Goal: Task Accomplishment & Management: Use online tool/utility

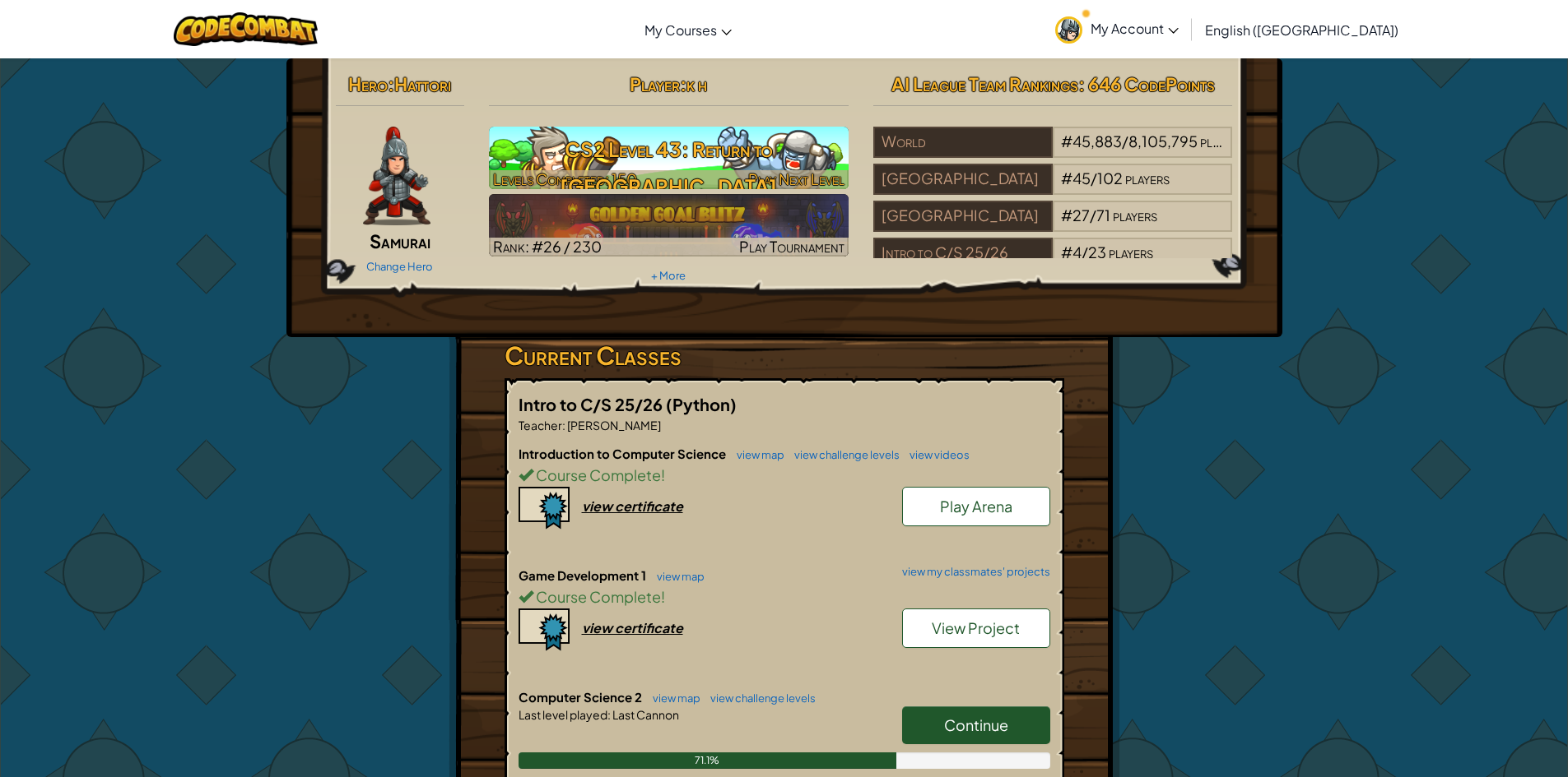
click at [718, 161] on h3 "CS2 Level 43: Return to [GEOGRAPHIC_DATA]" at bounding box center [668, 167] width 359 height 74
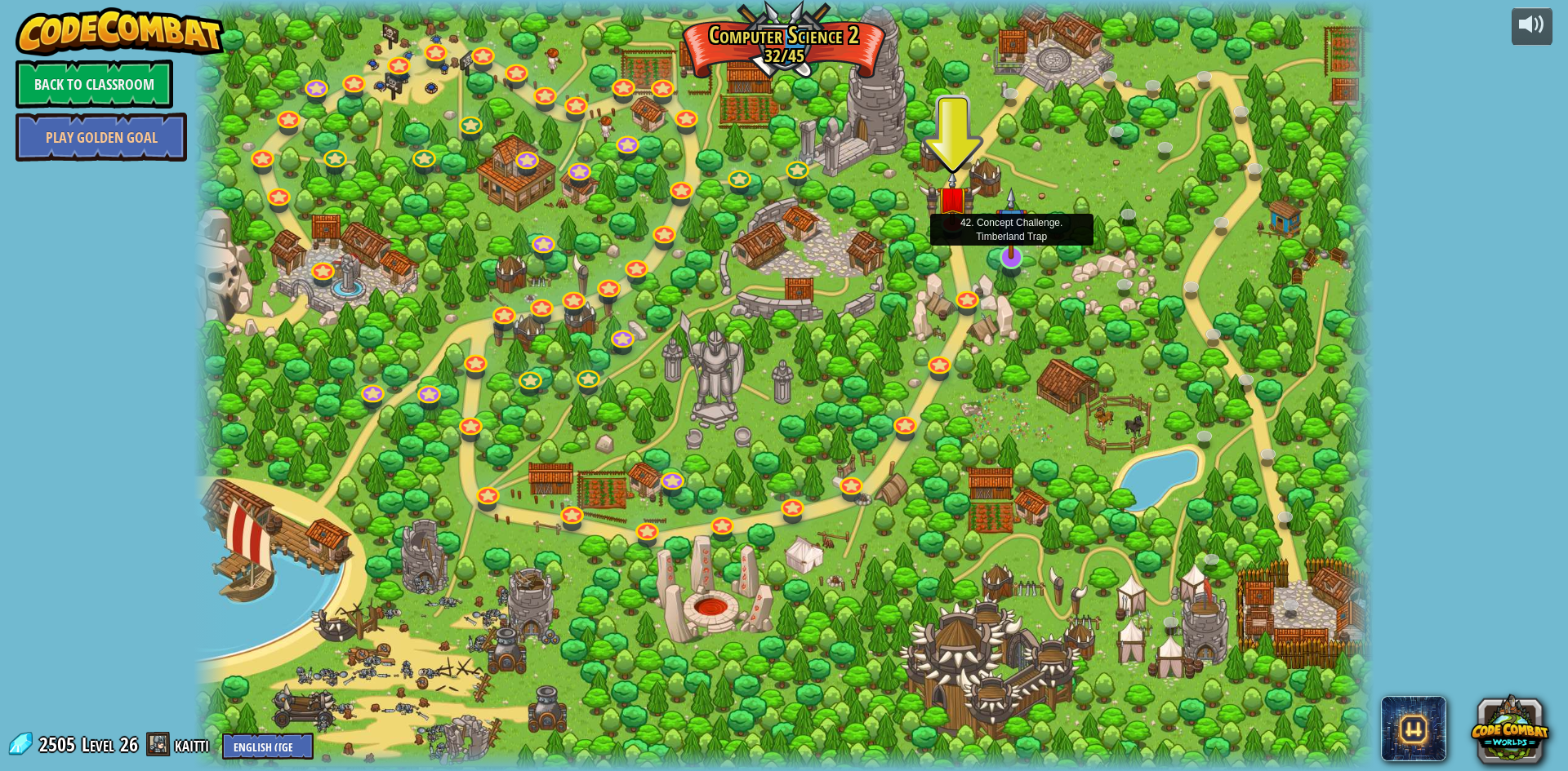
click at [1008, 259] on img at bounding box center [1011, 223] width 31 height 72
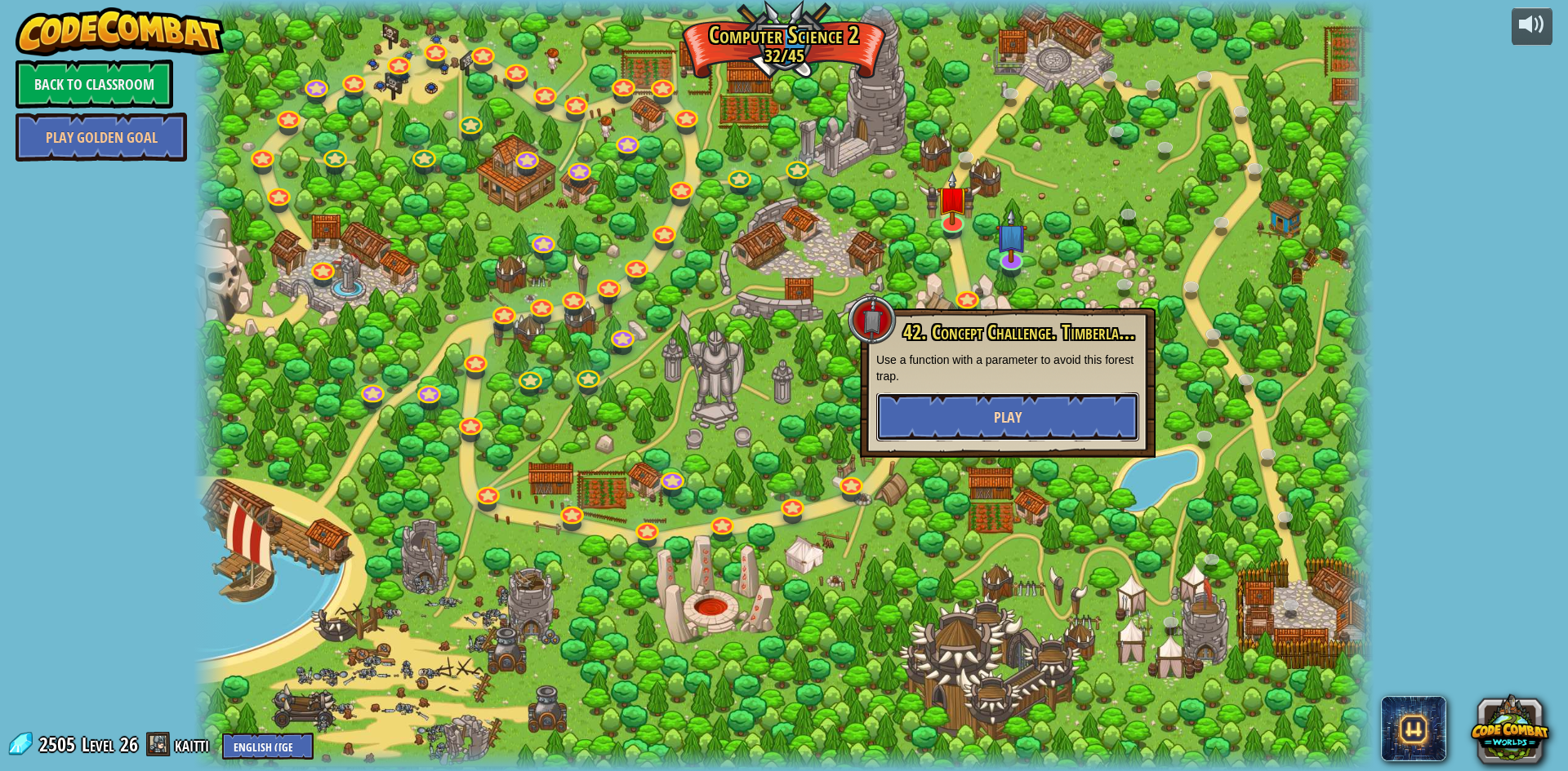
click at [1015, 429] on button "Play" at bounding box center [1008, 417] width 263 height 49
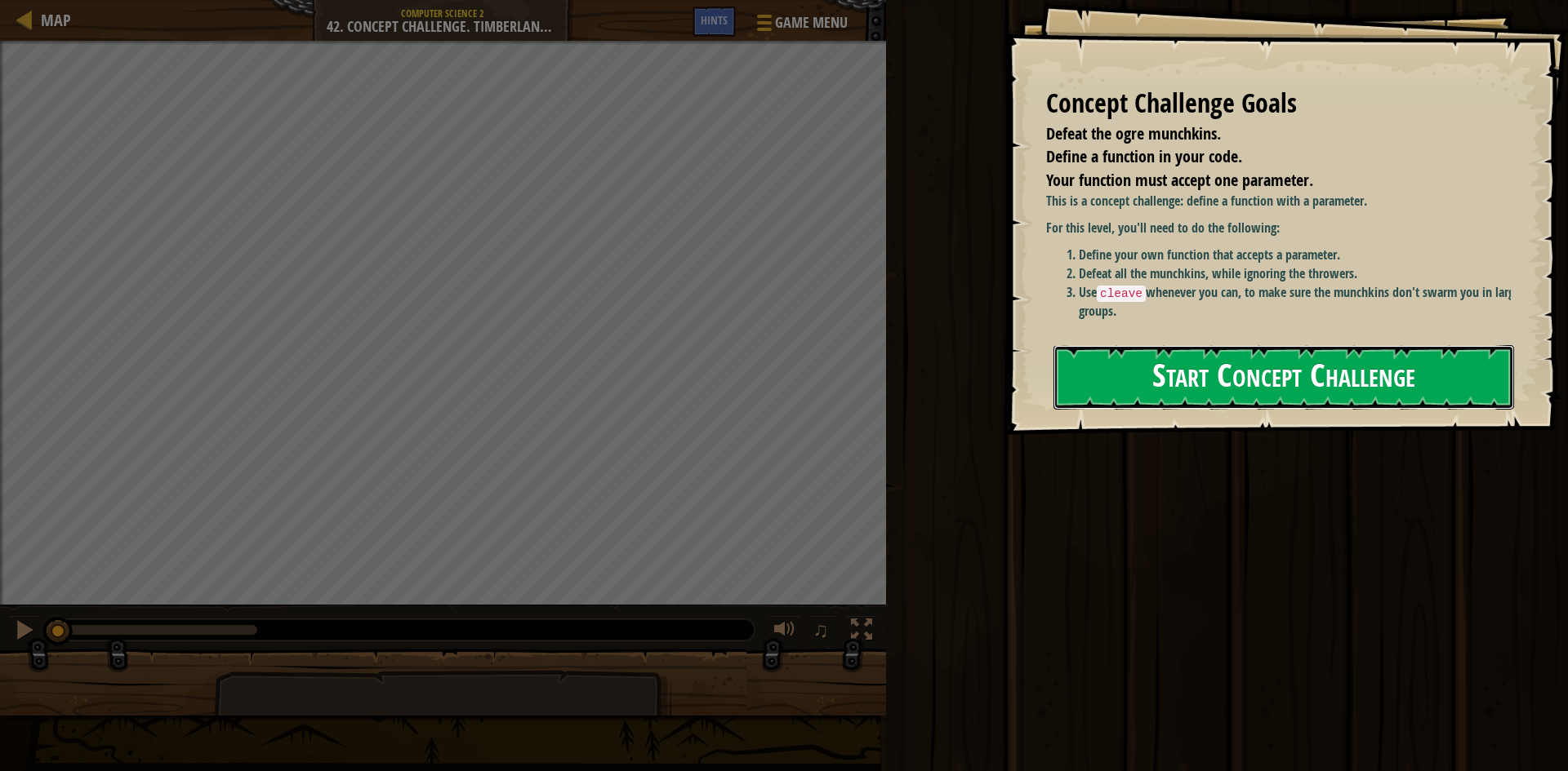
click at [1193, 369] on button "Start Concept Challenge" at bounding box center [1284, 378] width 460 height 65
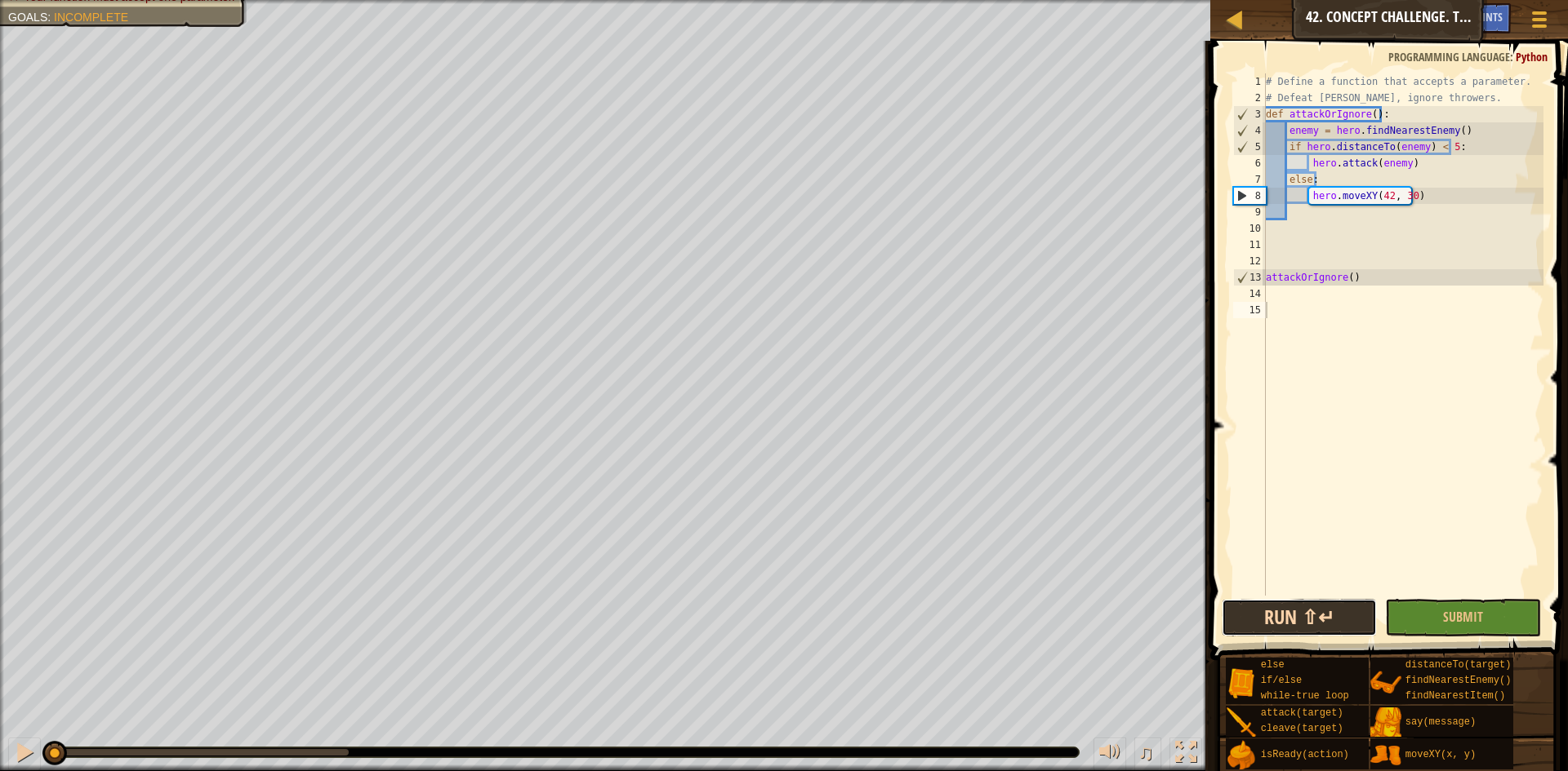
click at [1336, 624] on button "Run ⇧↵" at bounding box center [1299, 617] width 156 height 38
click at [20, 746] on div at bounding box center [24, 752] width 21 height 21
click at [1268, 280] on div "# Define a function that accepts a parameter. # Defeat [PERSON_NAME], ignore th…" at bounding box center [1402, 351] width 281 height 555
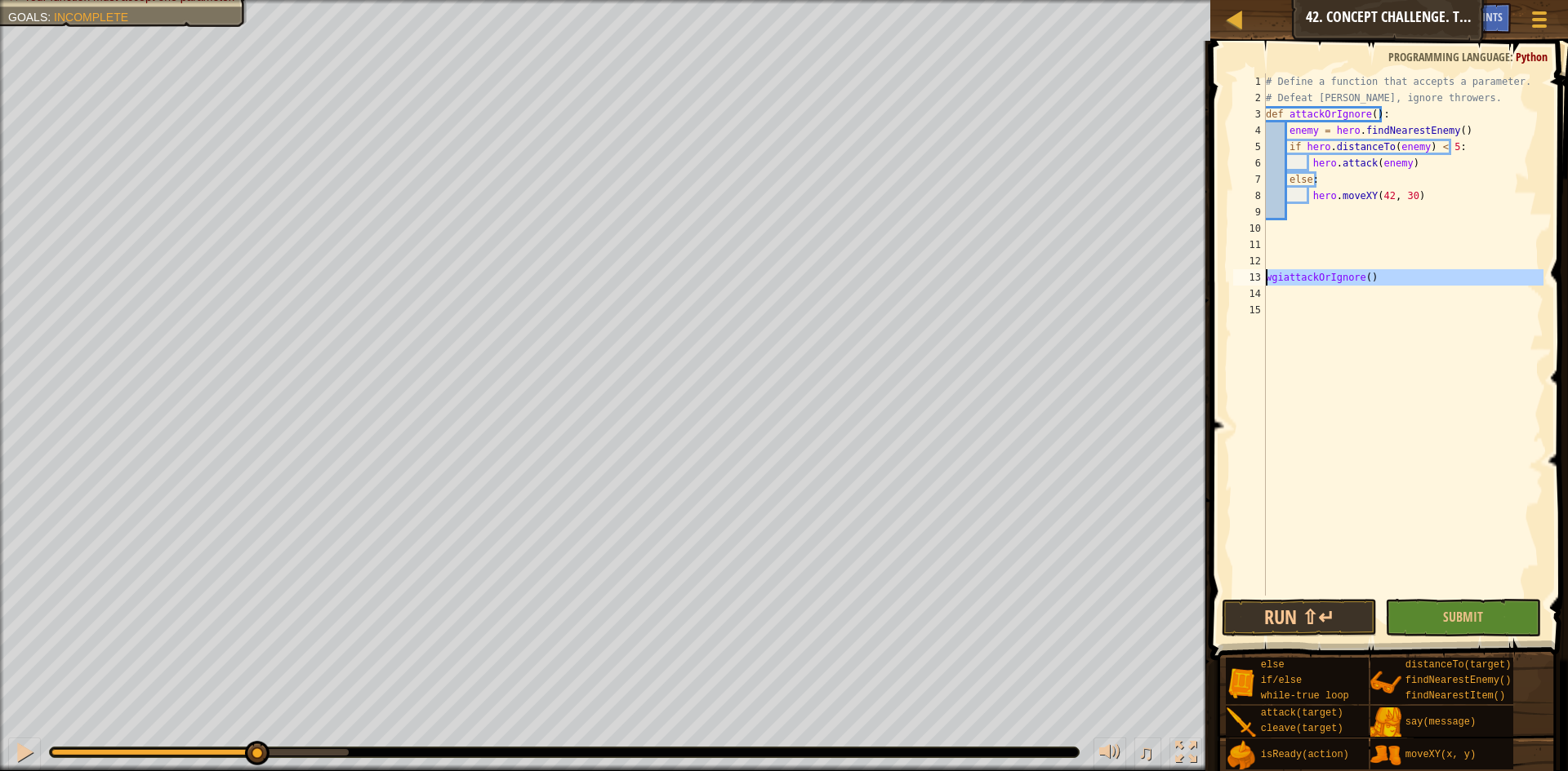
drag, startPoint x: 1386, startPoint y: 287, endPoint x: 1266, endPoint y: 279, distance: 120.3
click at [1266, 279] on div "# Define a function that accepts a parameter. # Defeat [PERSON_NAME], ignore th…" at bounding box center [1402, 351] width 281 height 555
type textarea "wgiattackOrIgnore()"
type textarea "while"
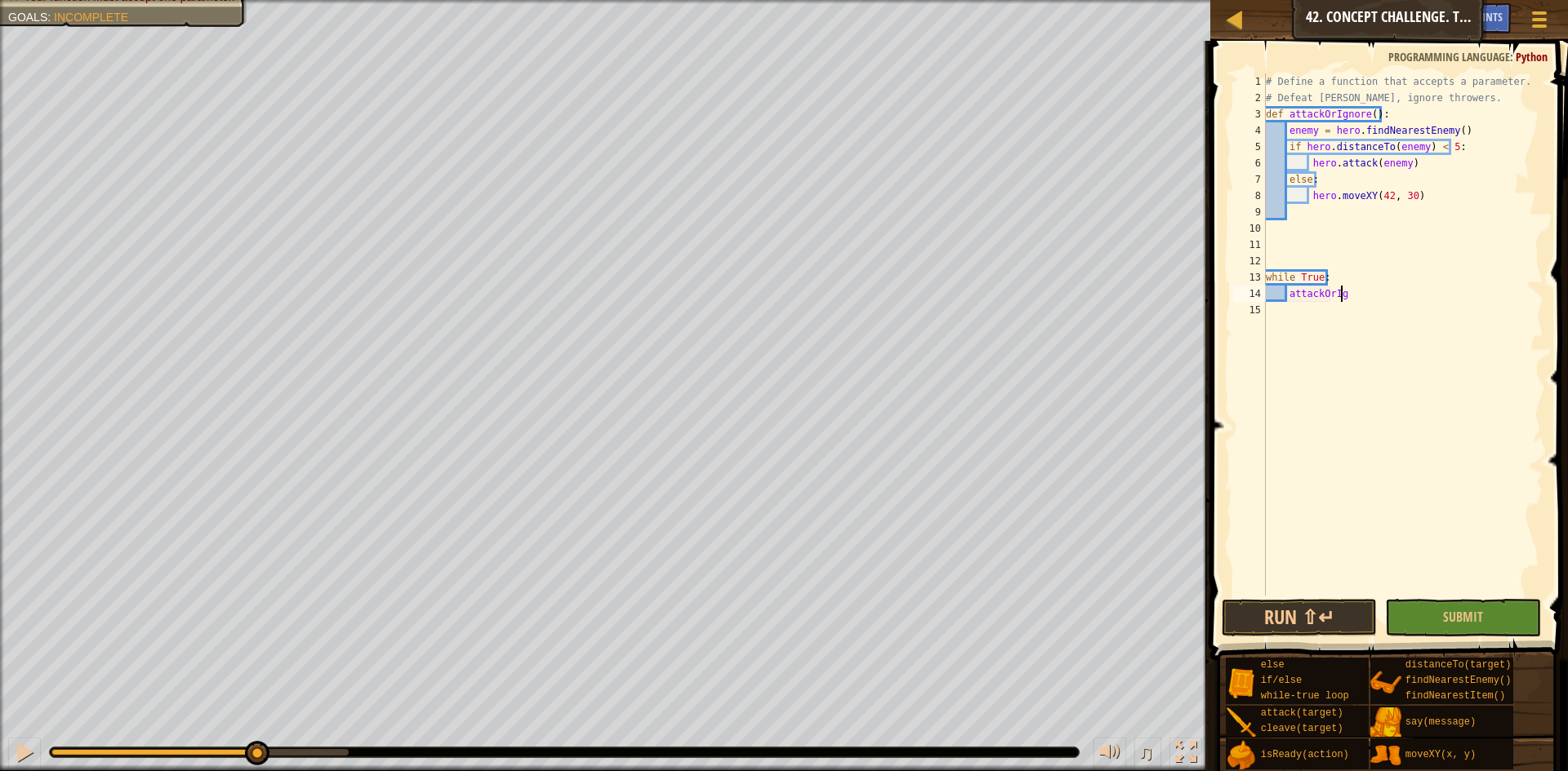
scroll to position [7, 6]
type textarea "attackOrIgnore"
click at [1323, 462] on div "# Define a function that accepts a parameter. # Defeat [PERSON_NAME], ignore th…" at bounding box center [1402, 351] width 281 height 555
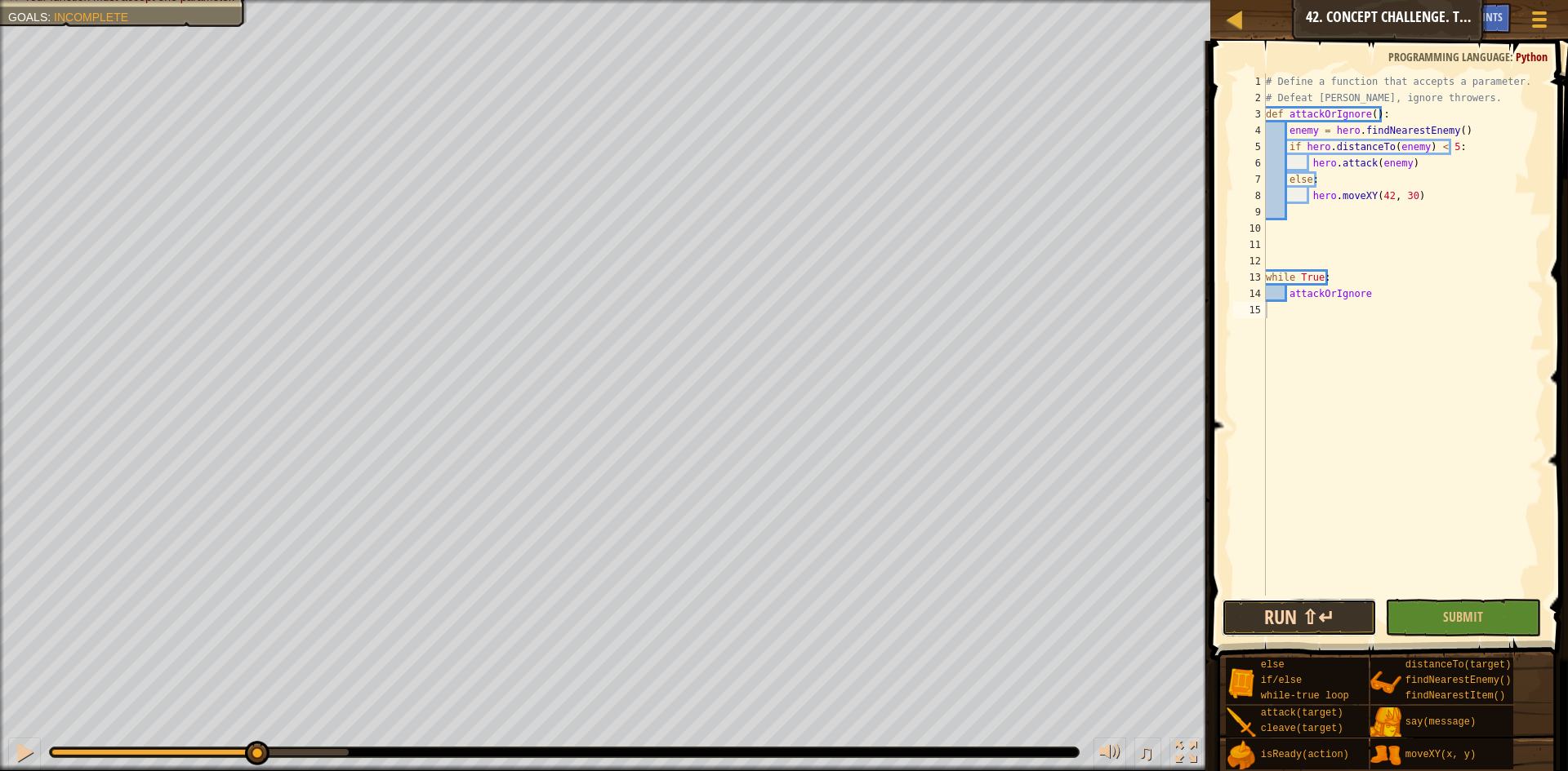
click at [1298, 606] on button "Run ⇧↵" at bounding box center [1299, 617] width 156 height 38
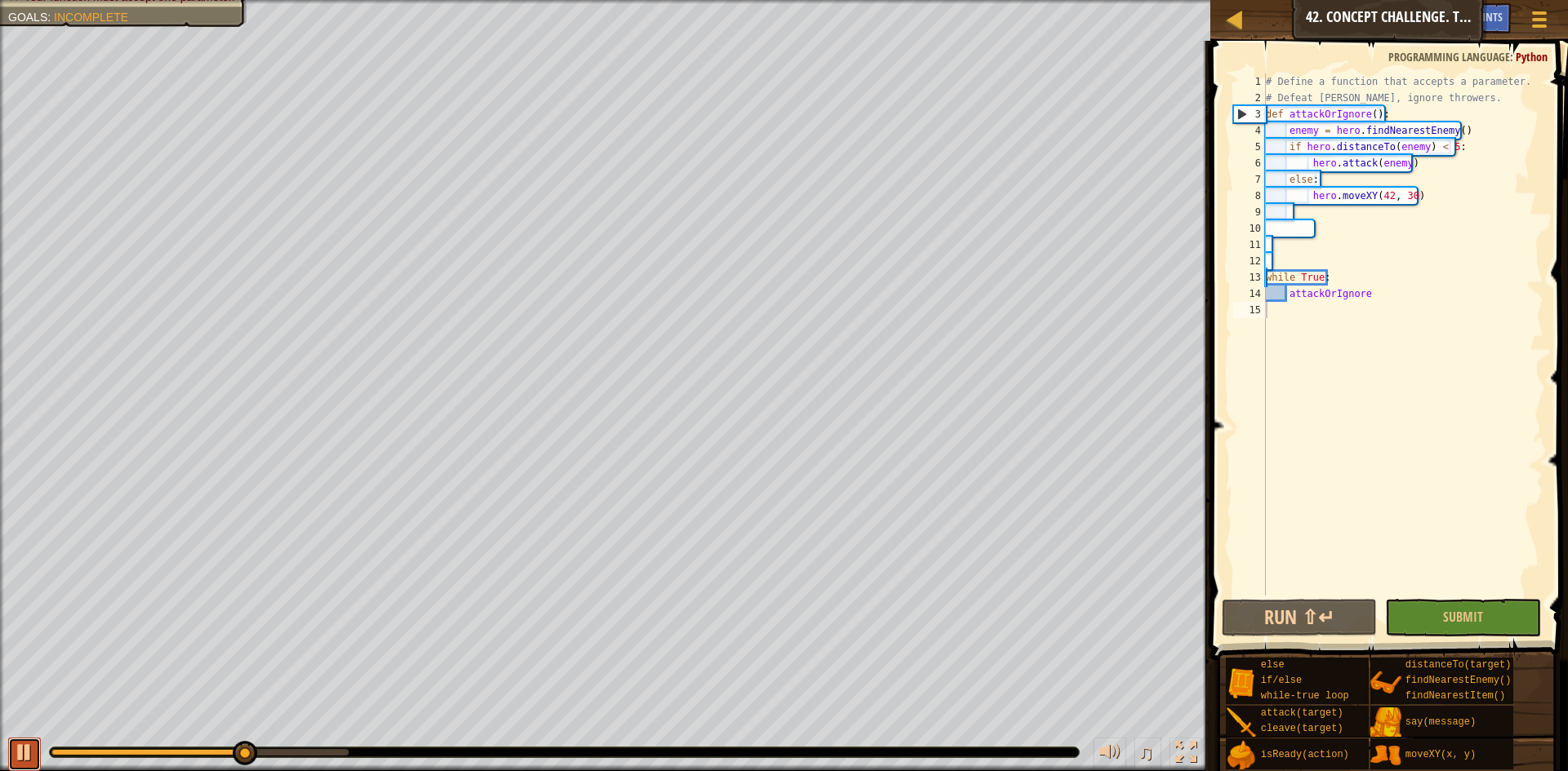
click at [30, 752] on div at bounding box center [24, 752] width 21 height 21
drag, startPoint x: 1422, startPoint y: 168, endPoint x: 1290, endPoint y: 169, distance: 132.0
click at [1290, 169] on div "# Define a function that accepts a parameter. # Defeat [PERSON_NAME], ignore th…" at bounding box center [1402, 351] width 281 height 555
type textarea "hero.attack(enemy)"
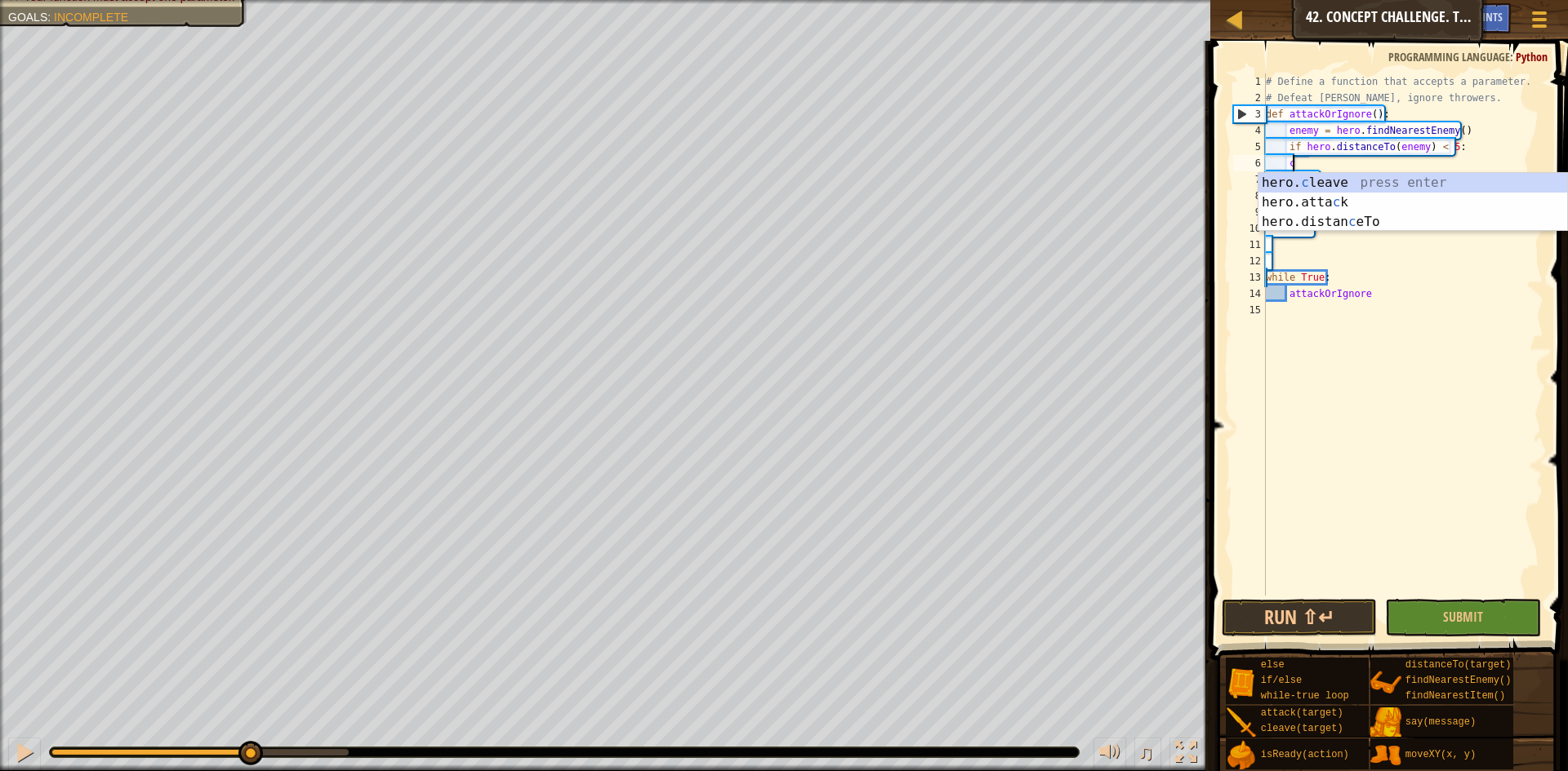
type textarea "c"
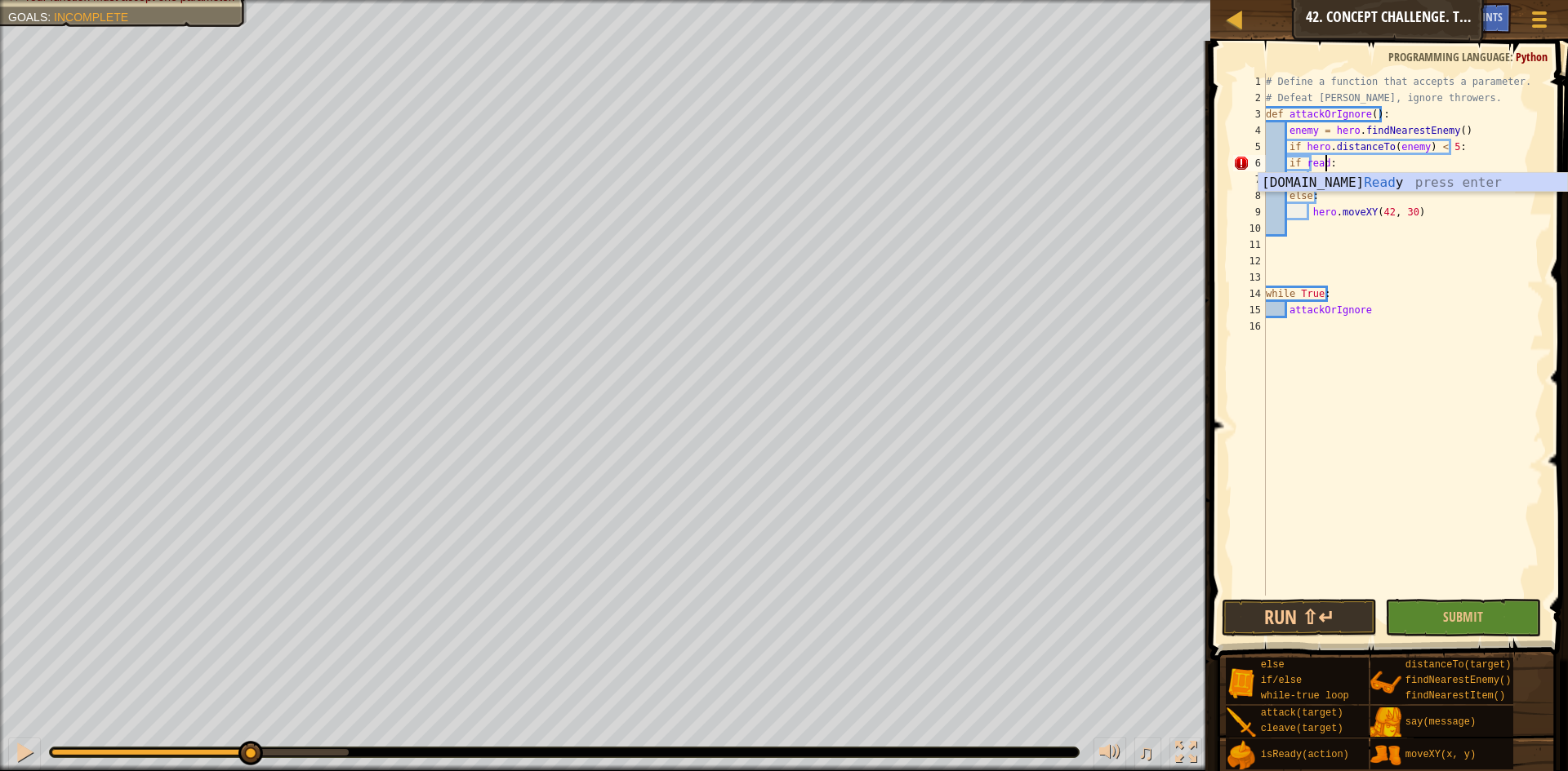
scroll to position [7, 5]
click at [1323, 189] on div "# Define a function that accepts a parameter. # Defeat [PERSON_NAME], ignore th…" at bounding box center [1402, 351] width 281 height 555
type textarea "else:"
click at [1335, 177] on div "# Define a function that accepts a parameter. # Defeat [PERSON_NAME], ignore th…" at bounding box center [1402, 351] width 281 height 555
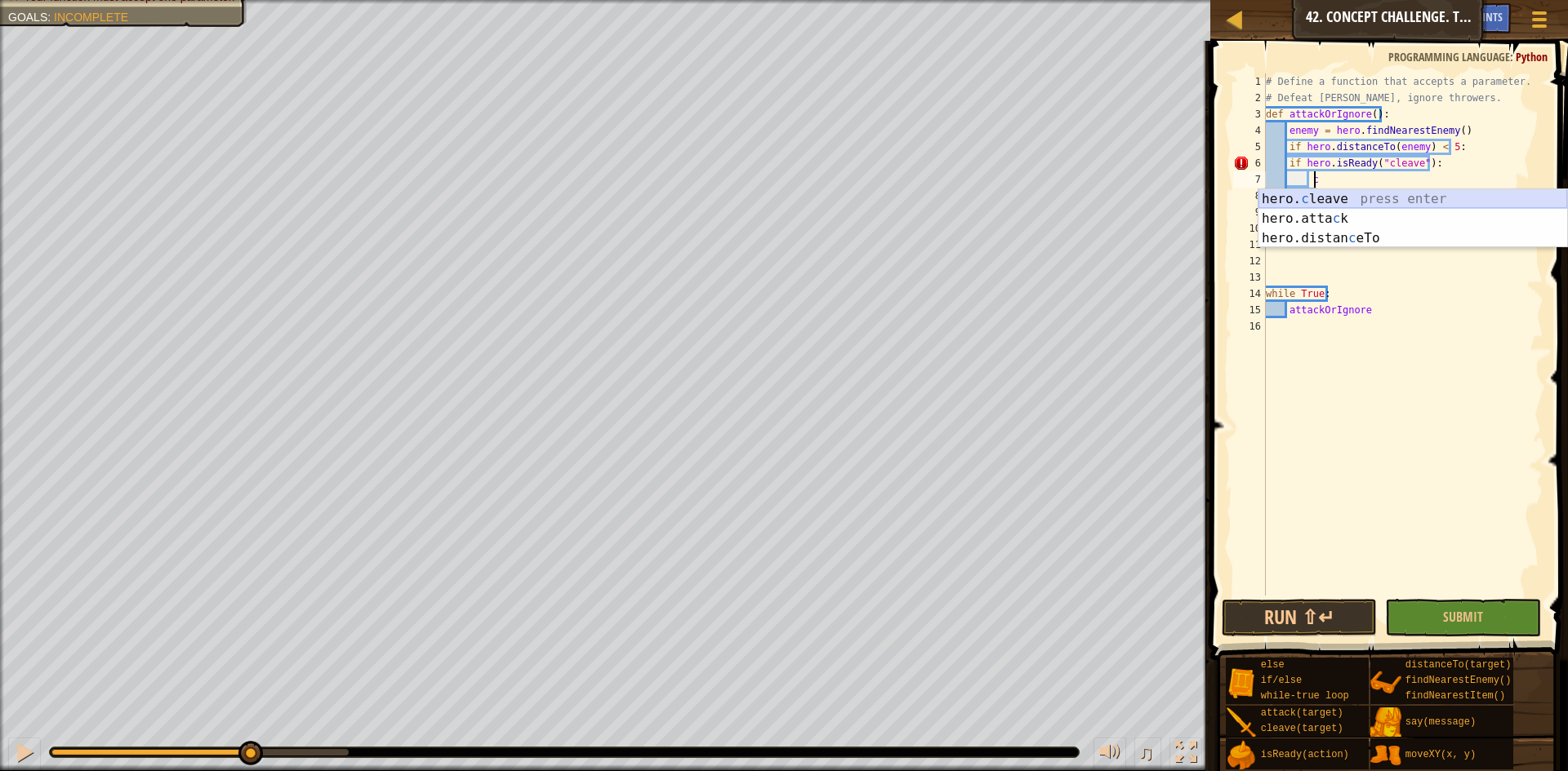
click at [1335, 205] on div "hero. c leave press enter hero.[PERSON_NAME] press enter hero.distan c eTo pres…" at bounding box center [1412, 239] width 308 height 98
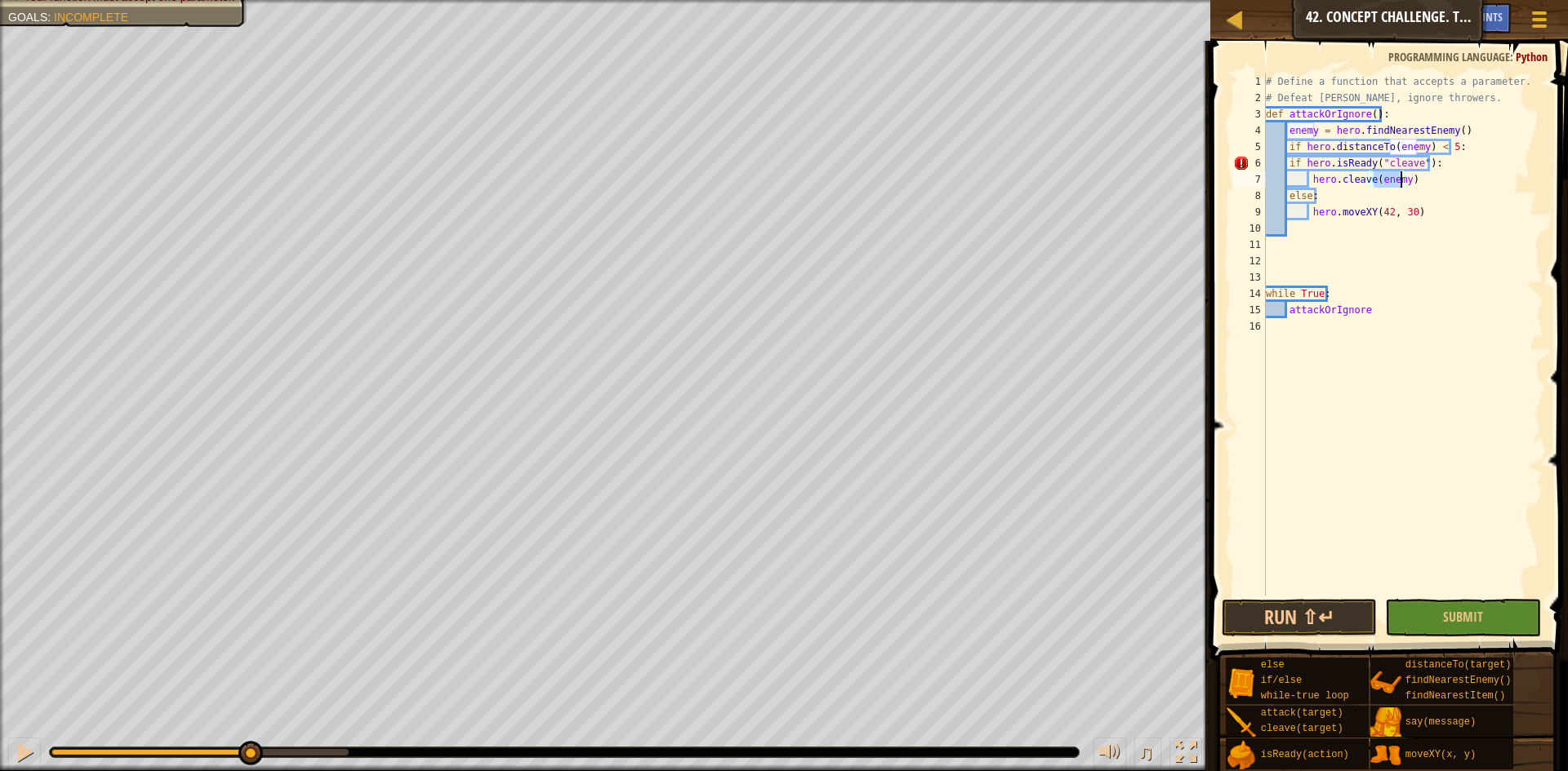
click at [1287, 164] on div "# Define a function that accepts a parameter. # Defeat [PERSON_NAME], ignore th…" at bounding box center [1402, 351] width 281 height 555
click at [1283, 605] on button "Run ⇧↵" at bounding box center [1299, 617] width 156 height 38
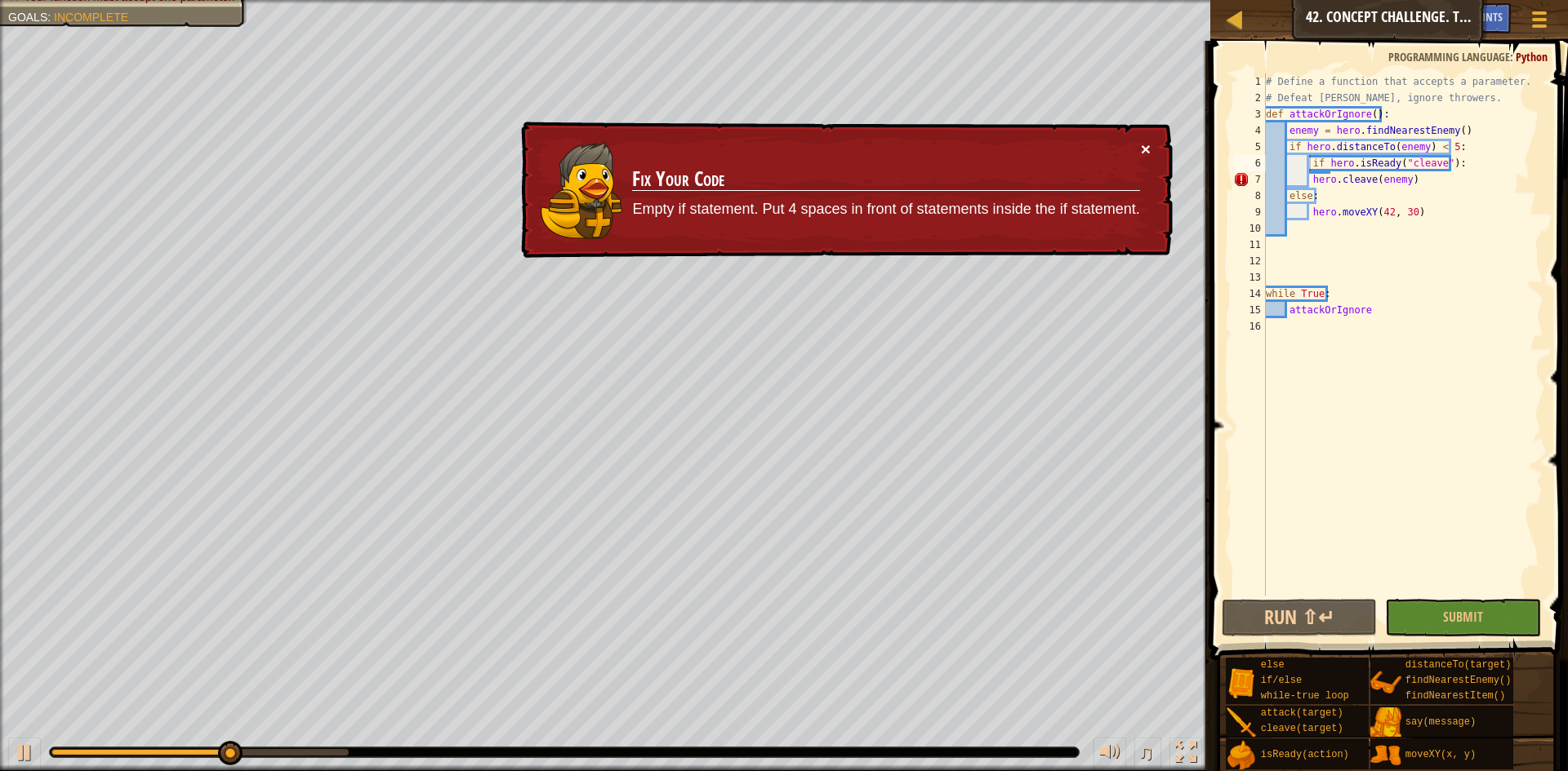
click at [1143, 149] on button "×" at bounding box center [1146, 149] width 10 height 18
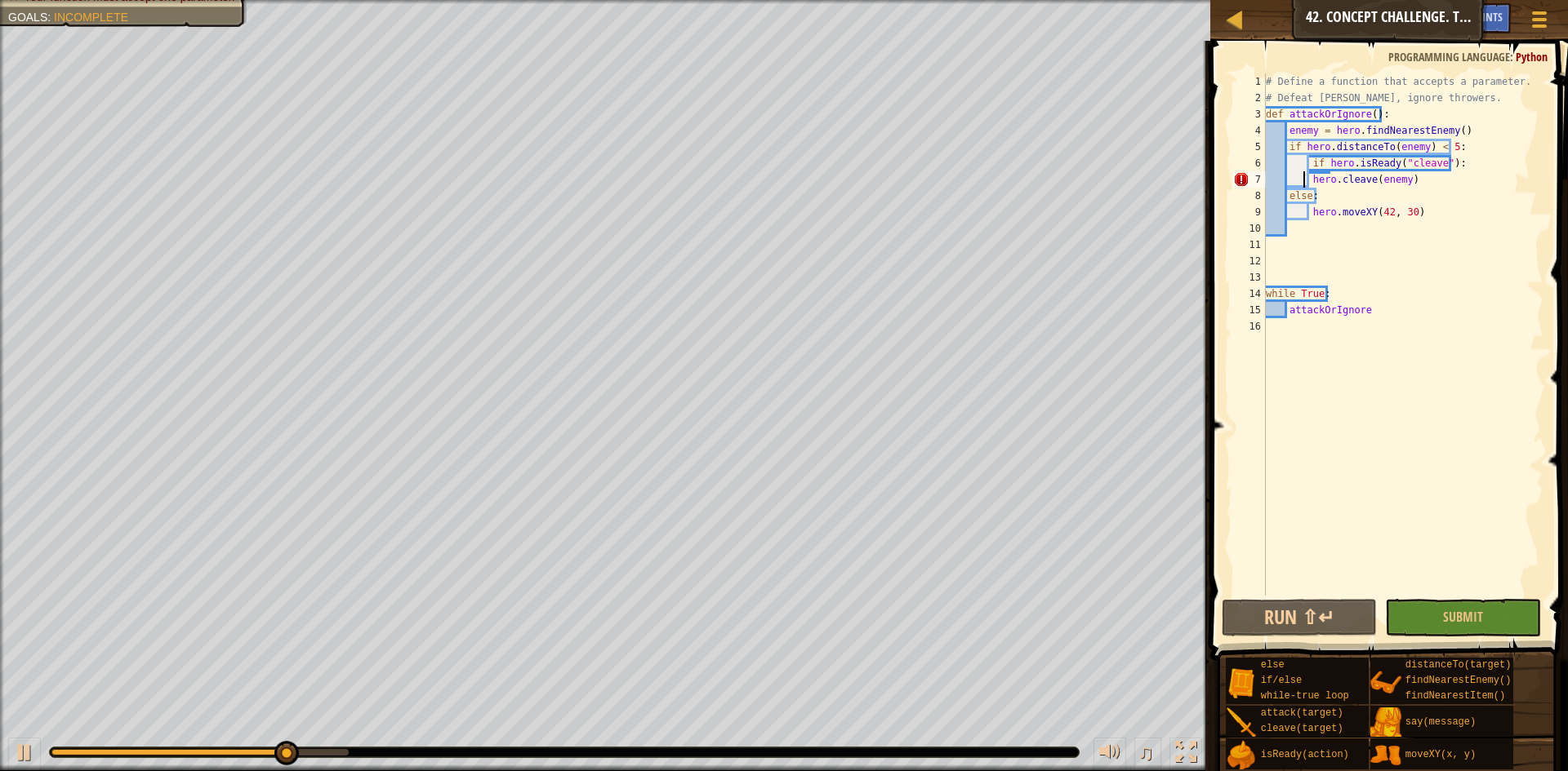
click at [1305, 180] on div "# Define a function that accepts a parameter. # Defeat [PERSON_NAME], ignore th…" at bounding box center [1402, 351] width 281 height 555
click at [1309, 183] on div "# Define a function that accepts a parameter. # Defeat [PERSON_NAME], ignore th…" at bounding box center [1402, 351] width 281 height 555
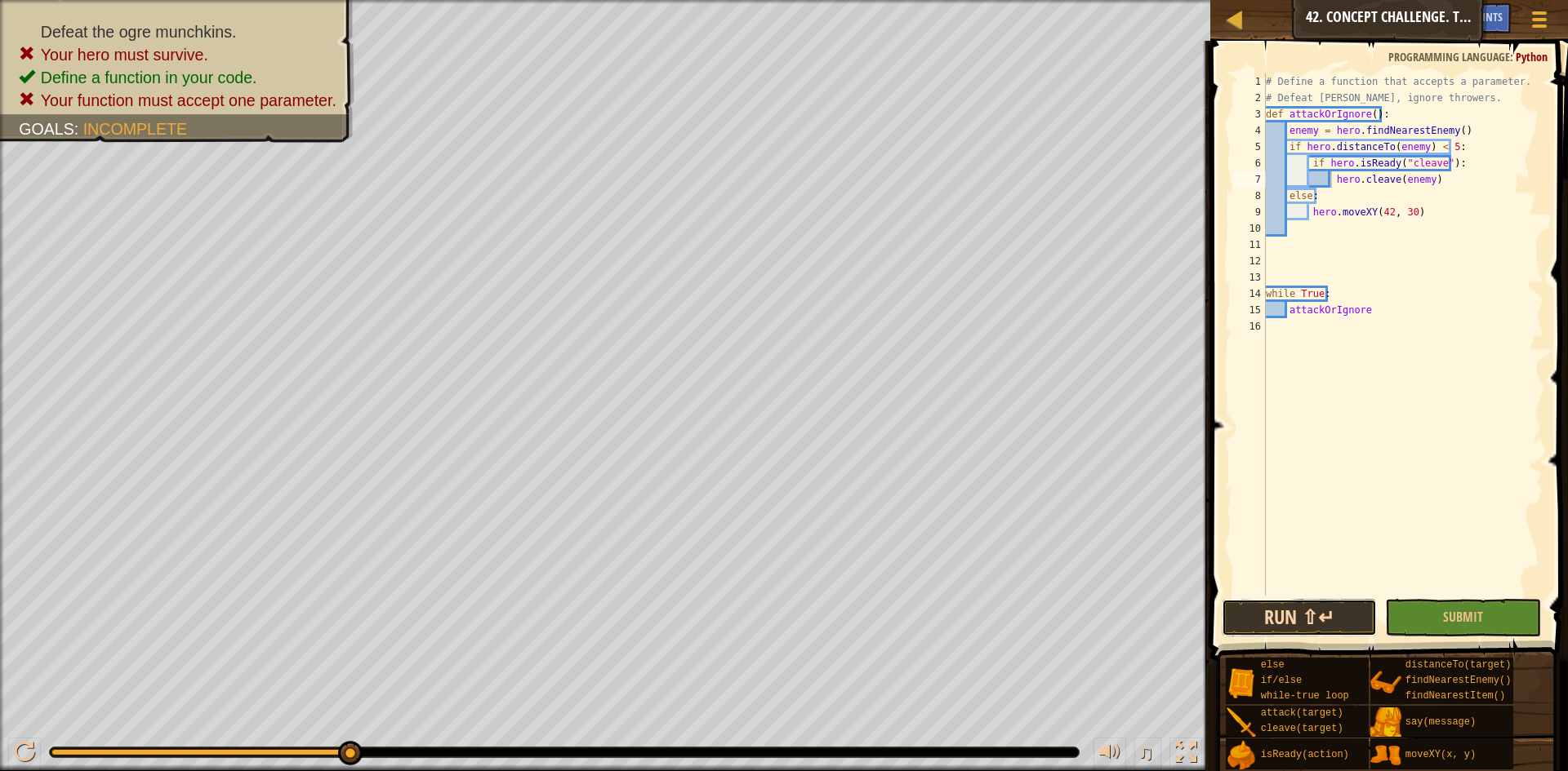
click at [1278, 623] on button "Run ⇧↵" at bounding box center [1299, 617] width 156 height 38
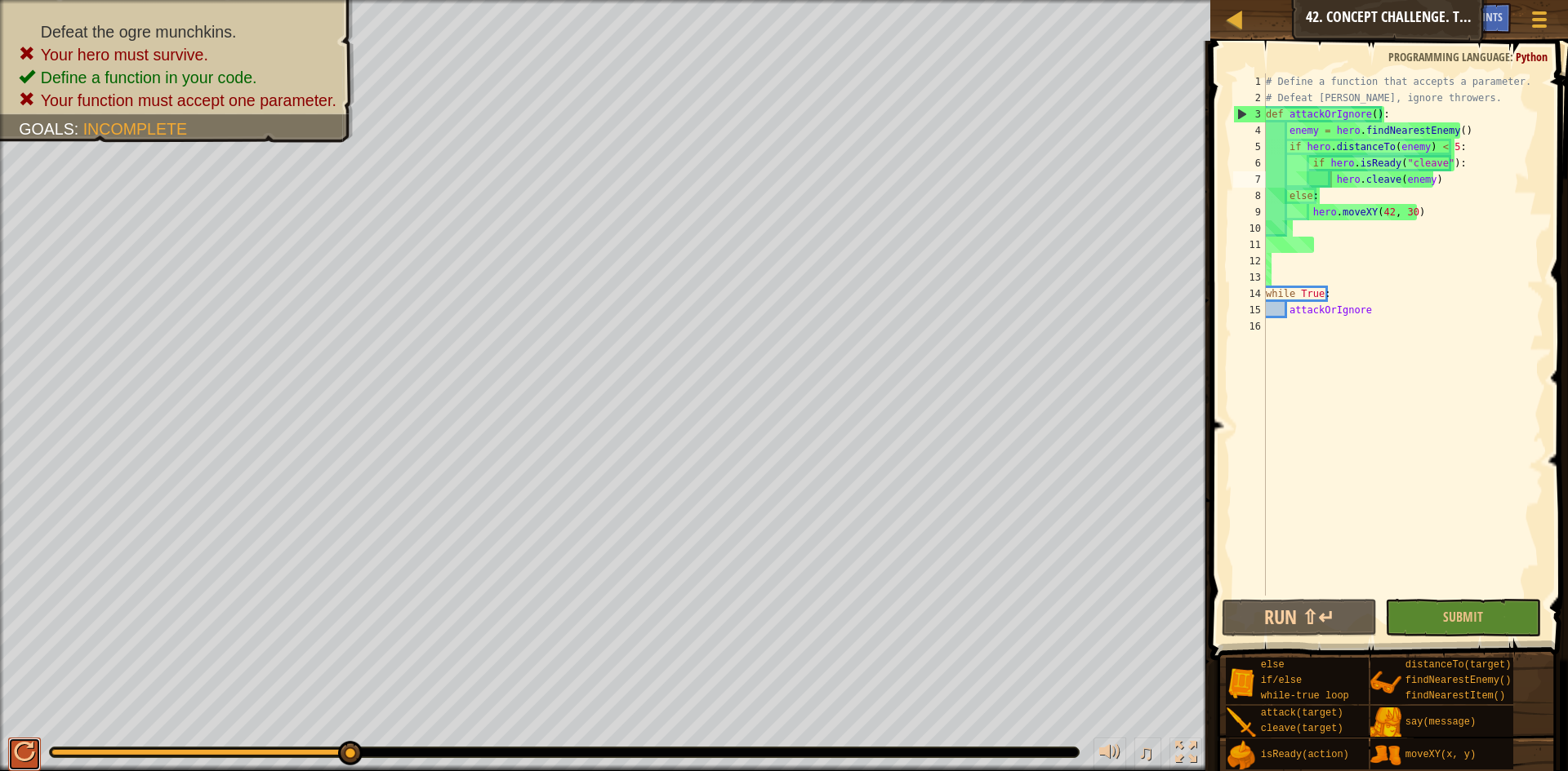
click at [24, 743] on div at bounding box center [24, 752] width 21 height 21
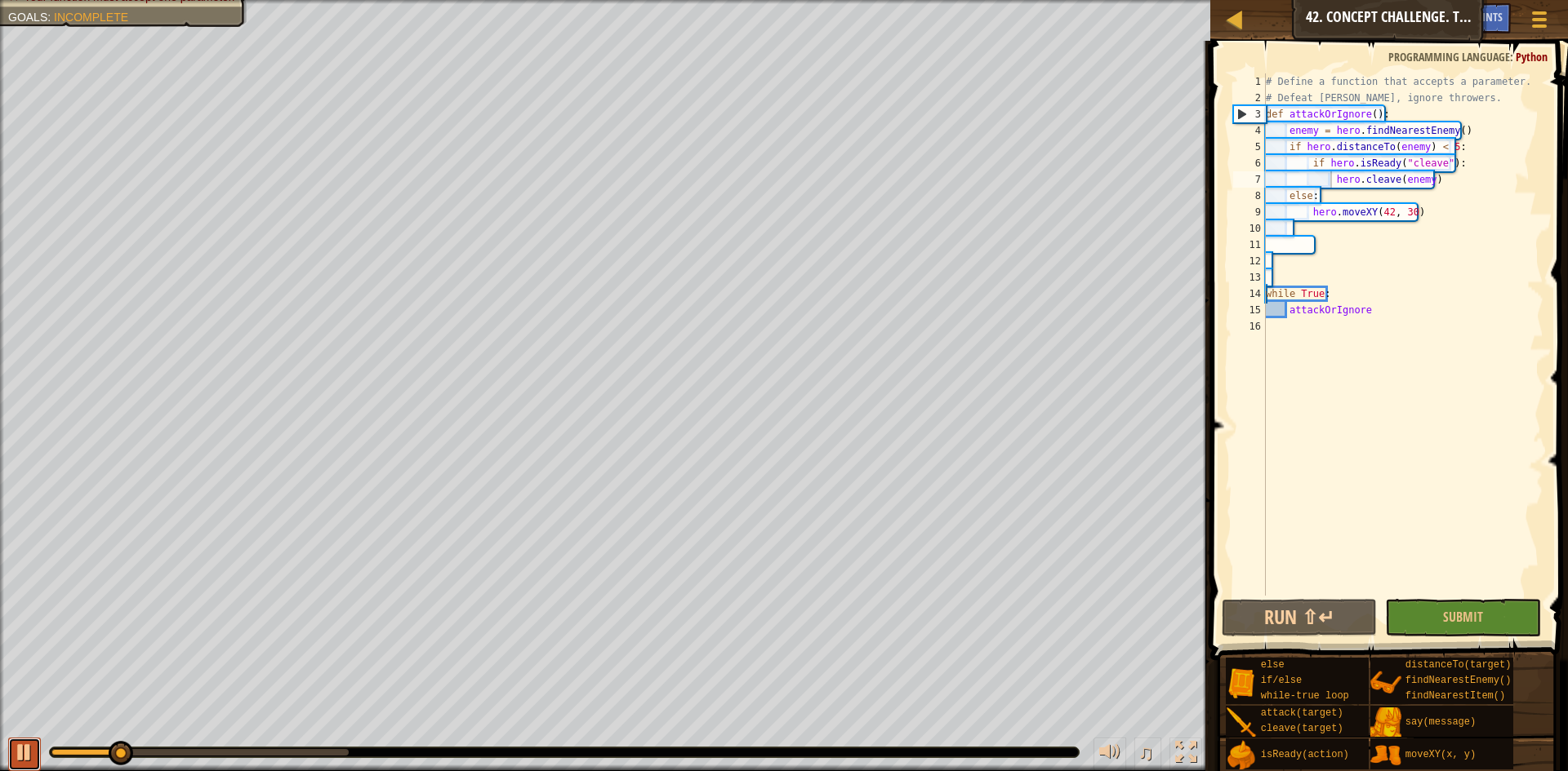
click at [24, 743] on div at bounding box center [24, 752] width 21 height 21
click at [1429, 307] on div "# Define a function that accepts a parameter. # Defeat [PERSON_NAME], ignore th…" at bounding box center [1402, 351] width 281 height 555
click at [1289, 310] on div "# Define a function that accepts a parameter. # Defeat [PERSON_NAME], ignore th…" at bounding box center [1402, 351] width 281 height 555
click at [1371, 308] on div "# Define a function that accepts a parameter. # Defeat [PERSON_NAME], ignore th…" at bounding box center [1402, 351] width 281 height 555
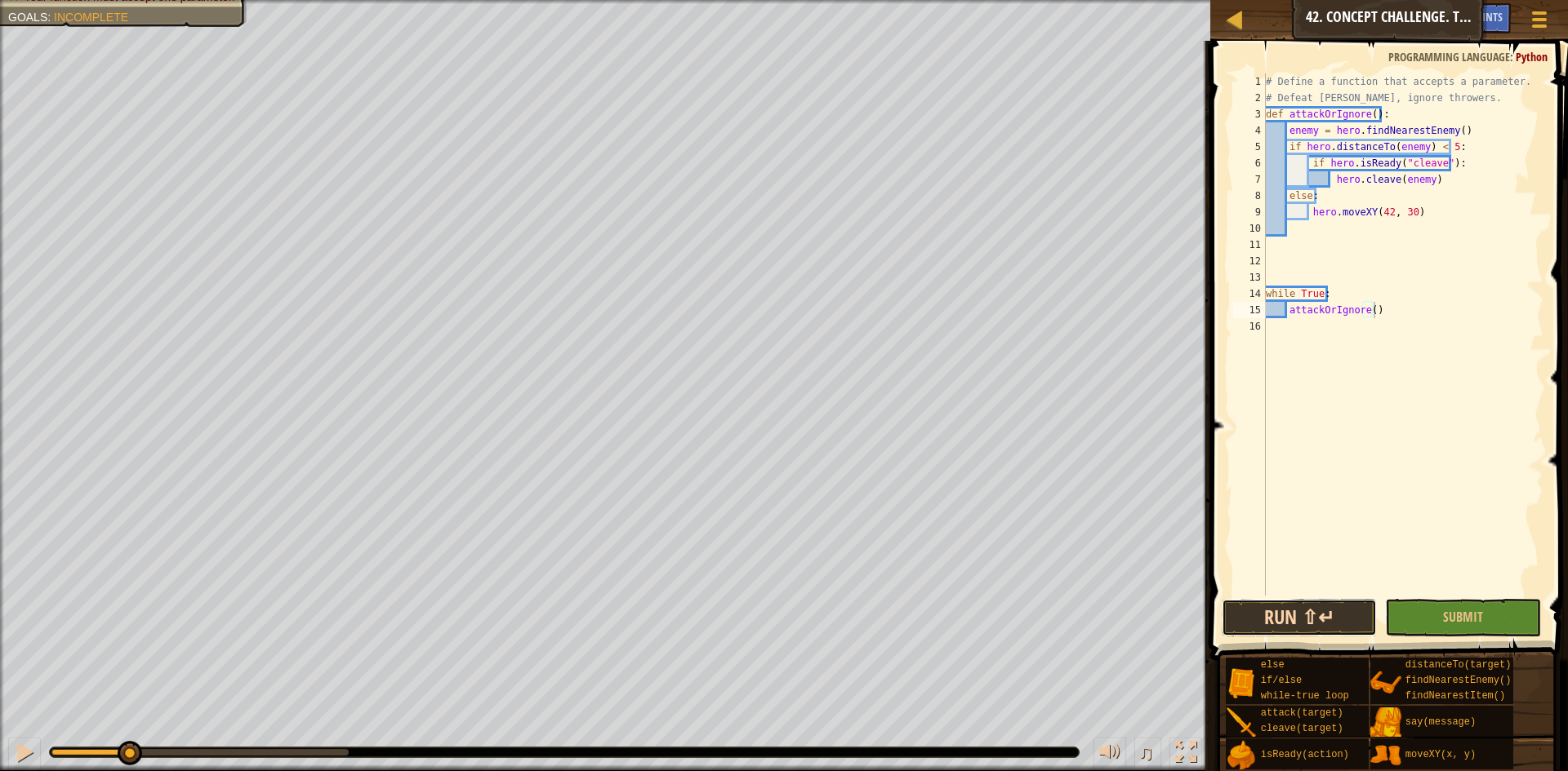
click at [1263, 621] on button "Run ⇧↵" at bounding box center [1299, 617] width 156 height 38
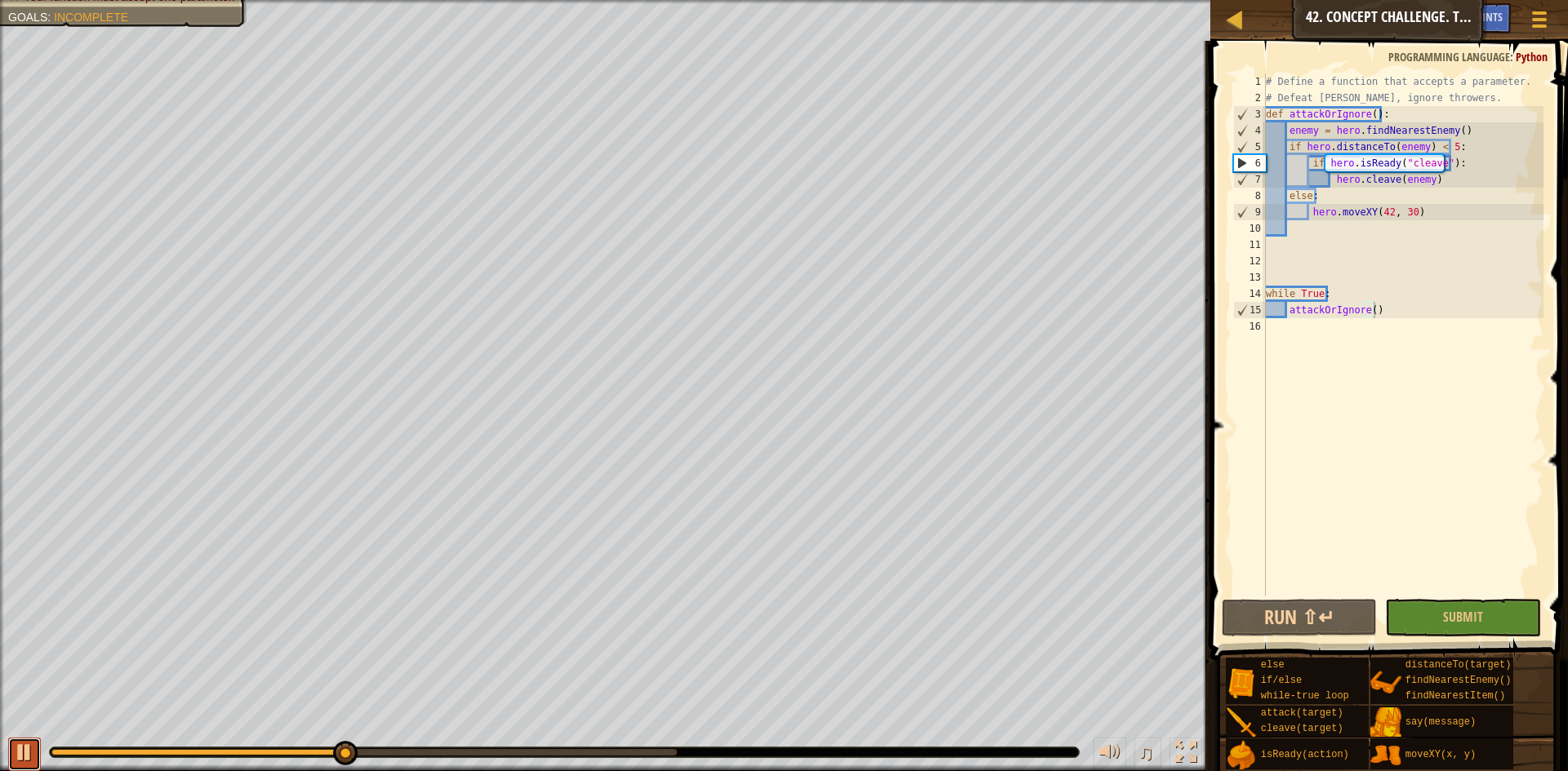
click at [23, 758] on div at bounding box center [24, 752] width 21 height 21
click at [1470, 190] on div "# Define a function that accepts a parameter. # Defeat [PERSON_NAME], ignore th…" at bounding box center [1402, 351] width 281 height 555
drag, startPoint x: 1450, startPoint y: 209, endPoint x: 1311, endPoint y: 216, distance: 139.2
click at [1311, 216] on div "# Define a function that accepts a parameter. # Defeat [PERSON_NAME], ignore th…" at bounding box center [1402, 351] width 281 height 555
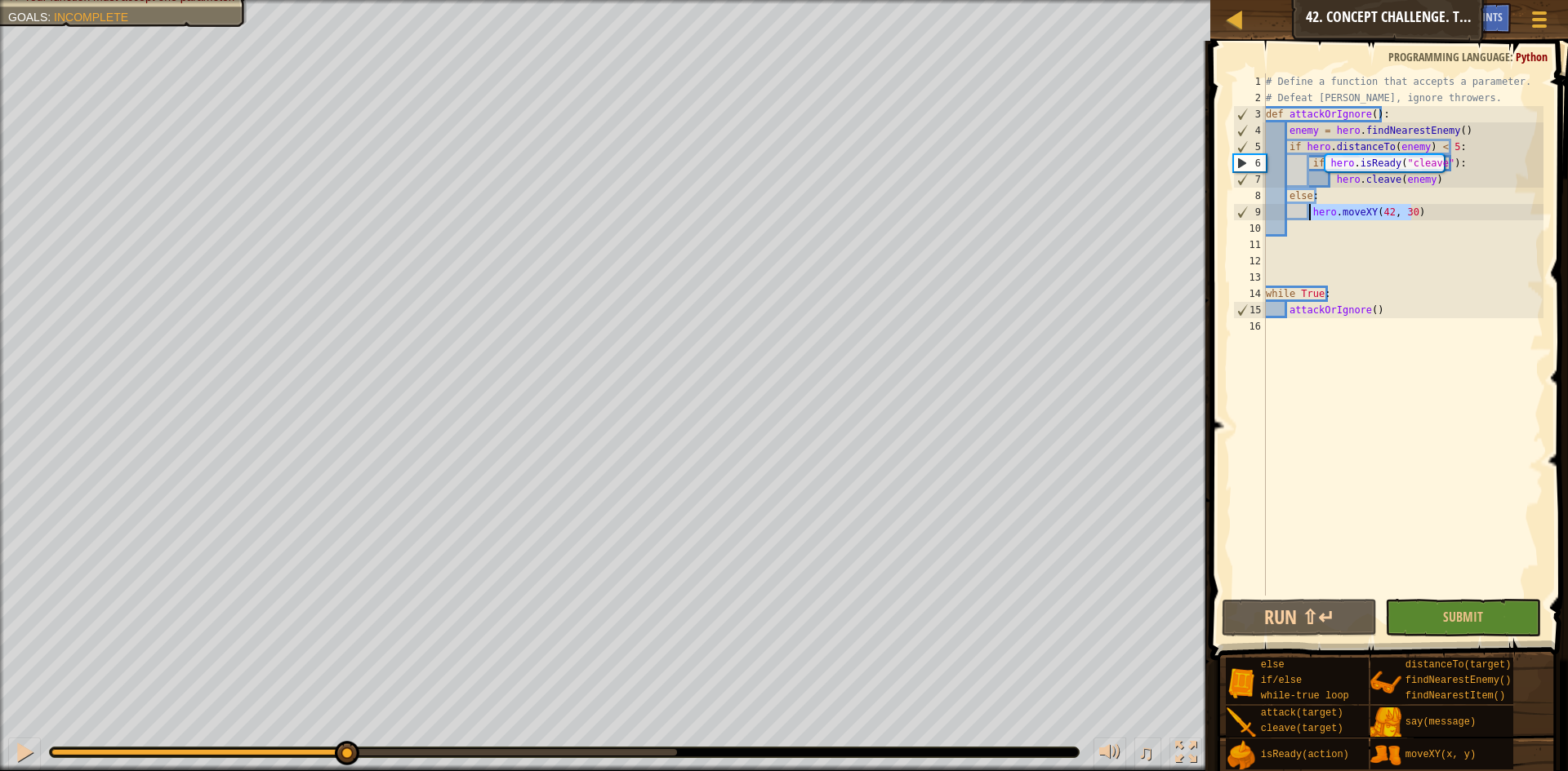
type textarea "hero.moveXY(42, 30)"
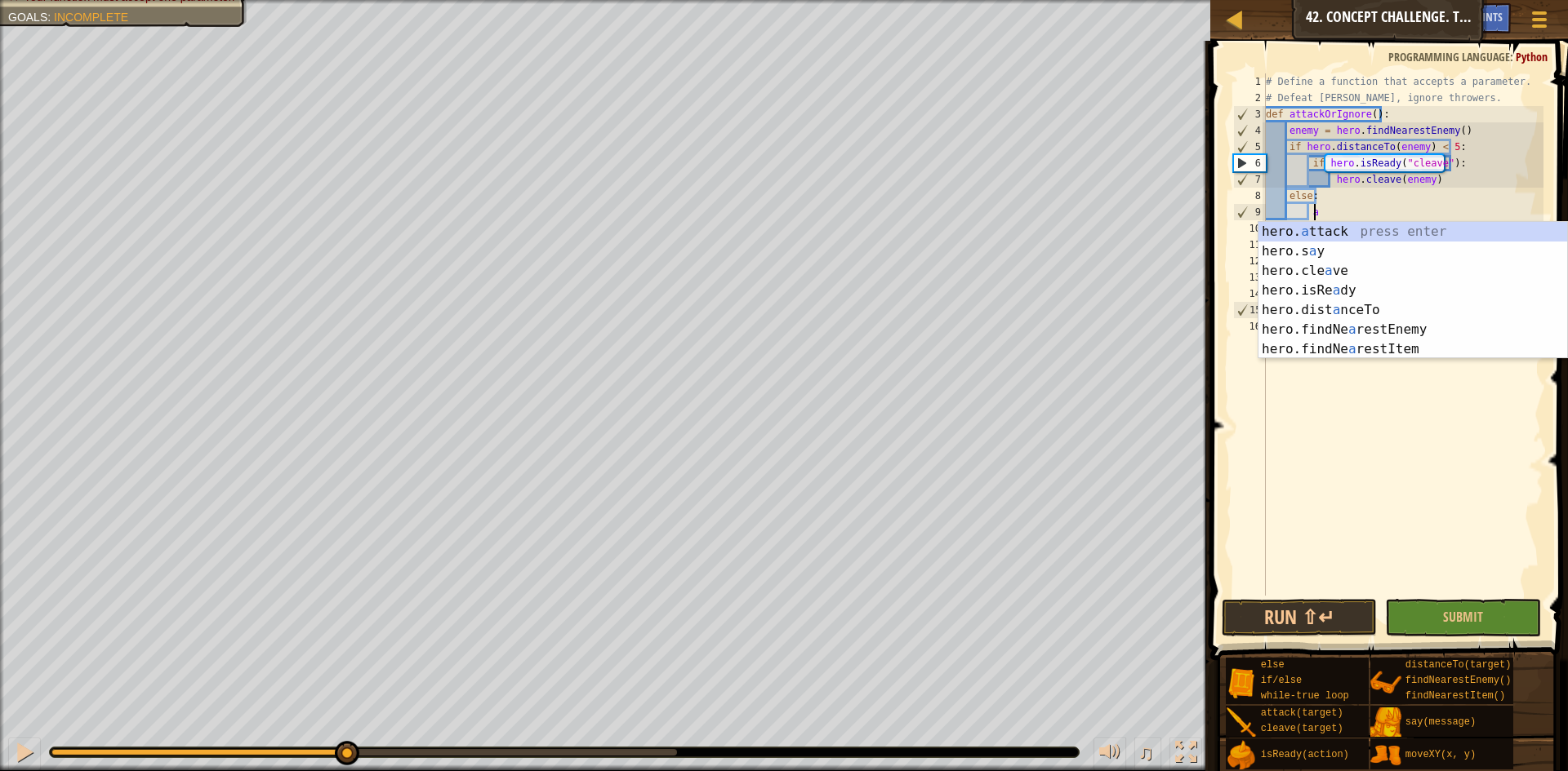
scroll to position [7, 4]
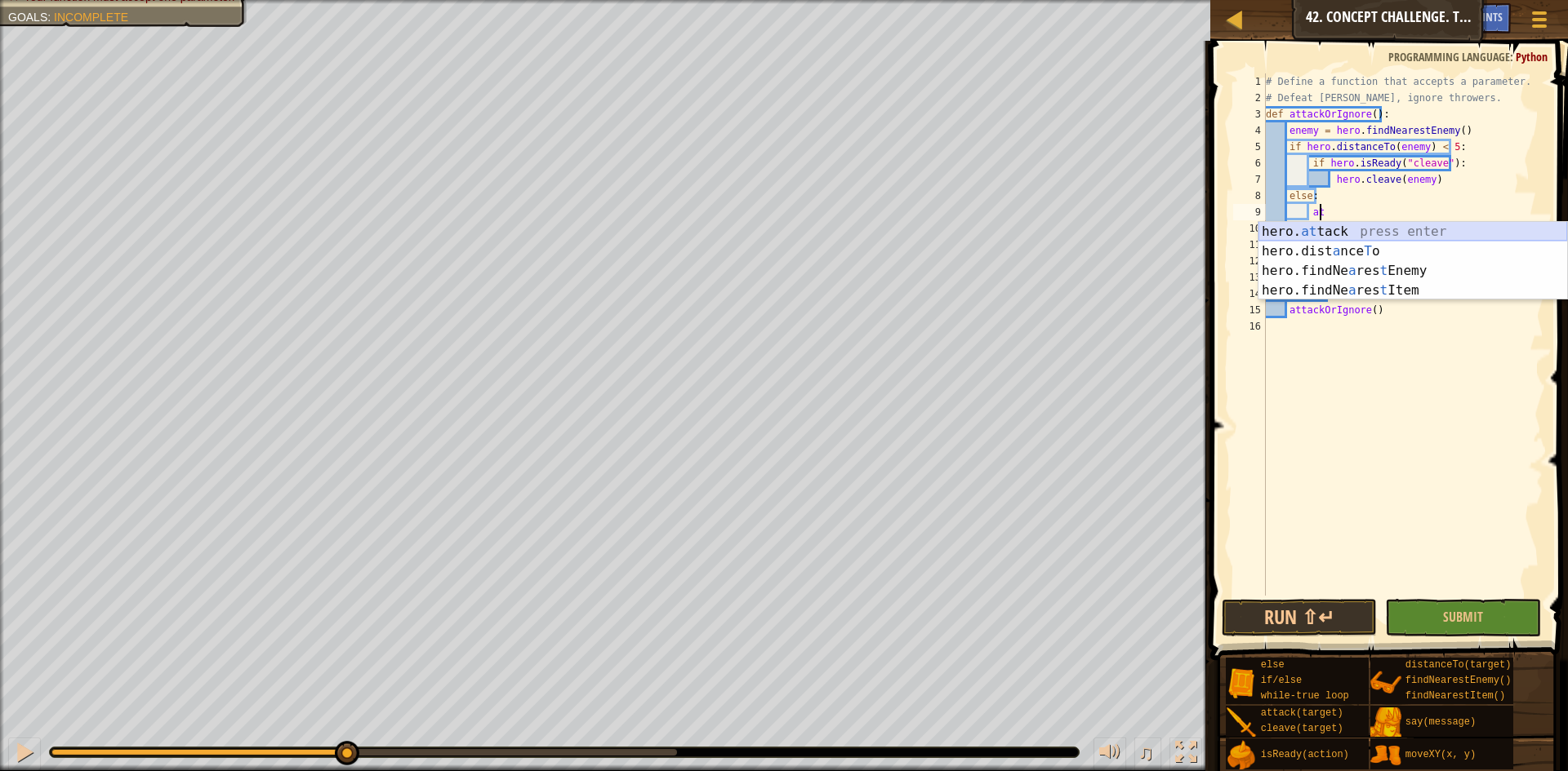
click at [1341, 223] on div "hero. at tack press enter hero.dist a nce T o press enter hero.findNe a res t E…" at bounding box center [1412, 280] width 308 height 118
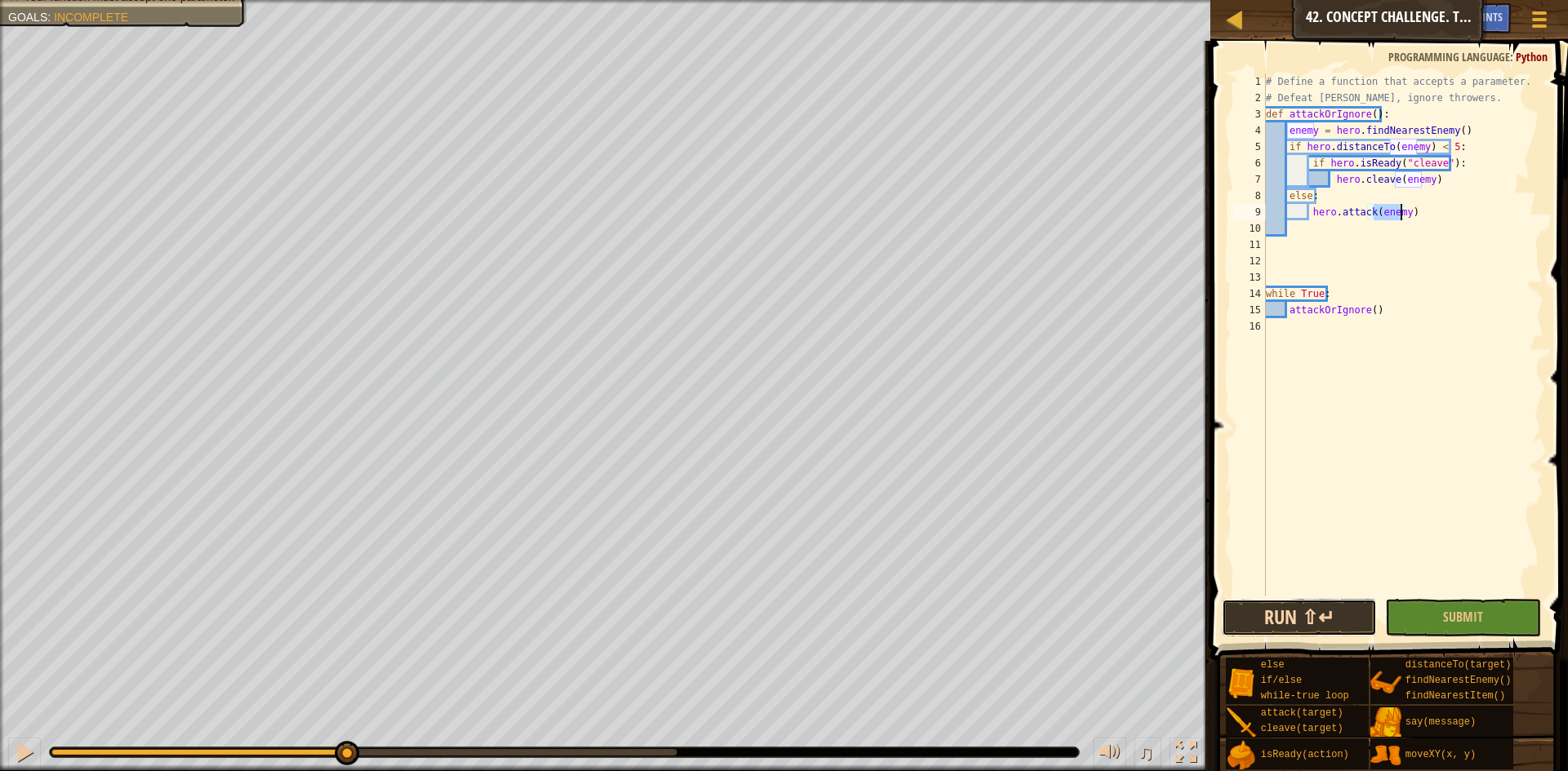
click at [1297, 604] on button "Run ⇧↵" at bounding box center [1299, 617] width 156 height 38
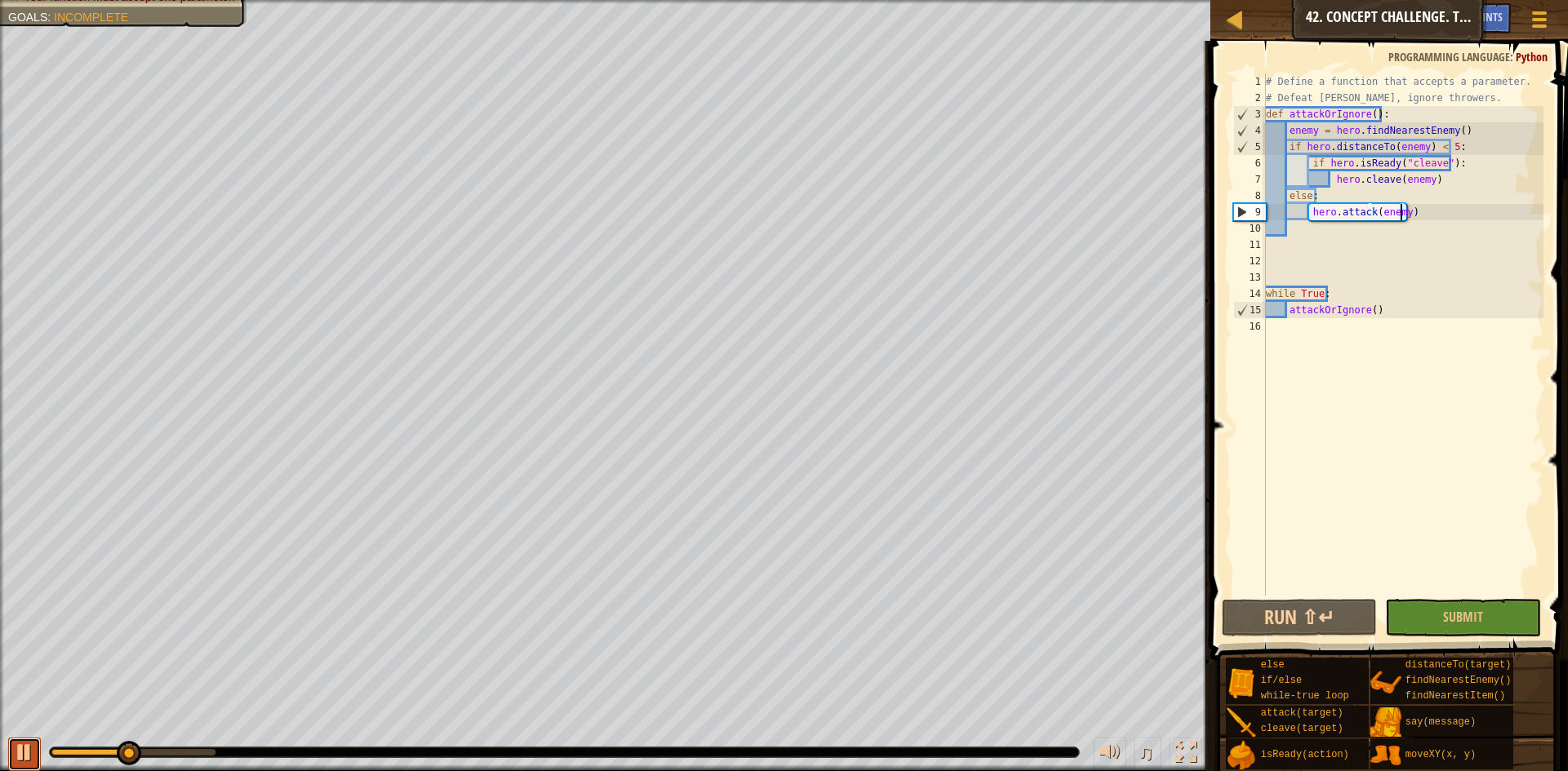
click at [33, 742] on div at bounding box center [24, 752] width 21 height 21
click at [1418, 219] on div "# Define a function that accepts a parameter. # Defeat [PERSON_NAME], ignore th…" at bounding box center [1402, 351] width 281 height 555
click at [1381, 198] on div "# Define a function that accepts a parameter. # Defeat [PERSON_NAME], ignore th…" at bounding box center [1402, 351] width 281 height 555
click at [1413, 208] on div "# Define a function that accepts a parameter. # Defeat [PERSON_NAME], ignore th…" at bounding box center [1402, 351] width 281 height 555
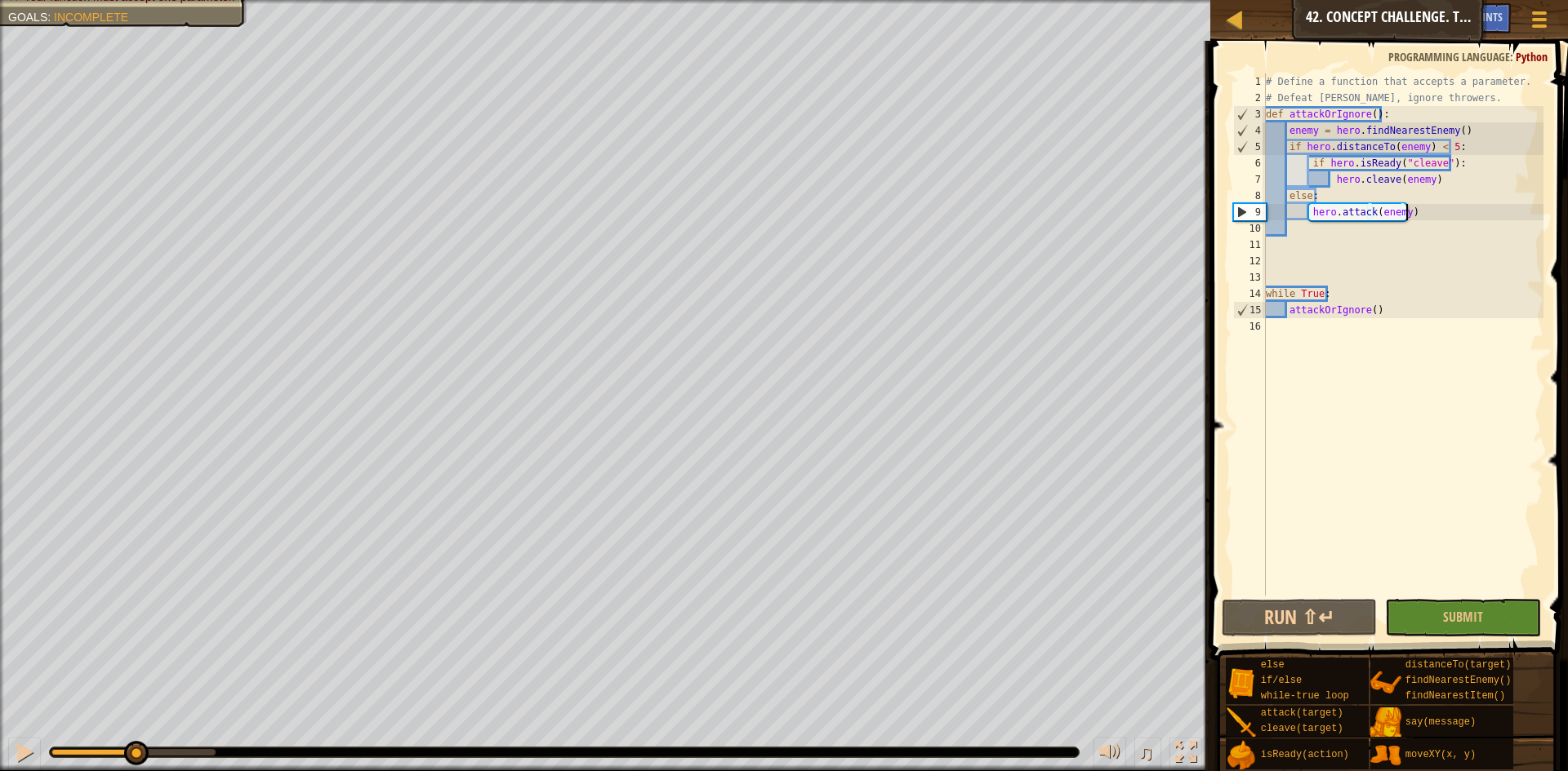
click at [1286, 193] on div "# Define a function that accepts a parameter. # Defeat [PERSON_NAME], ignore th…" at bounding box center [1402, 351] width 281 height 555
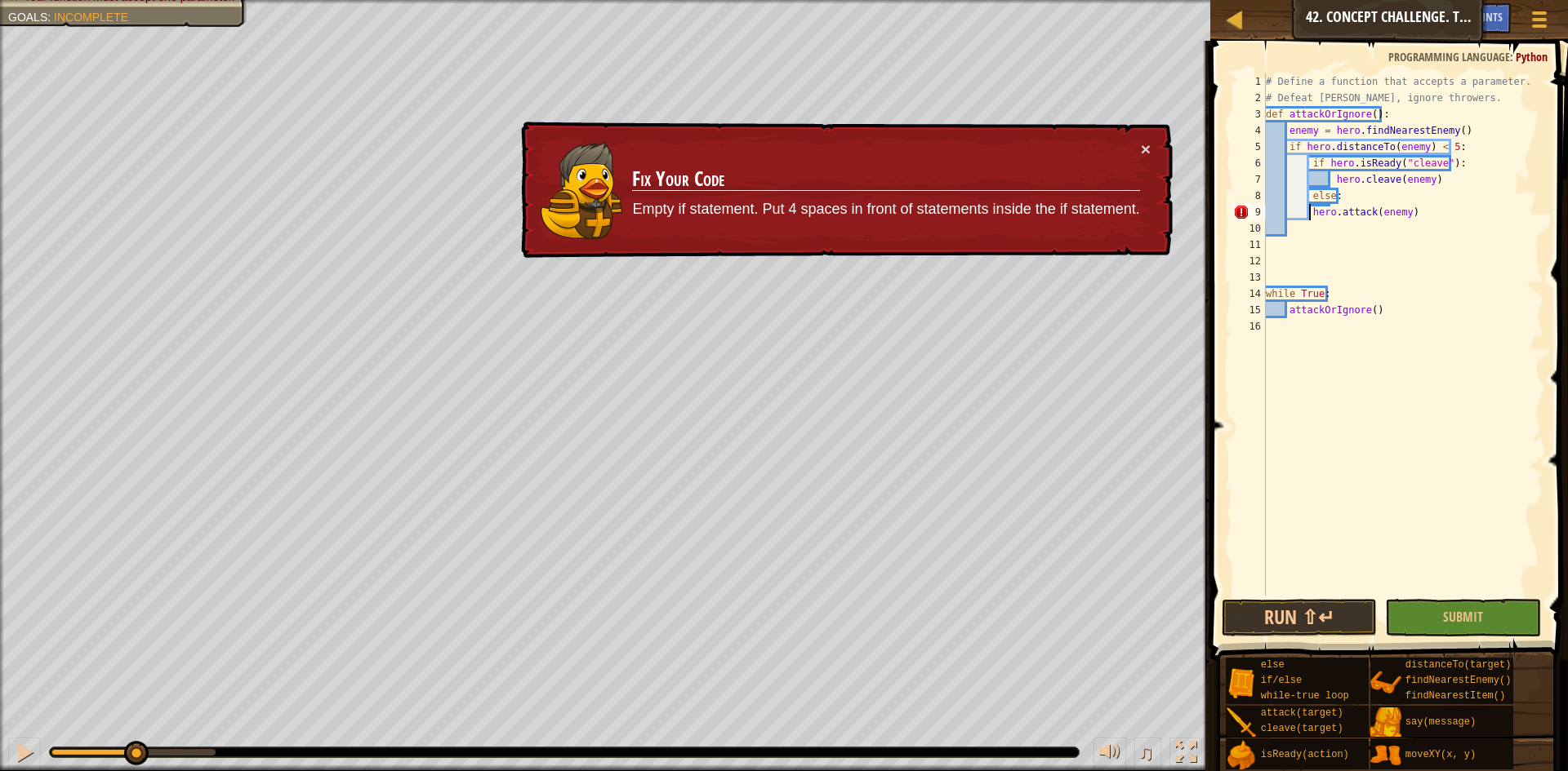
click at [1308, 213] on div "# Define a function that accepts a parameter. # Defeat [PERSON_NAME], ignore th…" at bounding box center [1402, 351] width 281 height 555
type textarea "hero.attack(enemy)"
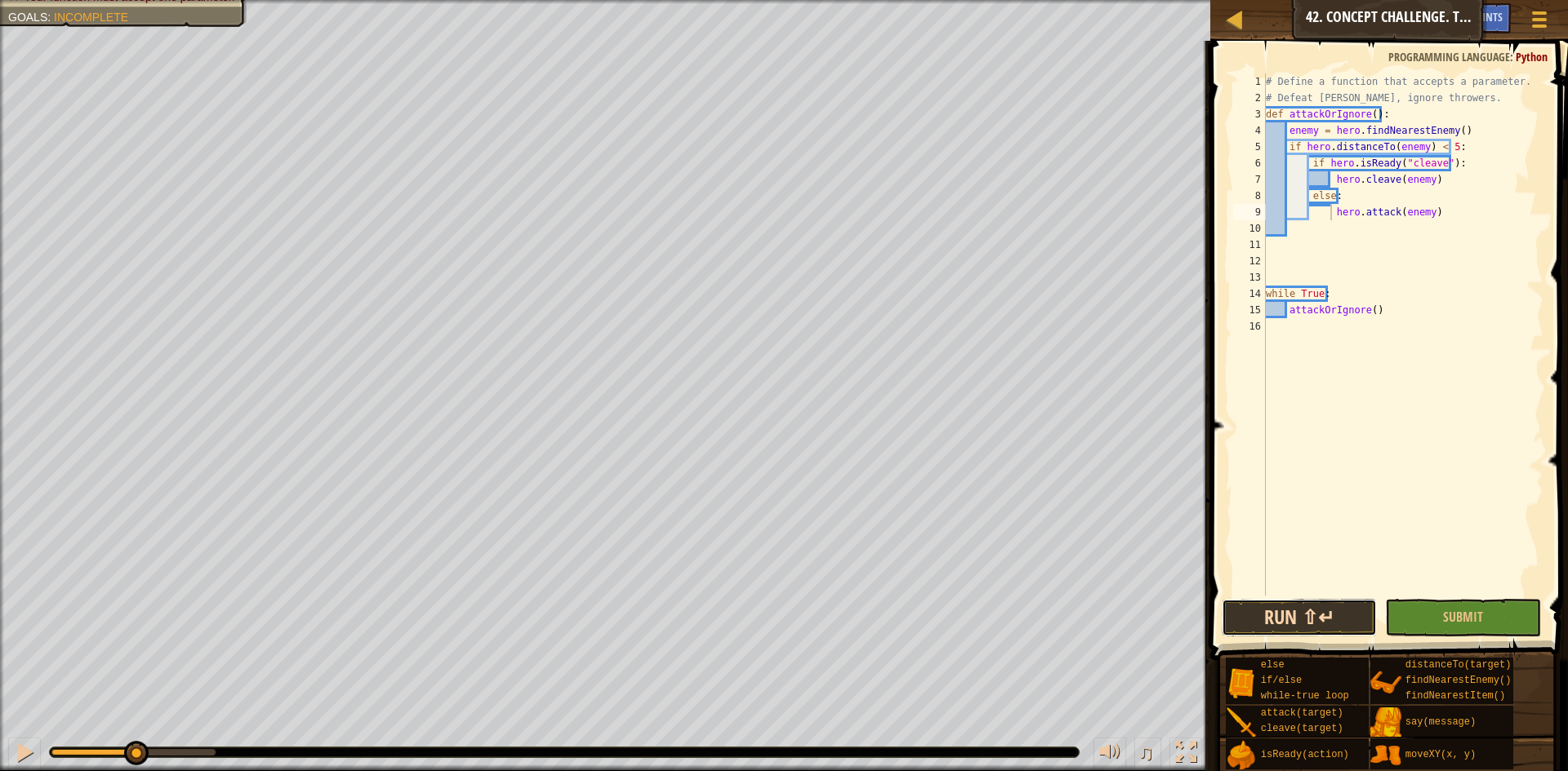
click at [1286, 609] on button "Run ⇧↵" at bounding box center [1299, 617] width 156 height 38
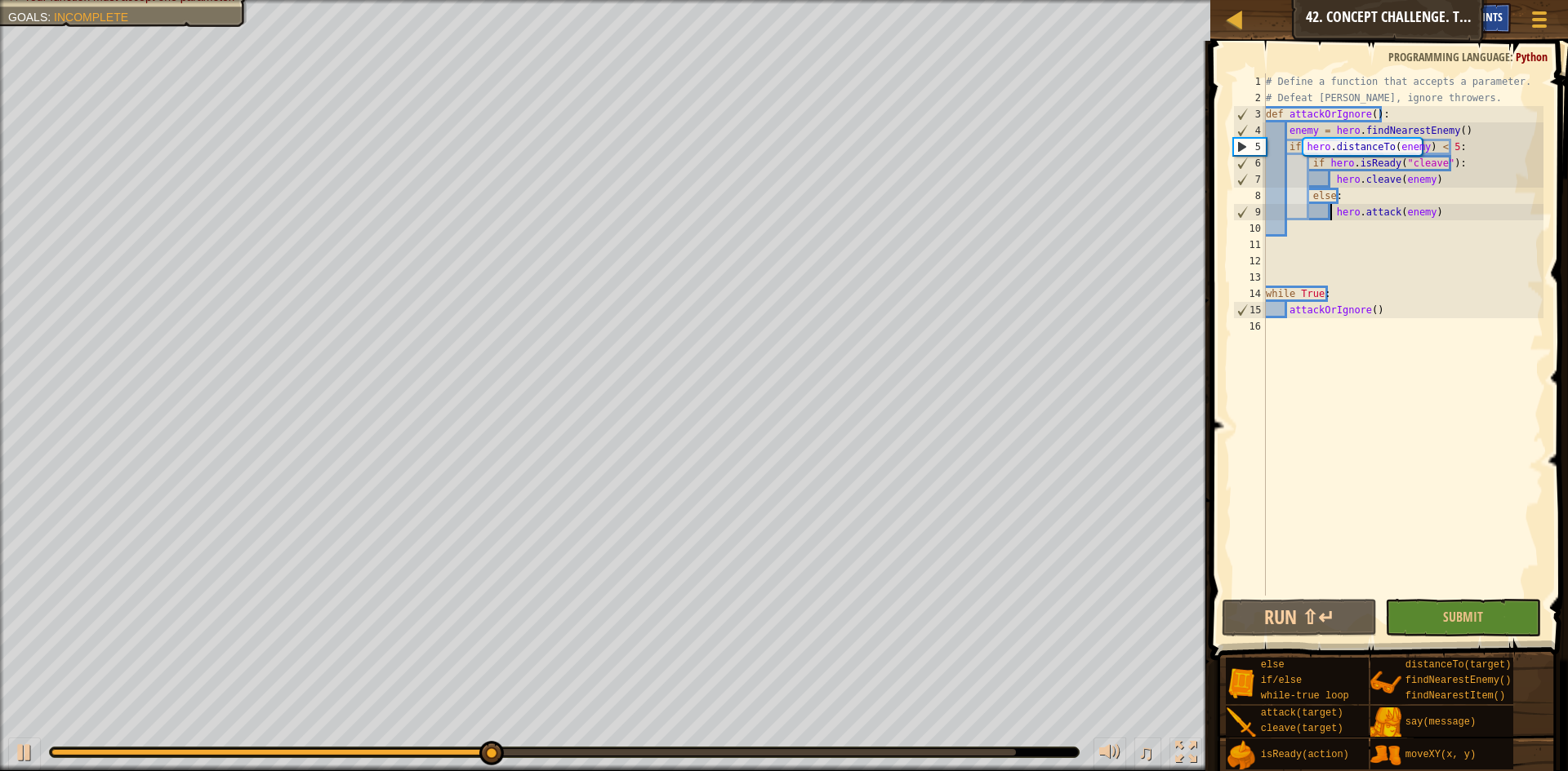
click at [1504, 10] on div "Hints" at bounding box center [1489, 19] width 44 height 31
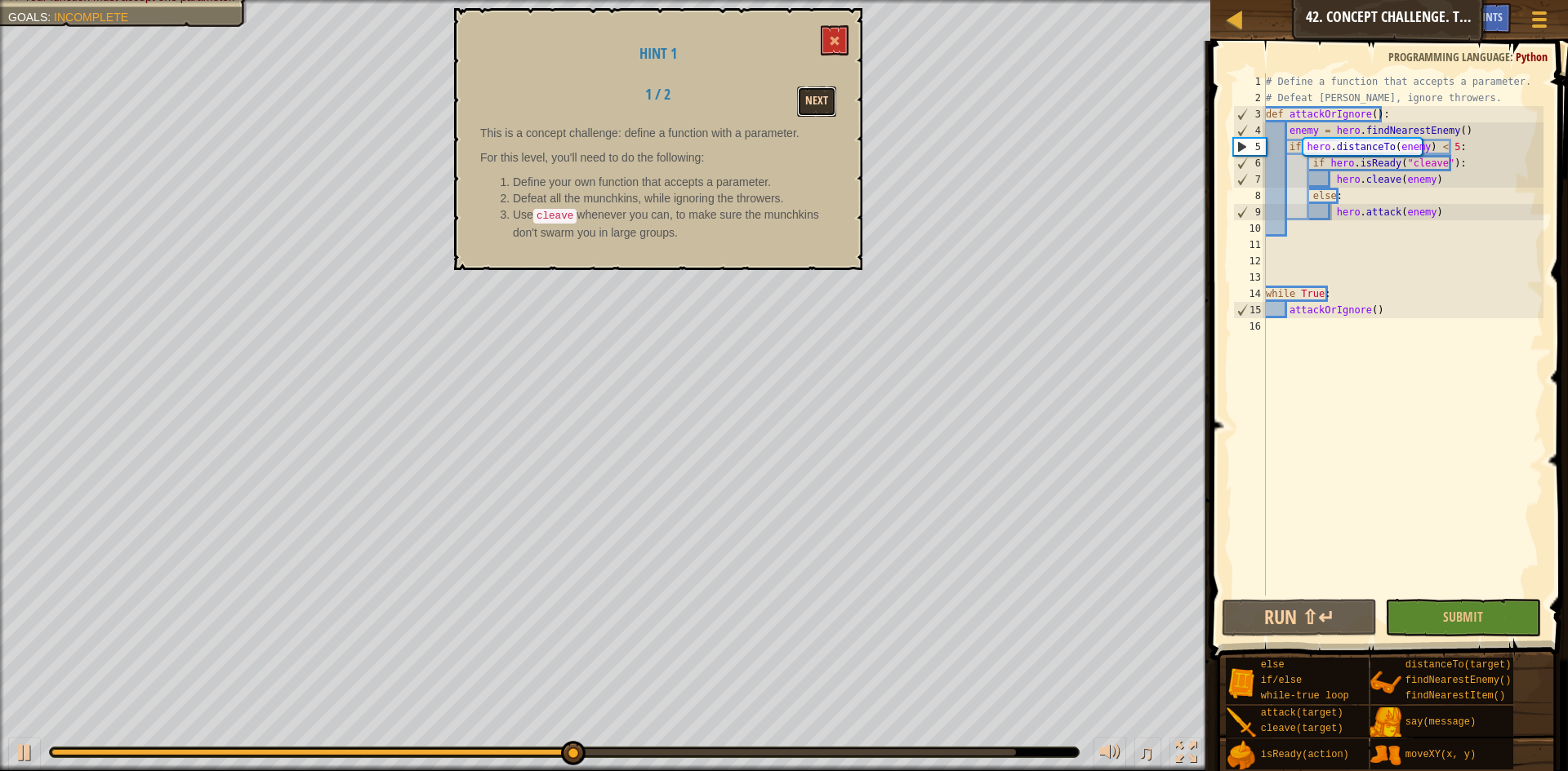
click at [822, 106] on button "Next" at bounding box center [817, 101] width 39 height 31
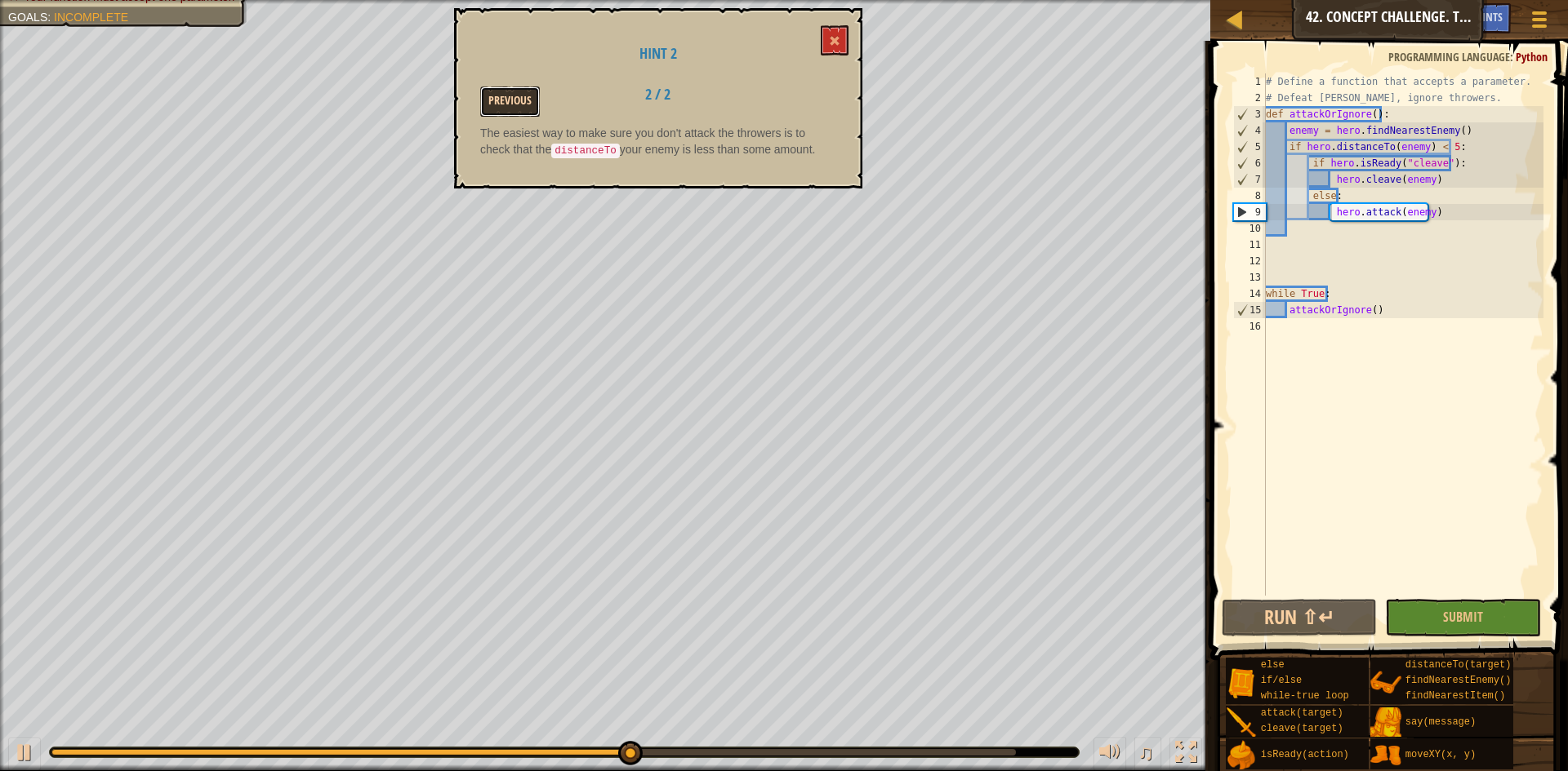
click at [509, 92] on button "Previous" at bounding box center [510, 101] width 59 height 31
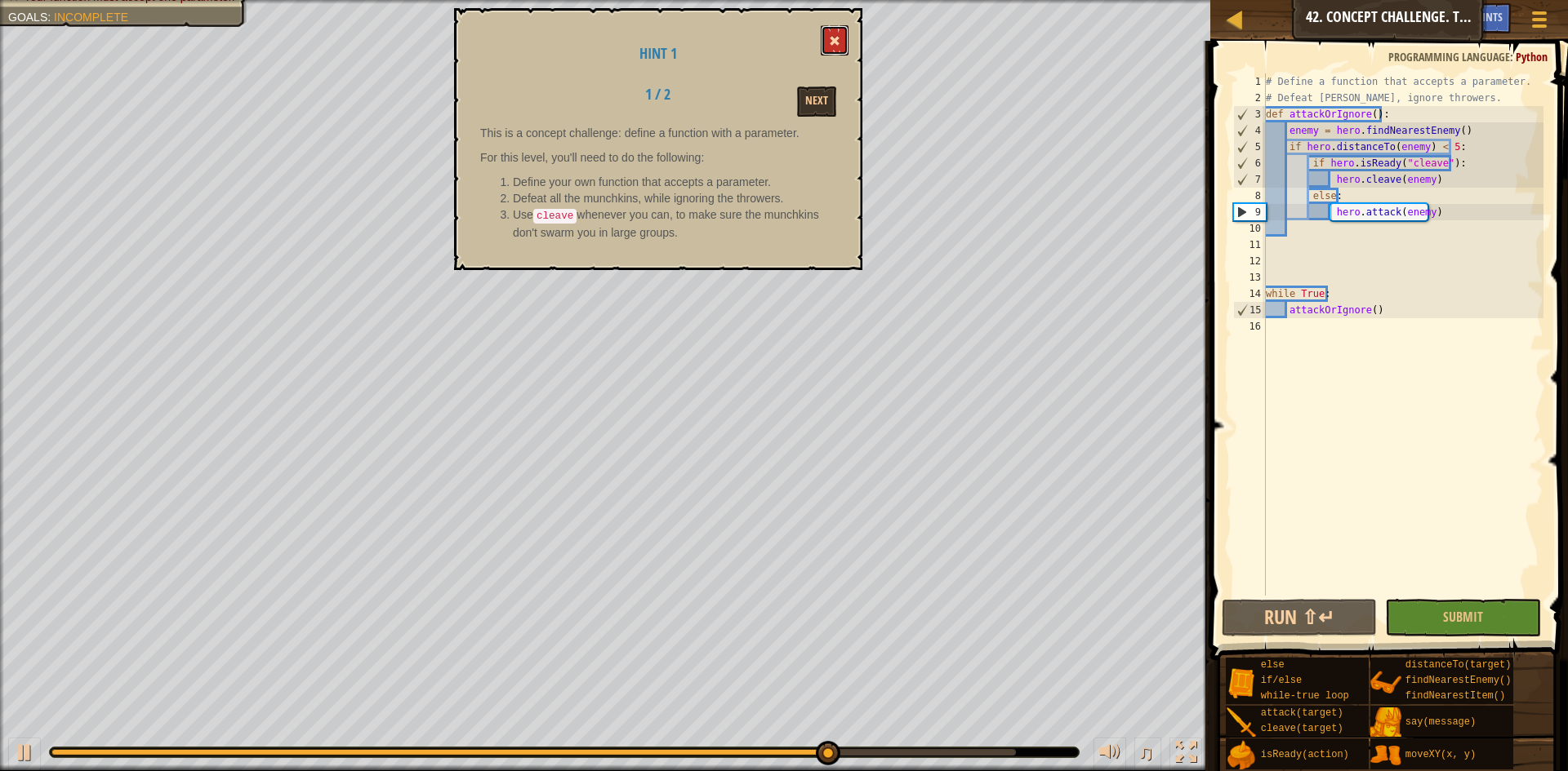
click at [836, 25] on button at bounding box center [834, 40] width 28 height 31
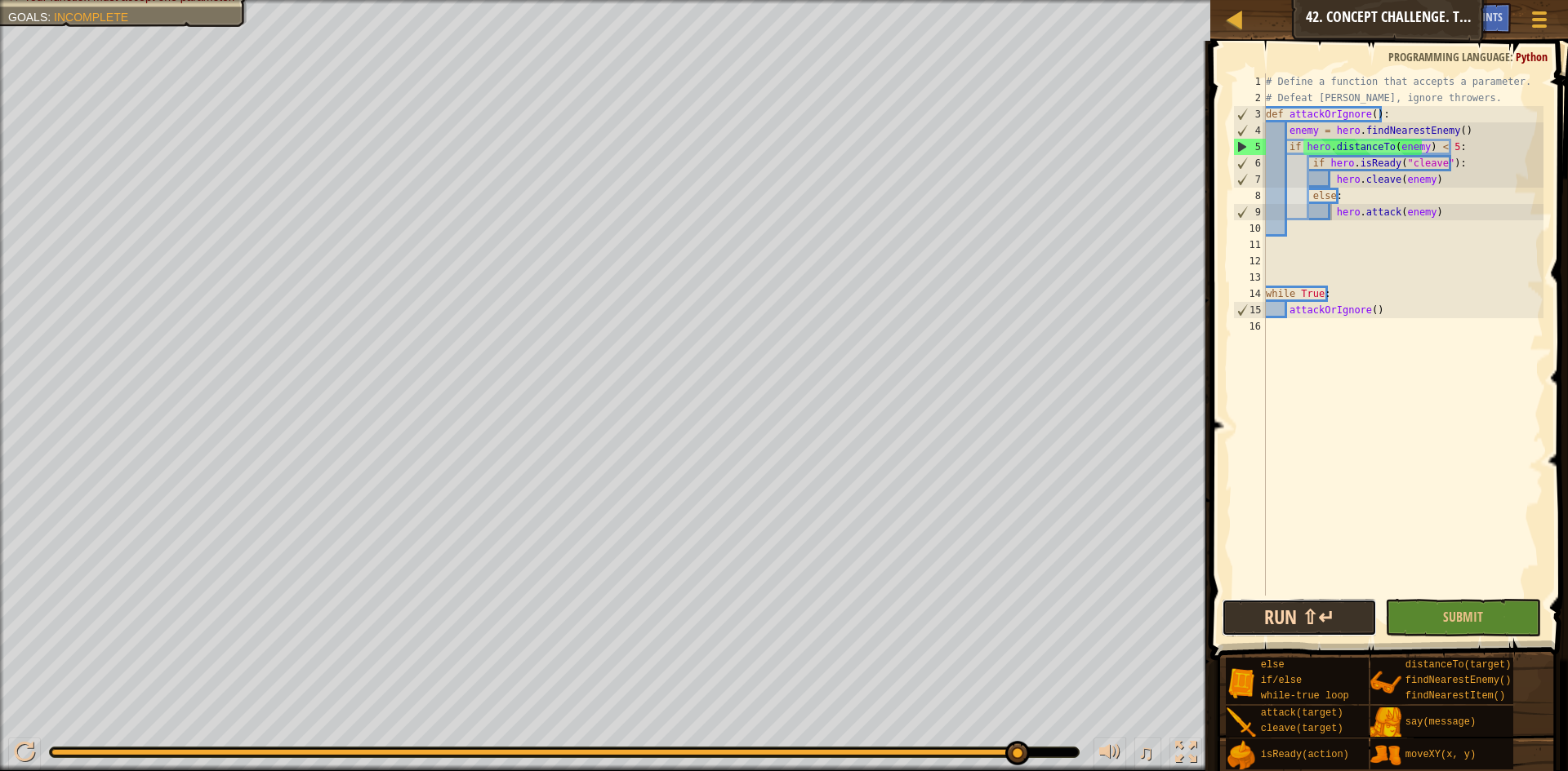
click at [1340, 622] on button "Run ⇧↵" at bounding box center [1299, 617] width 156 height 38
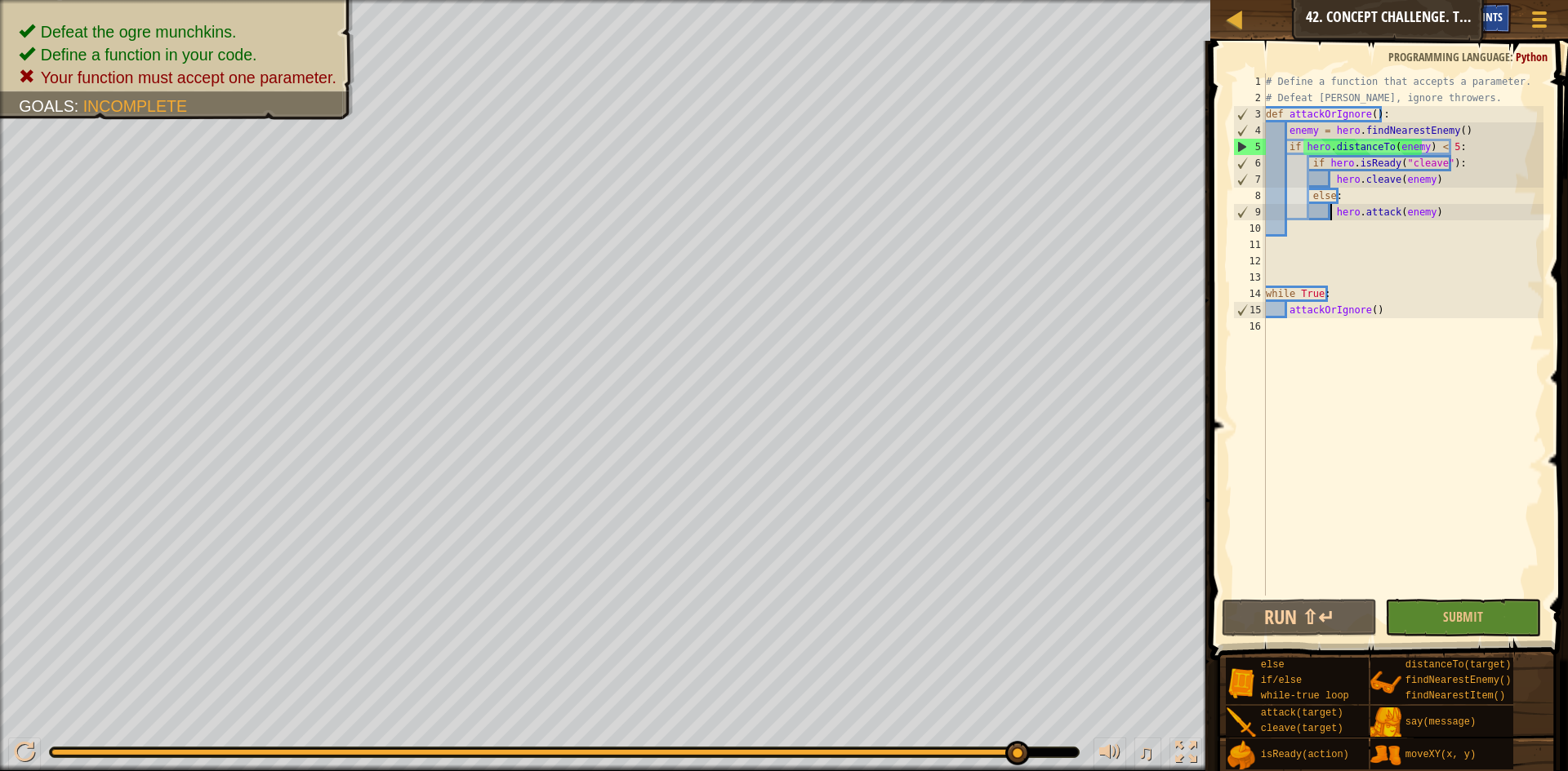
click at [1498, 6] on div "Hints" at bounding box center [1489, 19] width 44 height 31
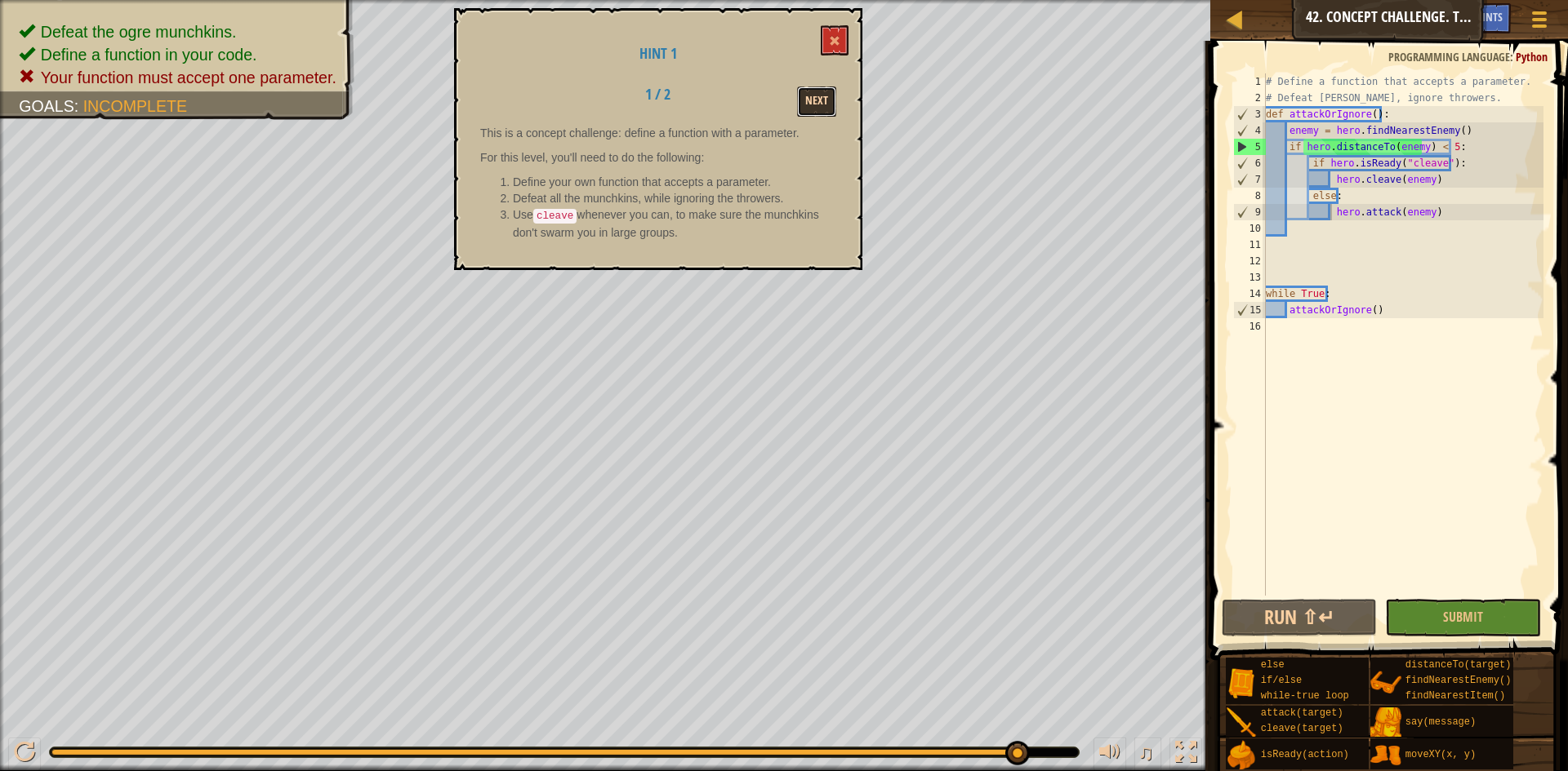
click at [805, 98] on button "Next" at bounding box center [817, 101] width 39 height 31
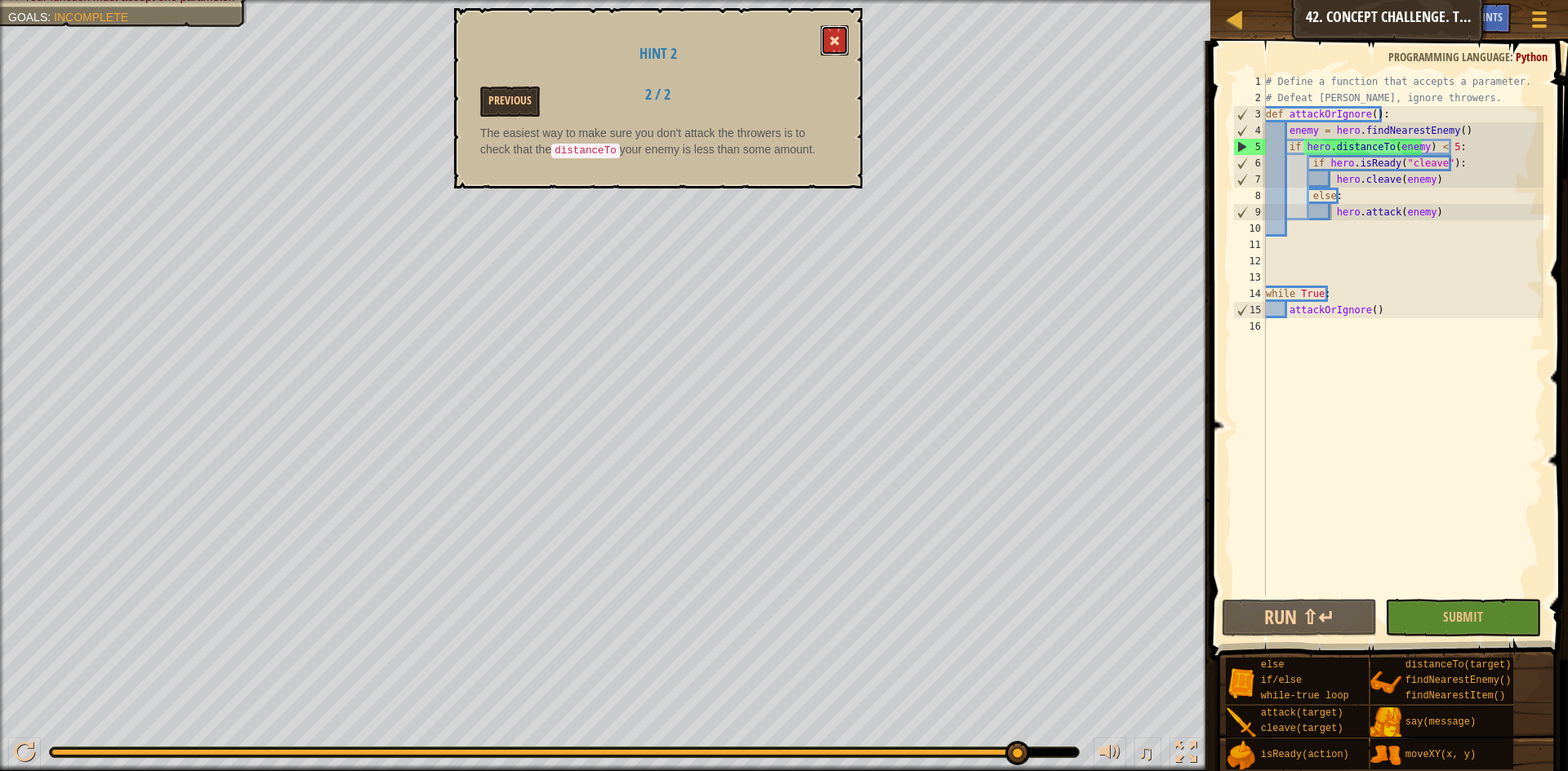
click at [829, 45] on button at bounding box center [834, 40] width 28 height 31
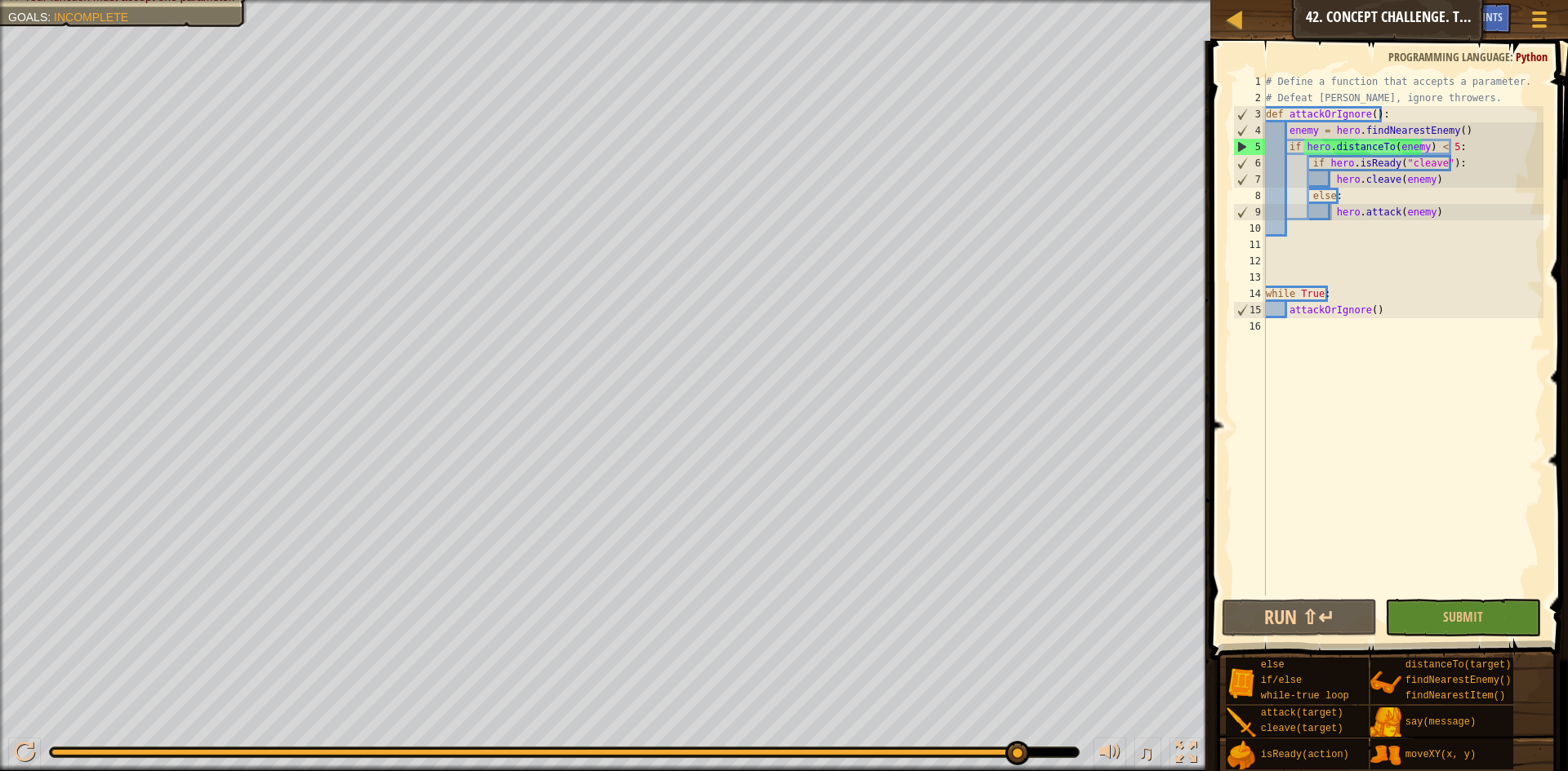
scroll to position [7, 0]
click at [1273, 593] on div "# Define a function that accepts a parameter. # Defeat [PERSON_NAME], ignore th…" at bounding box center [1402, 351] width 281 height 555
click at [1261, 606] on button "Run ⇧↵" at bounding box center [1299, 617] width 156 height 38
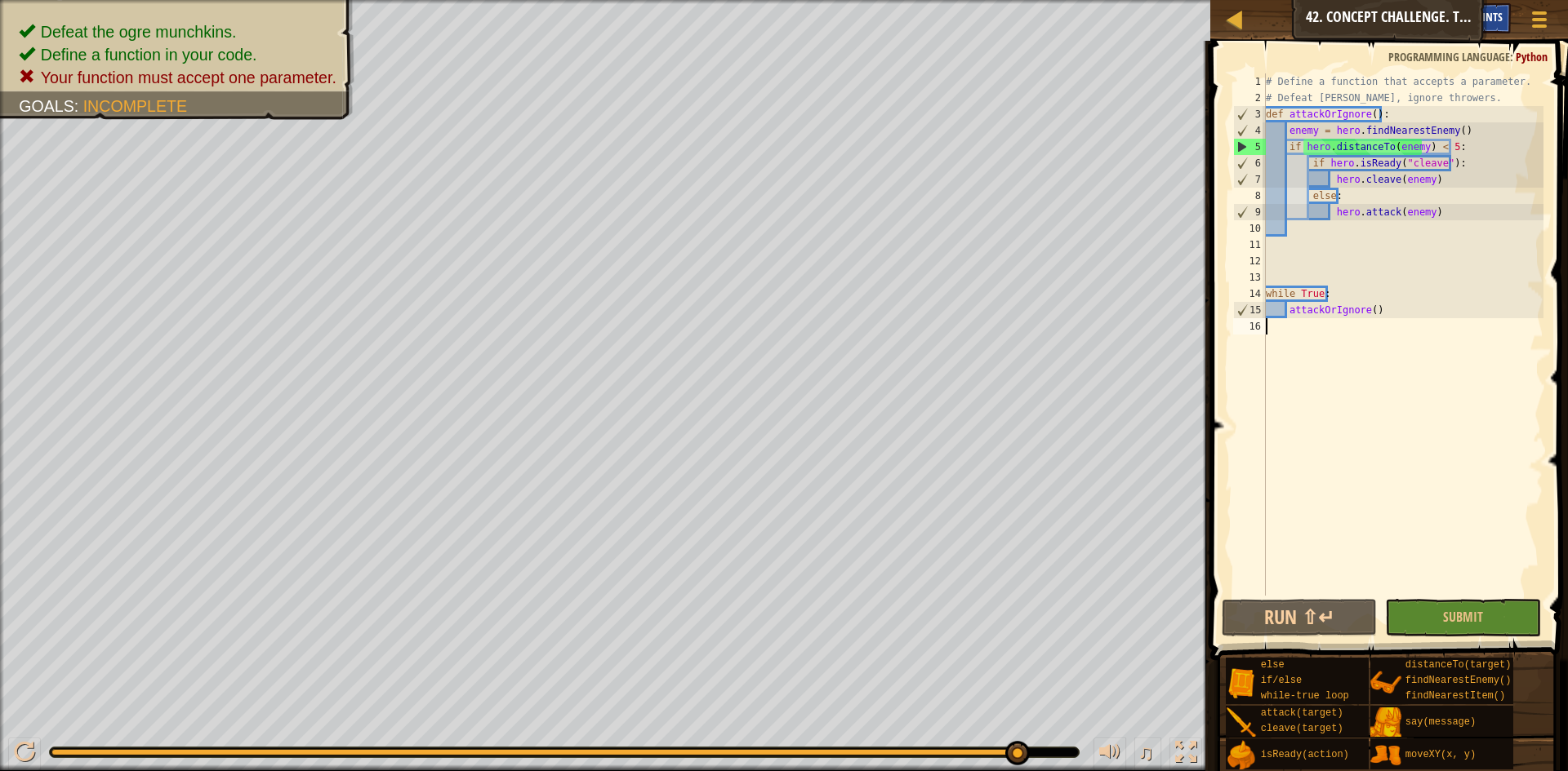
click at [1509, 14] on div "Hints" at bounding box center [1489, 19] width 44 height 31
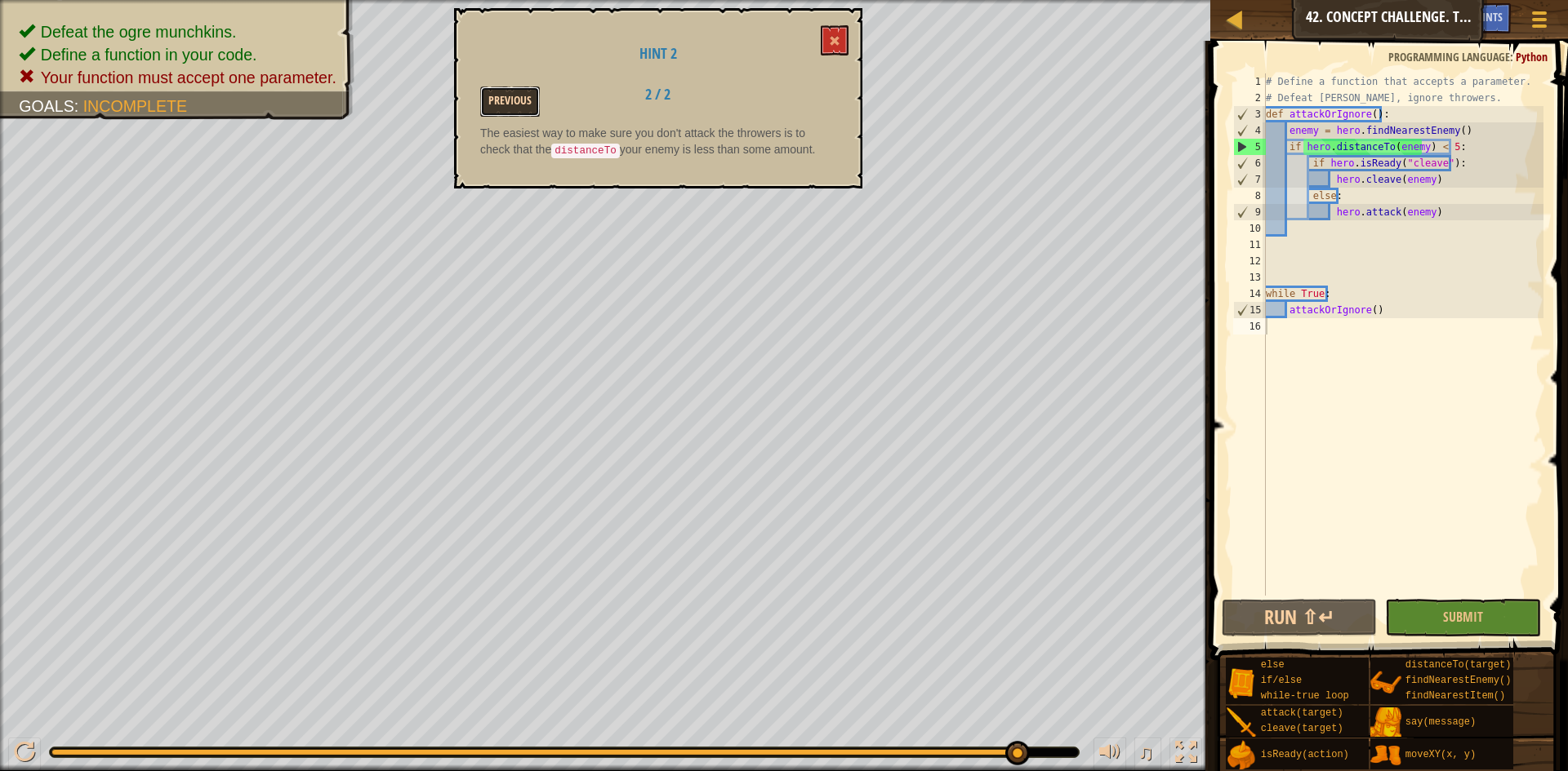
click at [495, 106] on button "Previous" at bounding box center [510, 101] width 59 height 31
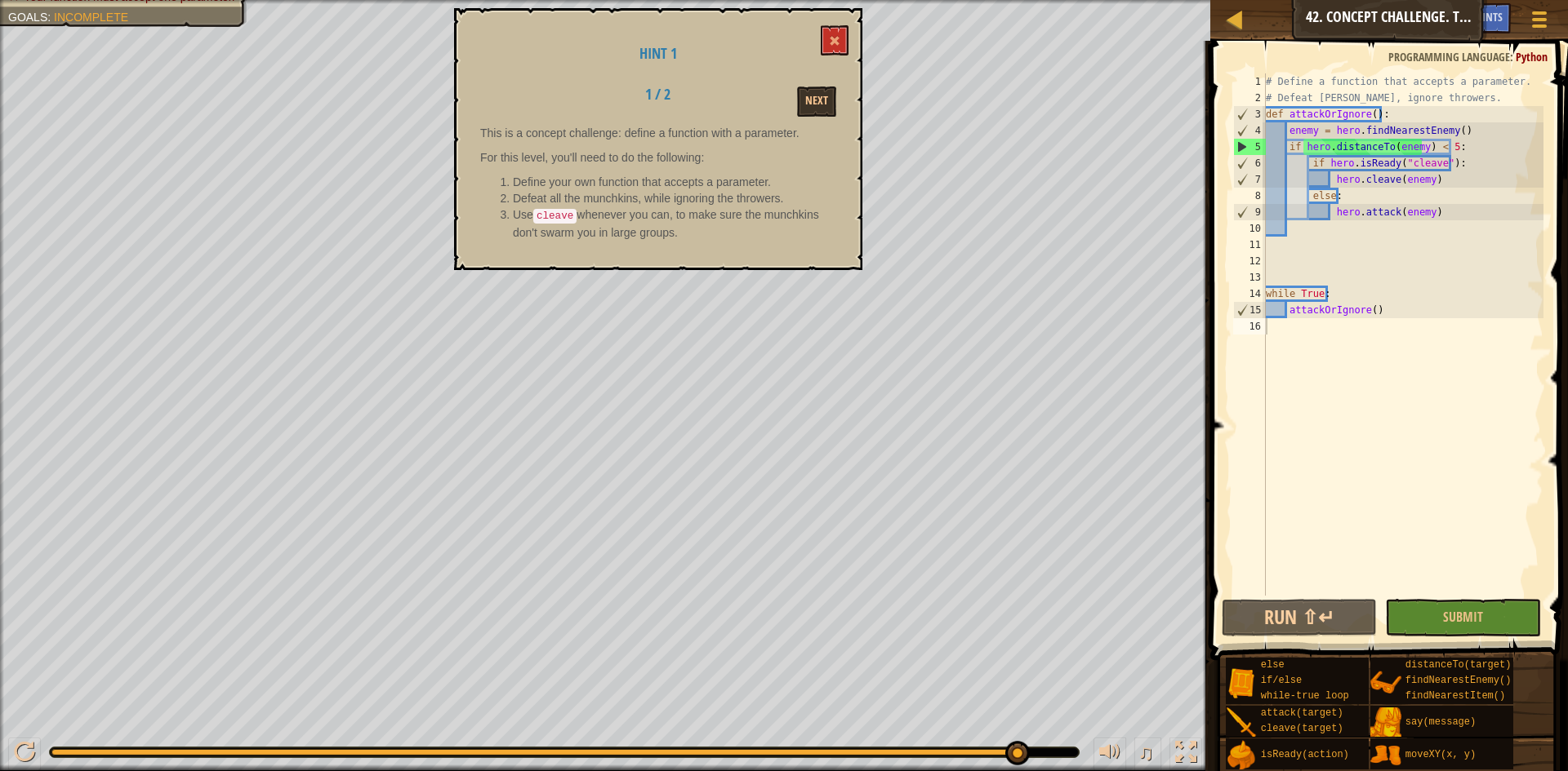
click at [1394, 215] on div "# Define a function that accepts a parameter. # Defeat [PERSON_NAME], ignore th…" at bounding box center [1402, 351] width 281 height 555
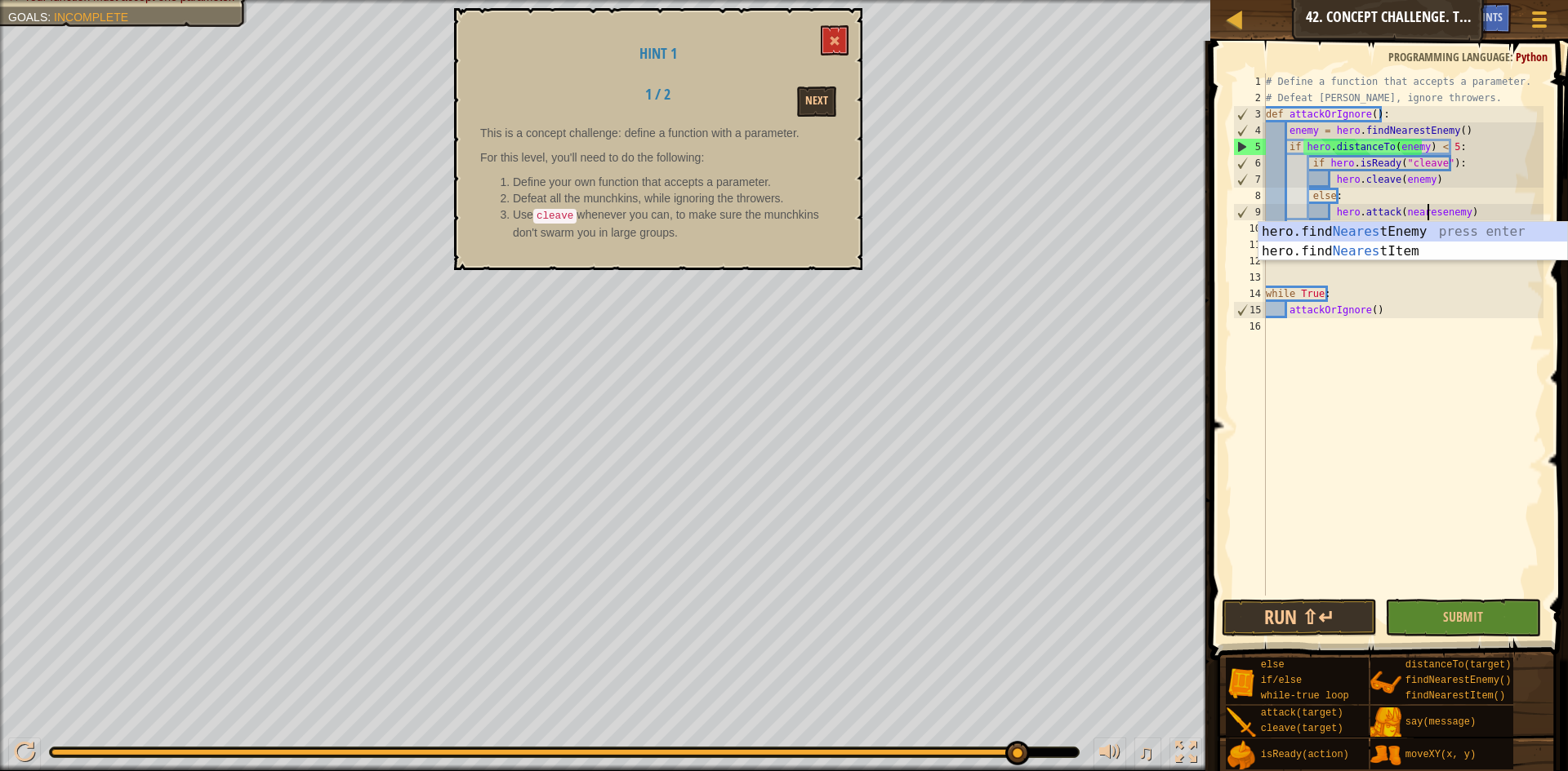
scroll to position [7, 15]
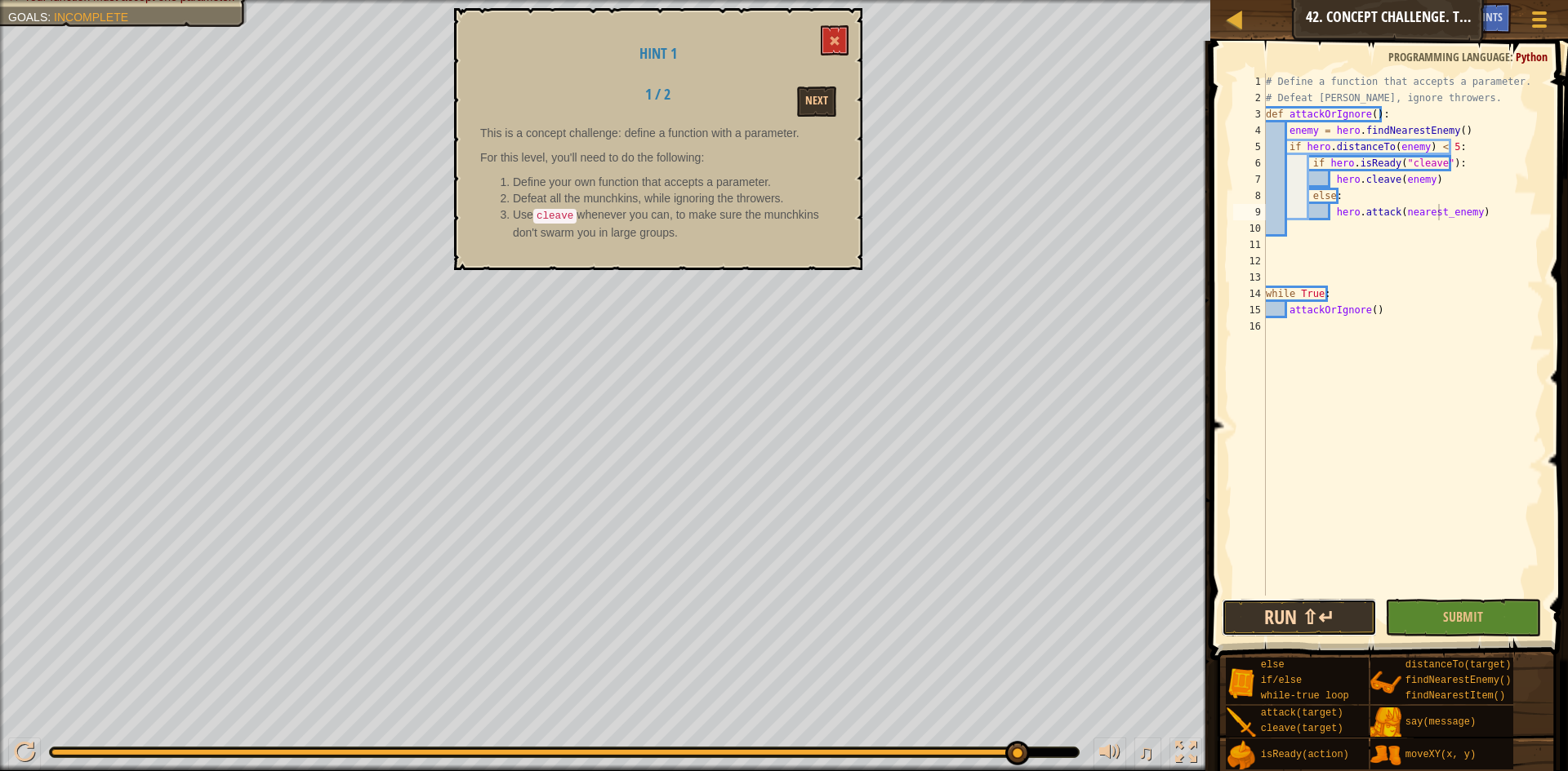
click at [1338, 613] on button "Run ⇧↵" at bounding box center [1299, 617] width 156 height 38
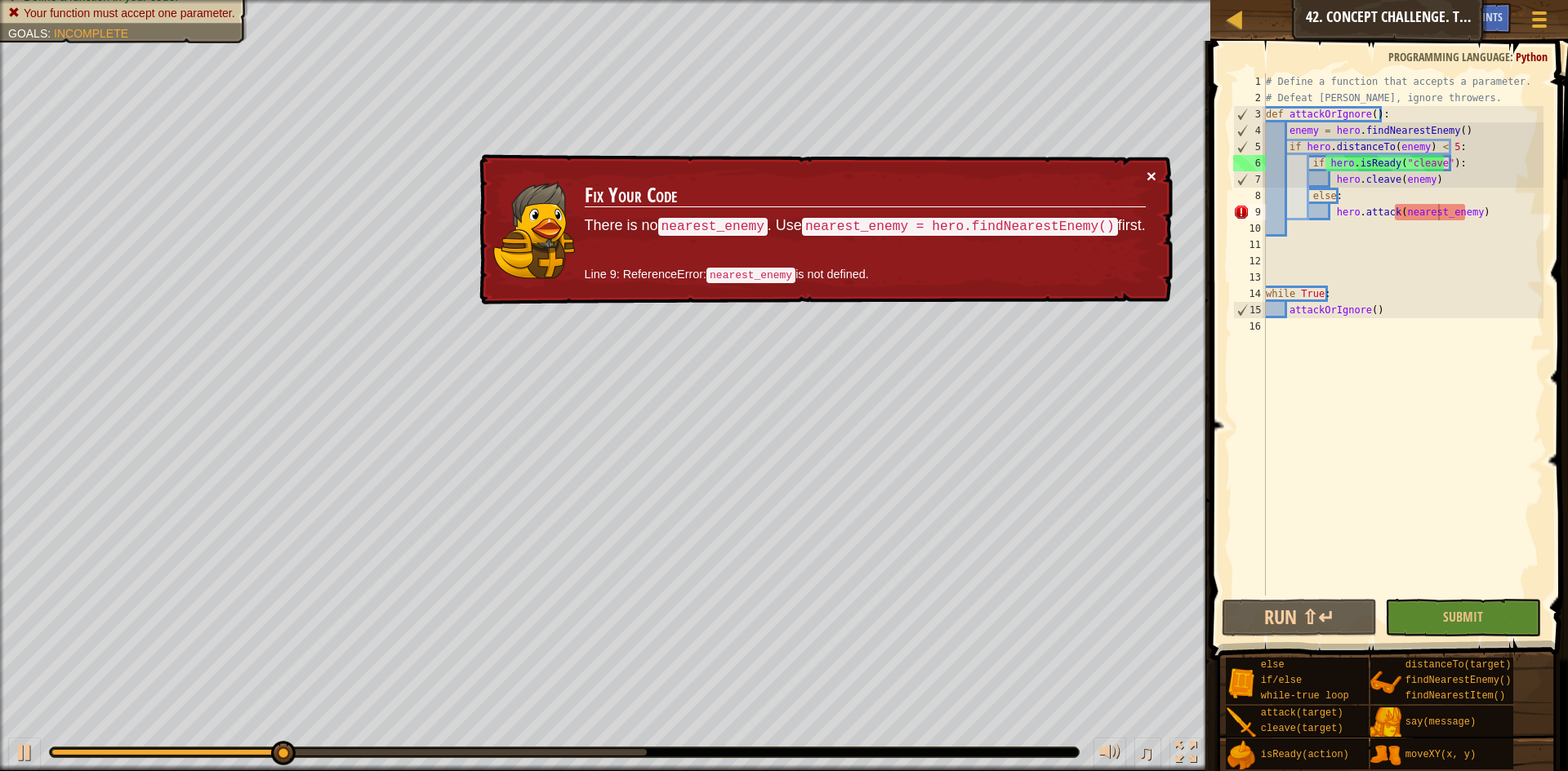
click at [1154, 168] on button "×" at bounding box center [1151, 176] width 10 height 18
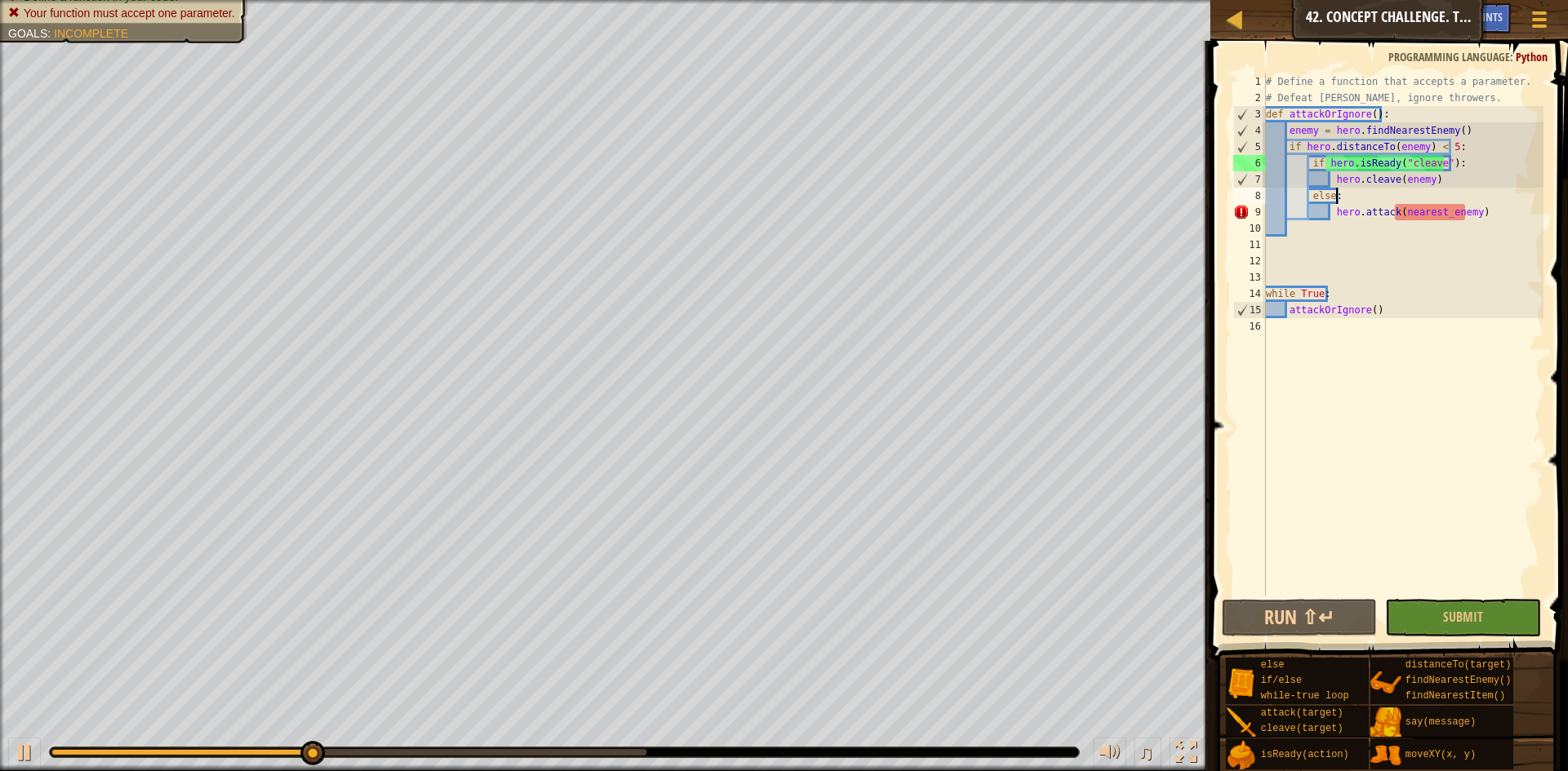
click at [1365, 195] on div "# Define a function that accepts a parameter. # Defeat [PERSON_NAME], ignore th…" at bounding box center [1402, 351] width 281 height 555
type textarea "else:"
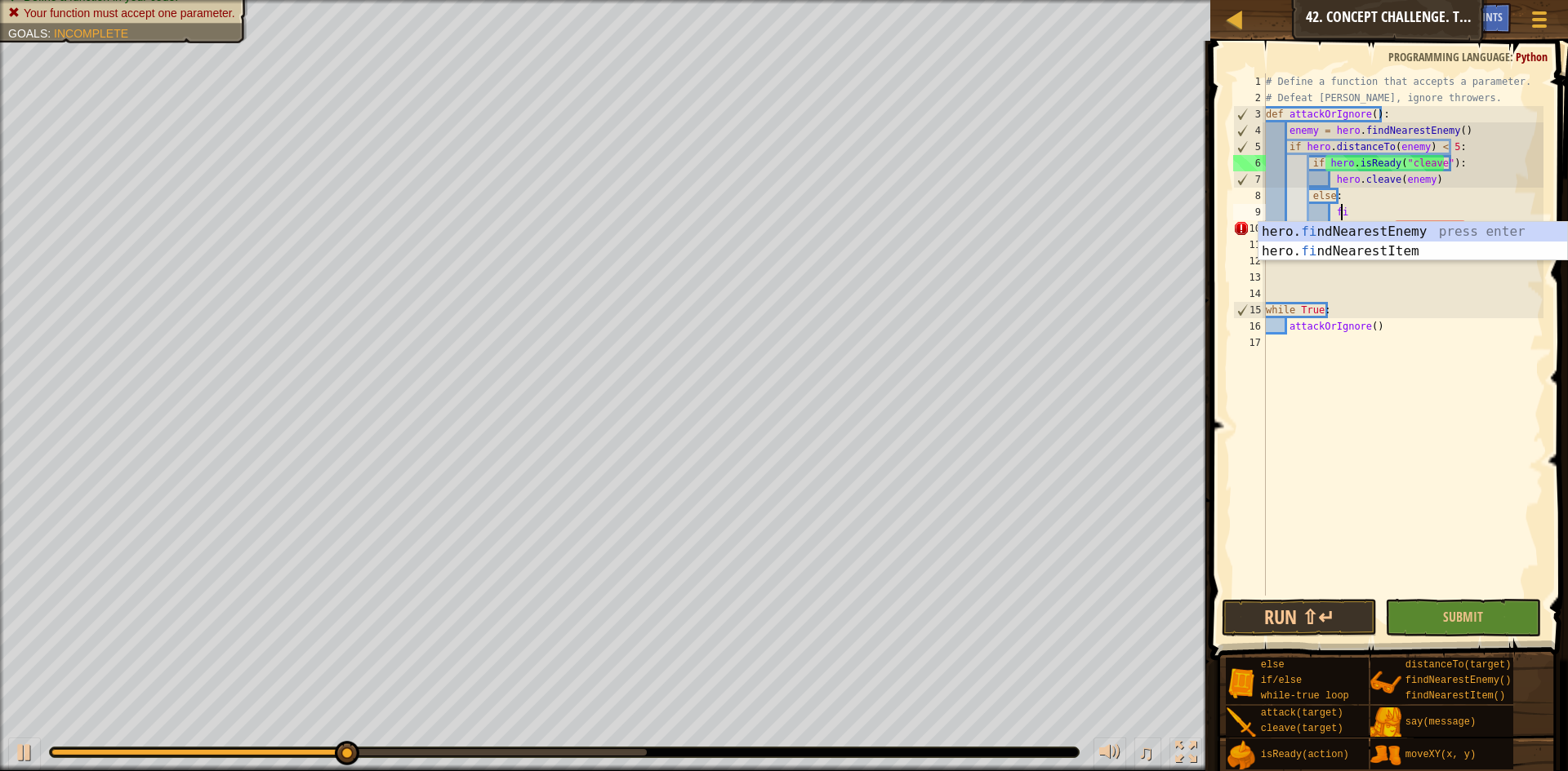
type textarea "find"
click at [1375, 235] on div "hero. find NearestEnemy press enter hero. find NearestItem press enter" at bounding box center [1412, 261] width 308 height 79
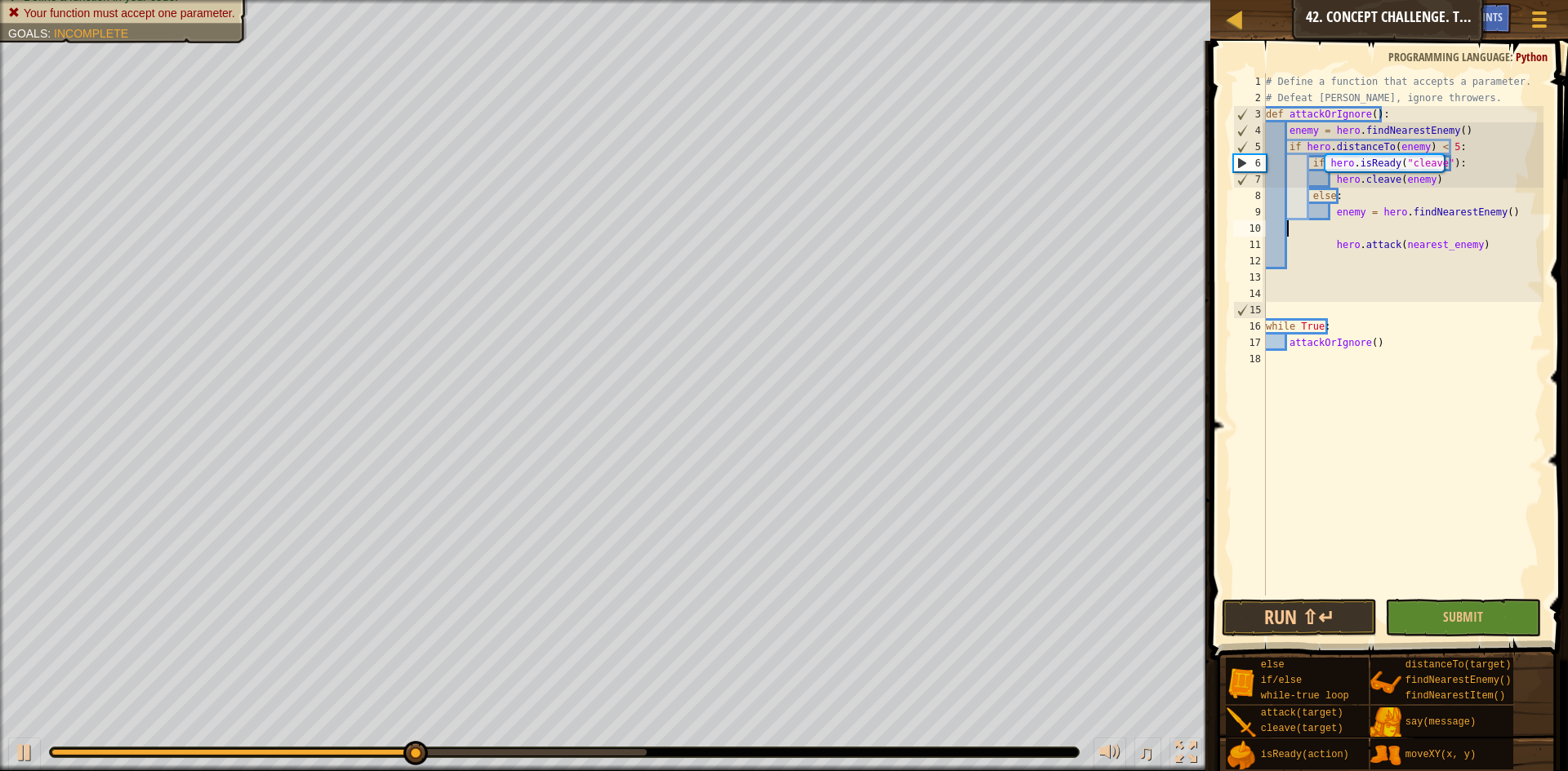
scroll to position [7, 0]
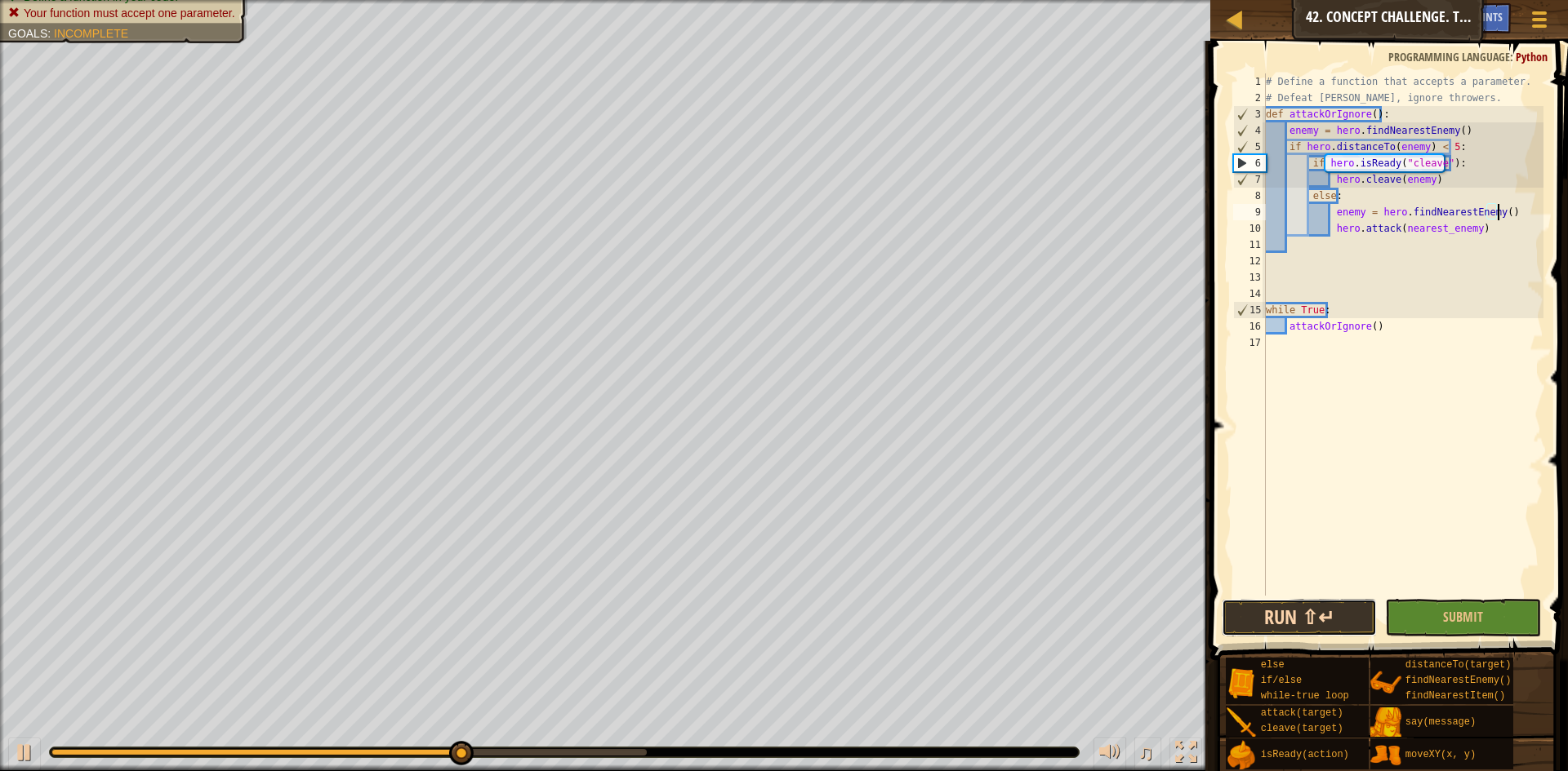
click at [1280, 609] on button "Run ⇧↵" at bounding box center [1299, 617] width 156 height 38
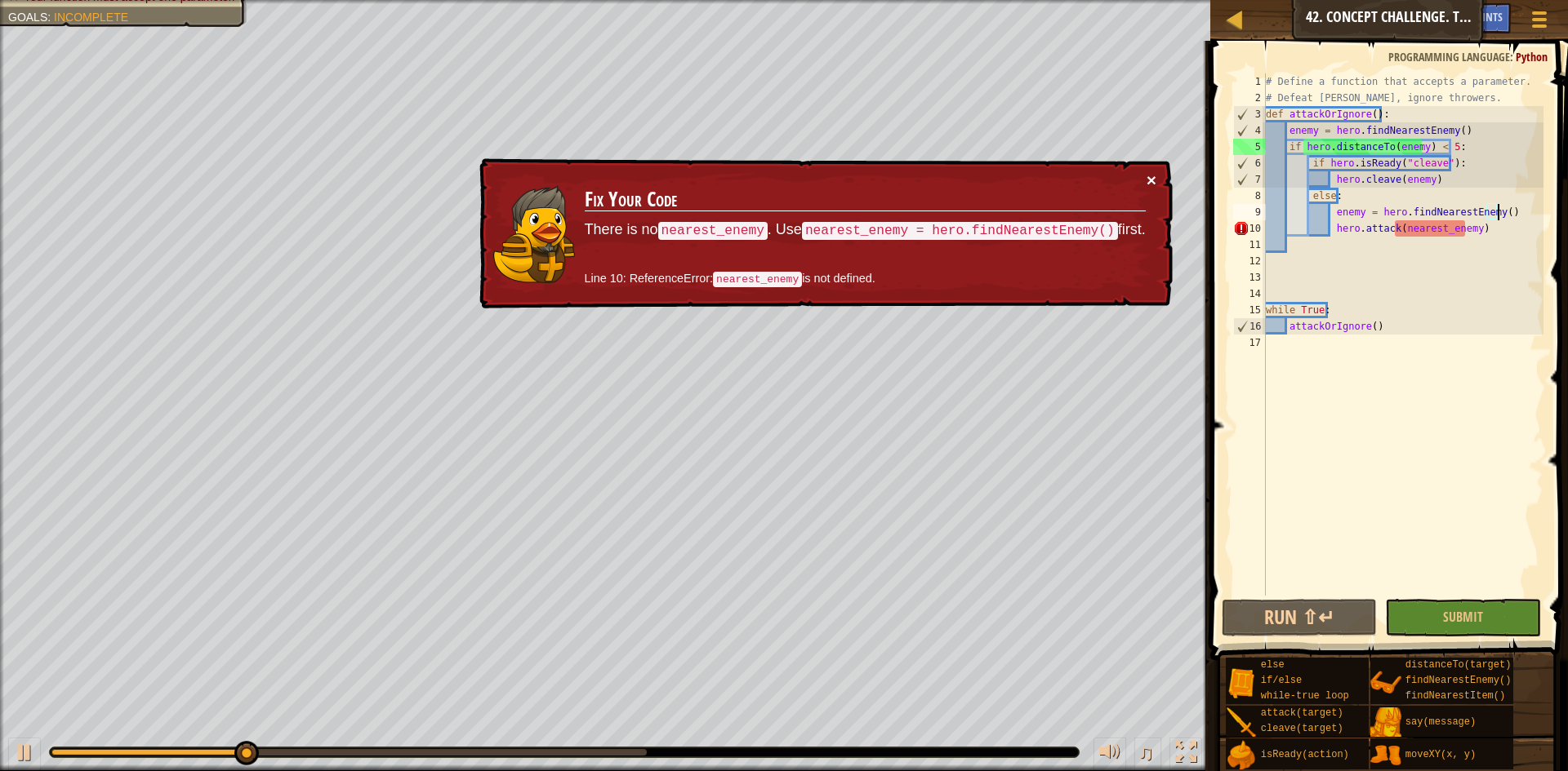
click at [1147, 176] on button "×" at bounding box center [1151, 180] width 10 height 18
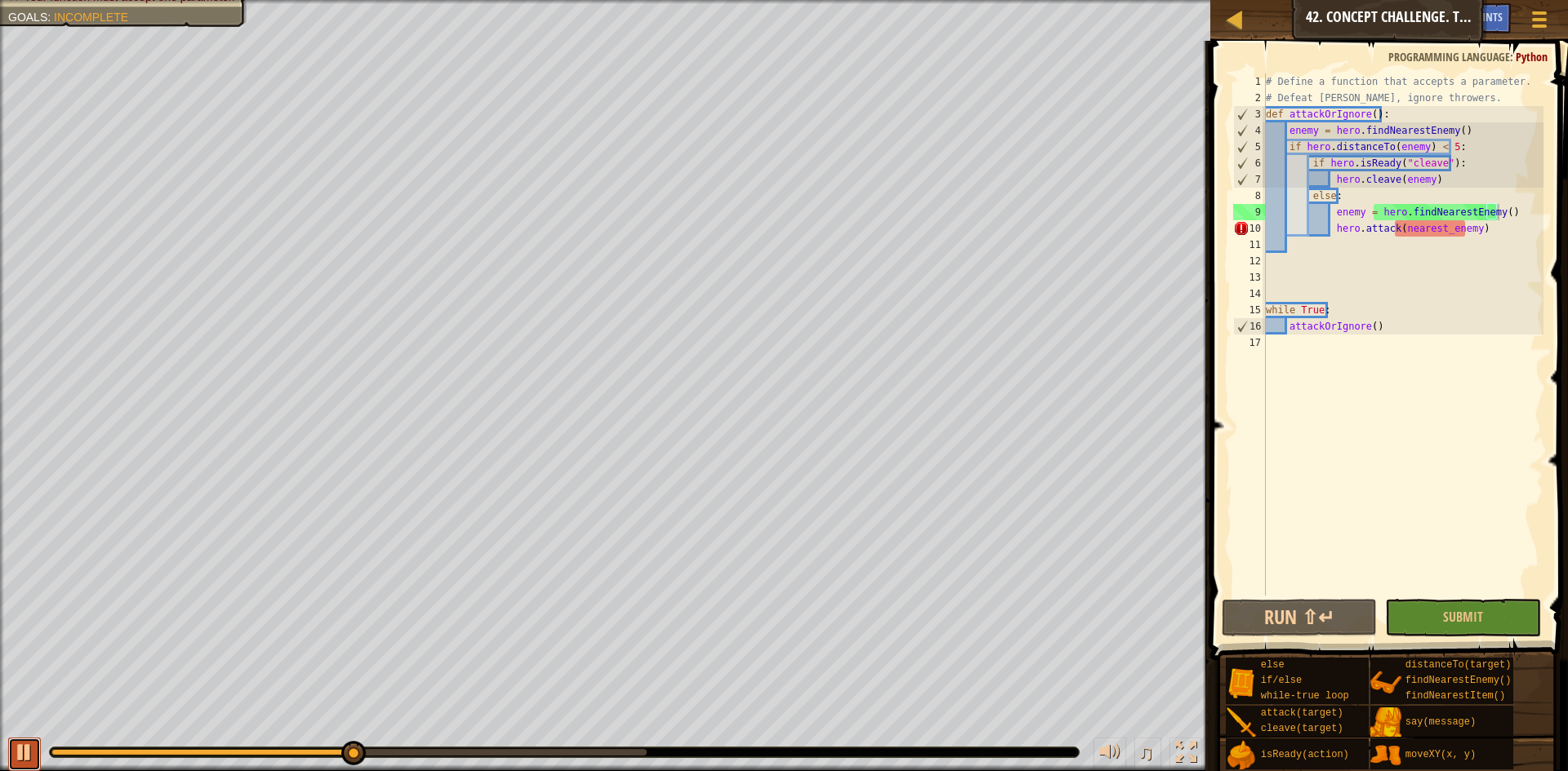
click at [8, 751] on button at bounding box center [24, 754] width 32 height 33
click at [1329, 207] on div "# Define a function that accepts a parameter. # Defeat munchkins, ignore throwe…" at bounding box center [1402, 351] width 281 height 555
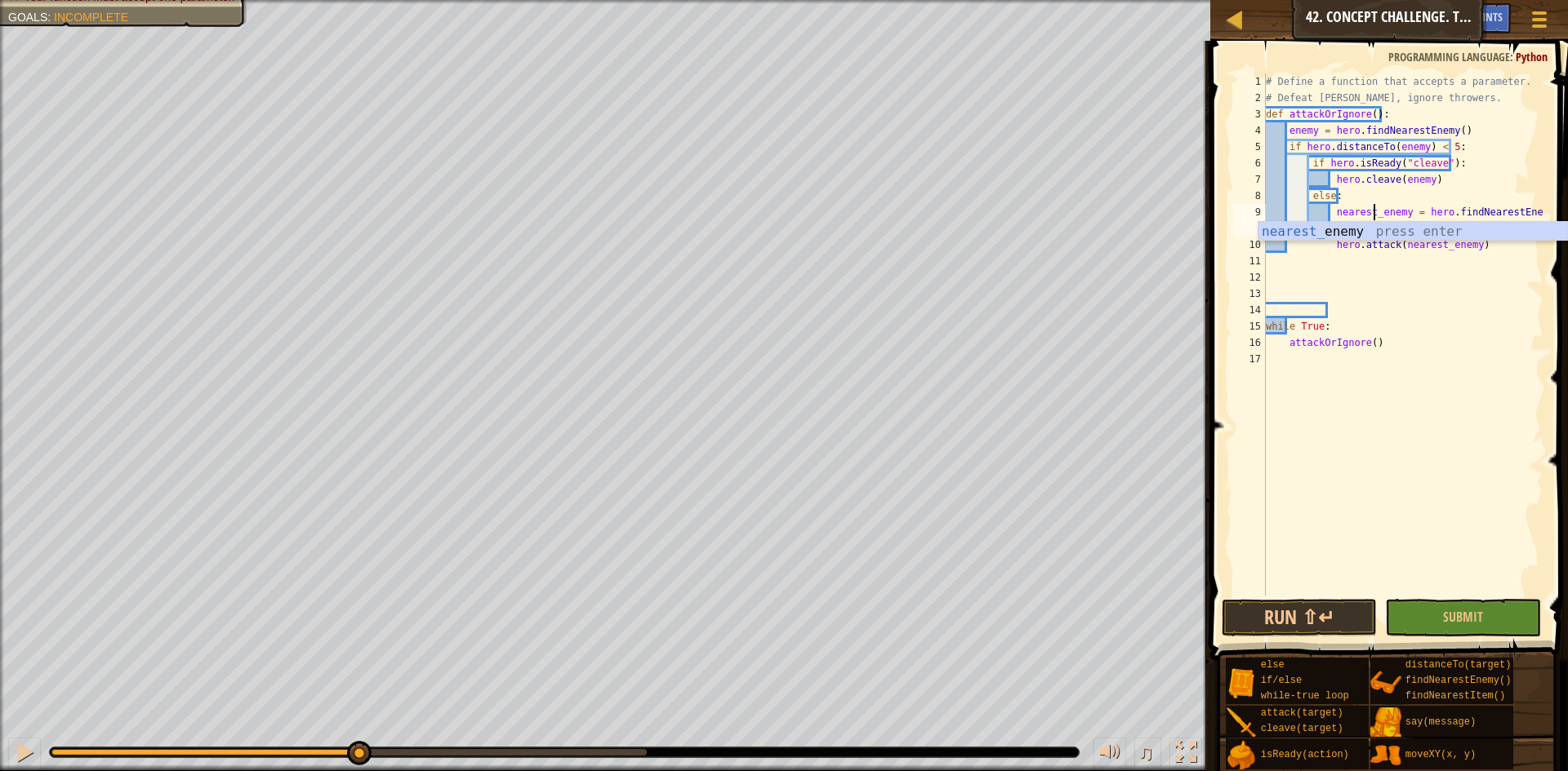
scroll to position [7, 10]
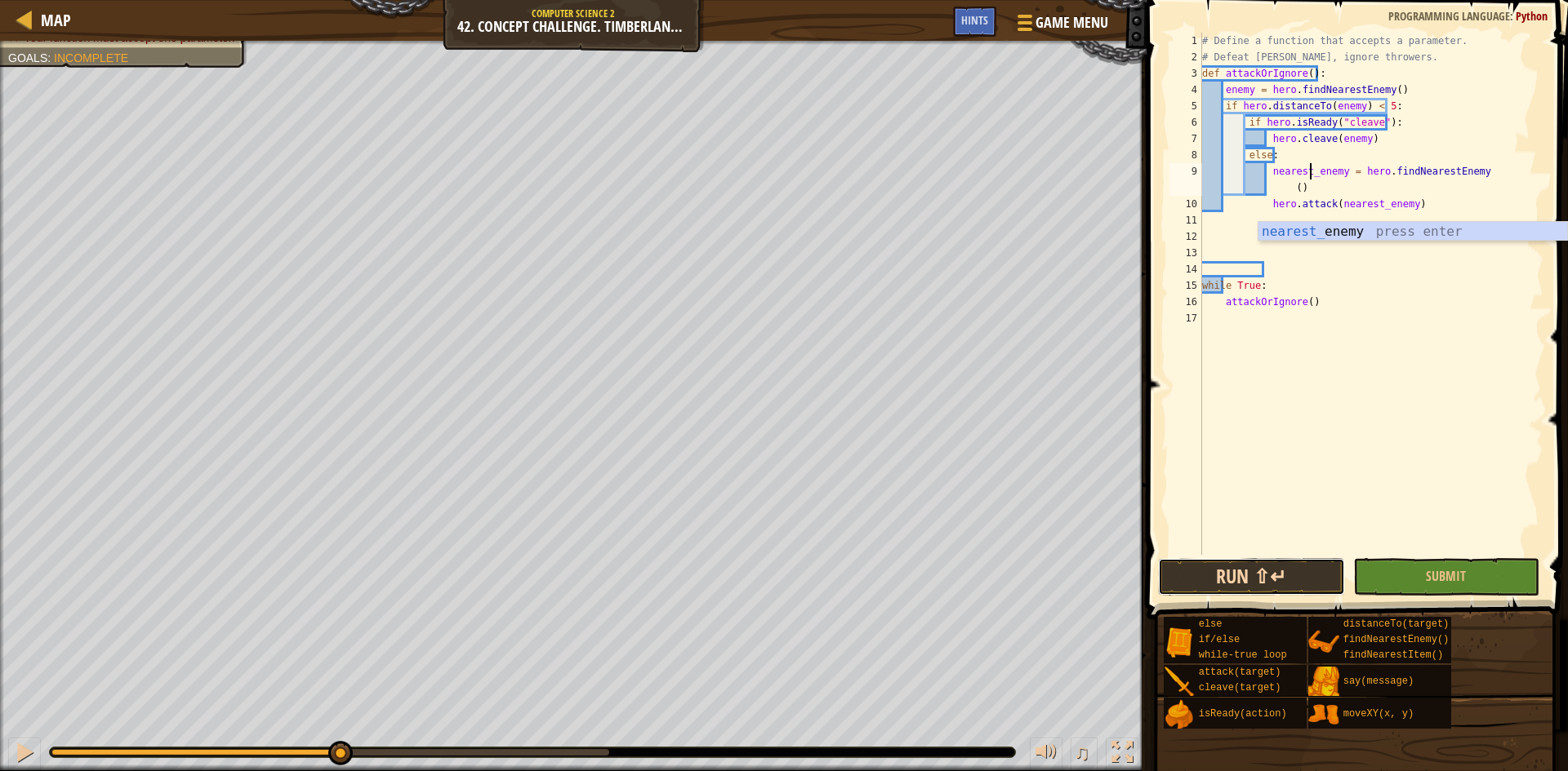
click at [1295, 590] on button "Run ⇧↵" at bounding box center [1252, 577] width 187 height 38
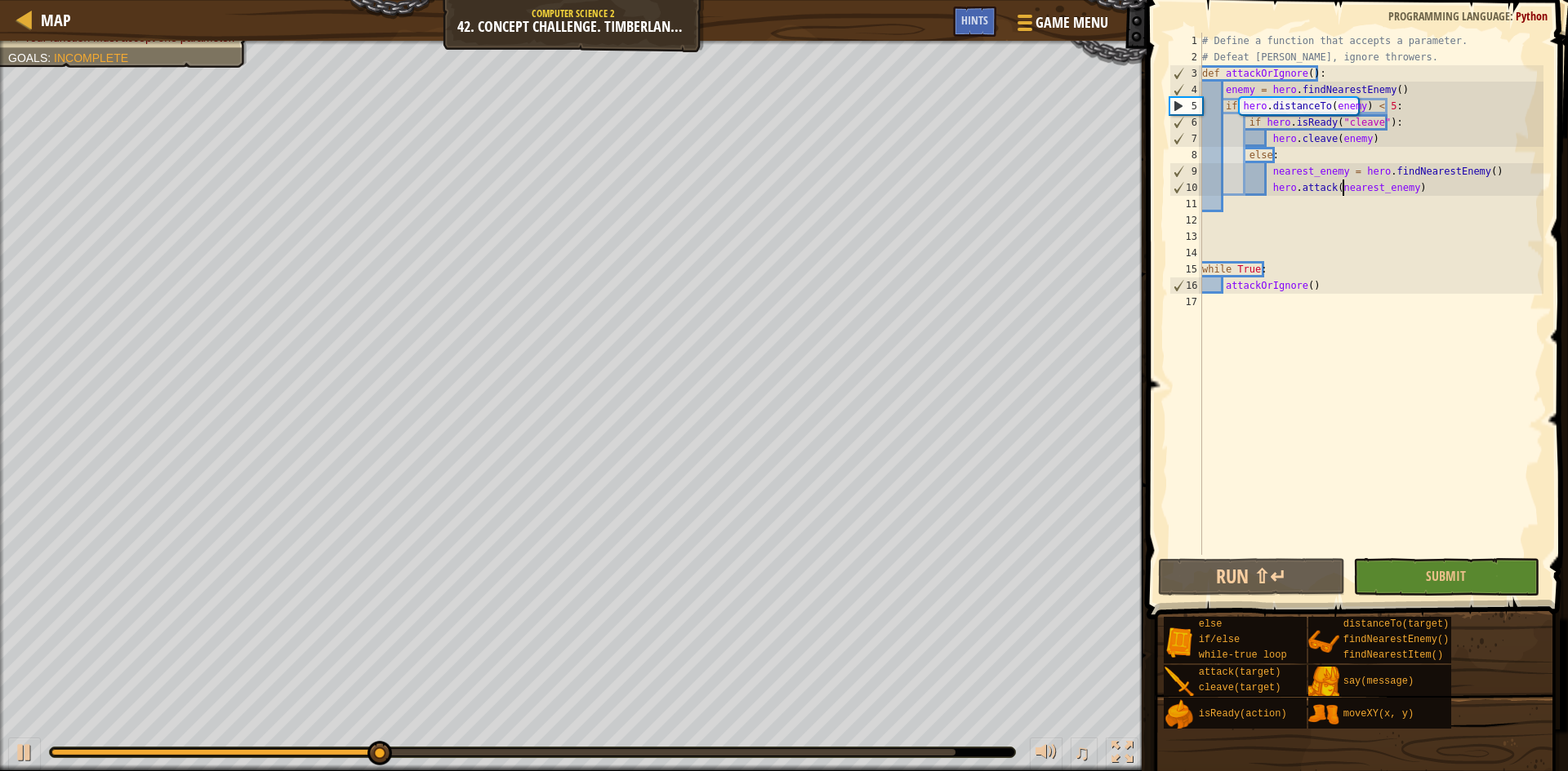
click at [1341, 193] on div "# Define a function that accepts a parameter. # Defeat munchkins, ignore throwe…" at bounding box center [1372, 310] width 345 height 555
click at [1411, 136] on div "# Define a function that accepts a parameter. # Defeat munchkins, ignore throwe…" at bounding box center [1372, 310] width 345 height 555
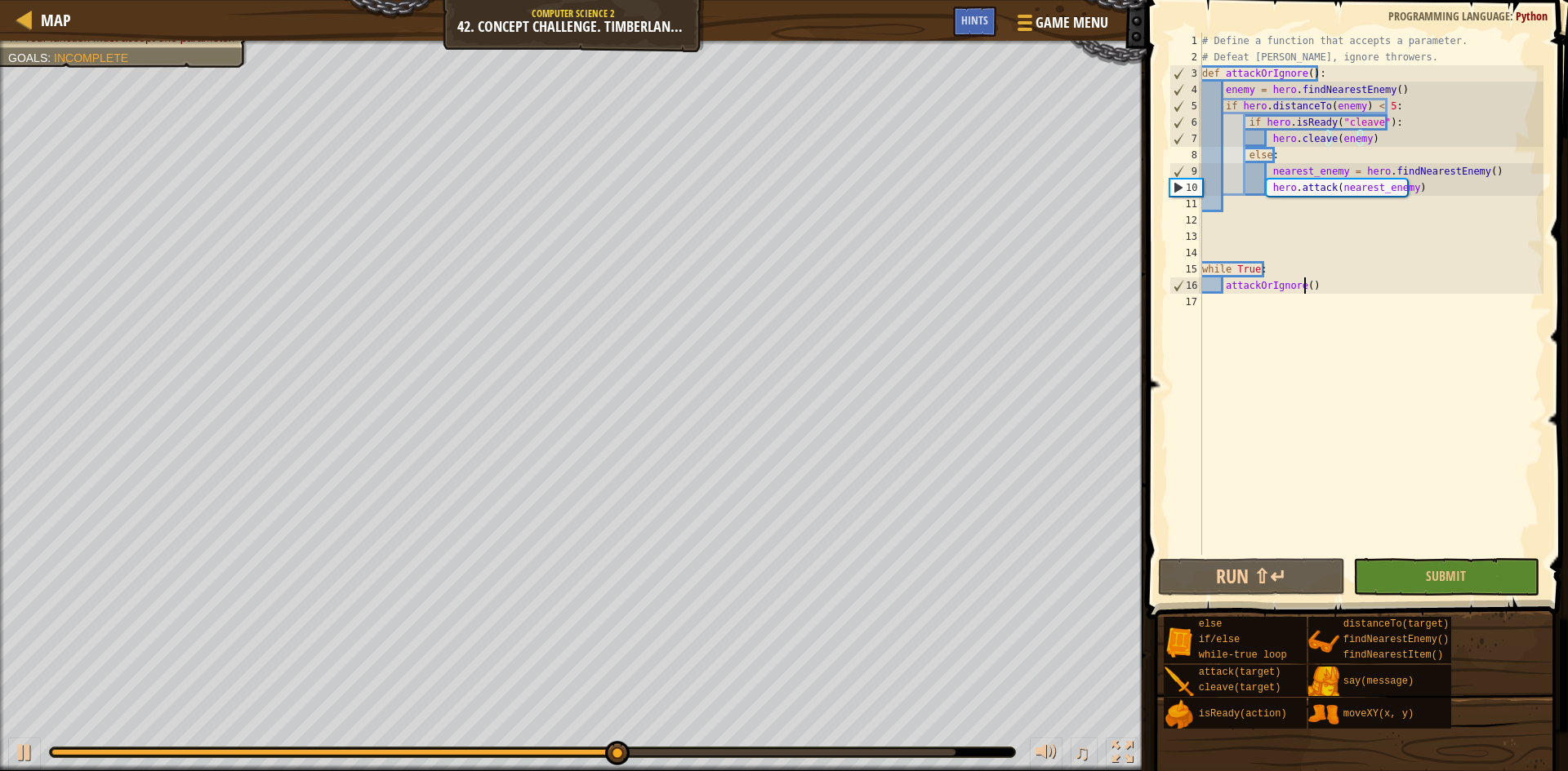
click at [1303, 283] on div "# Define a function that accepts a parameter. # Defeat munchkins, ignore throwe…" at bounding box center [1372, 310] width 345 height 555
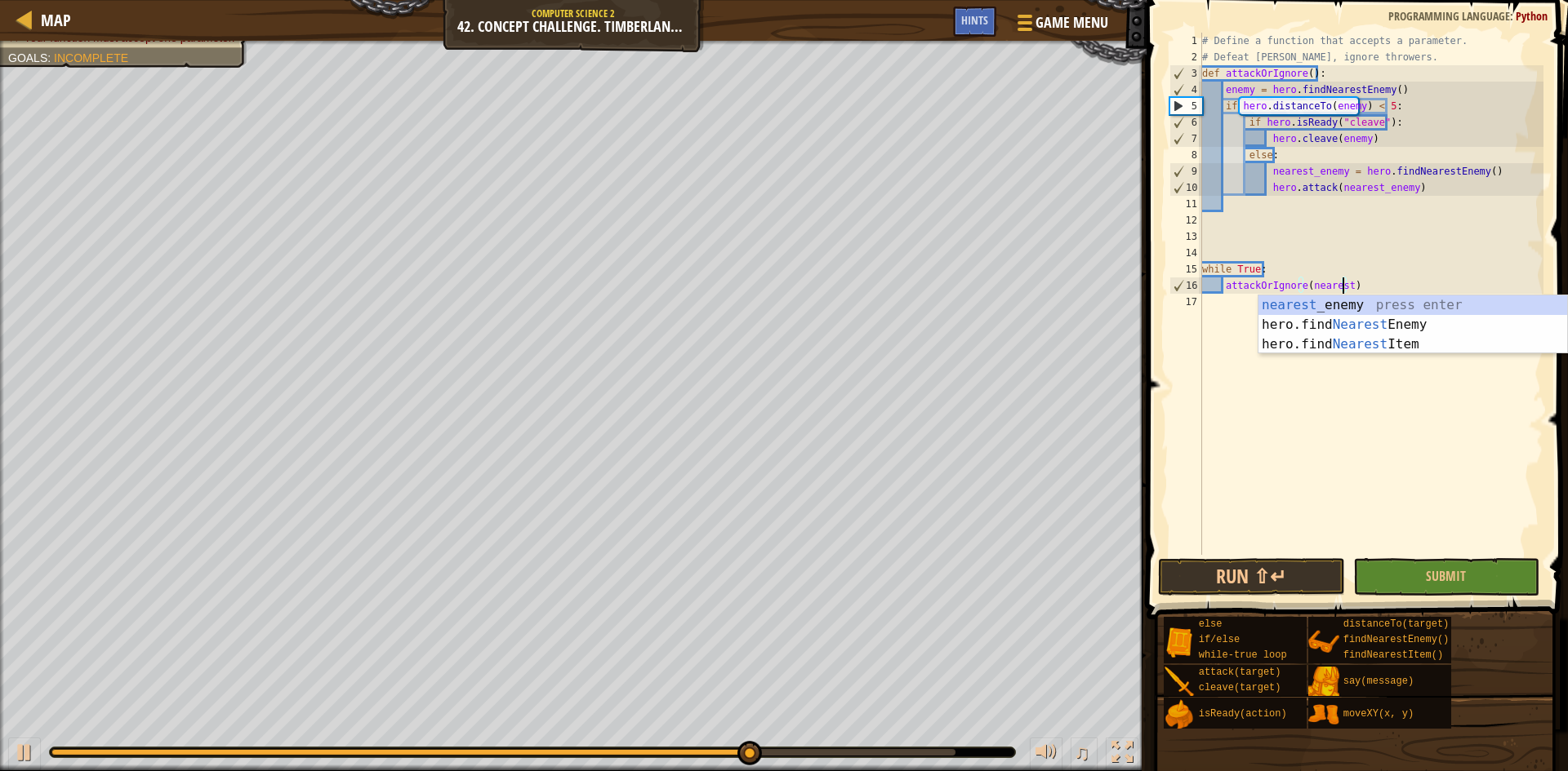
type textarea "attackOrIgnore(nearest_enemy)"
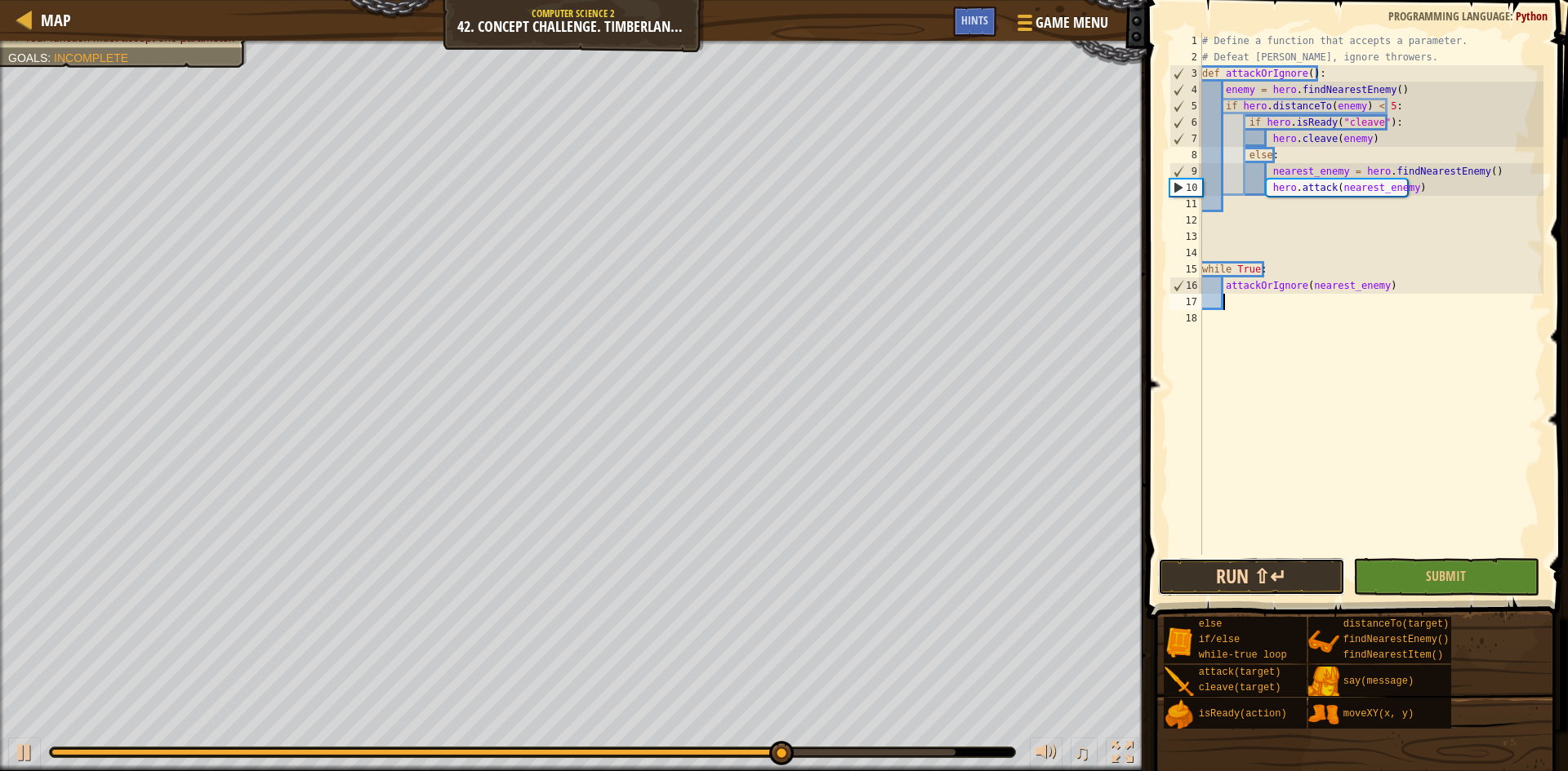
click at [1281, 594] on button "Run ⇧↵" at bounding box center [1252, 577] width 187 height 38
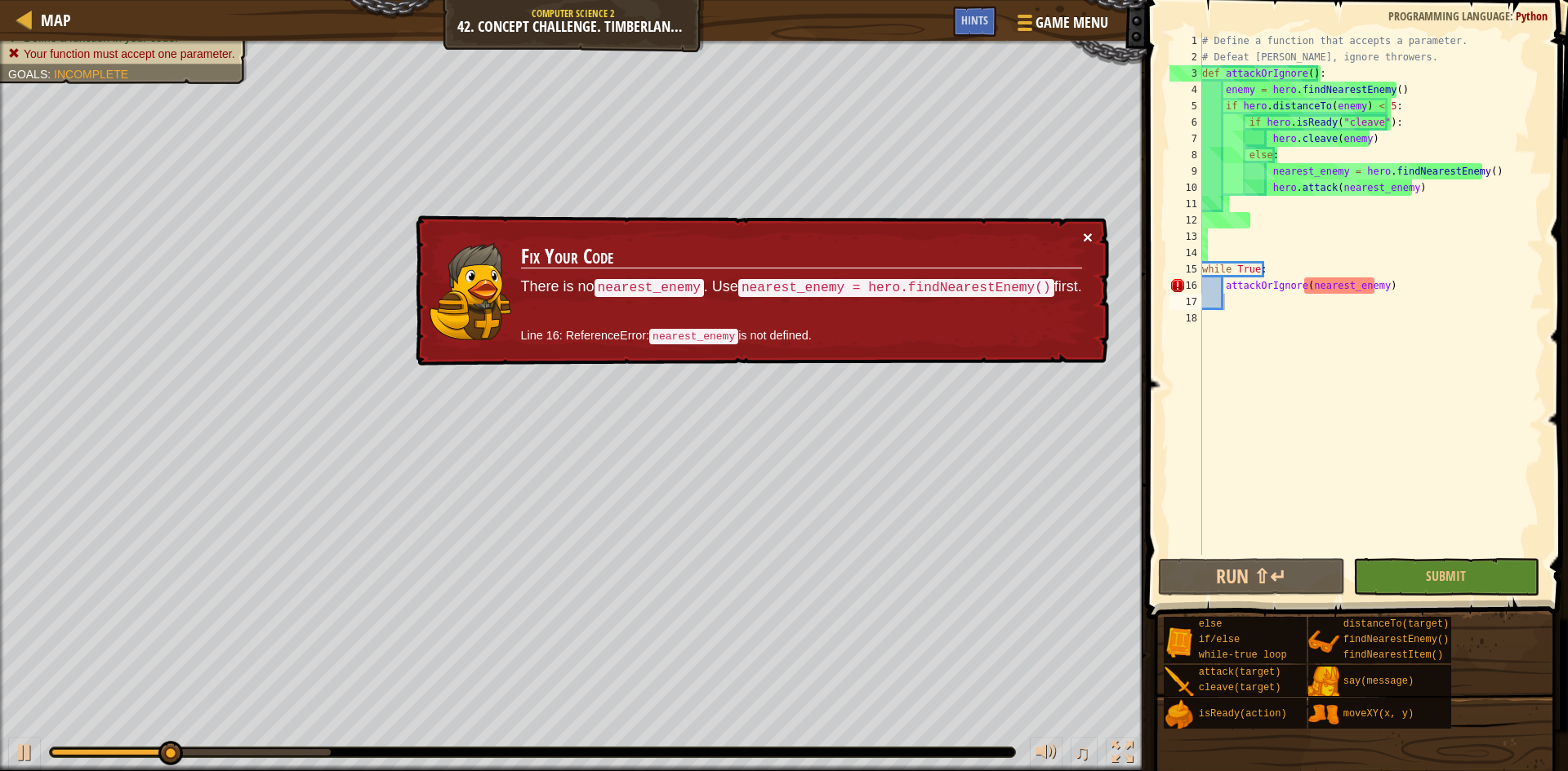
click at [1085, 239] on button "×" at bounding box center [1087, 237] width 10 height 18
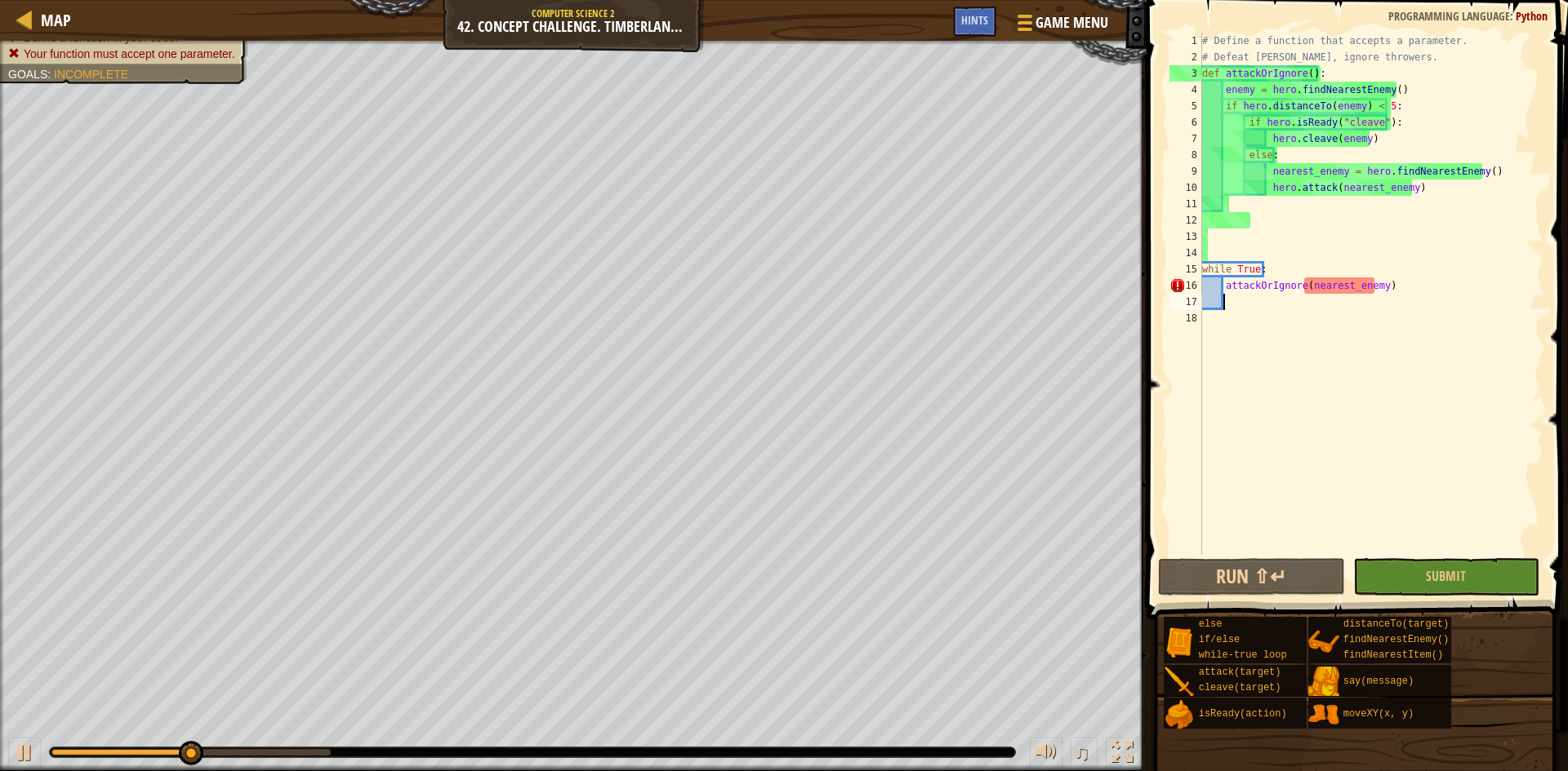
click at [1395, 282] on div "# Define a function that accepts a parameter. # Defeat munchkins, ignore throwe…" at bounding box center [1372, 310] width 345 height 555
click at [1306, 267] on div "# Define a function that accepts a parameter. # Defeat munchkins, ignore throwe…" at bounding box center [1372, 310] width 345 height 555
drag, startPoint x: 1396, startPoint y: 285, endPoint x: 1307, endPoint y: 293, distance: 89.4
click at [1307, 293] on div "# Define a function that accepts a parameter. # Defeat munchkins, ignore throwe…" at bounding box center [1372, 310] width 345 height 555
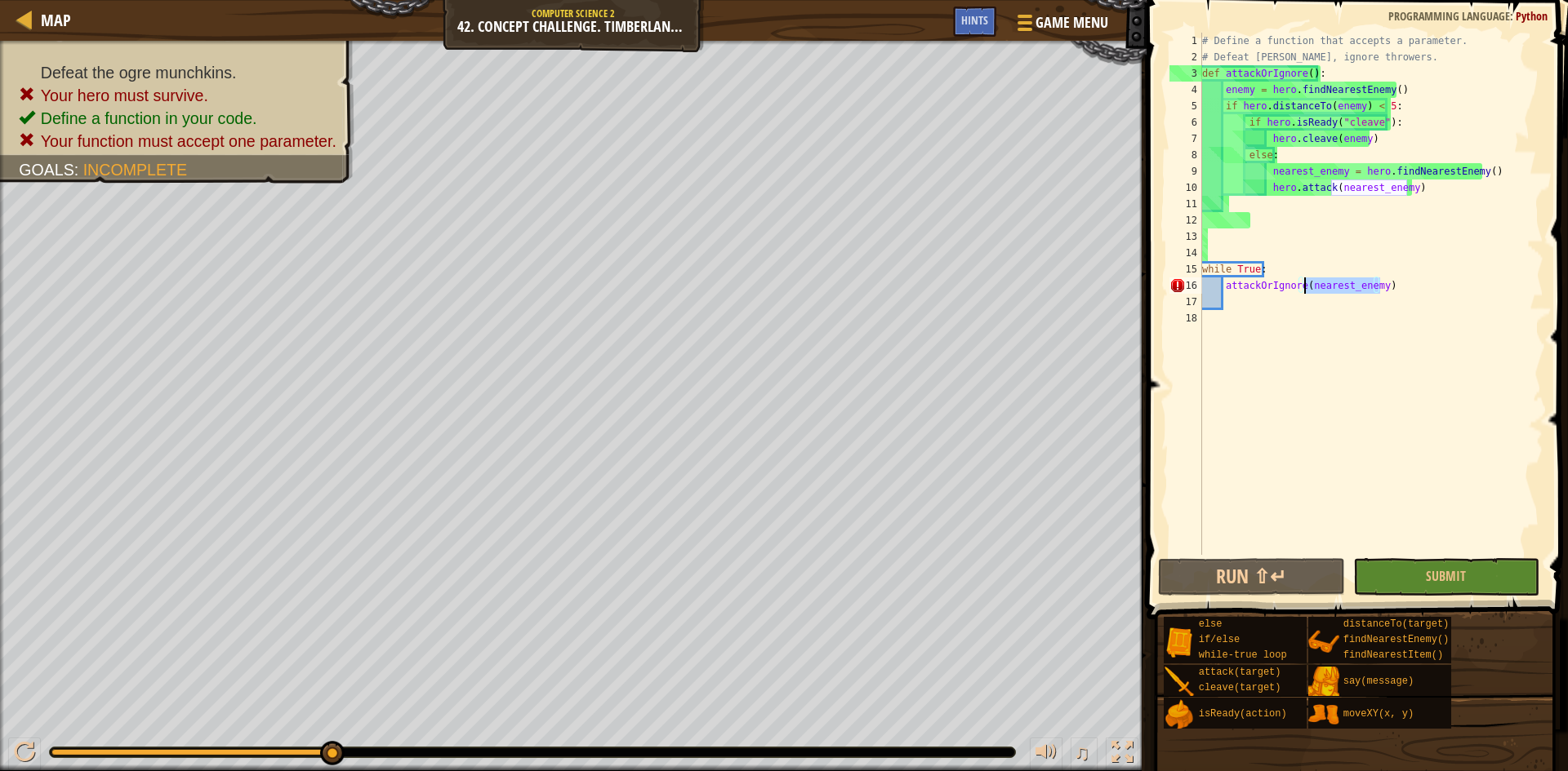
click at [1325, 280] on div "# Define a function that accepts a parameter. # Defeat munchkins, ignore throwe…" at bounding box center [1372, 310] width 345 height 555
click at [1327, 280] on div "# Define a function that accepts a parameter. # Defeat munchkins, ignore throwe…" at bounding box center [1372, 310] width 345 height 555
click at [1327, 280] on div "# Define a function that accepts a parameter. # Defeat munchkins, ignore throwe…" at bounding box center [1372, 310] width 345 height 555
drag, startPoint x: 1374, startPoint y: 287, endPoint x: 1309, endPoint y: 289, distance: 65.0
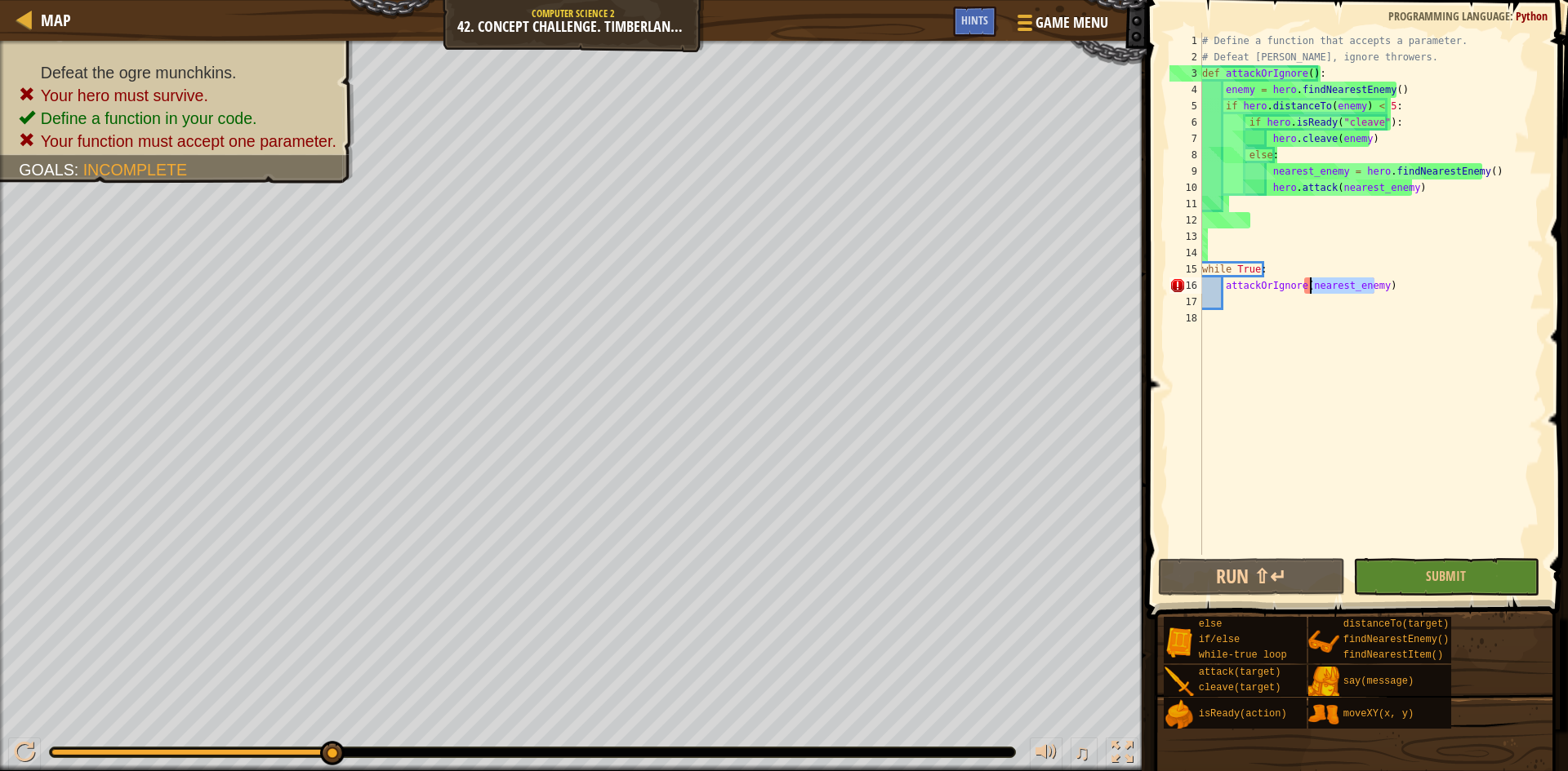
click at [1309, 289] on div "# Define a function that accepts a parameter. # Defeat munchkins, ignore throwe…" at bounding box center [1372, 310] width 345 height 555
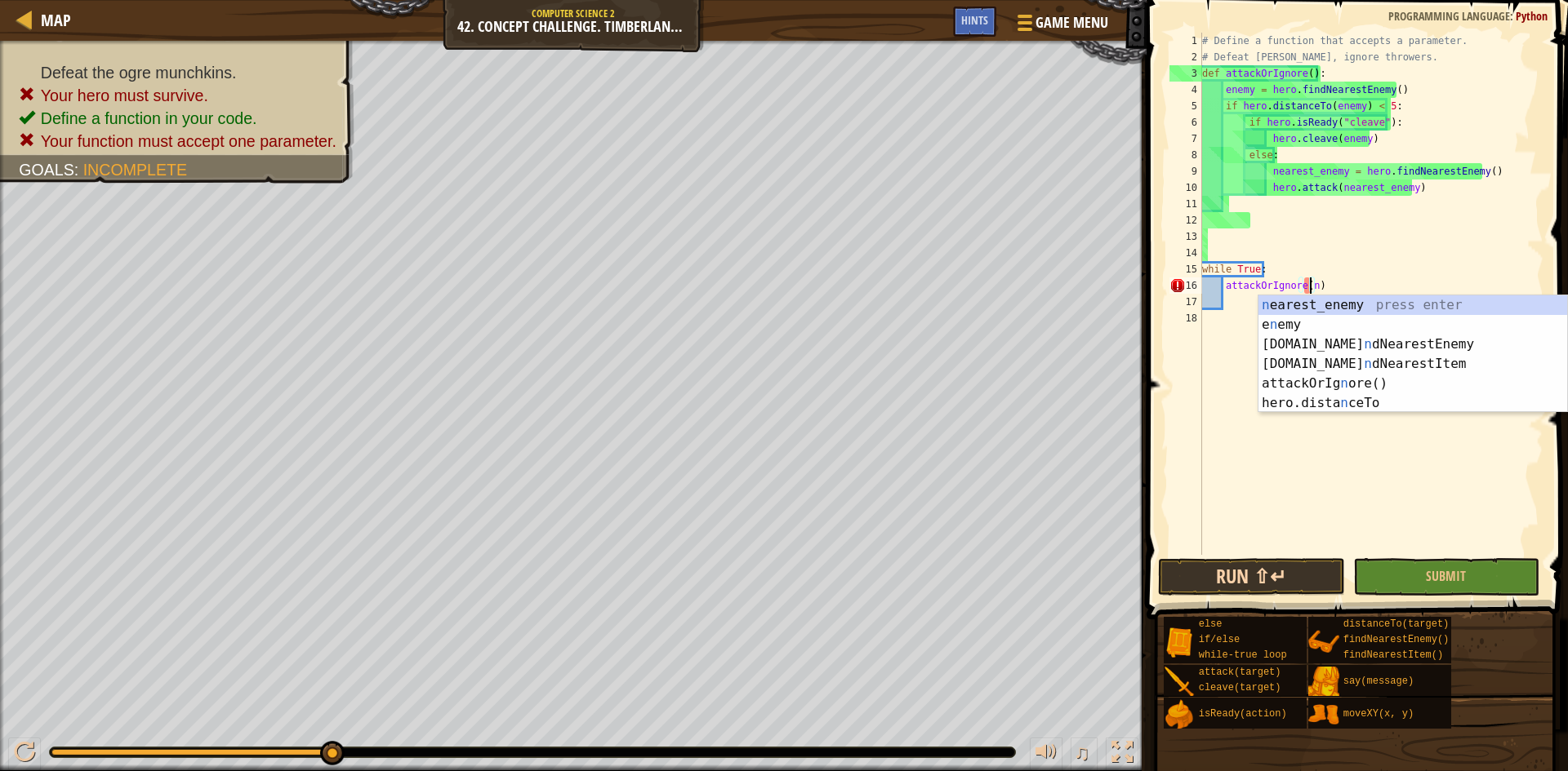
type textarea "attackOrIgnore()"
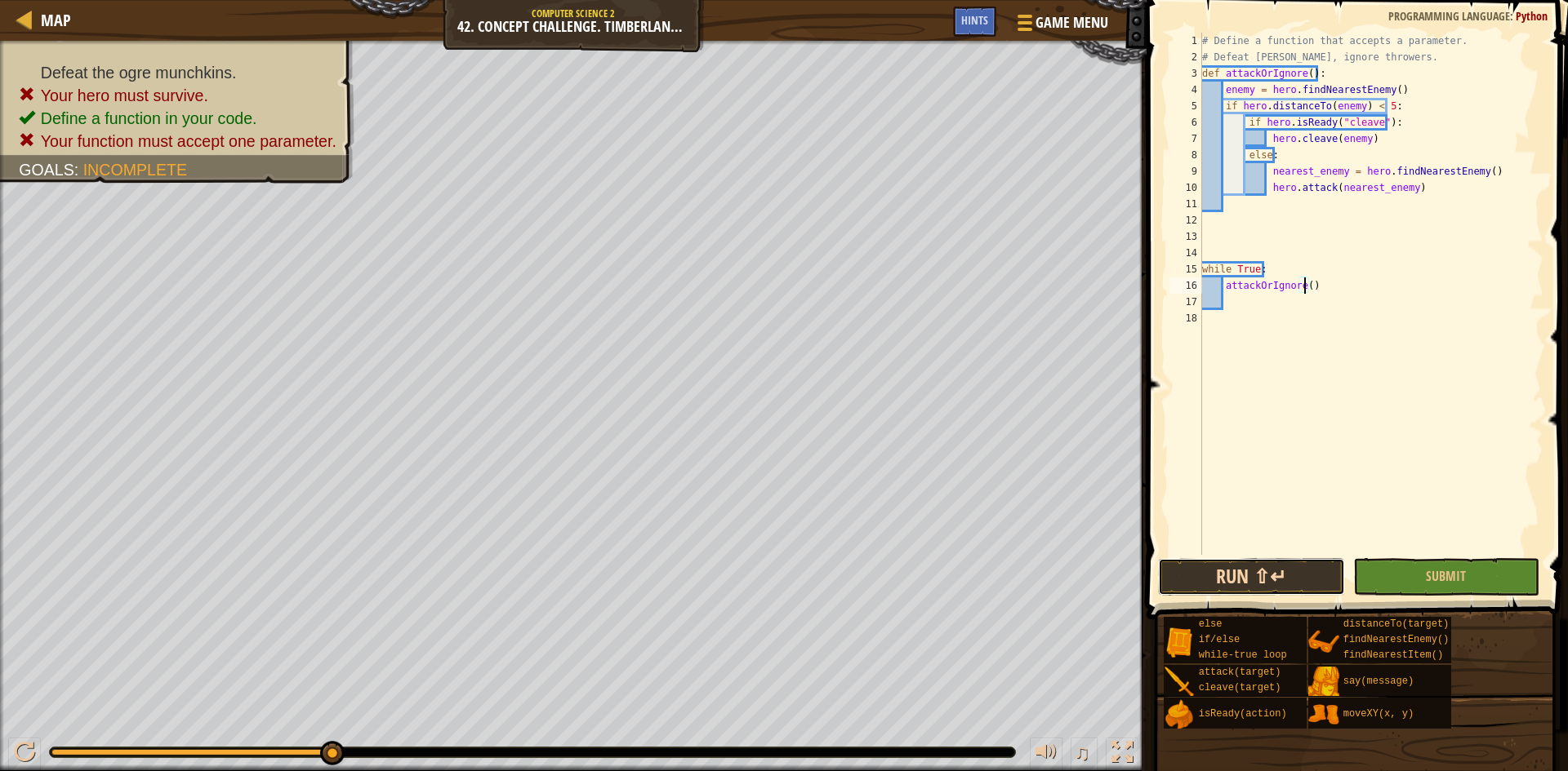
click at [1280, 575] on button "Run ⇧↵" at bounding box center [1252, 577] width 187 height 38
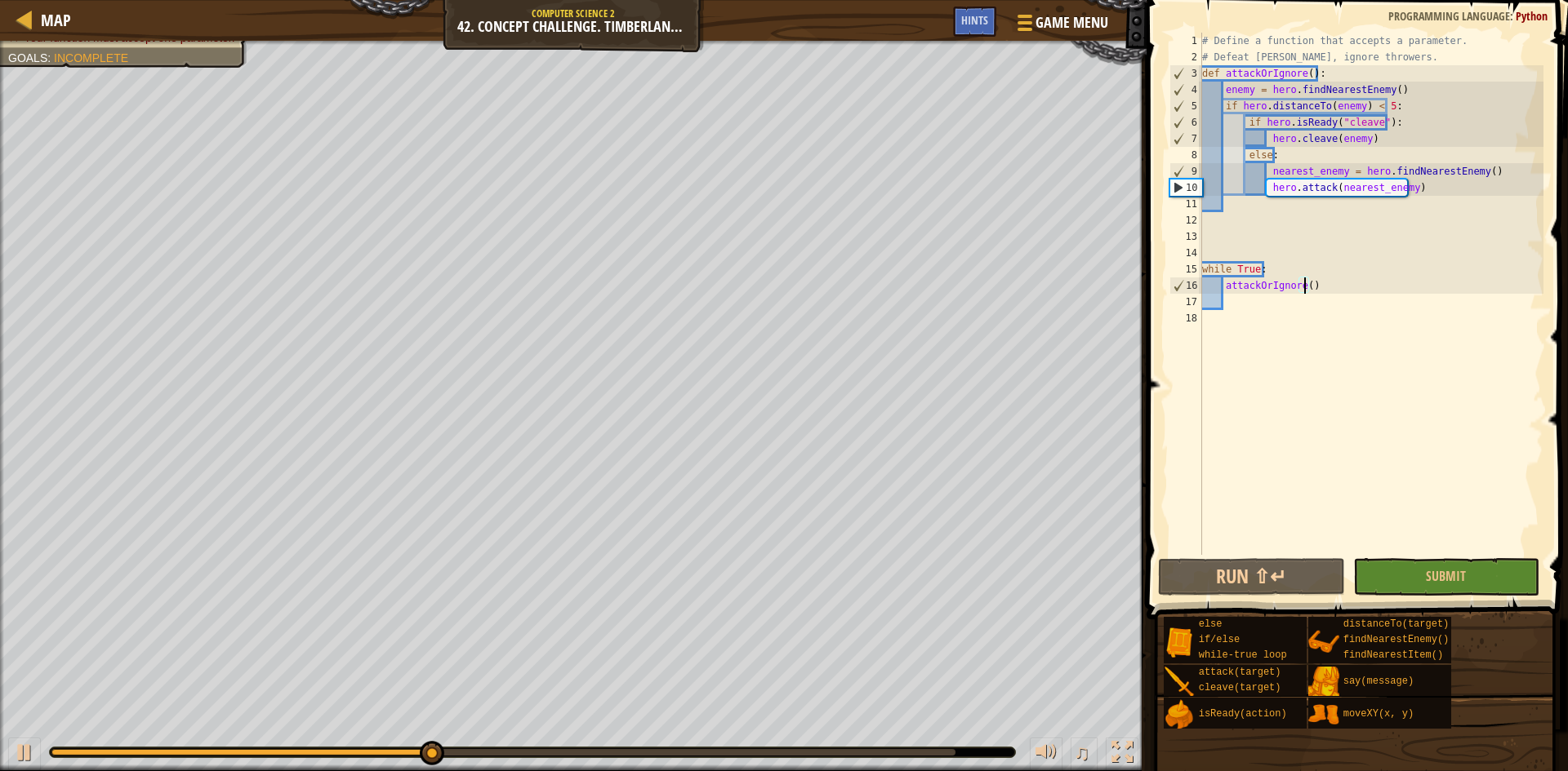
click at [1274, 308] on div "# Define a function that accepts a parameter. # Defeat munchkins, ignore throwe…" at bounding box center [1372, 310] width 345 height 555
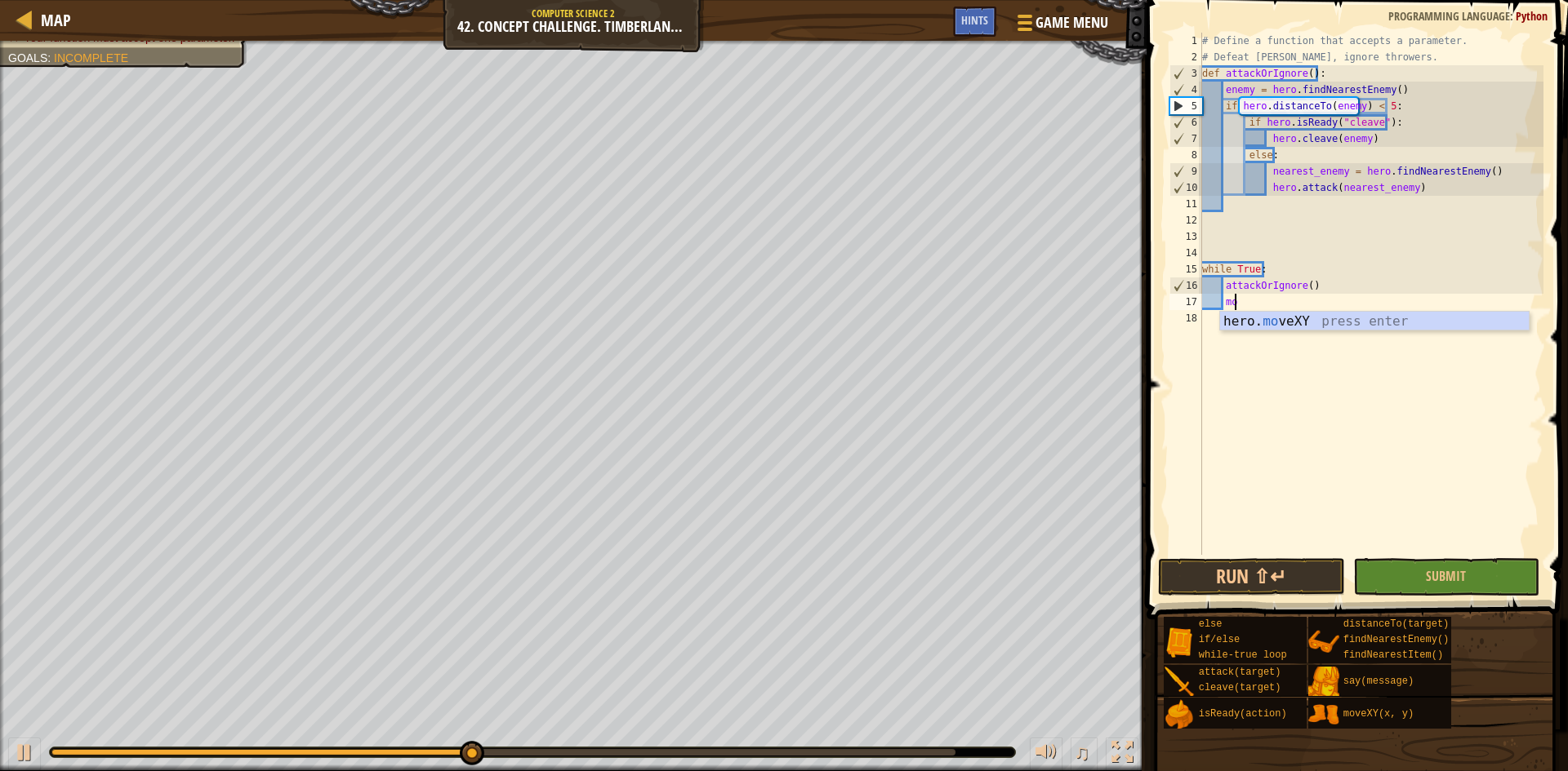
scroll to position [7, 3]
click at [1256, 319] on div "hero. mov eXY press enter" at bounding box center [1374, 341] width 308 height 58
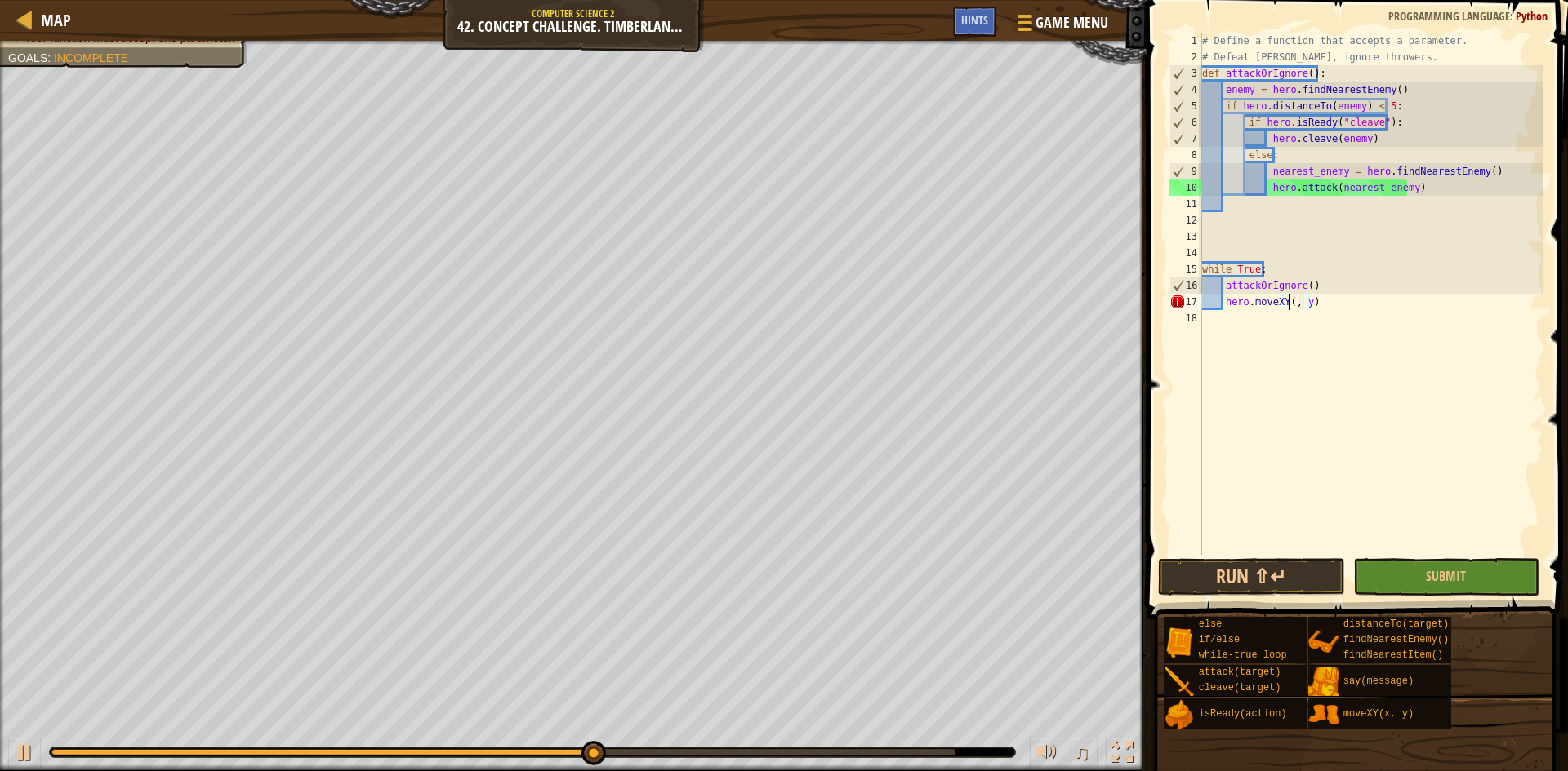
scroll to position [7, 8]
click at [1315, 300] on div "# Define a function that accepts a parameter. # Defeat munchkins, ignore throwe…" at bounding box center [1372, 310] width 345 height 555
click at [1277, 584] on button "Run ⇧↵" at bounding box center [1252, 577] width 187 height 38
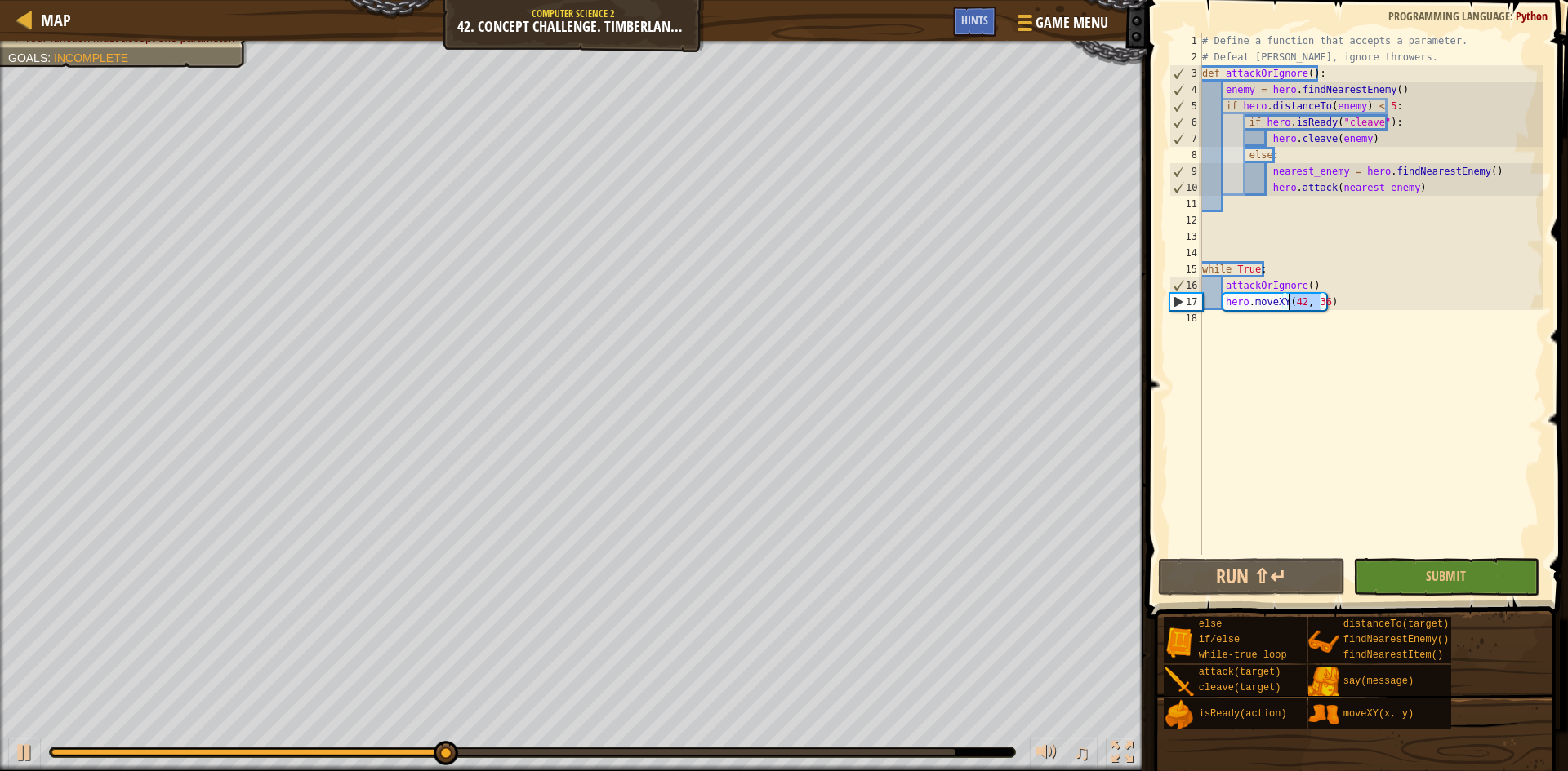
drag, startPoint x: 1318, startPoint y: 306, endPoint x: 1288, endPoint y: 303, distance: 30.1
click at [1288, 303] on div "# Define a function that accepts a parameter. # Defeat munchkins, ignore throwe…" at bounding box center [1372, 310] width 345 height 555
click at [1283, 299] on div "# Define a function that accepts a parameter. # Defeat munchkins, ignore throwe…" at bounding box center [1372, 310] width 345 height 555
click at [1304, 288] on div "# Define a function that accepts a parameter. # Defeat munchkins, ignore throwe…" at bounding box center [1372, 310] width 345 height 555
click at [1287, 266] on div "# Define a function that accepts a parameter. # Defeat munchkins, ignore throwe…" at bounding box center [1372, 310] width 345 height 555
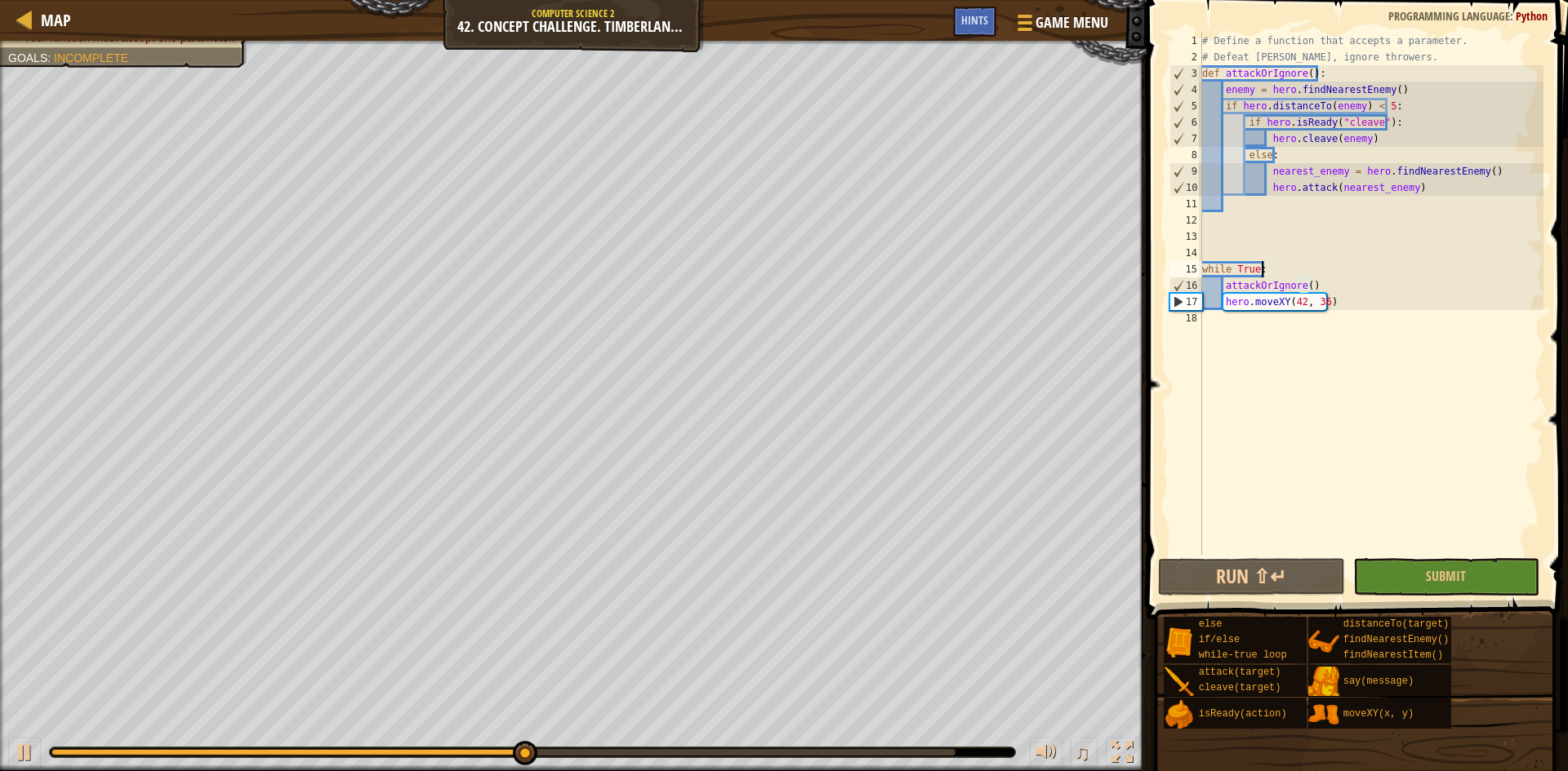
type textarea "while True:"
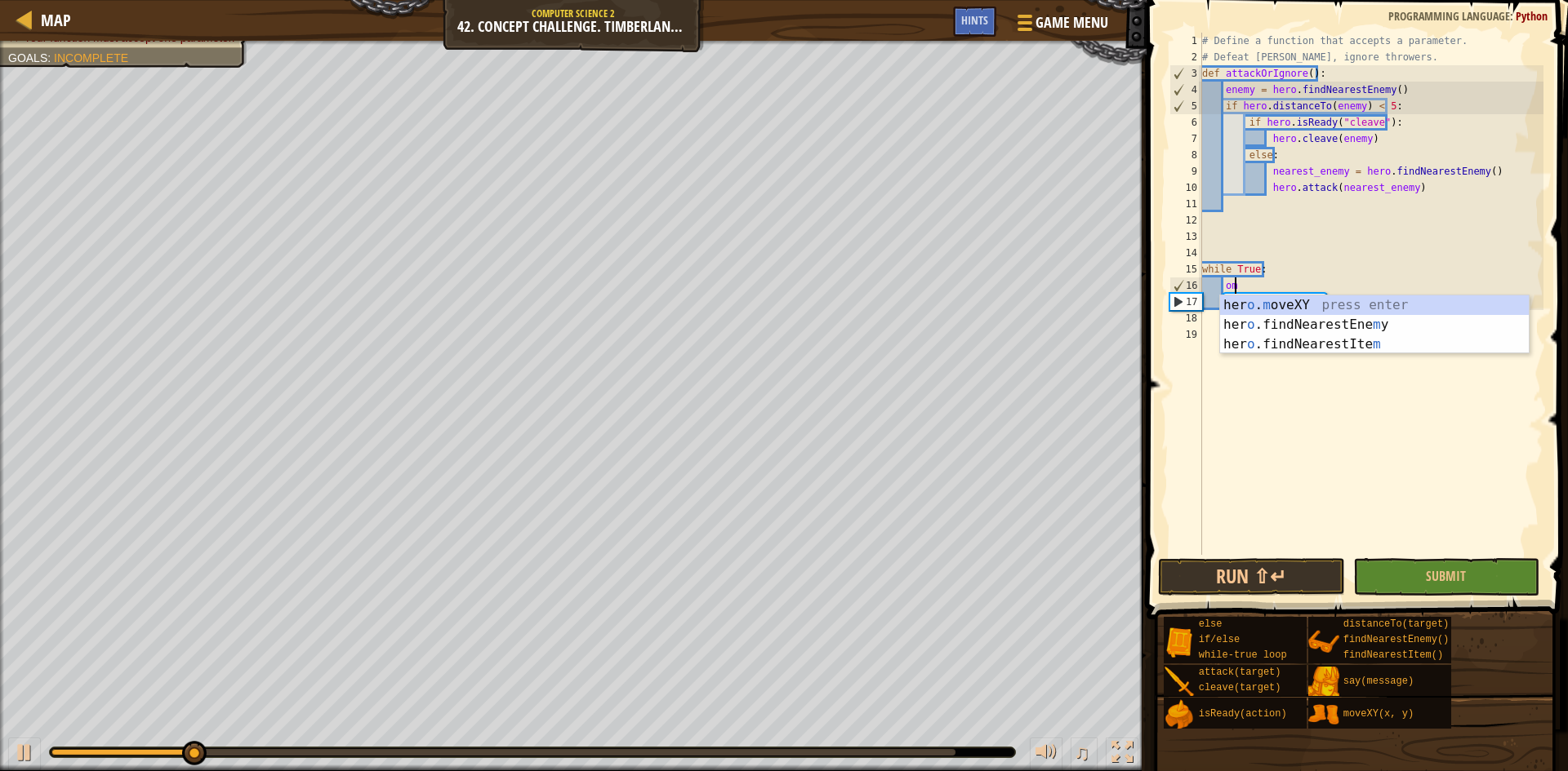
type textarea "o"
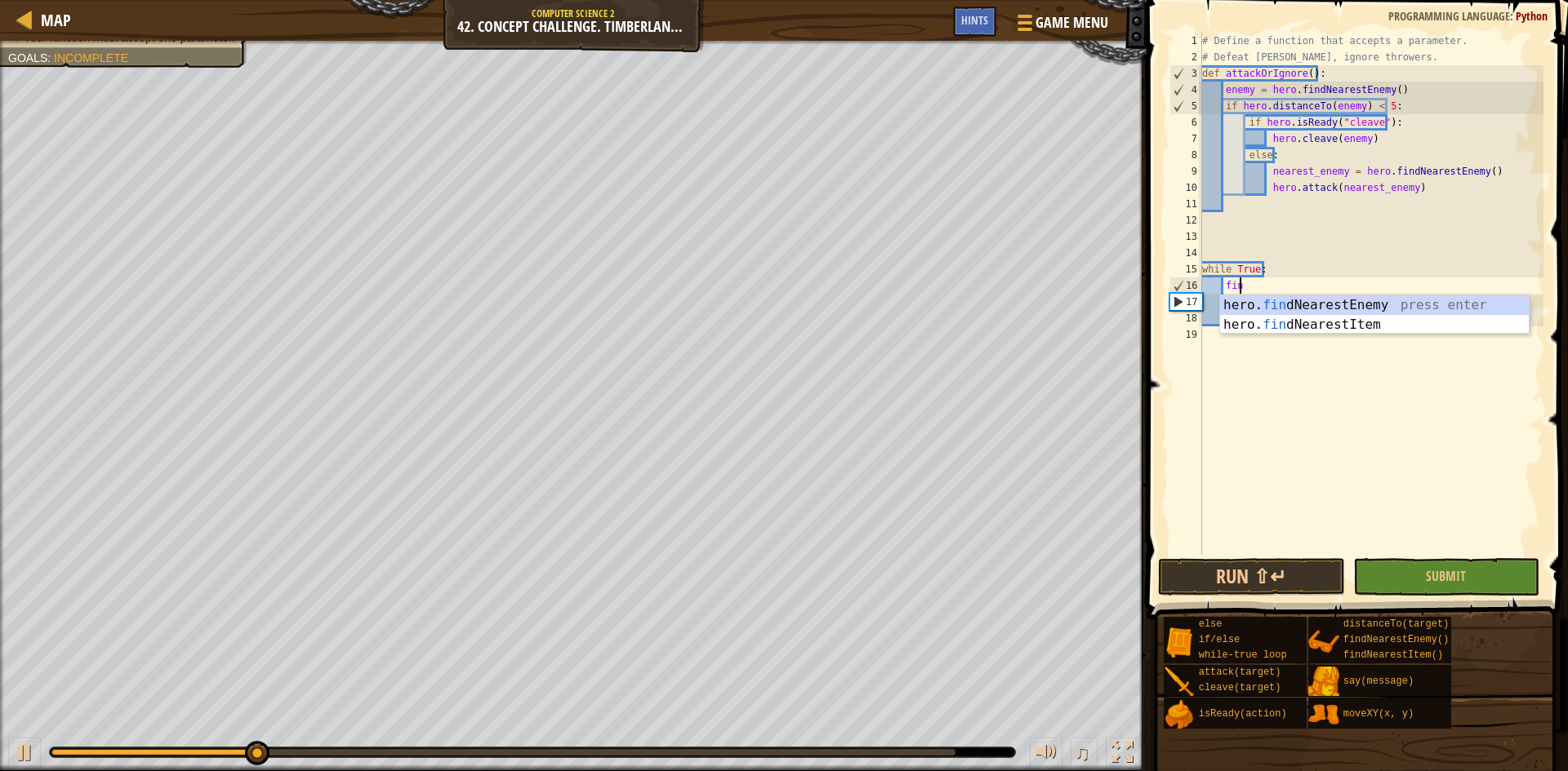
type textarea "find"
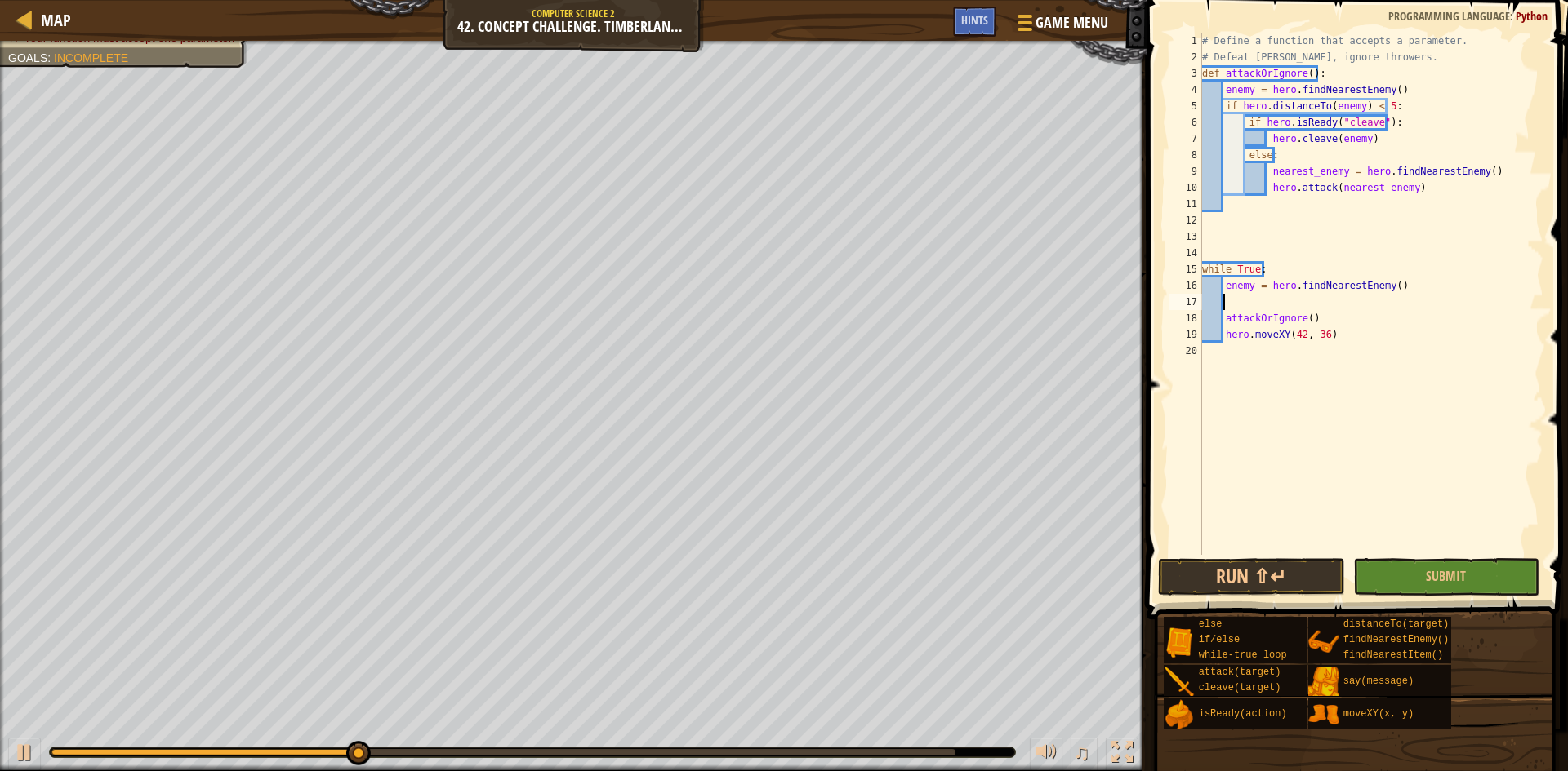
scroll to position [7, 0]
click at [1302, 298] on div "# Define a function that accepts a parameter. # Defeat munchkins, ignore throwe…" at bounding box center [1372, 310] width 345 height 555
click at [1304, 298] on div "# Define a function that accepts a parameter. # Defeat munchkins, ignore throwe…" at bounding box center [1372, 310] width 345 height 555
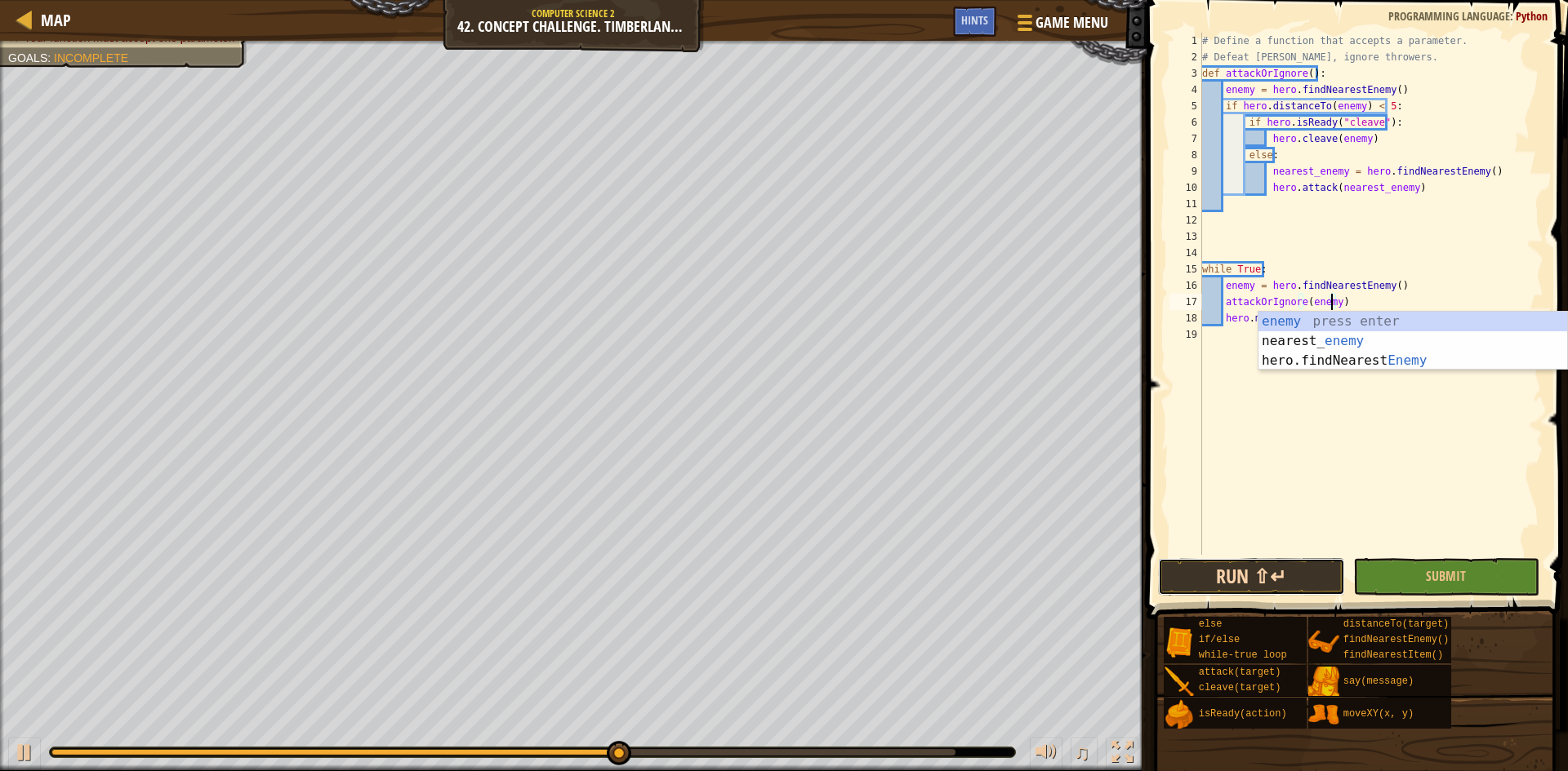
click at [1207, 565] on button "Run ⇧↵" at bounding box center [1252, 577] width 187 height 38
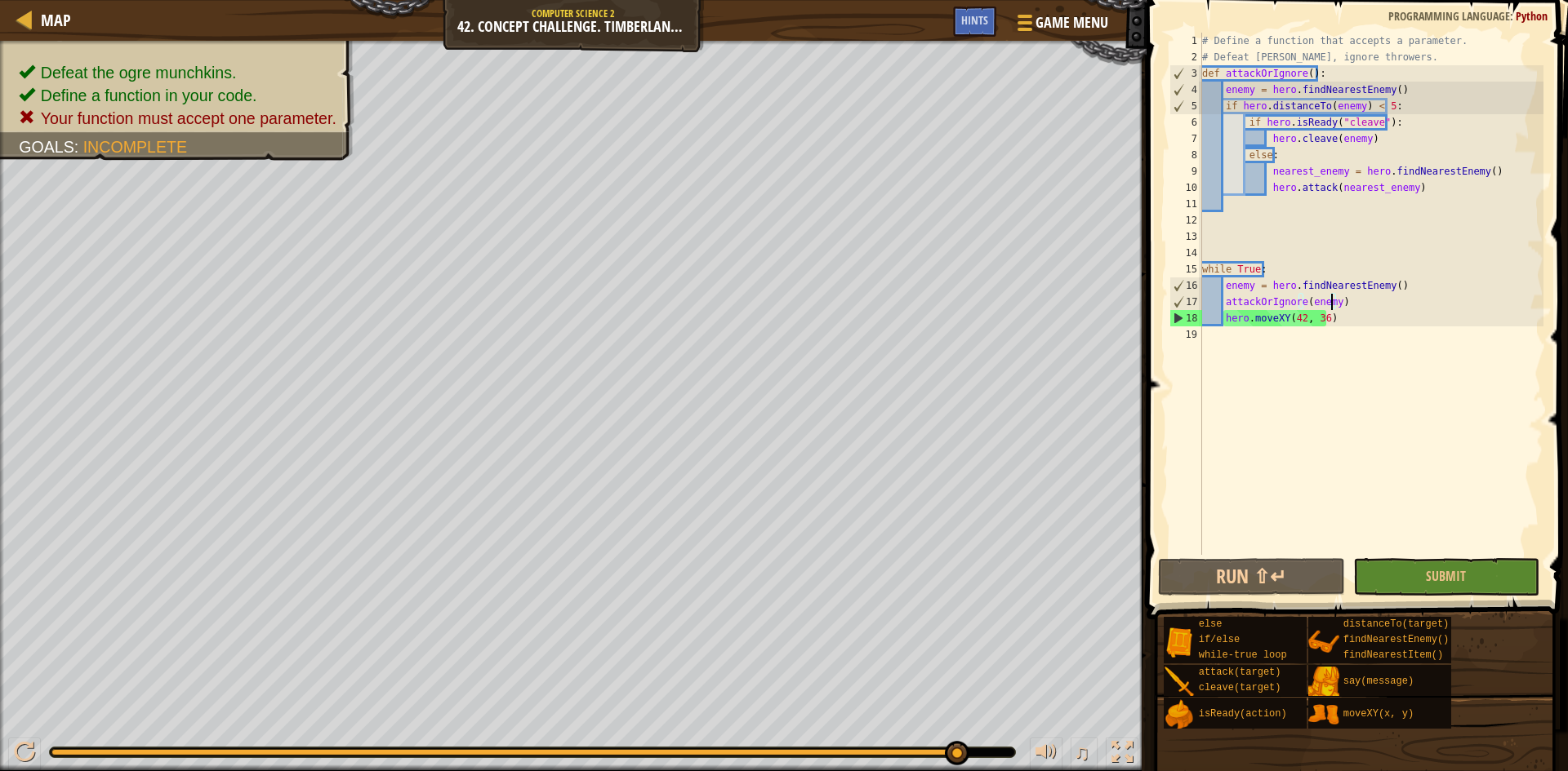
click at [1434, 88] on div "# Define a function that accepts a parameter. # Defeat munchkins, ignore throwe…" at bounding box center [1372, 310] width 345 height 555
type textarea "enemy = hero.findNearestEnemy()"
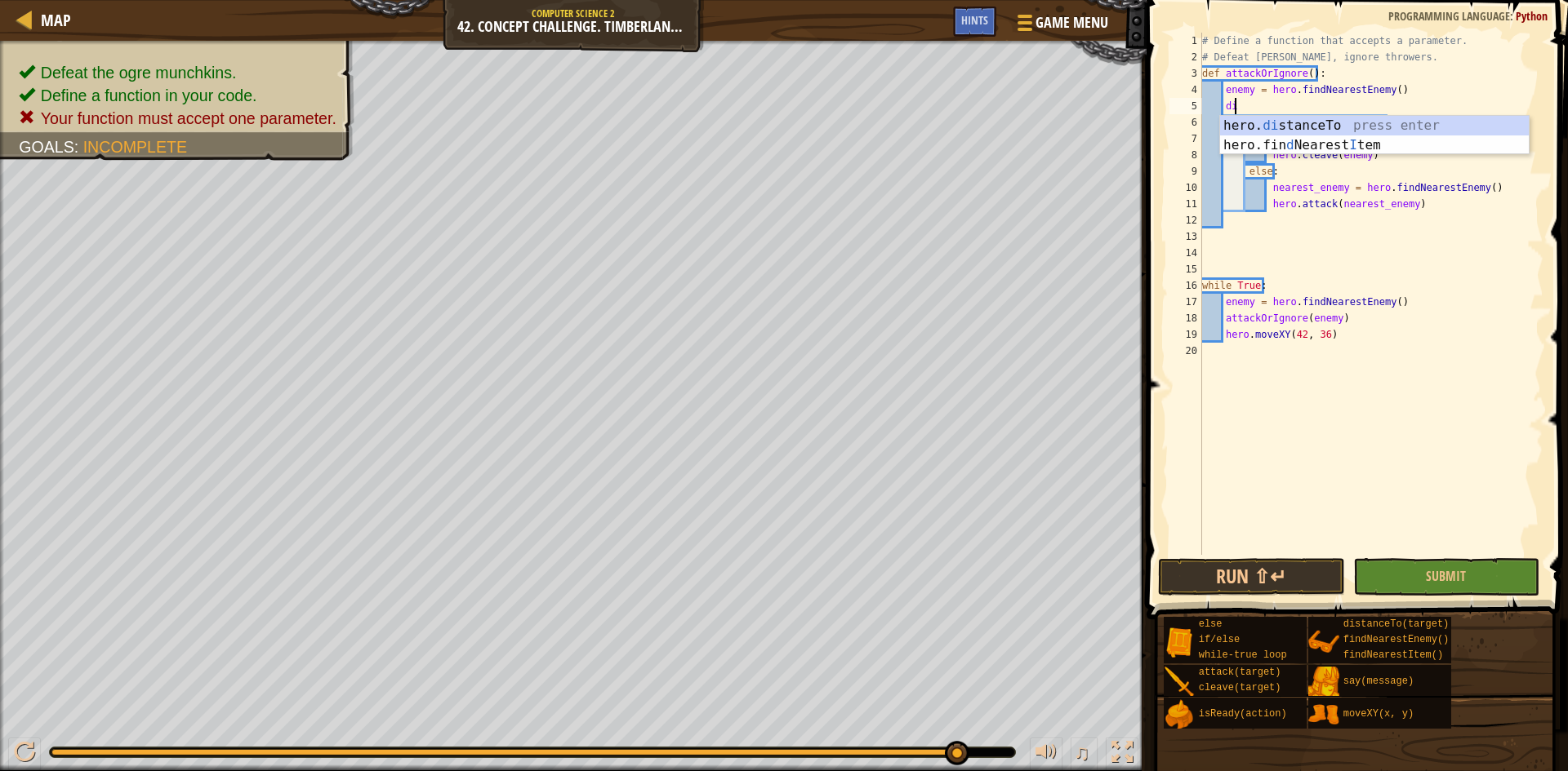
scroll to position [7, 3]
click at [1260, 576] on button "Run ⇧↵" at bounding box center [1252, 577] width 187 height 38
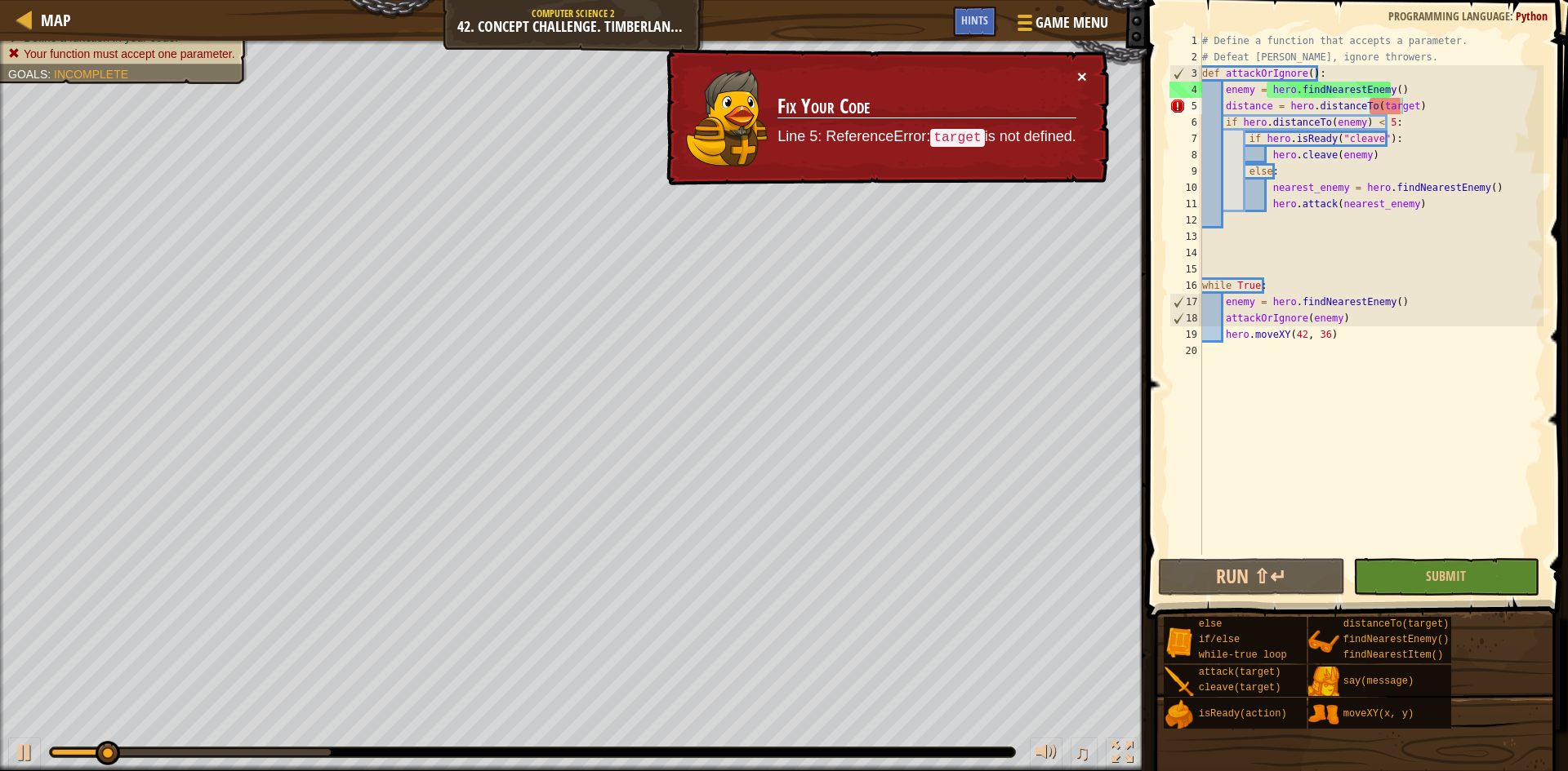
click at [1086, 75] on button "×" at bounding box center [1082, 76] width 10 height 18
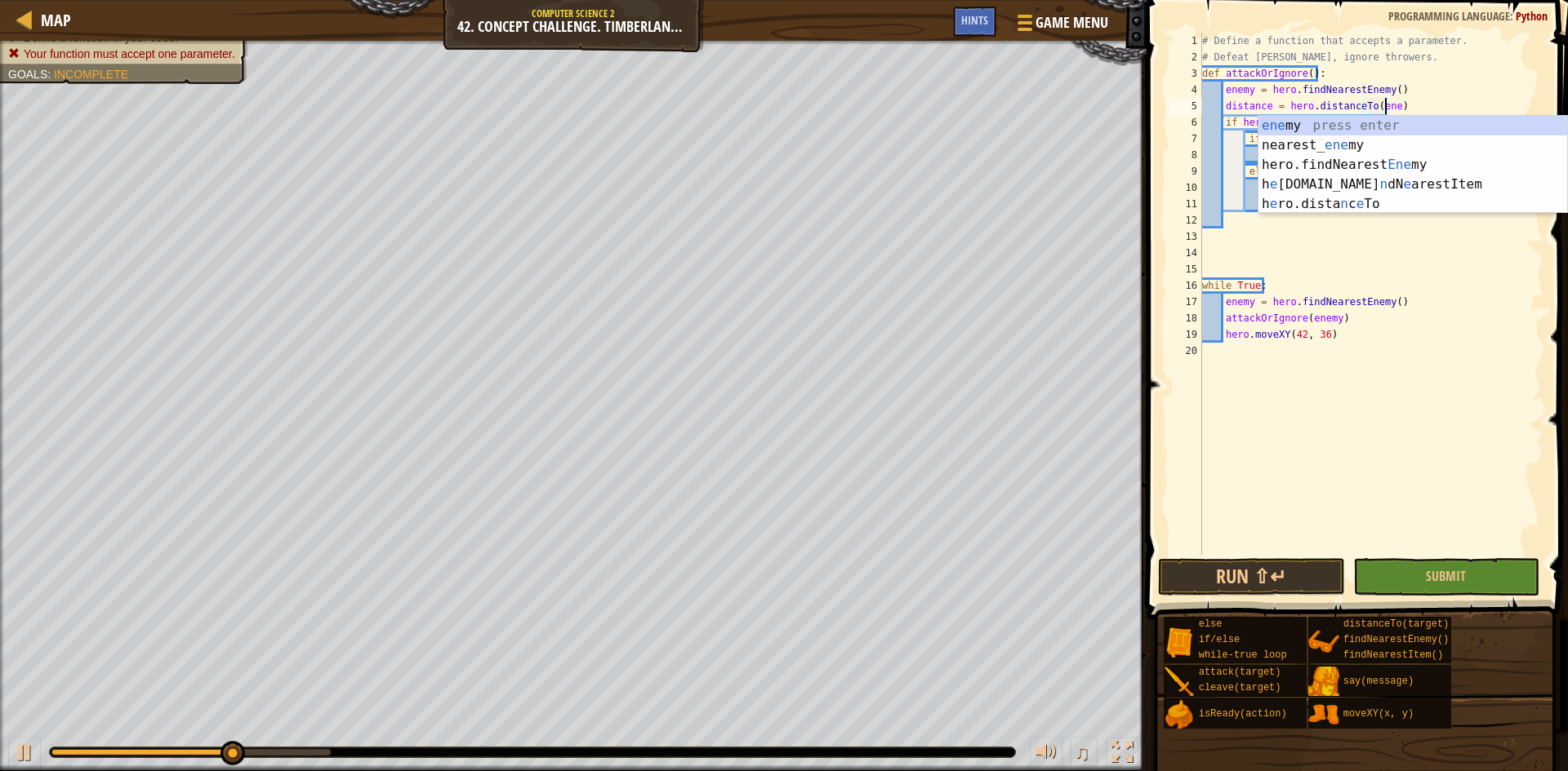
scroll to position [7, 16]
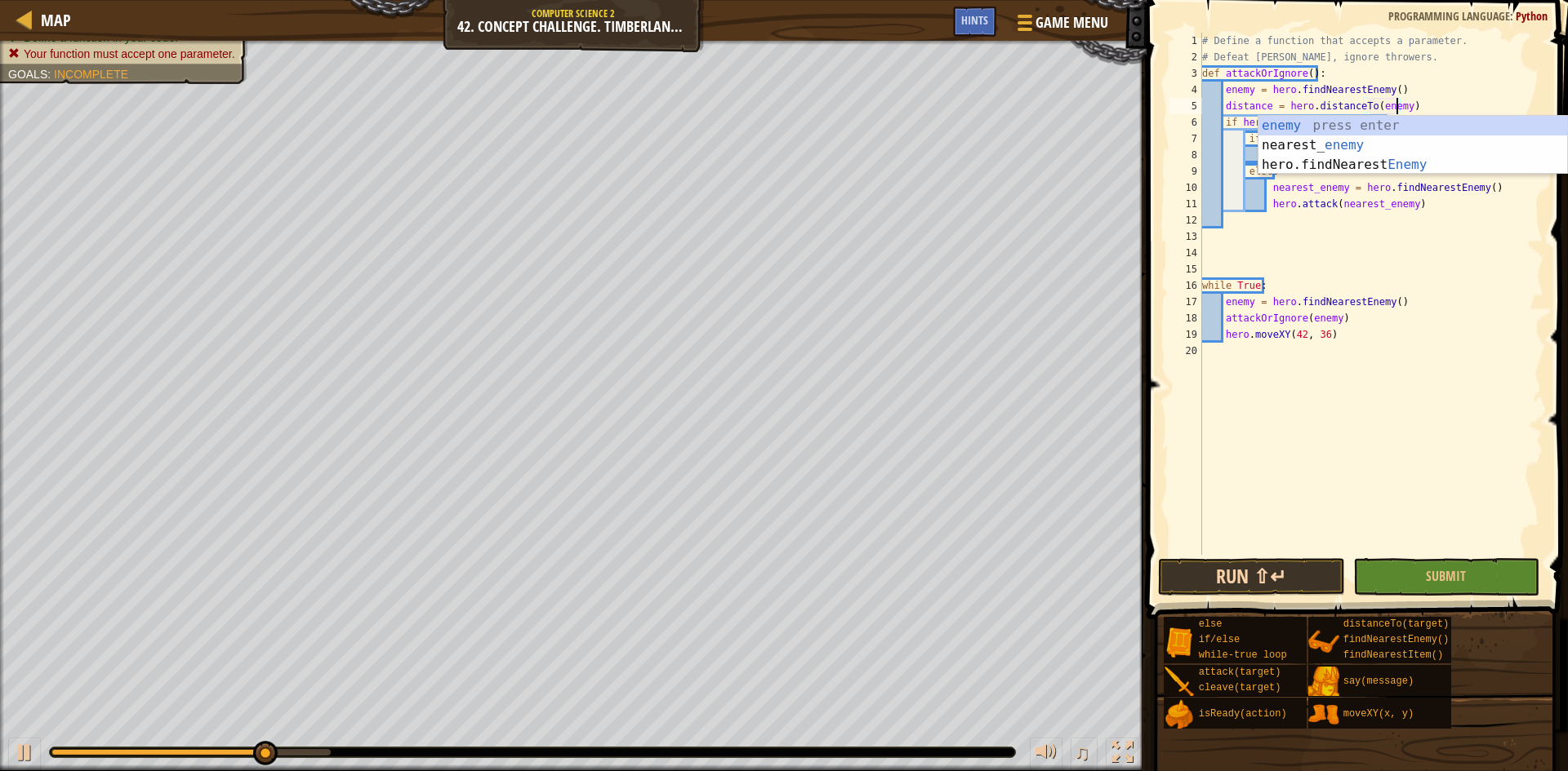
type textarea "distance = hero.distanceTo(enemy)"
click at [1273, 572] on button "Run ⇧↵" at bounding box center [1252, 577] width 187 height 38
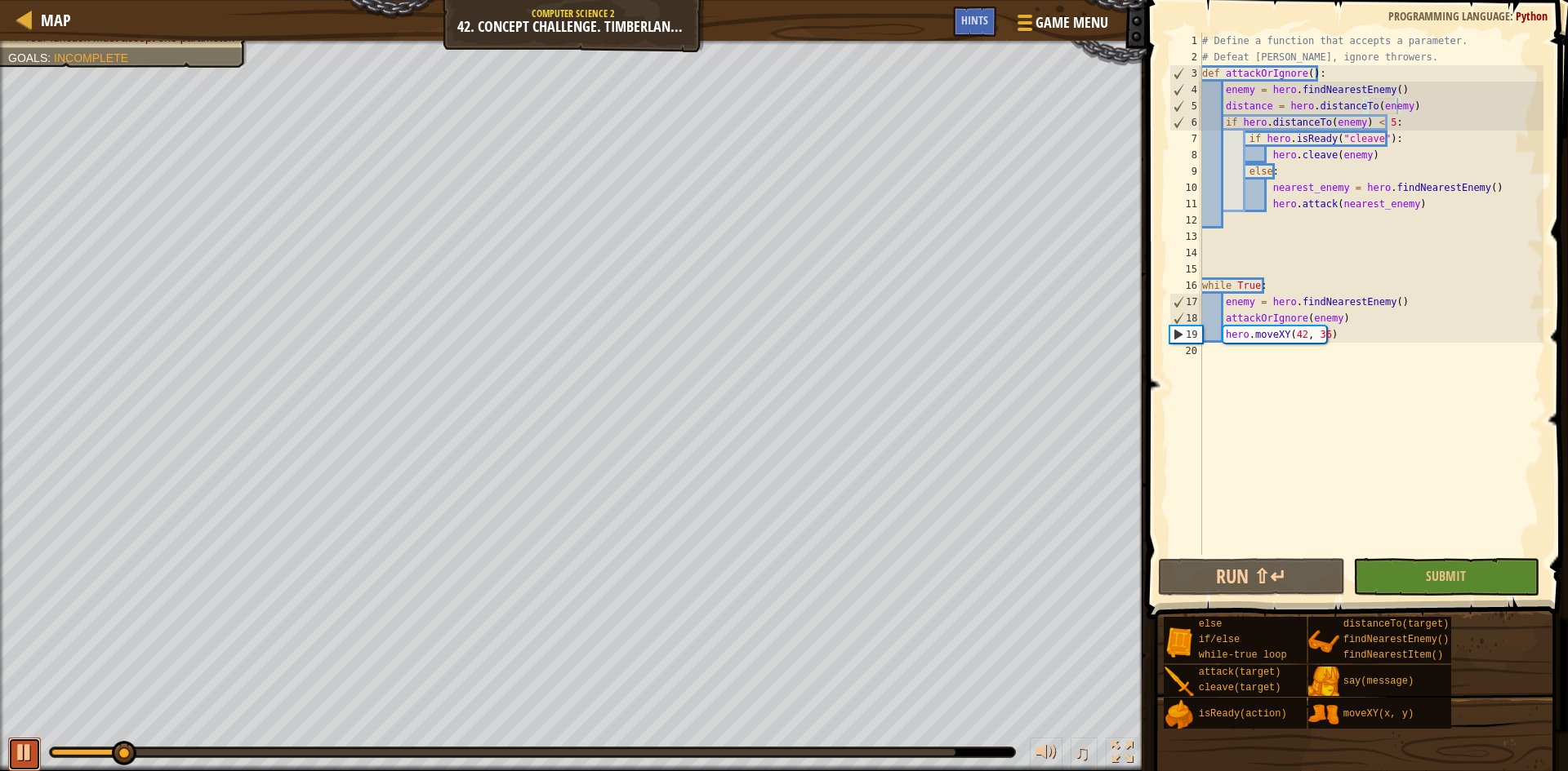
click at [16, 744] on div at bounding box center [24, 752] width 21 height 21
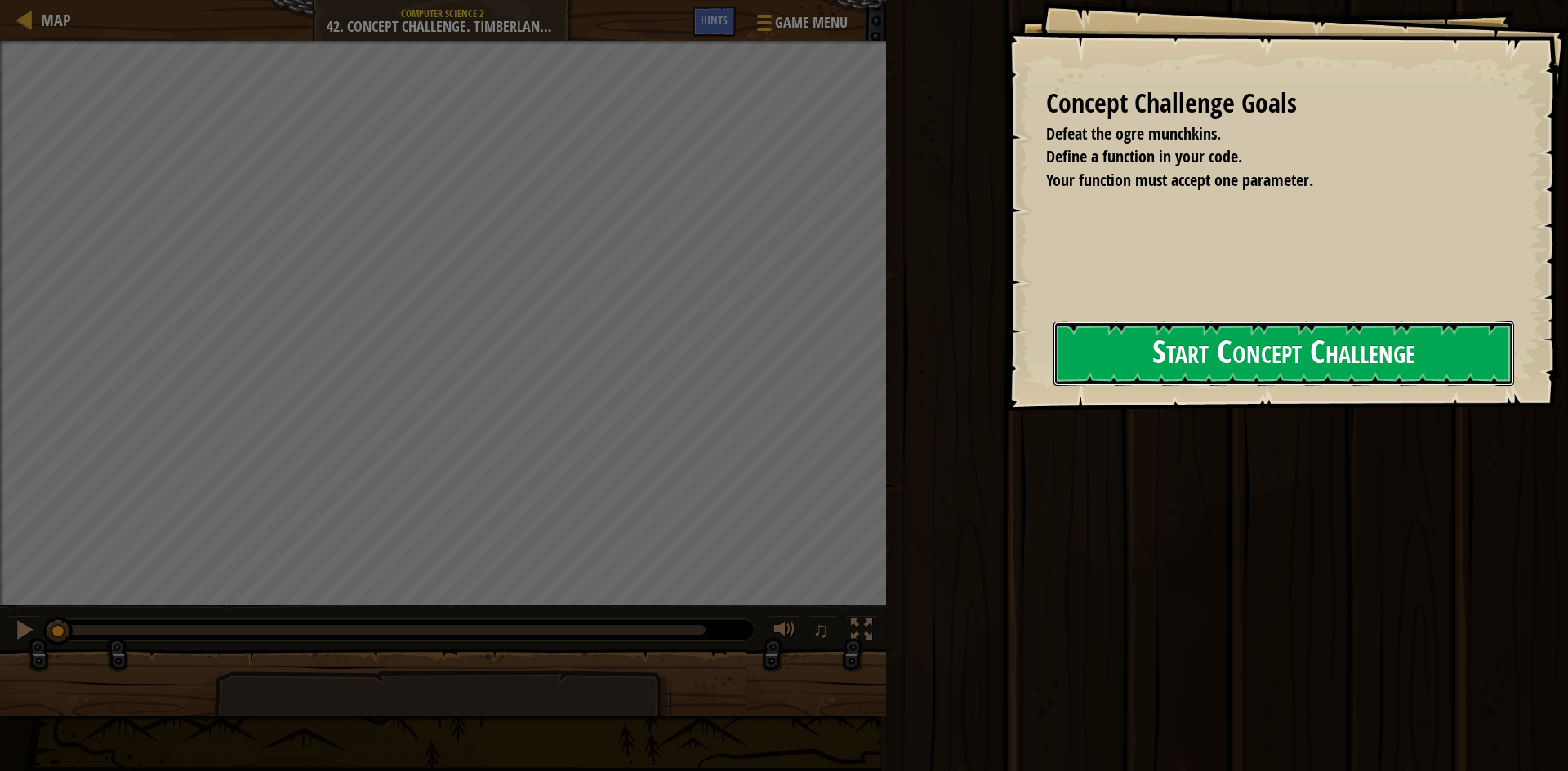
click at [1152, 339] on button "Start Concept Challenge" at bounding box center [1284, 354] width 460 height 65
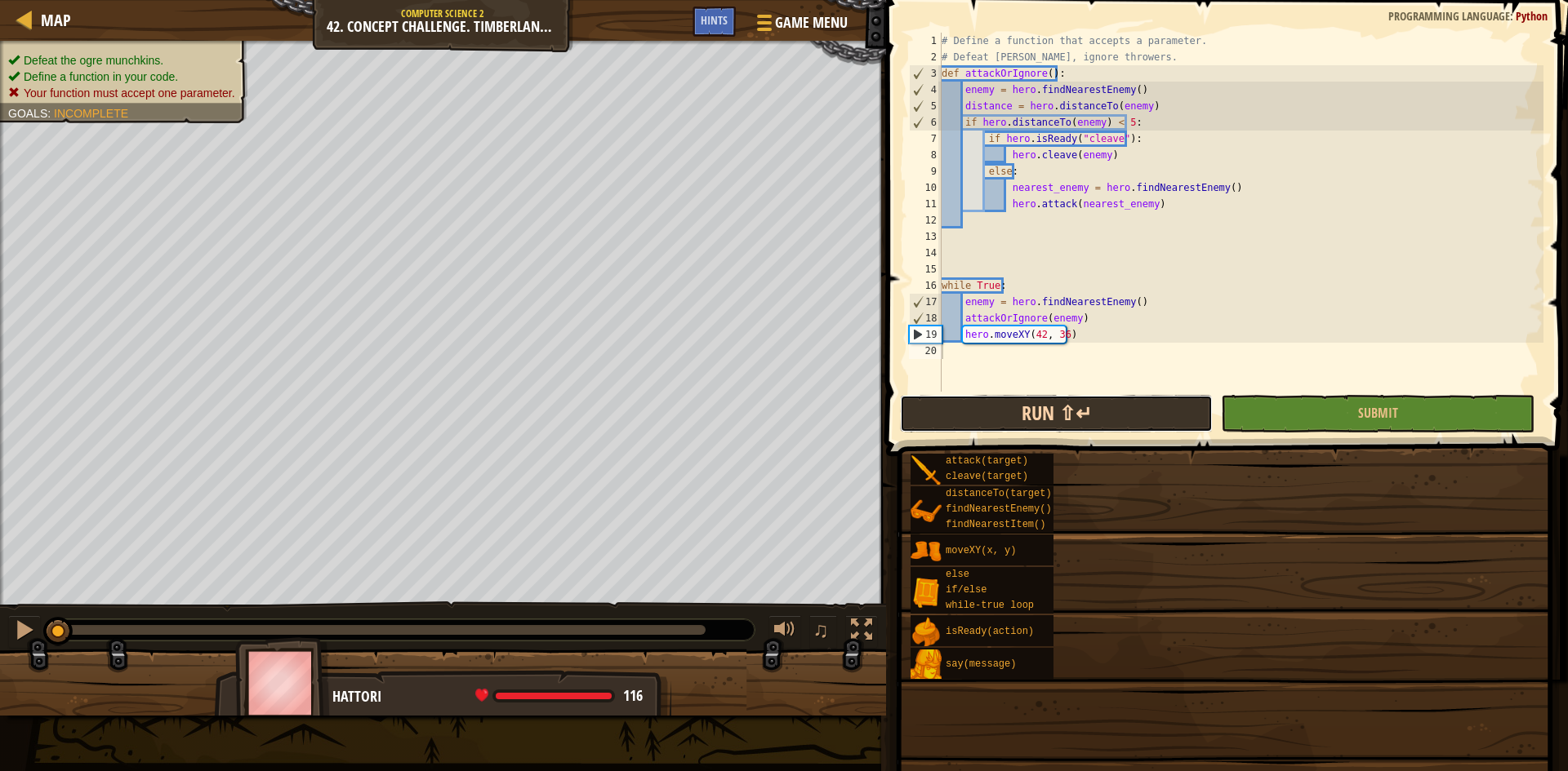
click at [1122, 400] on button "Run ⇧↵" at bounding box center [1057, 414] width 313 height 38
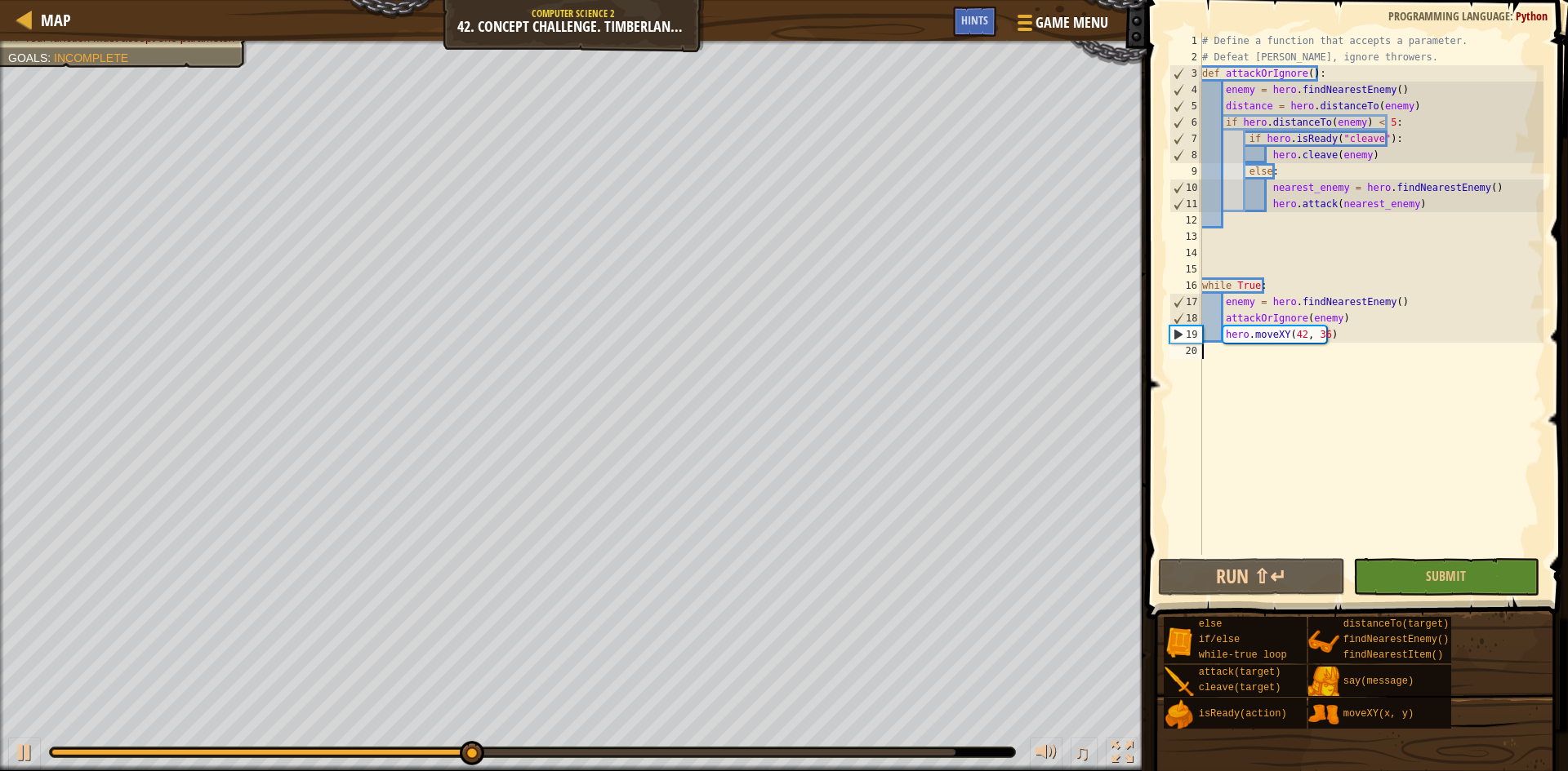
click at [1302, 67] on div "# Define a function that accepts a parameter. # Defeat [PERSON_NAME], ignore th…" at bounding box center [1372, 310] width 345 height 555
click at [1304, 70] on div "# Define a function that accepts a parameter. # Defeat [PERSON_NAME], ignore th…" at bounding box center [1372, 310] width 345 height 555
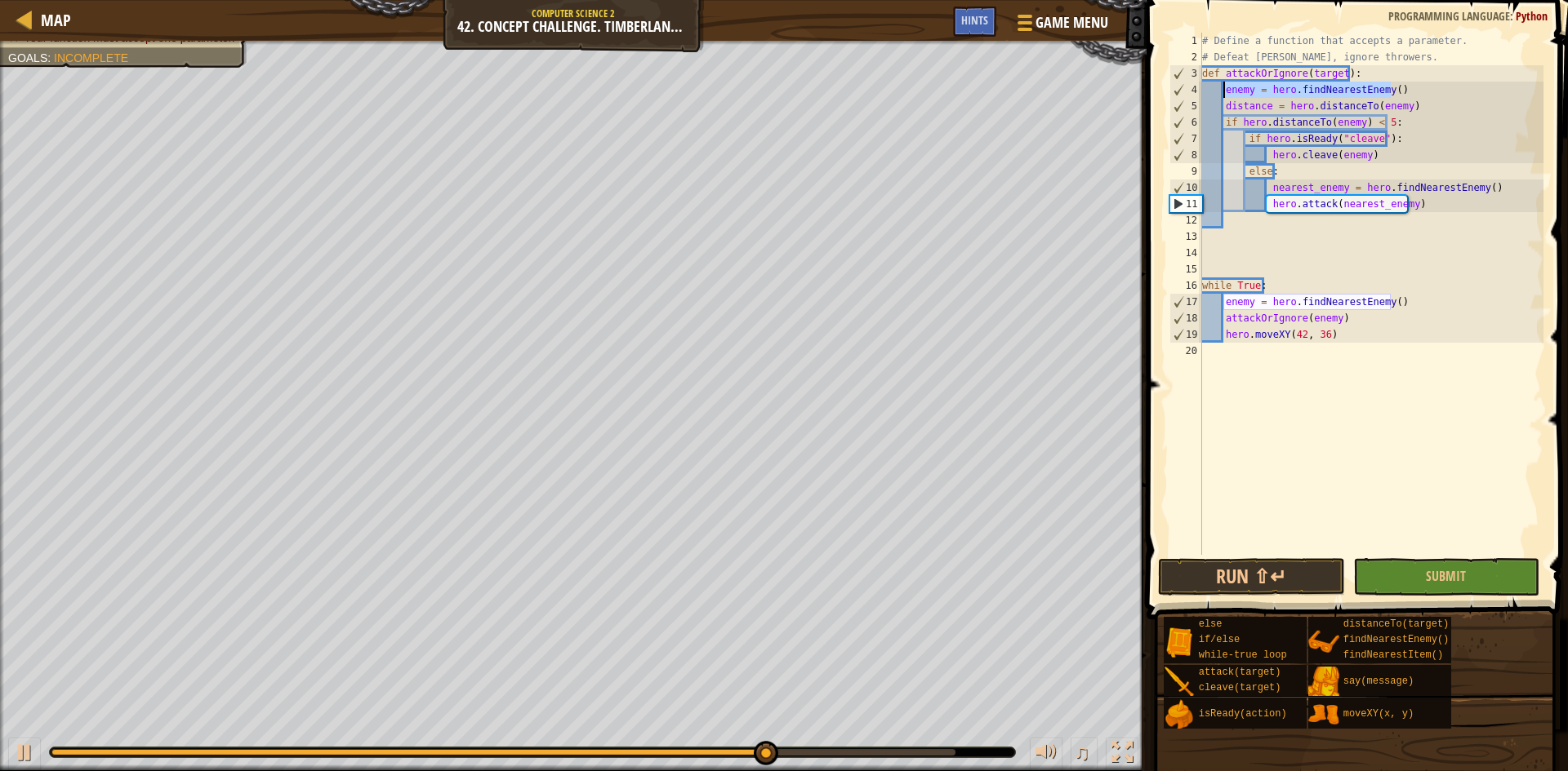
drag, startPoint x: 1399, startPoint y: 93, endPoint x: 1223, endPoint y: 91, distance: 176.0
click at [1223, 91] on div "# Define a function that accepts a parameter. # Defeat [PERSON_NAME], ignore th…" at bounding box center [1372, 310] width 345 height 555
type textarea "enemy = hero.findNearestEnemy()"
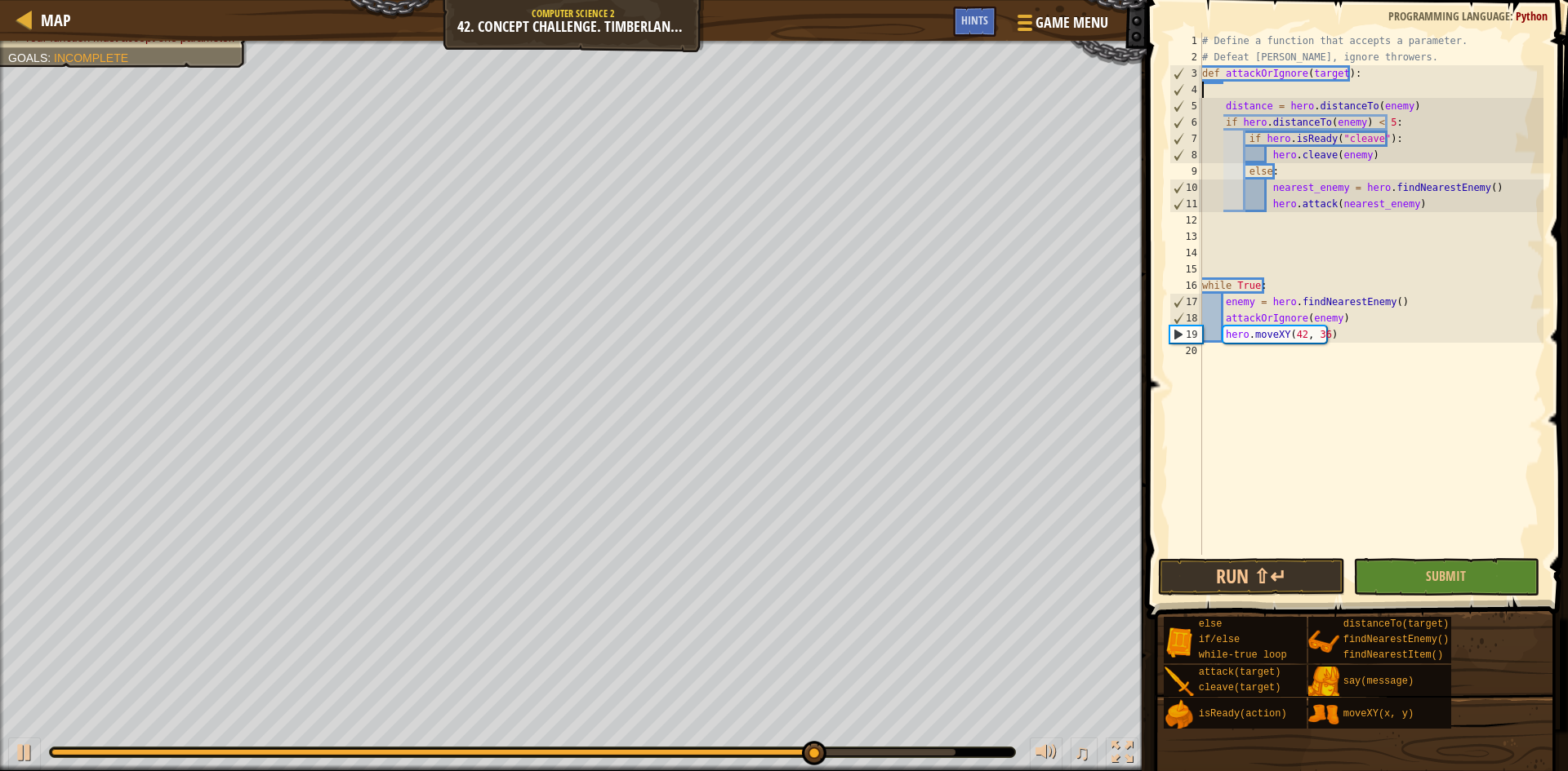
scroll to position [7, 0]
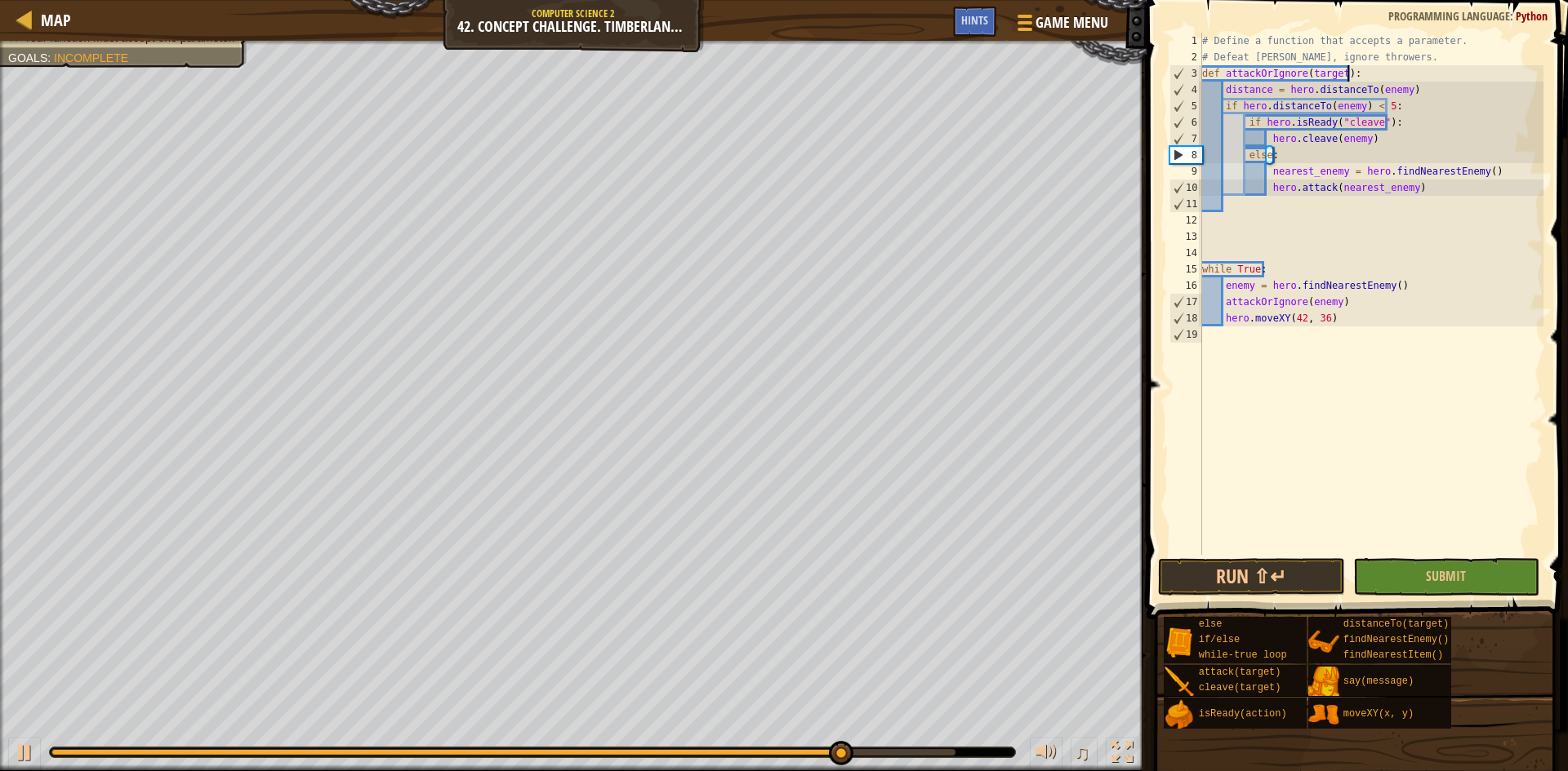
click at [1396, 88] on div "# Define a function that accepts a parameter. # Defeat [PERSON_NAME], ignore th…" at bounding box center [1372, 310] width 345 height 555
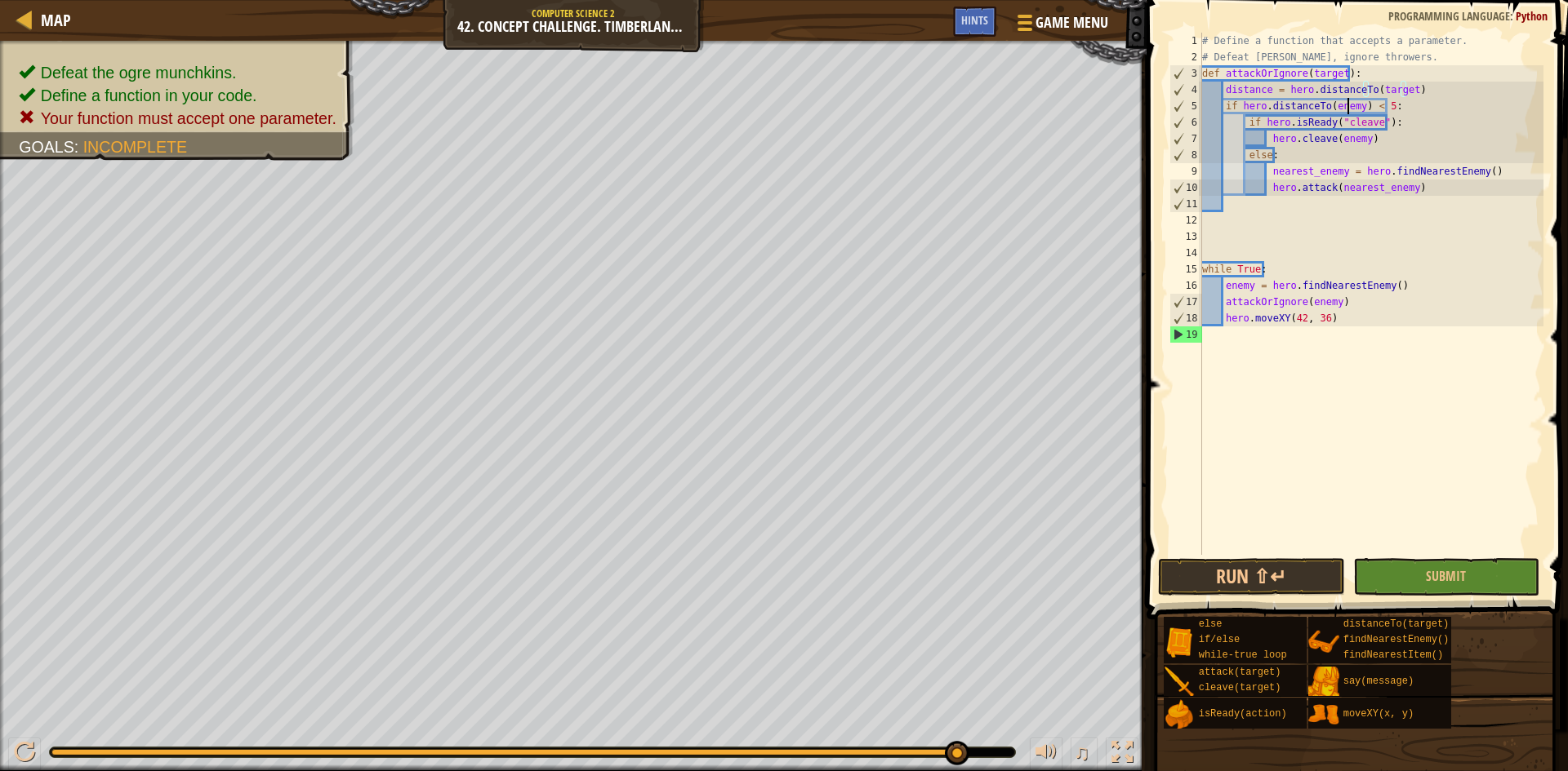
click at [1348, 107] on div "# Define a function that accepts a parameter. # Defeat [PERSON_NAME], ignore th…" at bounding box center [1372, 310] width 345 height 555
click at [1352, 106] on div "# Define a function that accepts a parameter. # Defeat [PERSON_NAME], ignore th…" at bounding box center [1372, 310] width 345 height 555
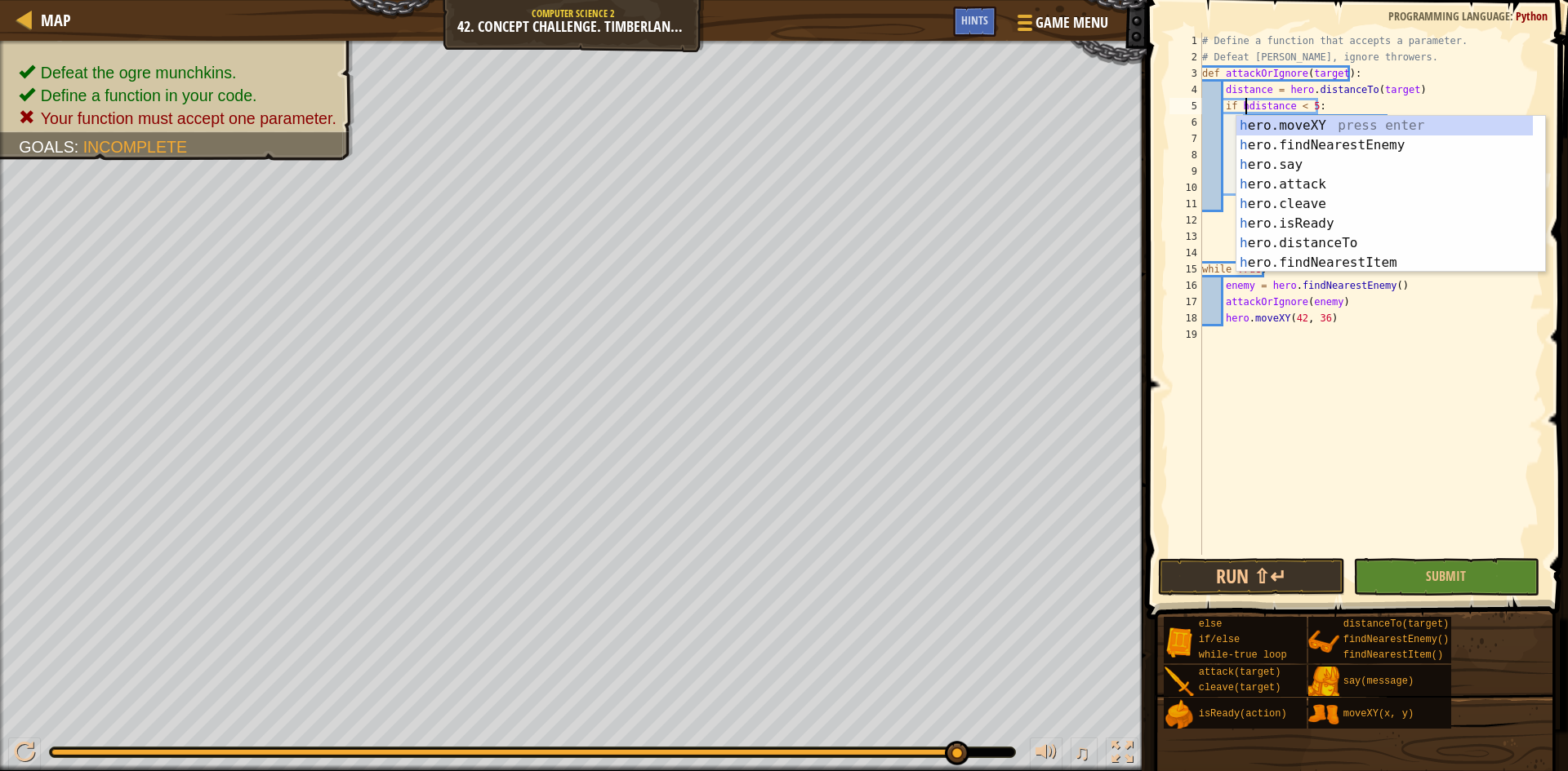
scroll to position [7, 8]
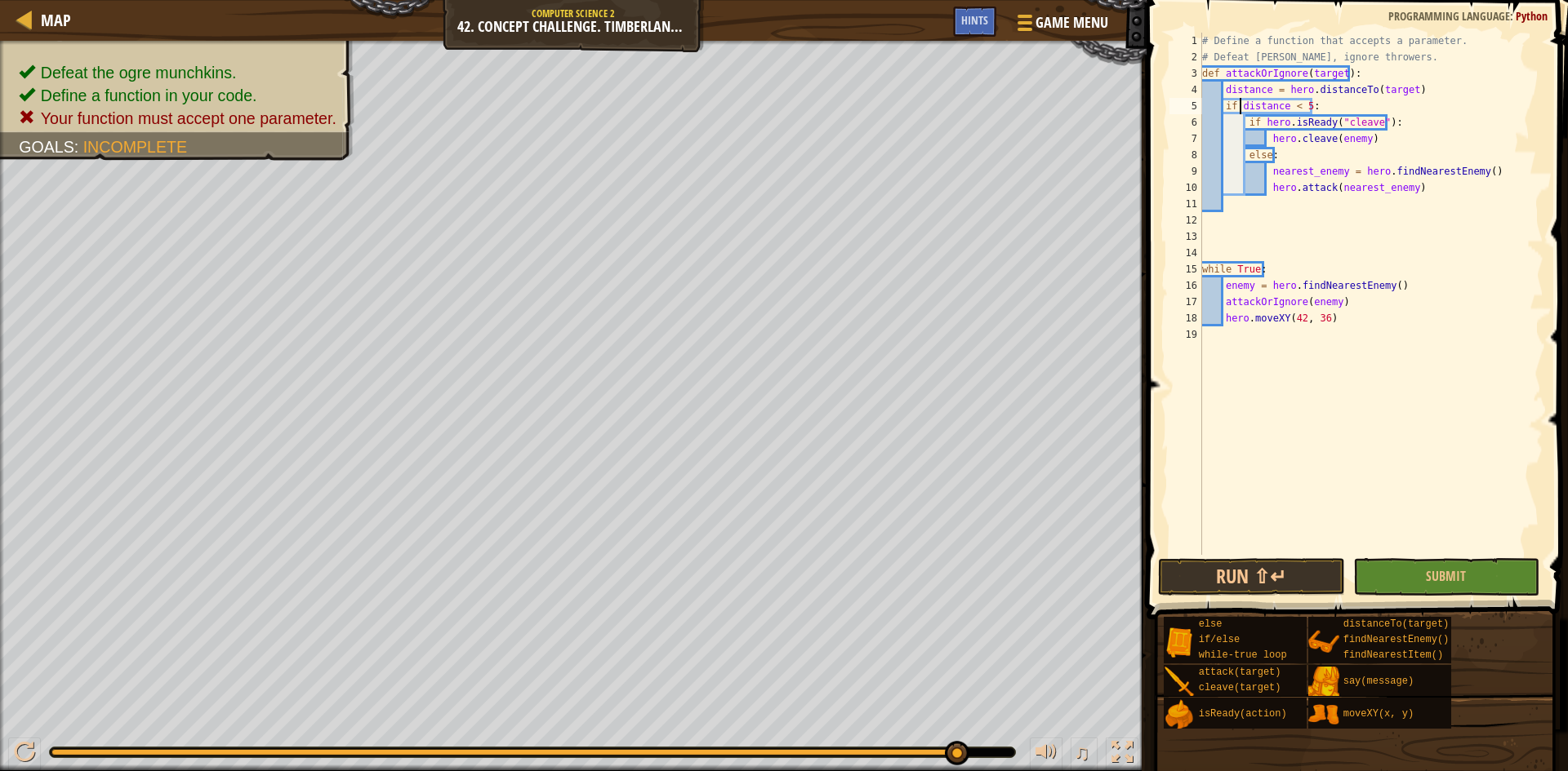
click at [1327, 138] on div "# Define a function that accepts a parameter. # Defeat [PERSON_NAME], ignore th…" at bounding box center [1372, 310] width 345 height 555
click at [1359, 142] on div "# Define a function that accepts a parameter. # Defeat [PERSON_NAME], ignore th…" at bounding box center [1372, 310] width 345 height 555
drag, startPoint x: 1501, startPoint y: 169, endPoint x: 1324, endPoint y: 181, distance: 177.4
click at [1324, 181] on div "# Define a function that accepts a parameter. # Defeat [PERSON_NAME], ignore th…" at bounding box center [1372, 310] width 345 height 555
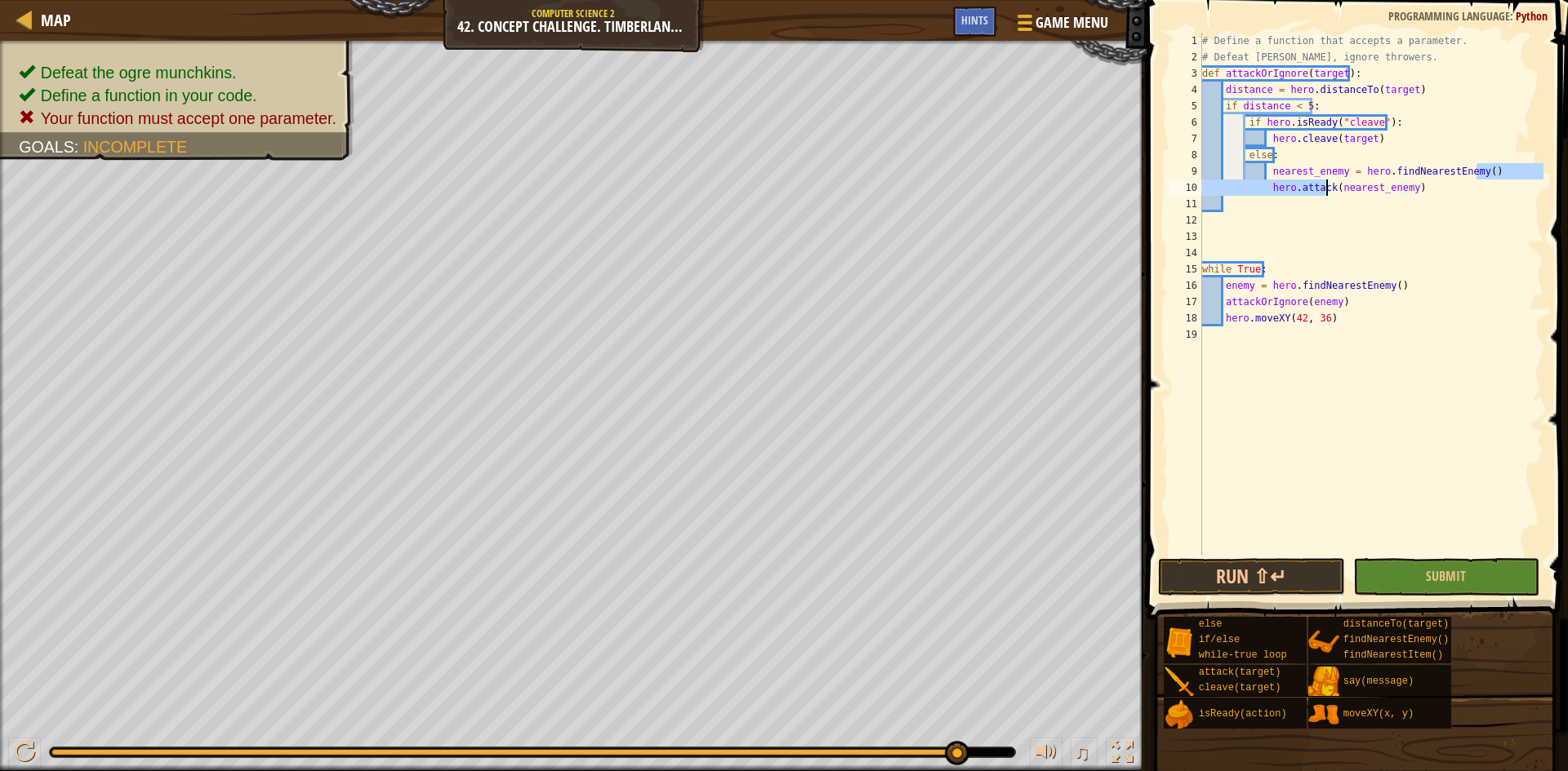
click at [1456, 180] on div "# Define a function that accepts a parameter. # Defeat [PERSON_NAME], ignore th…" at bounding box center [1372, 310] width 345 height 555
click at [1488, 176] on div "# Define a function that accepts a parameter. # Defeat [PERSON_NAME], ignore th…" at bounding box center [1372, 310] width 345 height 555
type textarea "nearest_enemy = hero.findNearestEnemy()"
drag, startPoint x: 1488, startPoint y: 175, endPoint x: 1247, endPoint y: 176, distance: 241.0
click at [1247, 176] on div "# Define a function that accepts a parameter. # Defeat [PERSON_NAME], ignore th…" at bounding box center [1372, 310] width 345 height 555
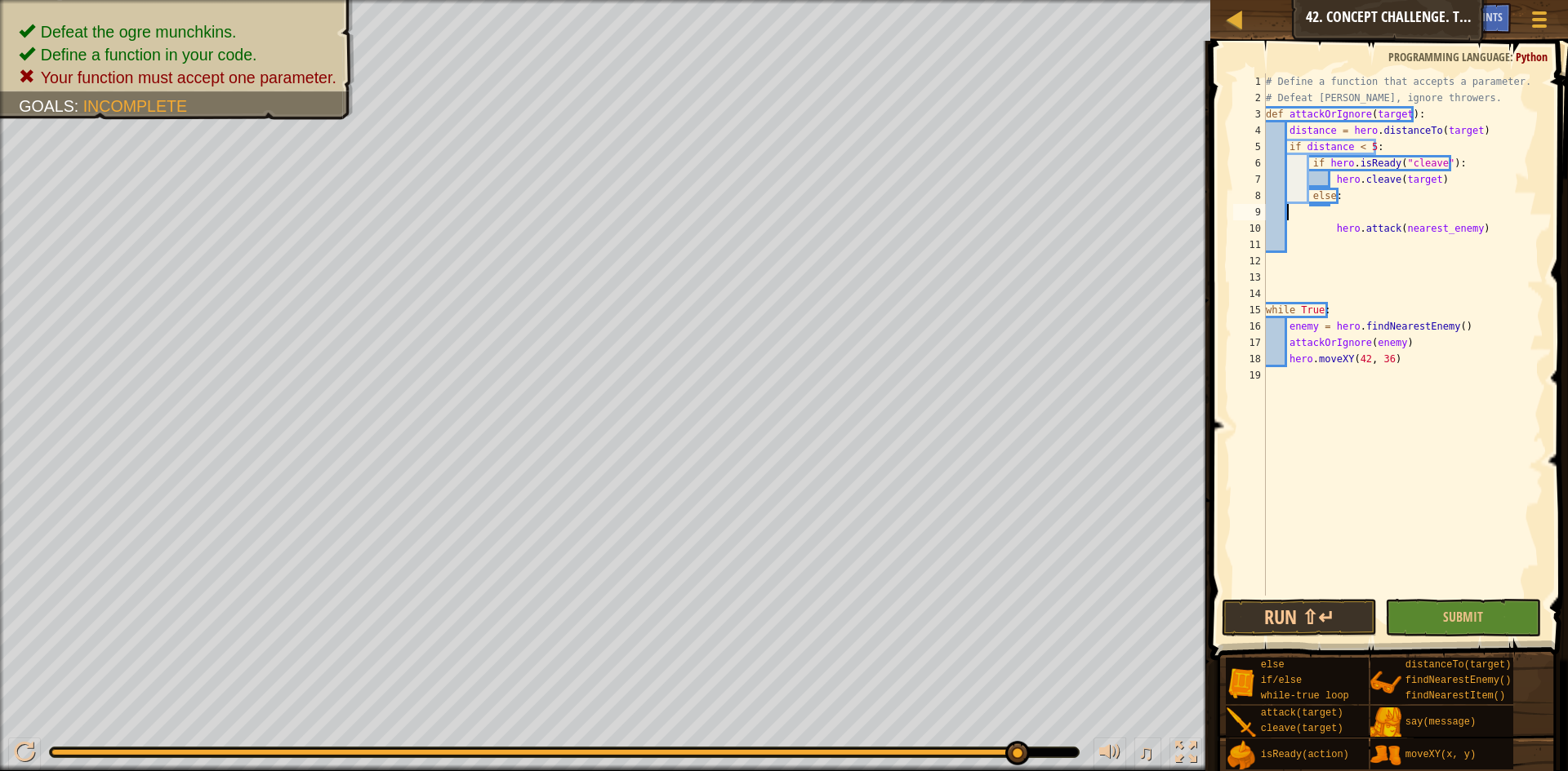
scroll to position [7, 0]
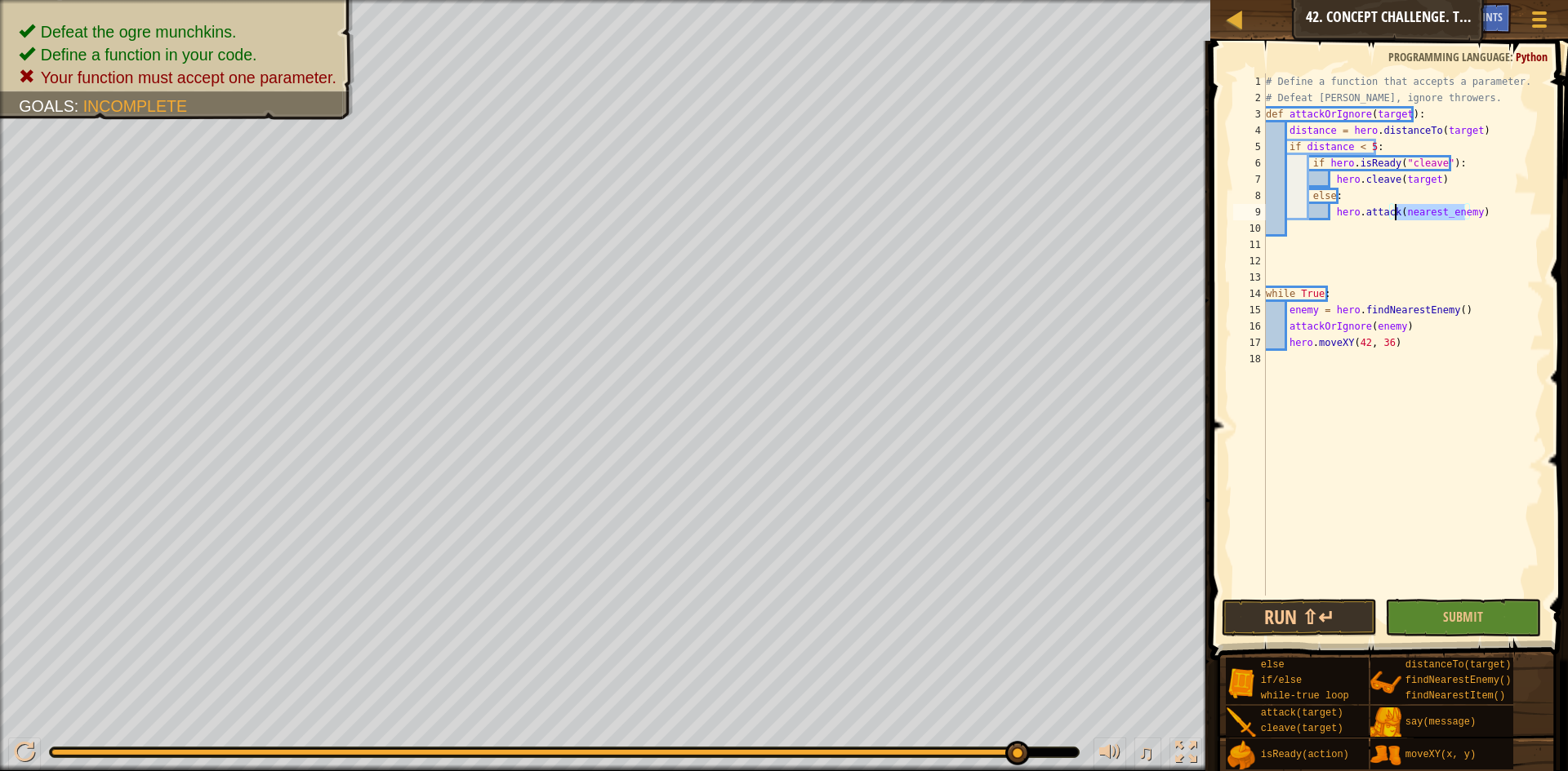
drag, startPoint x: 1465, startPoint y: 214, endPoint x: 1394, endPoint y: 213, distance: 71.0
click at [1394, 213] on div "# Define a function that accepts a parameter. # Defeat [PERSON_NAME], ignore th…" at bounding box center [1402, 351] width 281 height 555
drag, startPoint x: 1460, startPoint y: 307, endPoint x: 1287, endPoint y: 317, distance: 173.3
click at [1287, 317] on div "# Define a function that accepts a parameter. # Defeat [PERSON_NAME], ignore th…" at bounding box center [1402, 351] width 281 height 555
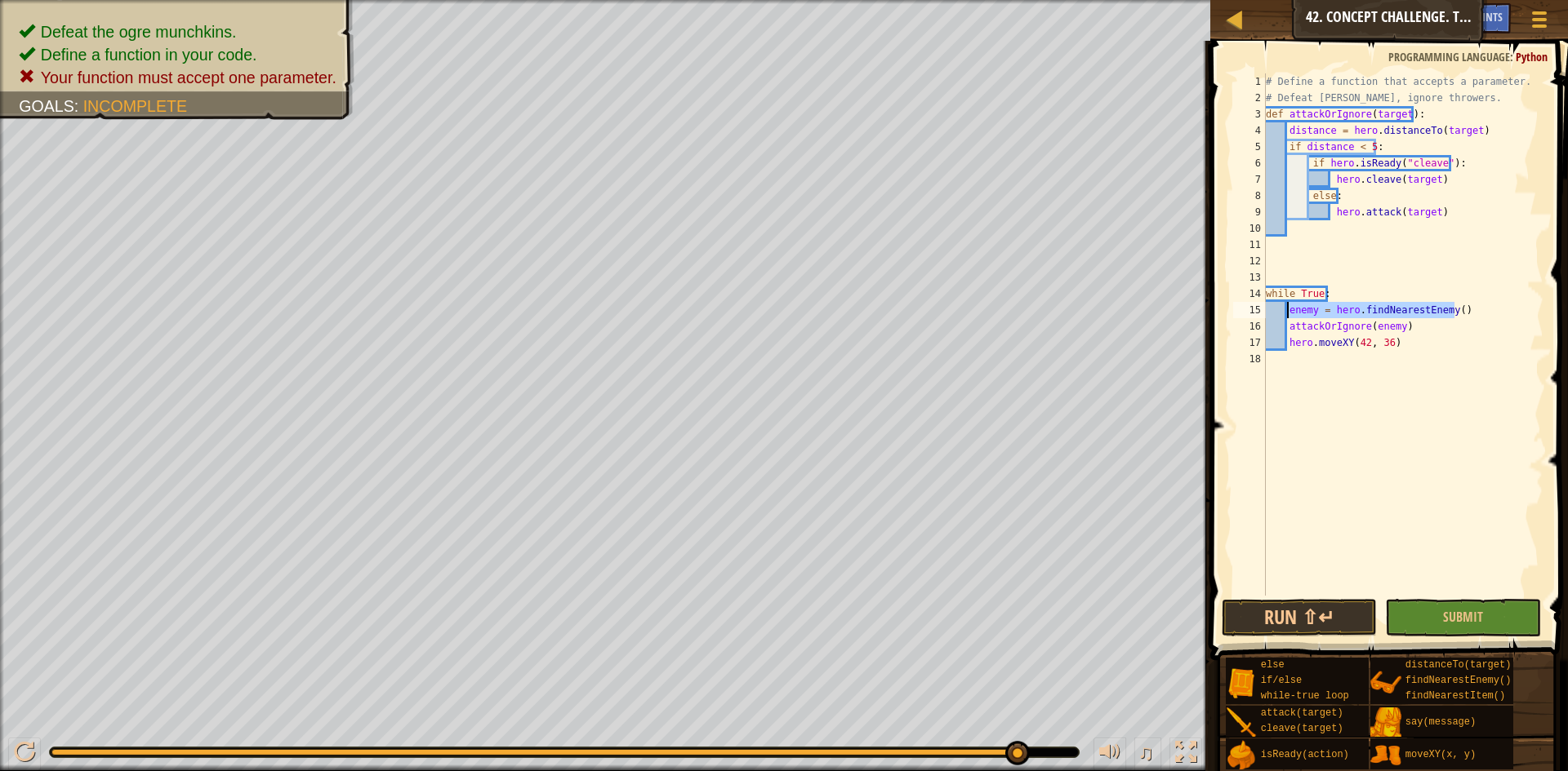
click at [1333, 342] on div "# Define a function that accepts a parameter. # Defeat [PERSON_NAME], ignore th…" at bounding box center [1402, 351] width 281 height 555
type textarea "hero.moveXY(42, 36)"
click at [1297, 617] on button "Run ⇧↵" at bounding box center [1299, 617] width 156 height 38
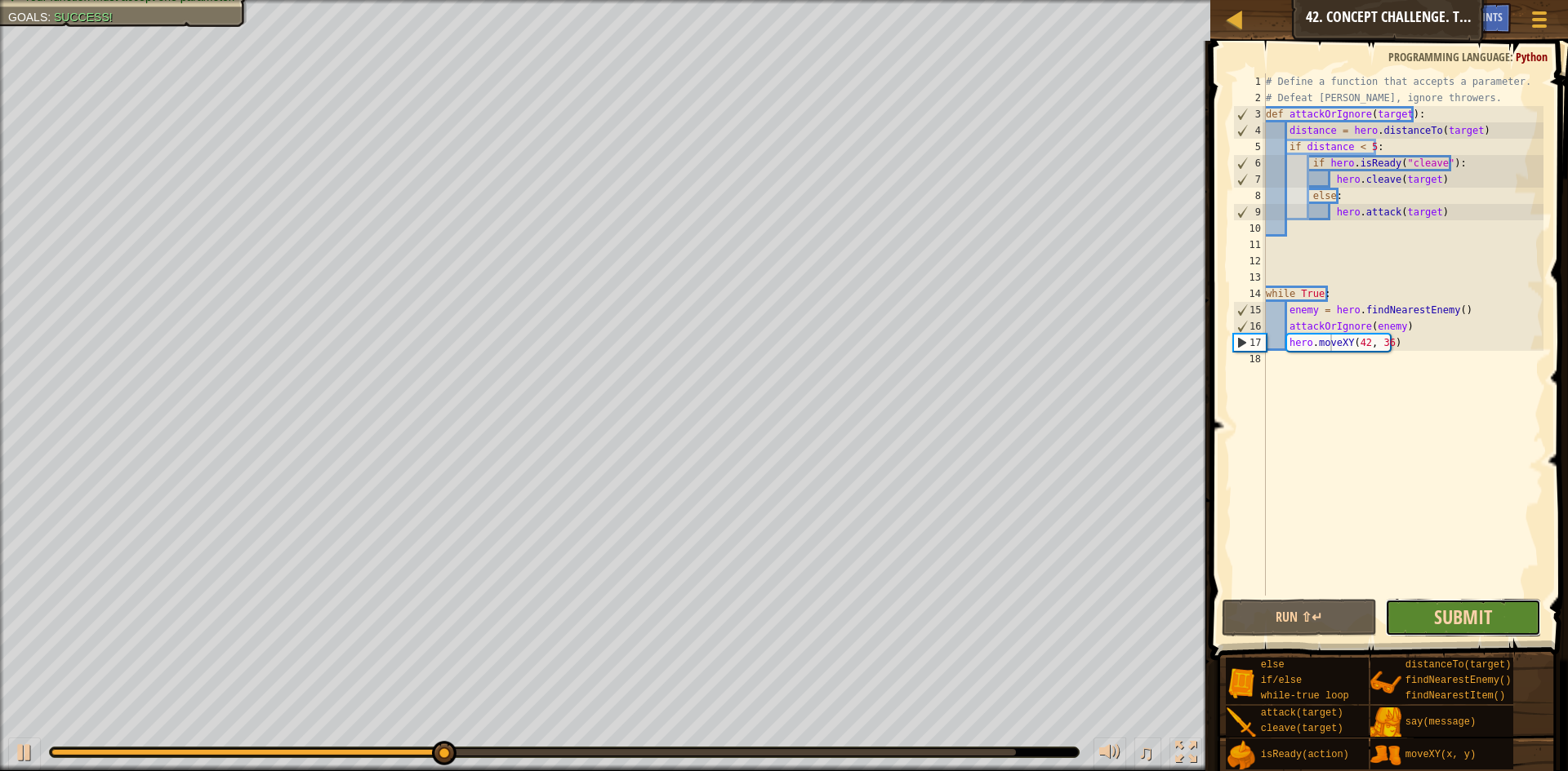
click at [1459, 626] on span "Submit" at bounding box center [1463, 617] width 58 height 26
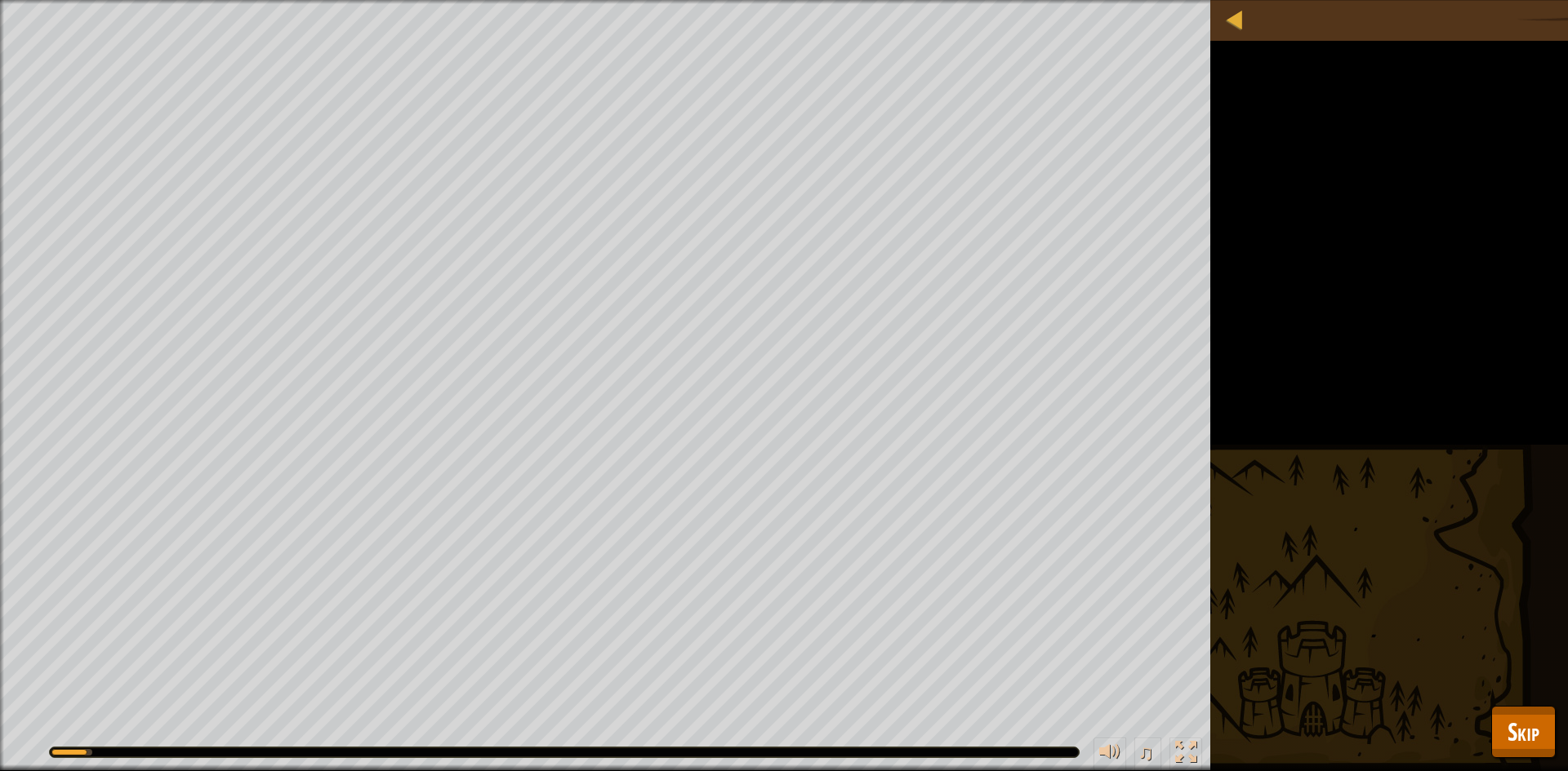
click at [1558, 739] on div "Defeat the ogre munchkins. Define a function in your code. Your function must a…" at bounding box center [784, 385] width 1568 height 771
click at [1546, 735] on button "Skip" at bounding box center [1524, 732] width 65 height 52
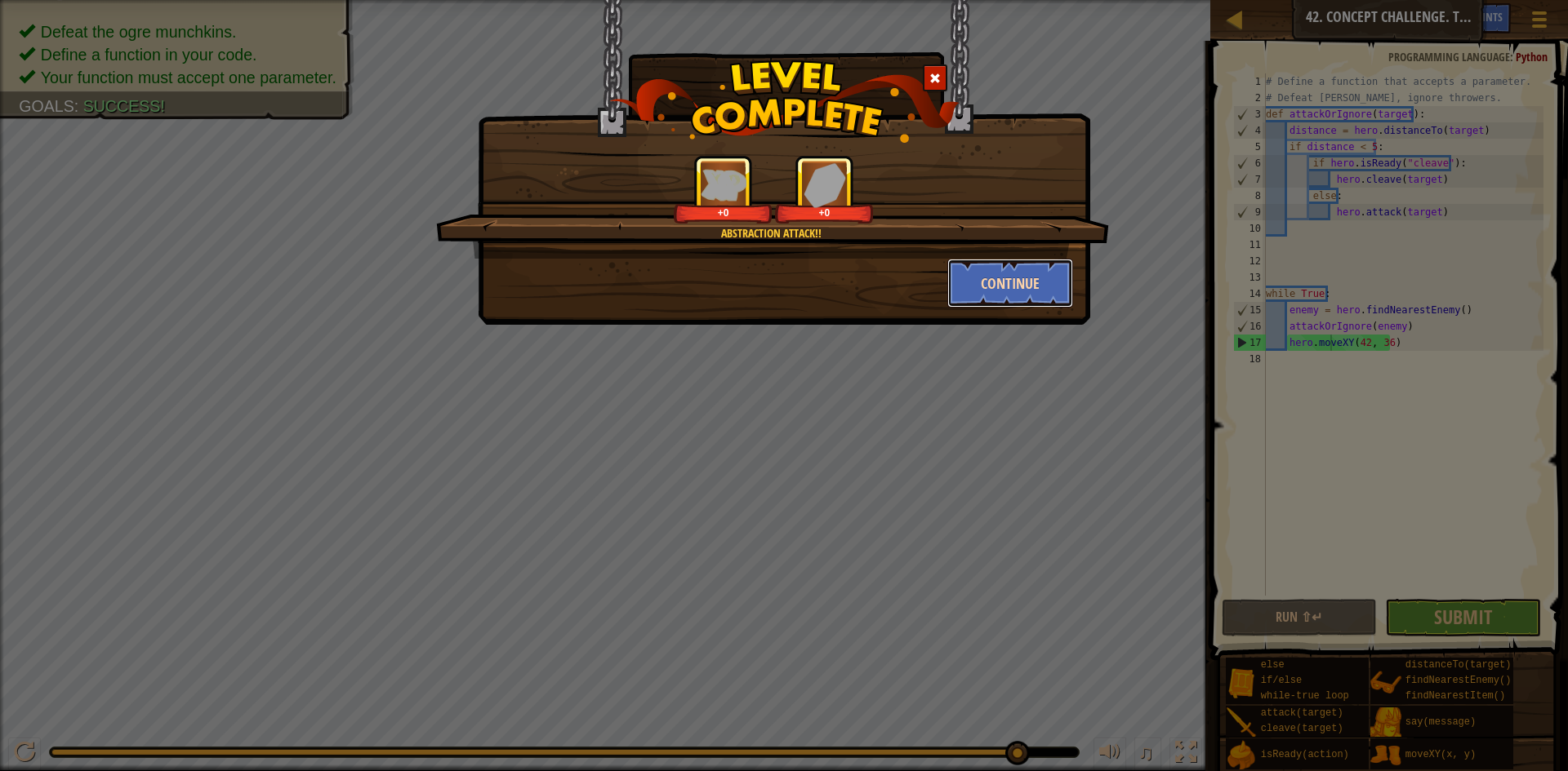
click at [1052, 291] on button "Continue" at bounding box center [1010, 283] width 127 height 49
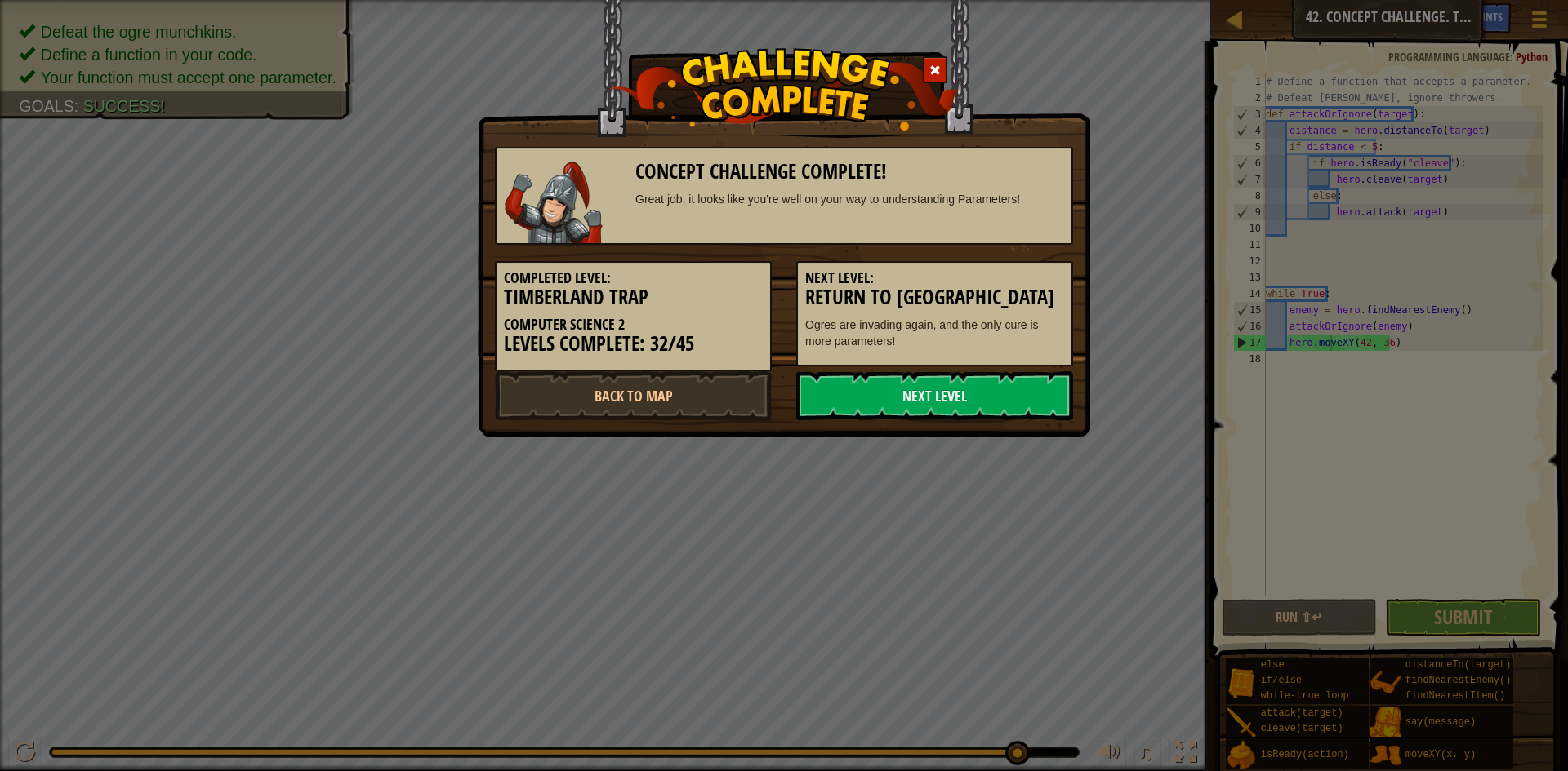
click at [1038, 277] on h5 "Next Level:" at bounding box center [935, 279] width 259 height 17
click at [977, 419] on link "Next Level" at bounding box center [935, 395] width 277 height 49
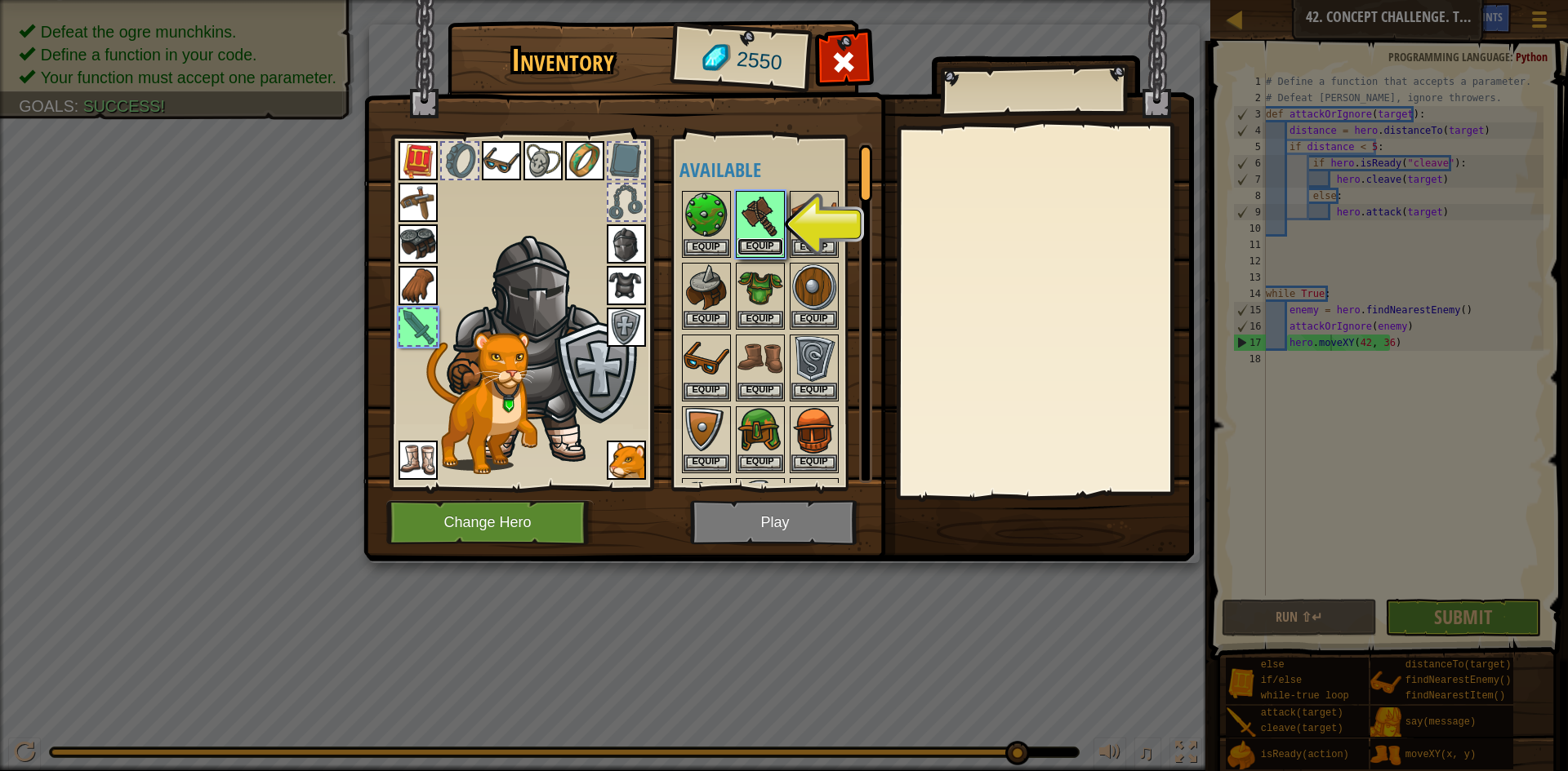
click at [768, 239] on button "Equip" at bounding box center [759, 247] width 45 height 18
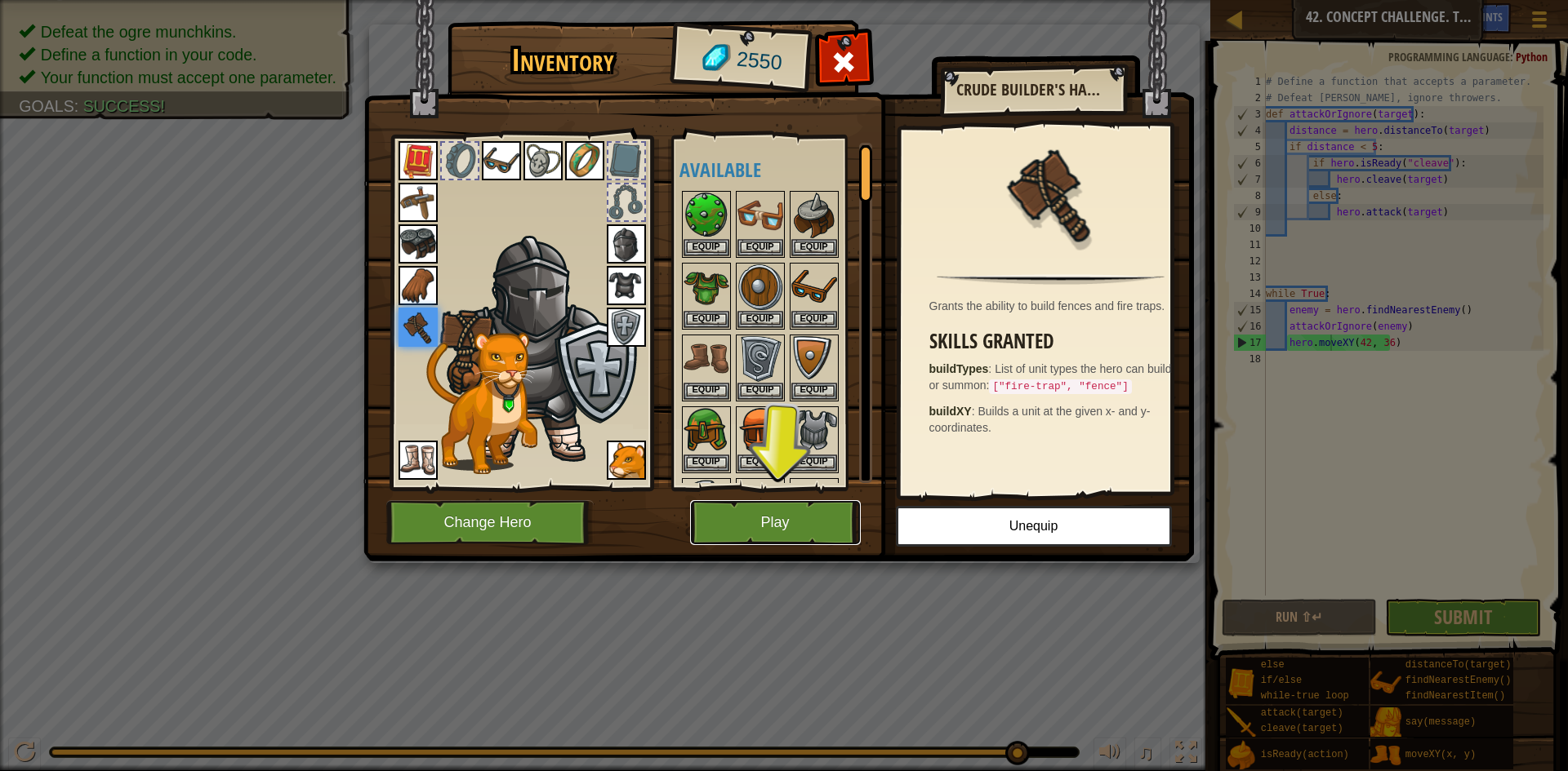
click at [803, 522] on button "Play" at bounding box center [775, 523] width 170 height 45
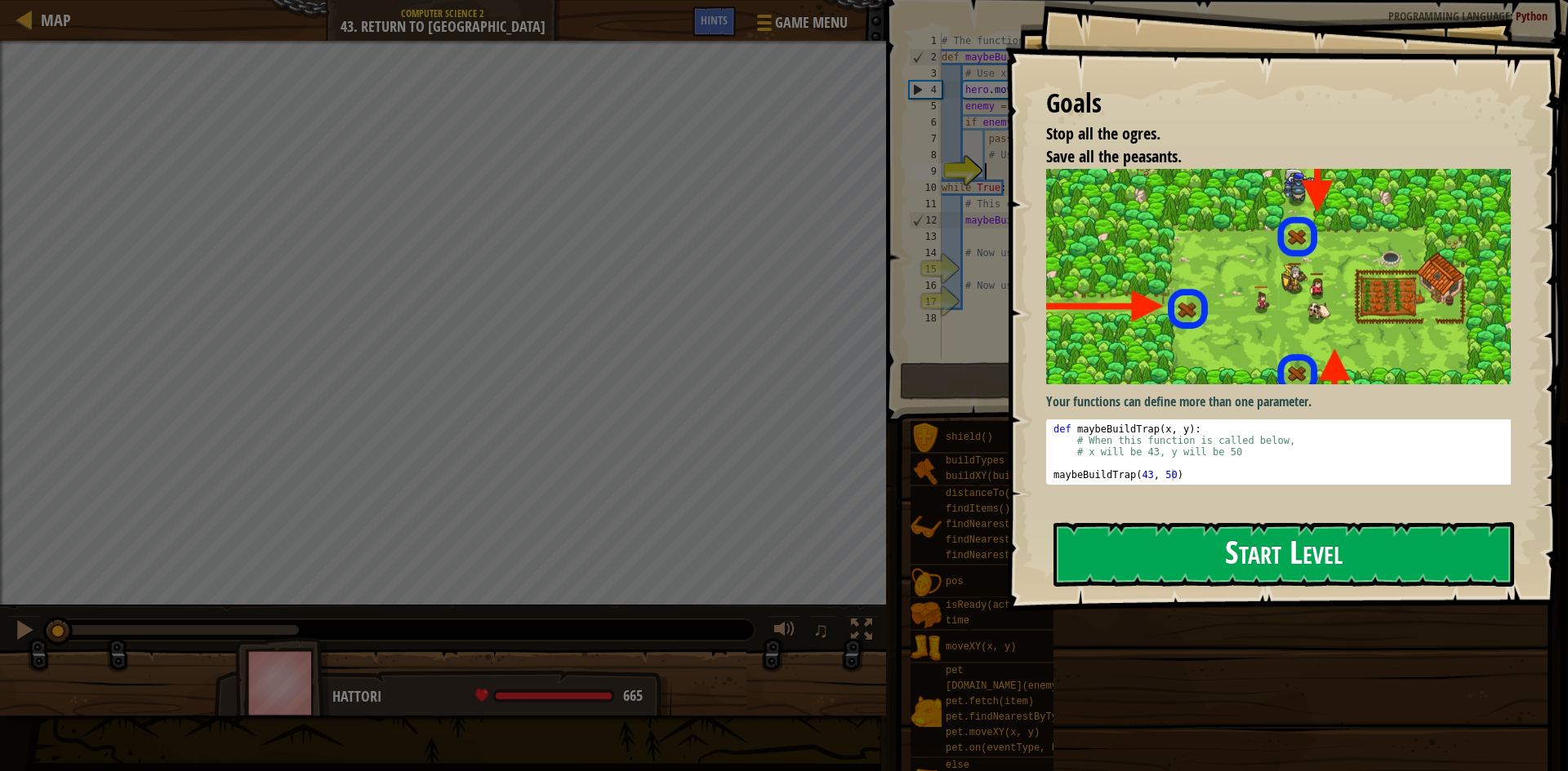
click at [1214, 568] on button "Start Level" at bounding box center [1284, 554] width 460 height 65
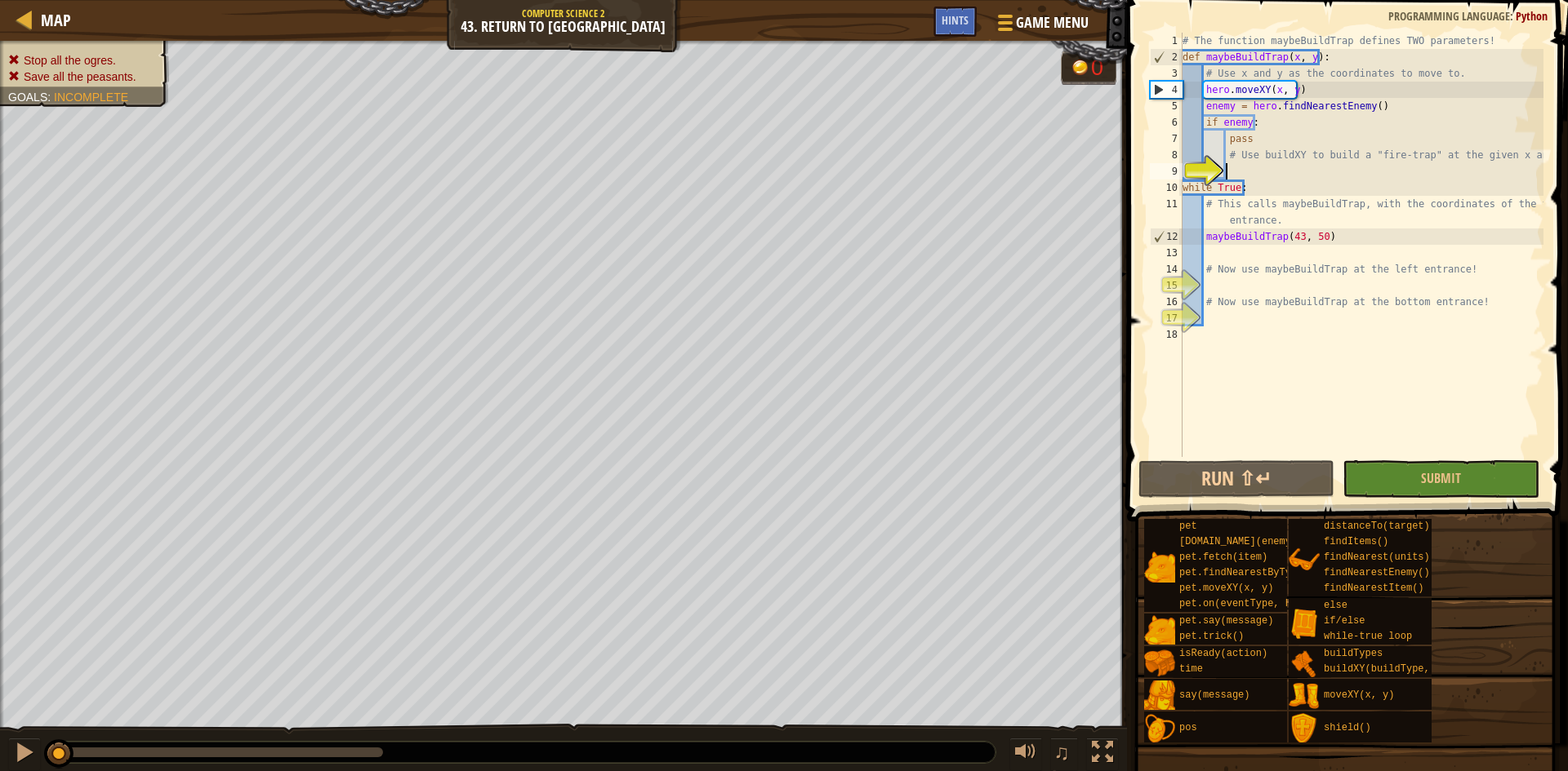
scroll to position [7, 3]
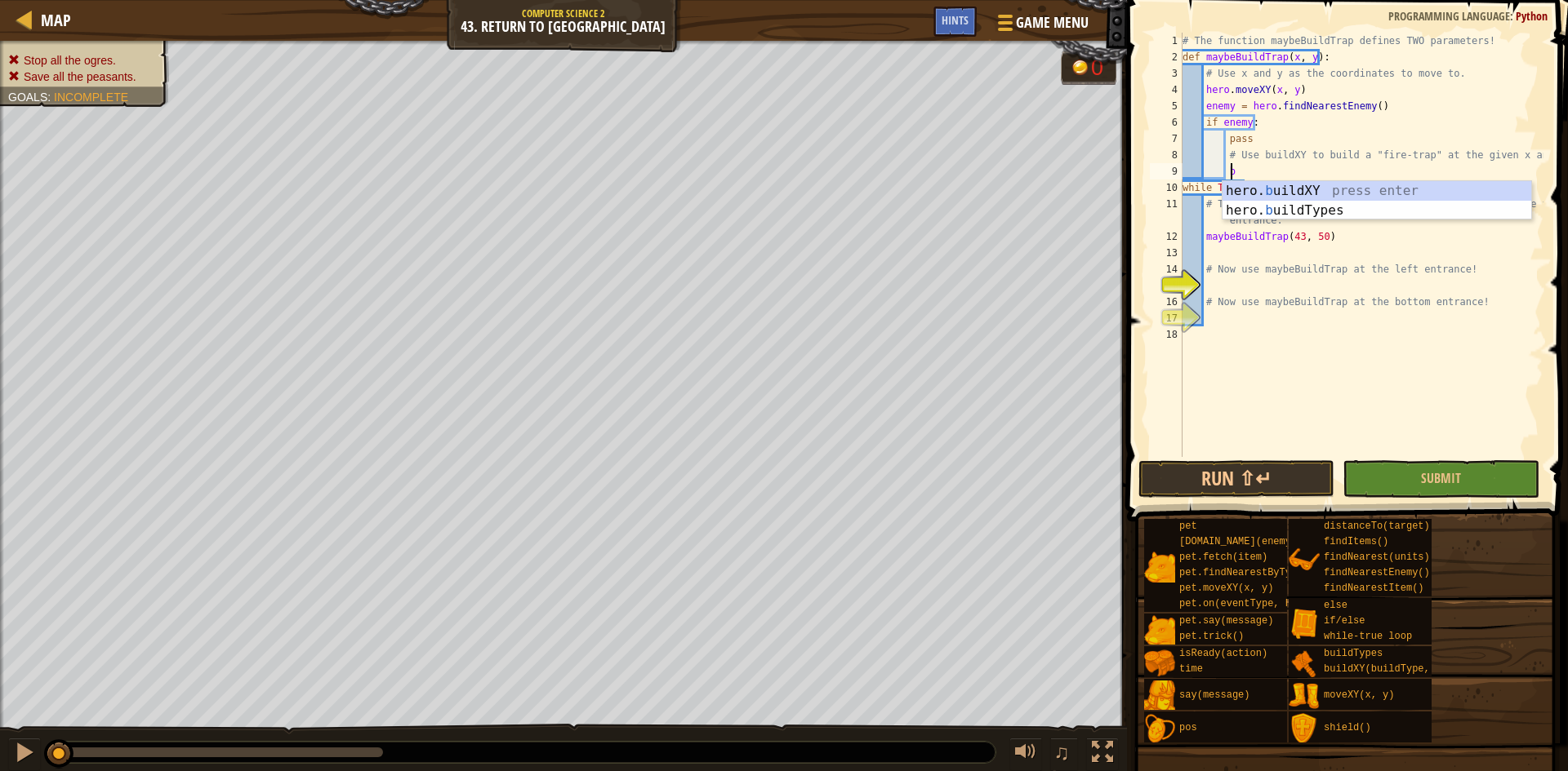
click at [1266, 183] on div "hero. b uildXY press enter hero. b uildTypes press enter" at bounding box center [1376, 220] width 308 height 79
type textarea "hero.buildXY("fire-trap", 36, 30)"
click at [1285, 282] on div "# The function maybeBuildTrap defines TWO parameters! def maybeBuildTrap ( x , …" at bounding box center [1361, 261] width 364 height 457
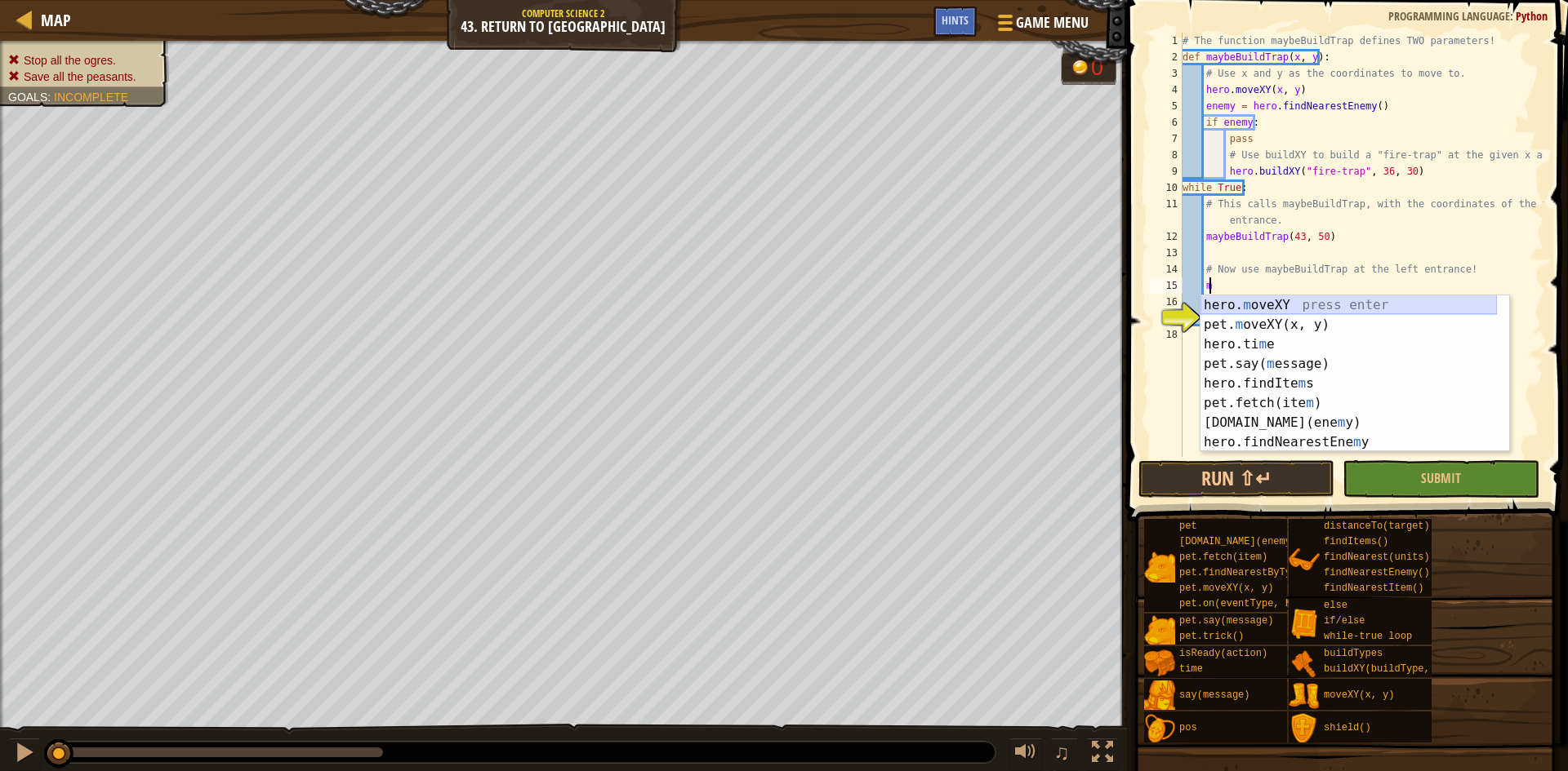
click at [1253, 312] on div "hero. m oveXY press enter pet. m oveXY(x, y) press enter hero.ti m e press ente…" at bounding box center [1348, 393] width 296 height 196
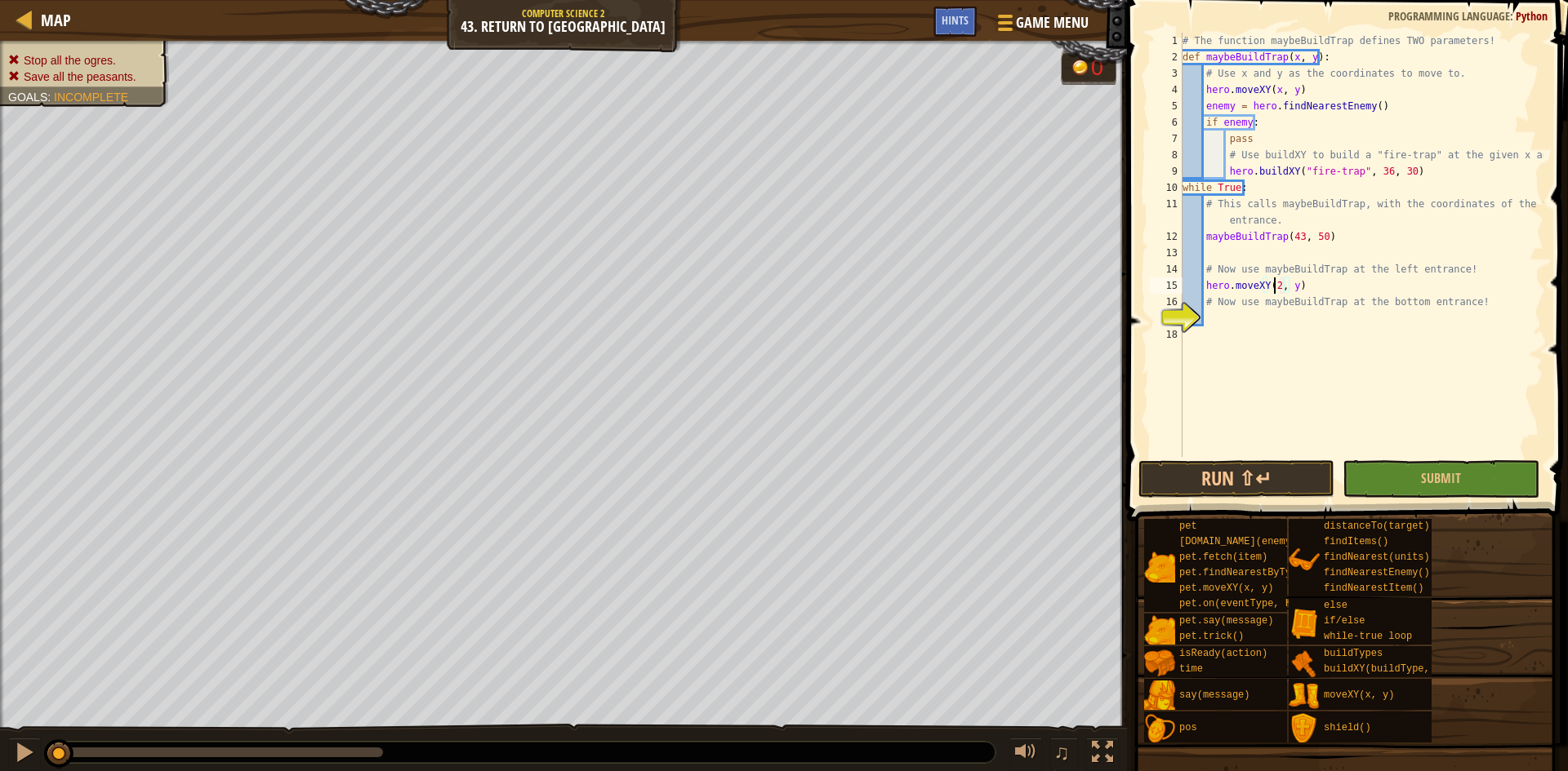
scroll to position [7, 7]
click at [1296, 284] on div "# The function maybeBuildTrap defines TWO parameters! def maybeBuildTrap ( x , …" at bounding box center [1361, 261] width 364 height 457
type textarea "hero.moveXY(25, 34)"
click at [1324, 286] on div "# The function maybeBuildTrap defines TWO parameters! def maybeBuildTrap ( x , …" at bounding box center [1361, 261] width 364 height 457
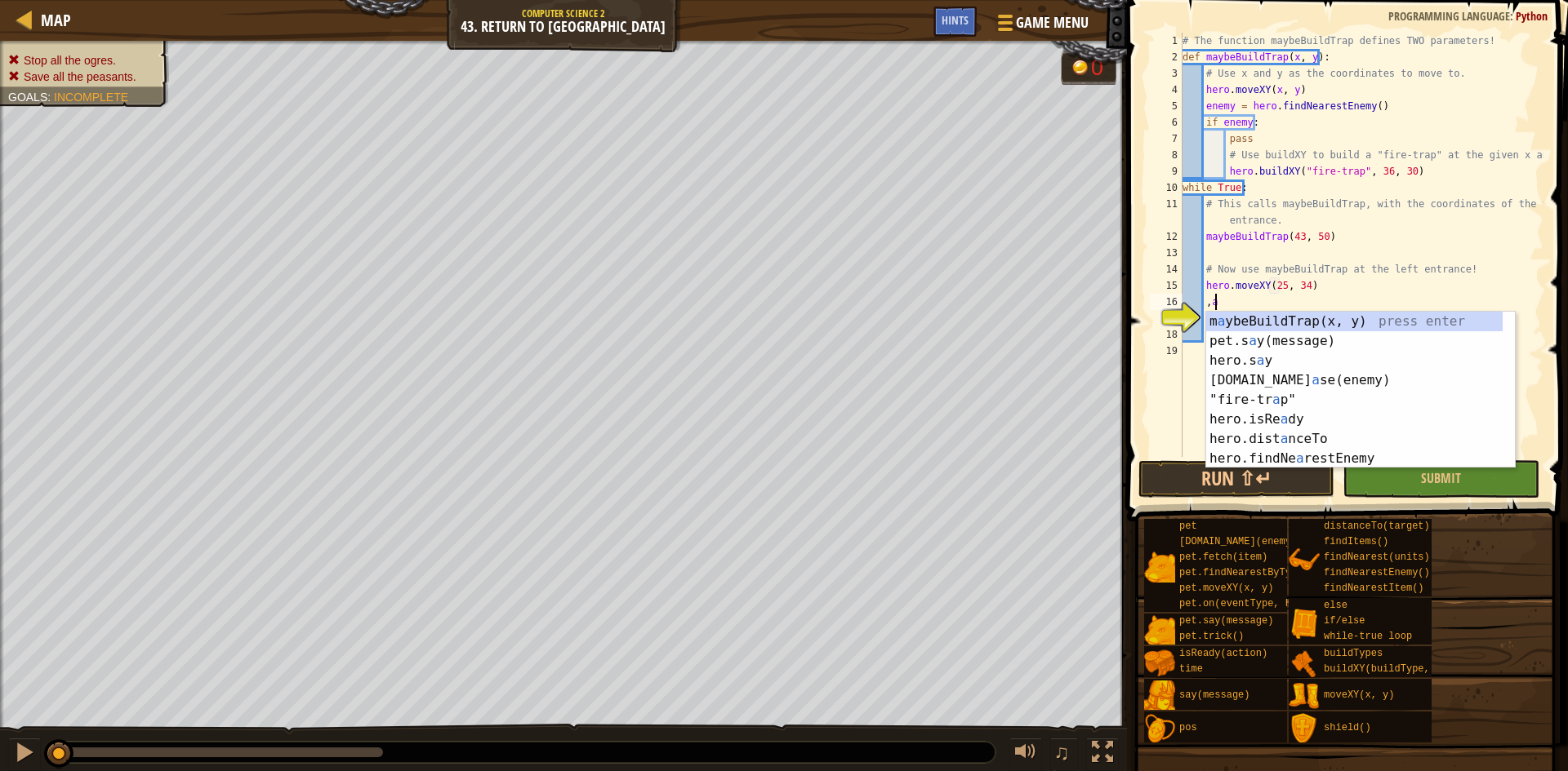
type textarea ","
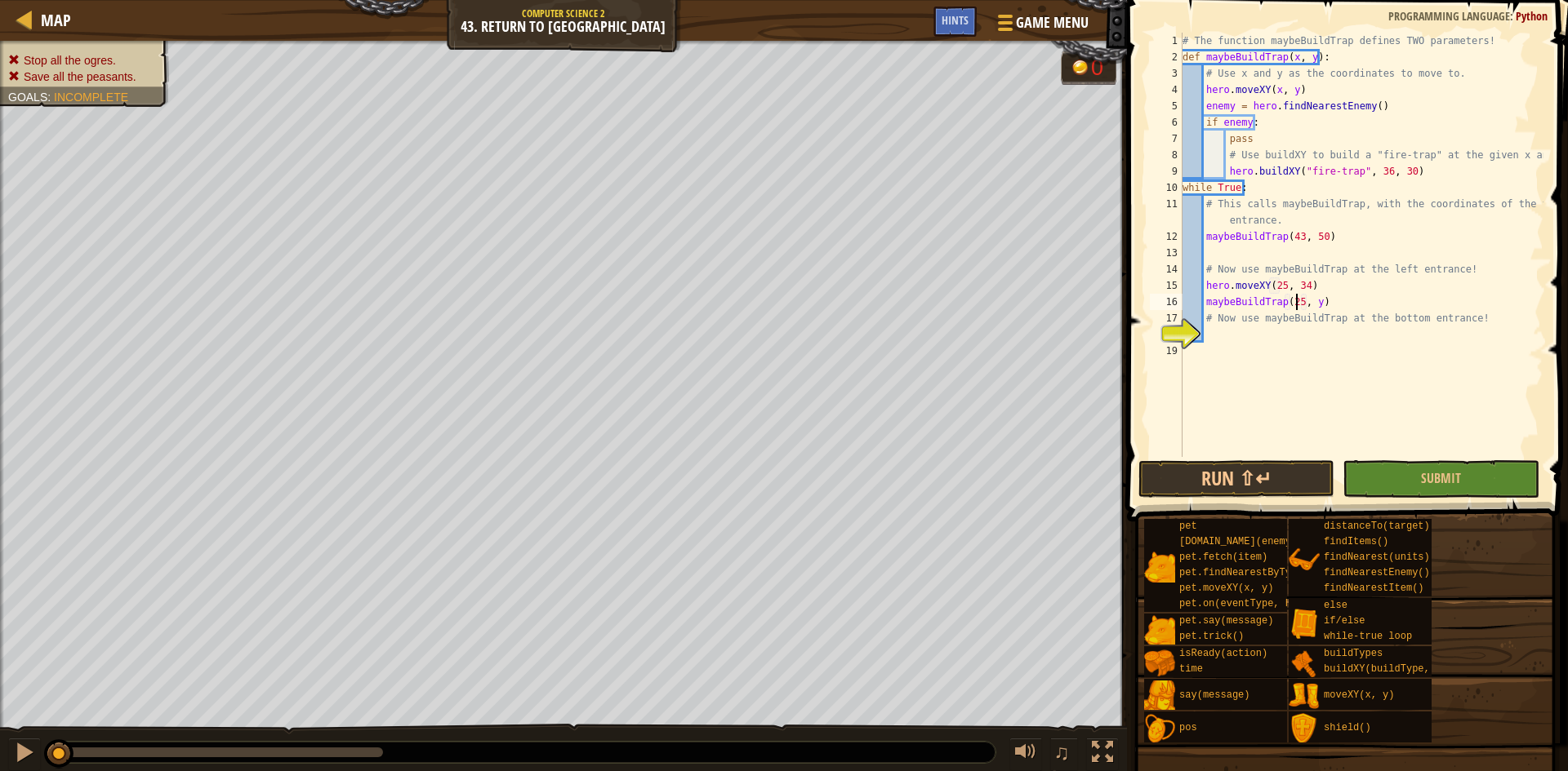
click at [1312, 301] on div "# The function maybeBuildTrap defines TWO parameters! def maybeBuildTrap ( x , …" at bounding box center [1361, 261] width 364 height 457
type textarea "maybeBuildTrap(25, 34)"
click at [1371, 331] on div "# The function maybeBuildTrap defines TWO parameters! def maybeBuildTrap ( x , …" at bounding box center [1361, 261] width 364 height 457
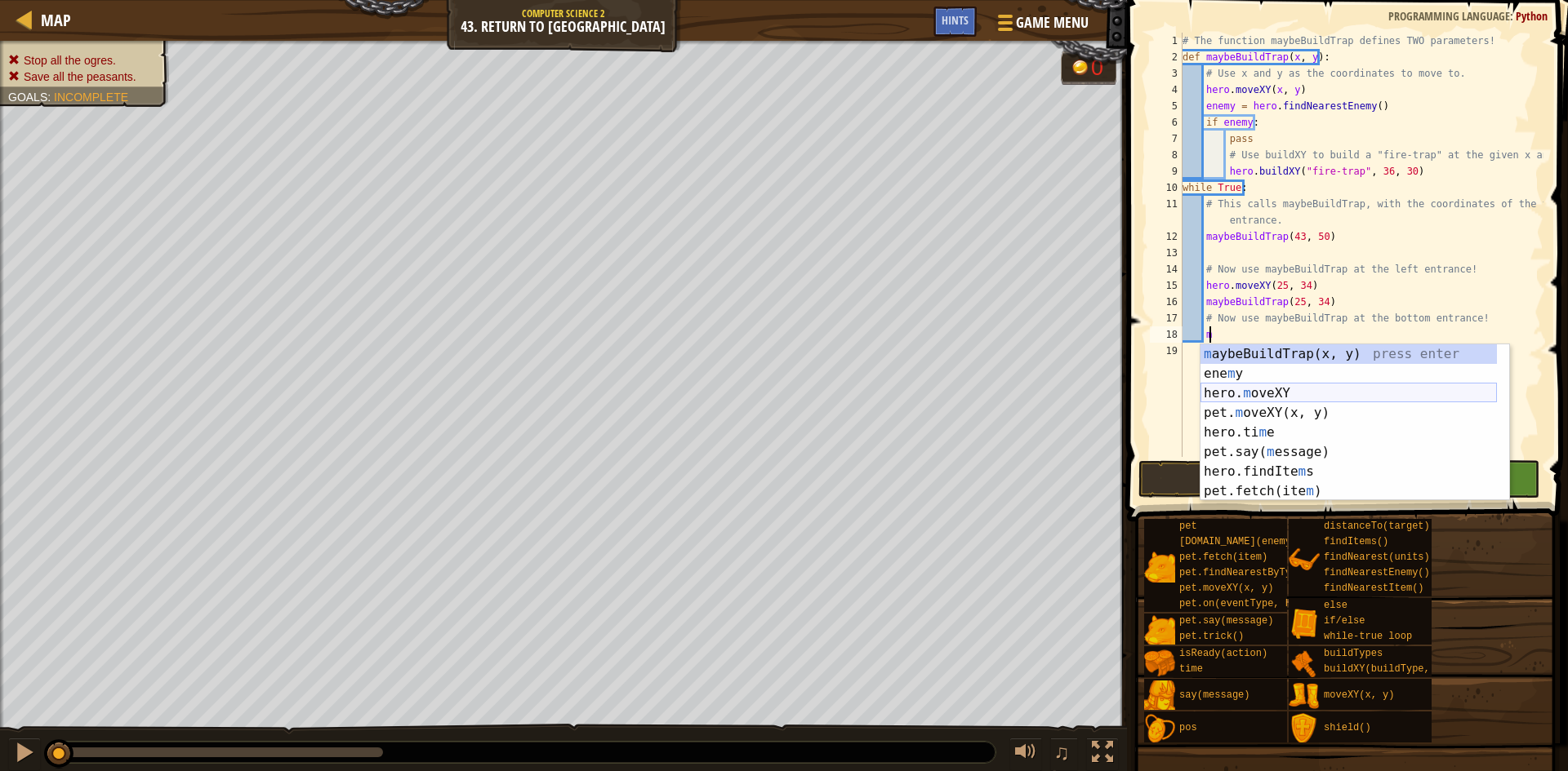
click at [1301, 391] on div "m aybeBuildTrap(x, y) press enter ene m y press enter hero. m oveXY press enter…" at bounding box center [1348, 442] width 296 height 196
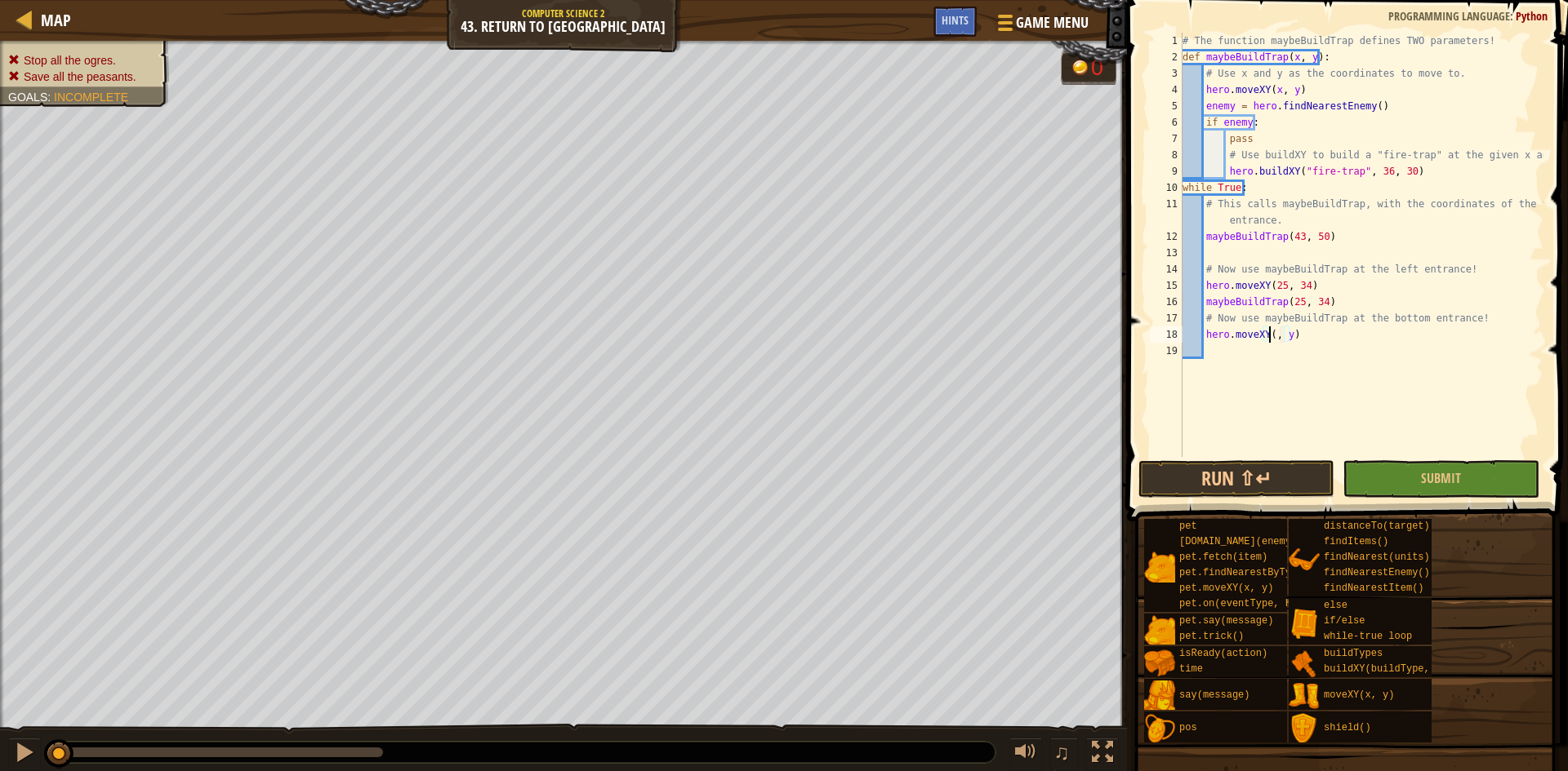
scroll to position [7, 7]
click at [1296, 339] on div "# The function maybeBuildTrap defines TWO parameters! def maybeBuildTrap ( x , …" at bounding box center [1361, 261] width 364 height 457
type textarea "hero.moveXY(43, 20)"
click at [1358, 330] on div "# The function maybeBuildTrap defines TWO parameters! def maybeBuildTrap ( x , …" at bounding box center [1361, 261] width 364 height 457
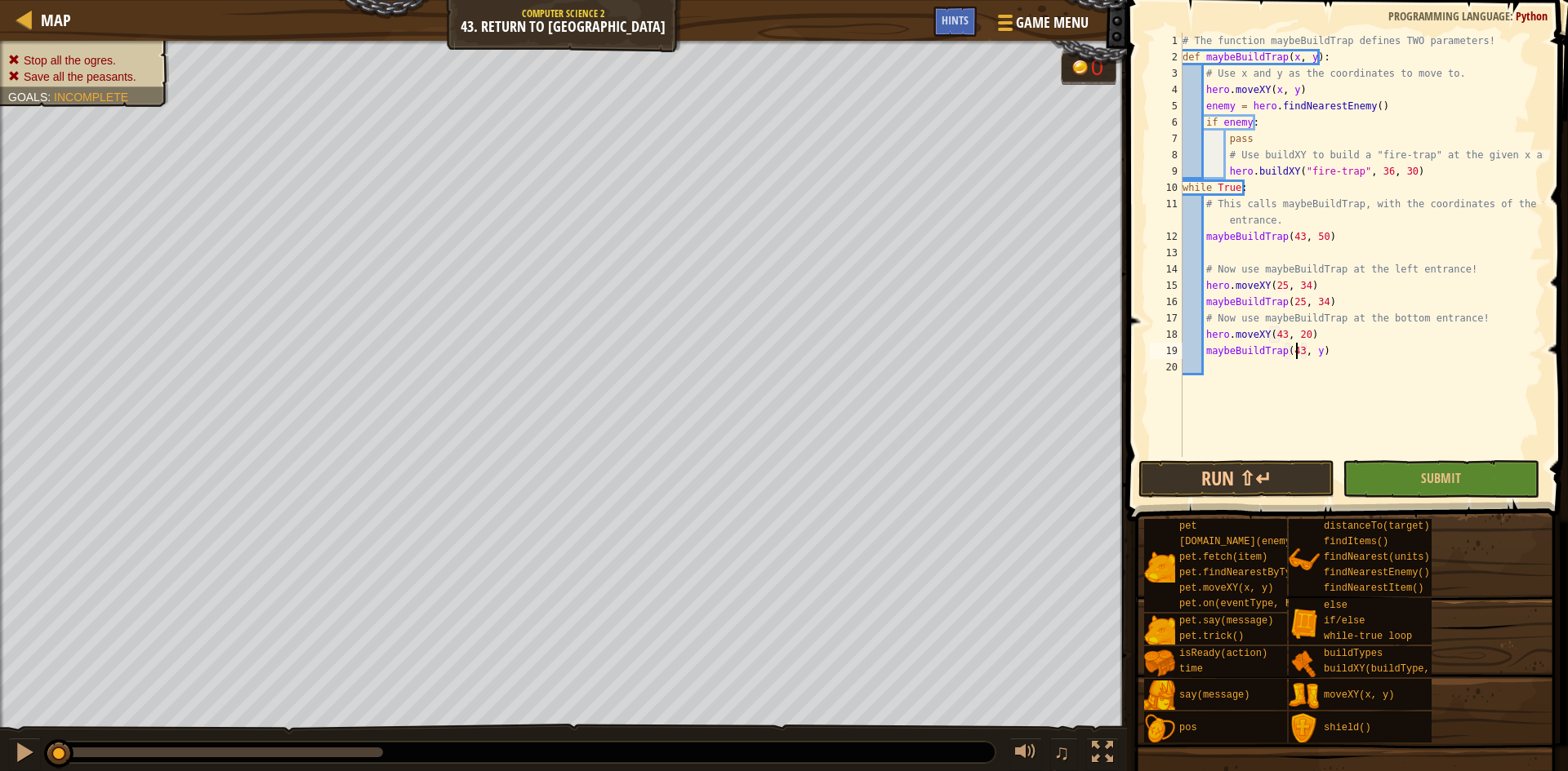
click at [1311, 352] on div "# The function maybeBuildTrap defines TWO parameters! def maybeBuildTrap ( x , …" at bounding box center [1361, 261] width 364 height 457
type textarea "maybeBuildTrap(43, 20)"
drag, startPoint x: 1309, startPoint y: 454, endPoint x: 1307, endPoint y: 469, distance: 15.1
click at [1309, 458] on div "maybeBuildTrap(43, 20) 1 2 3 4 5 6 7 8 9 10 11 12 13 14 15 16 17 18 19 20 # The…" at bounding box center [1346, 293] width 446 height 570
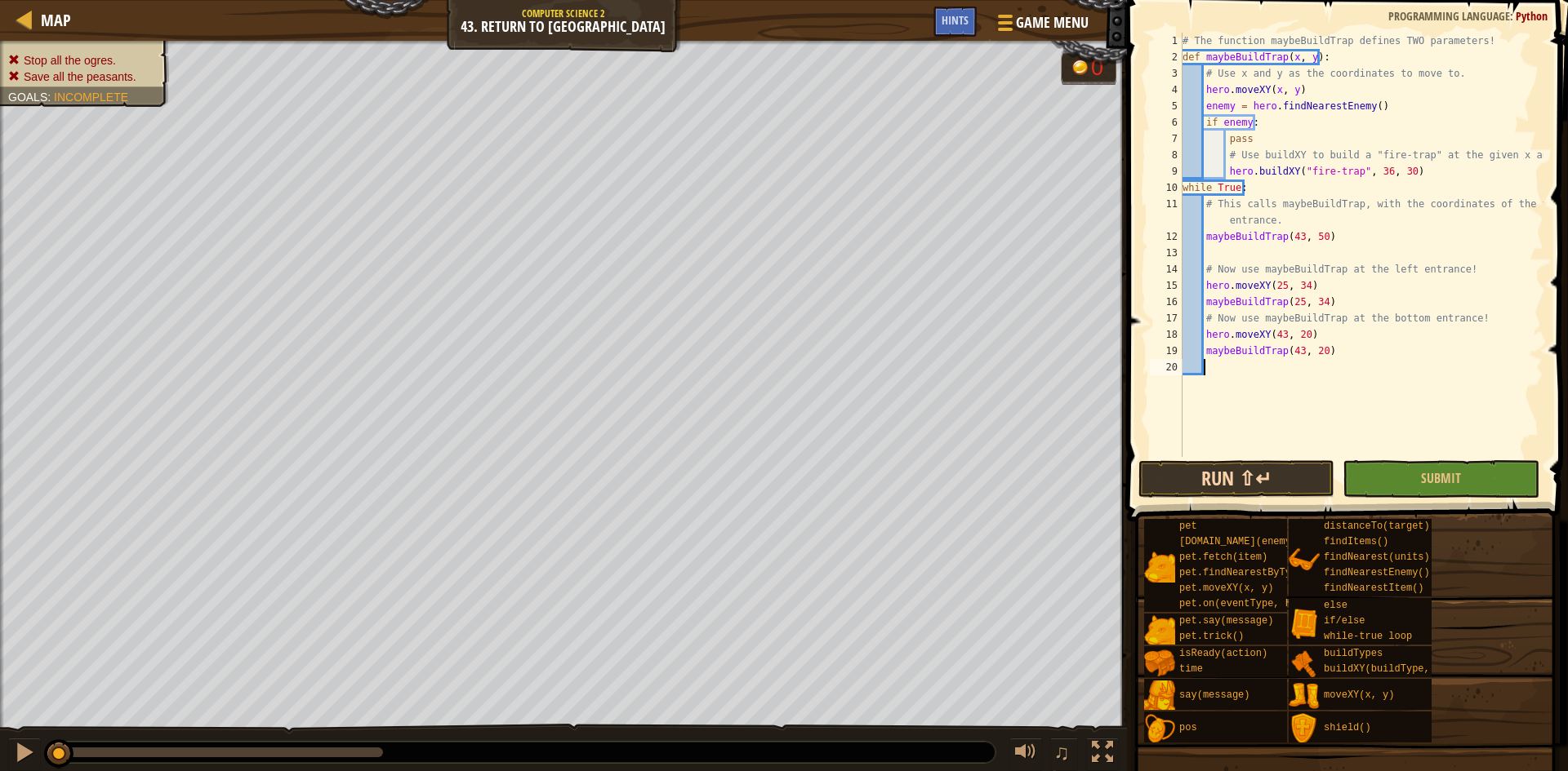
scroll to position [7, 1]
click at [1306, 475] on button "Run ⇧↵" at bounding box center [1236, 479] width 196 height 38
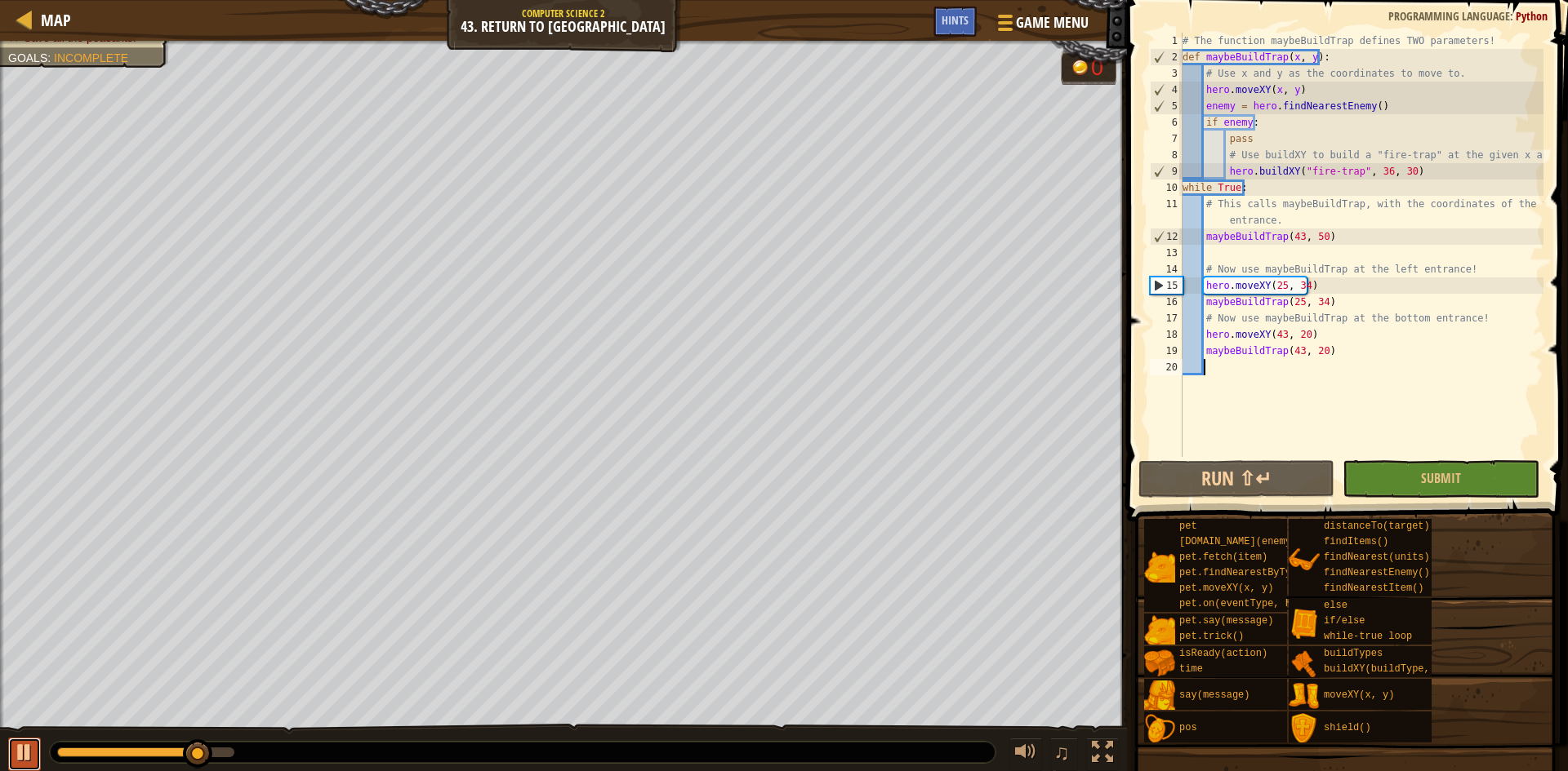
click at [27, 750] on div at bounding box center [24, 752] width 21 height 21
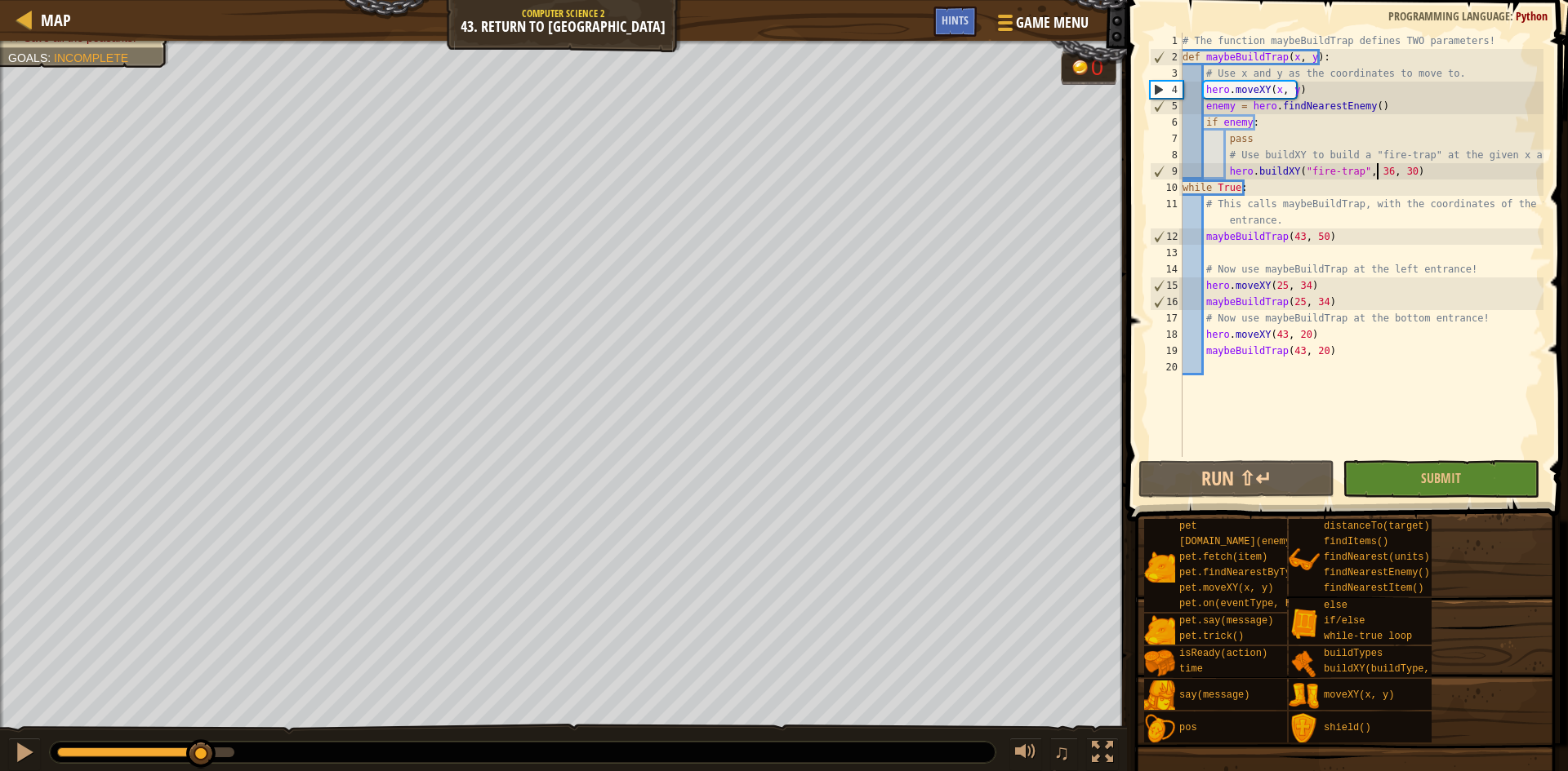
click at [1375, 171] on div "# The function maybeBuildTrap defines TWO parameters! def maybeBuildTrap ( x , …" at bounding box center [1361, 261] width 364 height 457
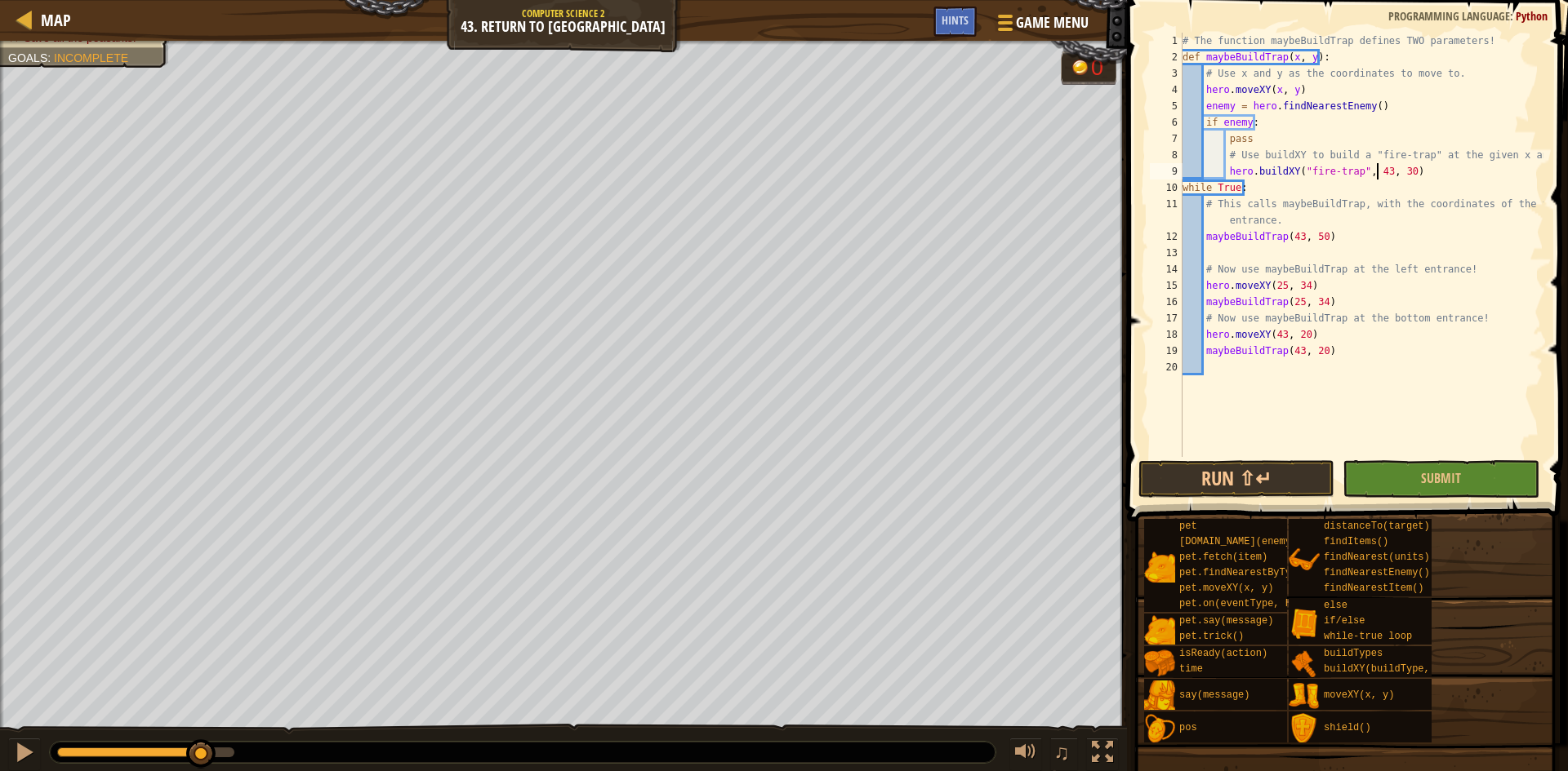
click at [1398, 169] on div "# The function maybeBuildTrap defines TWO parameters! def maybeBuildTrap ( x , …" at bounding box center [1361, 261] width 364 height 457
click at [1282, 476] on button "Run ⇧↵" at bounding box center [1236, 479] width 196 height 38
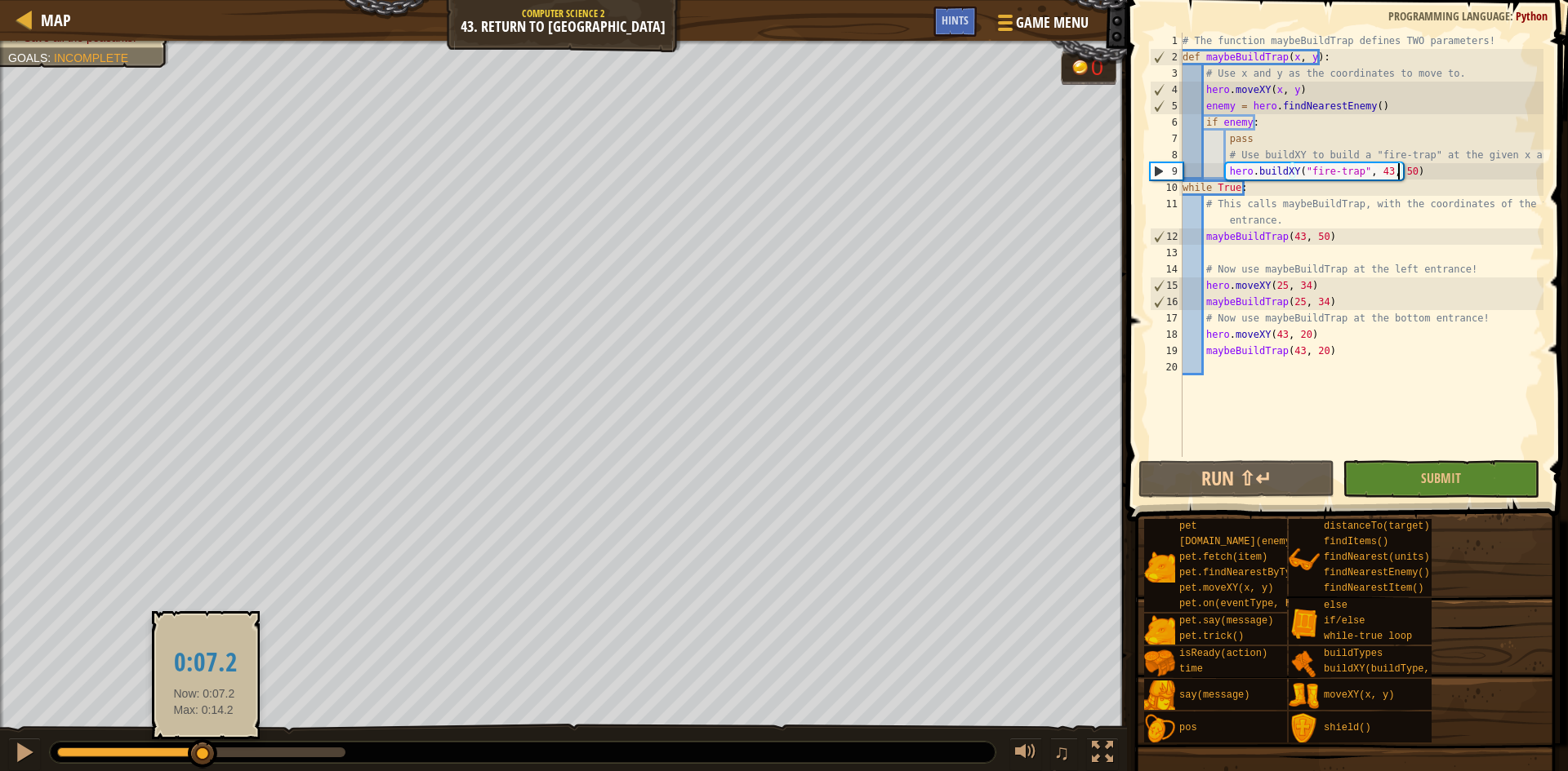
drag, startPoint x: 244, startPoint y: 757, endPoint x: 204, endPoint y: 757, distance: 40.0
click at [204, 757] on div at bounding box center [203, 754] width 30 height 30
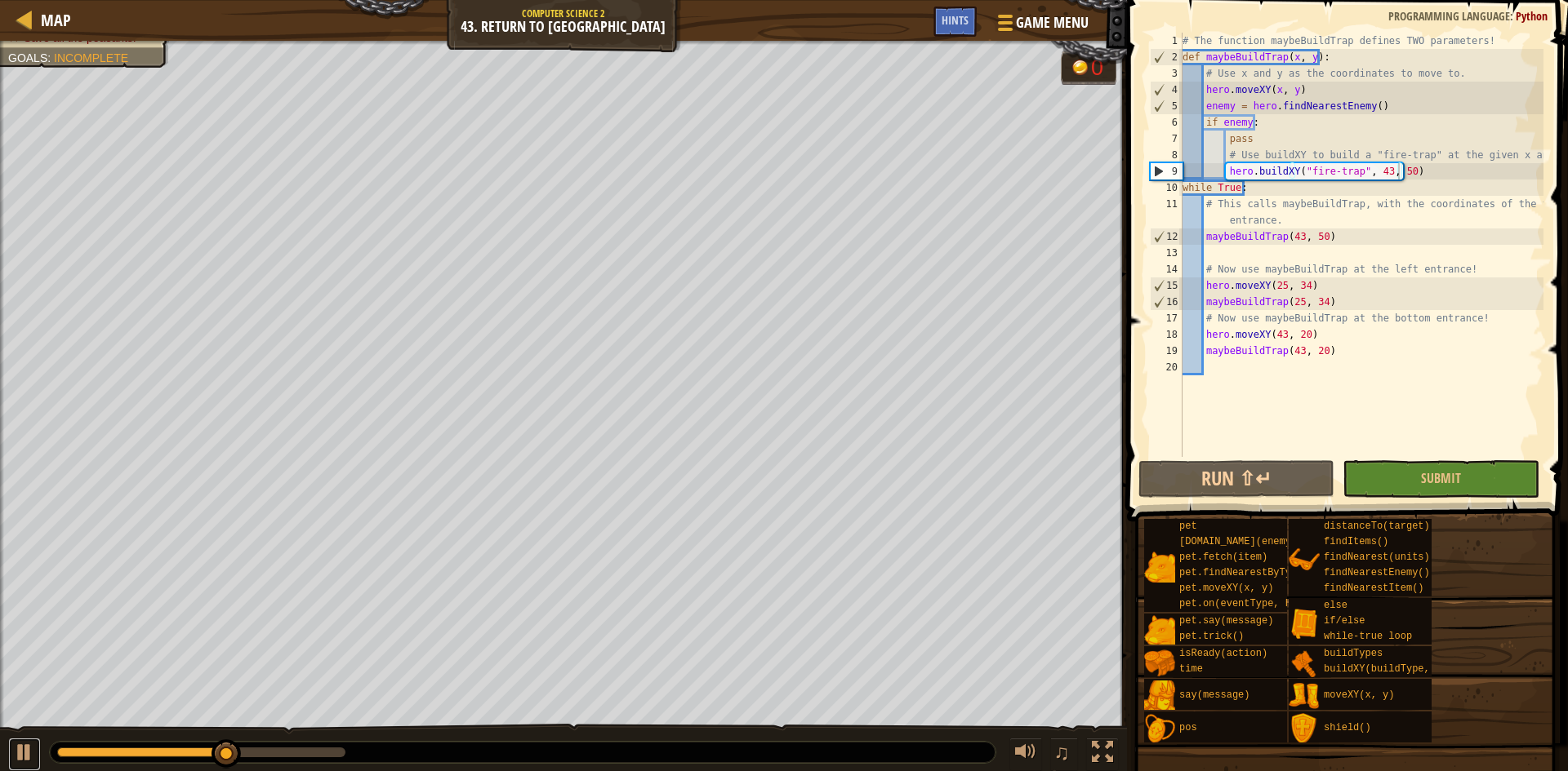
drag, startPoint x: 9, startPoint y: 749, endPoint x: 23, endPoint y: 729, distance: 24.4
click at [10, 748] on button at bounding box center [24, 754] width 32 height 33
click at [949, 14] on span "Hints" at bounding box center [955, 19] width 27 height 16
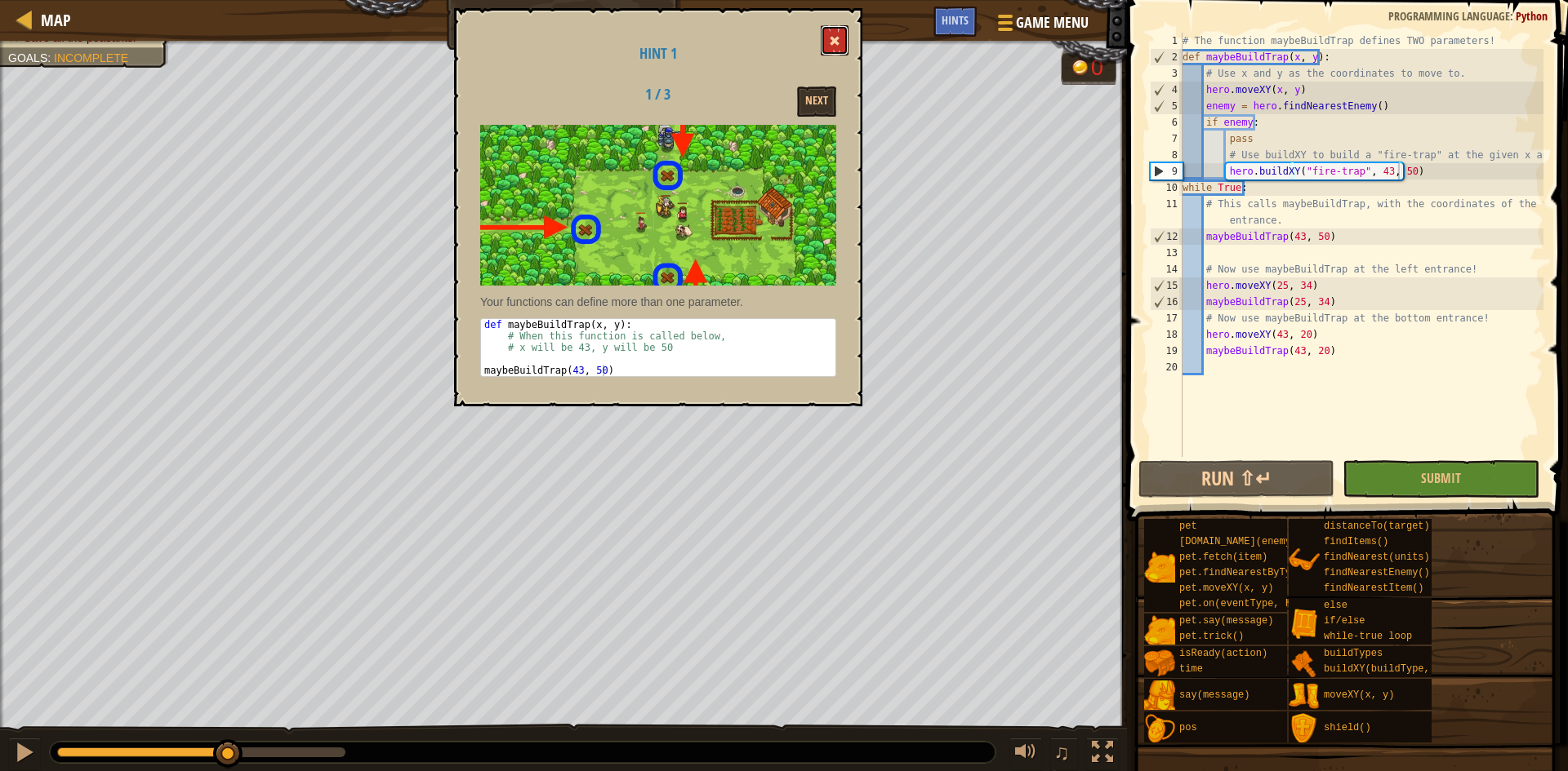
click at [834, 31] on button at bounding box center [834, 40] width 28 height 31
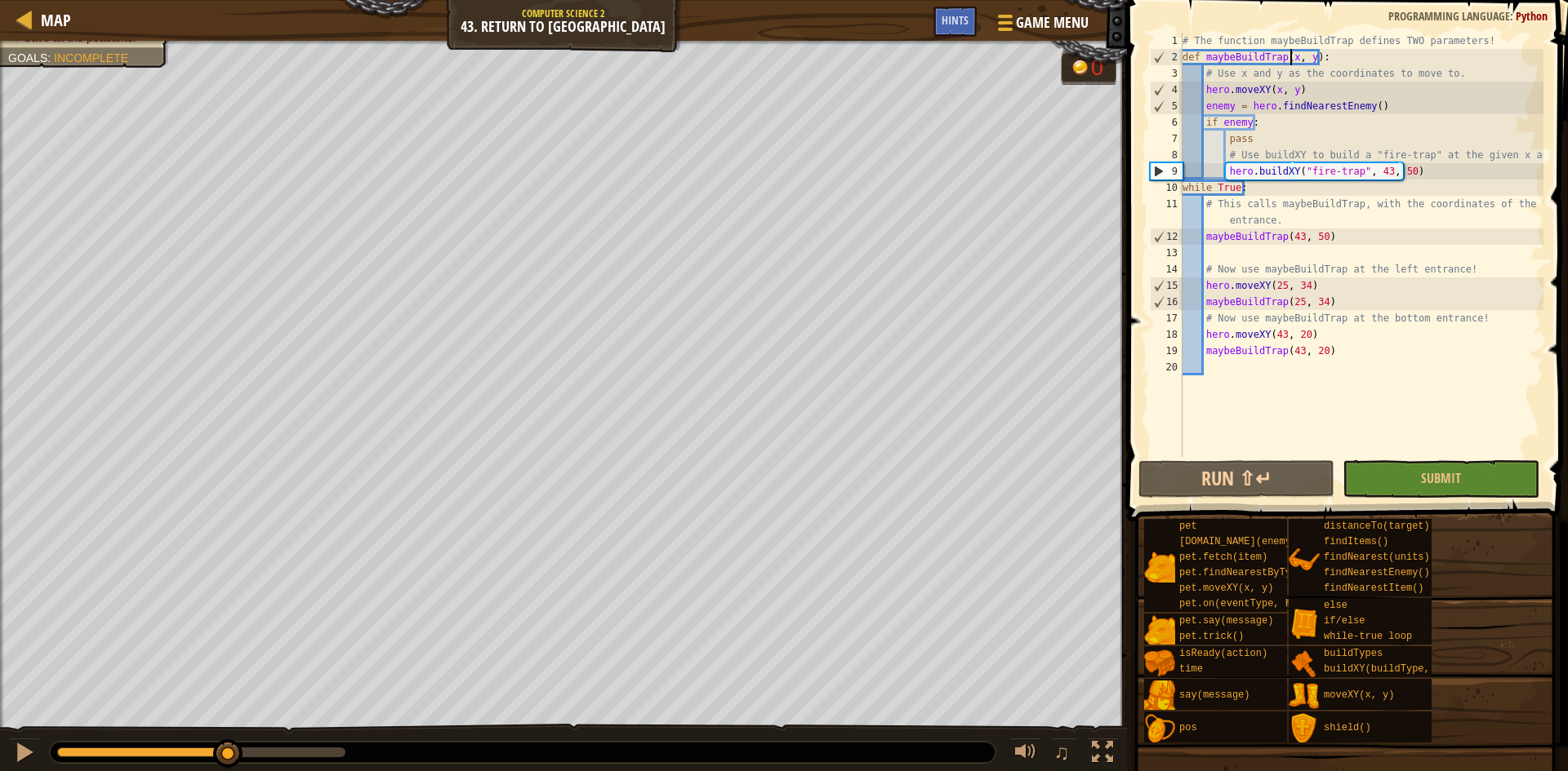
scroll to position [7, 10]
click at [1289, 58] on div "# The function maybeBuildTrap defines TWO parameters! def maybeBuildTrap ( x , …" at bounding box center [1361, 261] width 364 height 457
click at [1274, 93] on div "# The function maybeBuildTrap defines TWO parameters! def maybeBuildTrap ( x , …" at bounding box center [1361, 261] width 364 height 457
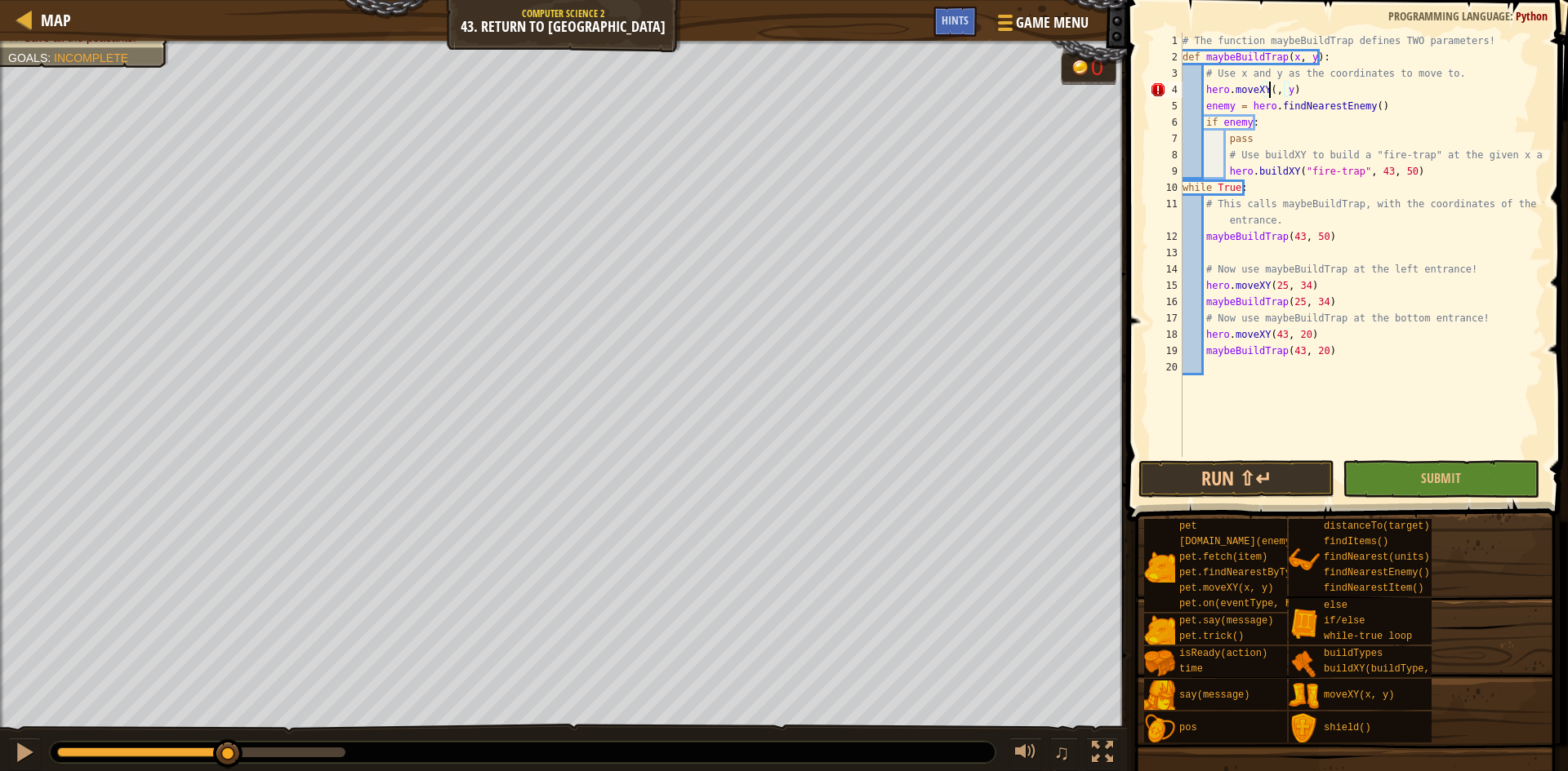
scroll to position [7, 7]
click at [1296, 93] on div "# The function maybeBuildTrap defines TWO parameters! def maybeBuildTrap ( x , …" at bounding box center [1361, 261] width 364 height 457
click at [1245, 479] on button "Run ⇧↵" at bounding box center [1236, 479] width 196 height 38
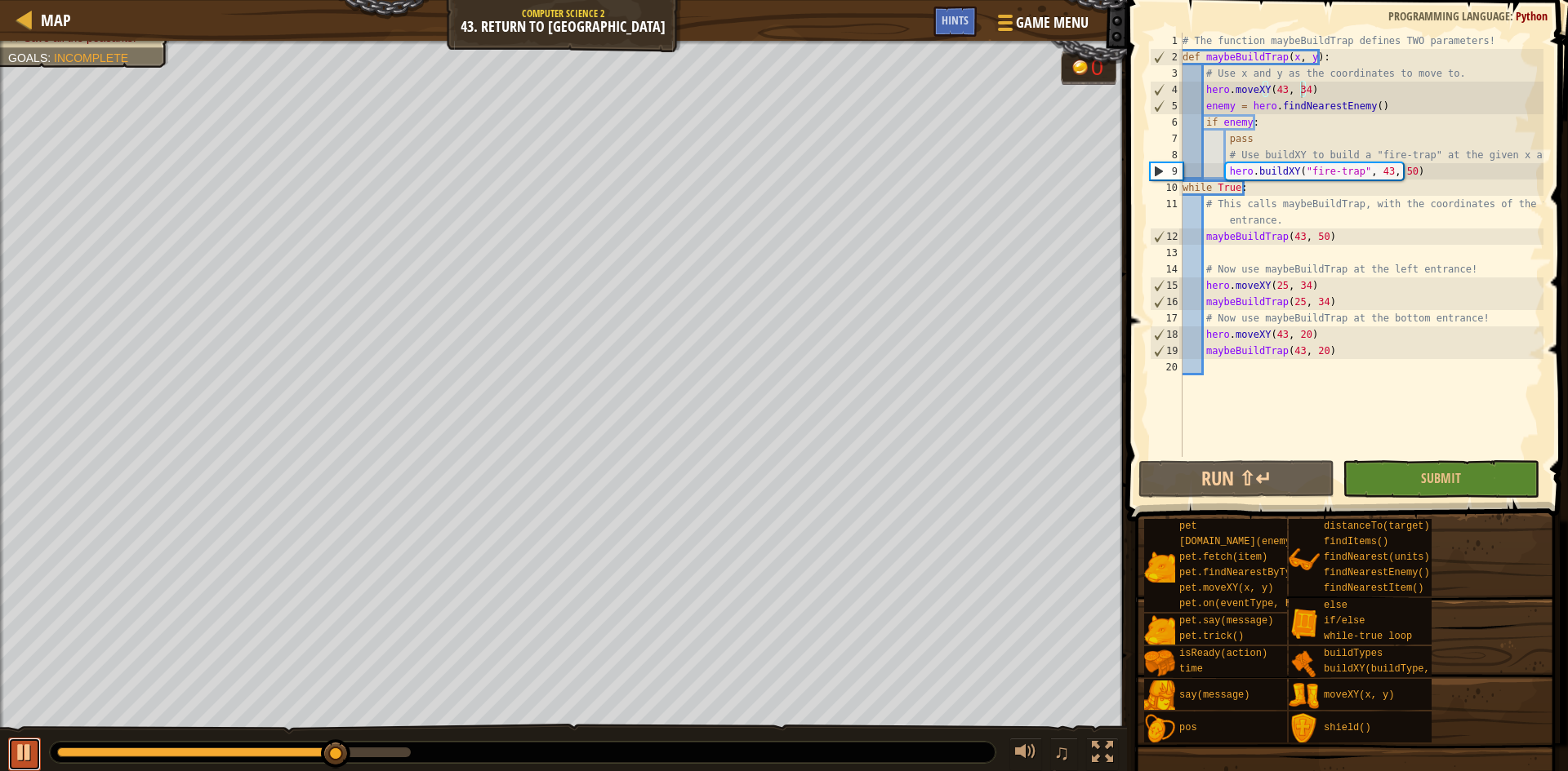
click at [21, 742] on div at bounding box center [24, 752] width 21 height 21
drag, startPoint x: 1342, startPoint y: 287, endPoint x: 1207, endPoint y: 288, distance: 135.0
click at [1207, 288] on div "# The function maybeBuildTrap defines TWO parameters! def maybeBuildTrap ( x , …" at bounding box center [1361, 261] width 364 height 457
type textarea "h"
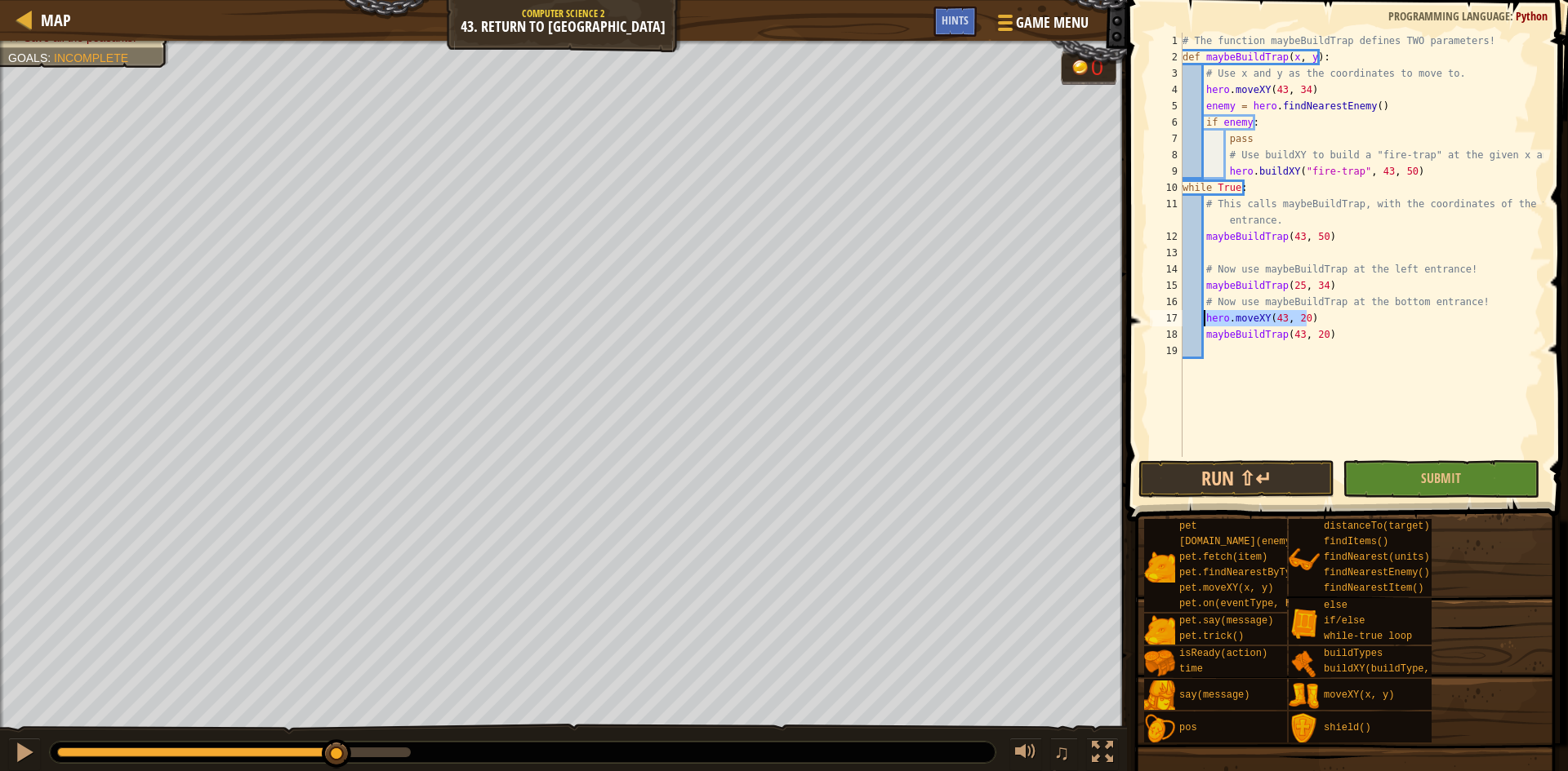
drag, startPoint x: 1313, startPoint y: 316, endPoint x: 1202, endPoint y: 324, distance: 111.3
click at [1202, 324] on div "# The function maybeBuildTrap defines TWO parameters! def maybeBuildTrap ( x , …" at bounding box center [1361, 261] width 364 height 457
type textarea "hero.moveXY(43, 20)"
click at [1249, 494] on button "Run ⇧↵" at bounding box center [1236, 479] width 196 height 38
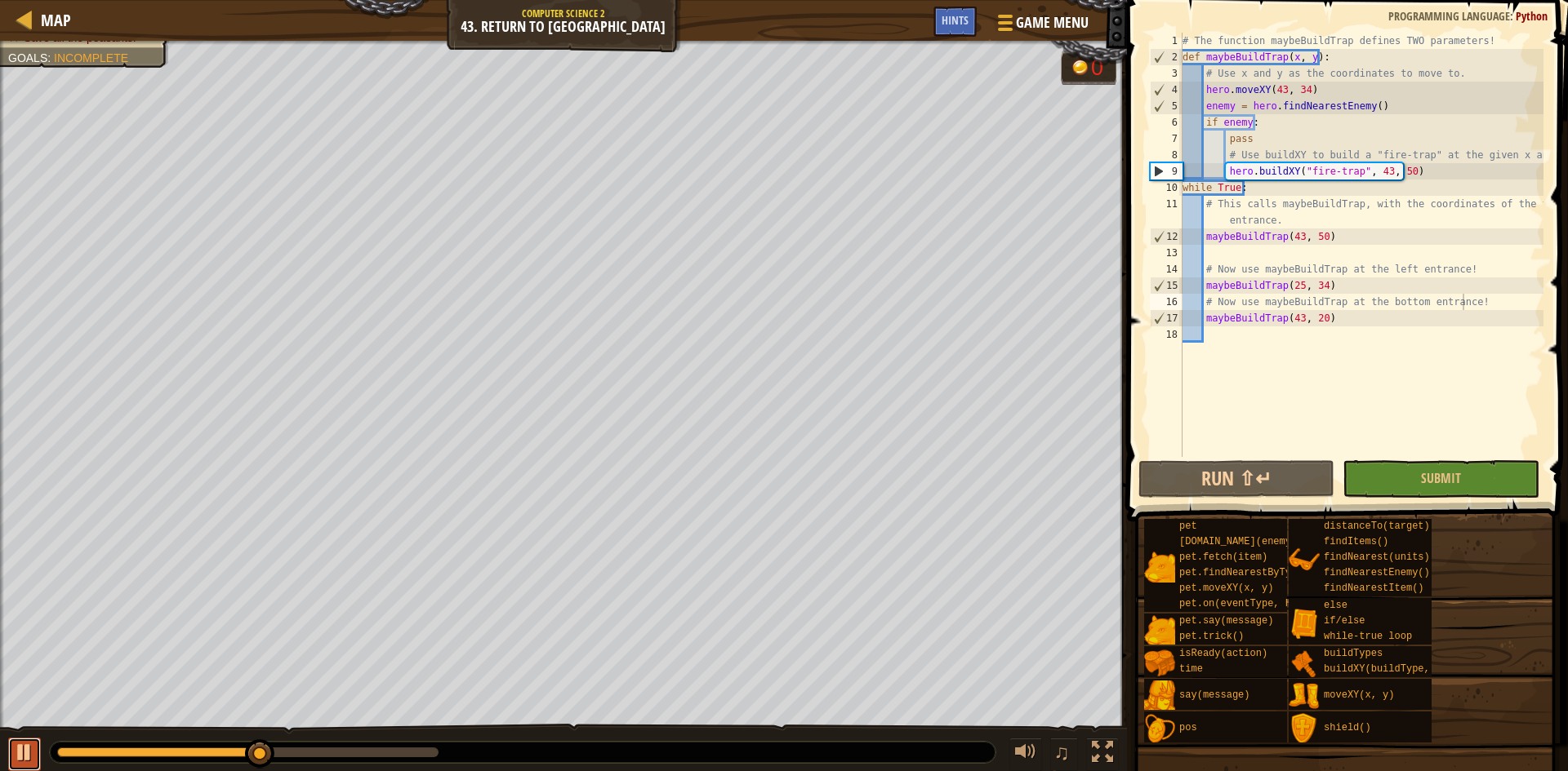
click at [25, 748] on div at bounding box center [24, 752] width 21 height 21
click at [1498, 278] on div "# The function maybeBuildTrap defines TWO parameters! def maybeBuildTrap ( x , …" at bounding box center [1361, 261] width 364 height 457
click at [1496, 267] on div "# The function maybeBuildTrap defines TWO parameters! def maybeBuildTrap ( x , …" at bounding box center [1361, 261] width 364 height 457
type textarea "# Now use maybeBuildTrap at the left entrance!"
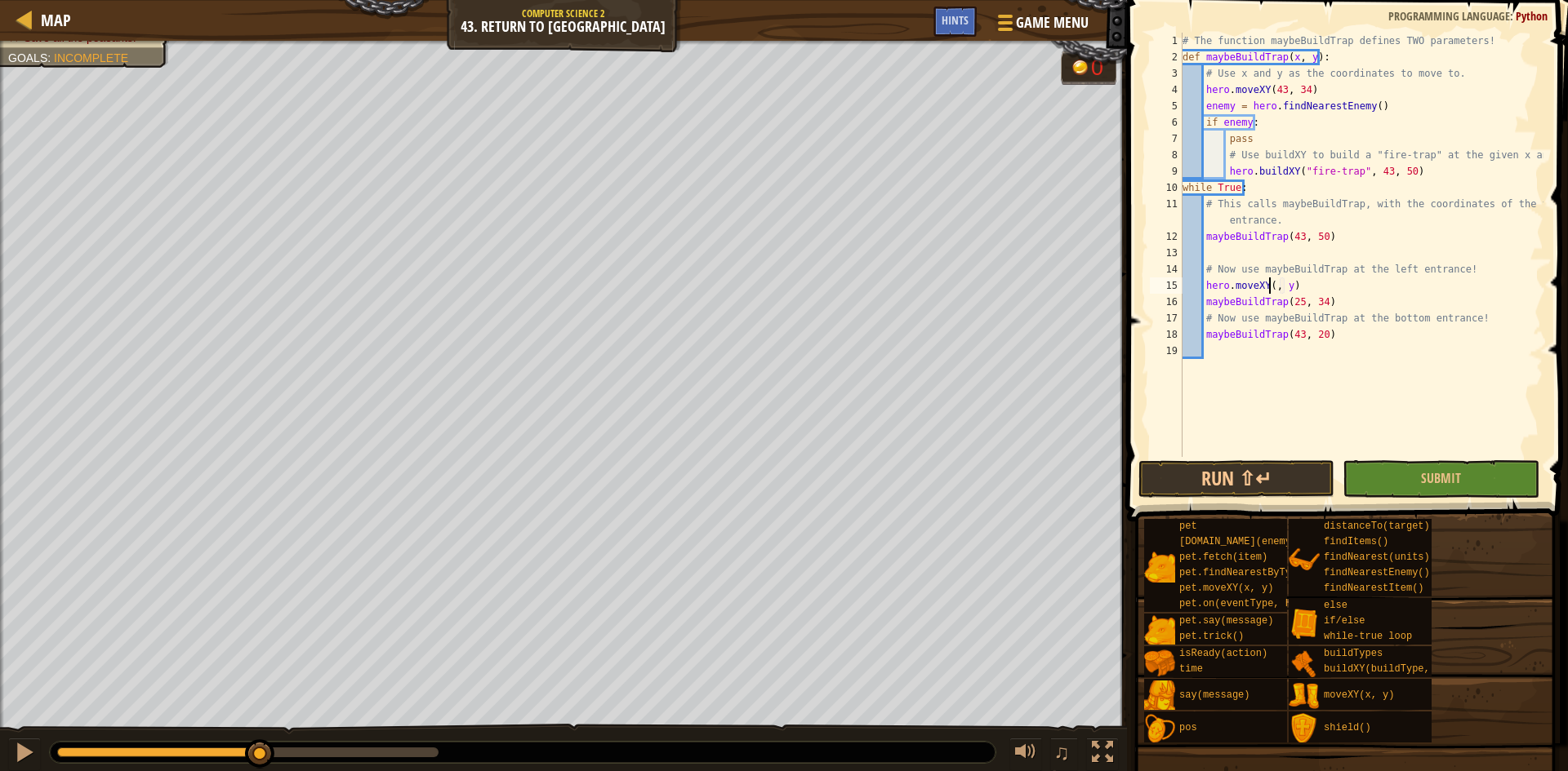
scroll to position [7, 7]
click at [1298, 280] on div "# The function maybeBuildTrap defines TWO parameters! def maybeBuildTrap ( x , …" at bounding box center [1361, 261] width 364 height 457
click at [1509, 316] on div "# The function maybeBuildTrap defines TWO parameters! def maybeBuildTrap ( x , …" at bounding box center [1361, 261] width 364 height 457
type textarea "# Now use maybeBuildTrap at the bottom entrance!"
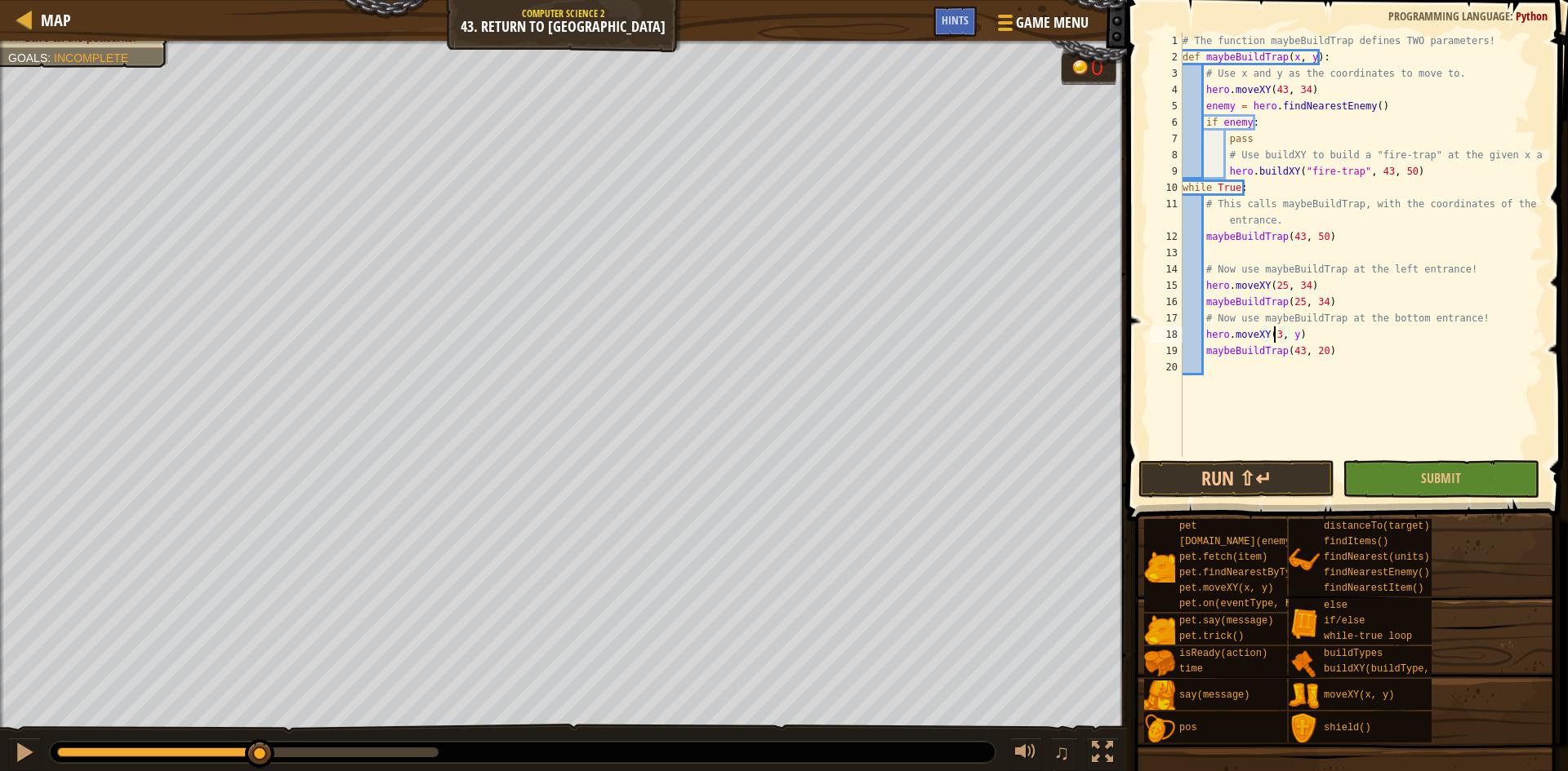
scroll to position [7, 7]
click at [1295, 336] on div "# The function maybeBuildTrap defines TWO parameters! def maybeBuildTrap ( x , …" at bounding box center [1361, 261] width 364 height 457
click at [1252, 483] on button "Run ⇧↵" at bounding box center [1236, 479] width 196 height 38
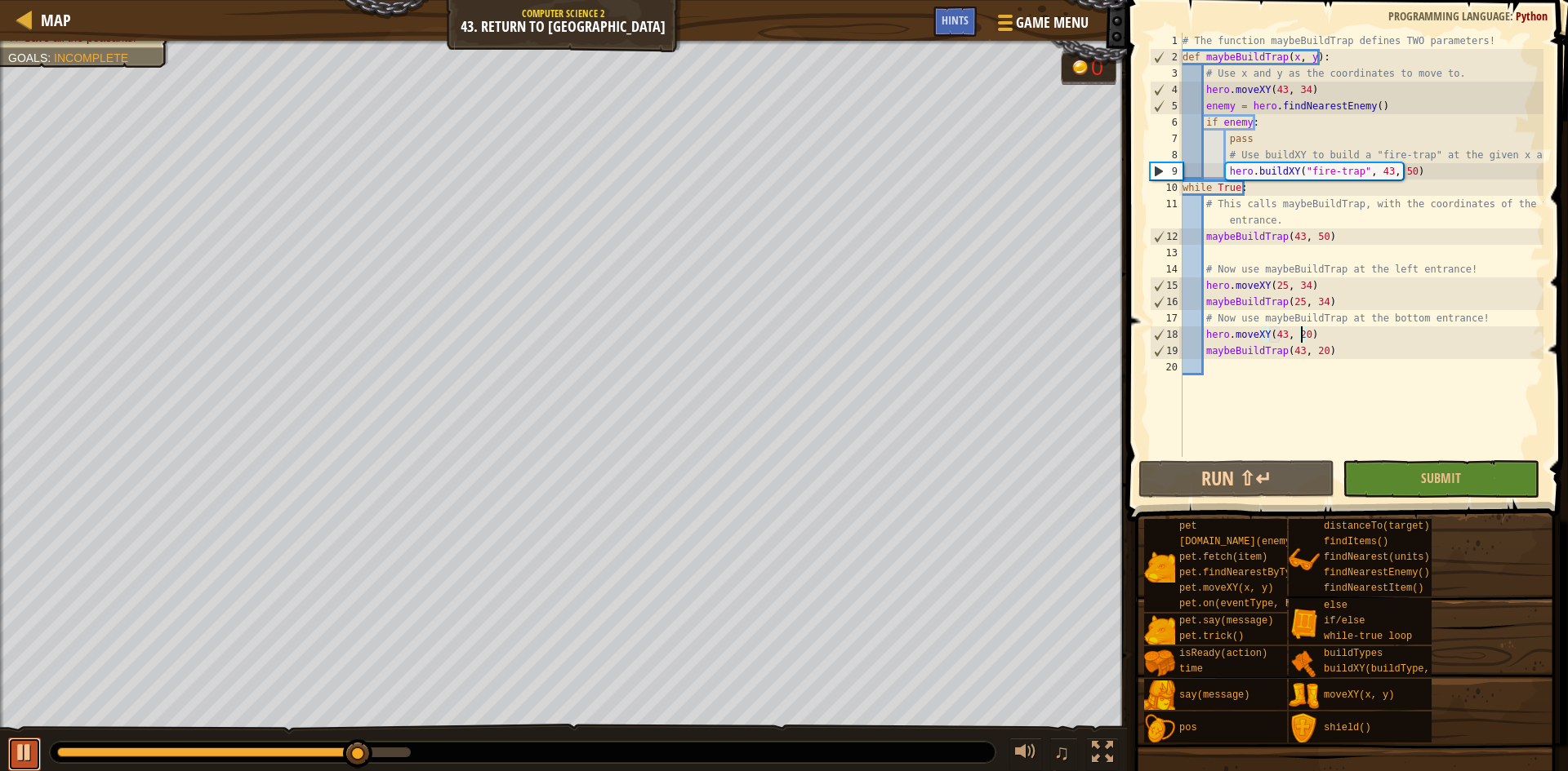
click at [18, 757] on div at bounding box center [24, 752] width 21 height 21
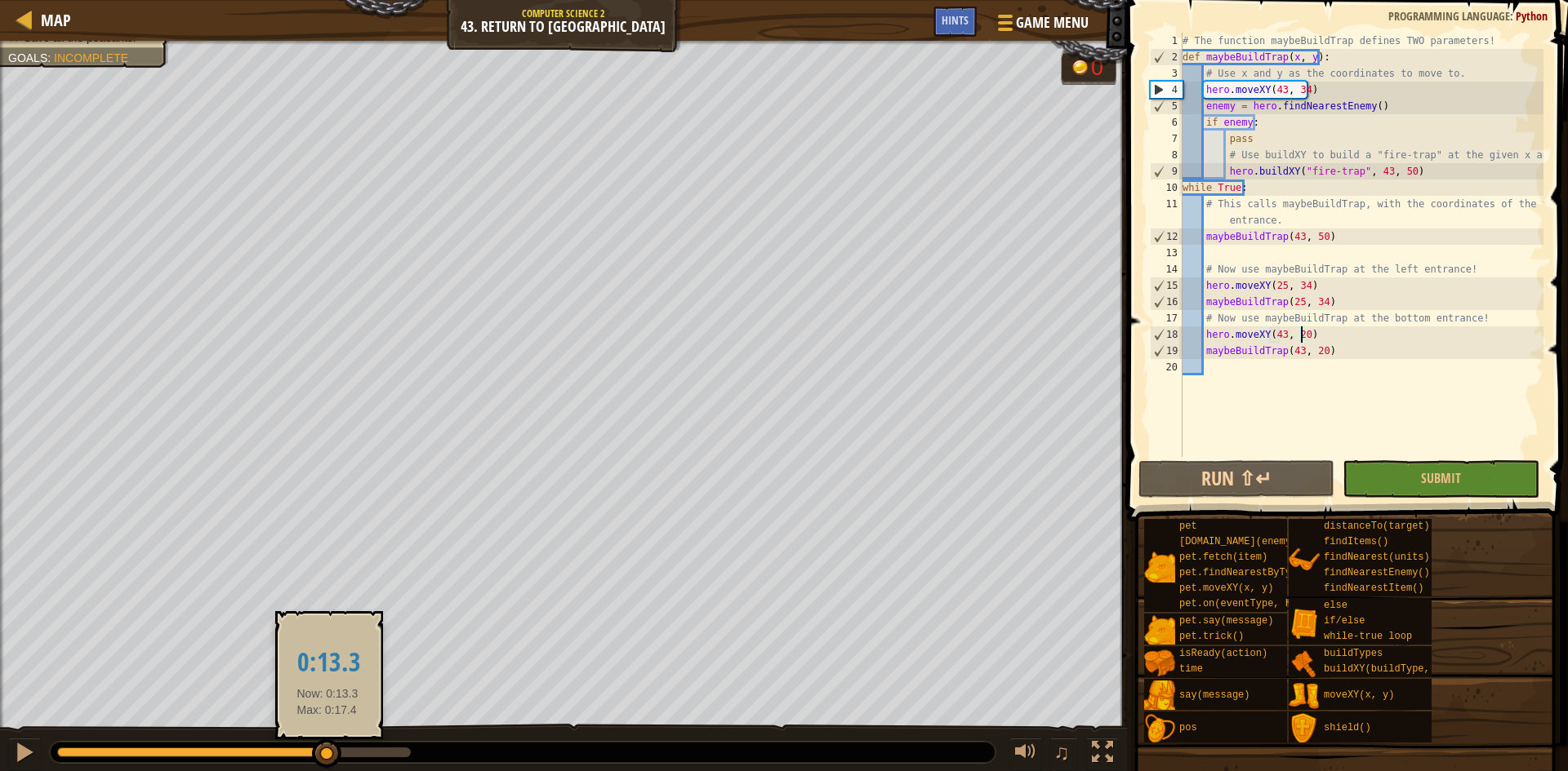
drag, startPoint x: 355, startPoint y: 752, endPoint x: 383, endPoint y: 732, distance: 34.4
click at [342, 746] on div at bounding box center [327, 754] width 30 height 30
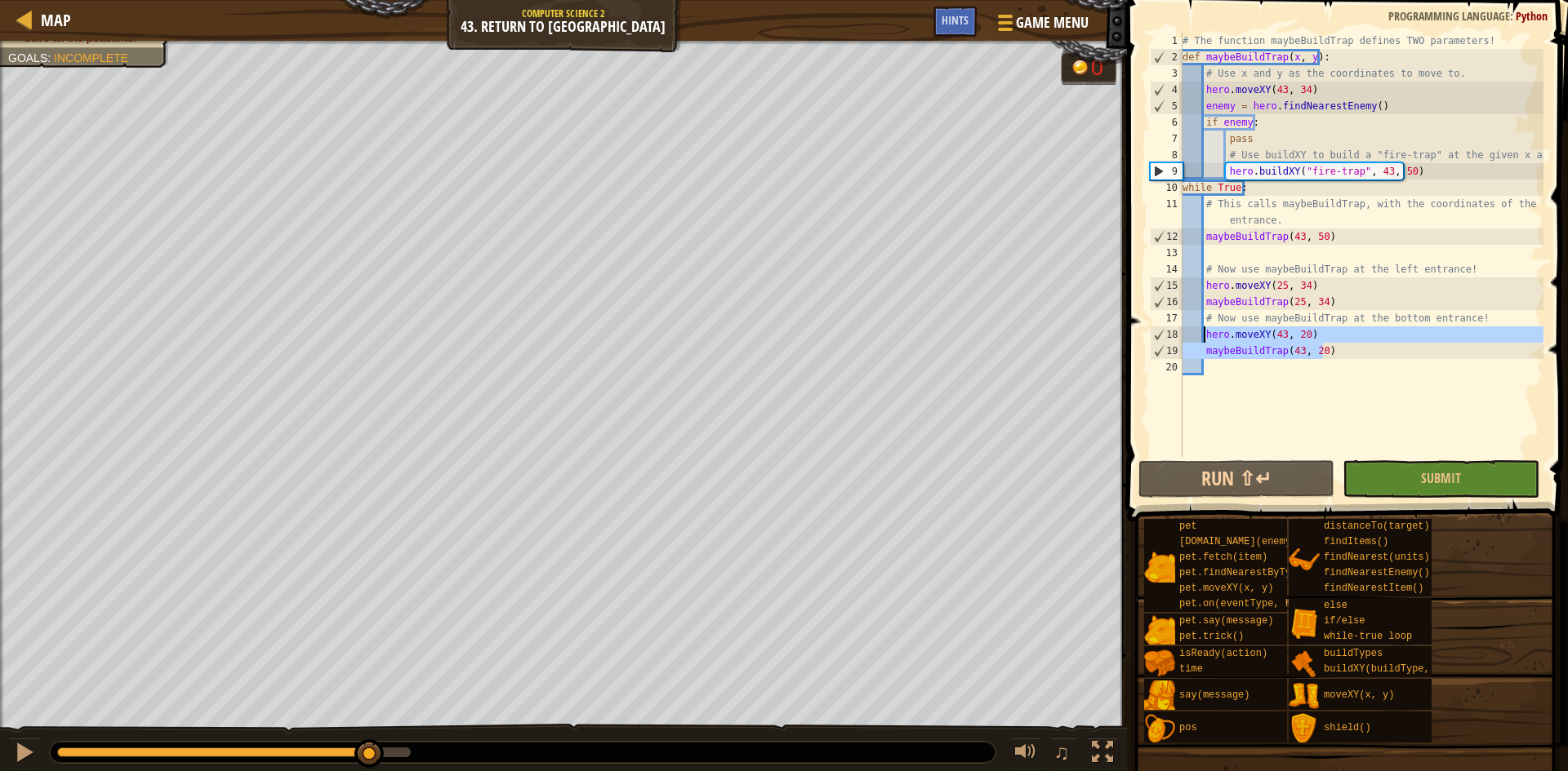
drag, startPoint x: 1338, startPoint y: 352, endPoint x: 1205, endPoint y: 336, distance: 134.0
click at [1205, 336] on div "# The function maybeBuildTrap defines TWO parameters! def maybeBuildTrap ( x , …" at bounding box center [1361, 261] width 364 height 457
type textarea "hero.moveXY(43, 20) maybeBuildTrap(43, 20)"
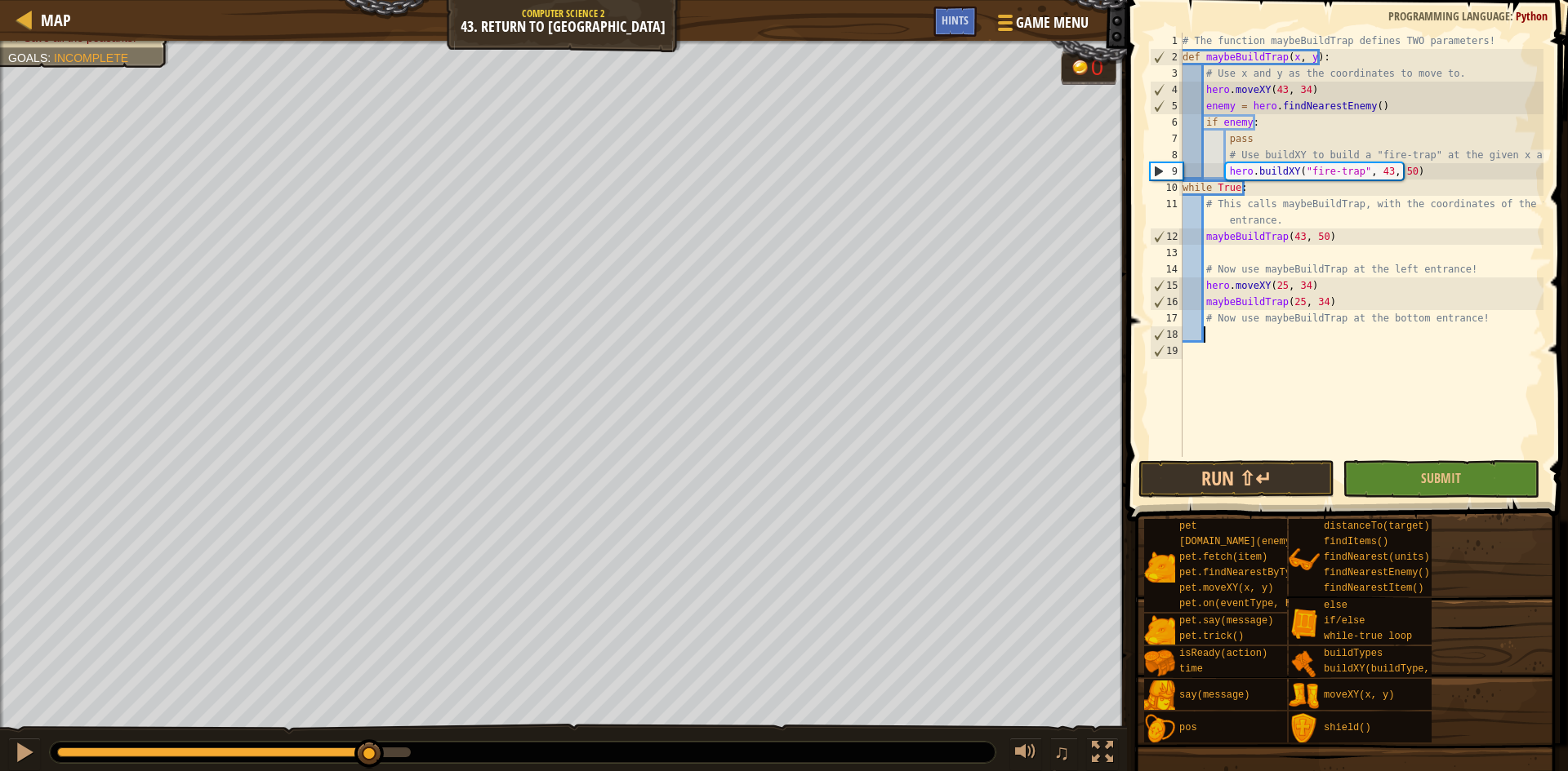
scroll to position [7, 0]
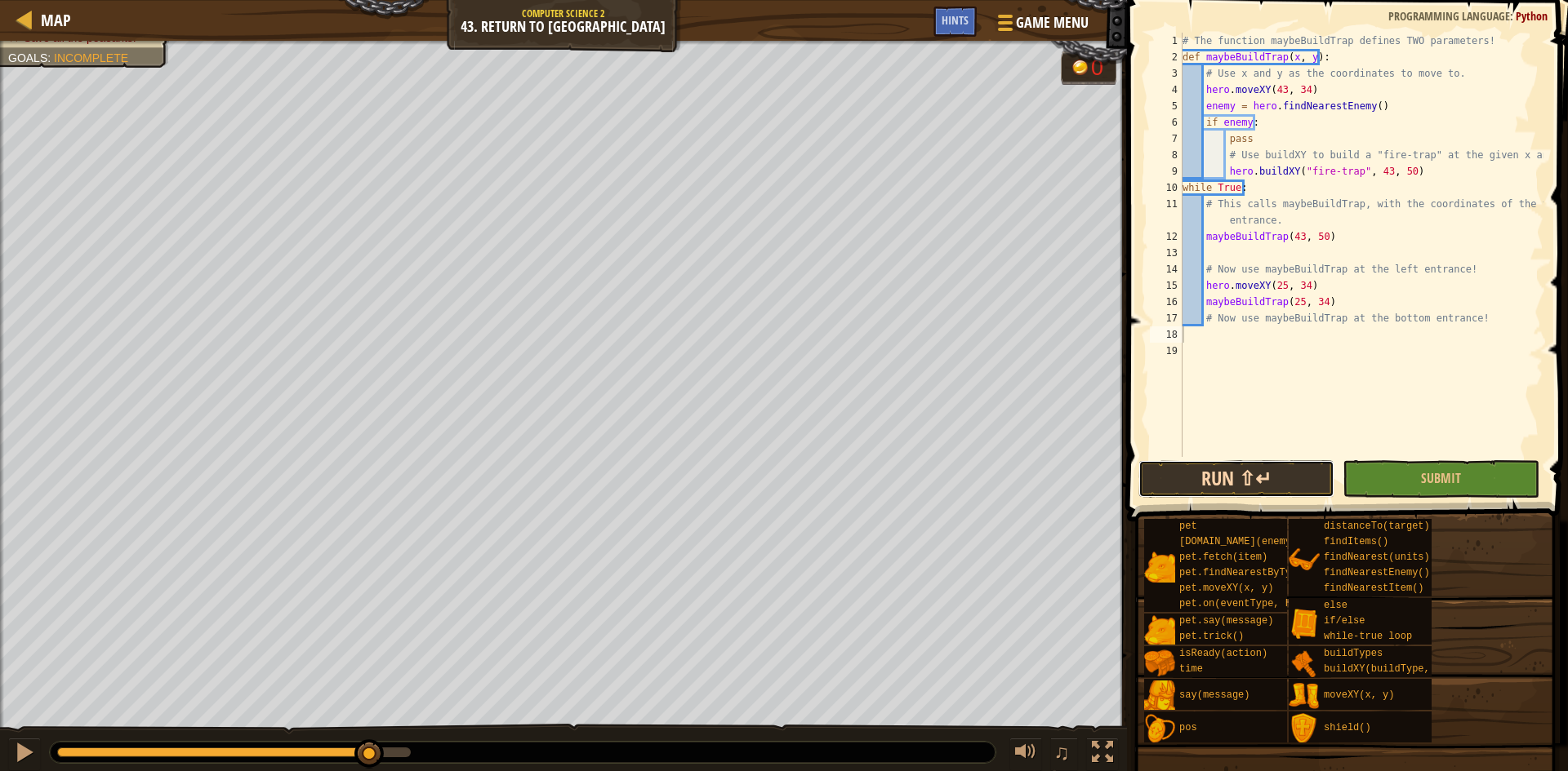
click at [1191, 472] on button "Run ⇧↵" at bounding box center [1236, 479] width 196 height 38
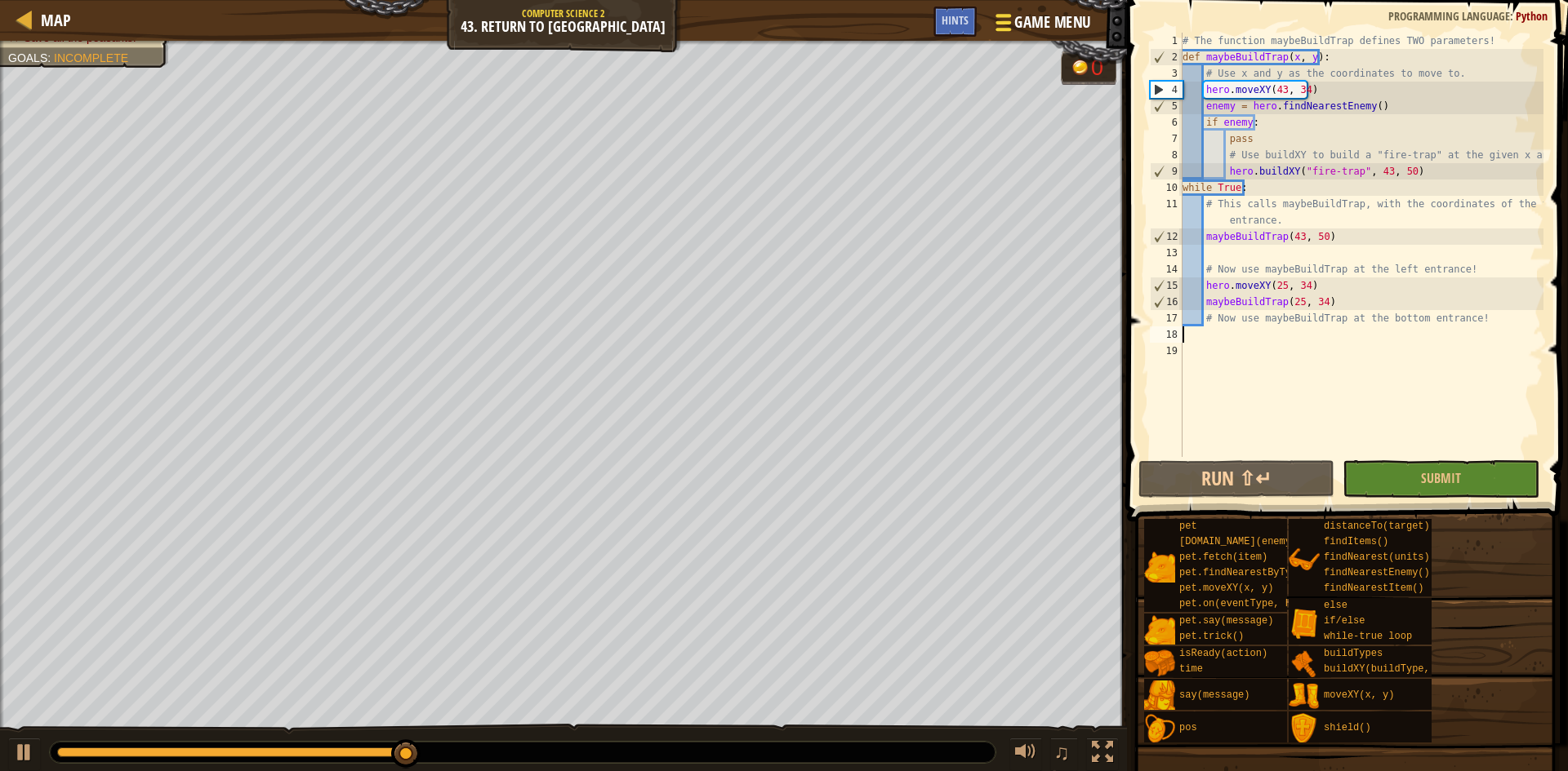
click at [1022, 19] on span "Game Menu" at bounding box center [1052, 22] width 76 height 22
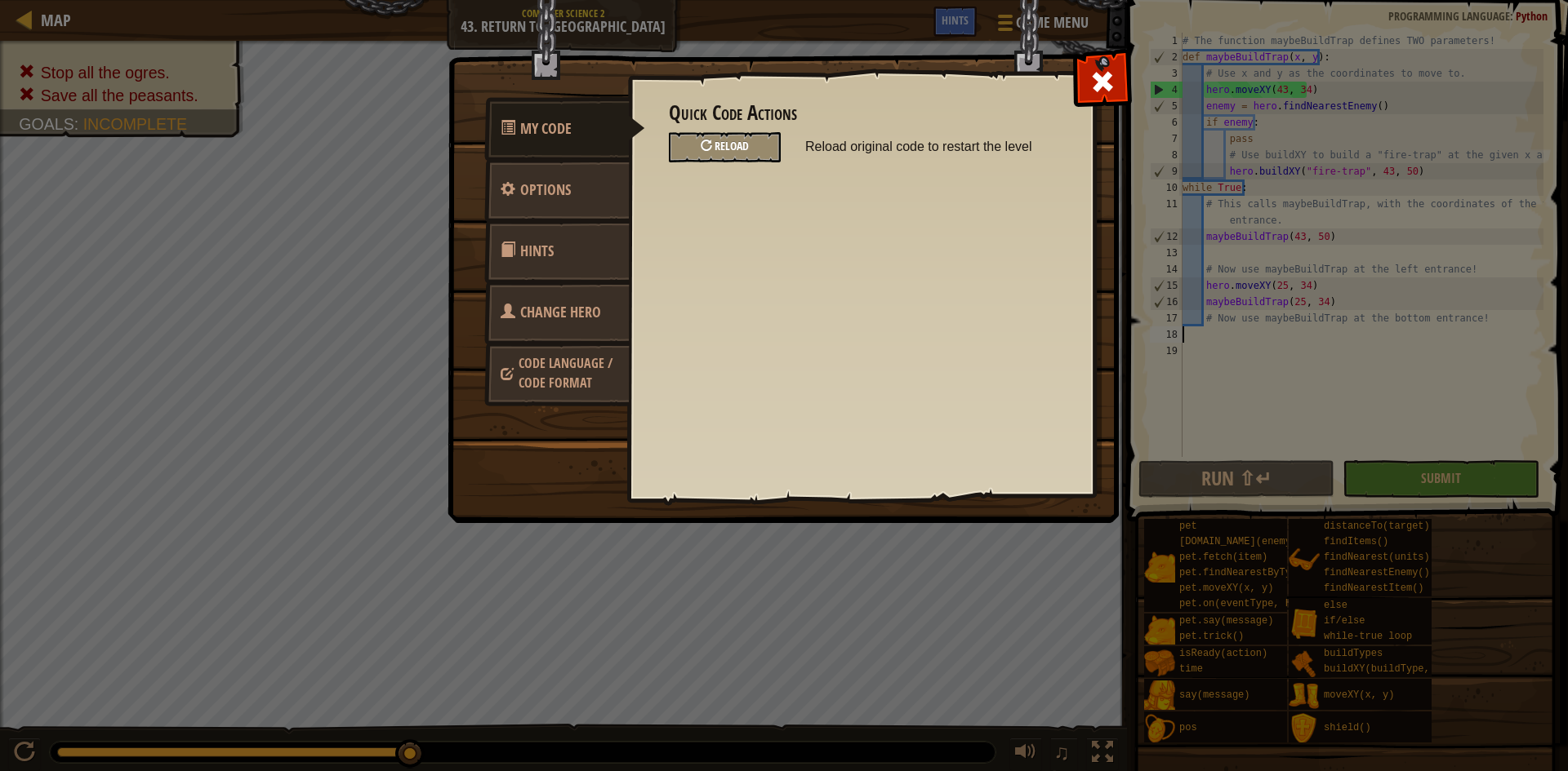
click at [710, 145] on div at bounding box center [707, 145] width 11 height 11
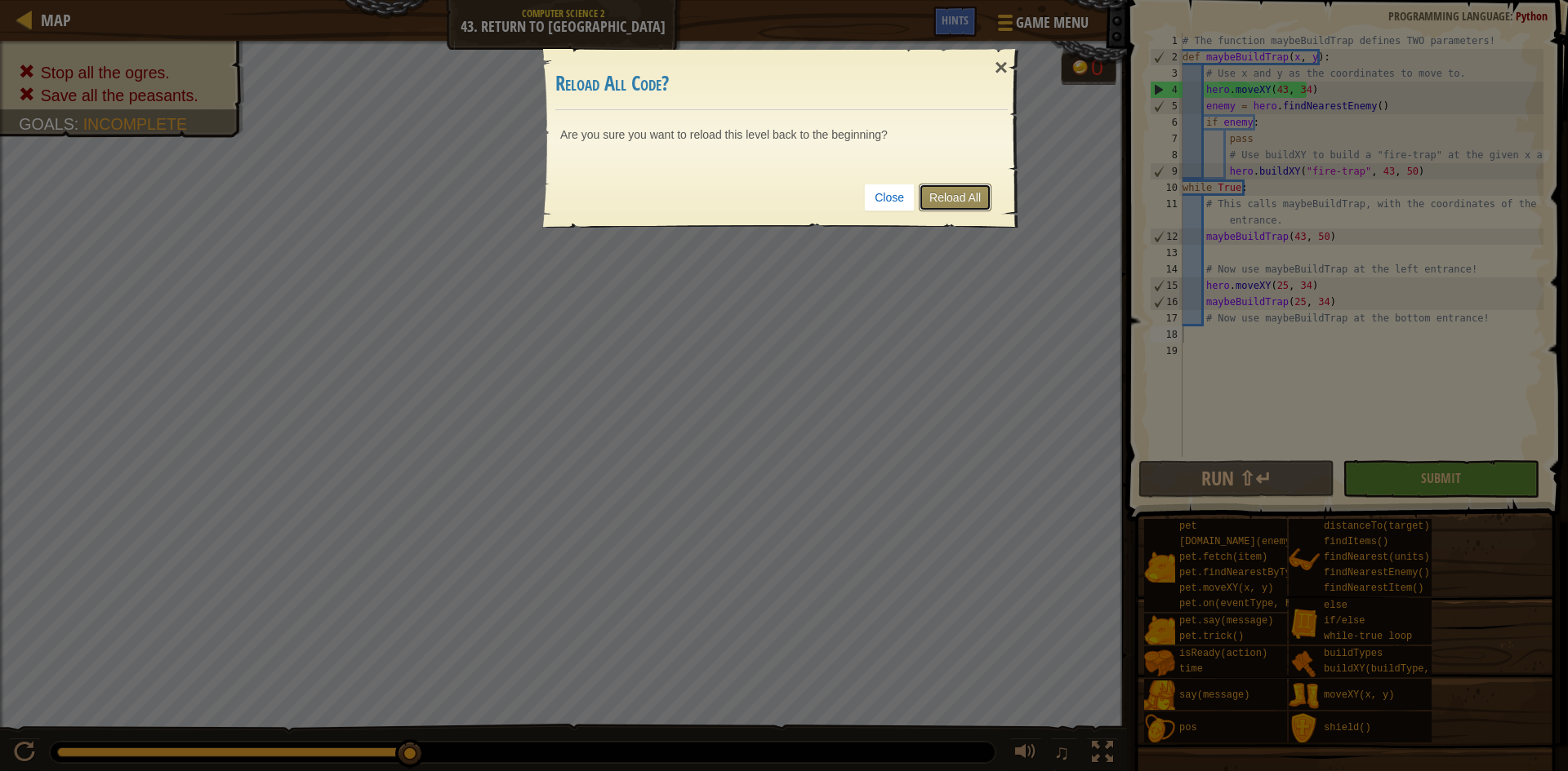
click at [980, 198] on link "Reload All" at bounding box center [955, 197] width 72 height 28
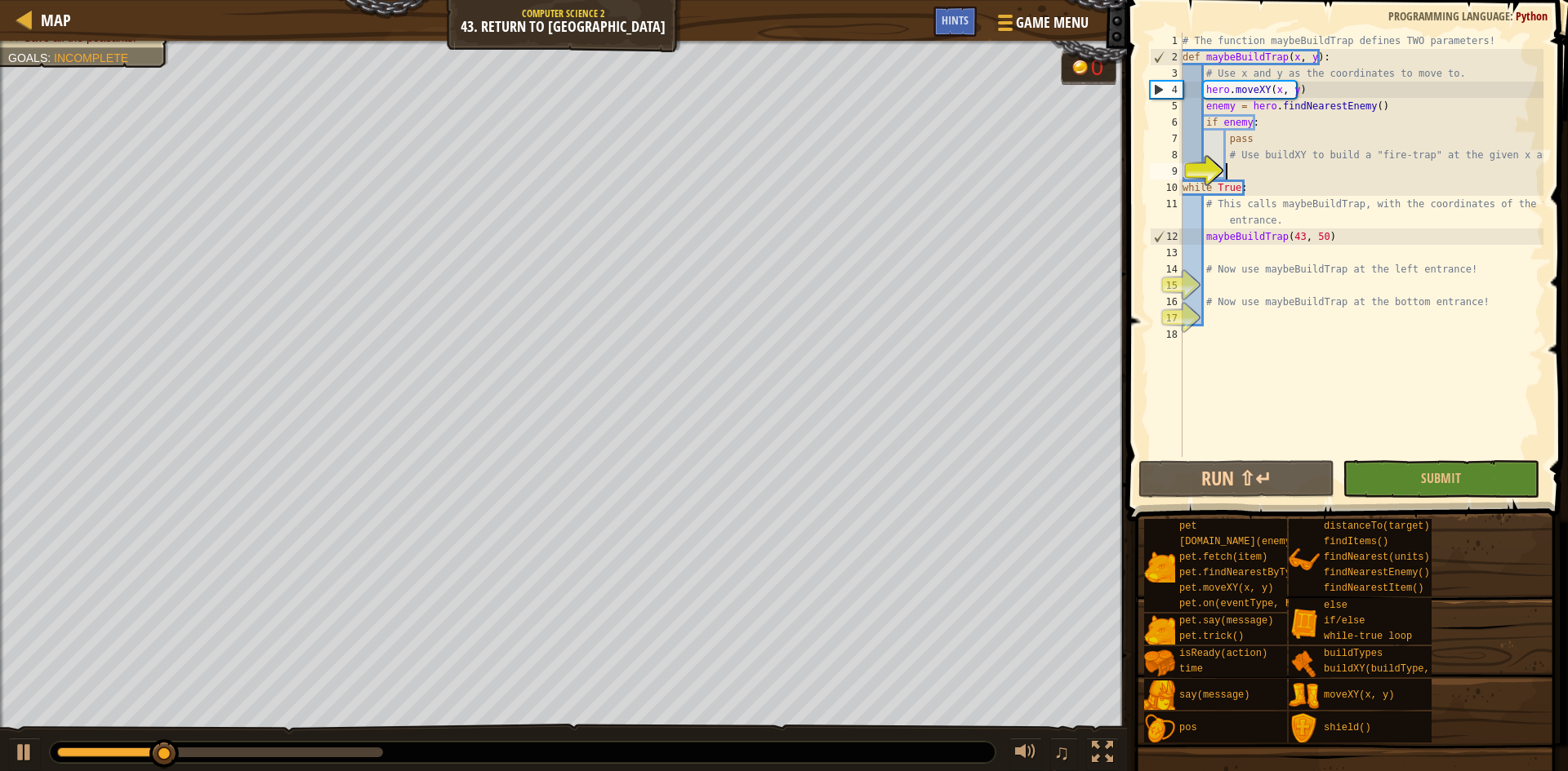
click at [0, 734] on div "♫" at bounding box center [563, 748] width 1127 height 49
click at [15, 756] on div at bounding box center [24, 752] width 21 height 21
click at [1272, 91] on div "# The function maybeBuildTrap defines TWO parameters! def maybeBuildTrap ( x , …" at bounding box center [1361, 261] width 364 height 457
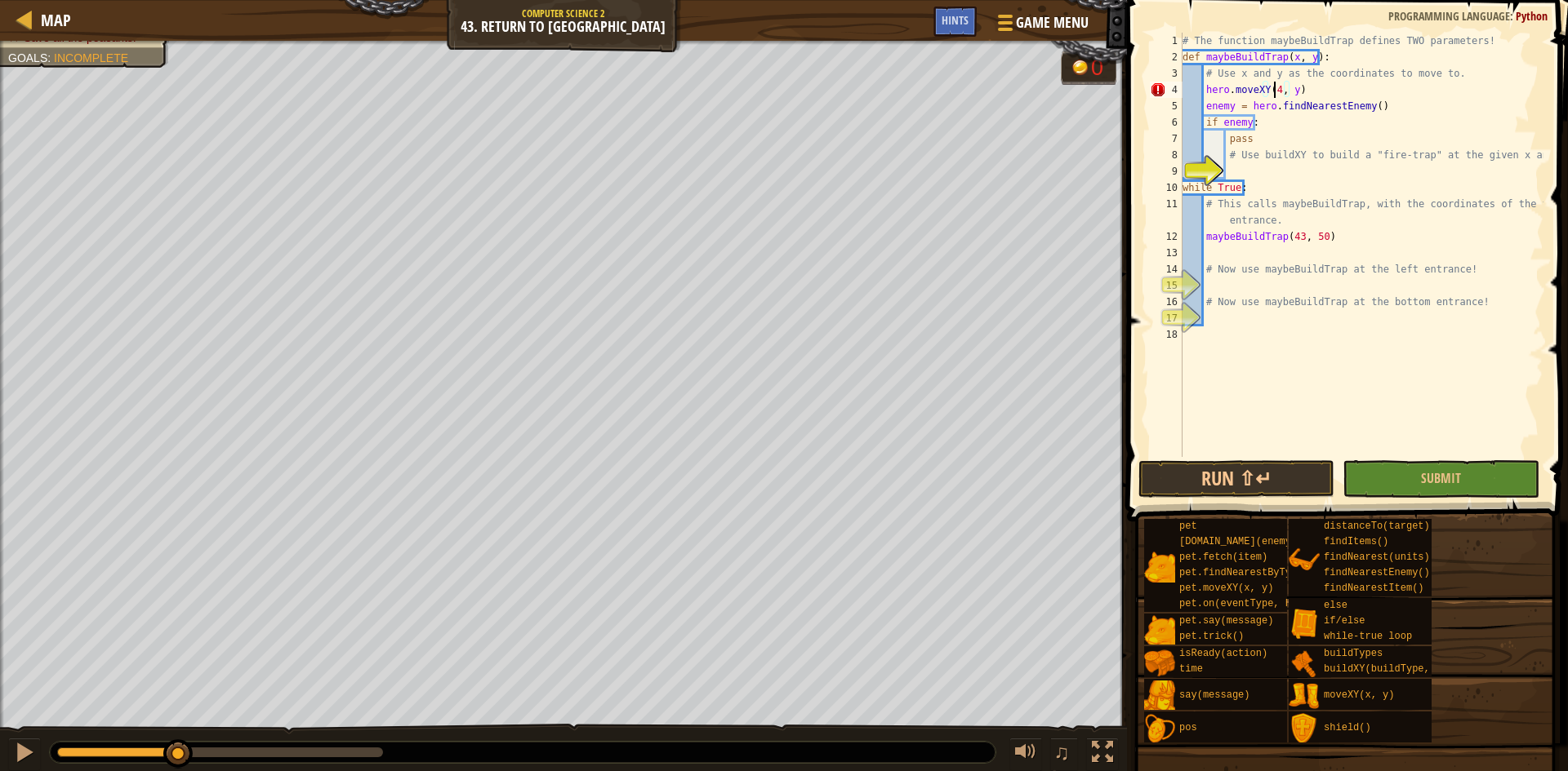
scroll to position [7, 7]
click at [1298, 90] on div "# The function maybeBuildTrap defines TWO parameters! def maybeBuildTrap ( x , …" at bounding box center [1361, 261] width 364 height 457
click at [1295, 121] on div "# The function maybeBuildTrap defines TWO parameters! def maybeBuildTrap ( x , …" at bounding box center [1361, 261] width 364 height 457
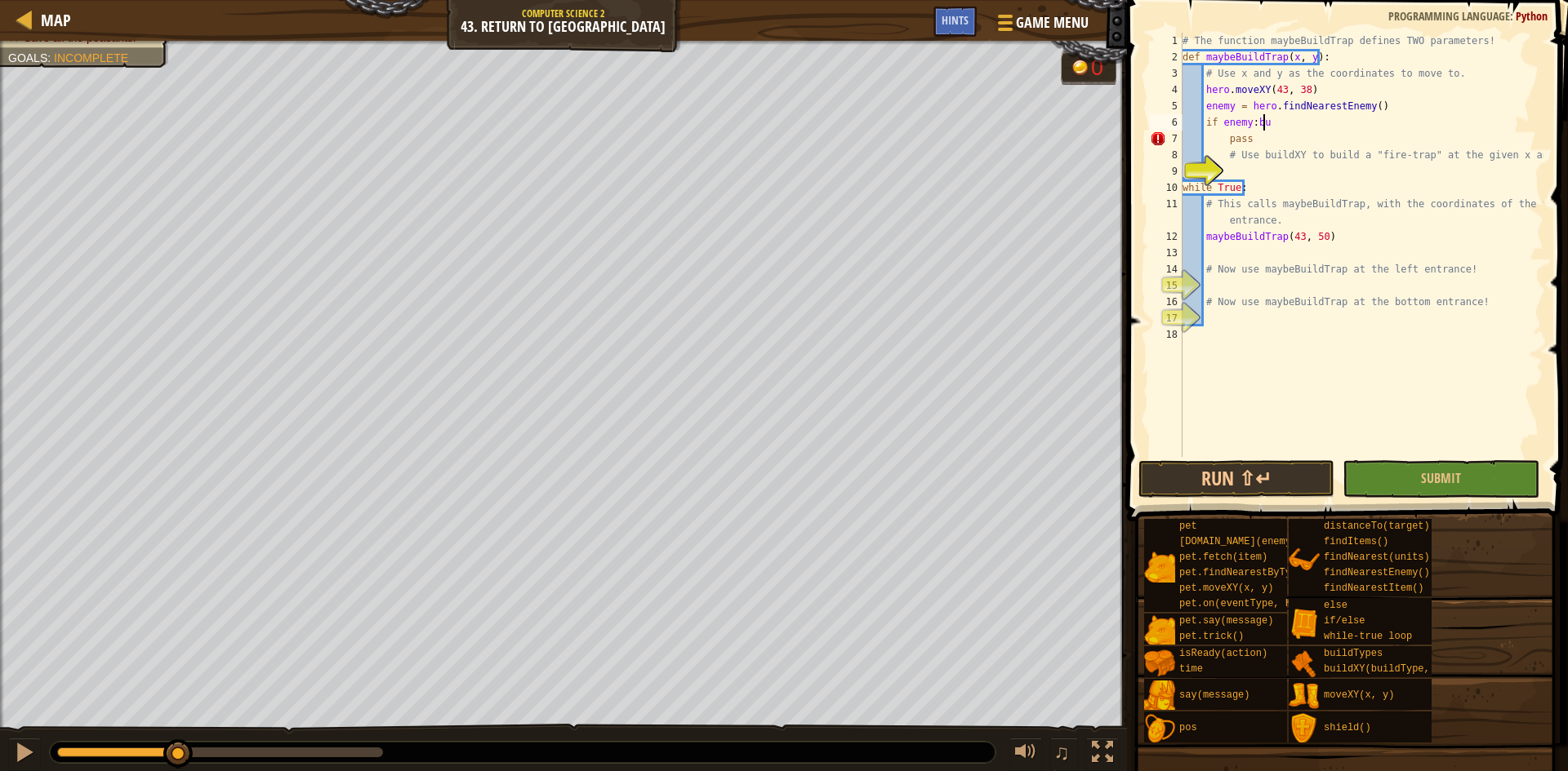
type textarea "if enemy:"
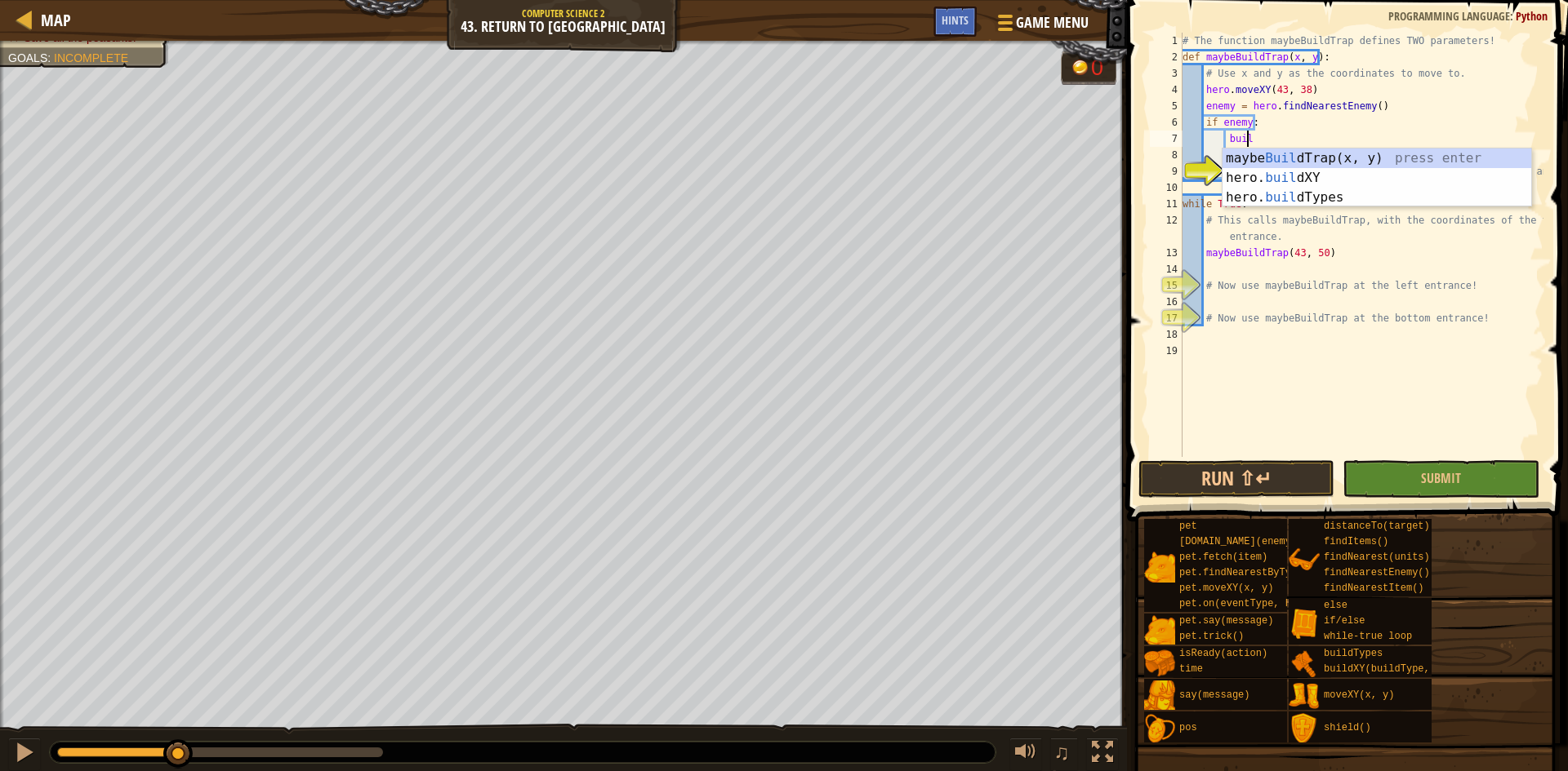
scroll to position [7, 5]
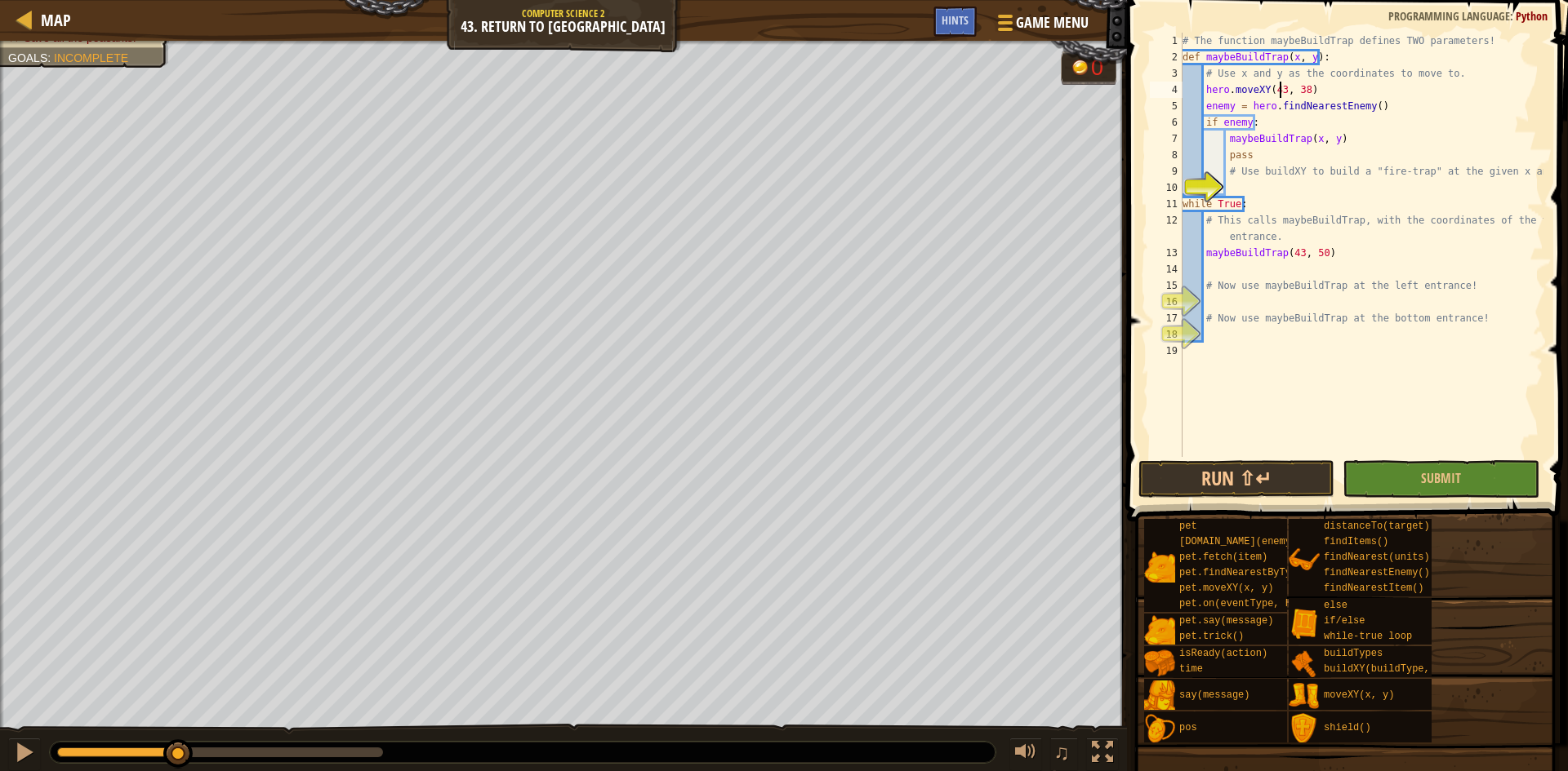
click at [1278, 88] on div "# The function maybeBuildTrap defines TWO parameters! def maybeBuildTrap ( x , …" at bounding box center [1361, 261] width 364 height 457
click at [1298, 92] on div "# The function maybeBuildTrap defines TWO parameters! def maybeBuildTrap ( x , …" at bounding box center [1361, 261] width 364 height 457
click at [1292, 88] on div "# The function maybeBuildTrap defines TWO parameters! def maybeBuildTrap ( x , …" at bounding box center [1361, 261] width 364 height 457
click at [1297, 88] on div "# The function maybeBuildTrap defines TWO parameters! def maybeBuildTrap ( x , …" at bounding box center [1361, 261] width 364 height 457
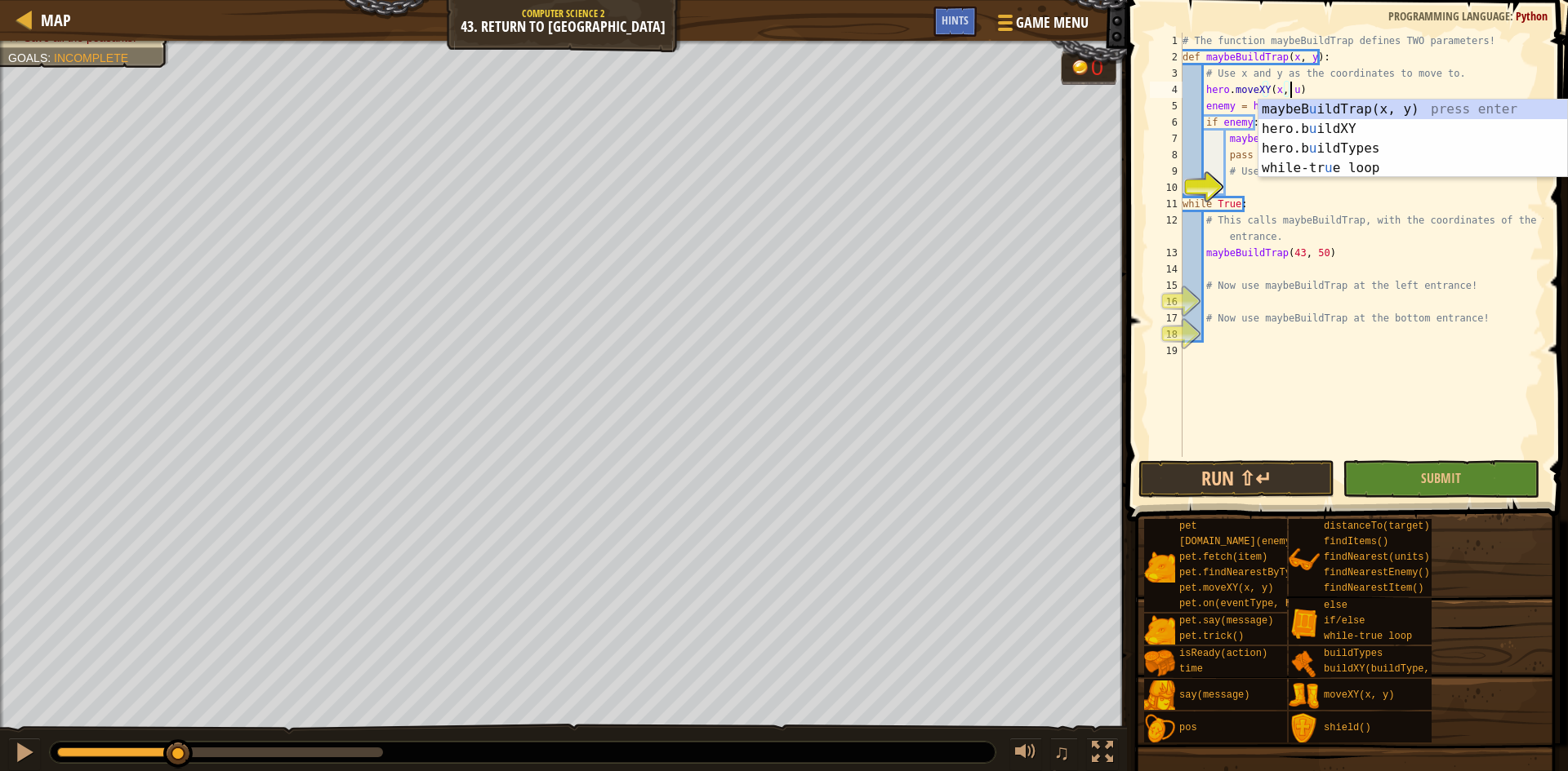
scroll to position [7, 8]
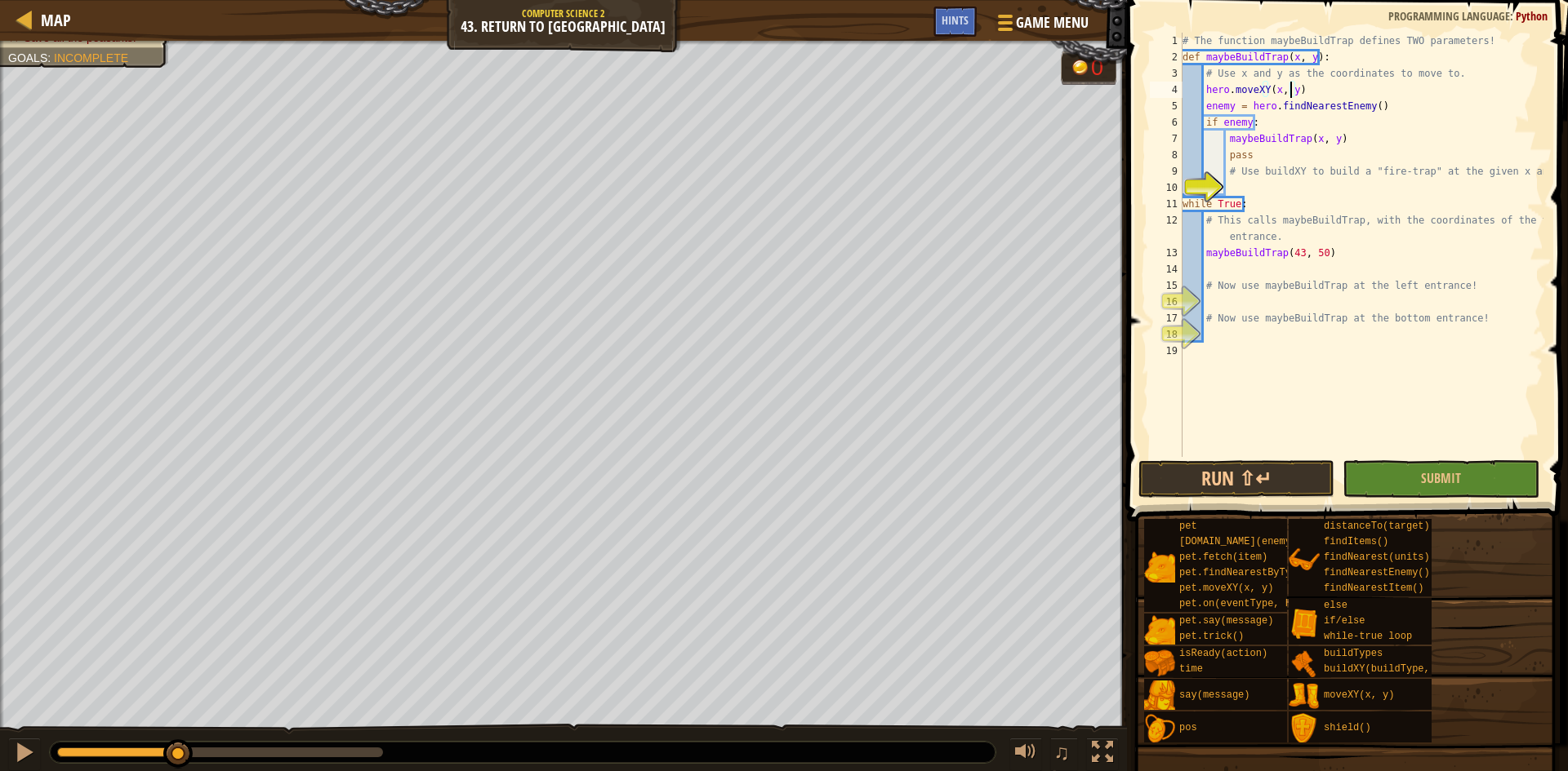
click at [1353, 257] on div "# The function maybeBuildTrap defines TWO parameters! def maybeBuildTrap ( x , …" at bounding box center [1361, 261] width 364 height 457
type textarea "maybeBuildTrap(43, 50)"
click at [1312, 270] on div "# The function maybeBuildTrap defines TWO parameters! def maybeBuildTrap ( x , …" at bounding box center [1361, 261] width 364 height 457
type textarea "maybeBuildTrap(25, 34)"
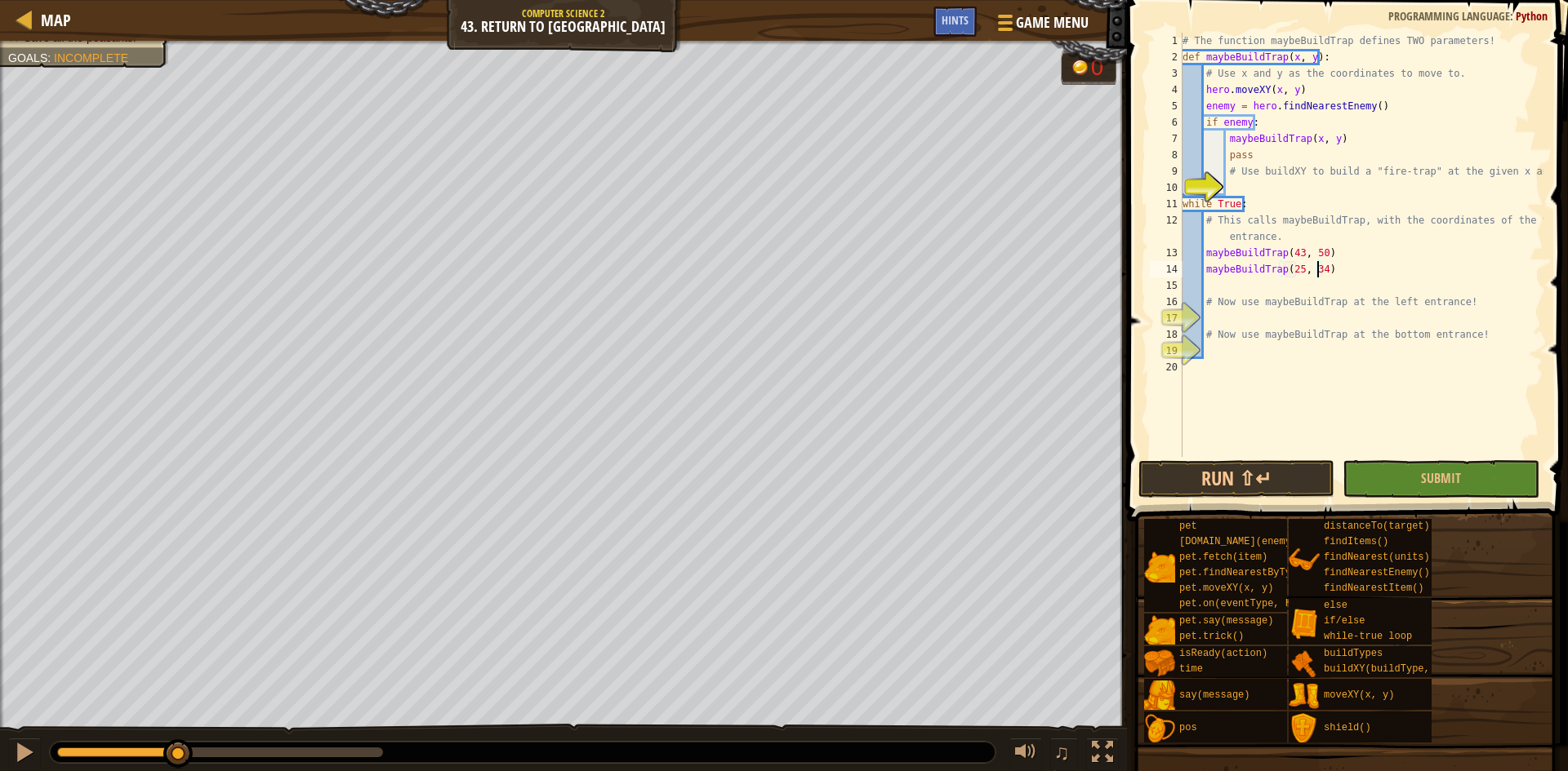
scroll to position [7, 10]
click at [1276, 280] on div "# The function maybeBuildTrap defines TWO parameters! def maybeBuildTrap ( x , …" at bounding box center [1361, 261] width 364 height 457
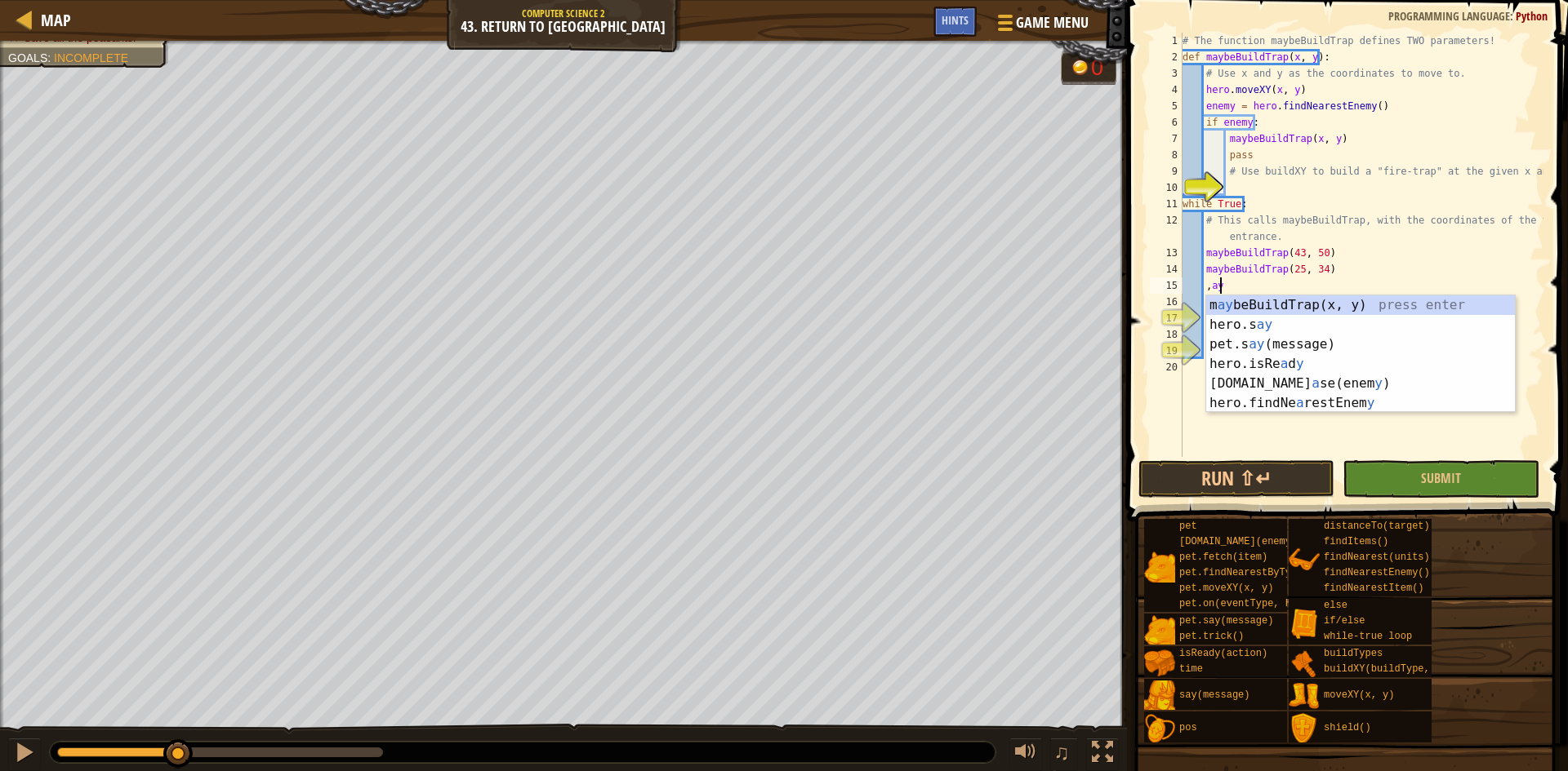
scroll to position [7, 3]
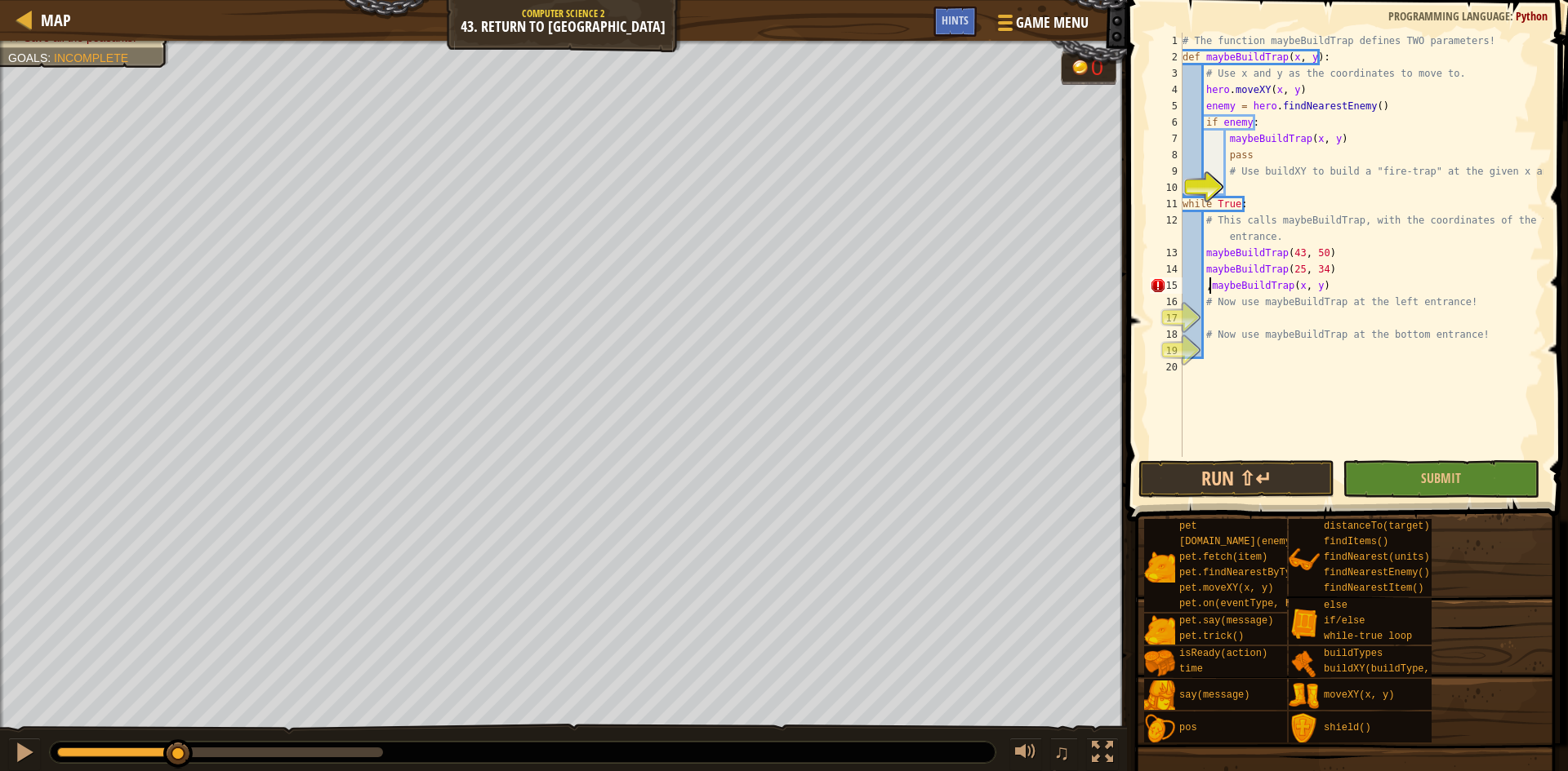
click at [1210, 287] on div "# The function maybeBuildTrap defines TWO parameters! def maybeBuildTrap ( x , …" at bounding box center [1361, 261] width 364 height 457
click at [1289, 288] on div "# The function maybeBuildTrap defines TWO parameters! def maybeBuildTrap ( x , …" at bounding box center [1361, 261] width 364 height 457
click at [1312, 284] on div "# The function maybeBuildTrap defines TWO parameters! def maybeBuildTrap ( x , …" at bounding box center [1361, 261] width 364 height 457
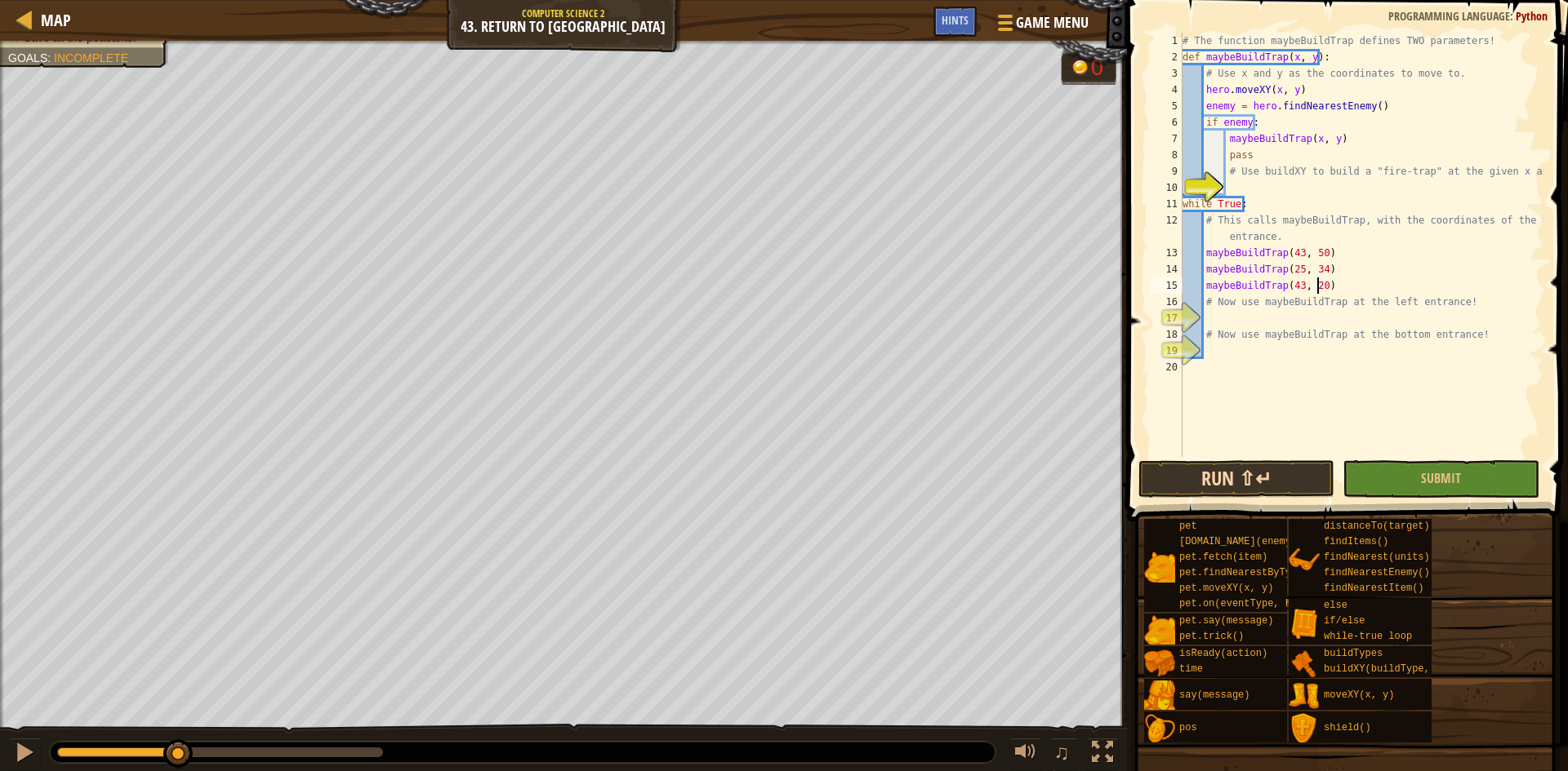
type textarea "maybeBuildTrap(43, 20)"
click at [1279, 488] on button "Run ⇧↵" at bounding box center [1236, 479] width 196 height 38
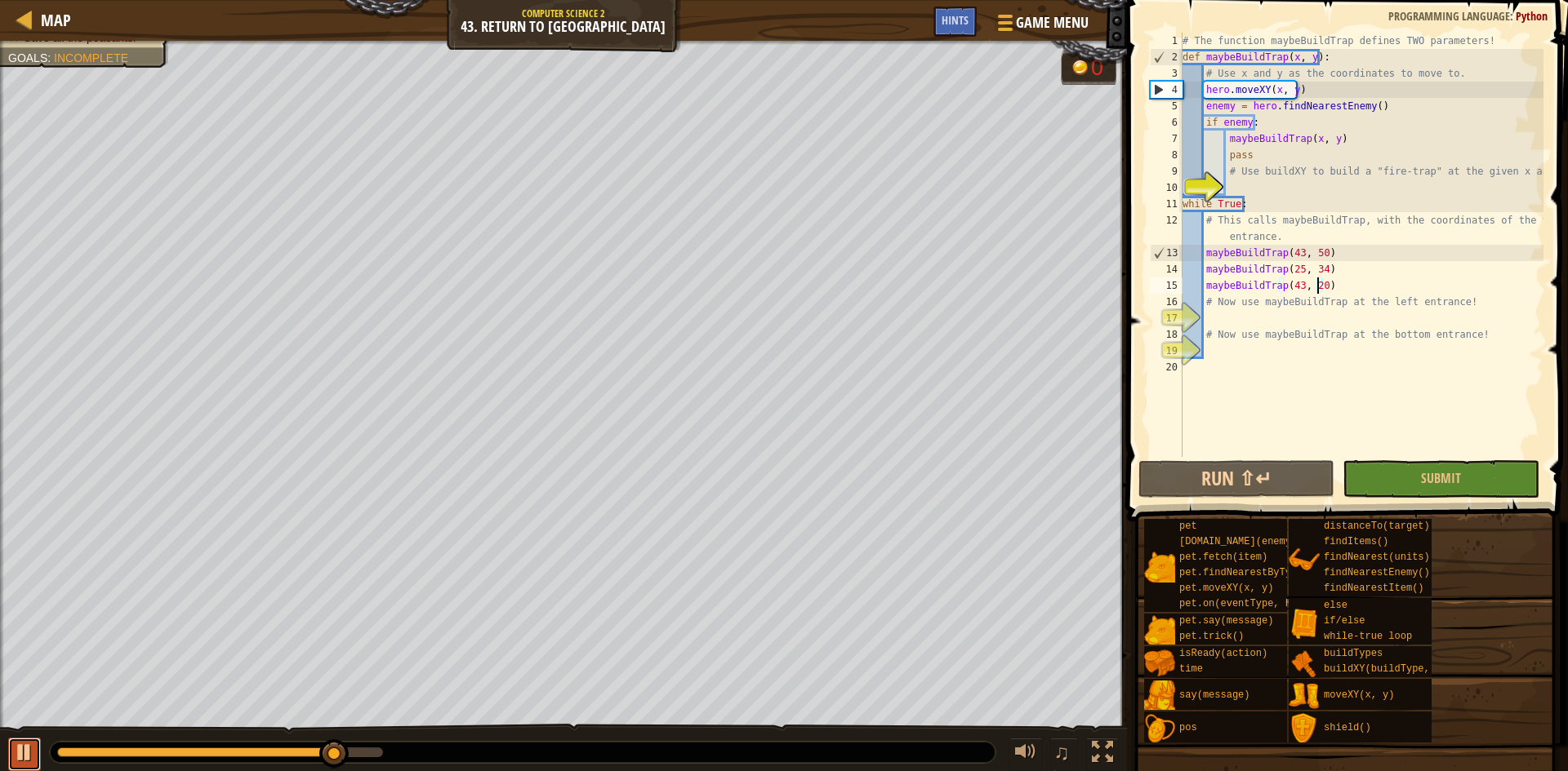
click at [18, 738] on button at bounding box center [24, 754] width 32 height 33
click at [56, 19] on span "Map" at bounding box center [56, 20] width 31 height 22
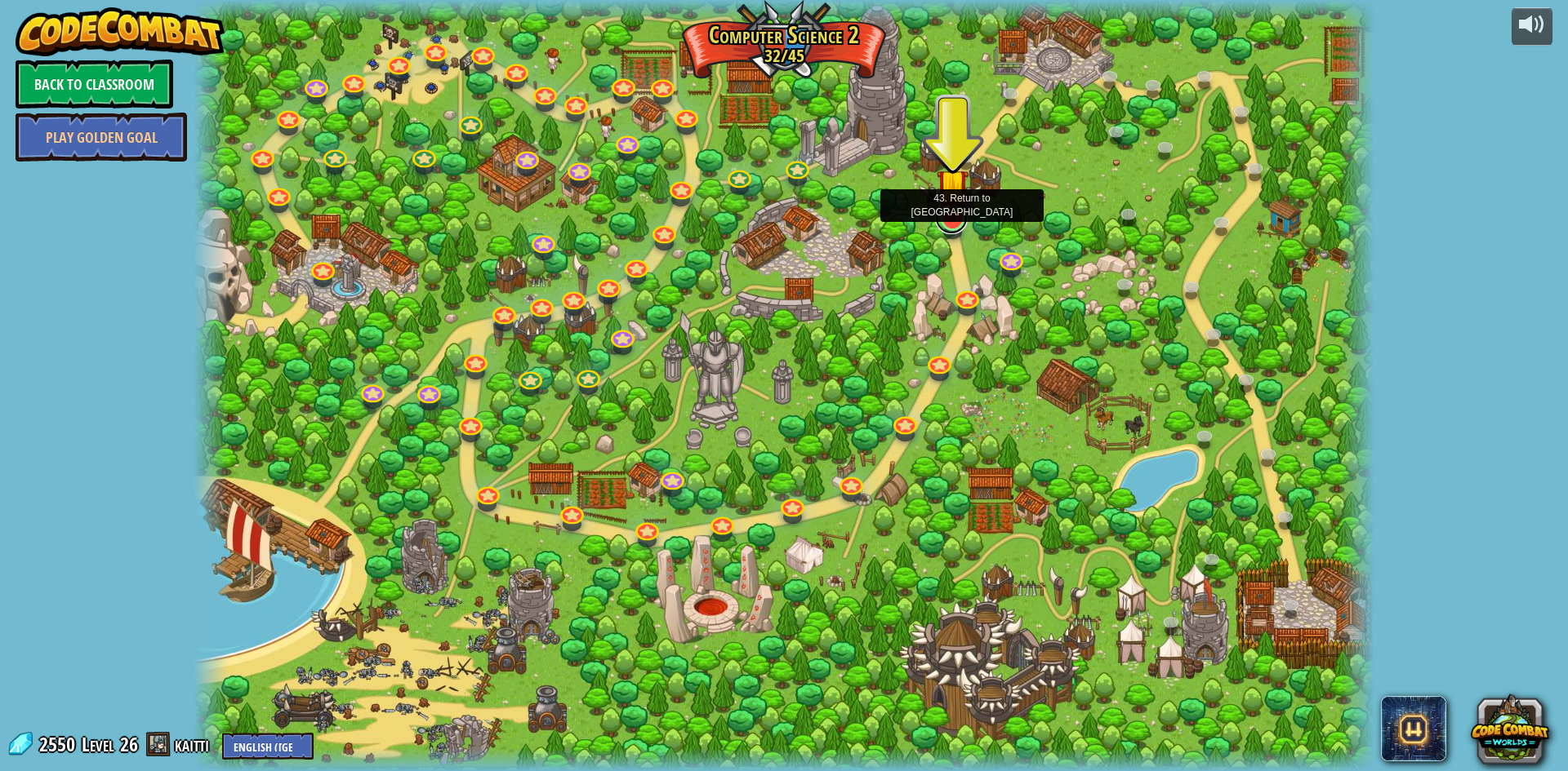
click at [958, 225] on link at bounding box center [951, 218] width 32 height 32
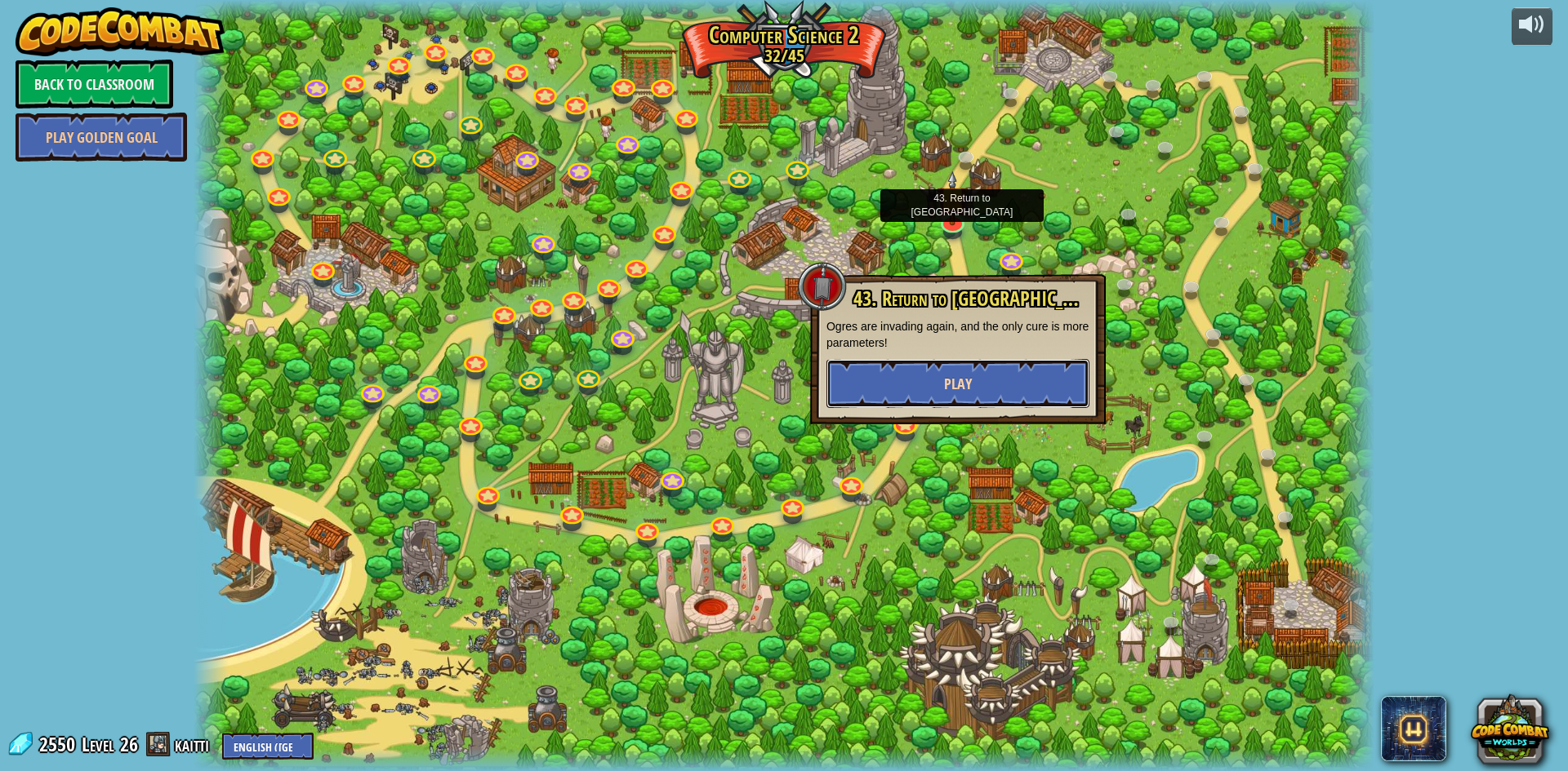
click at [969, 375] on span "Play" at bounding box center [958, 384] width 28 height 20
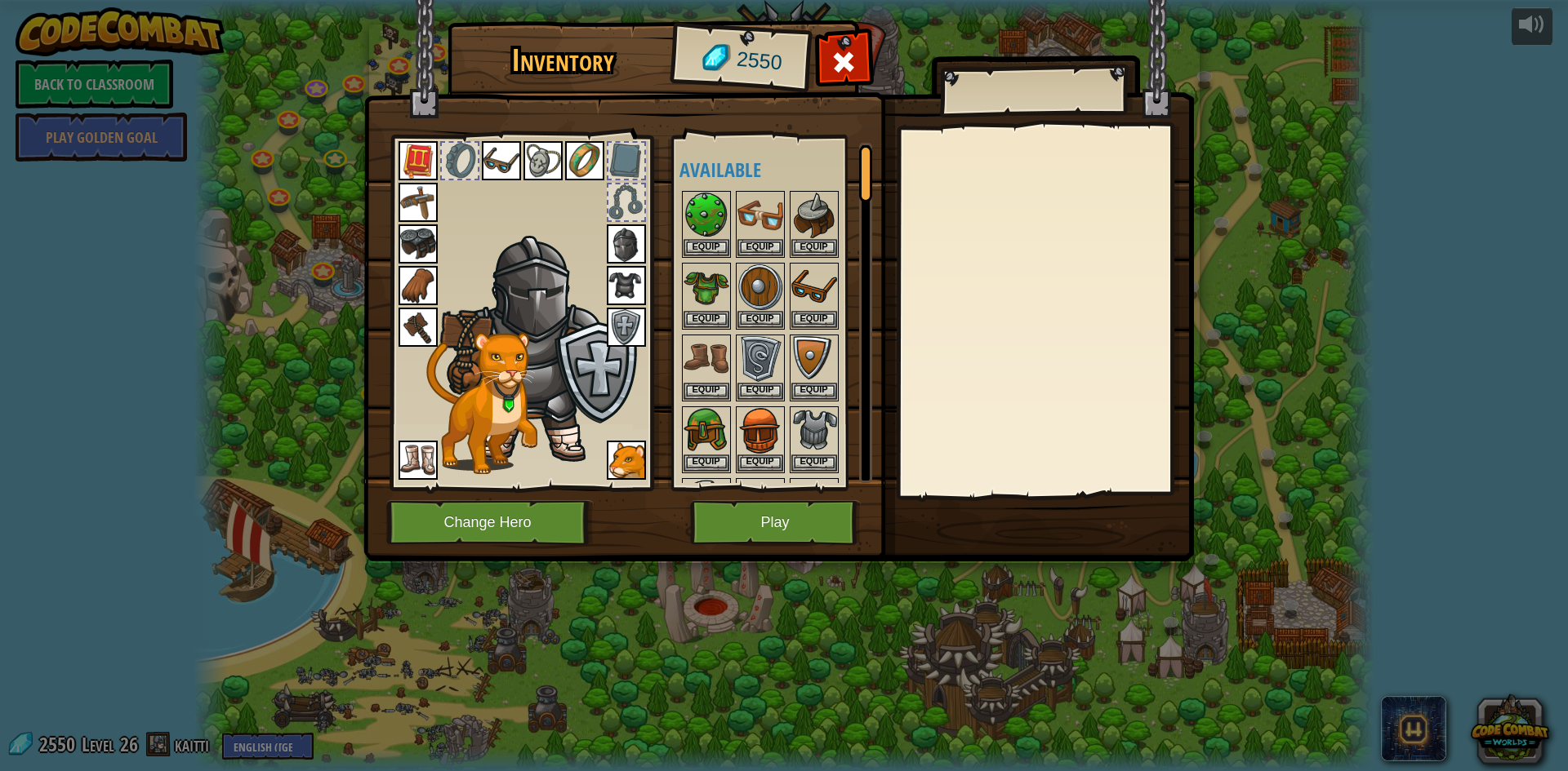
click at [798, 547] on img at bounding box center [778, 265] width 831 height 592
click at [809, 525] on button "Play" at bounding box center [775, 523] width 170 height 45
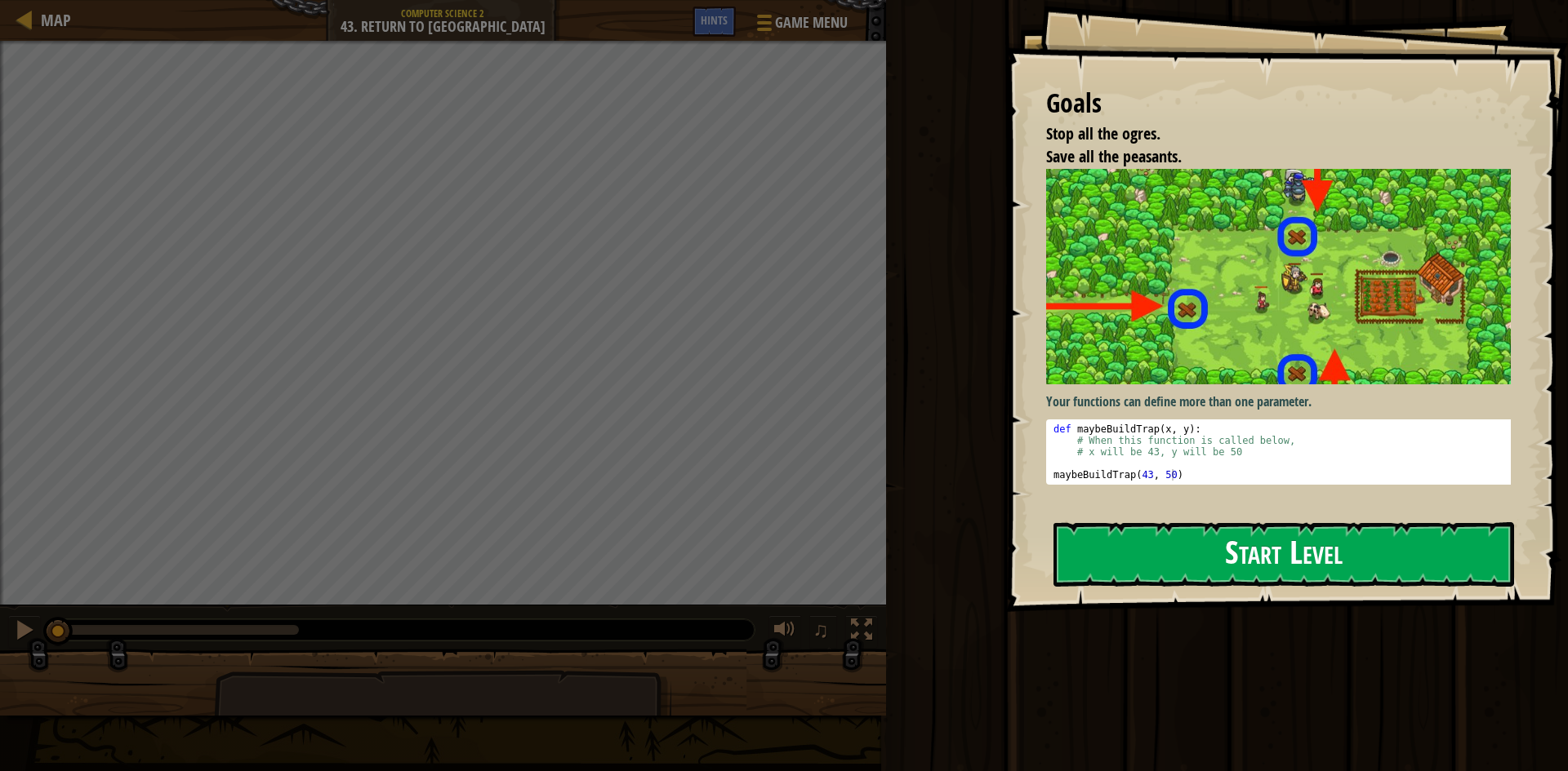
click at [1316, 538] on button "Start Level" at bounding box center [1284, 554] width 460 height 65
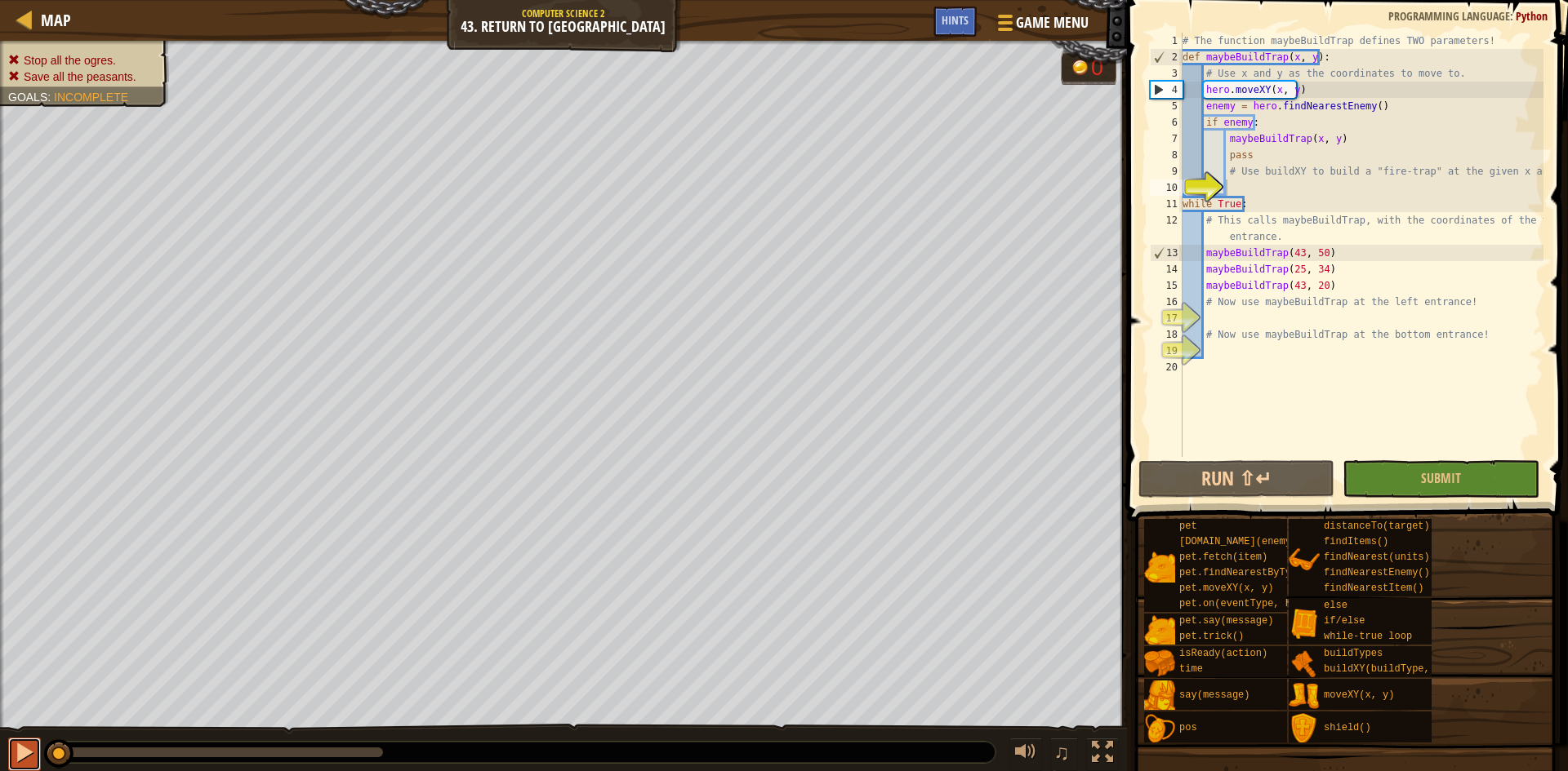
click at [20, 751] on div at bounding box center [24, 752] width 21 height 21
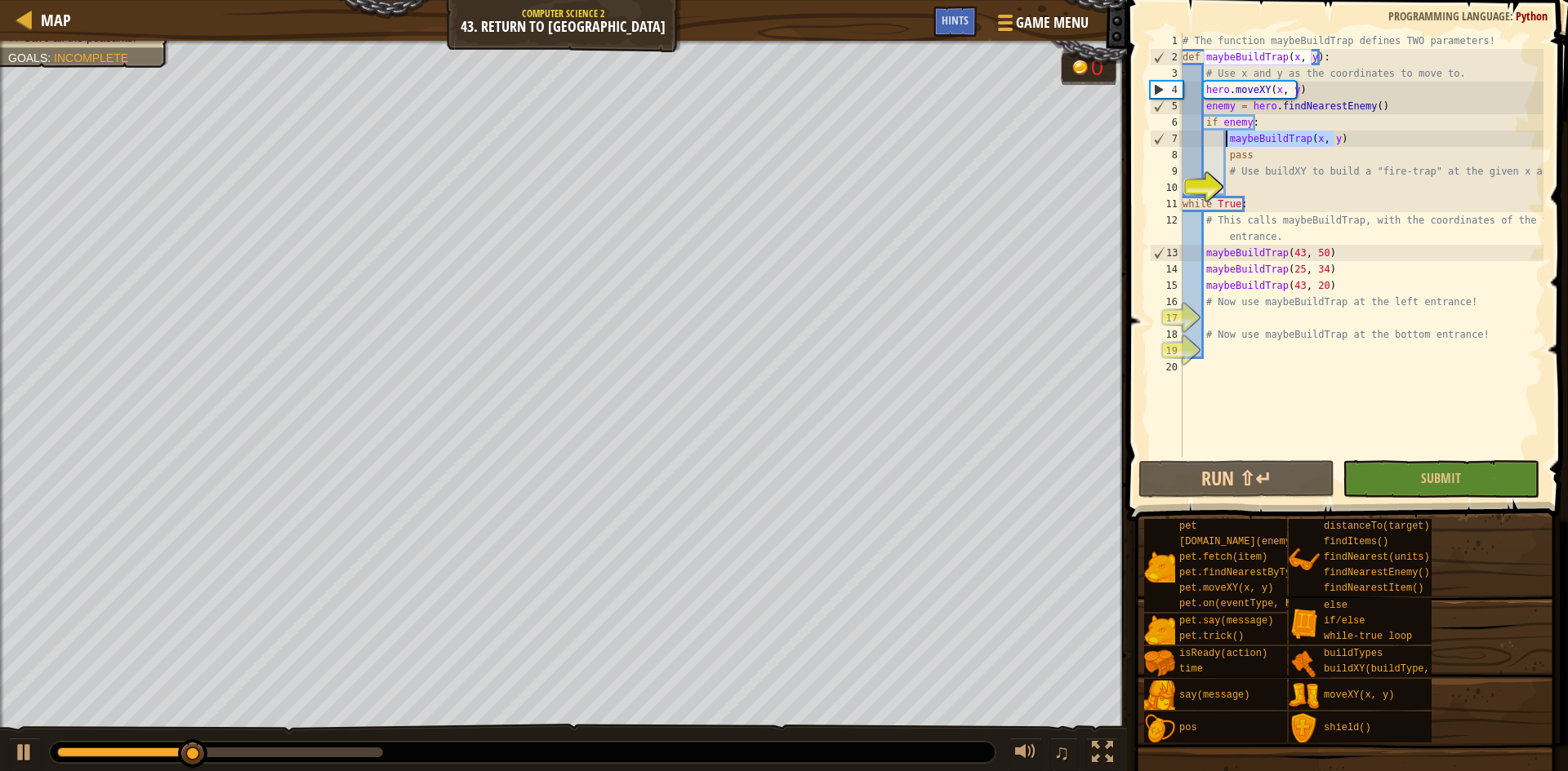
drag, startPoint x: 1352, startPoint y: 142, endPoint x: 1227, endPoint y: 137, distance: 125.1
click at [1227, 137] on div "# The function maybeBuildTrap defines TWO parameters! def maybeBuildTrap ( x , …" at bounding box center [1361, 261] width 364 height 457
type textarea "maybeBuildTrap(x, y)"
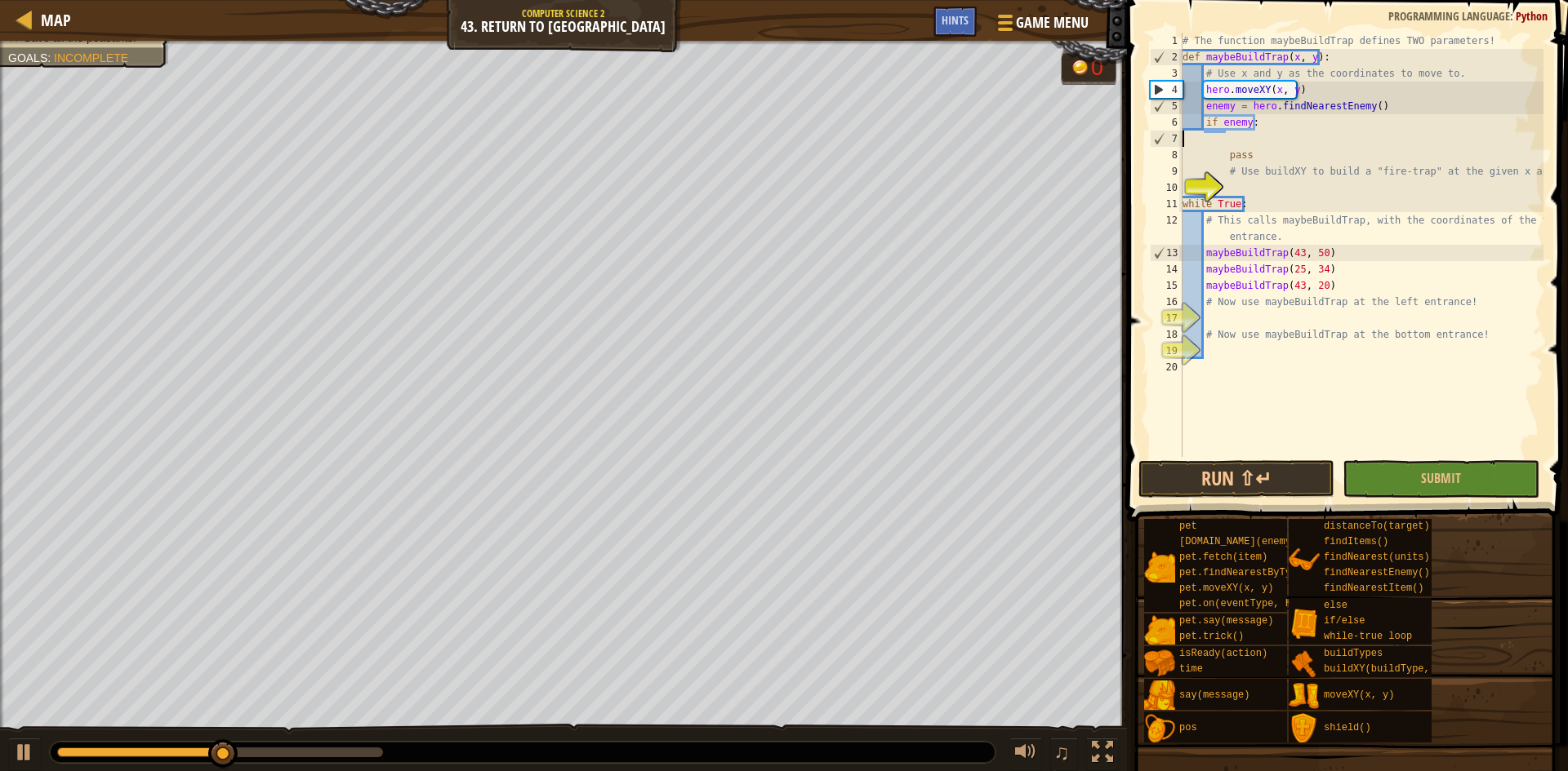
type textarea "if enemy:"
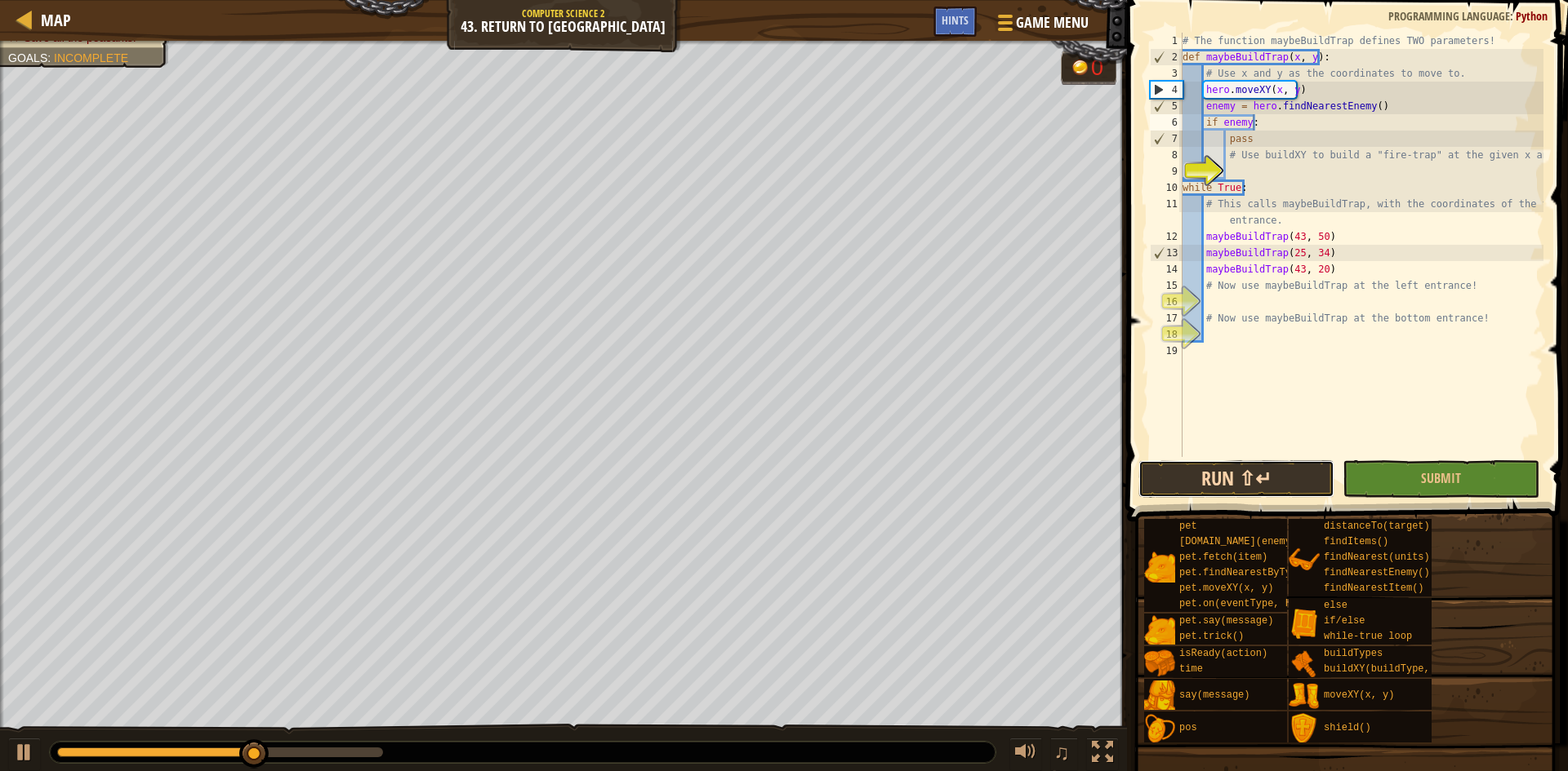
click at [1270, 487] on button "Run ⇧↵" at bounding box center [1236, 479] width 196 height 38
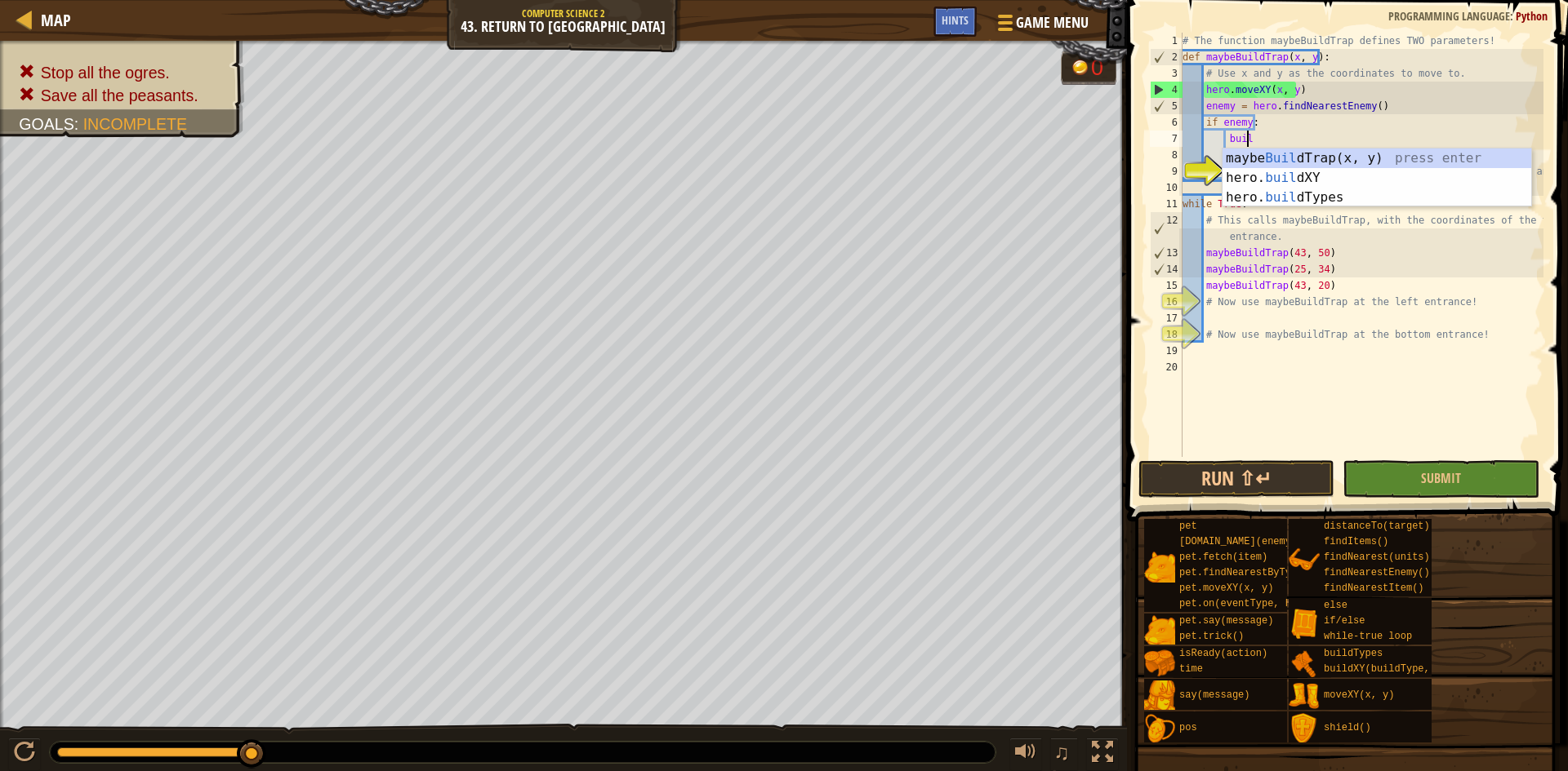
scroll to position [7, 5]
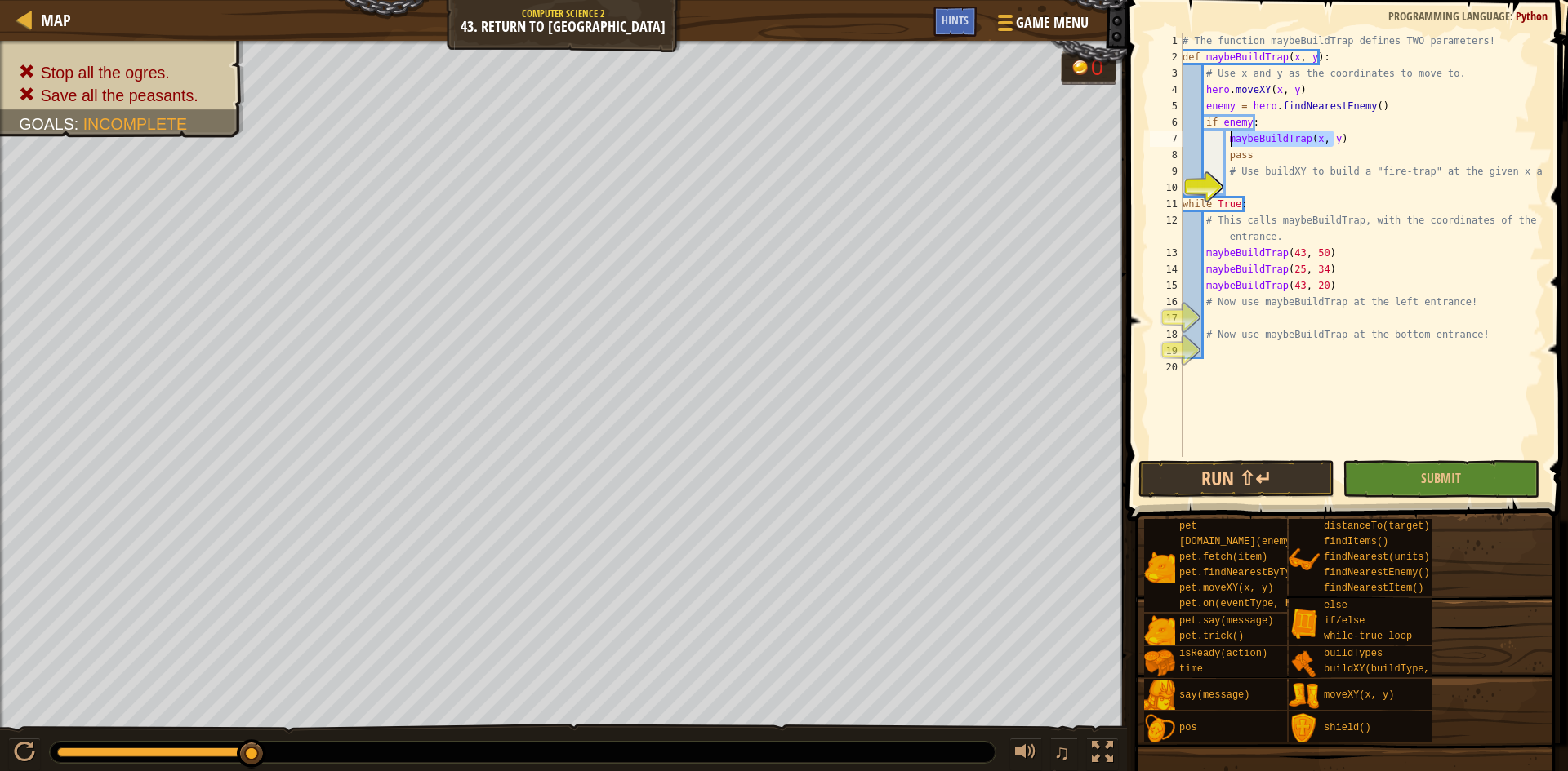
drag, startPoint x: 1356, startPoint y: 136, endPoint x: 1228, endPoint y: 143, distance: 128.2
click at [1228, 143] on div "# The function maybeBuildTrap defines TWO parameters! def maybeBuildTrap ( x , …" at bounding box center [1361, 261] width 364 height 457
type textarea "m"
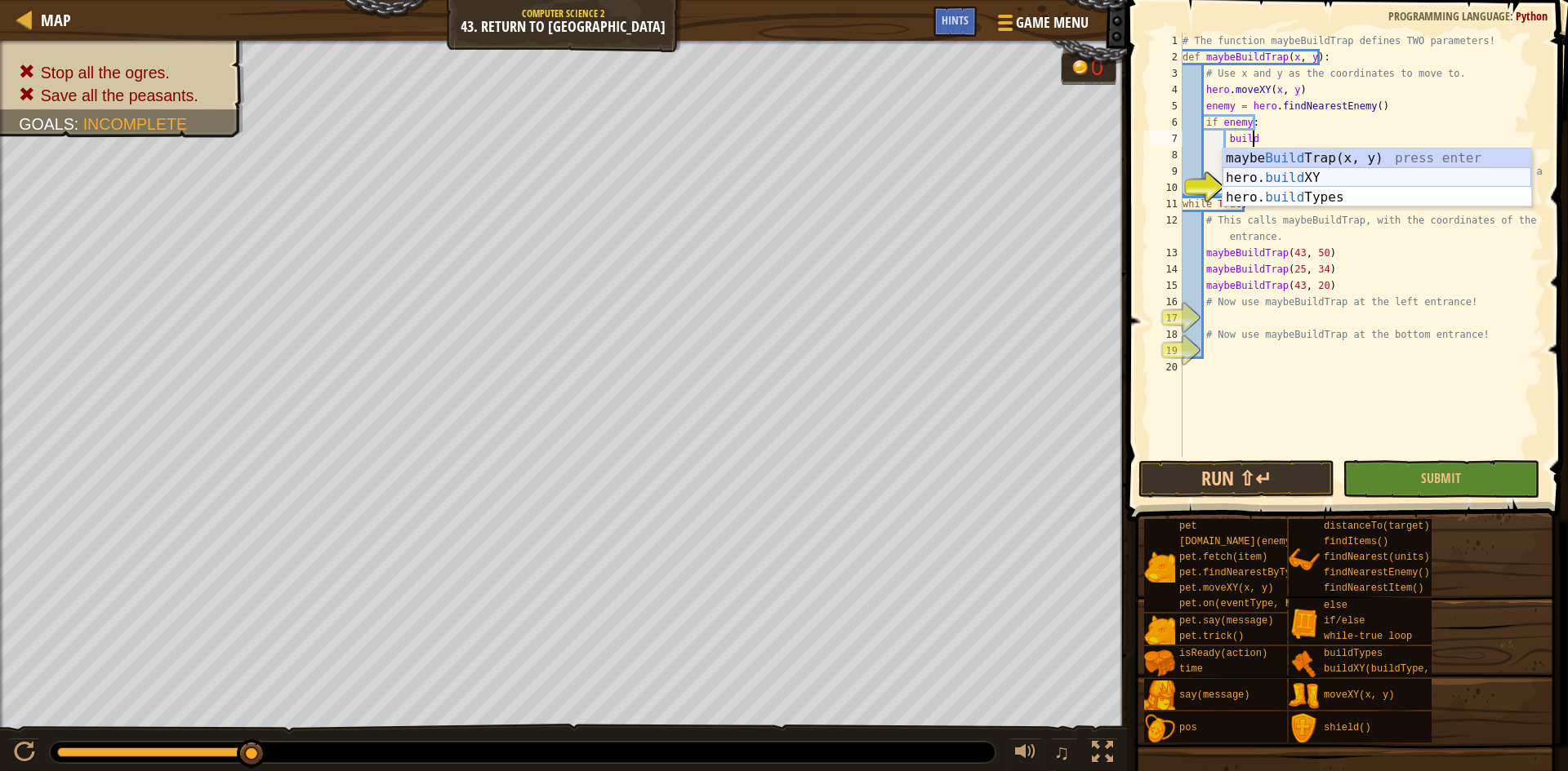
click at [1280, 176] on div "maybe Build Trap(x, y) press enter hero. build XY press enter hero. build Types…" at bounding box center [1376, 198] width 308 height 98
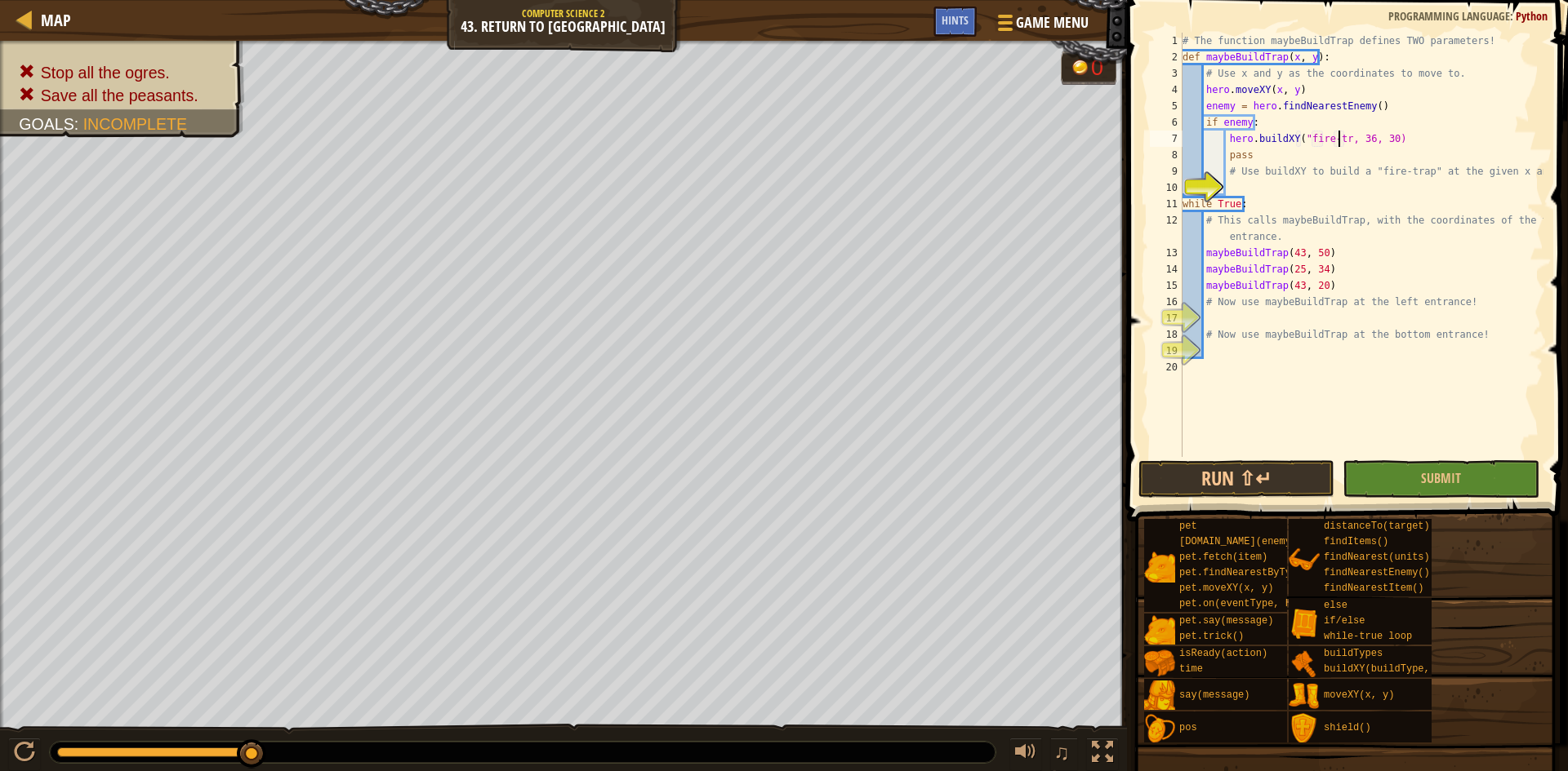
scroll to position [7, 14]
click at [1380, 141] on div "# The function maybeBuildTrap defines TWO parameters! def maybeBuildTrap ( x , …" at bounding box center [1361, 261] width 364 height 457
click at [1377, 139] on div "# The function maybeBuildTrap defines TWO parameters! def maybeBuildTrap ( x , …" at bounding box center [1361, 261] width 364 height 457
click at [1397, 140] on div "# The function maybeBuildTrap defines TWO parameters! def maybeBuildTrap ( x , …" at bounding box center [1361, 261] width 364 height 457
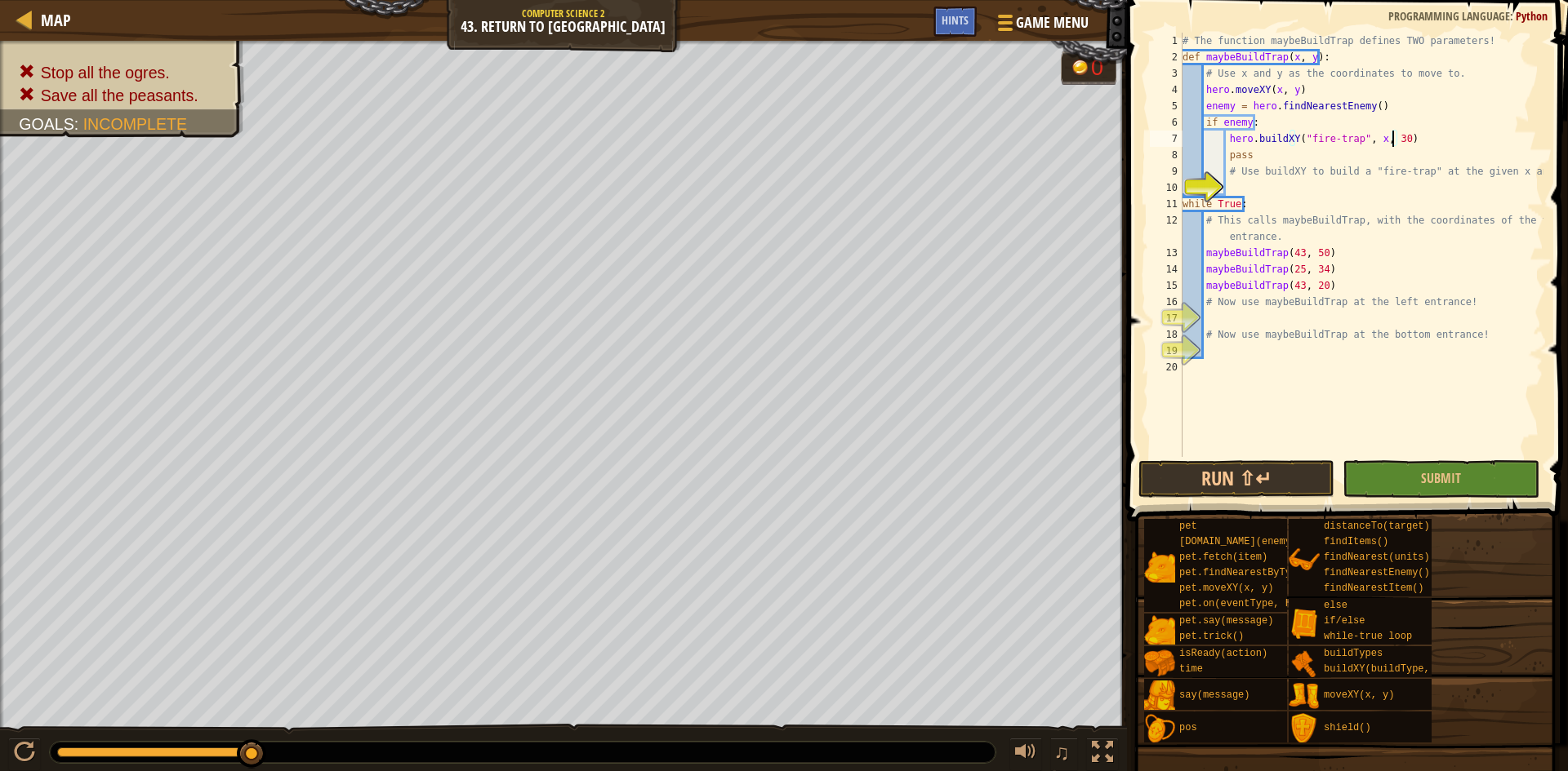
click at [1392, 139] on div "# The function maybeBuildTrap defines TWO parameters! def maybeBuildTrap ( x , …" at bounding box center [1361, 261] width 364 height 457
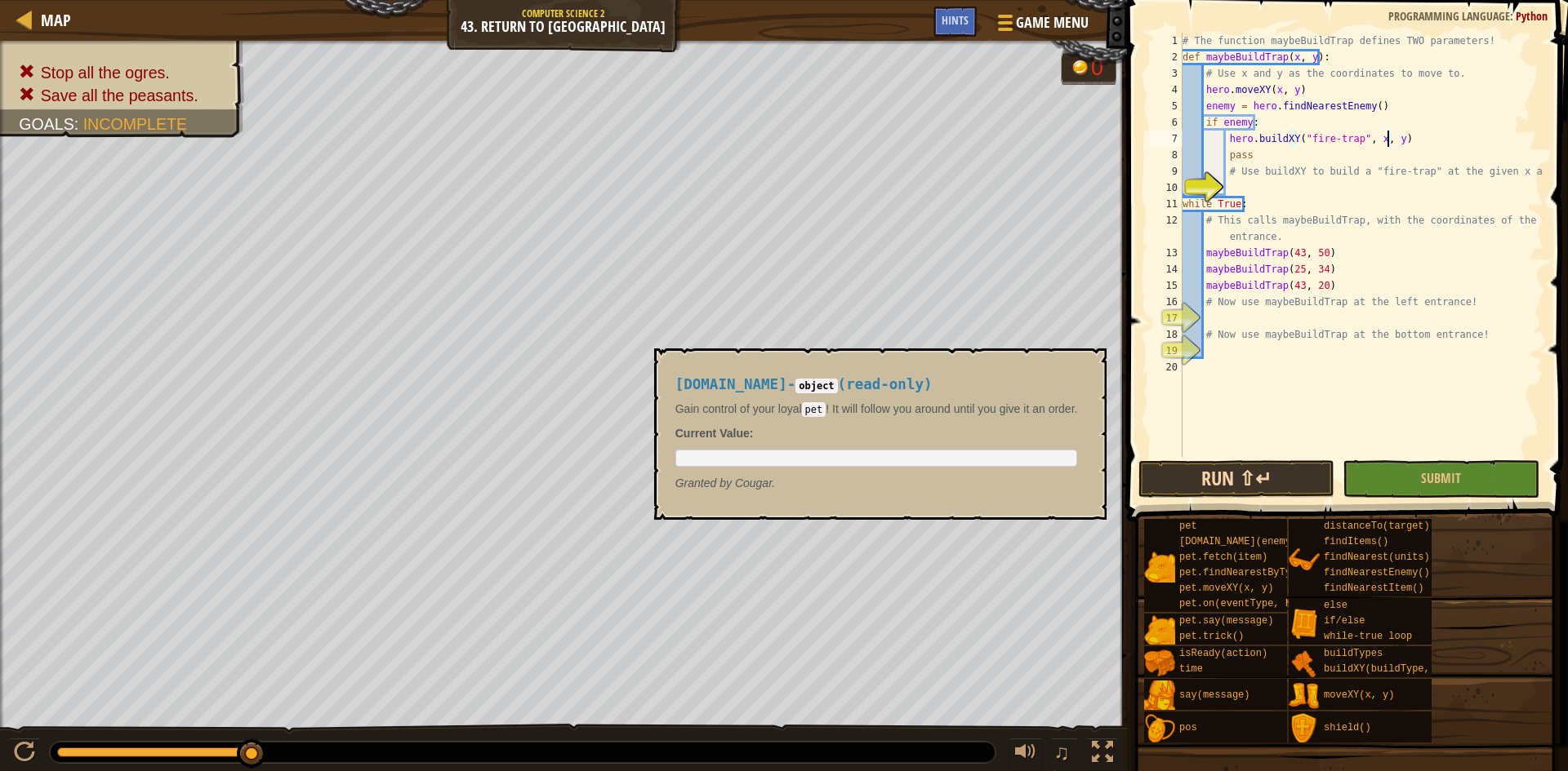
type textarea "hero.buildXY("fire-trap", x, y)"
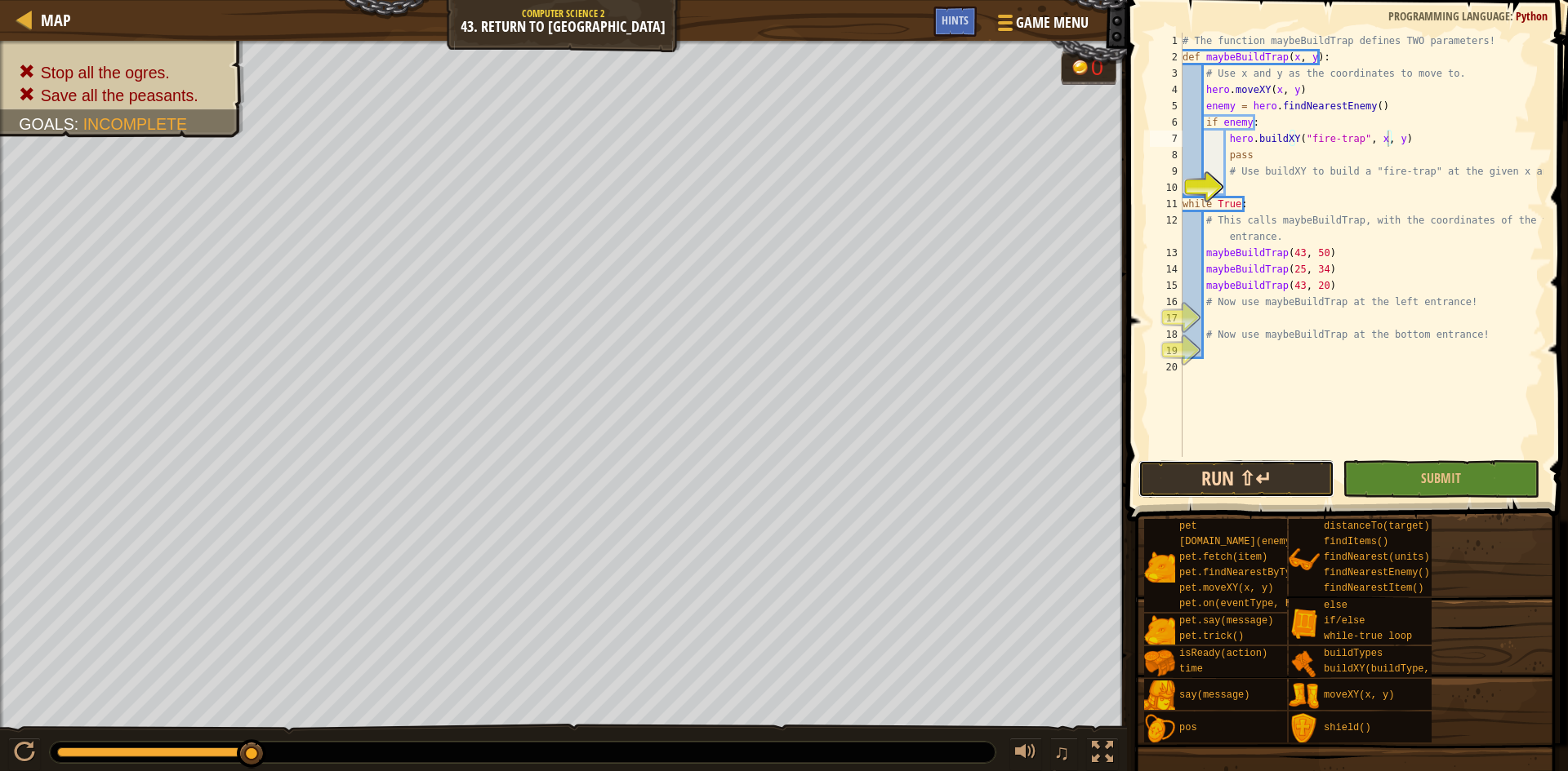
click at [1209, 491] on button "Run ⇧↵" at bounding box center [1236, 479] width 196 height 38
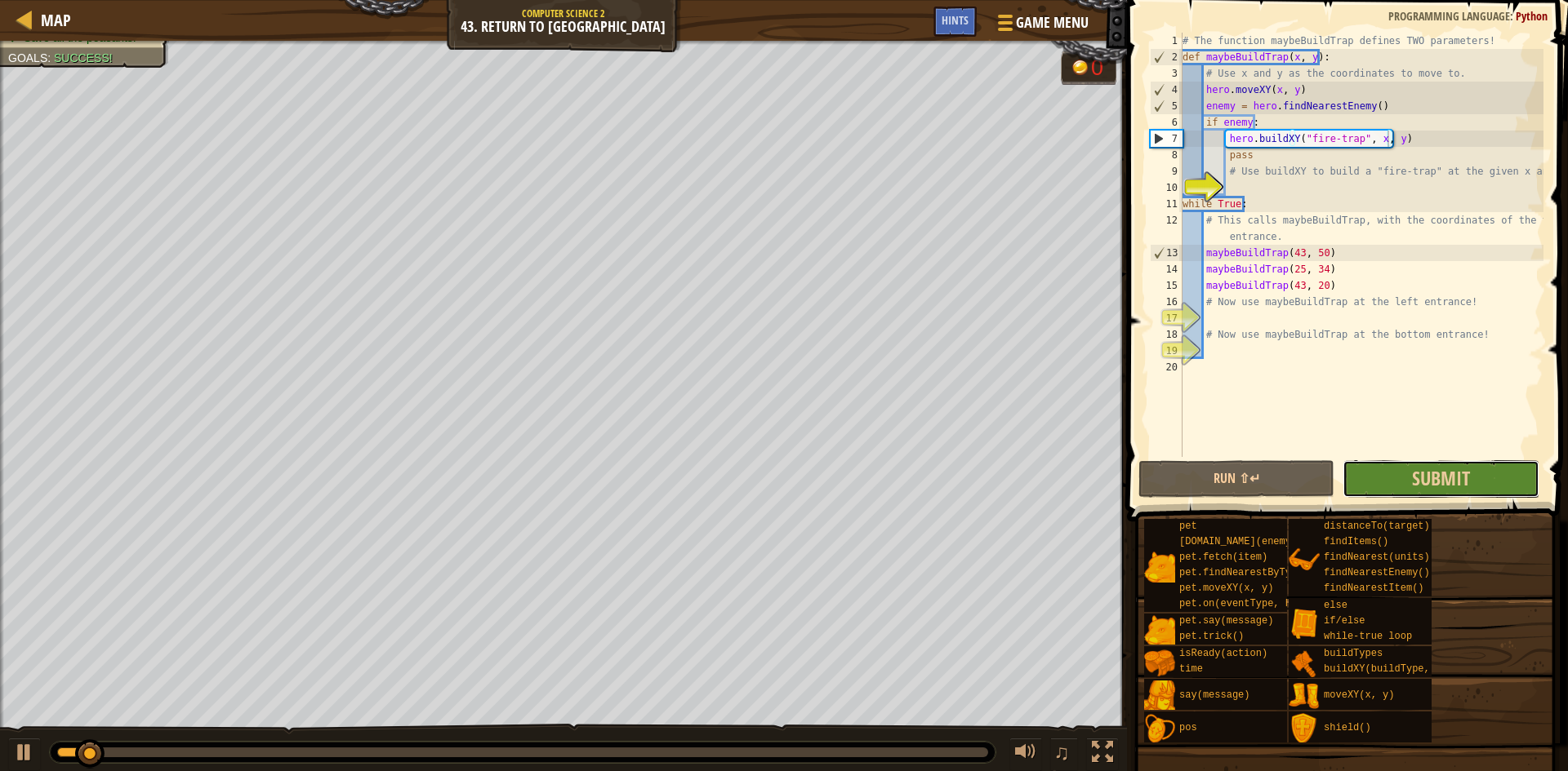
click at [1475, 471] on button "Submit" at bounding box center [1441, 479] width 196 height 38
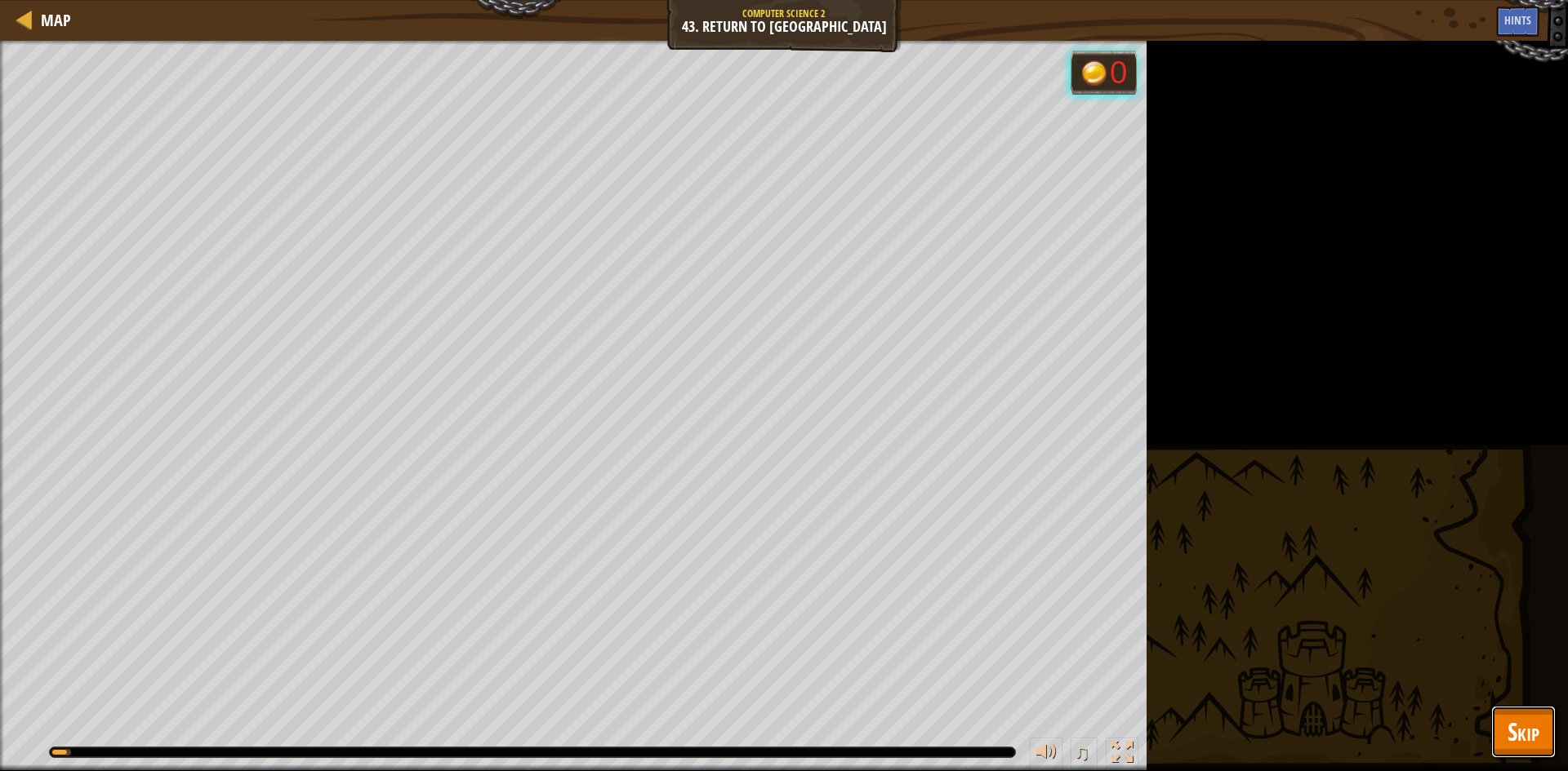
click at [1545, 731] on button "Skip" at bounding box center [1524, 732] width 65 height 52
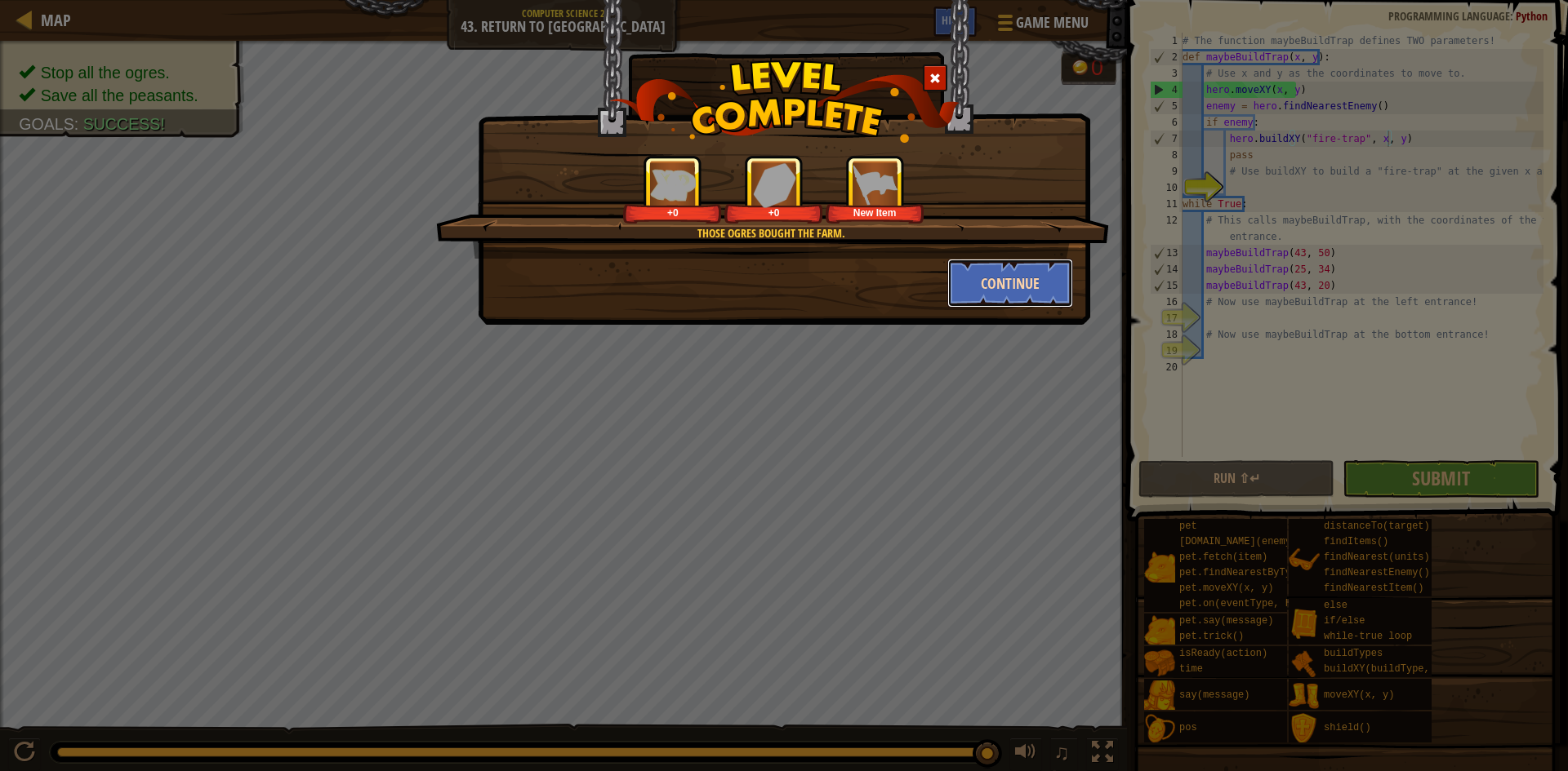
click at [1005, 280] on button "Continue" at bounding box center [1010, 283] width 127 height 49
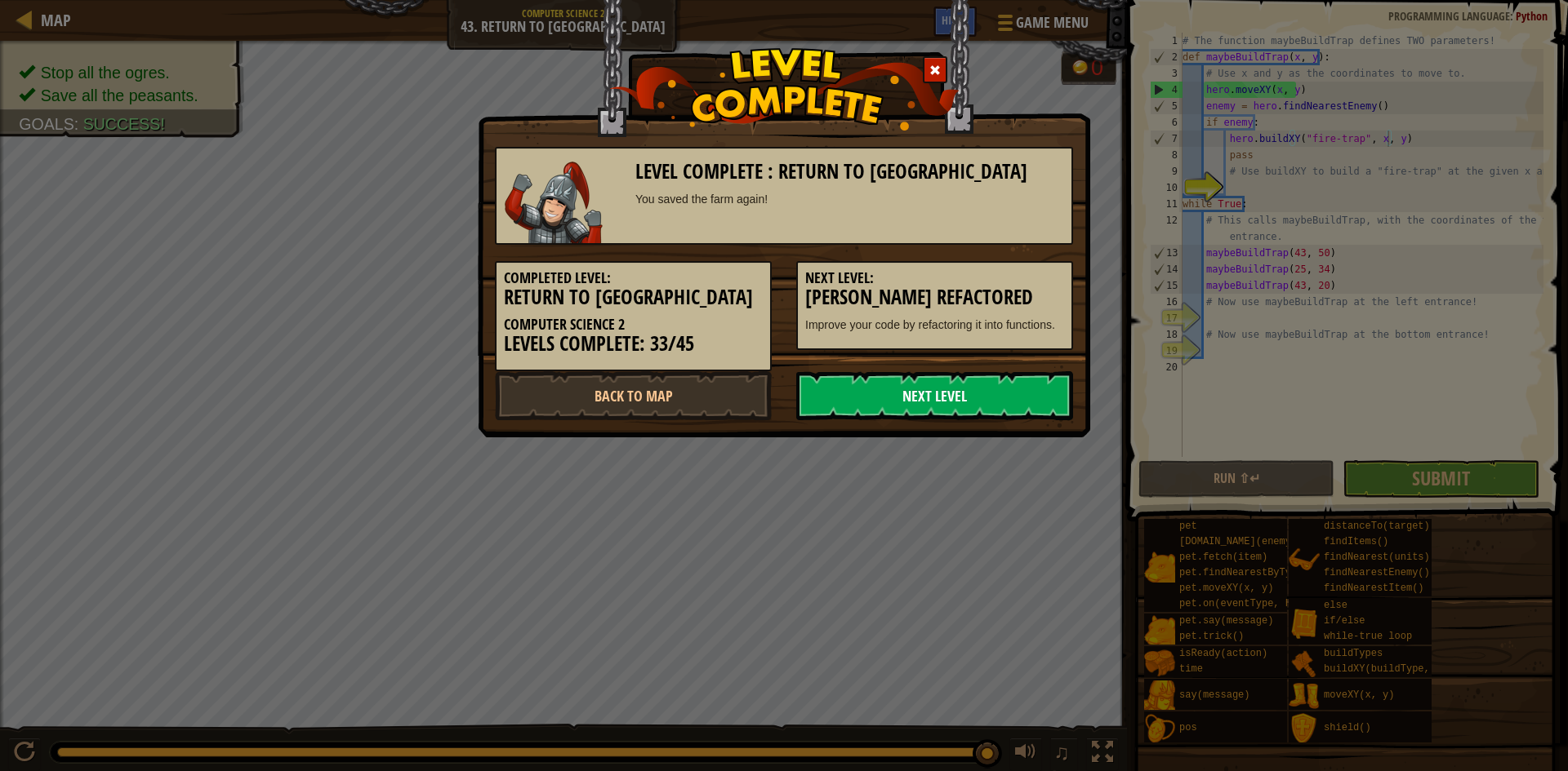
click at [924, 400] on link "Next Level" at bounding box center [935, 395] width 277 height 49
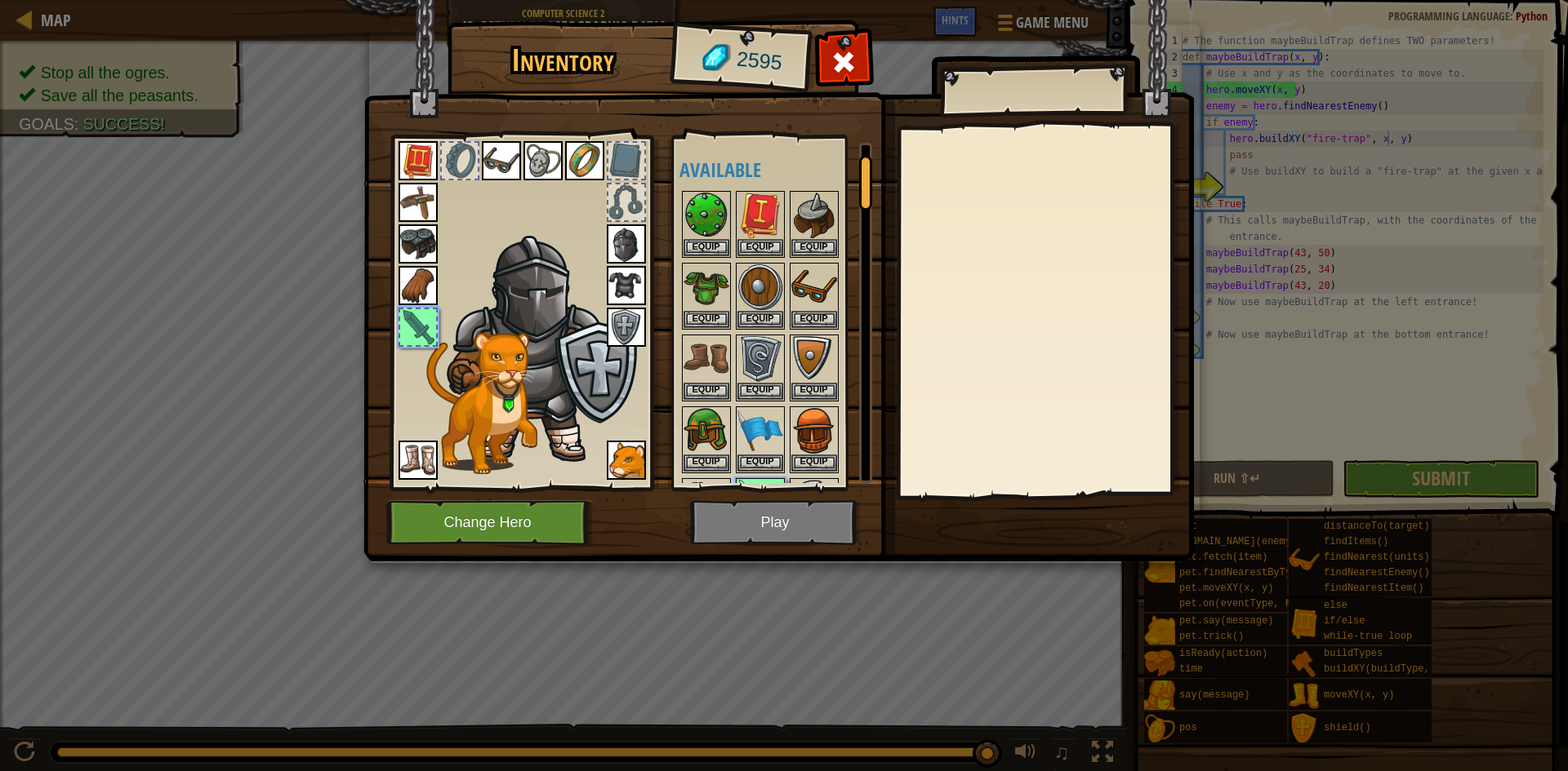
scroll to position [67, 0]
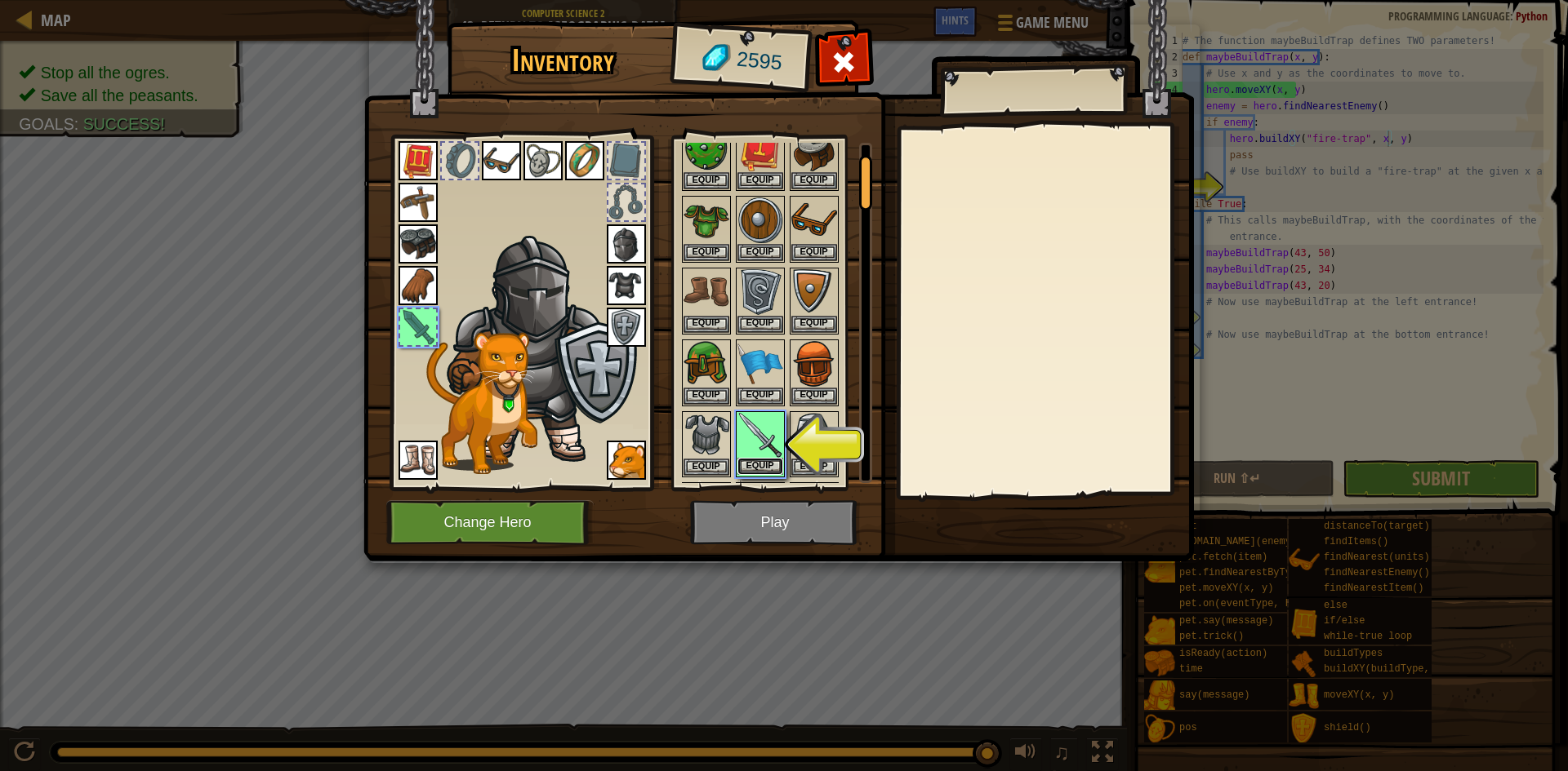
click at [764, 469] on button "Equip" at bounding box center [759, 466] width 45 height 18
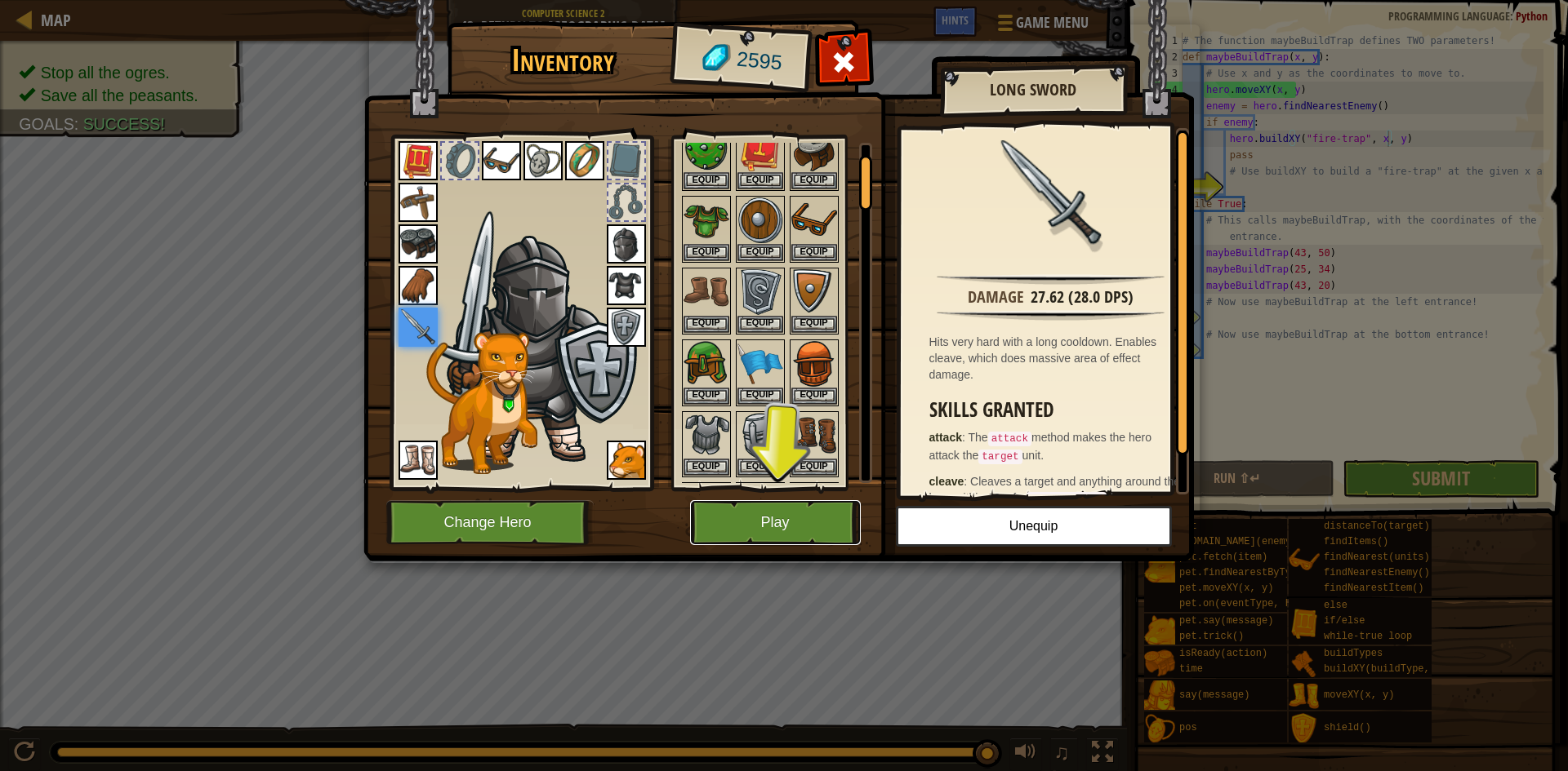
click at [801, 514] on button "Play" at bounding box center [775, 523] width 170 height 45
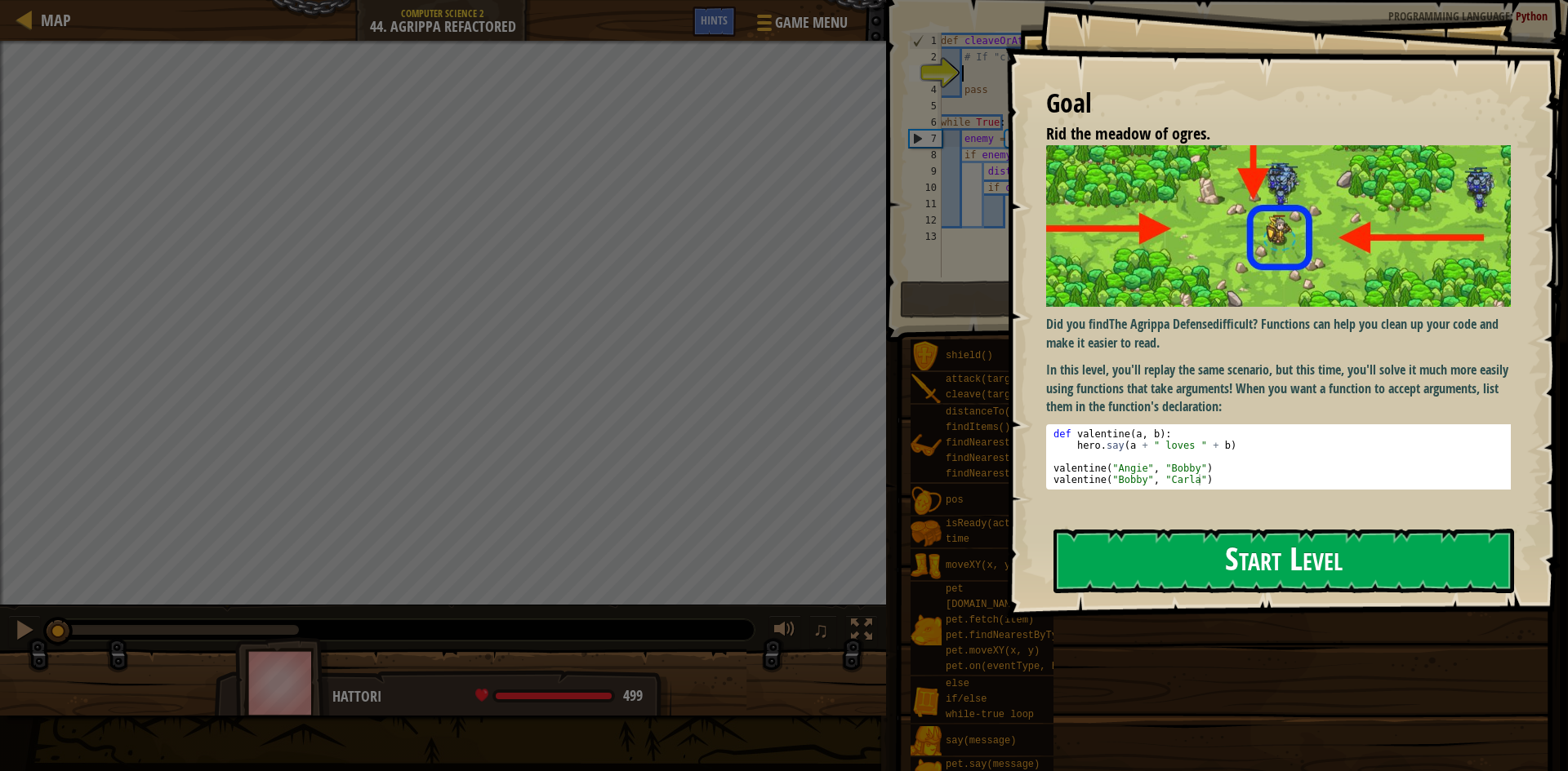
click at [1270, 553] on button "Start Level" at bounding box center [1284, 561] width 460 height 65
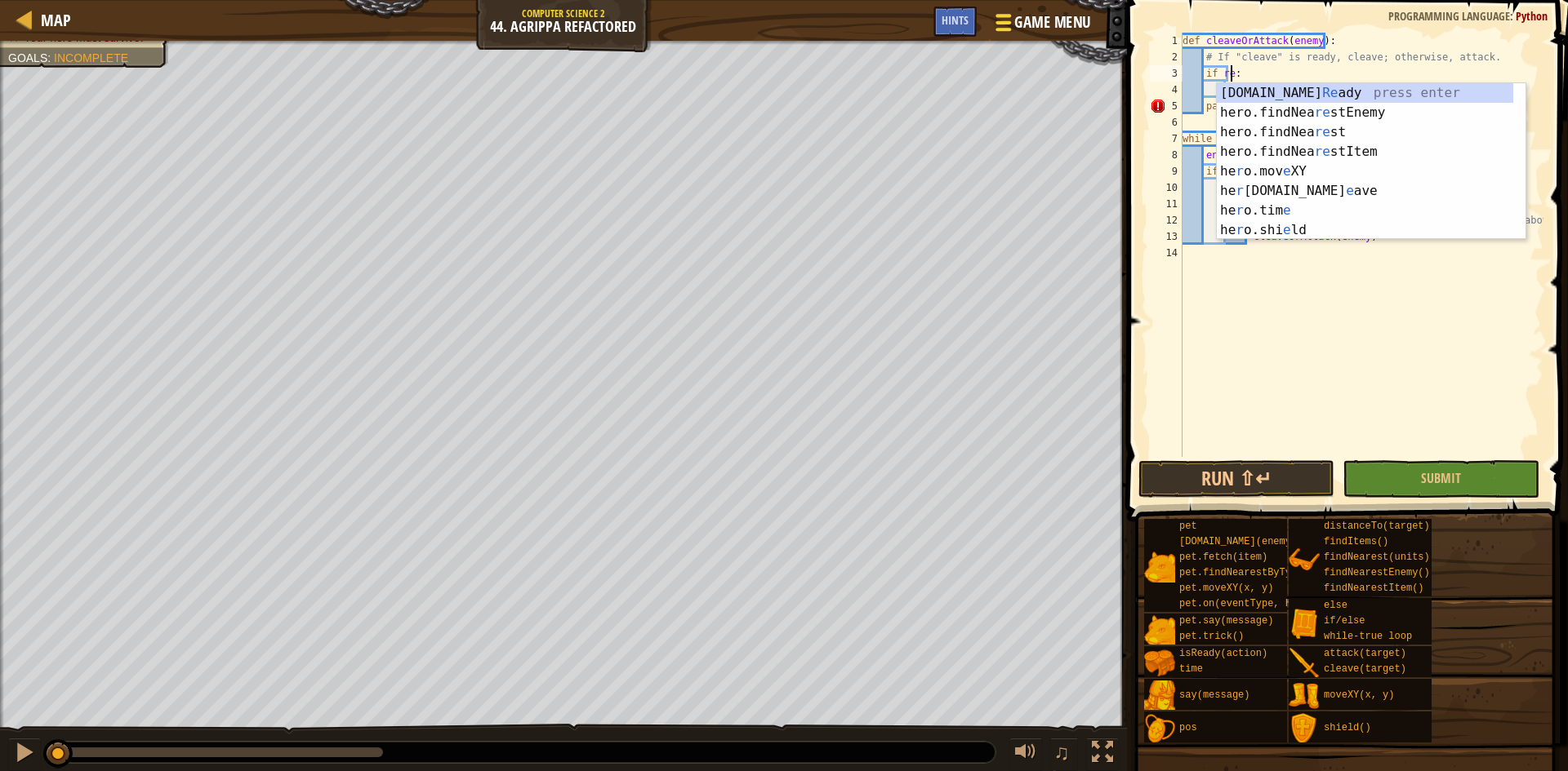
scroll to position [7, 4]
type textarea "if hero.isReady("cleave"):"
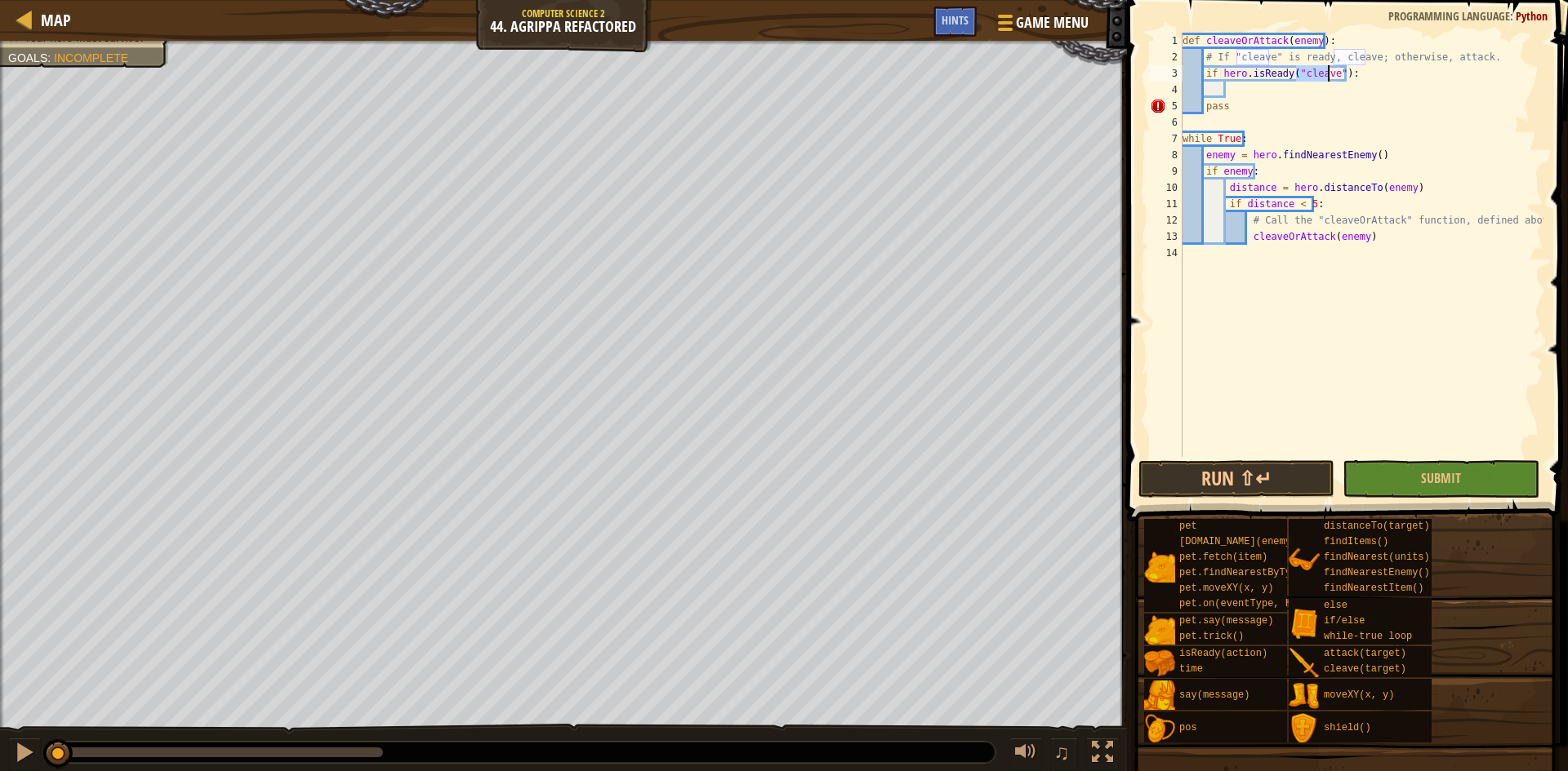
click at [1235, 96] on div "def cleaveOrAttack ( enemy ) : # If "cleave" is ready, cleave; otherwise, attac…" at bounding box center [1361, 261] width 364 height 457
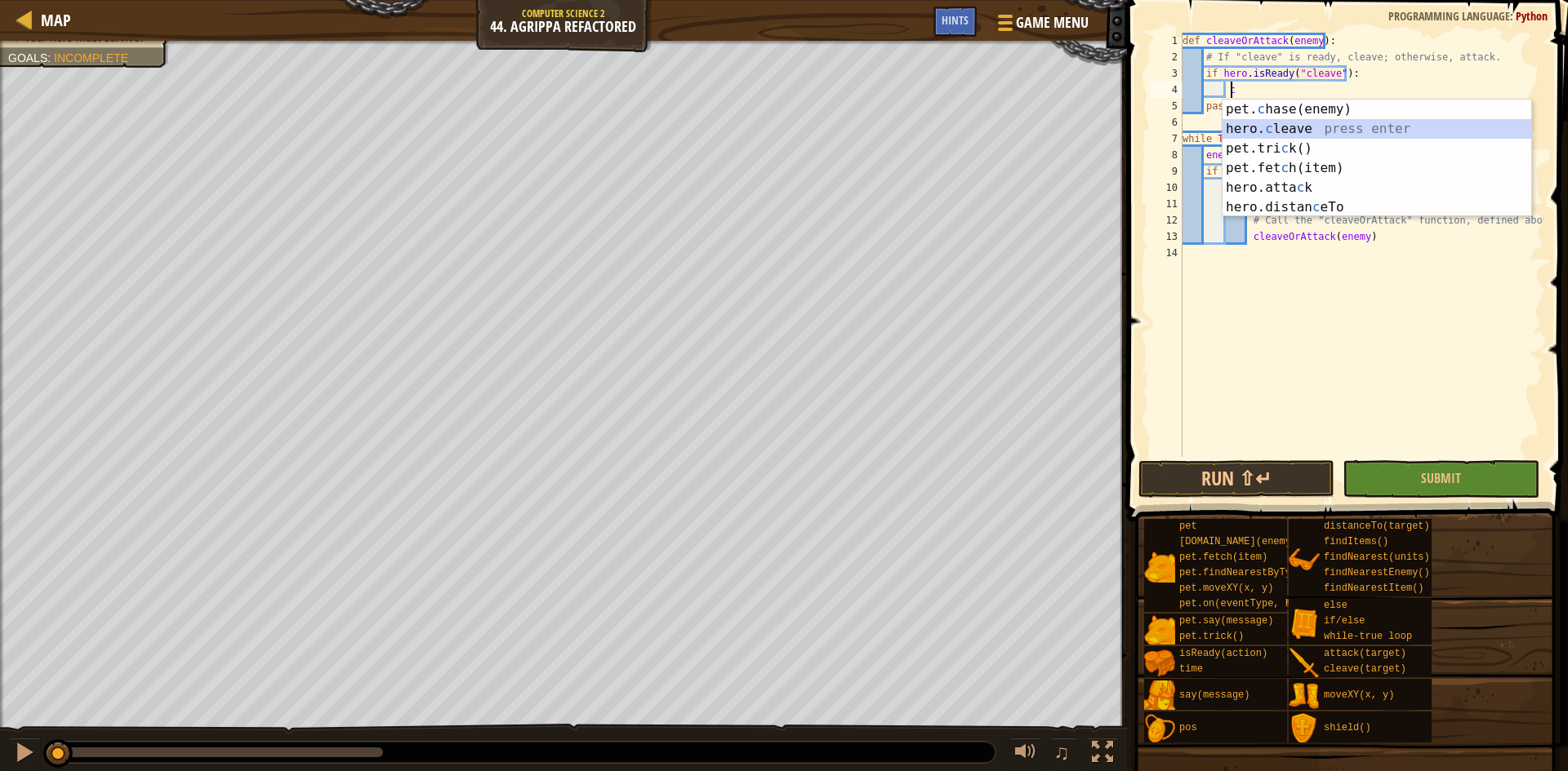
click at [1290, 127] on div "pet. c hase(enemy) press enter hero. c leave press enter pet.tri c k() press en…" at bounding box center [1376, 178] width 308 height 156
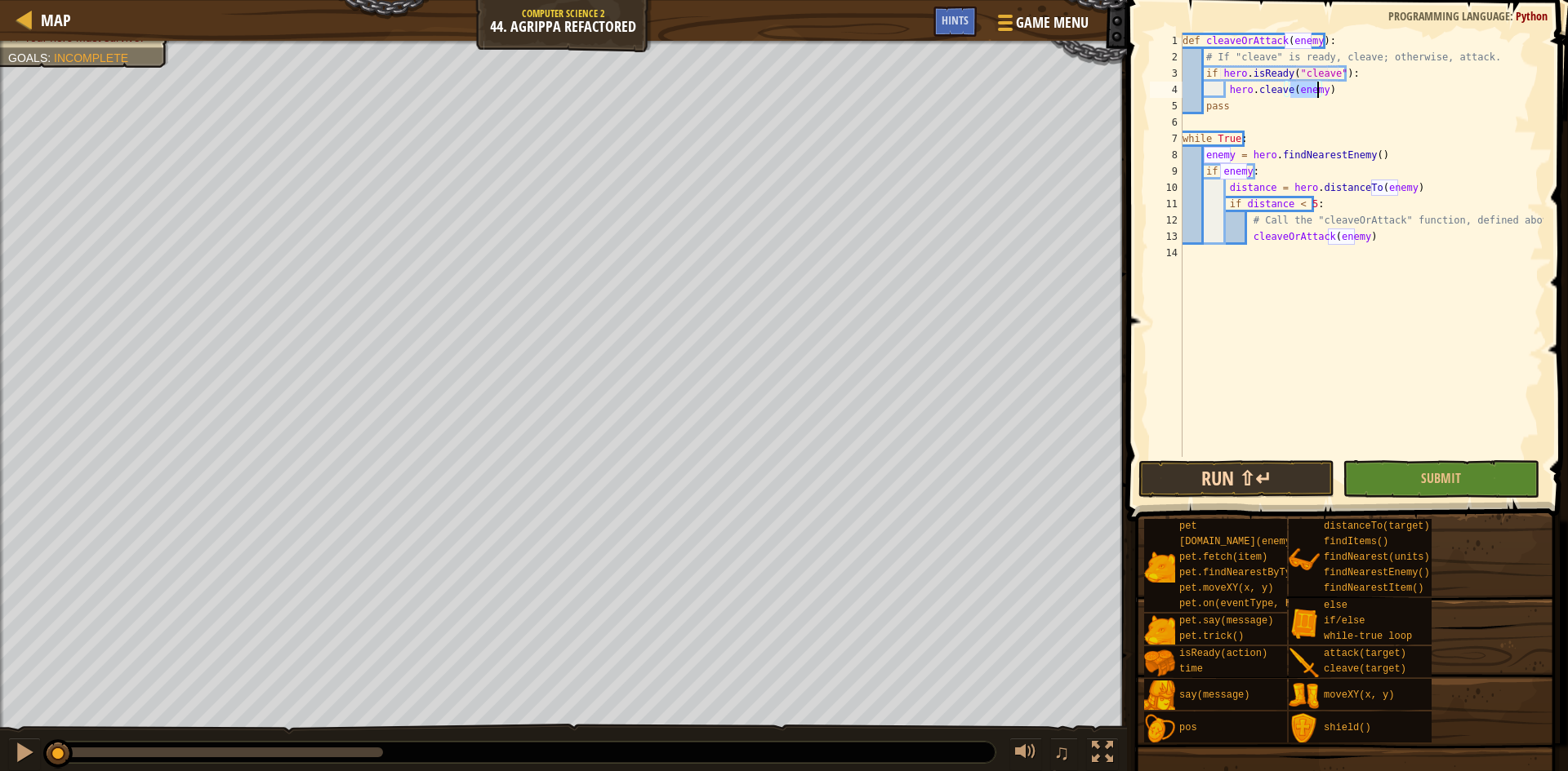
type textarea "hero.cleave(enemy)"
click at [1255, 476] on button "Run ⇧↵" at bounding box center [1236, 479] width 196 height 38
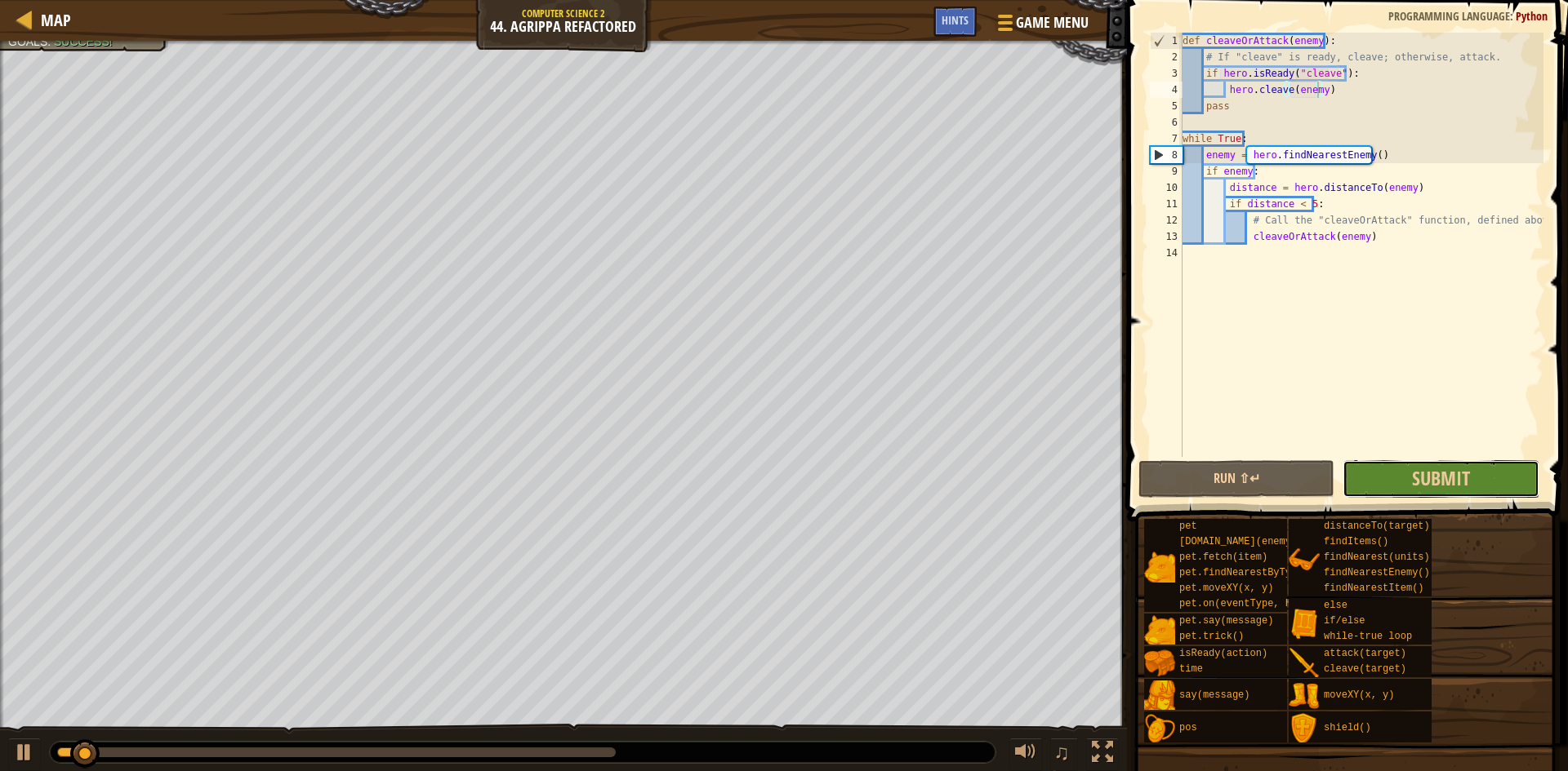
click at [1352, 469] on button "Submit" at bounding box center [1441, 479] width 196 height 38
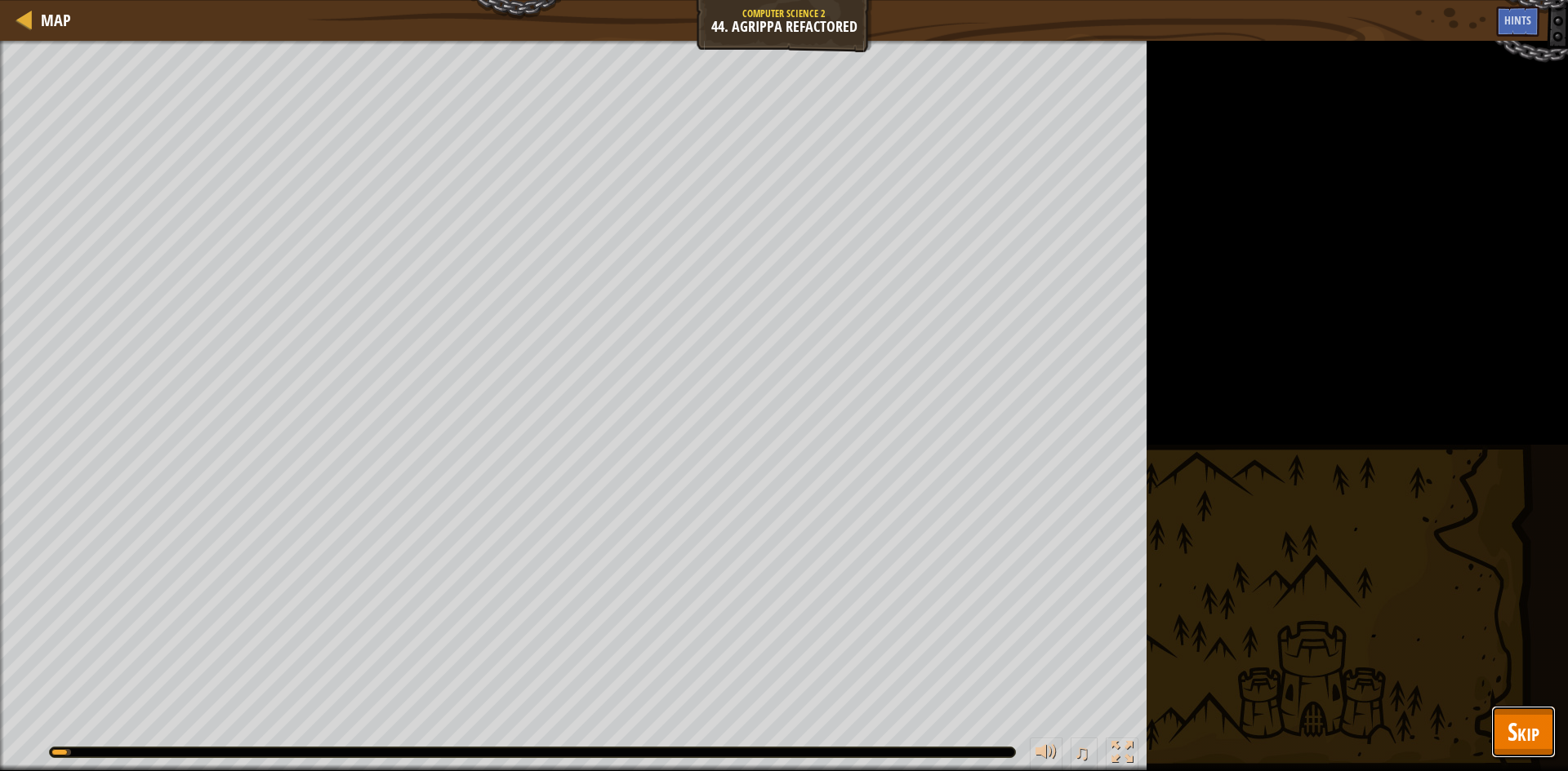
click at [1513, 742] on span "Skip" at bounding box center [1524, 732] width 31 height 33
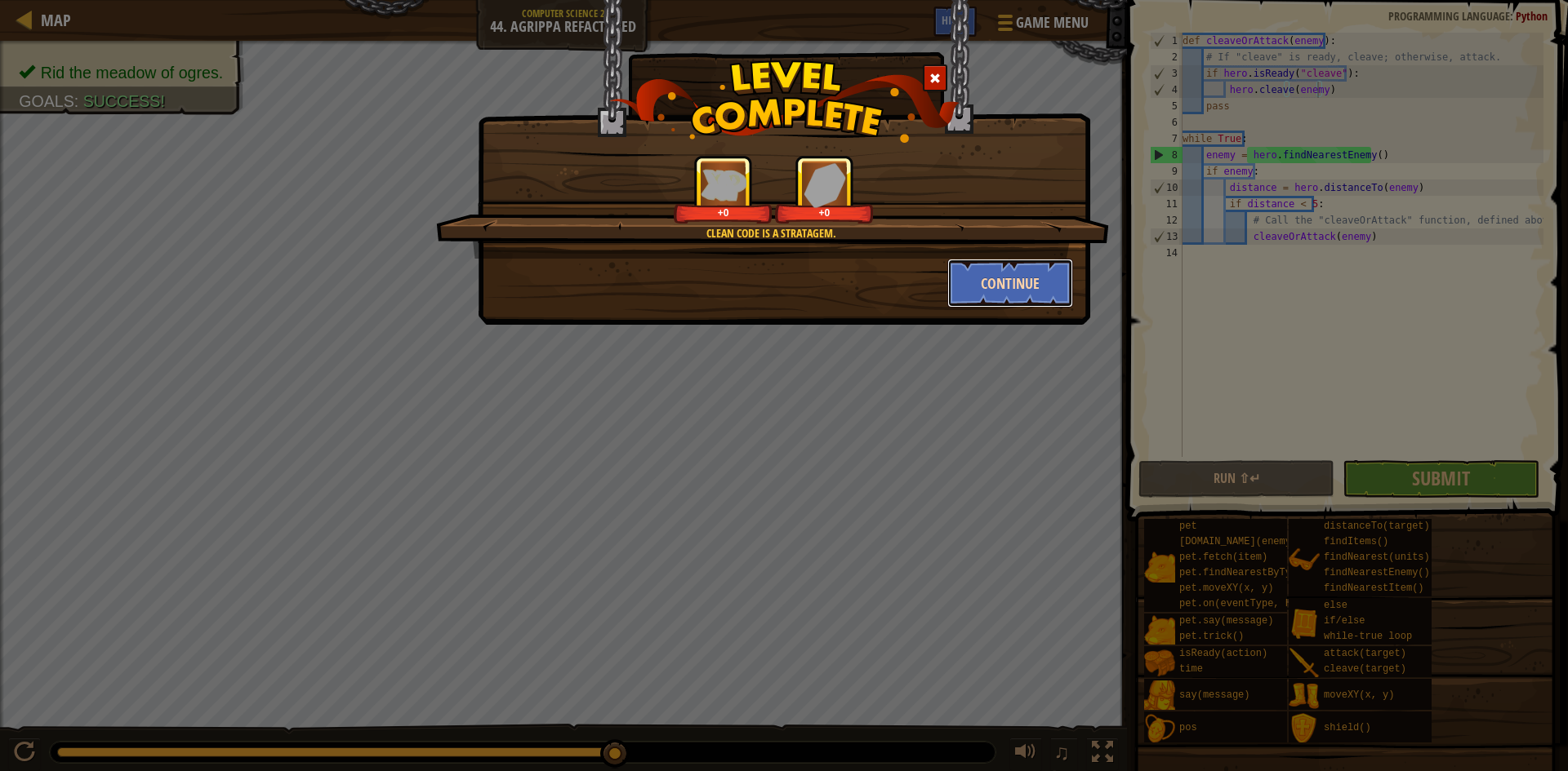
click at [997, 280] on button "Continue" at bounding box center [1010, 283] width 127 height 49
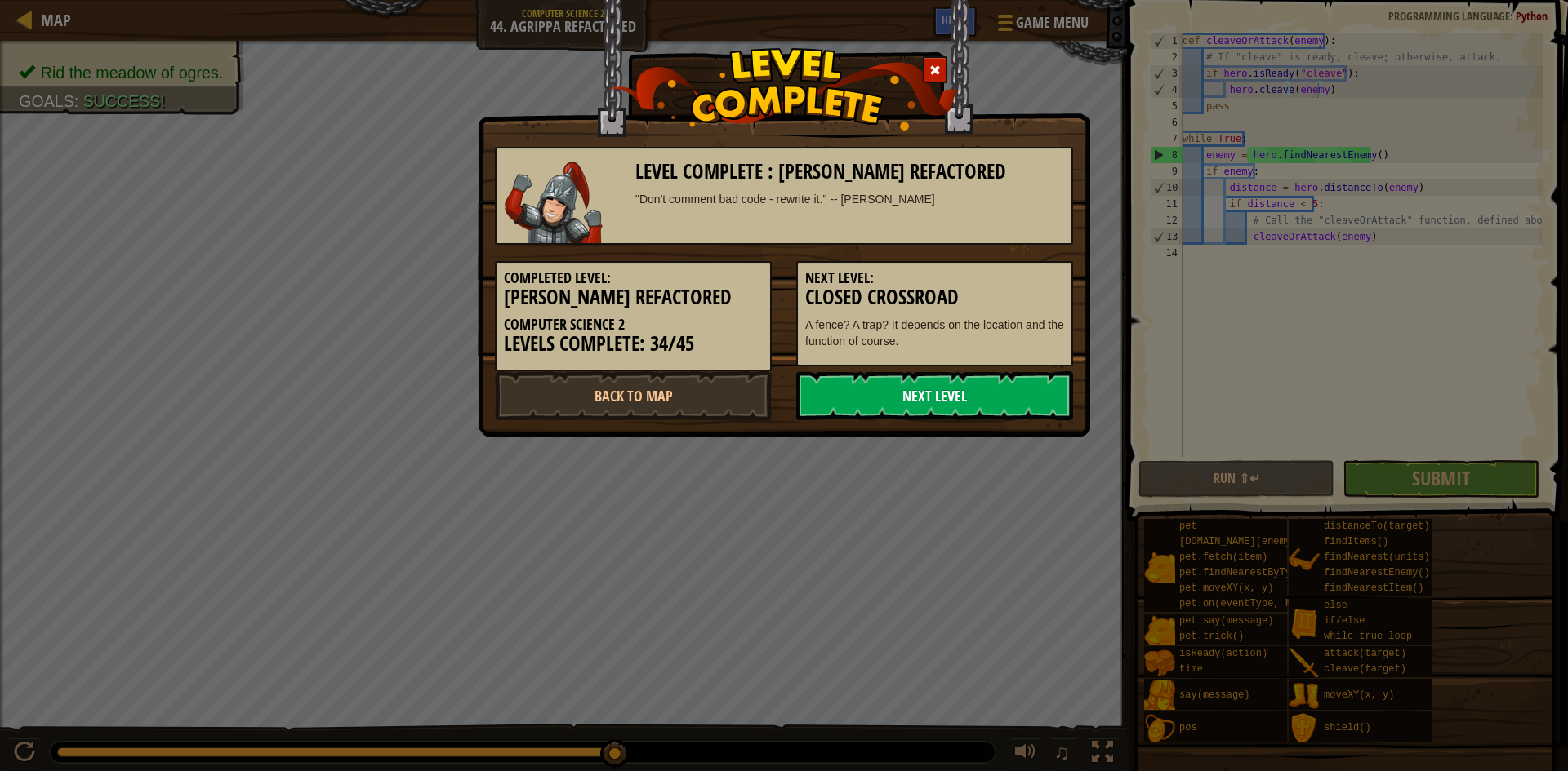
click at [967, 384] on link "Next Level" at bounding box center [935, 395] width 277 height 49
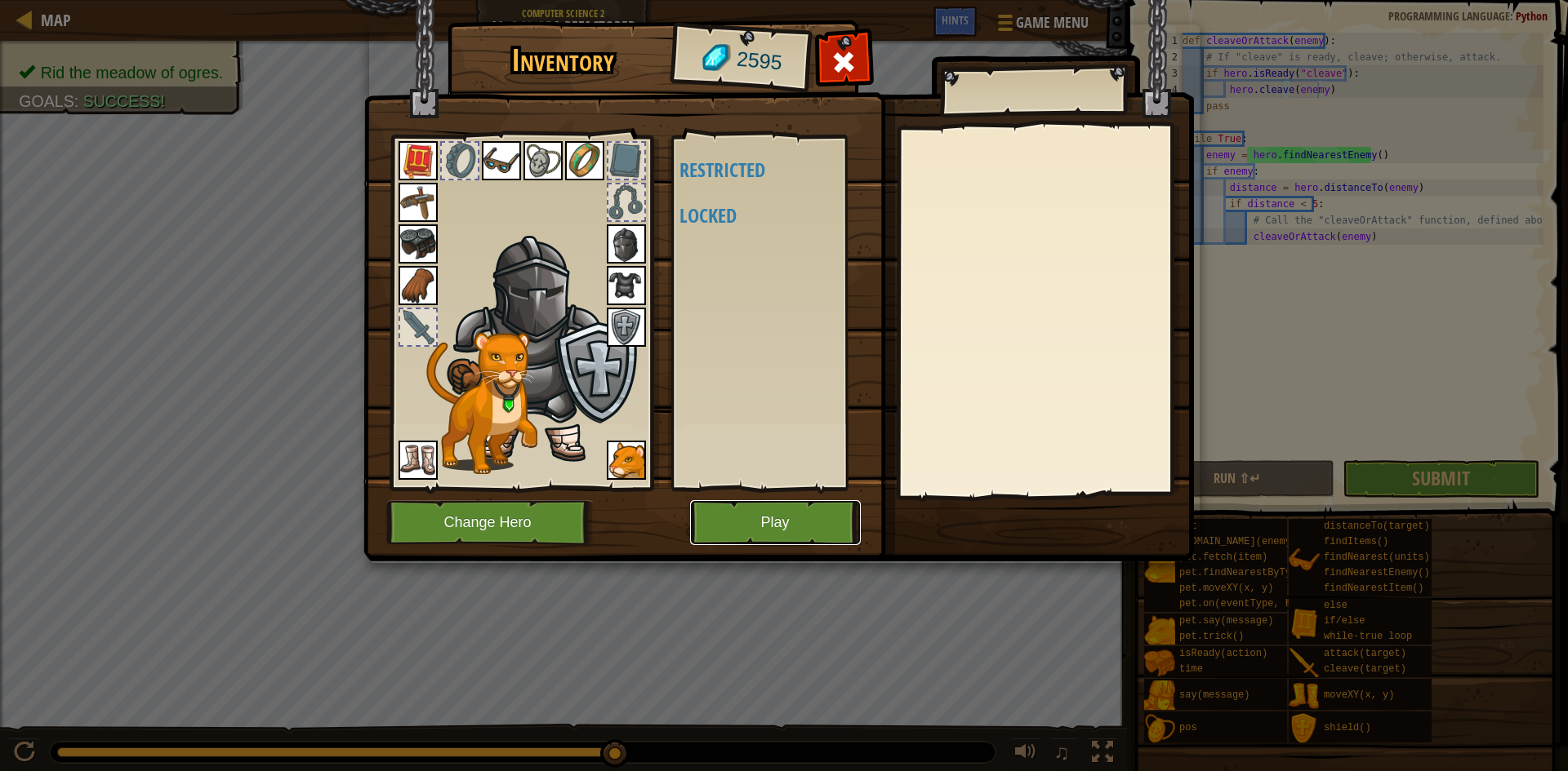
click at [811, 505] on button "Play" at bounding box center [775, 523] width 170 height 45
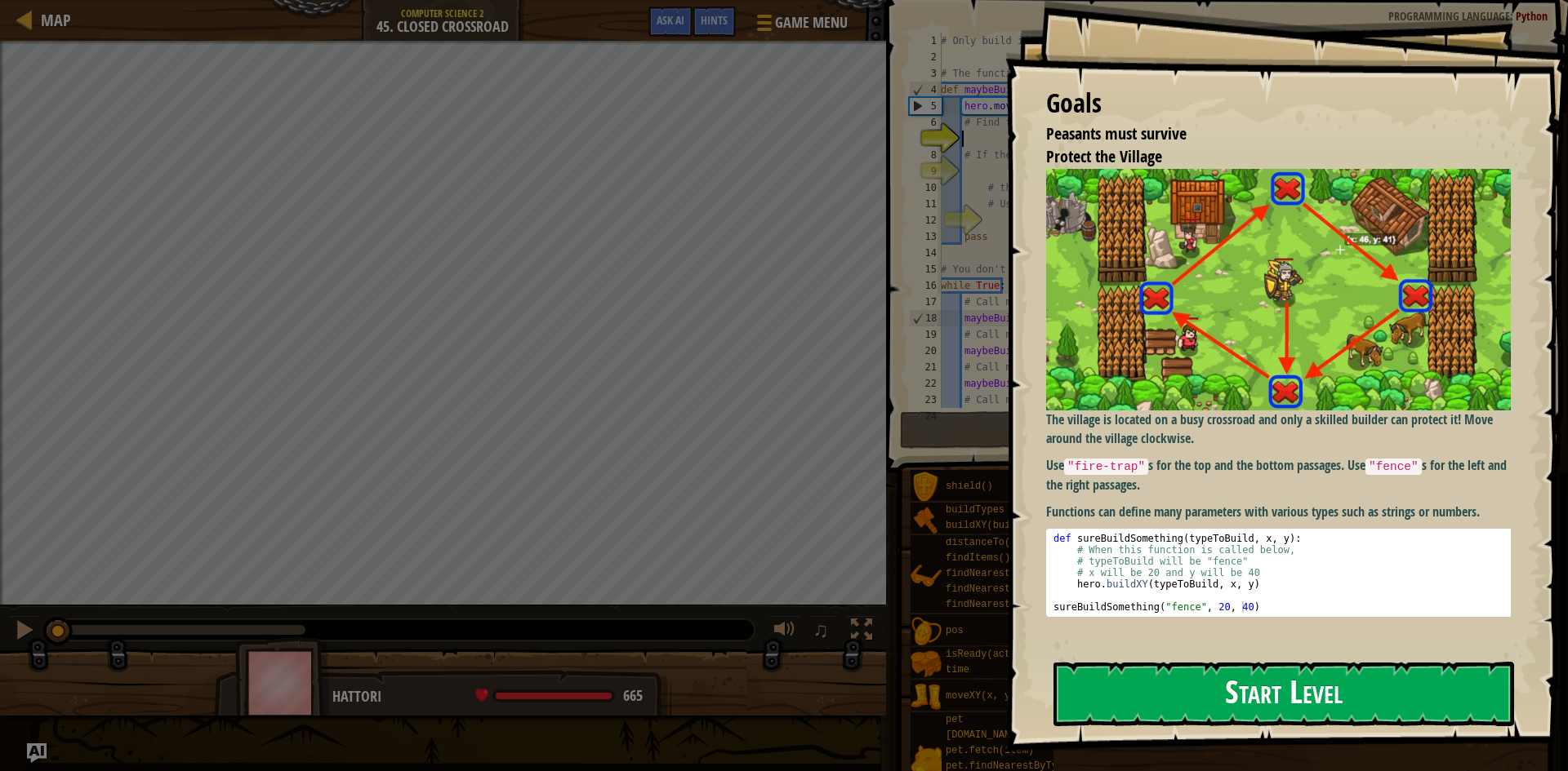
click at [1245, 662] on button "Start Level" at bounding box center [1284, 694] width 460 height 65
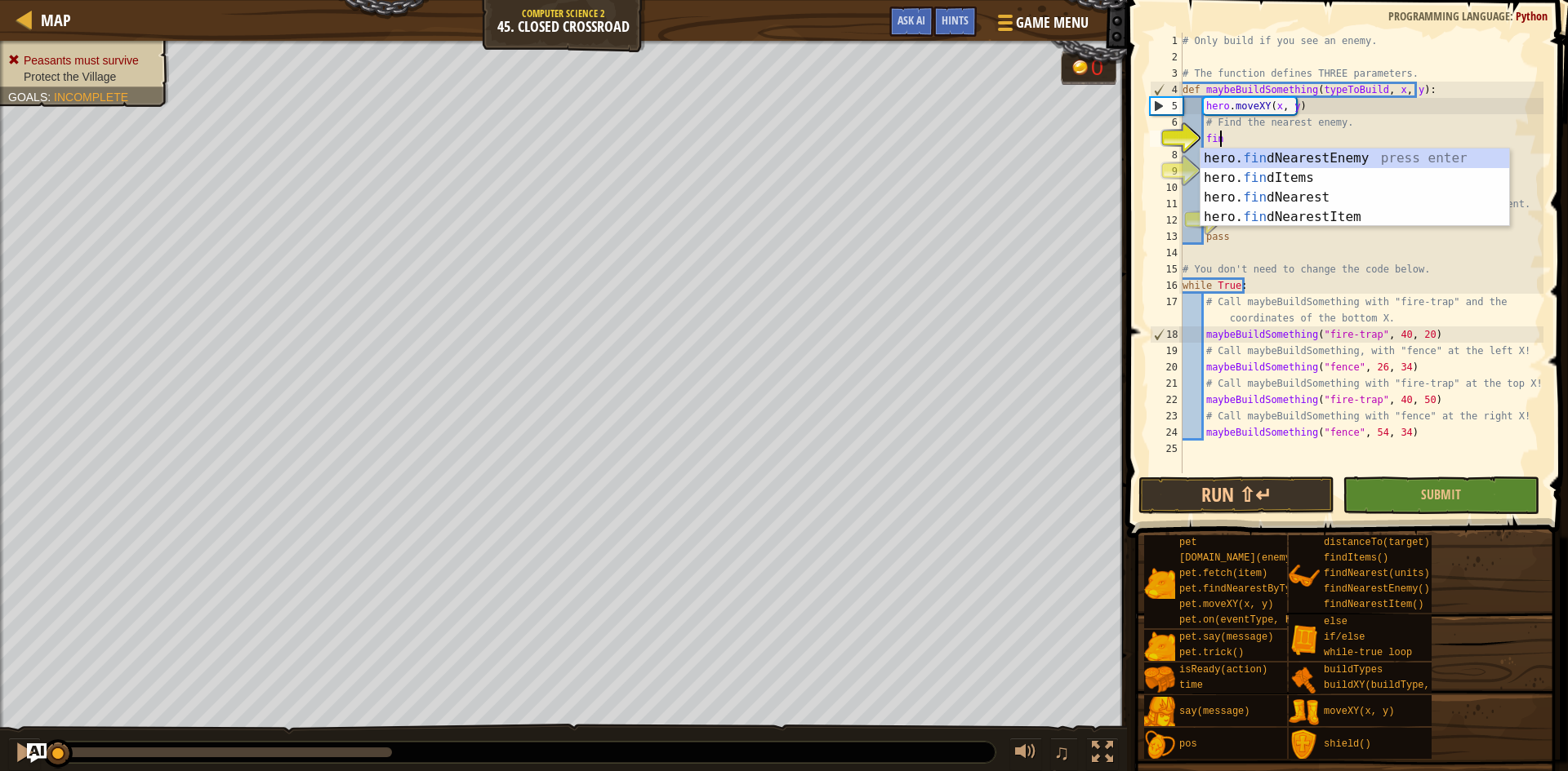
scroll to position [7, 3]
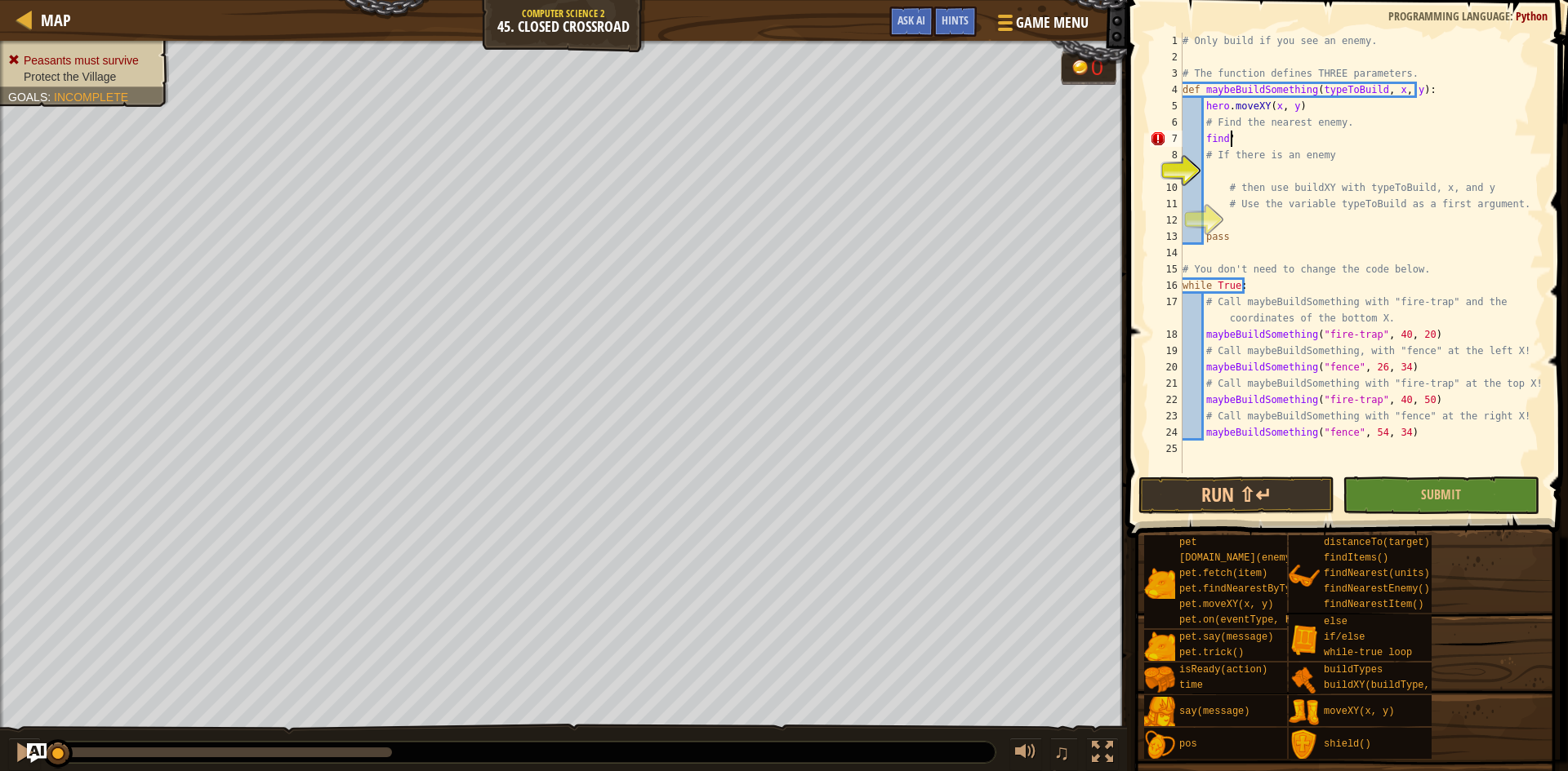
type textarea "find"
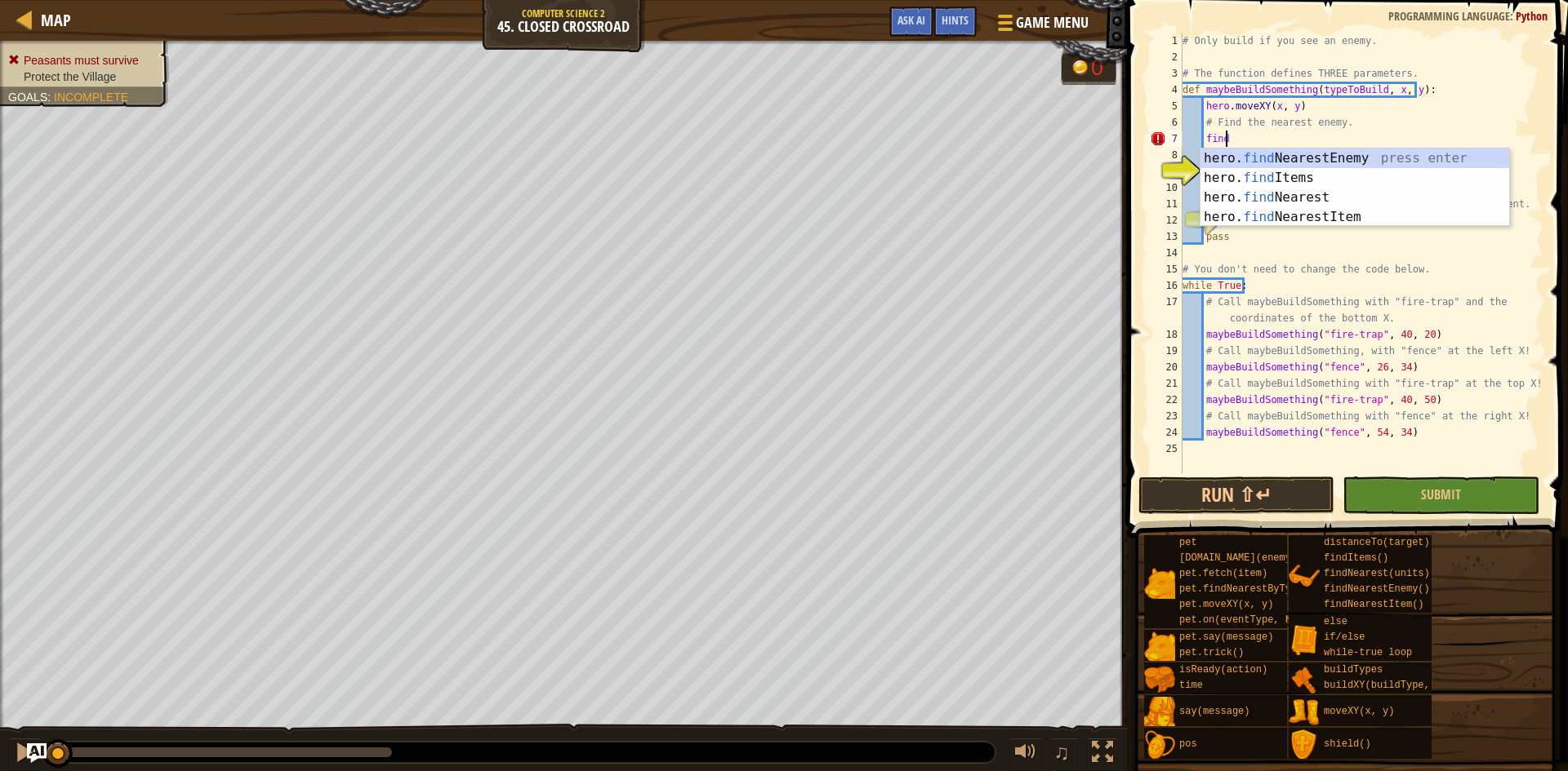
scroll to position [7, 1]
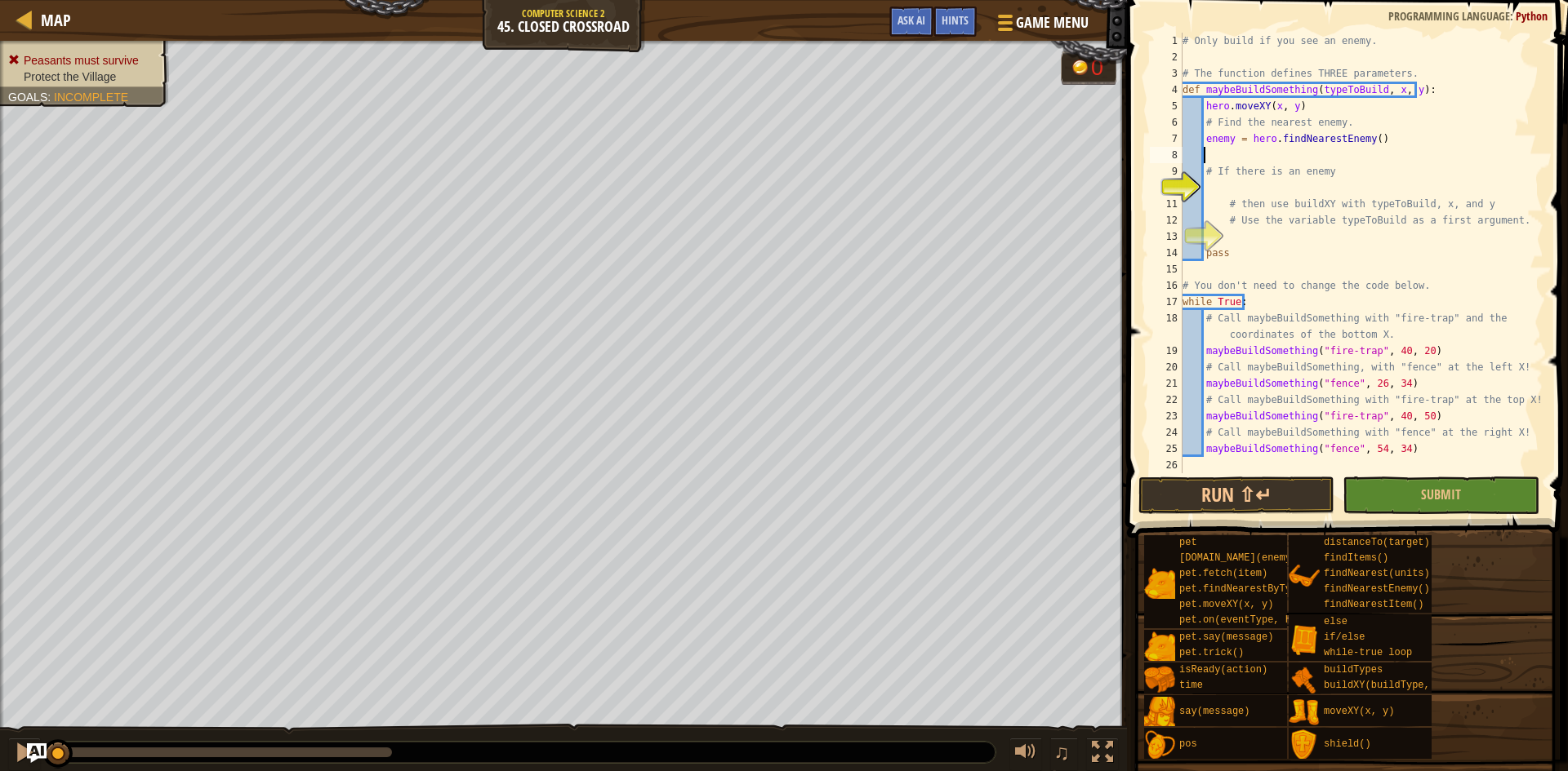
click at [1277, 190] on div "# Only build if you see an enemy. # The function defines THREE parameters. def …" at bounding box center [1361, 269] width 364 height 474
type textarea "if enemy:"
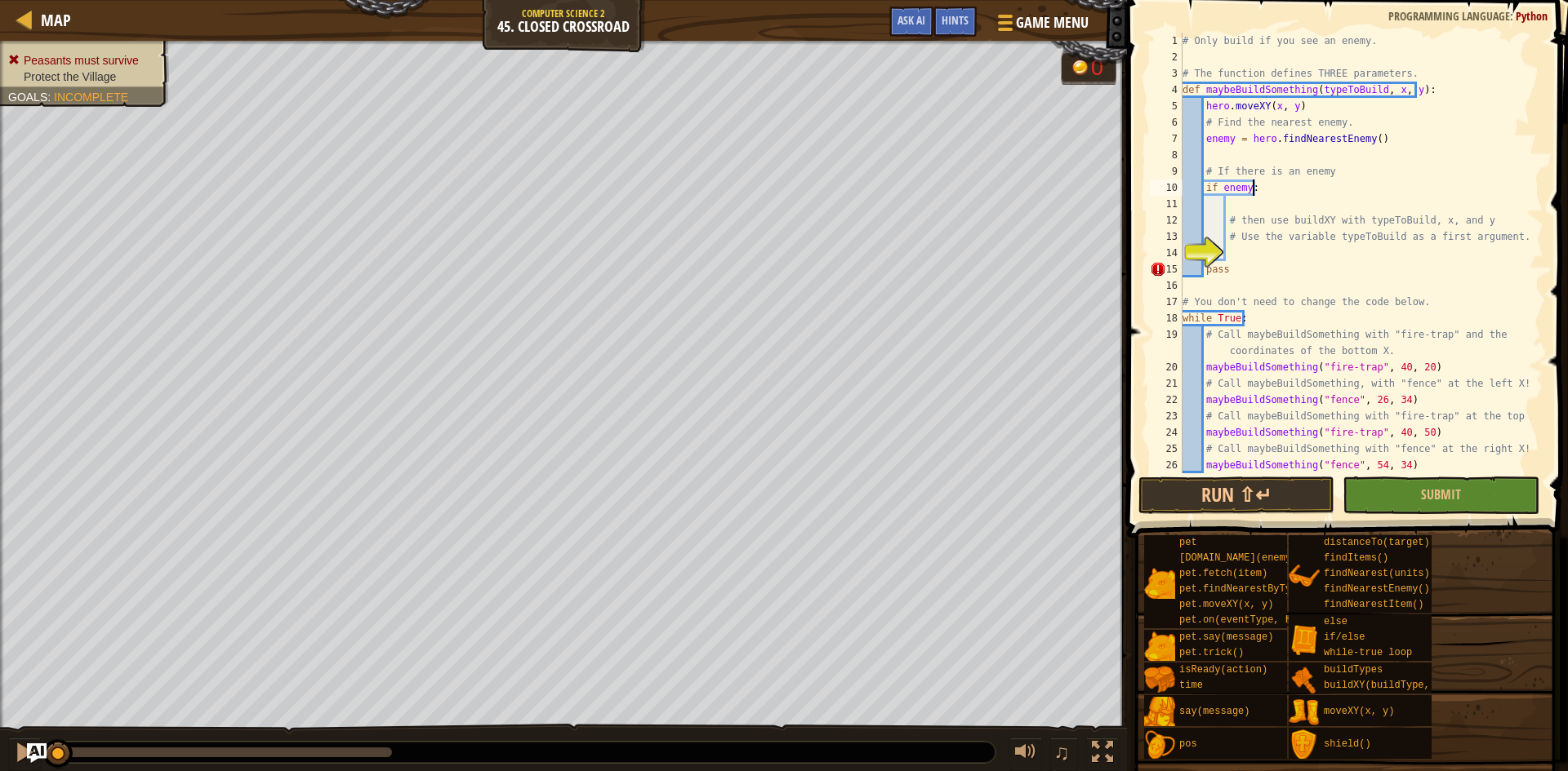
click at [1277, 190] on div "# Only build if you see an enemy. # The function defines THREE parameters. def …" at bounding box center [1355, 269] width 352 height 474
click at [1280, 198] on div "# Only build if you see an enemy. # The function defines THREE parameters. def …" at bounding box center [1355, 269] width 352 height 474
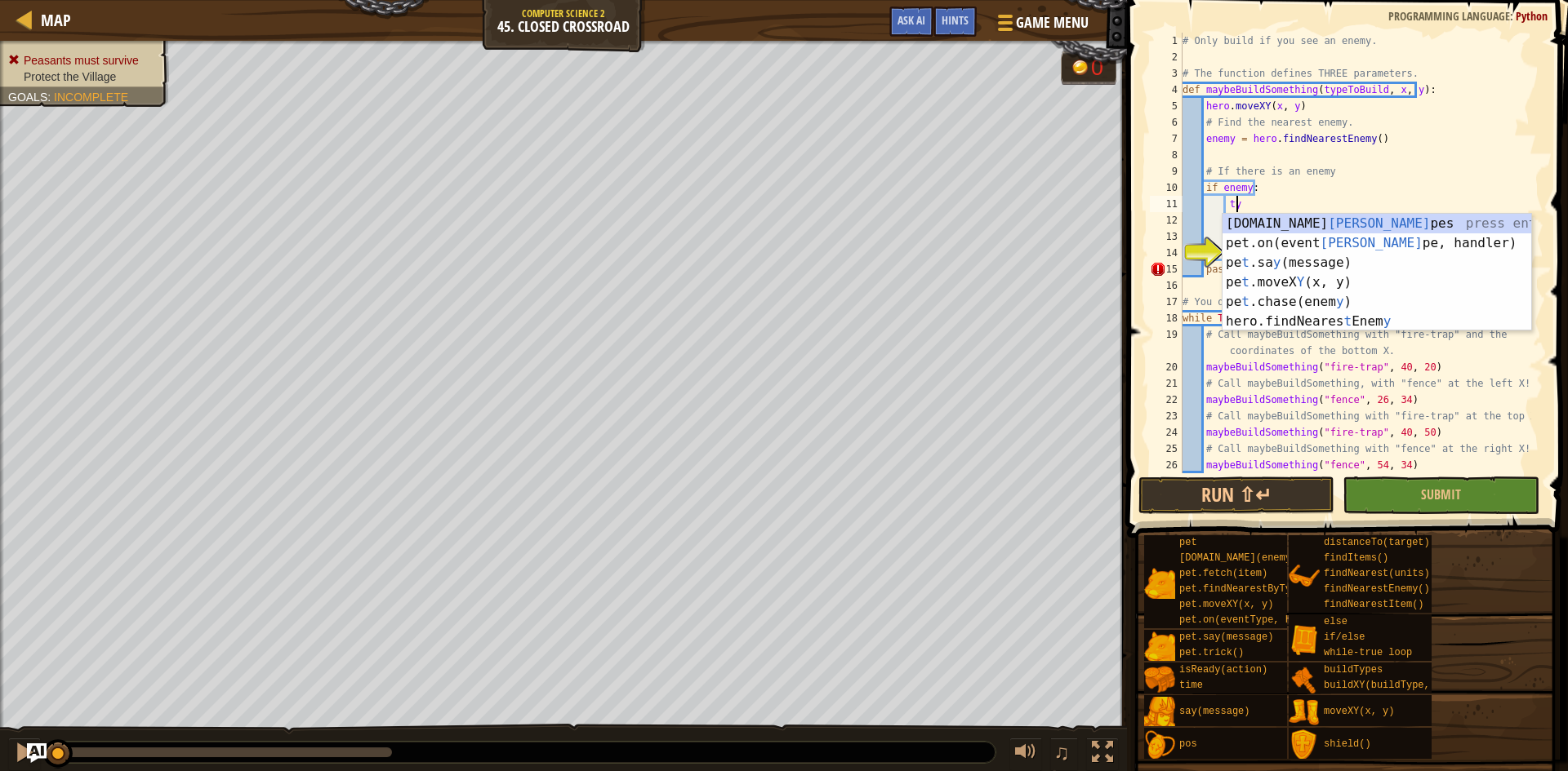
scroll to position [7, 4]
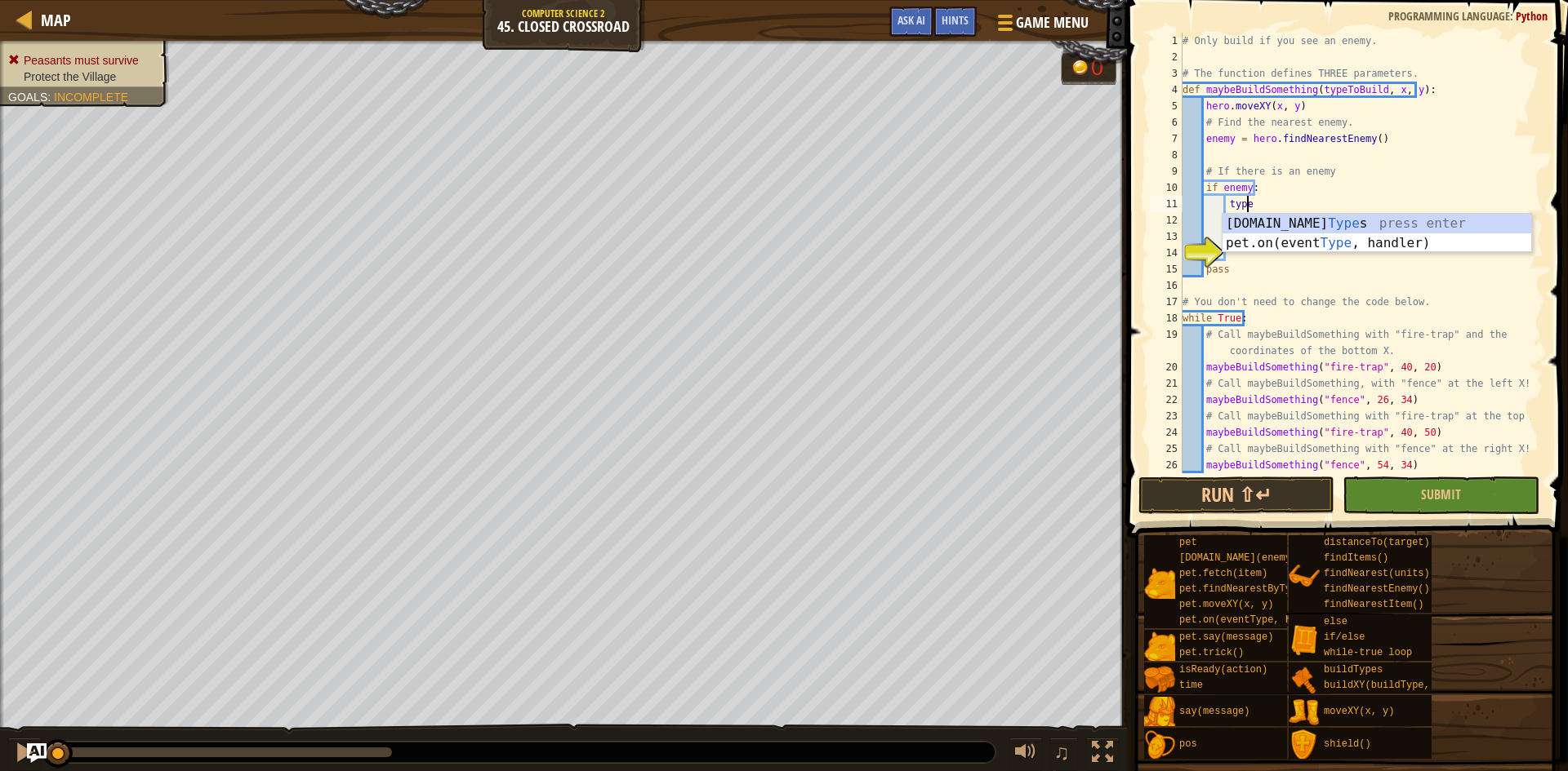
click at [1323, 191] on div "# Only build if you see an enemy. # The function defines THREE parameters. def …" at bounding box center [1355, 269] width 352 height 474
click at [1306, 198] on div "# Only build if you see an enemy. # The function defines THREE parameters. def …" at bounding box center [1355, 269] width 352 height 474
type textarea "typeToBuild(x, y)"
click at [1289, 501] on button "Run ⇧↵" at bounding box center [1236, 495] width 196 height 38
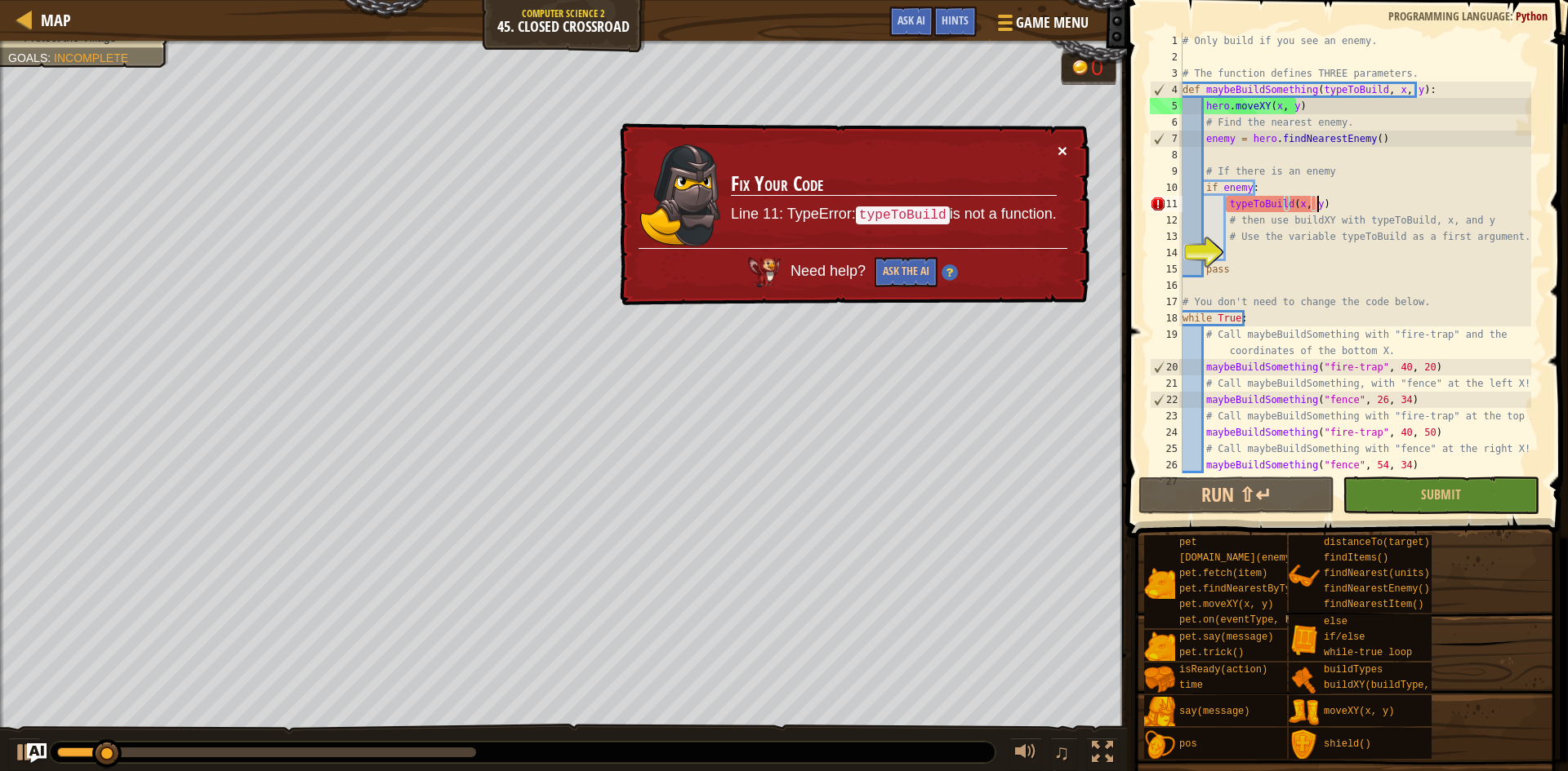
click at [1061, 145] on button "×" at bounding box center [1062, 150] width 10 height 18
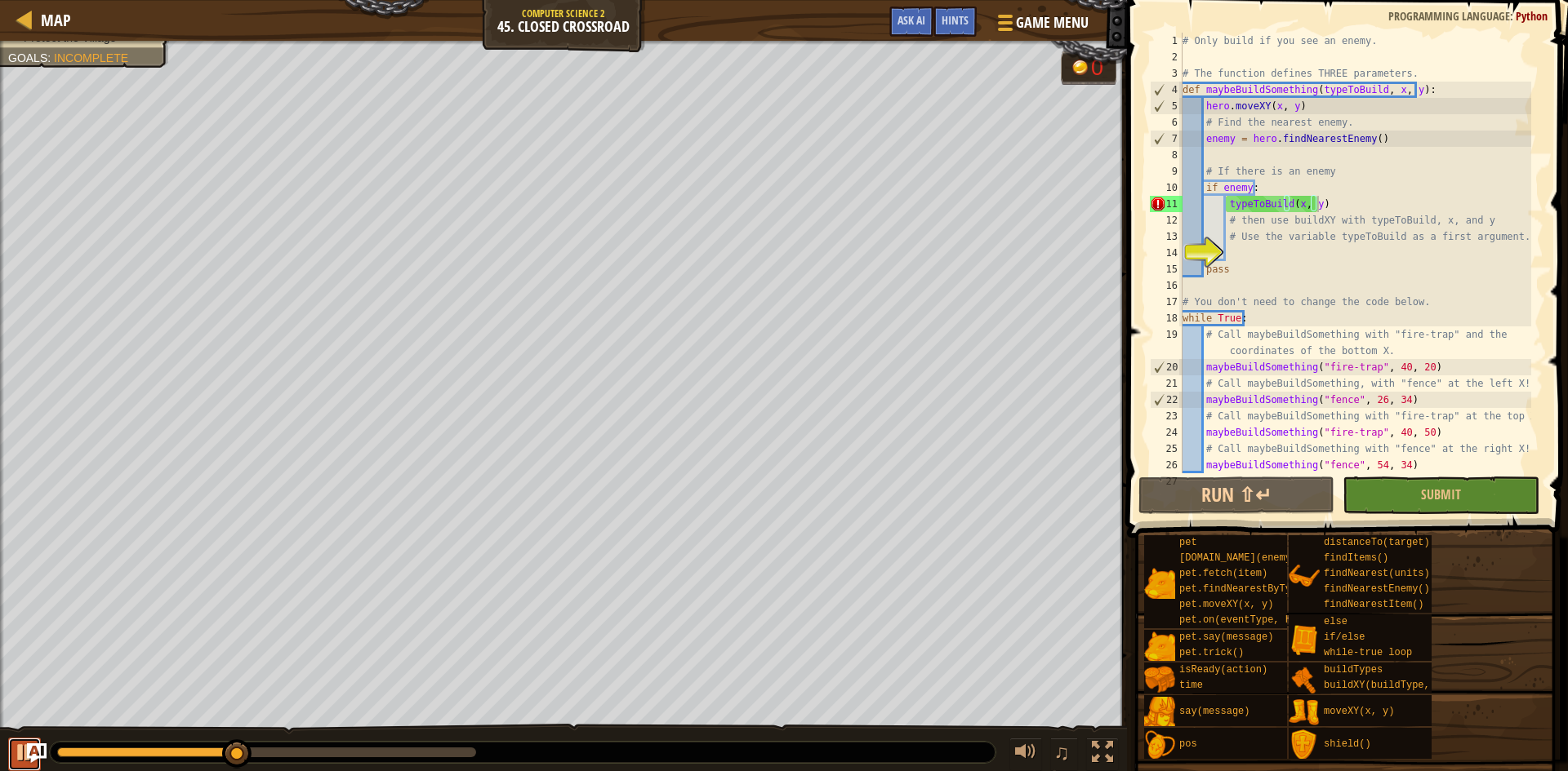
click at [17, 757] on div at bounding box center [24, 752] width 21 height 21
drag, startPoint x: 1335, startPoint y: 205, endPoint x: 1228, endPoint y: 205, distance: 107.0
click at [1228, 205] on div "# Only build if you see an enemy. # The function defines THREE parameters. def …" at bounding box center [1355, 269] width 352 height 474
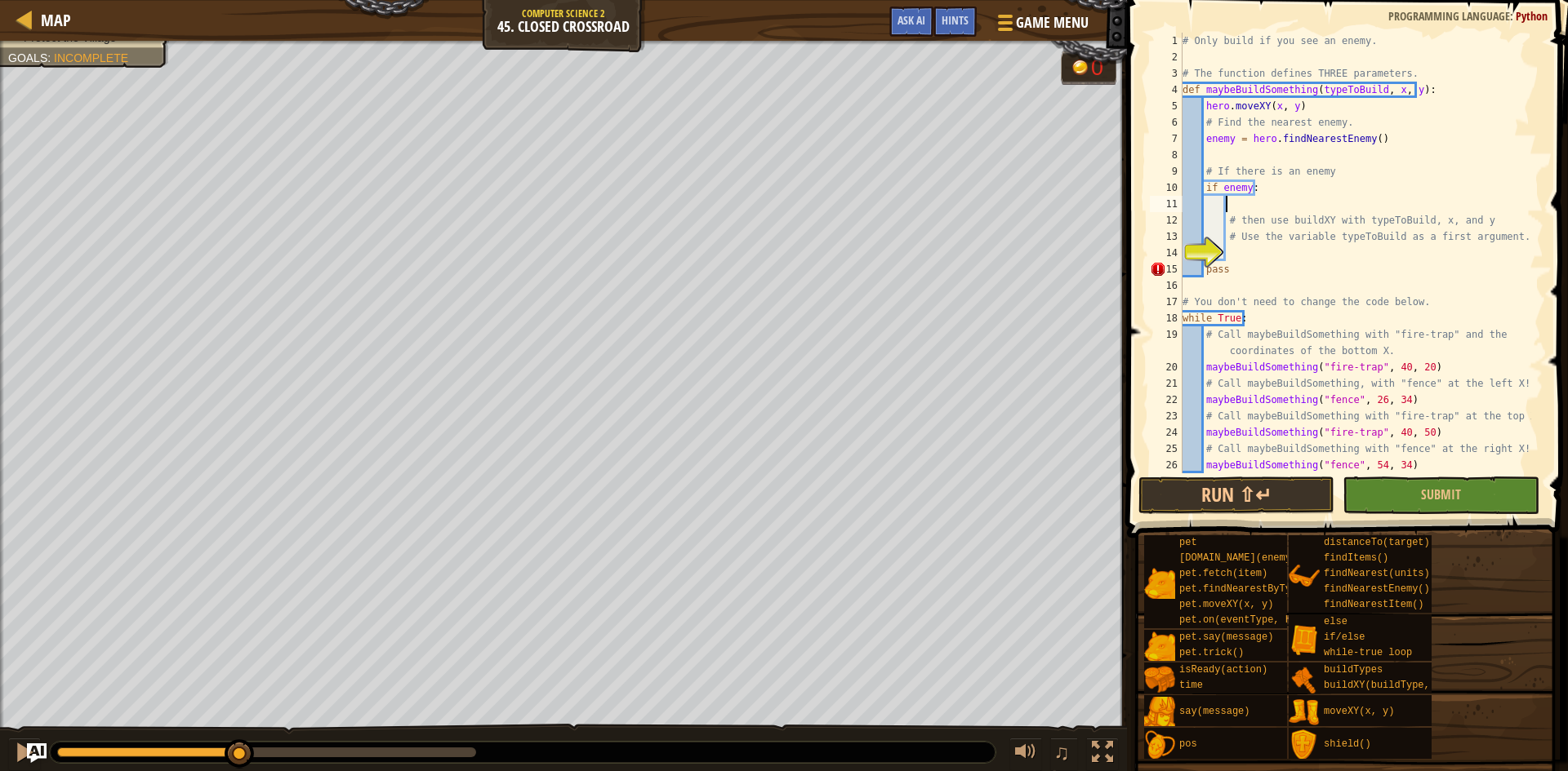
click at [1297, 247] on div "# Only build if you see an enemy. # The function defines THREE parameters. def …" at bounding box center [1355, 269] width 352 height 474
click at [1375, 253] on div "# Only build if you see an enemy. # The function defines THREE parameters. def …" at bounding box center [1355, 269] width 352 height 474
click at [1394, 250] on div "# Only build if you see an enemy. # The function defines THREE parameters. def …" at bounding box center [1355, 269] width 352 height 474
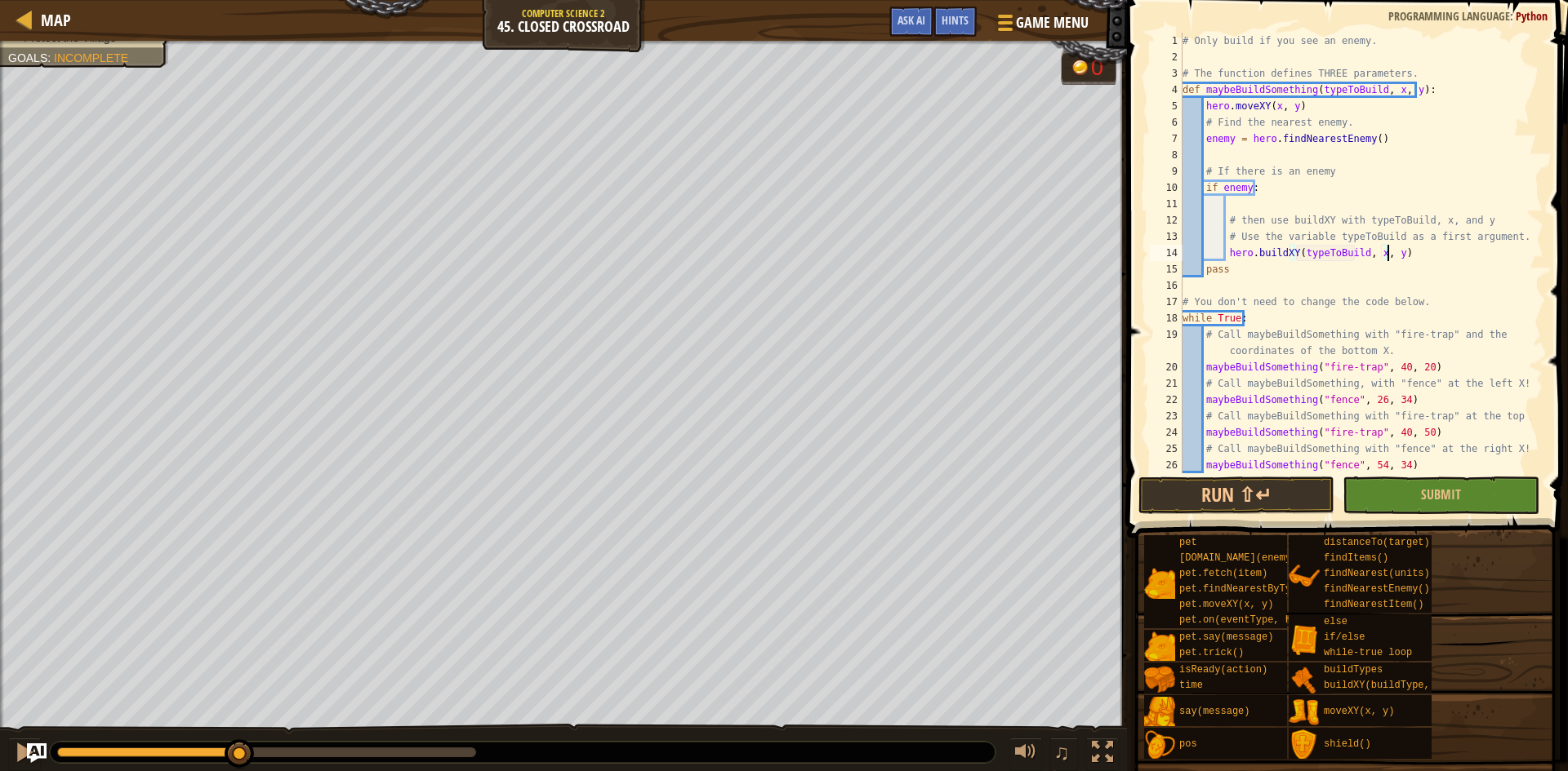
scroll to position [7, 17]
type textarea "hero.buildXY(typeToBuild, x, y)"
click at [1251, 491] on button "Run ⇧↵" at bounding box center [1236, 495] width 196 height 38
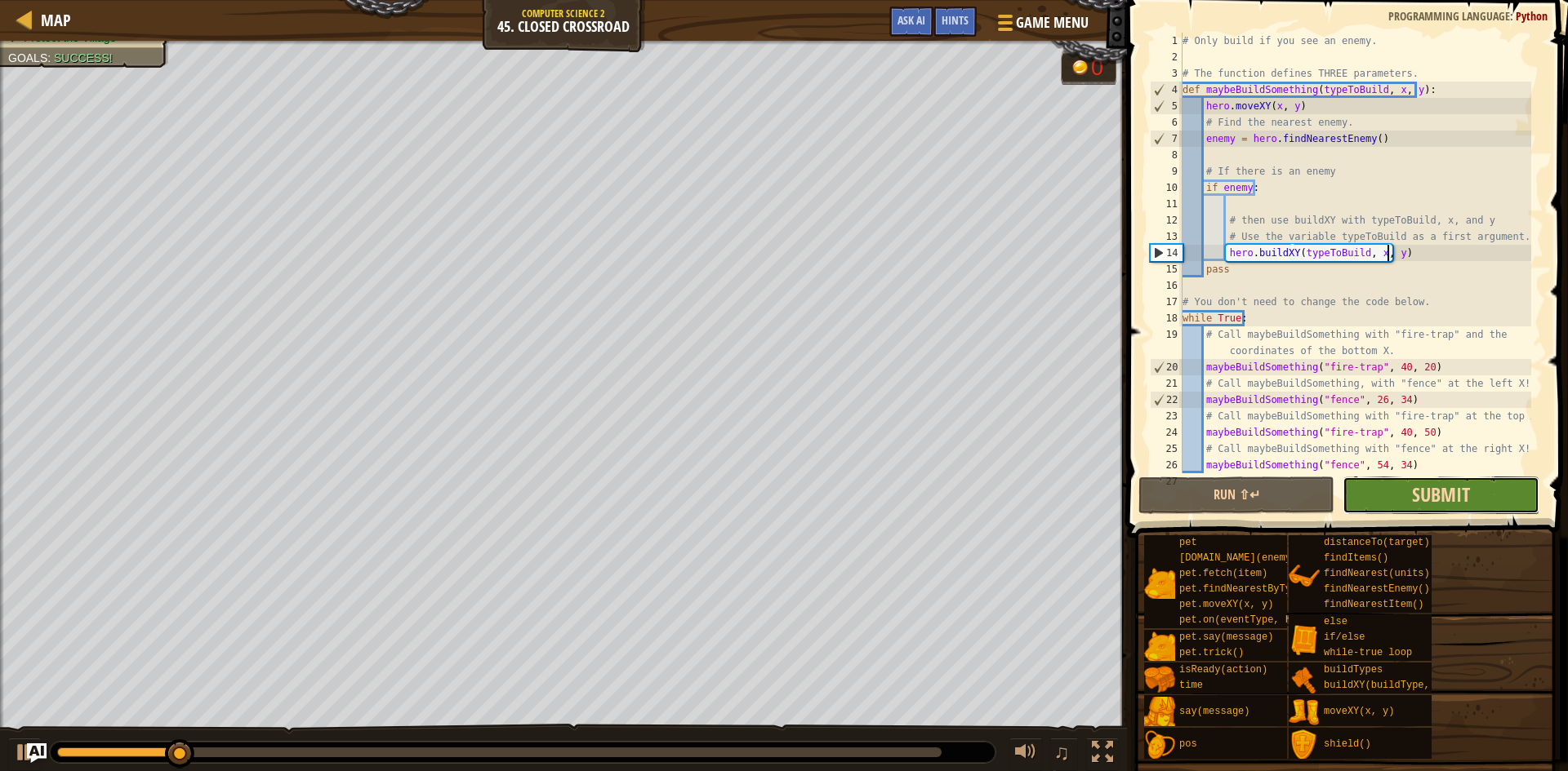
click at [1436, 504] on span "Submit" at bounding box center [1441, 494] width 58 height 26
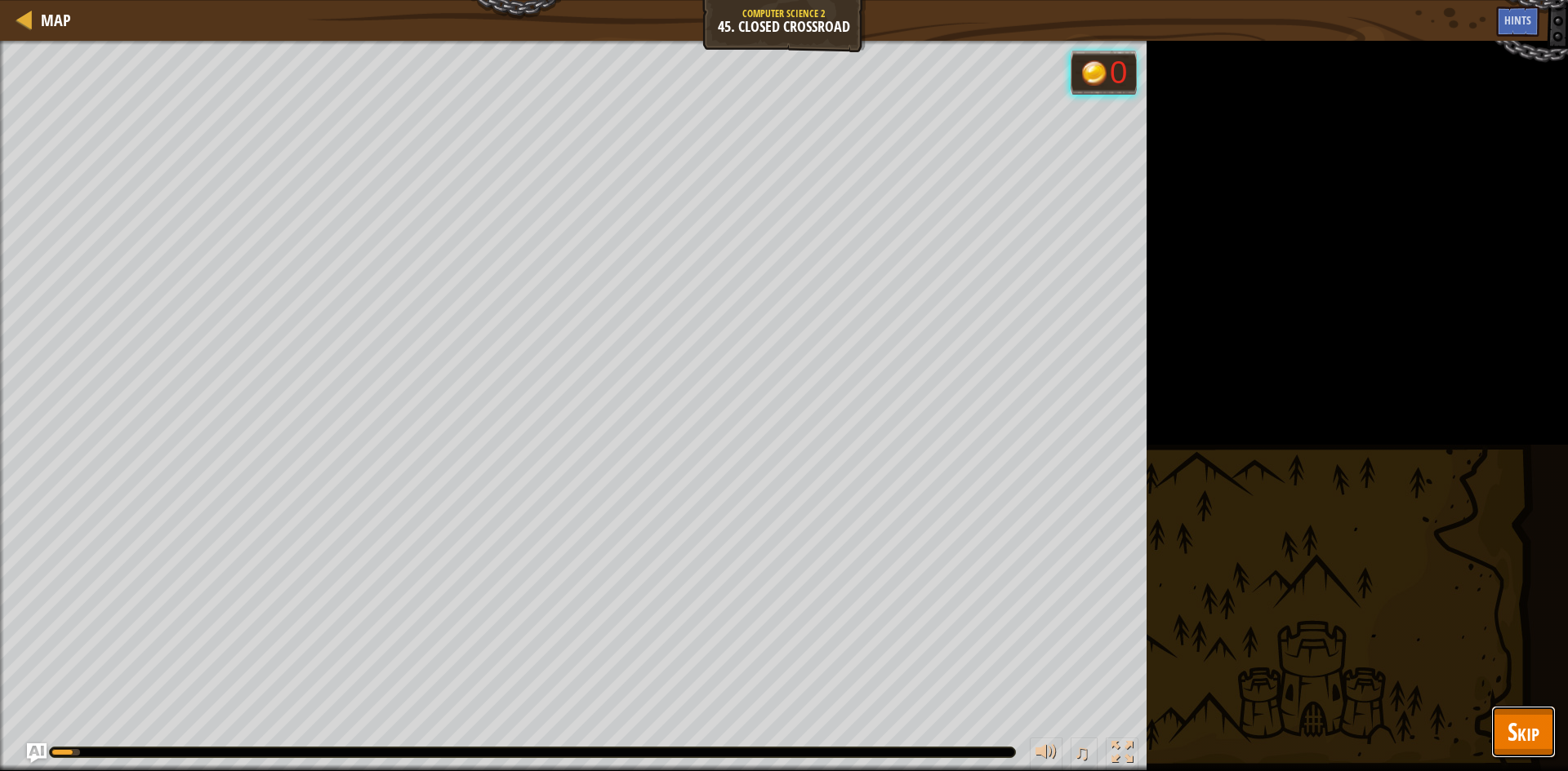
click at [1532, 736] on span "Skip" at bounding box center [1524, 732] width 31 height 33
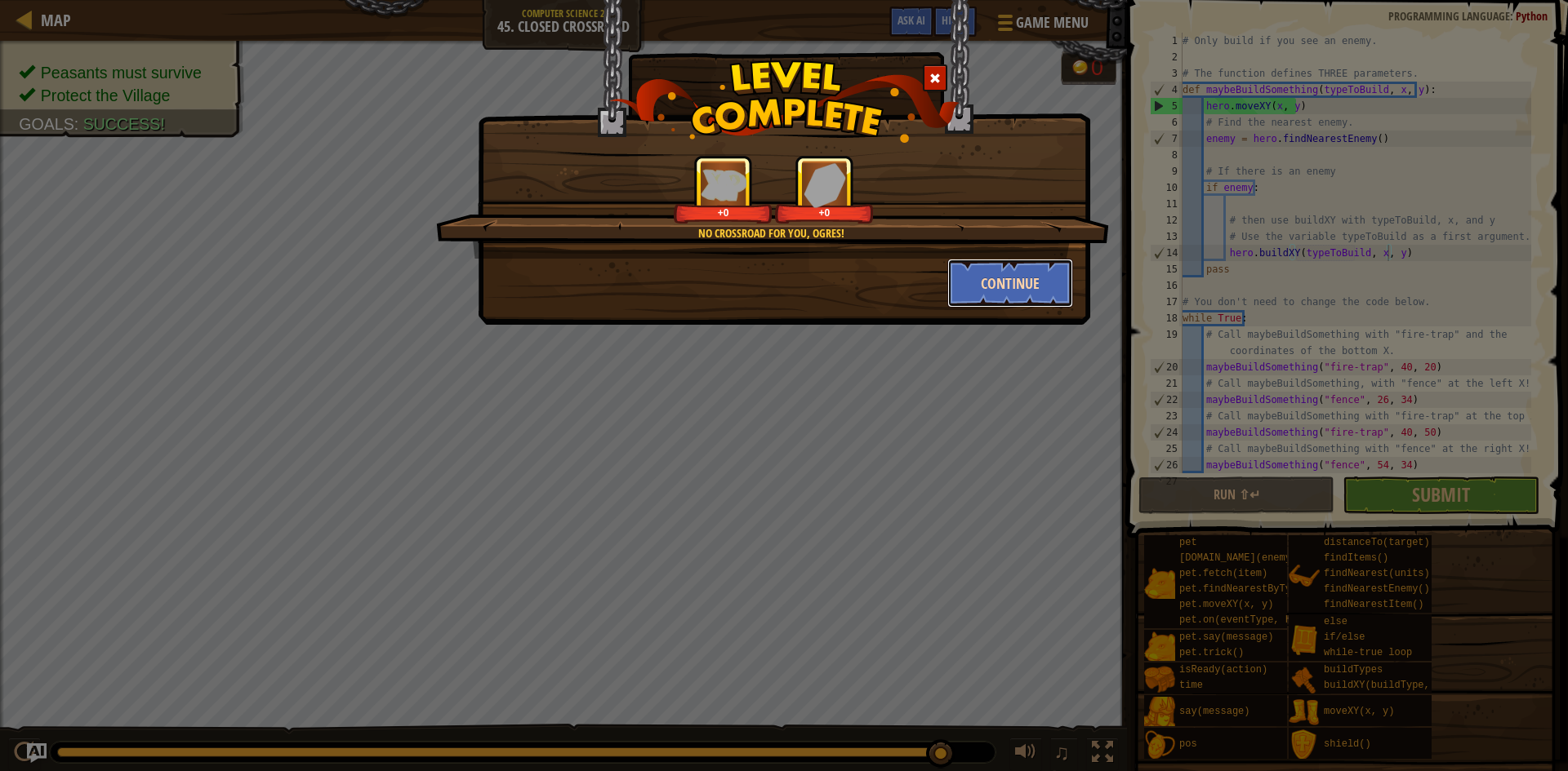
click at [951, 282] on button "Continue" at bounding box center [1010, 283] width 127 height 49
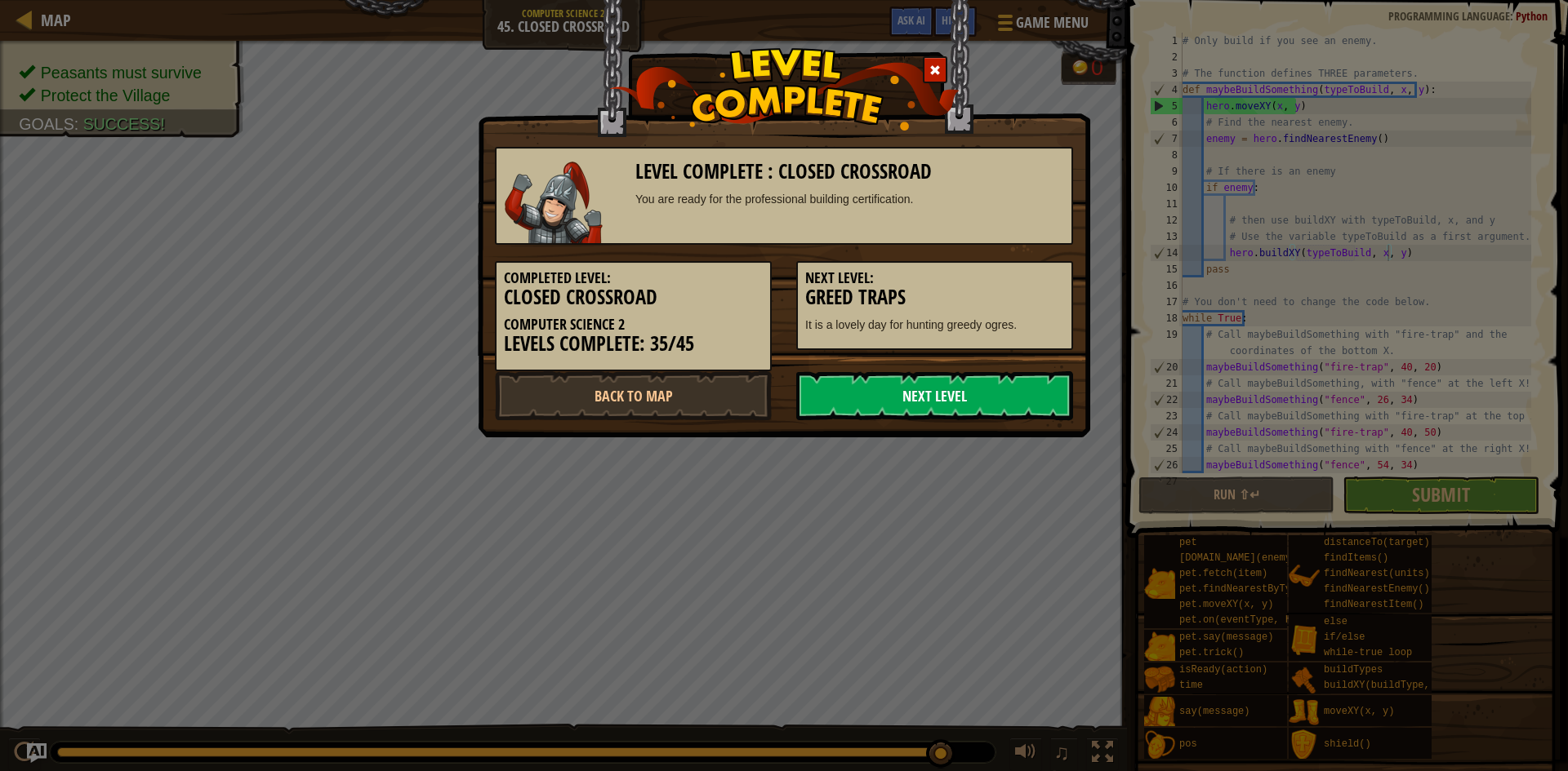
click at [960, 384] on link "Next Level" at bounding box center [935, 395] width 277 height 49
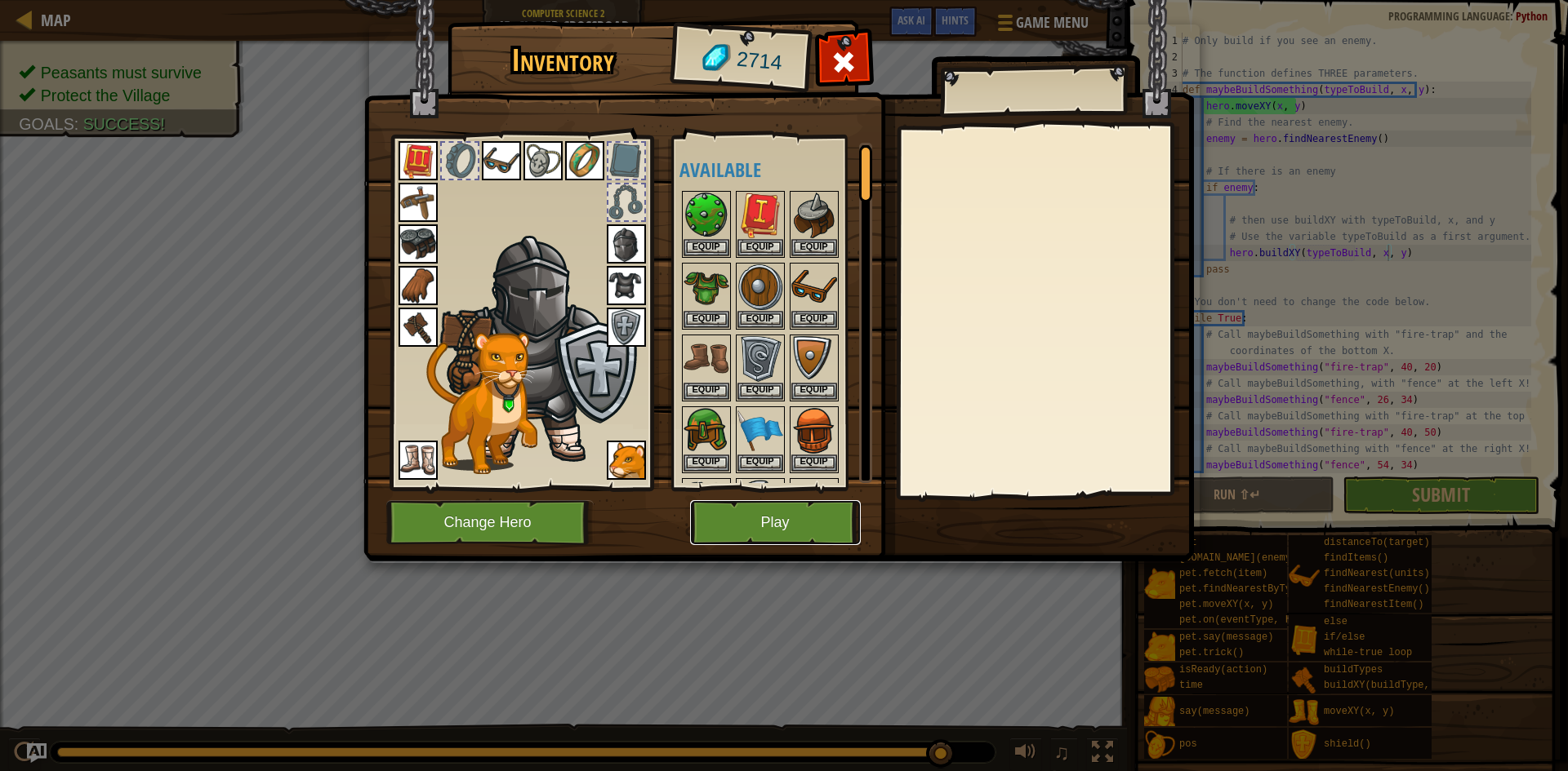
click at [742, 520] on button "Play" at bounding box center [775, 523] width 170 height 45
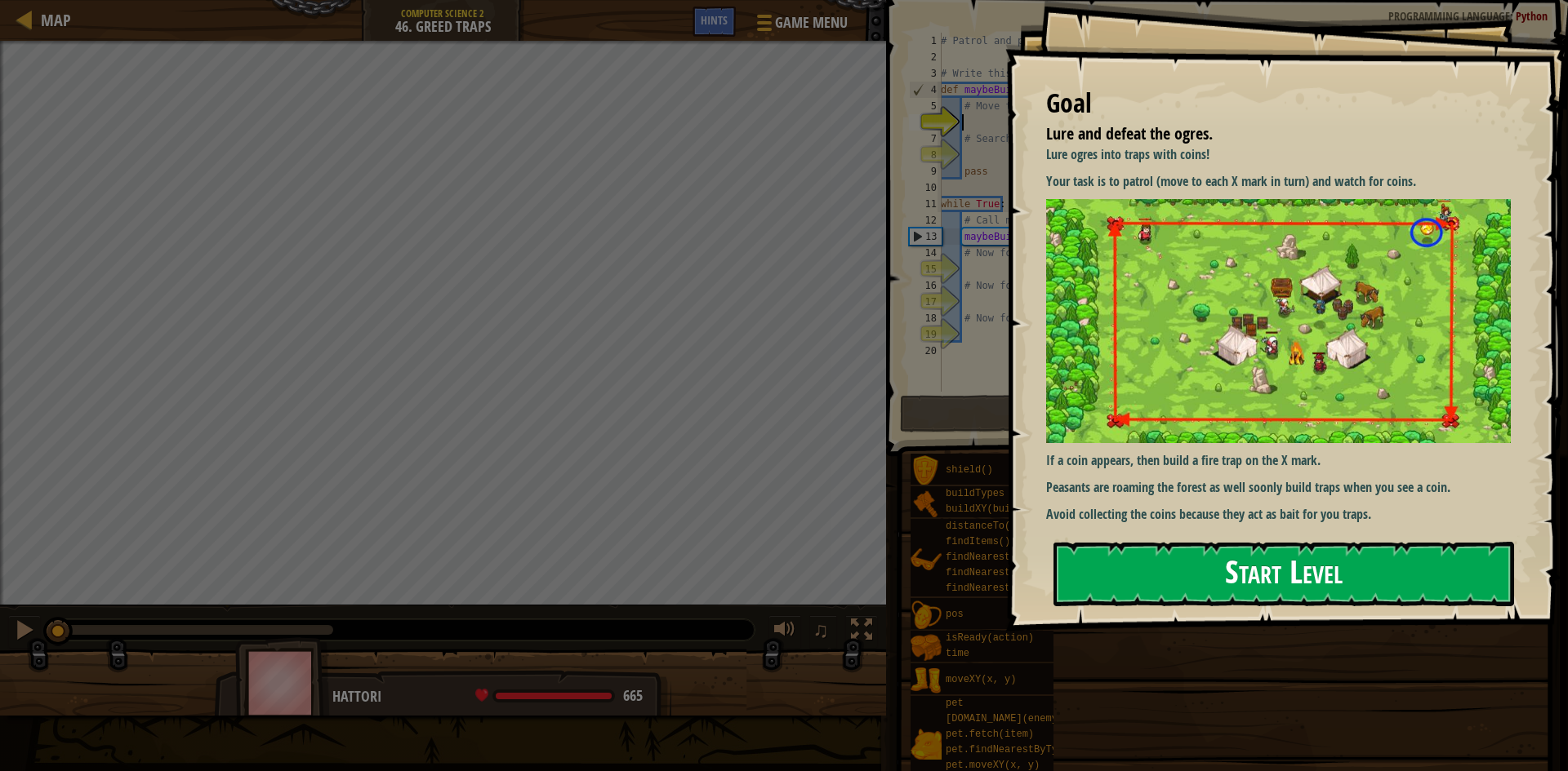
click at [1098, 575] on button "Start Level" at bounding box center [1284, 575] width 460 height 65
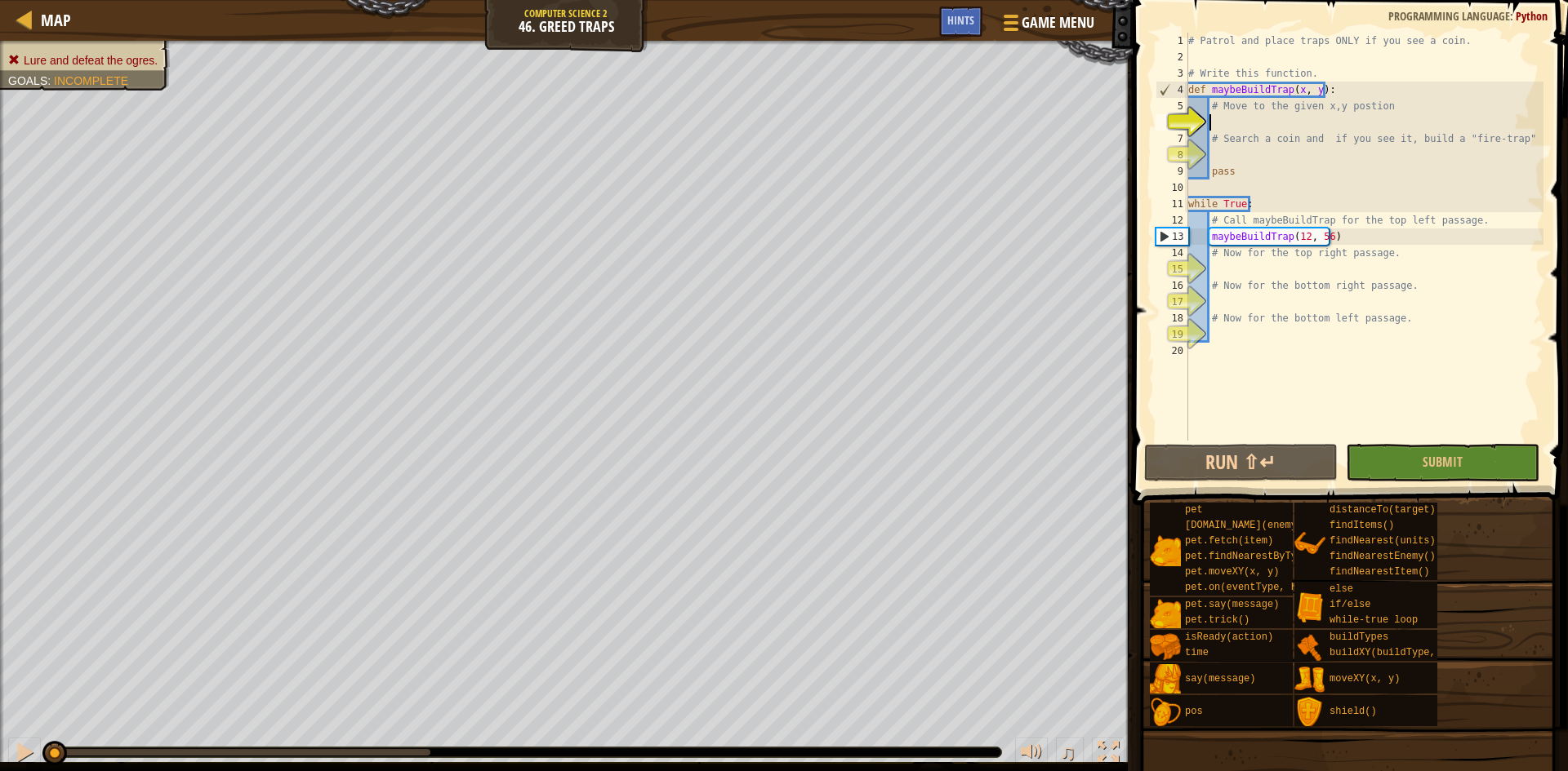
click at [1286, 123] on div "# Patrol and place traps ONLY if you see a coin. # Write this function. def may…" at bounding box center [1364, 253] width 358 height 441
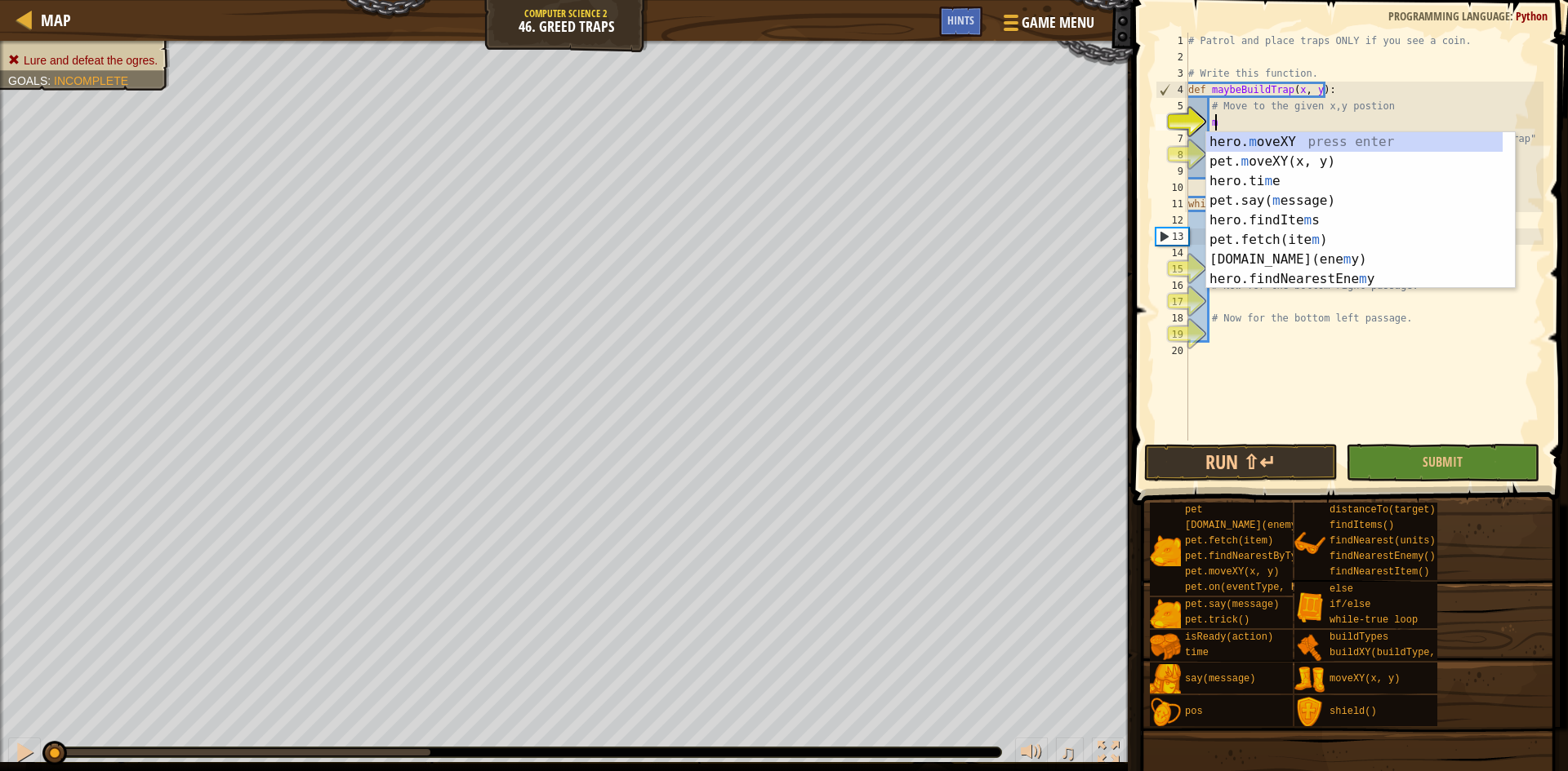
scroll to position [7, 2]
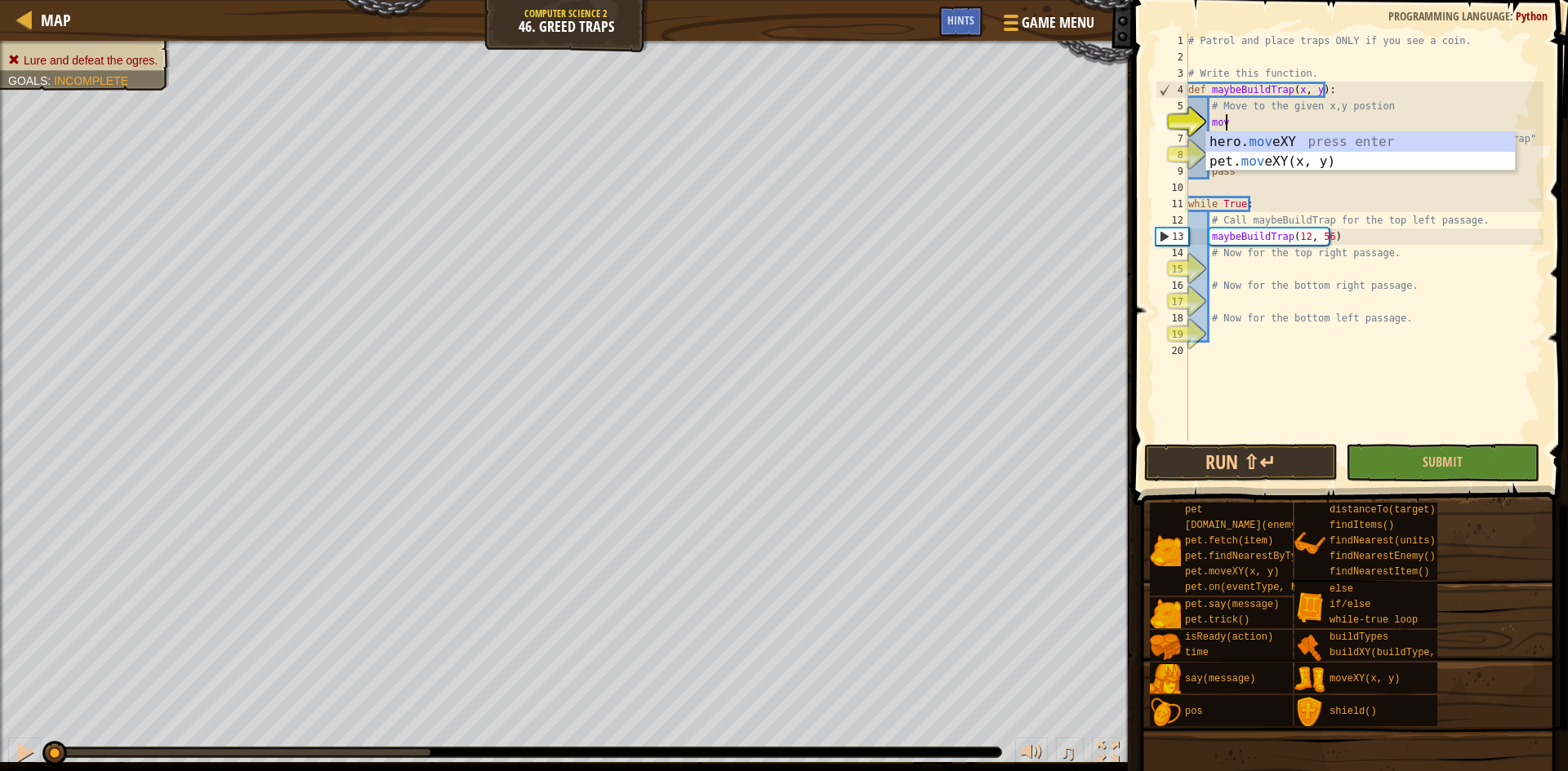
type textarea "hero.moveXY(x, y)"
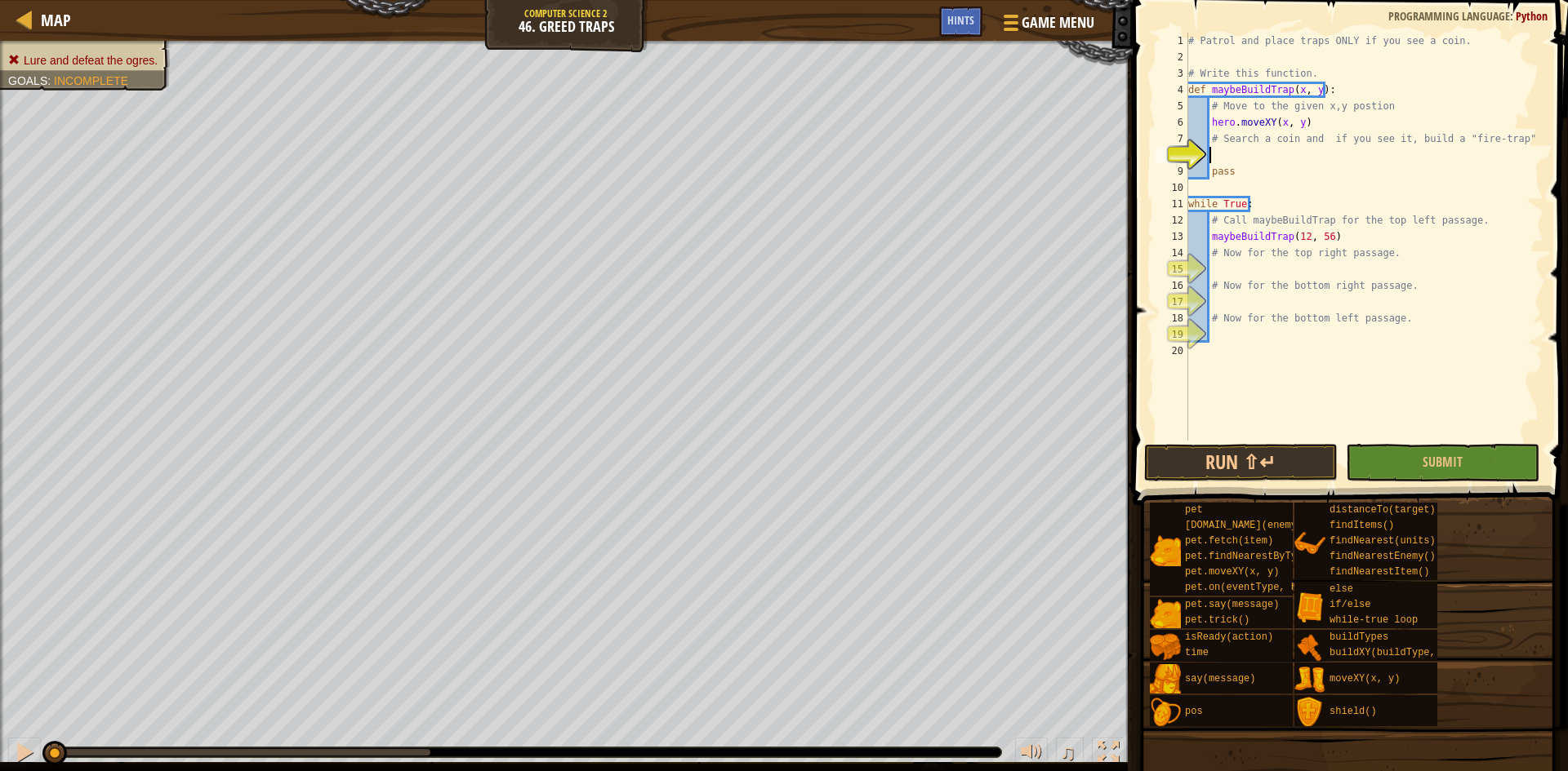
click at [1304, 151] on div "# Patrol and place traps ONLY if you see a coin. # Write this function. def may…" at bounding box center [1364, 253] width 358 height 441
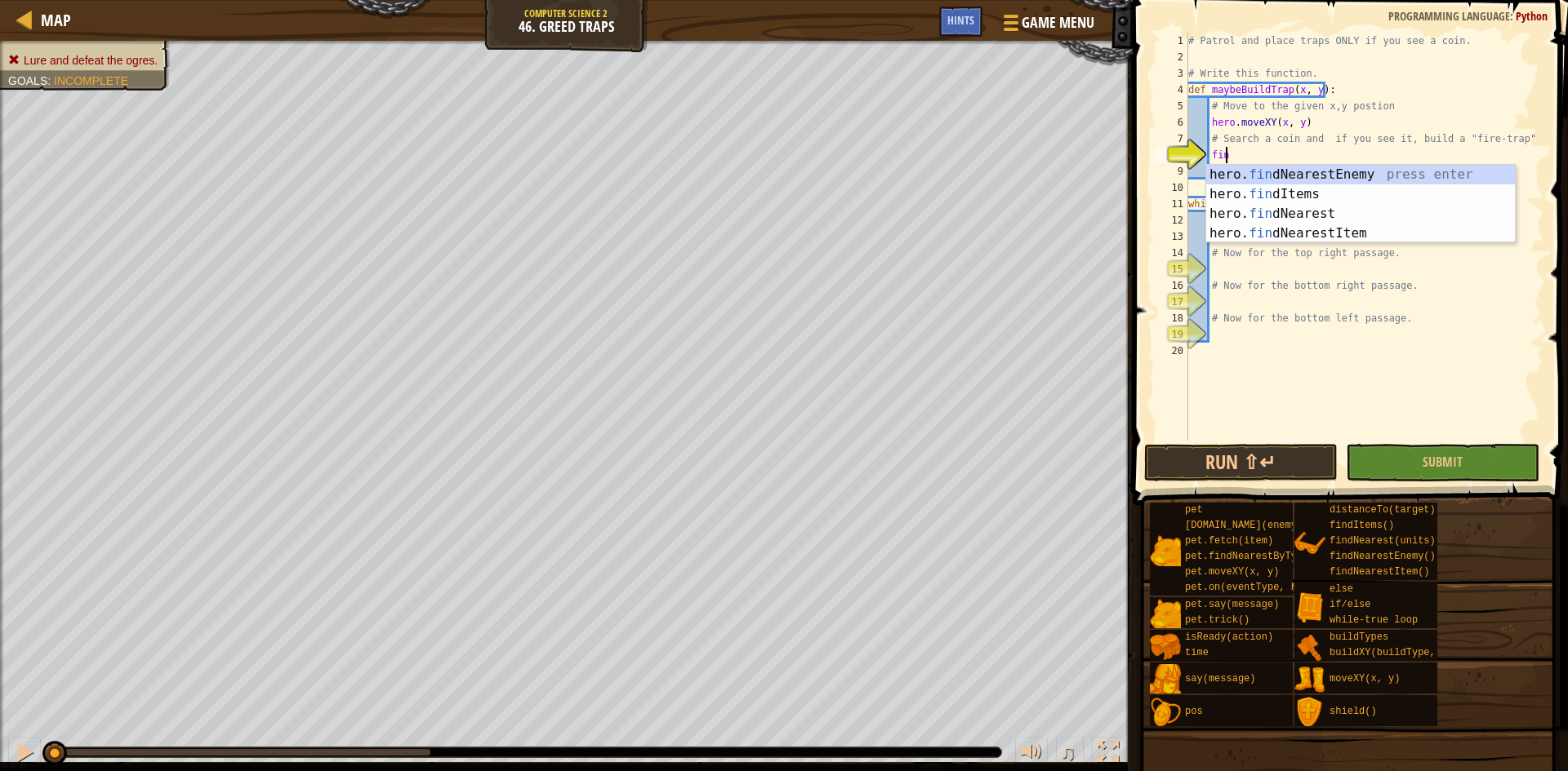
type textarea "find"
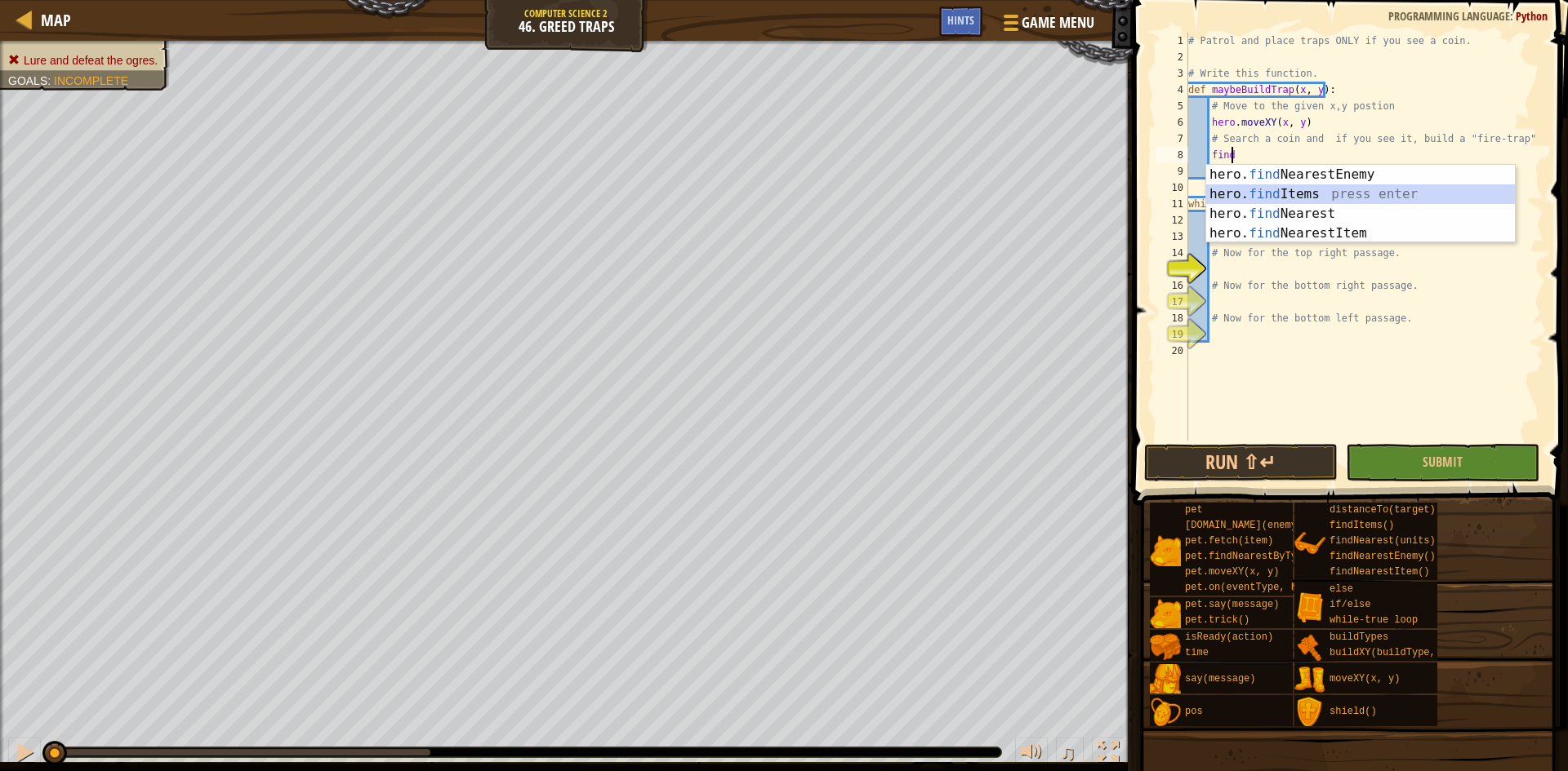
click at [1308, 203] on div "hero. find NearestEnemy press enter hero. find Items press enter hero. find Nea…" at bounding box center [1361, 223] width 308 height 118
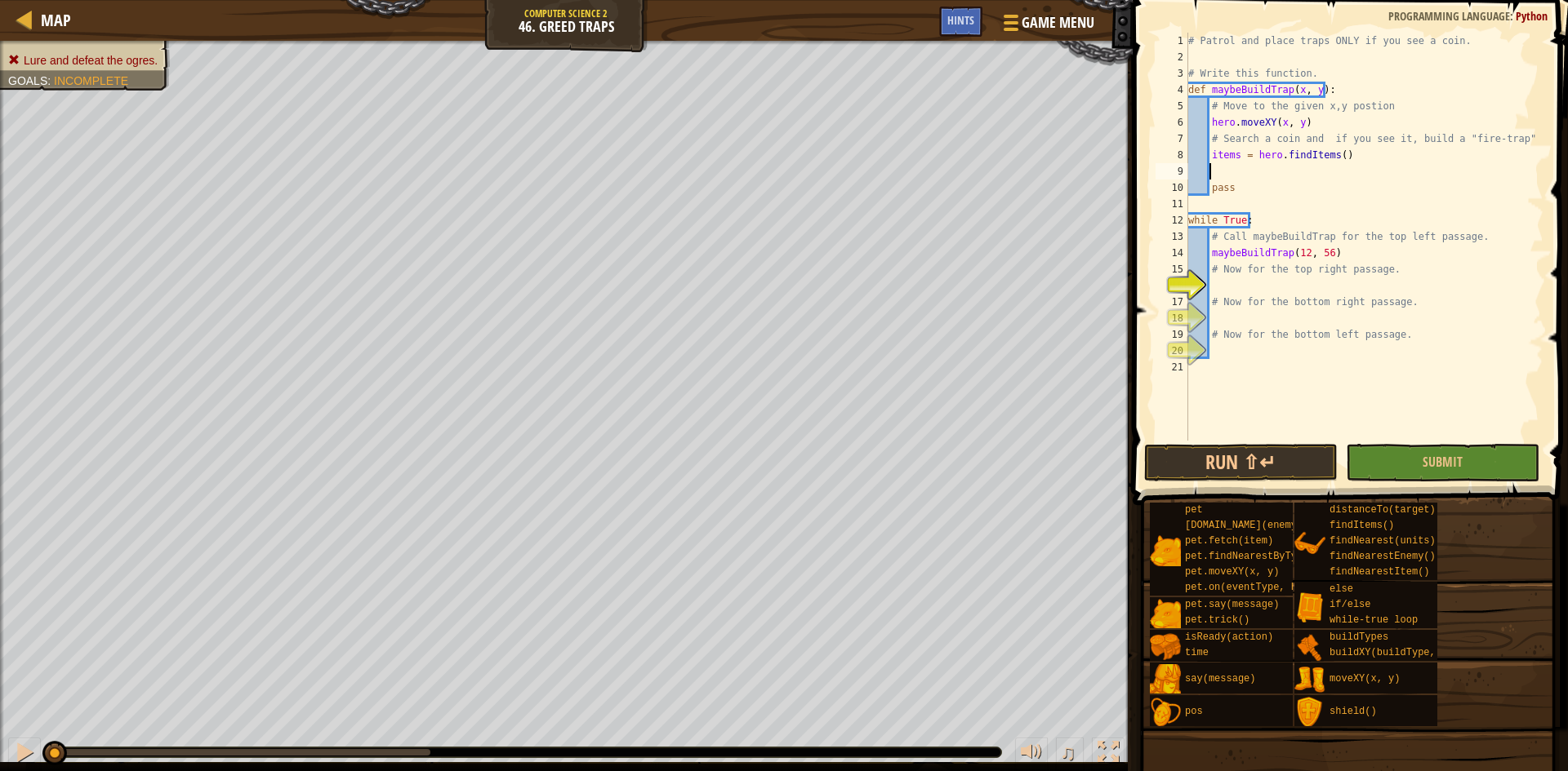
click at [1334, 154] on div "# Patrol and place traps ONLY if you see a coin. # Write this function. def may…" at bounding box center [1364, 253] width 358 height 441
click at [1360, 180] on div "# Patrol and place traps ONLY if you see a coin. # Write this function. def may…" at bounding box center [1364, 253] width 358 height 441
click at [1325, 160] on div "# Patrol and place traps ONLY if you see a coin. # Write this function. def may…" at bounding box center [1364, 253] width 358 height 441
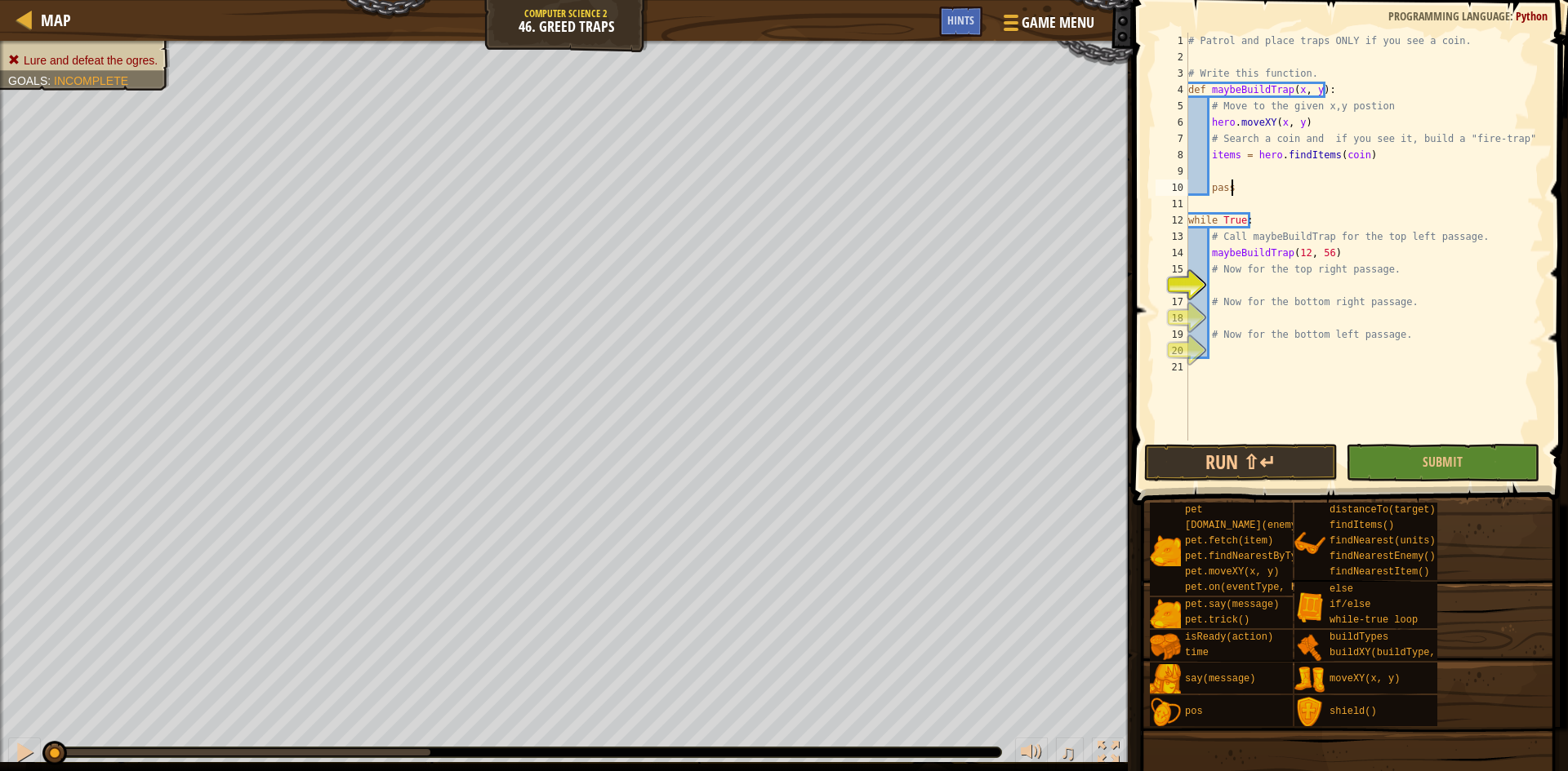
click at [1317, 180] on div "# Patrol and place traps ONLY if you see a coin. # Write this function. def may…" at bounding box center [1364, 253] width 358 height 441
type textarea "pass"
click at [1311, 171] on div "# Patrol and place traps ONLY if you see a coin. # Write this function. def may…" at bounding box center [1364, 253] width 358 height 441
click at [1306, 197] on div "if /else press enter" at bounding box center [1361, 210] width 308 height 58
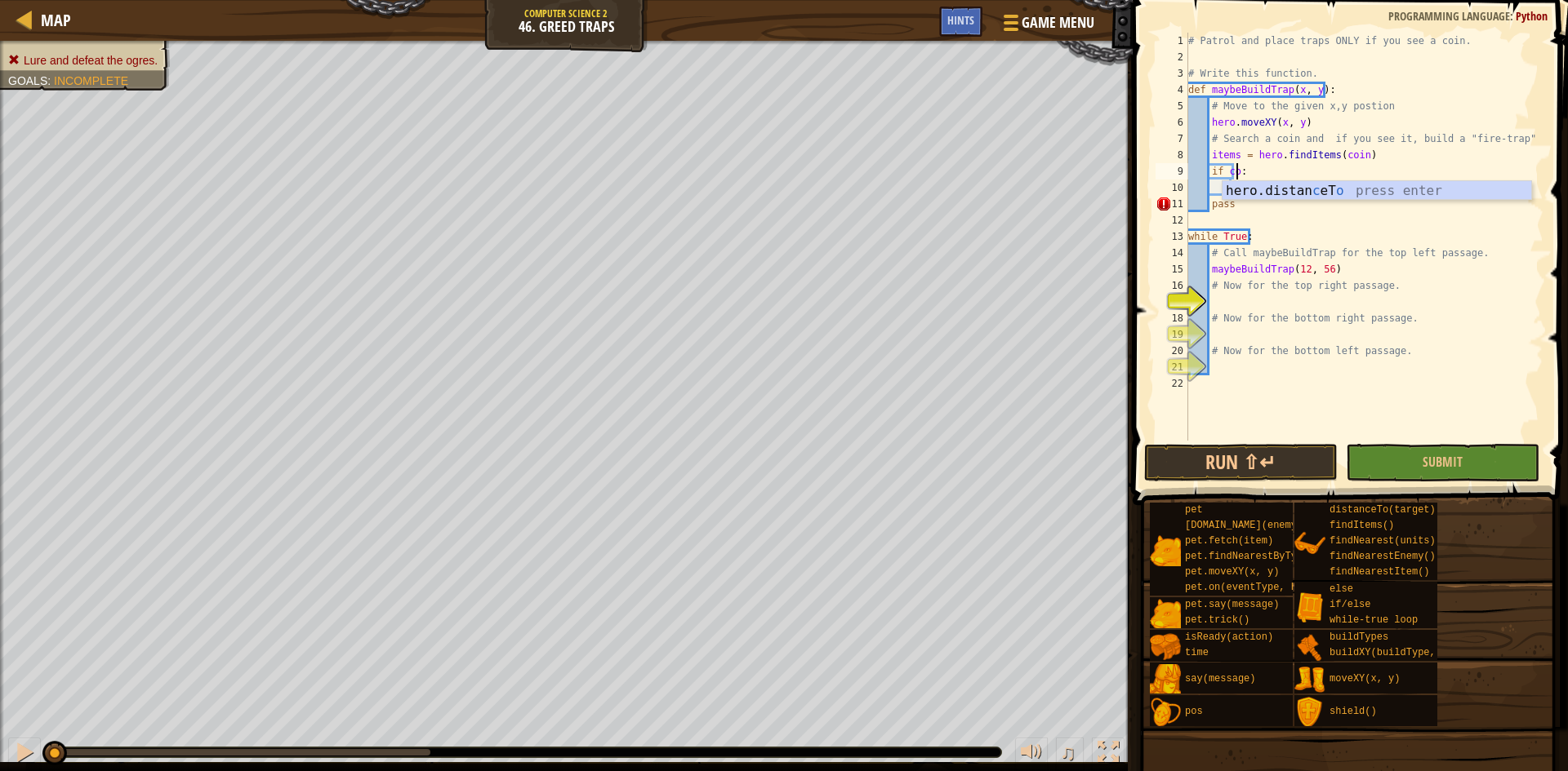
scroll to position [7, 4]
type textarea "if coin:"
click at [1273, 179] on div "# Patrol and place traps ONLY if you see a coin. # Write this function. def may…" at bounding box center [1364, 253] width 358 height 441
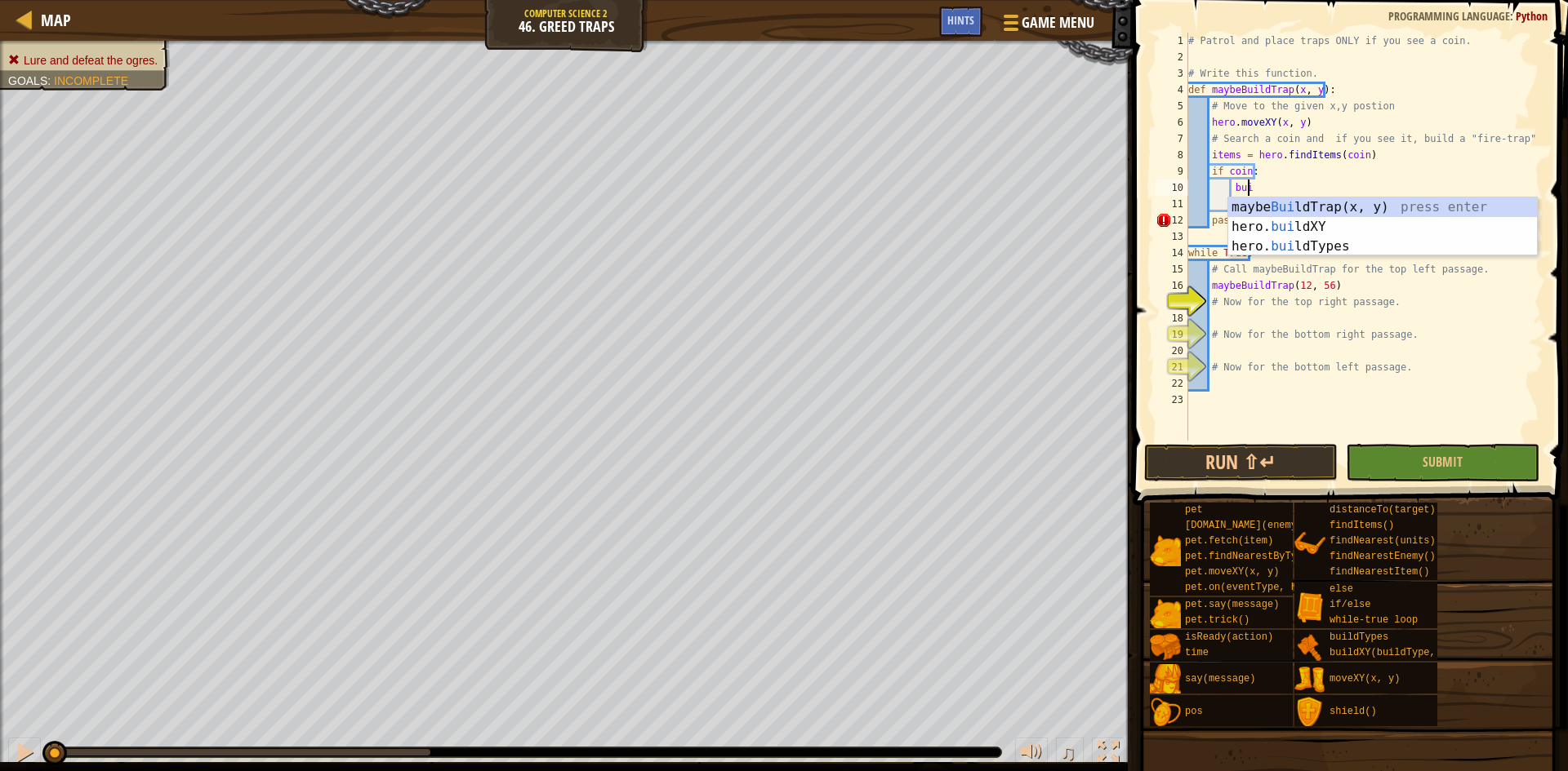
scroll to position [7, 5]
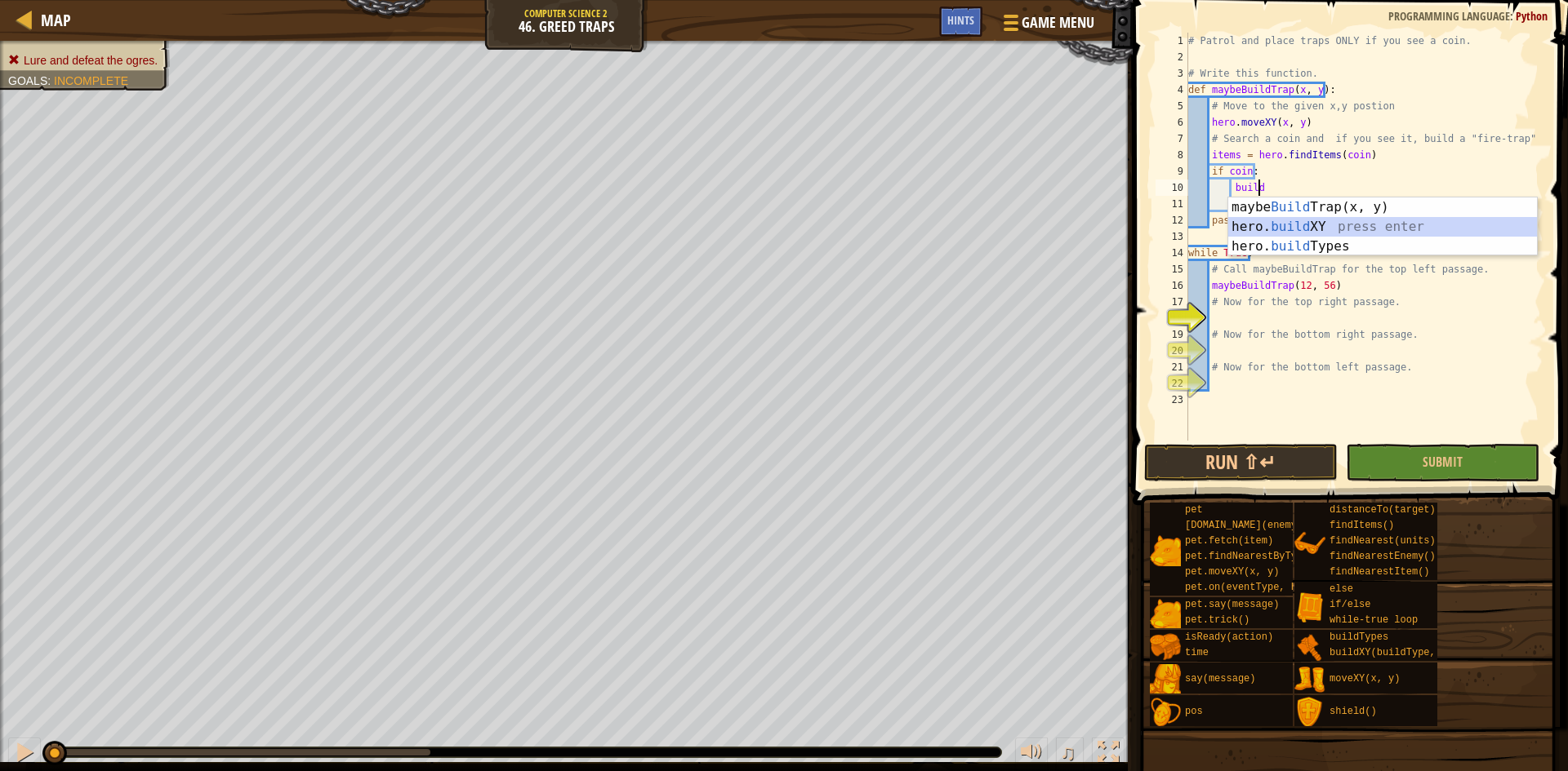
click at [1273, 219] on div "maybe Build Trap(x, y) press enter hero. build XY press enter hero. build Types…" at bounding box center [1382, 246] width 308 height 98
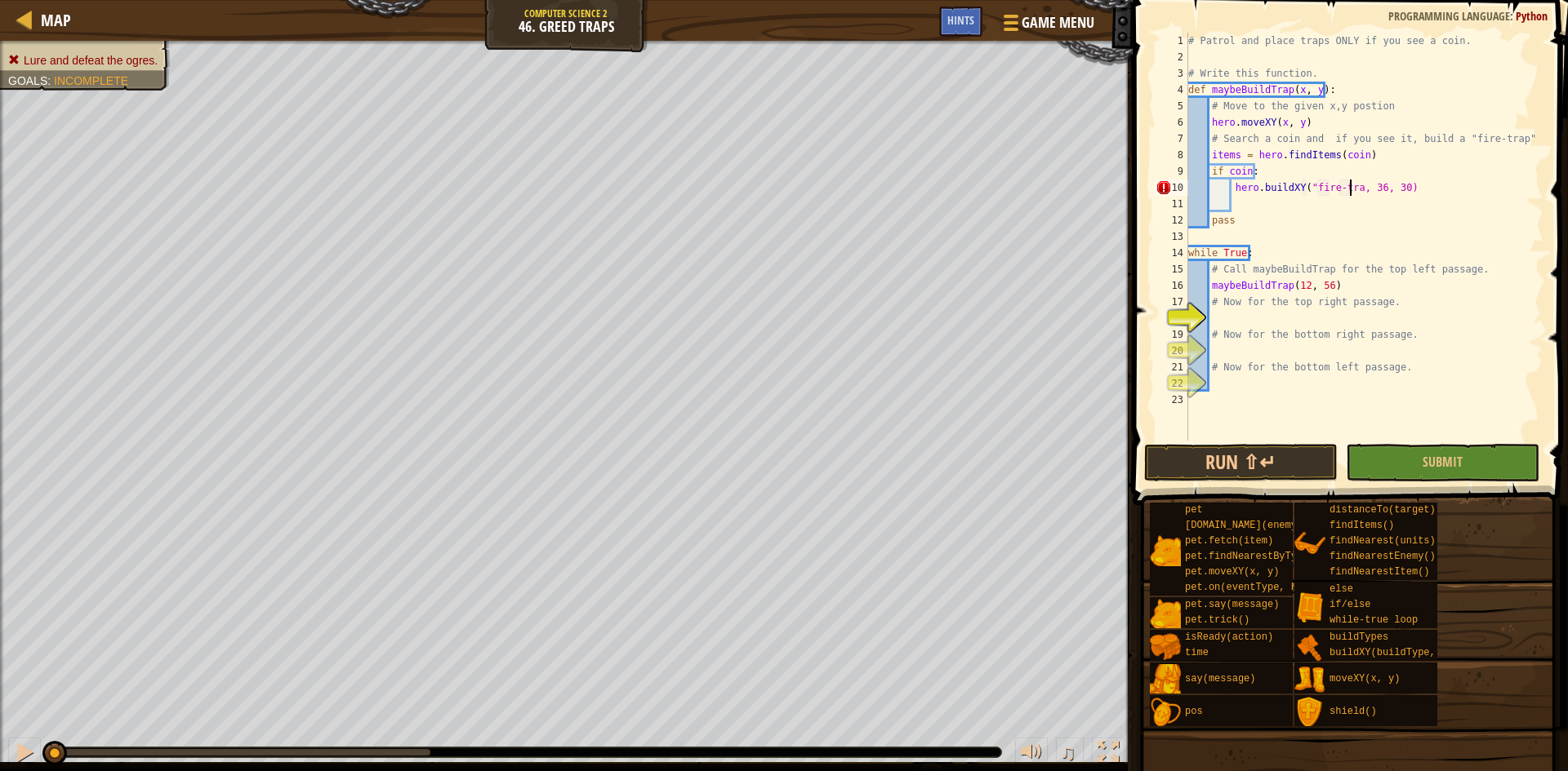
scroll to position [7, 14]
click at [1299, 259] on div "# Patrol and place traps ONLY if you see a coin. # Write this function. def may…" at bounding box center [1364, 253] width 358 height 441
type textarea "while True:"
click at [1329, 316] on div "# Patrol and place traps ONLY if you see a coin. # Write this function. def may…" at bounding box center [1364, 253] width 358 height 441
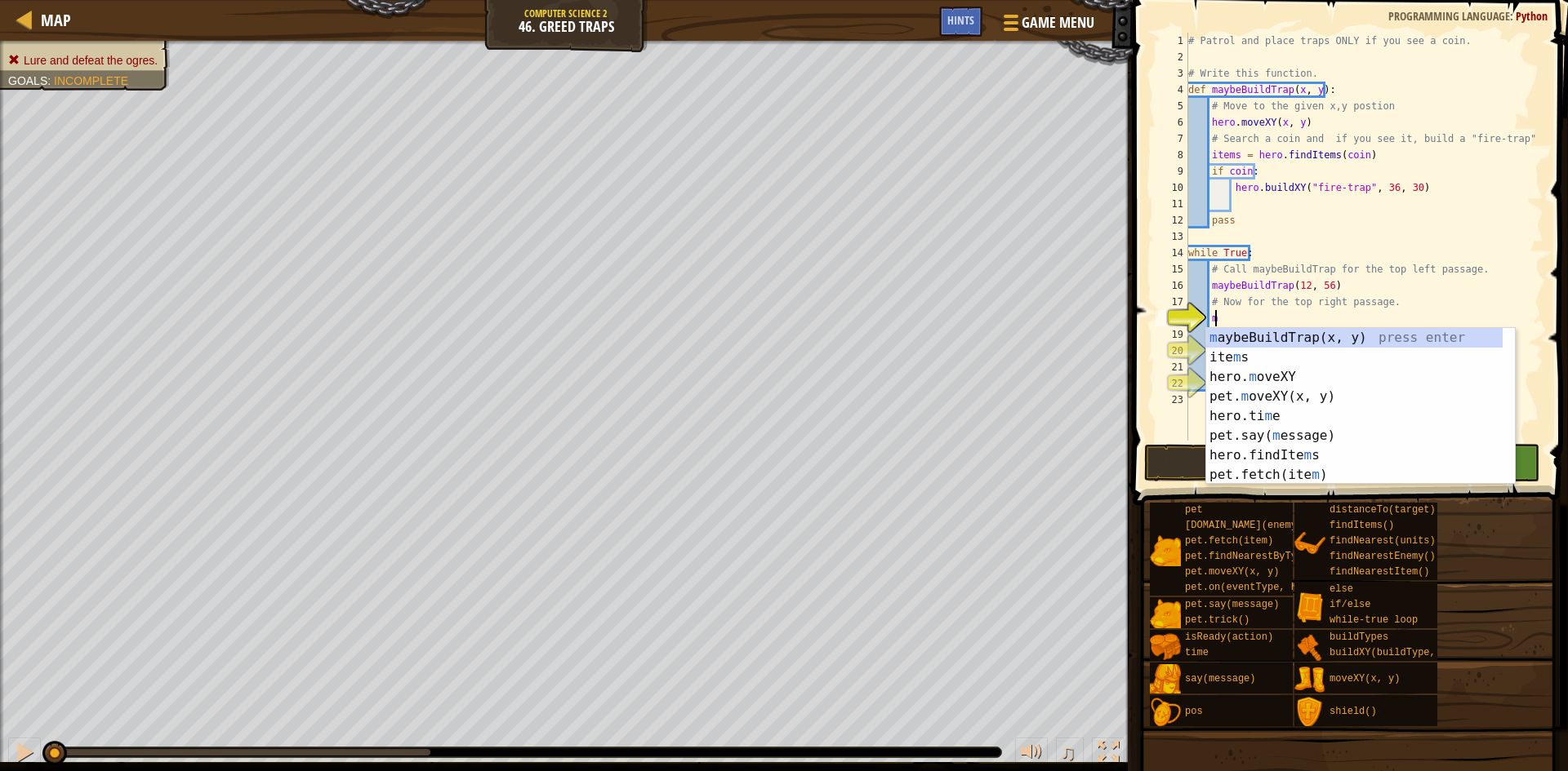
scroll to position [7, 2]
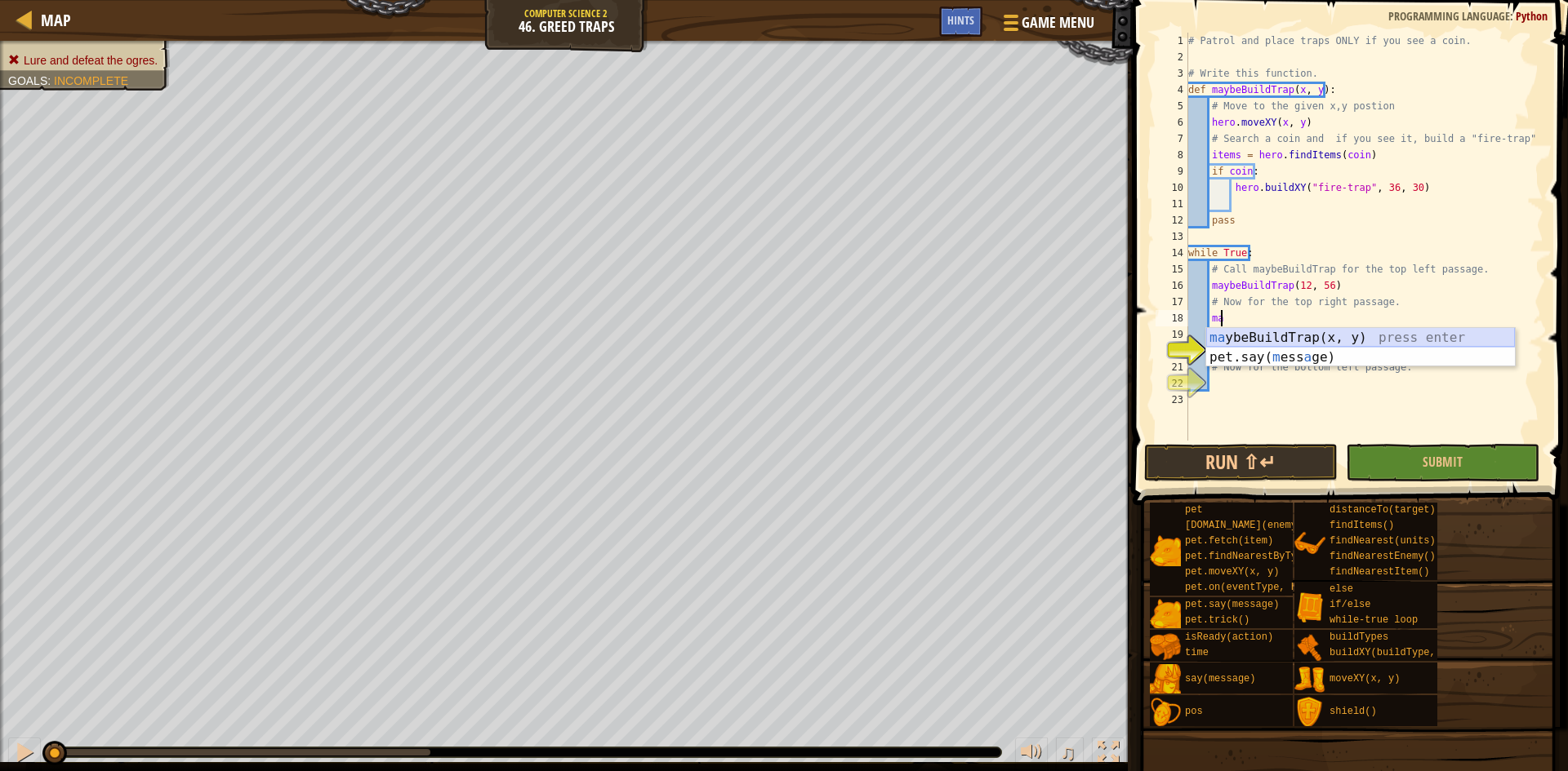
click at [1333, 339] on div "ma ybeBuildTrap(x, y) press enter pet.say( m ess a ge) press enter" at bounding box center [1361, 367] width 308 height 79
click at [1317, 321] on div "# Patrol and place traps ONLY if you see a coin. # Write this function. def may…" at bounding box center [1364, 253] width 358 height 441
type textarea "maybeBuildTrap(68, 56)"
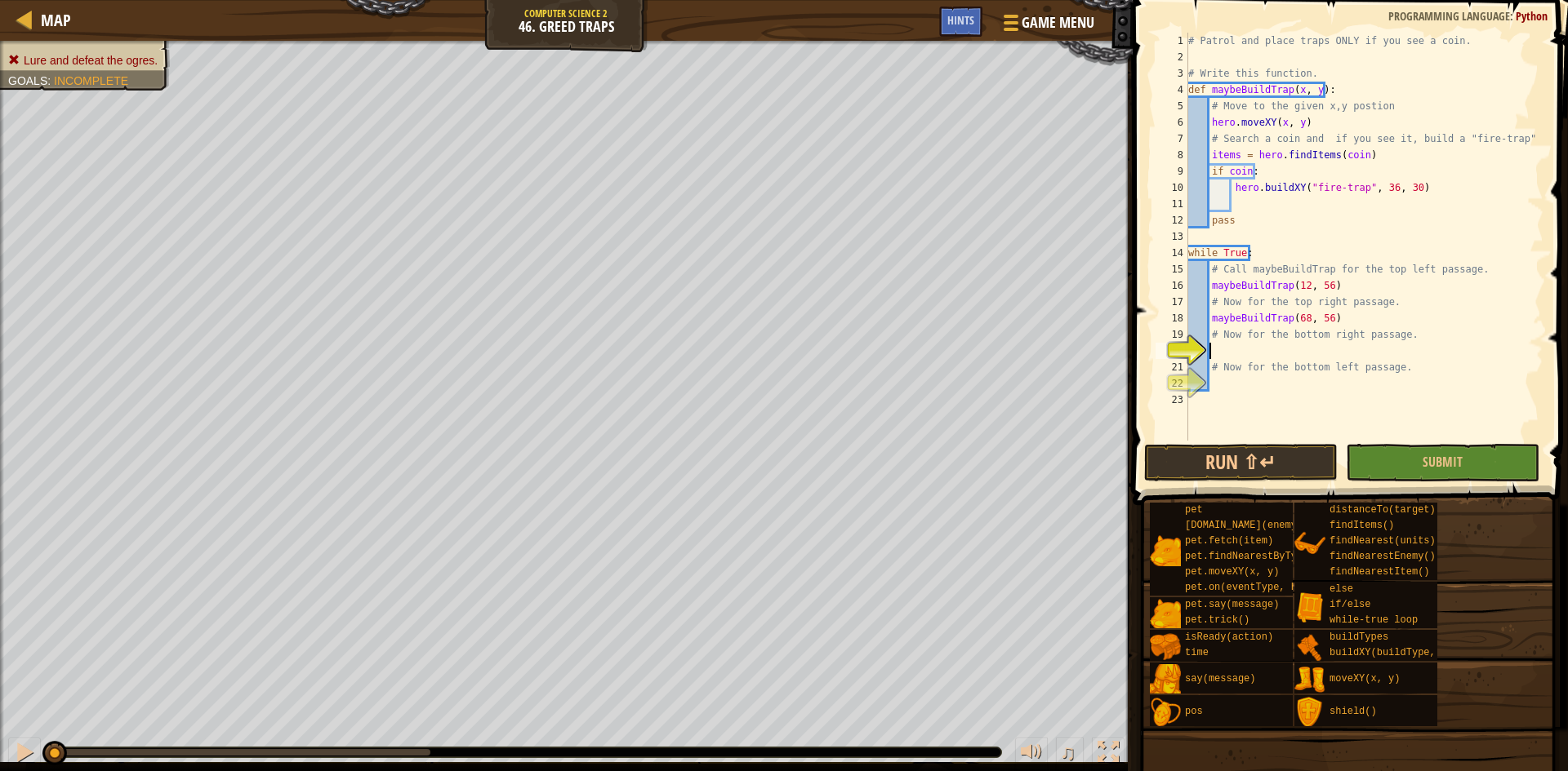
click at [1274, 345] on div "# Patrol and place traps ONLY if you see a coin. # Write this function. def may…" at bounding box center [1364, 253] width 358 height 441
click at [1319, 347] on div "# Patrol and place traps ONLY if you see a coin. # Write this function. def may…" at bounding box center [1364, 253] width 358 height 441
type textarea "maybeBuildTrap(68, 12)"
click at [1275, 391] on div "# Patrol and place traps ONLY if you see a coin. # Write this function. def may…" at bounding box center [1364, 253] width 358 height 441
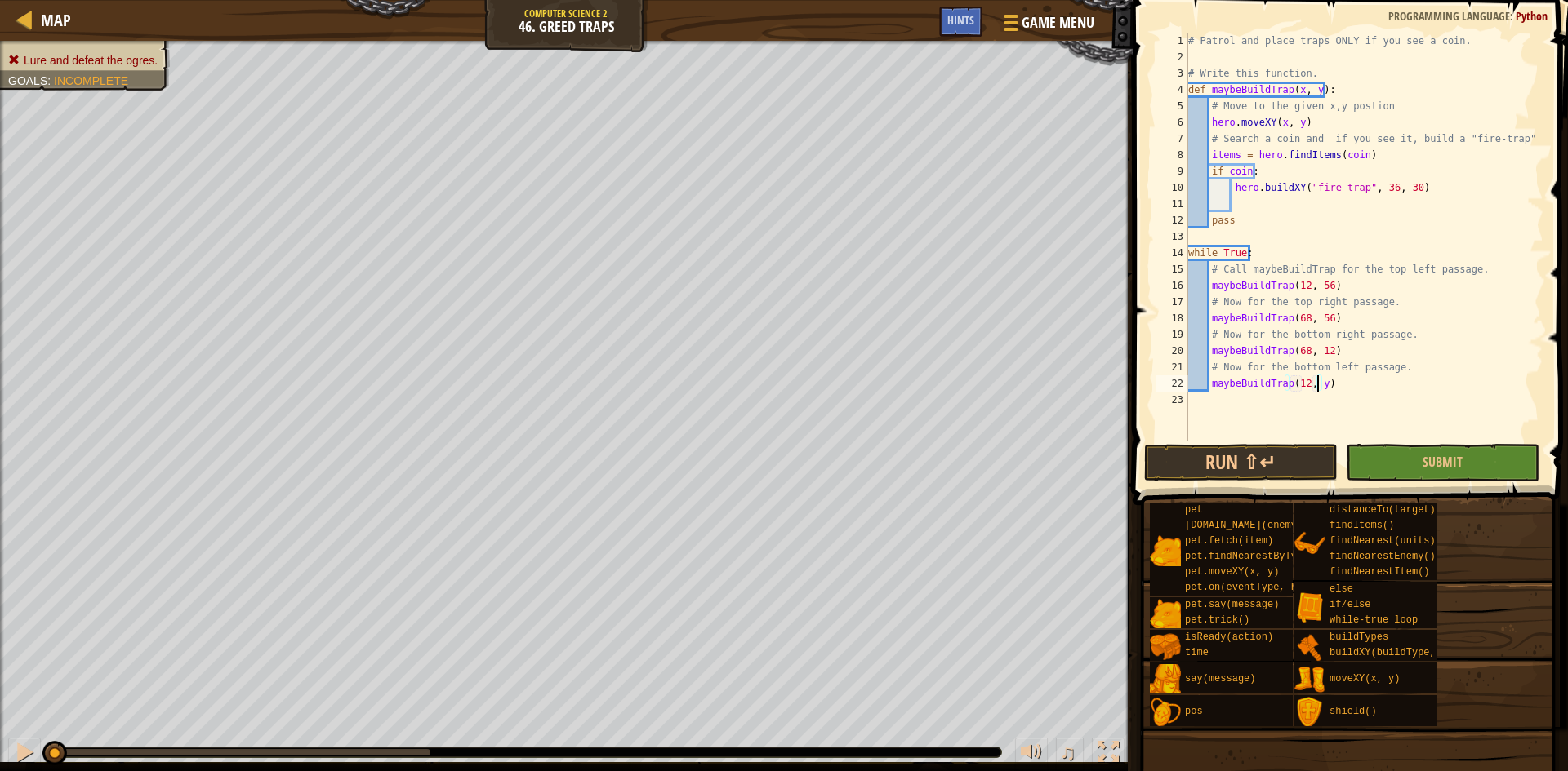
click at [1319, 384] on div "# Patrol and place traps ONLY if you see a coin. # Write this function. def may…" at bounding box center [1364, 253] width 358 height 441
click at [1294, 454] on button "Run ⇧↵" at bounding box center [1241, 463] width 194 height 38
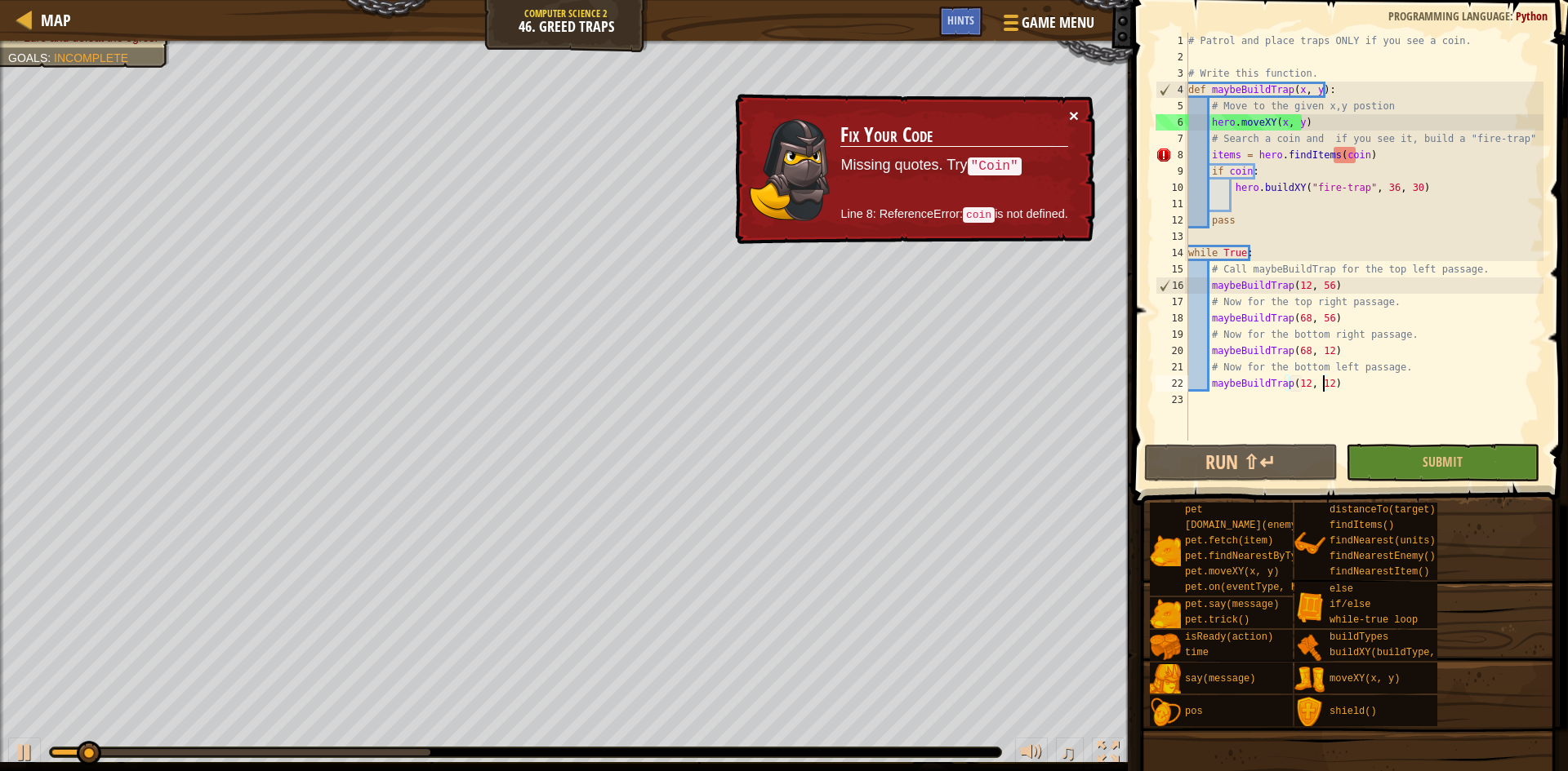
click at [1077, 110] on button "×" at bounding box center [1073, 116] width 10 height 18
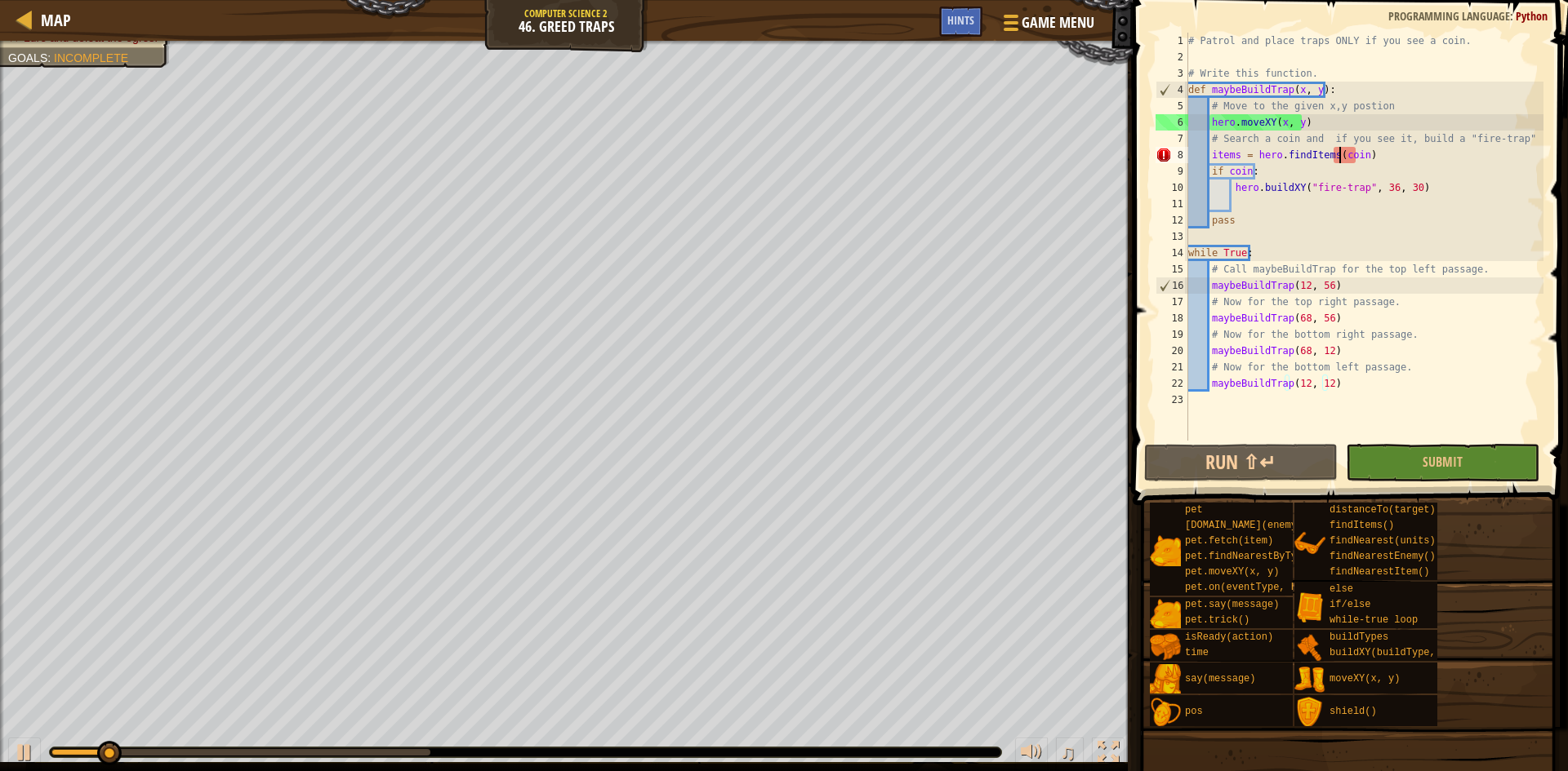
click at [1338, 155] on div "# Patrol and place traps ONLY if you see a coin. # Write this function. def may…" at bounding box center [1364, 253] width 358 height 441
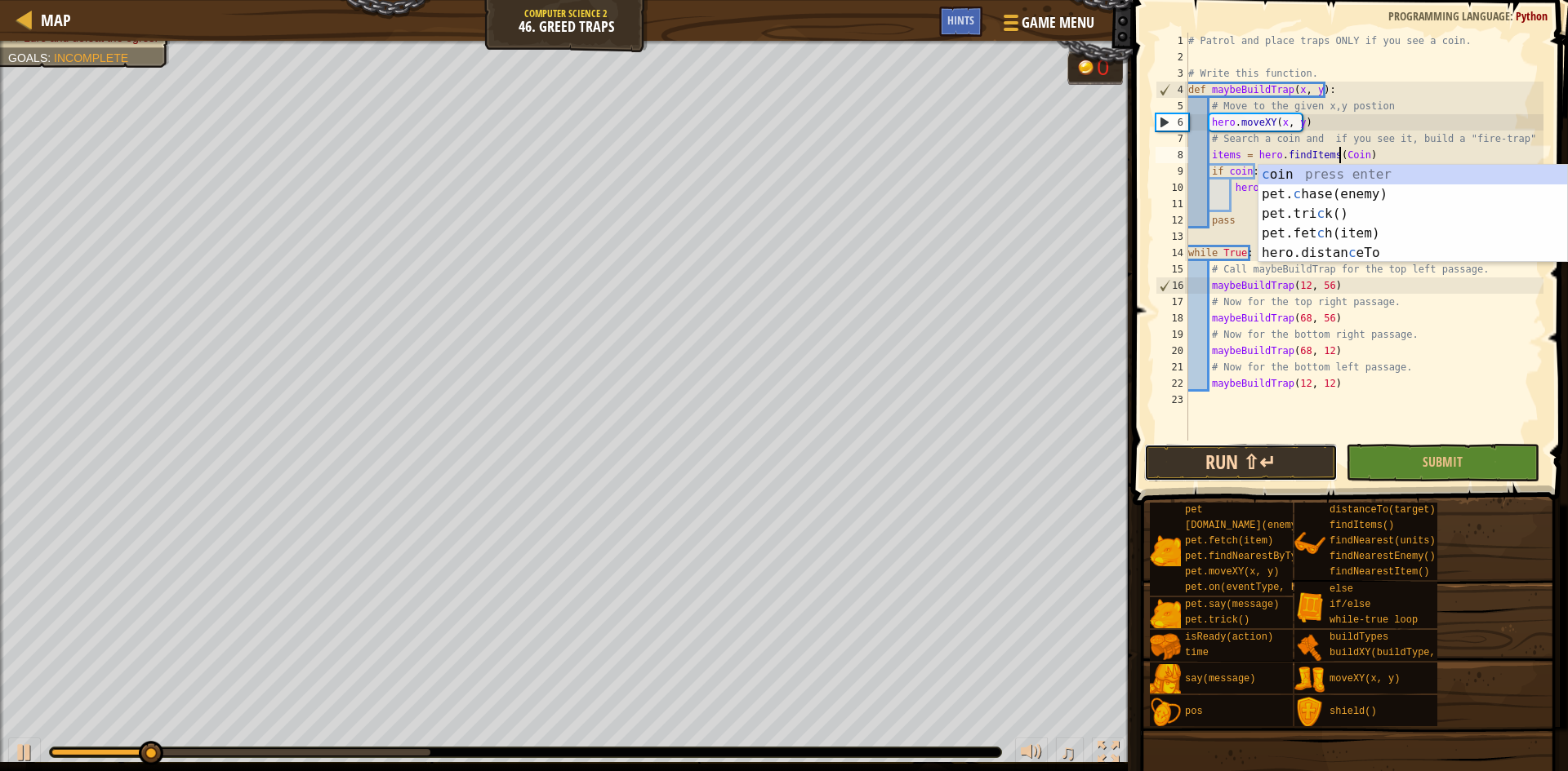
click at [1276, 460] on button "Run ⇧↵" at bounding box center [1241, 463] width 194 height 38
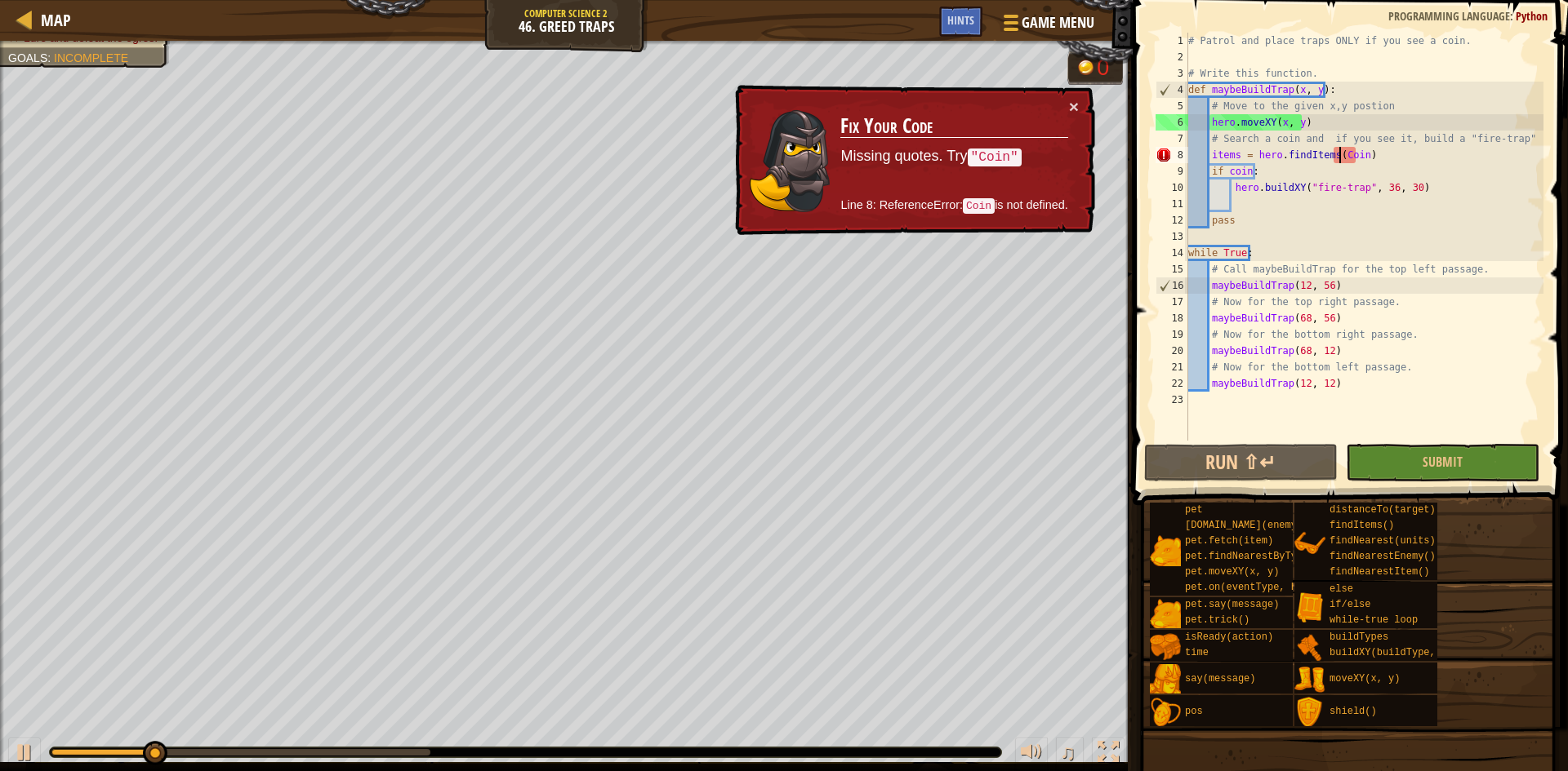
click at [1335, 155] on div "# Patrol and place traps ONLY if you see a coin. # Write this function. def may…" at bounding box center [1364, 253] width 358 height 441
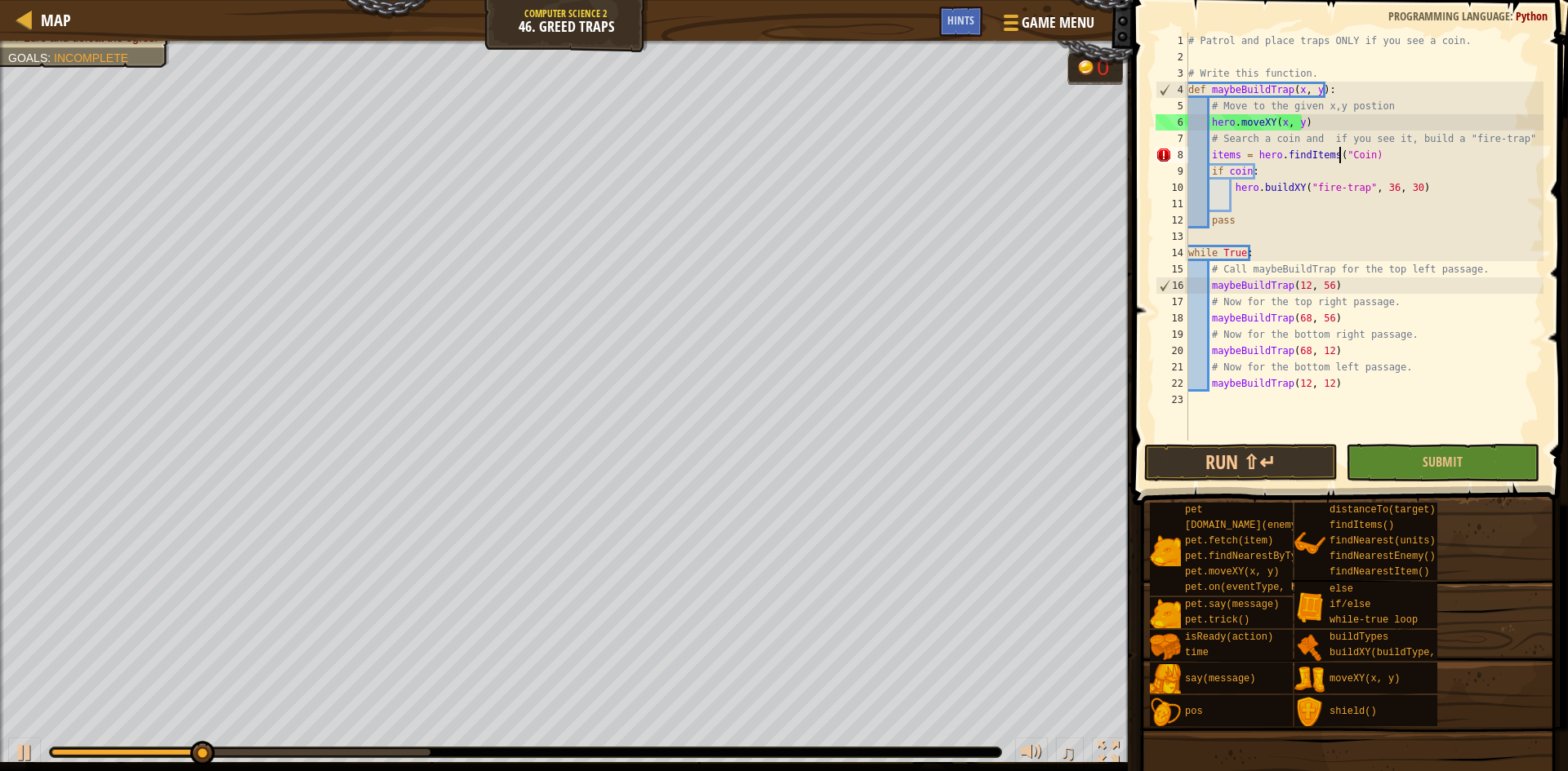
click at [1363, 155] on div "# Patrol and place traps ONLY if you see a coin. # Write this function. def may…" at bounding box center [1364, 253] width 358 height 441
click at [1273, 452] on button "Run ⇧↵" at bounding box center [1241, 463] width 194 height 38
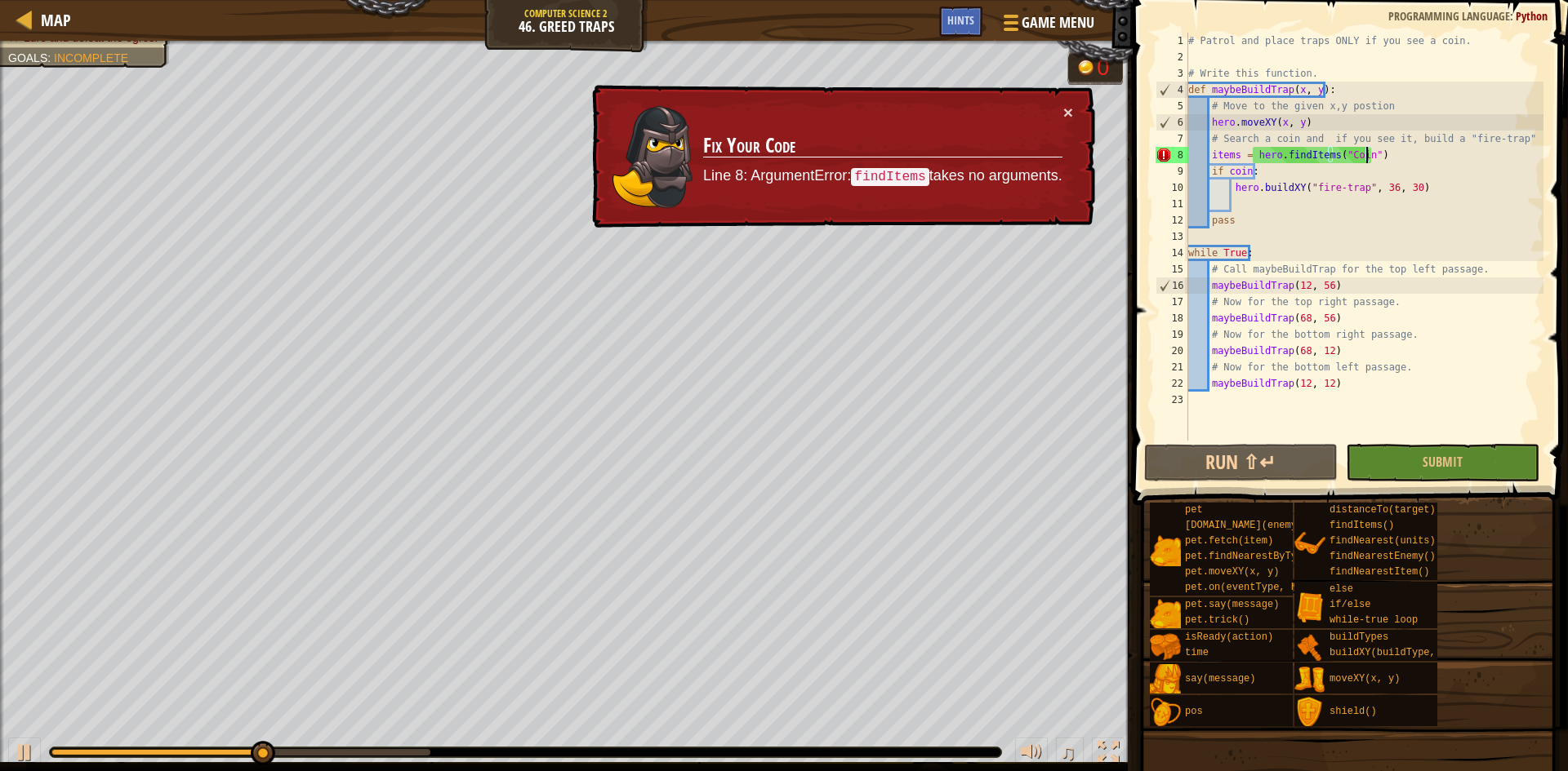
click at [1236, 152] on div "# Patrol and place traps ONLY if you see a coin. # Write this function. def may…" at bounding box center [1364, 253] width 358 height 441
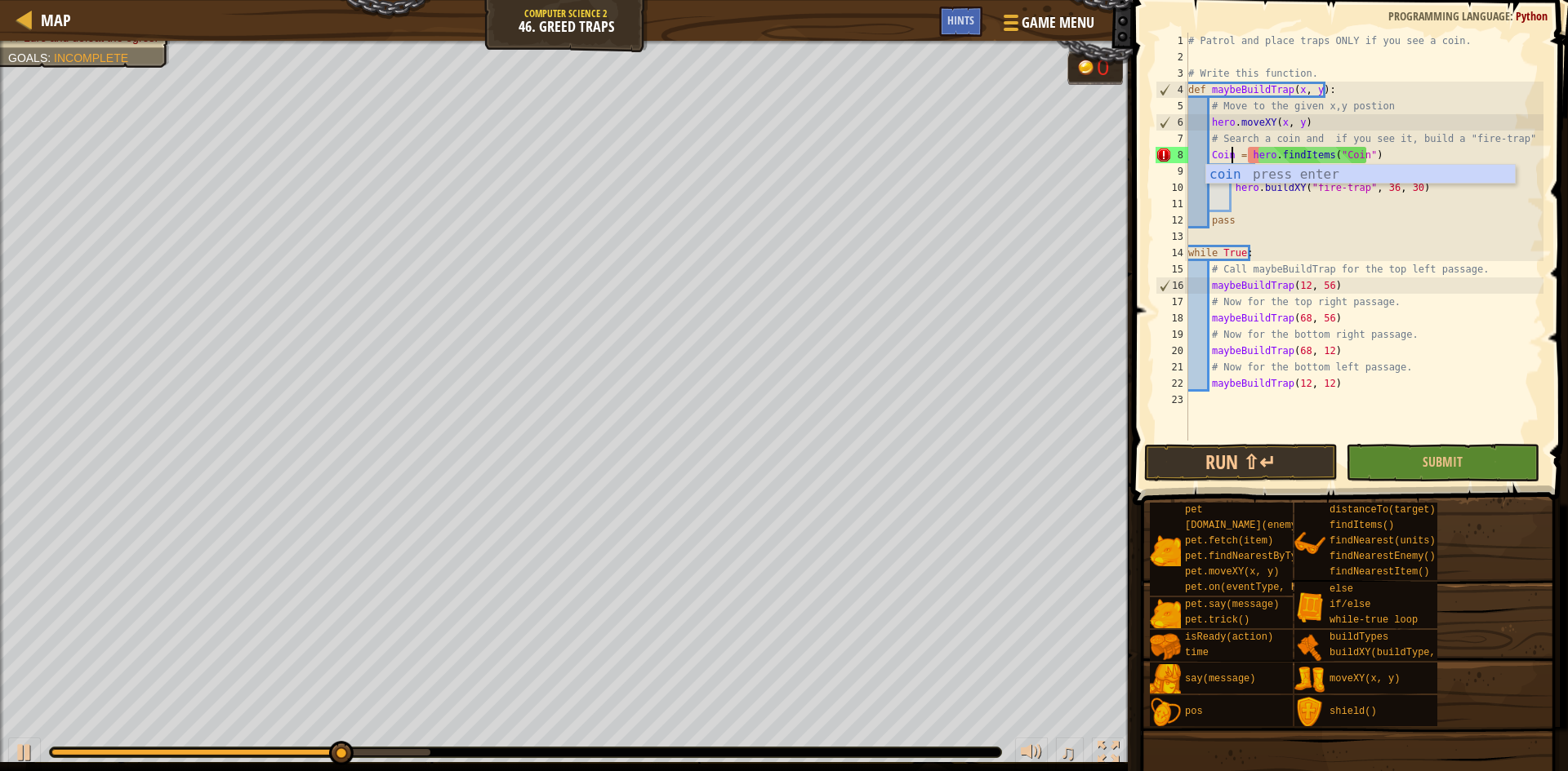
scroll to position [7, 4]
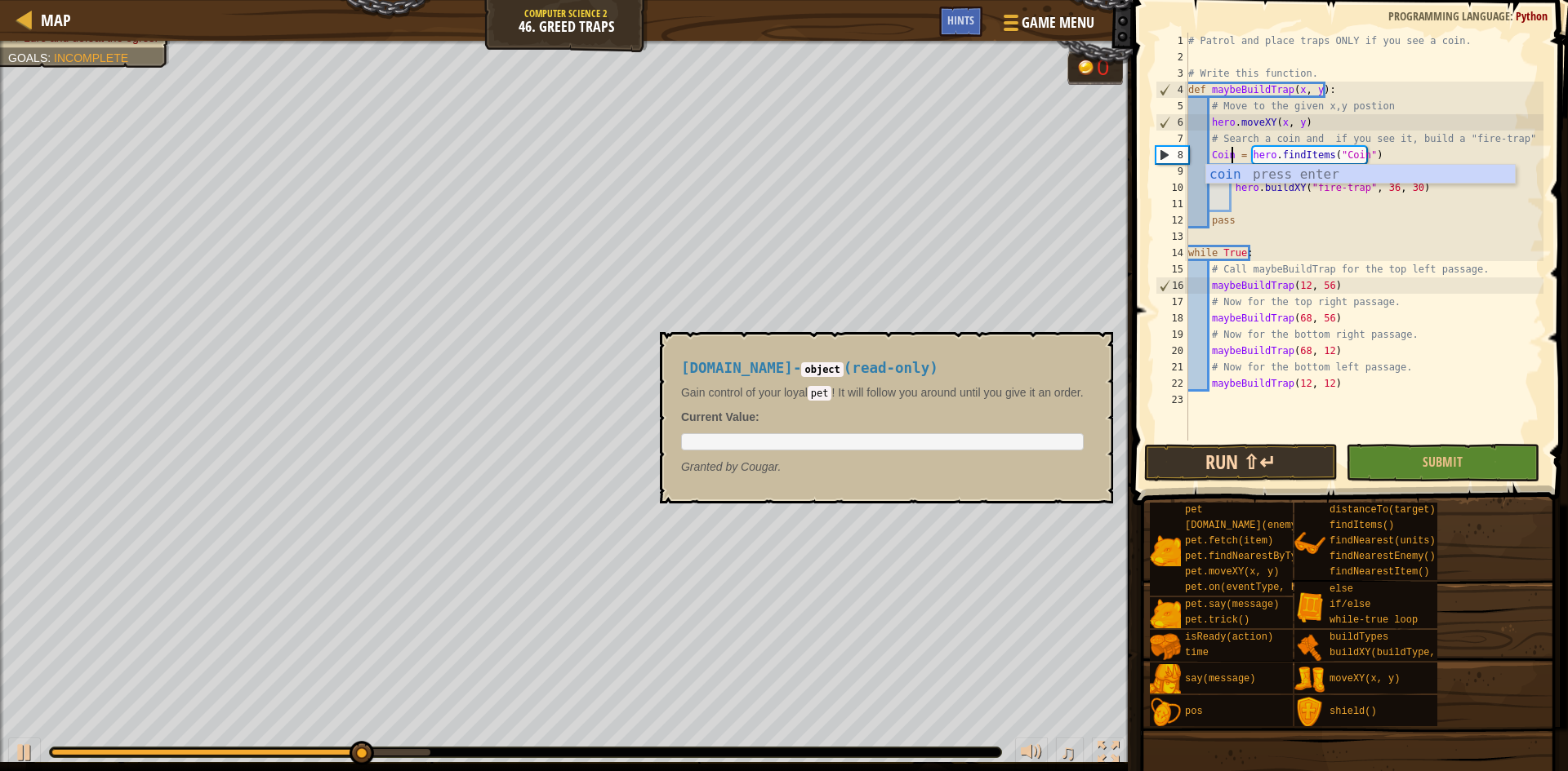
type textarea "Coin = hero.findItems("Coin")"
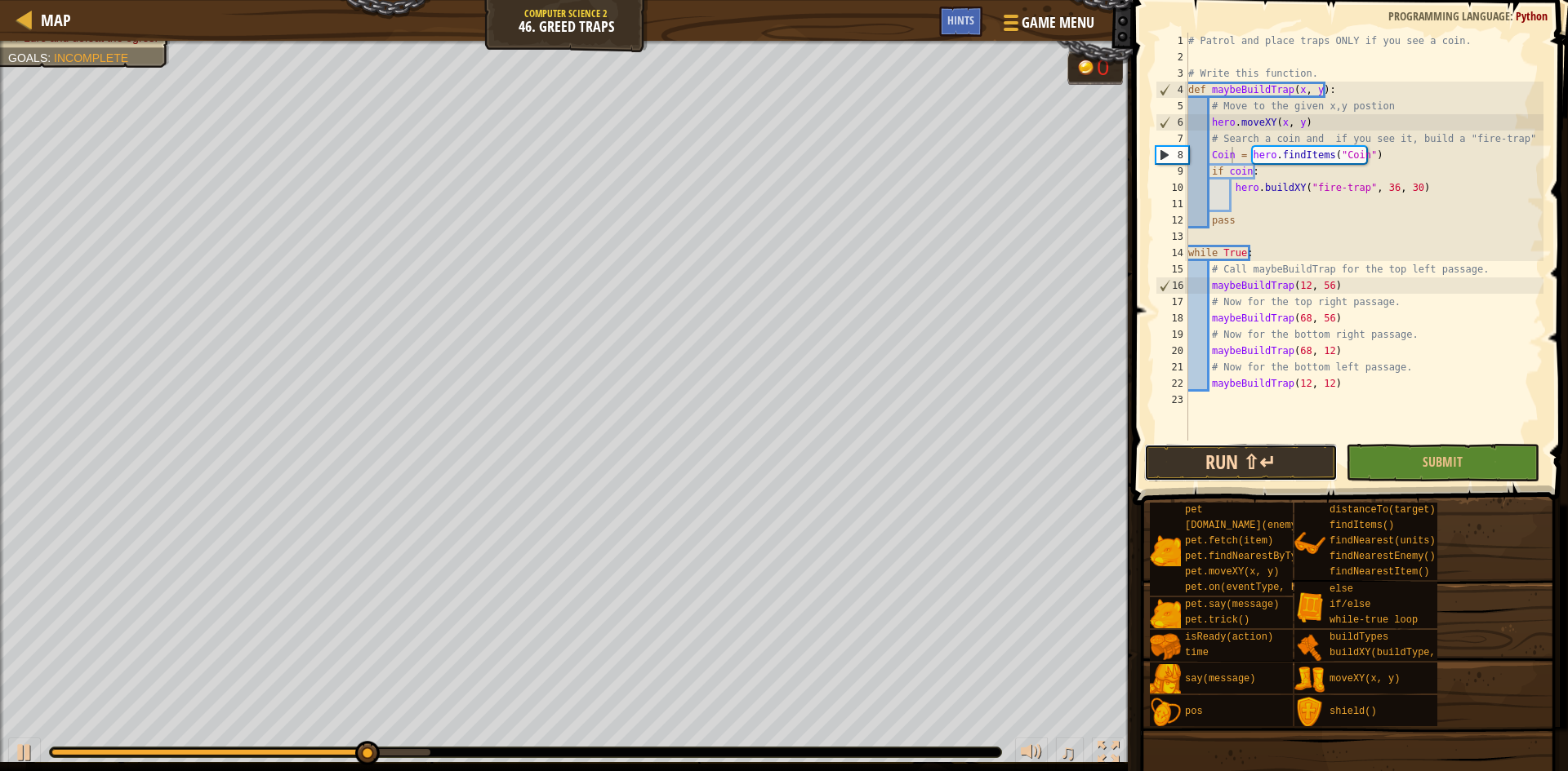
click at [1235, 474] on button "Run ⇧↵" at bounding box center [1241, 463] width 194 height 38
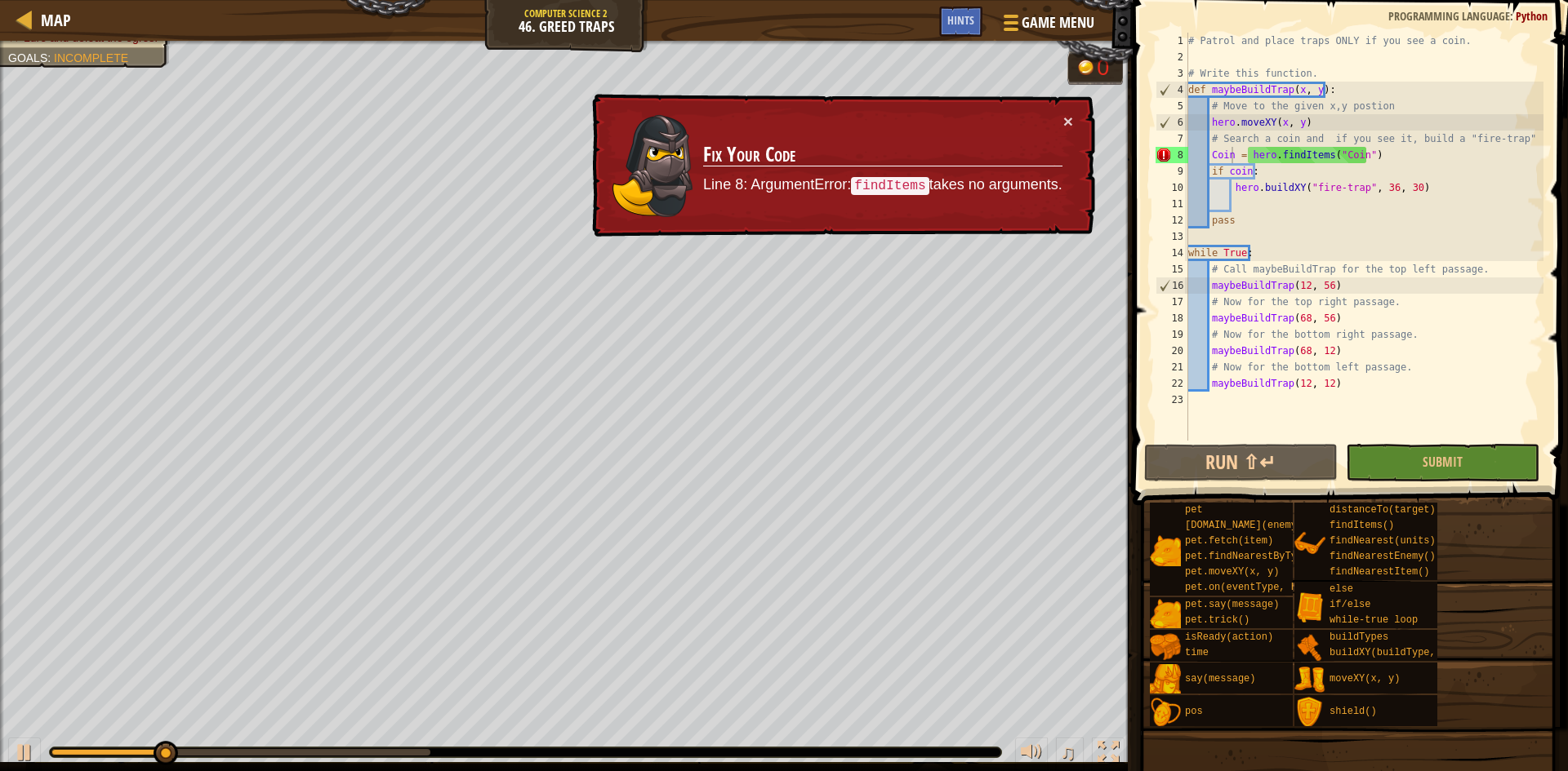
click at [1061, 121] on td "Fix Your Code Line 8: ArgumentError: findItems takes no arguments." at bounding box center [883, 166] width 361 height 106
drag, startPoint x: 1405, startPoint y: 155, endPoint x: 1211, endPoint y: 154, distance: 194.0
click at [1211, 154] on div "# Patrol and place traps ONLY if you see a coin. # Write this function. def may…" at bounding box center [1364, 253] width 358 height 441
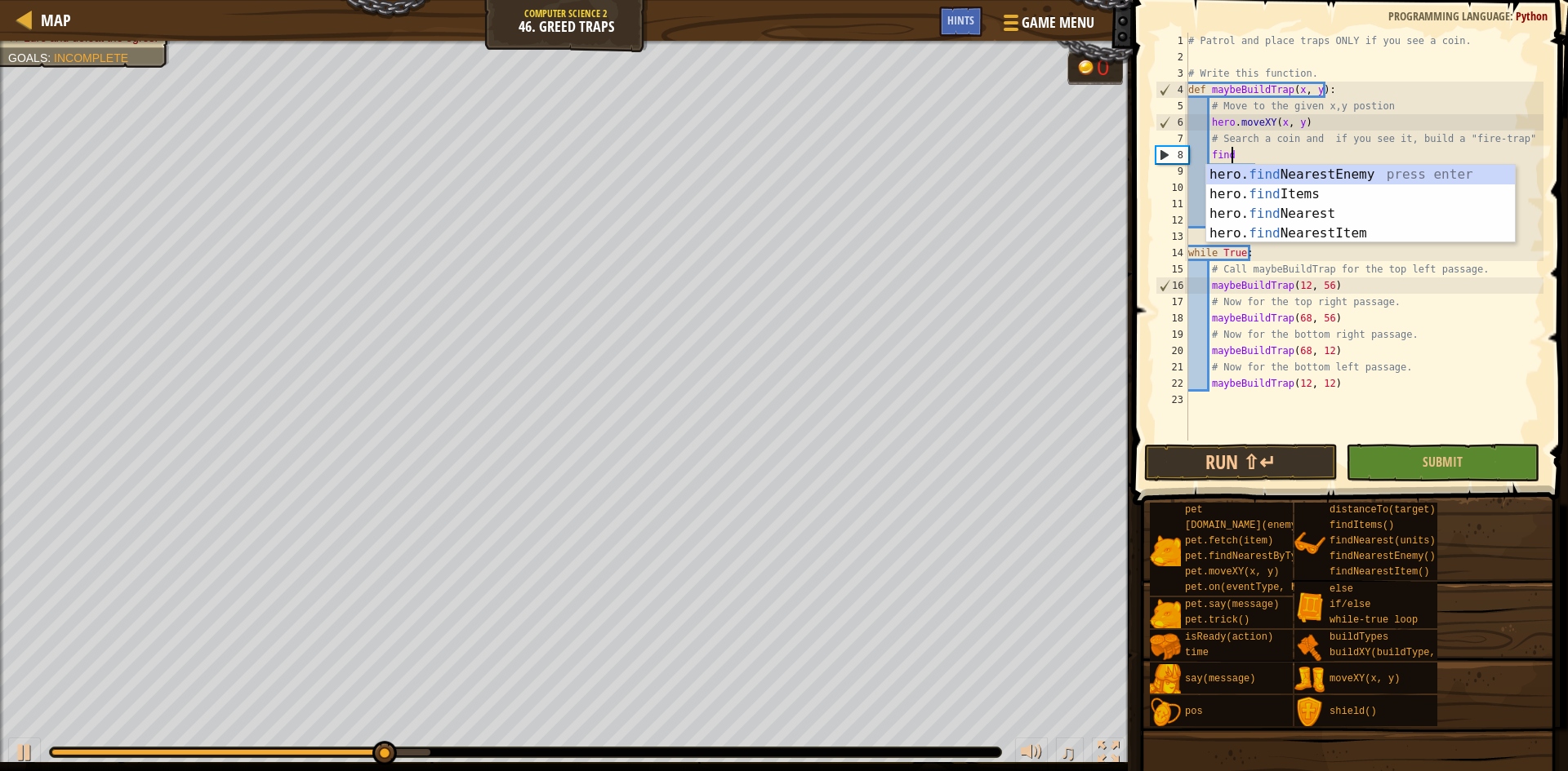
scroll to position [7, 3]
click at [1294, 218] on div "hero. find NearestEnemy press enter hero. find Items press enter hero. find Nea…" at bounding box center [1361, 223] width 308 height 118
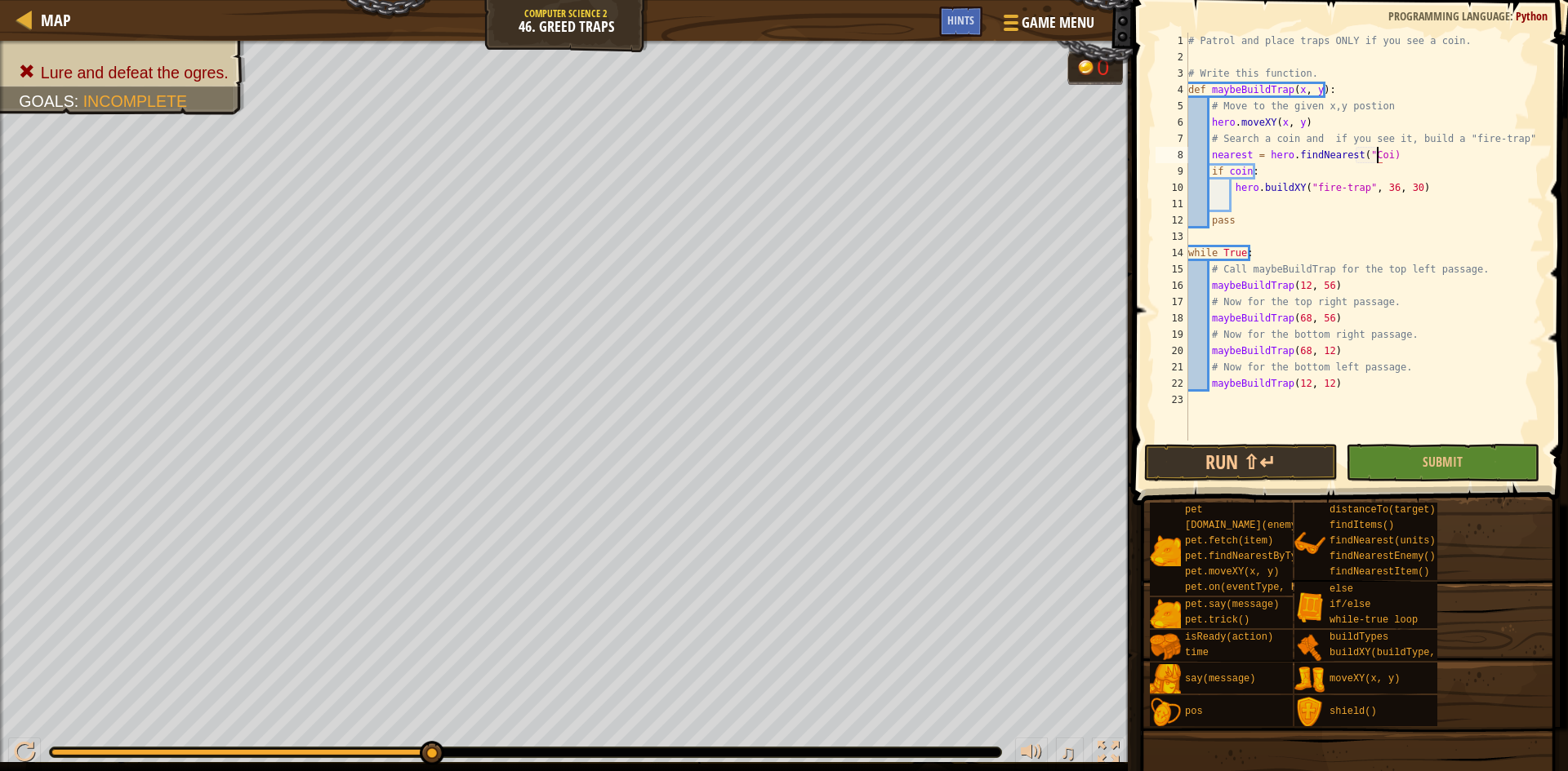
scroll to position [7, 16]
click at [1207, 473] on button "Run ⇧↵" at bounding box center [1241, 463] width 194 height 38
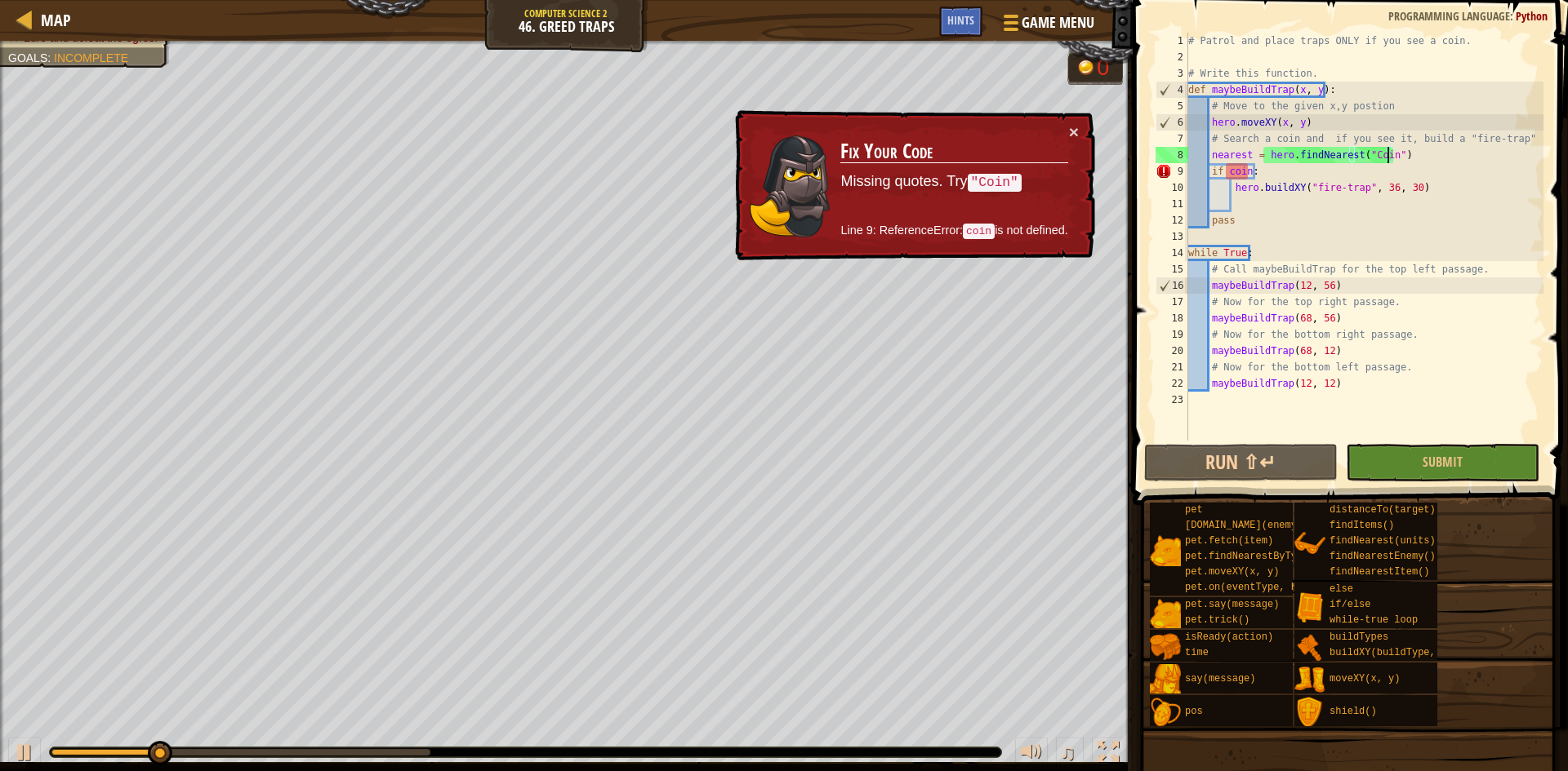
click at [1232, 168] on div "# Patrol and place traps ONLY if you see a coin. # Write this function. def may…" at bounding box center [1364, 253] width 358 height 441
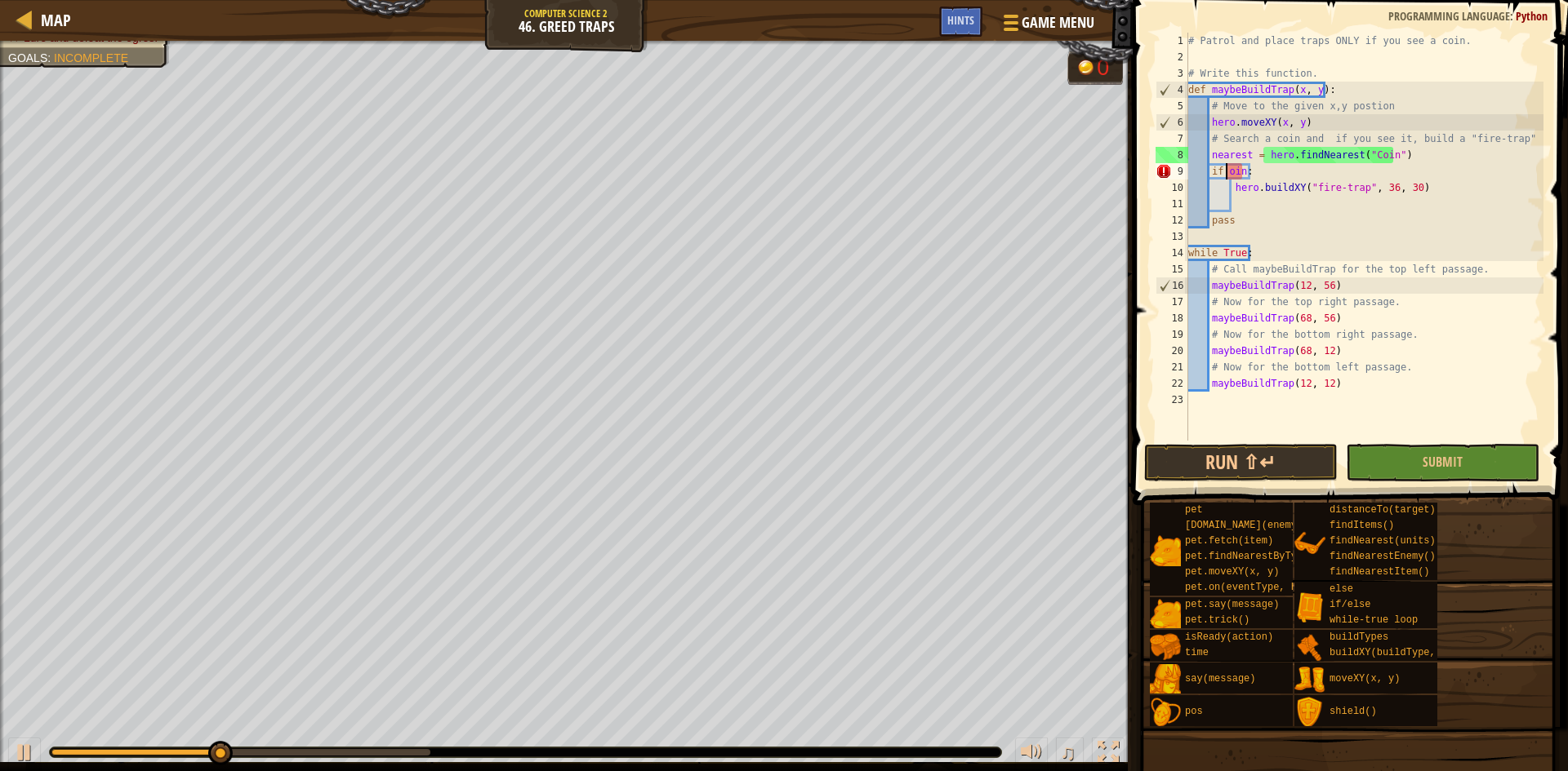
scroll to position [7, 4]
click at [1251, 168] on div "# Patrol and place traps ONLY if you see a coin. # Write this function. def may…" at bounding box center [1364, 253] width 358 height 441
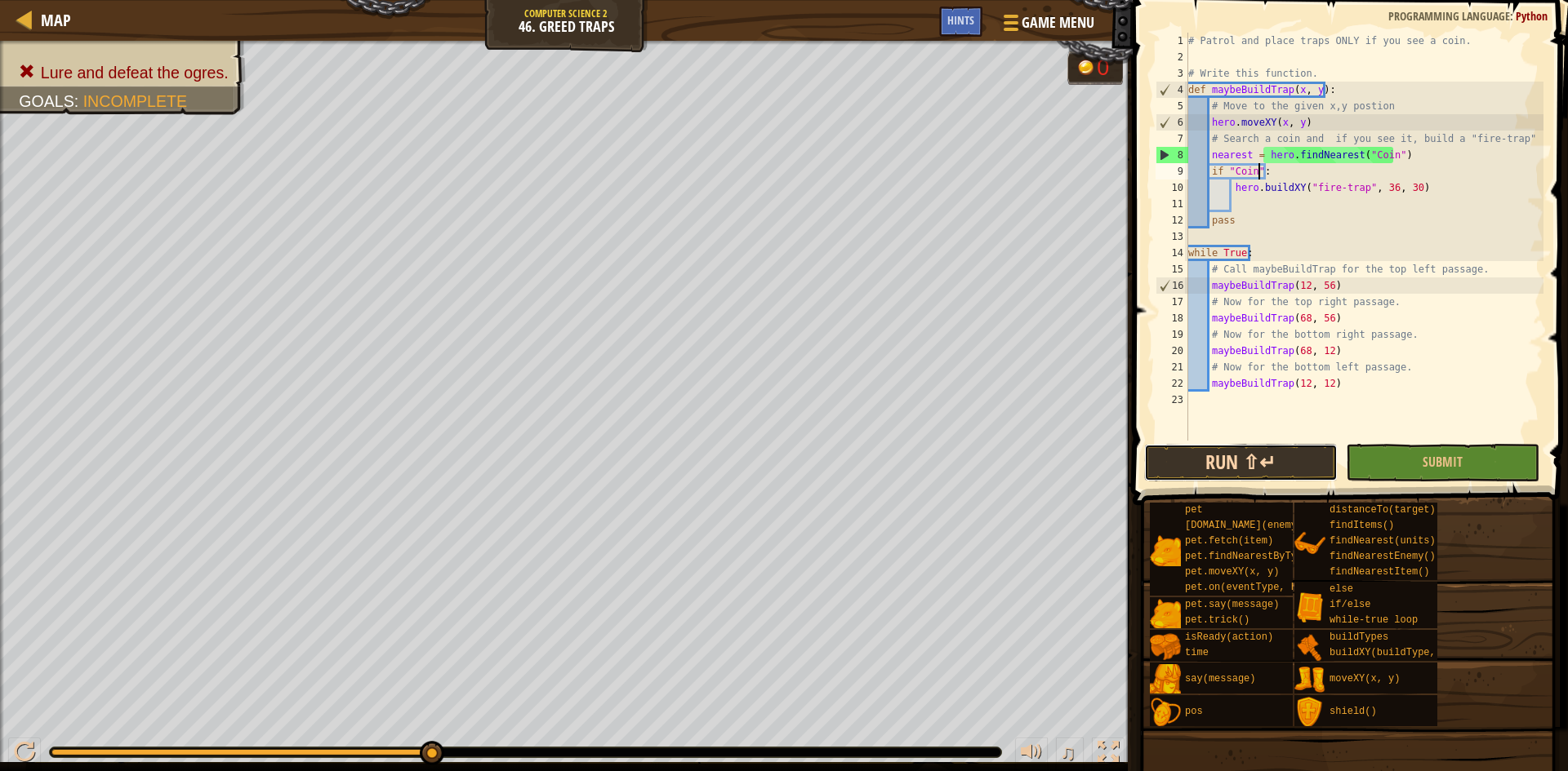
click at [1282, 472] on button "Run ⇧↵" at bounding box center [1241, 463] width 194 height 38
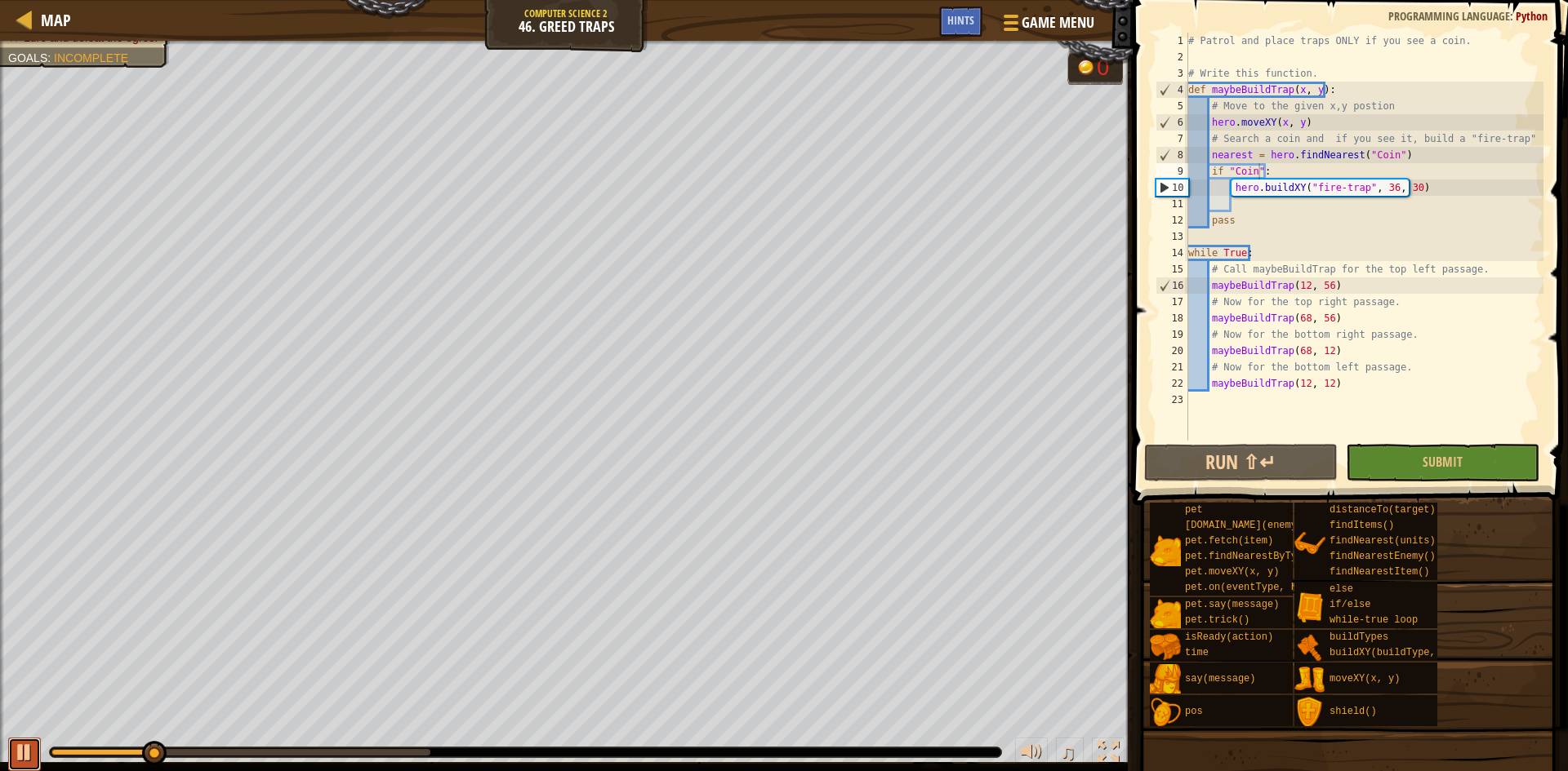
click at [24, 750] on div at bounding box center [24, 752] width 21 height 21
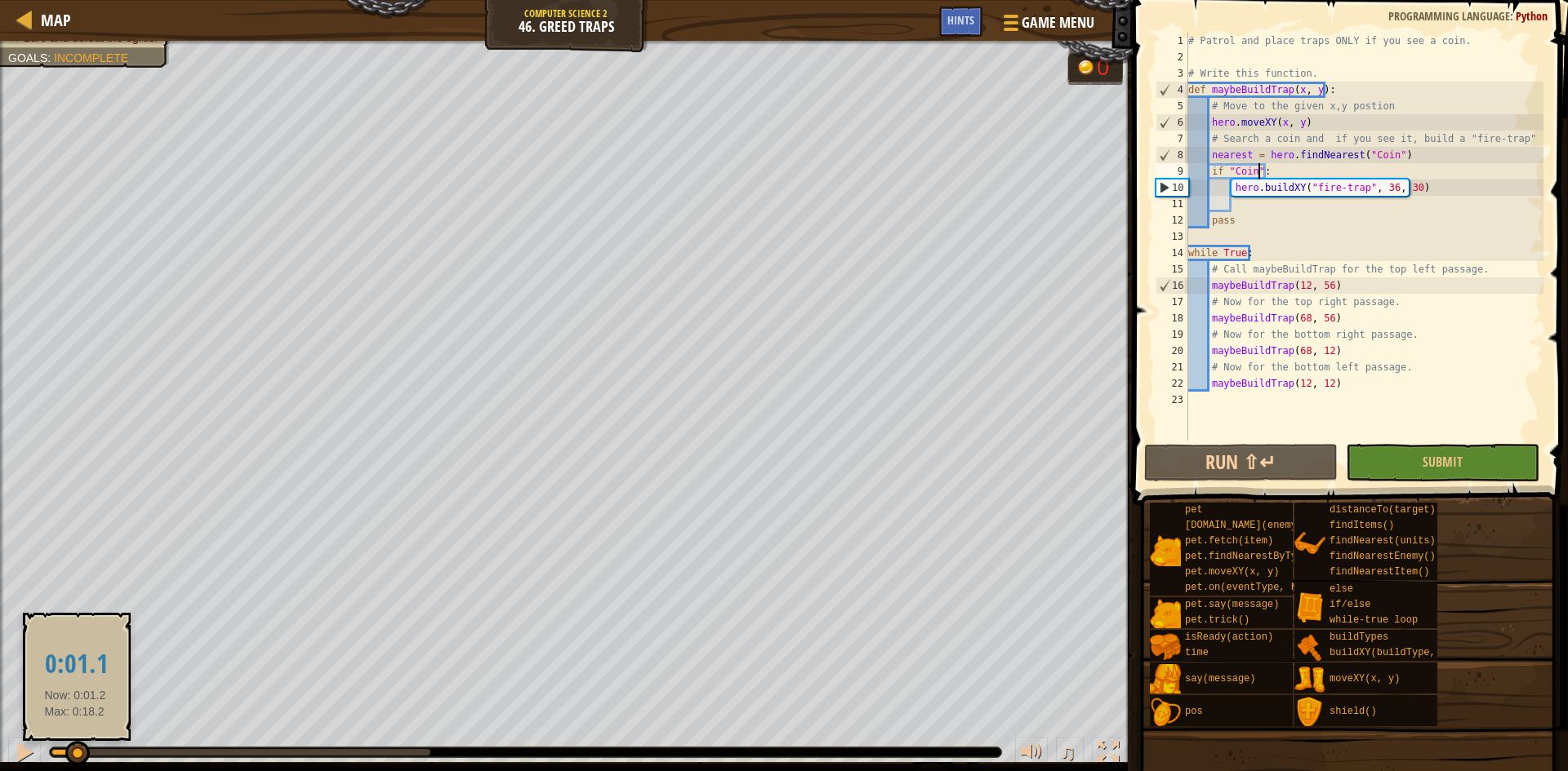
drag, startPoint x: 154, startPoint y: 753, endPoint x: 75, endPoint y: 751, distance: 79.0
click at [75, 751] on div at bounding box center [78, 753] width 24 height 24
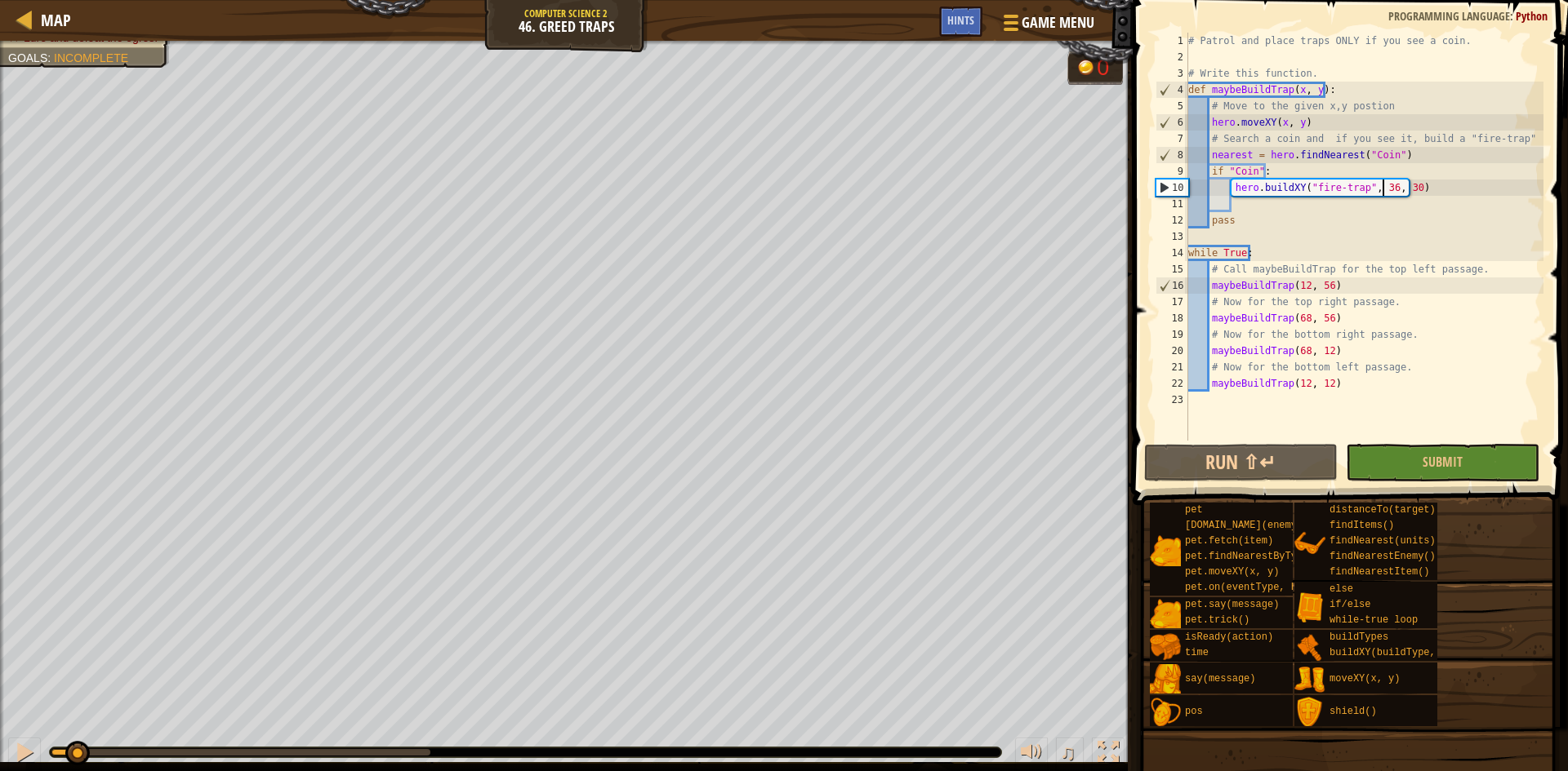
click at [1384, 183] on div "# Patrol and place traps ONLY if you see a coin. # Write this function. def may…" at bounding box center [1364, 253] width 358 height 441
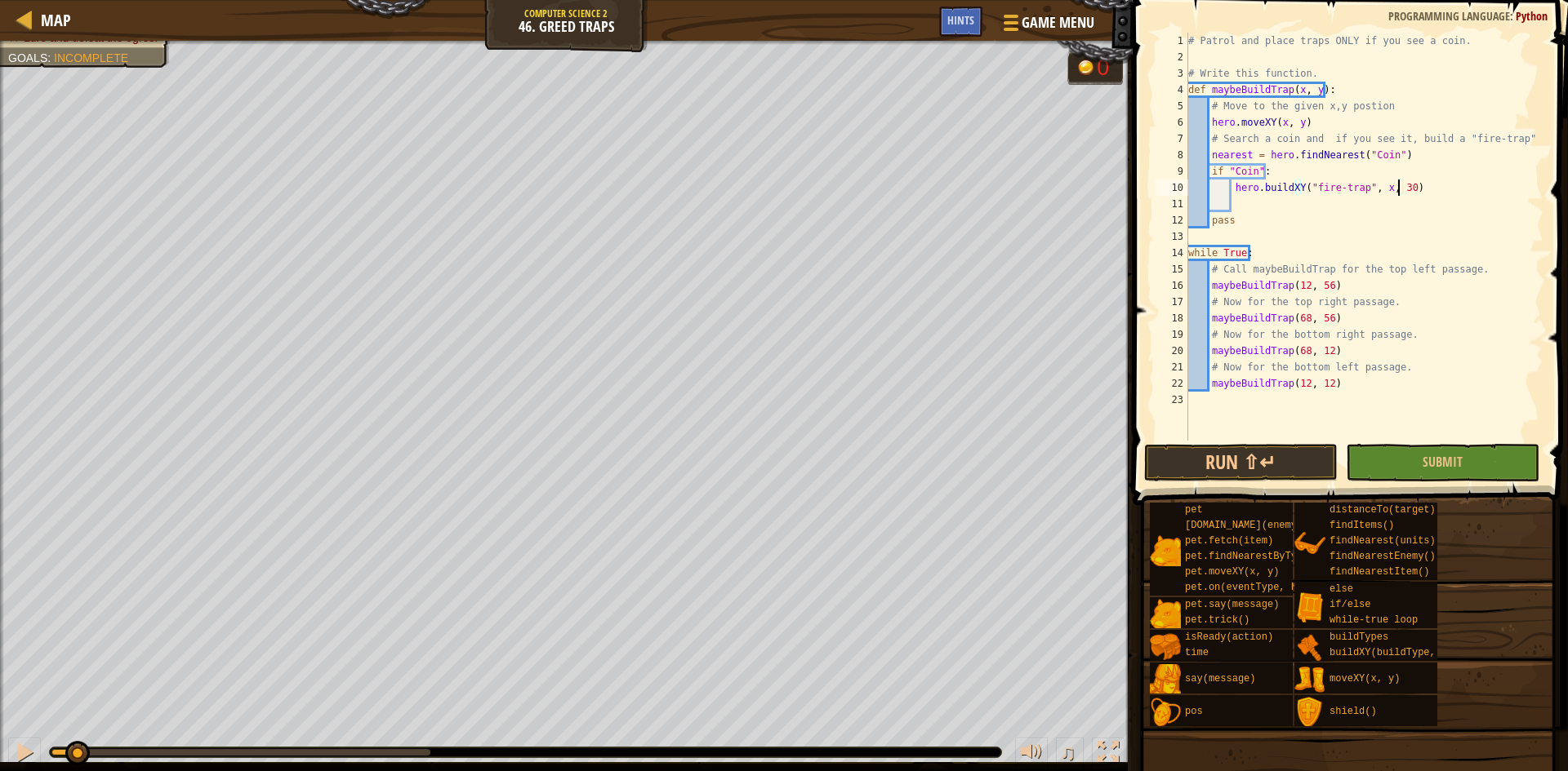
click at [1398, 188] on div "# Patrol and place traps ONLY if you see a coin. # Write this function. def may…" at bounding box center [1364, 253] width 358 height 441
click at [1227, 463] on button "Run ⇧↵" at bounding box center [1241, 463] width 194 height 38
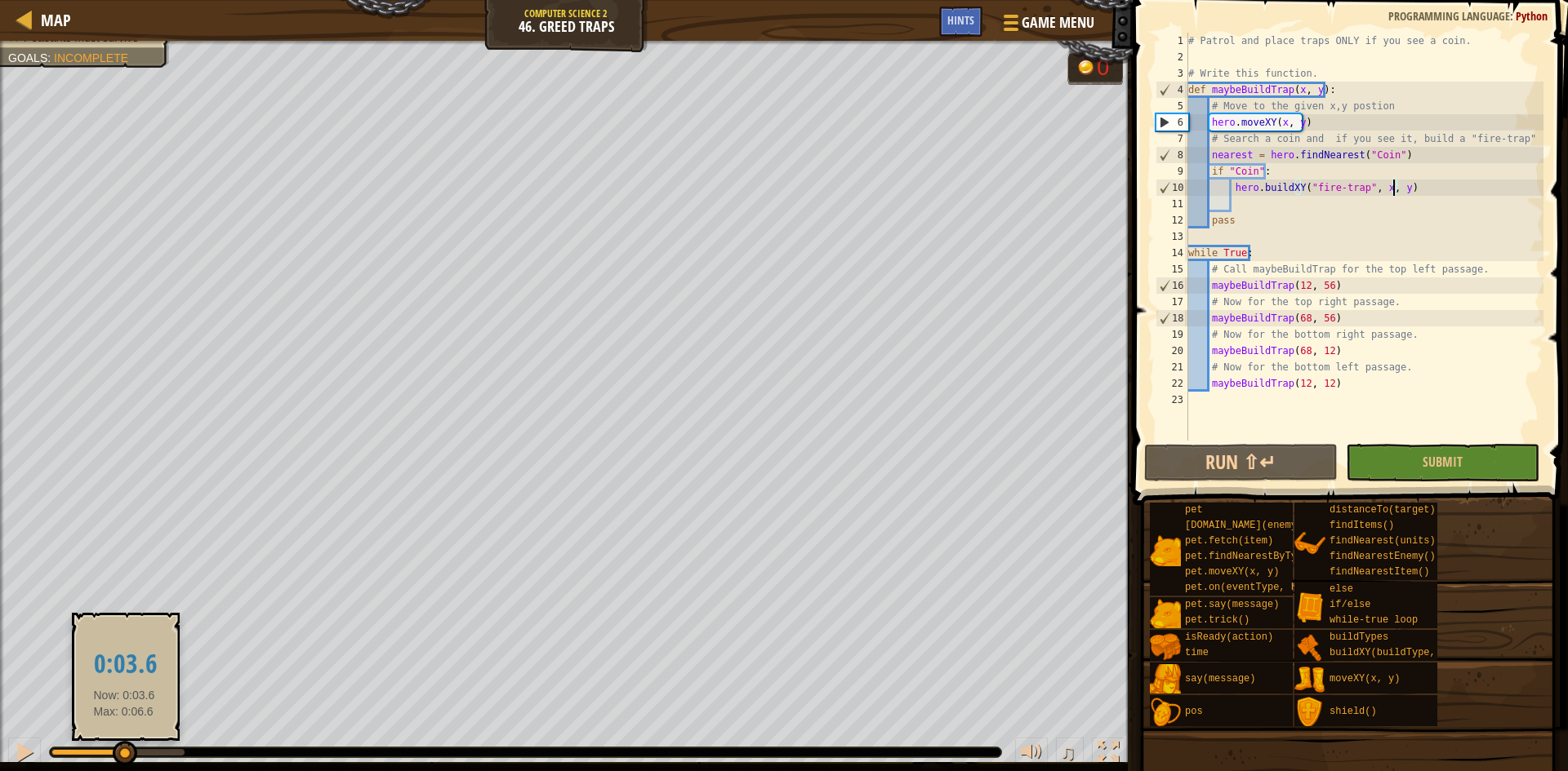
drag, startPoint x: 187, startPoint y: 747, endPoint x: 124, endPoint y: 743, distance: 63.1
click at [124, 743] on div at bounding box center [125, 753] width 24 height 24
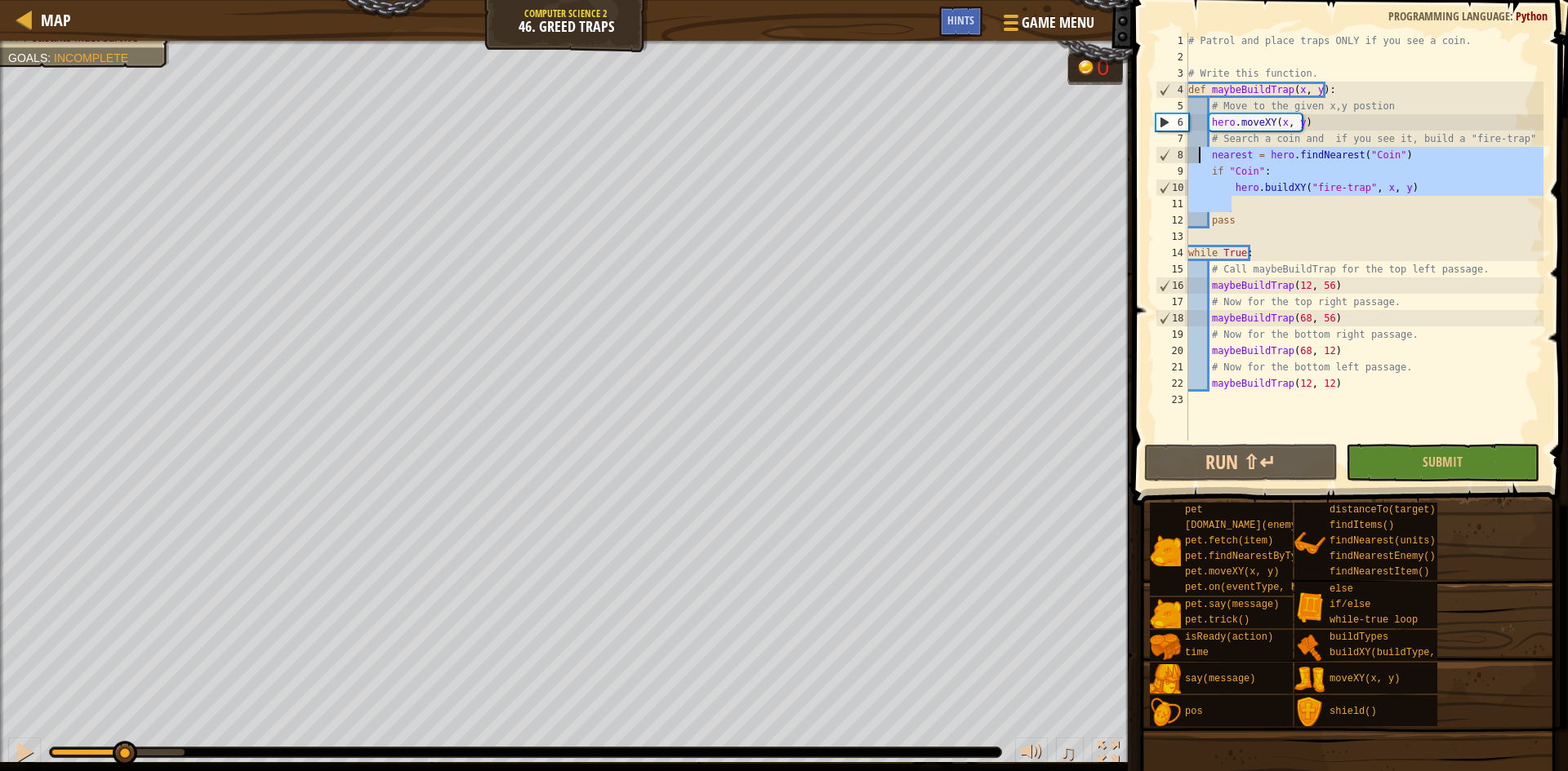
drag, startPoint x: 1281, startPoint y: 208, endPoint x: 1201, endPoint y: 158, distance: 94.3
click at [1201, 158] on div "# Patrol and place traps ONLY if you see a coin. # Write this function. def may…" at bounding box center [1364, 253] width 358 height 441
type textarea "nearest = hero.findNearest("Coin") if "Coin":"
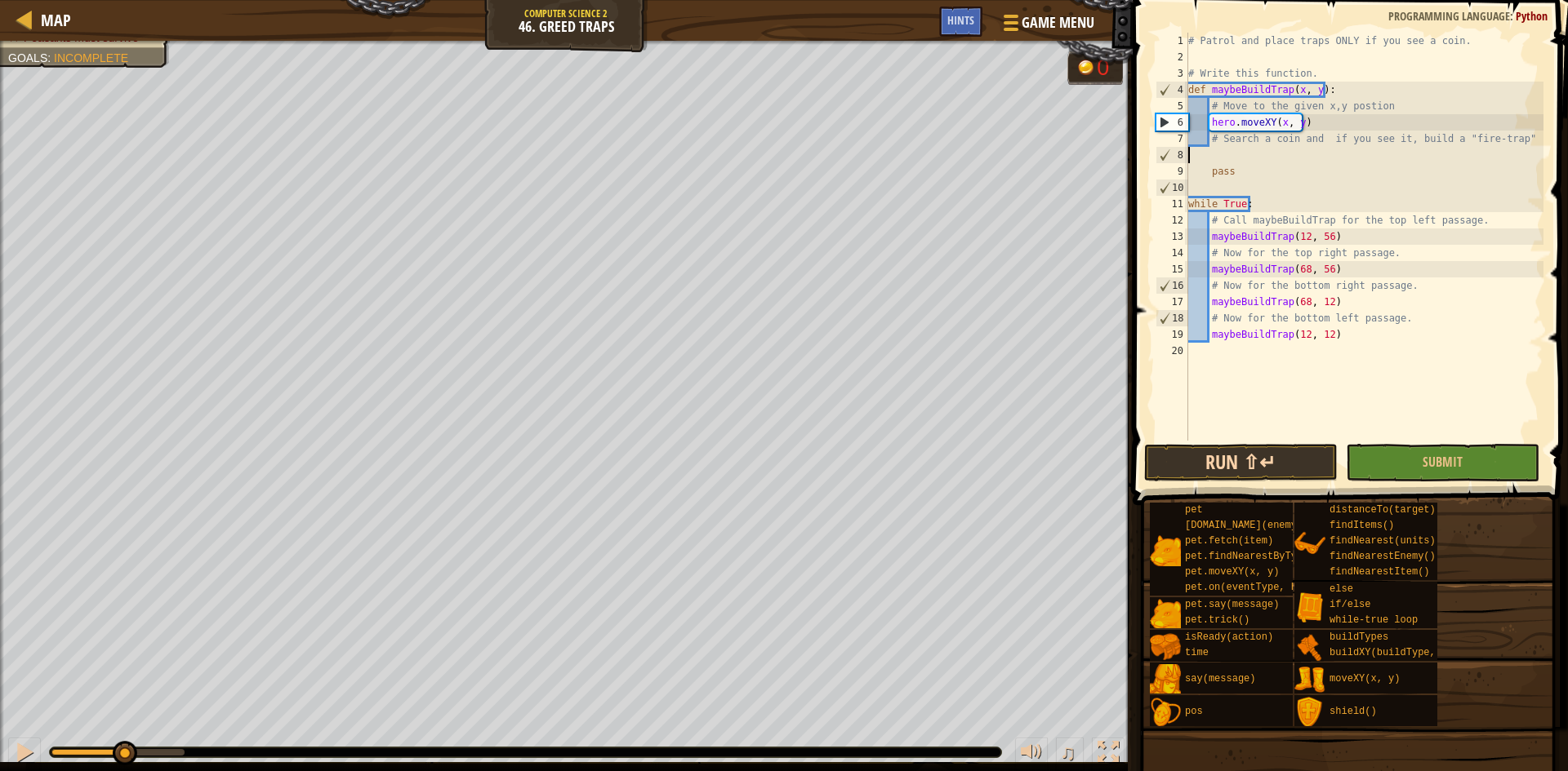
type textarea "# Search a coin and if you see it, build a "fire-trap""
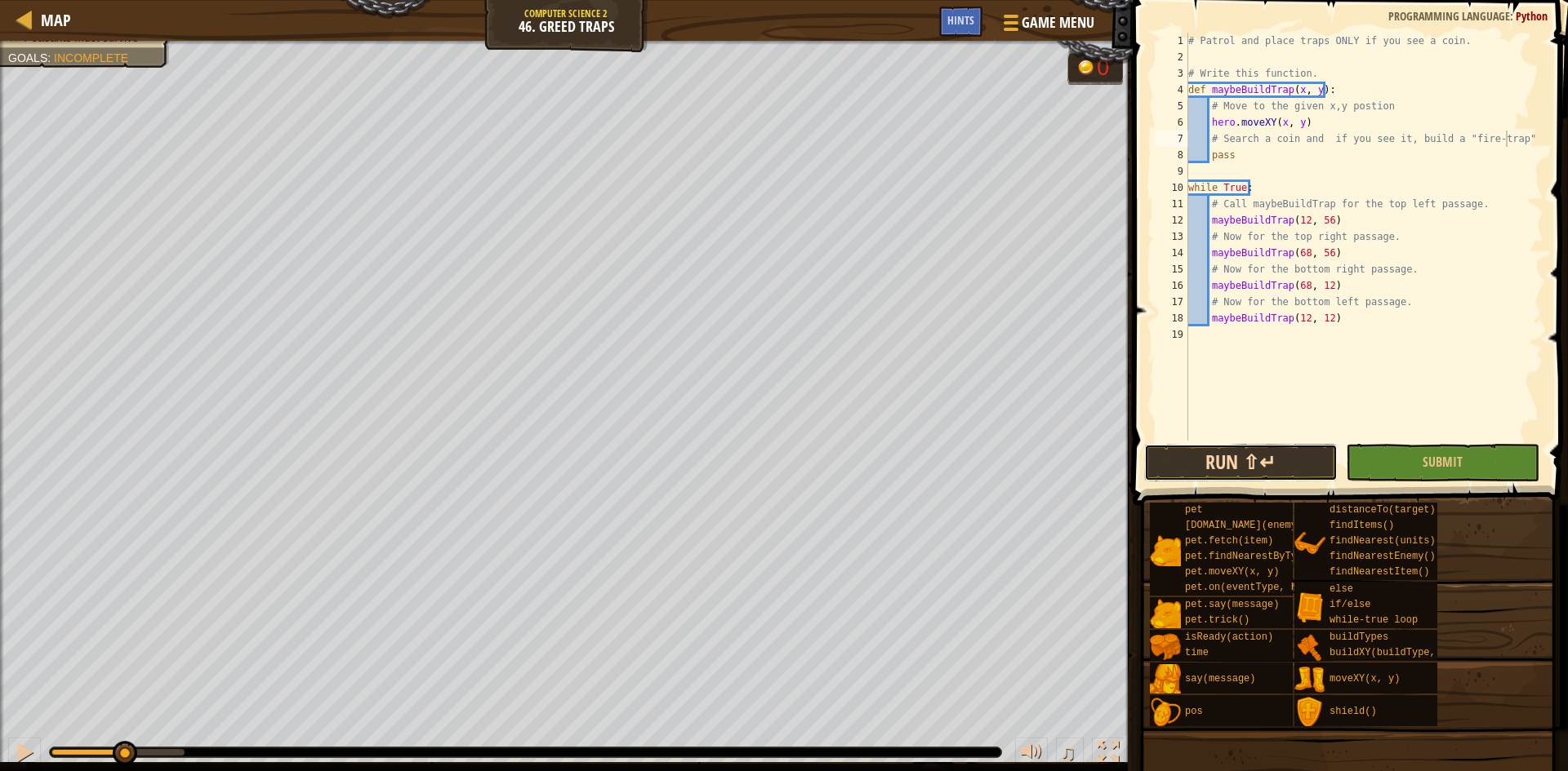
click at [1258, 477] on button "Run ⇧↵" at bounding box center [1241, 463] width 194 height 38
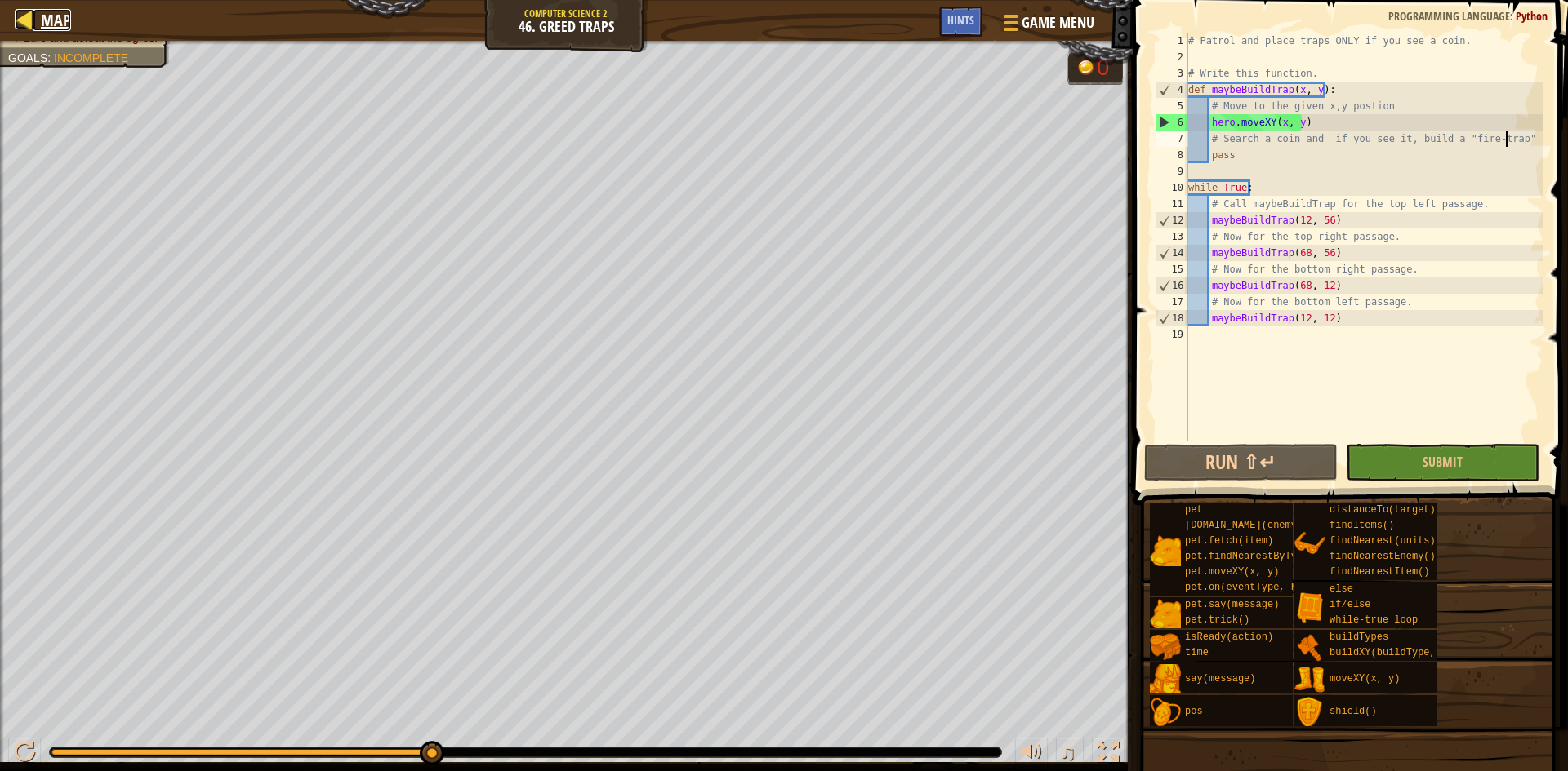
click at [47, 16] on span "Map" at bounding box center [56, 20] width 31 height 22
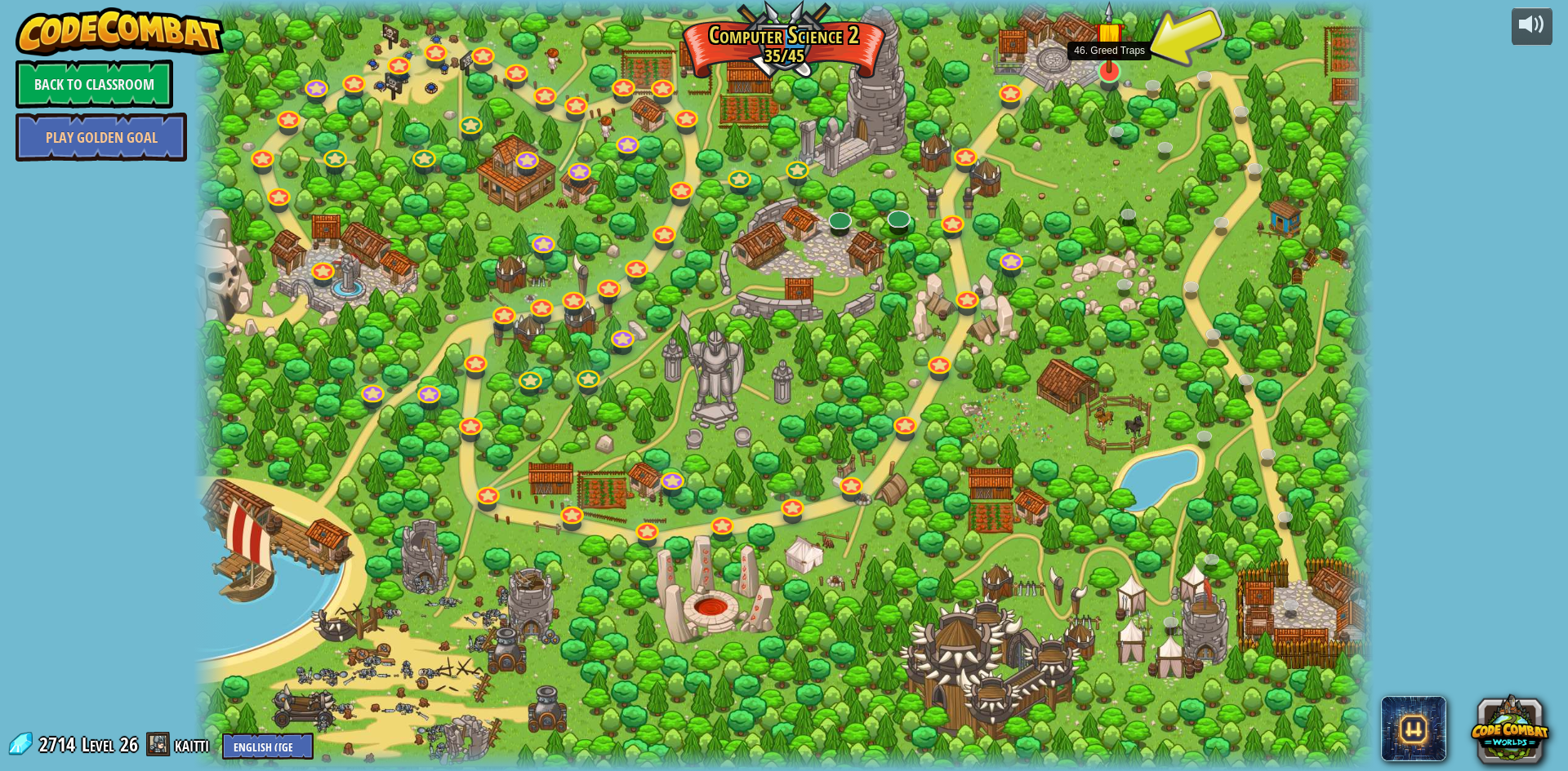
click at [1114, 73] on div at bounding box center [1110, 71] width 24 height 24
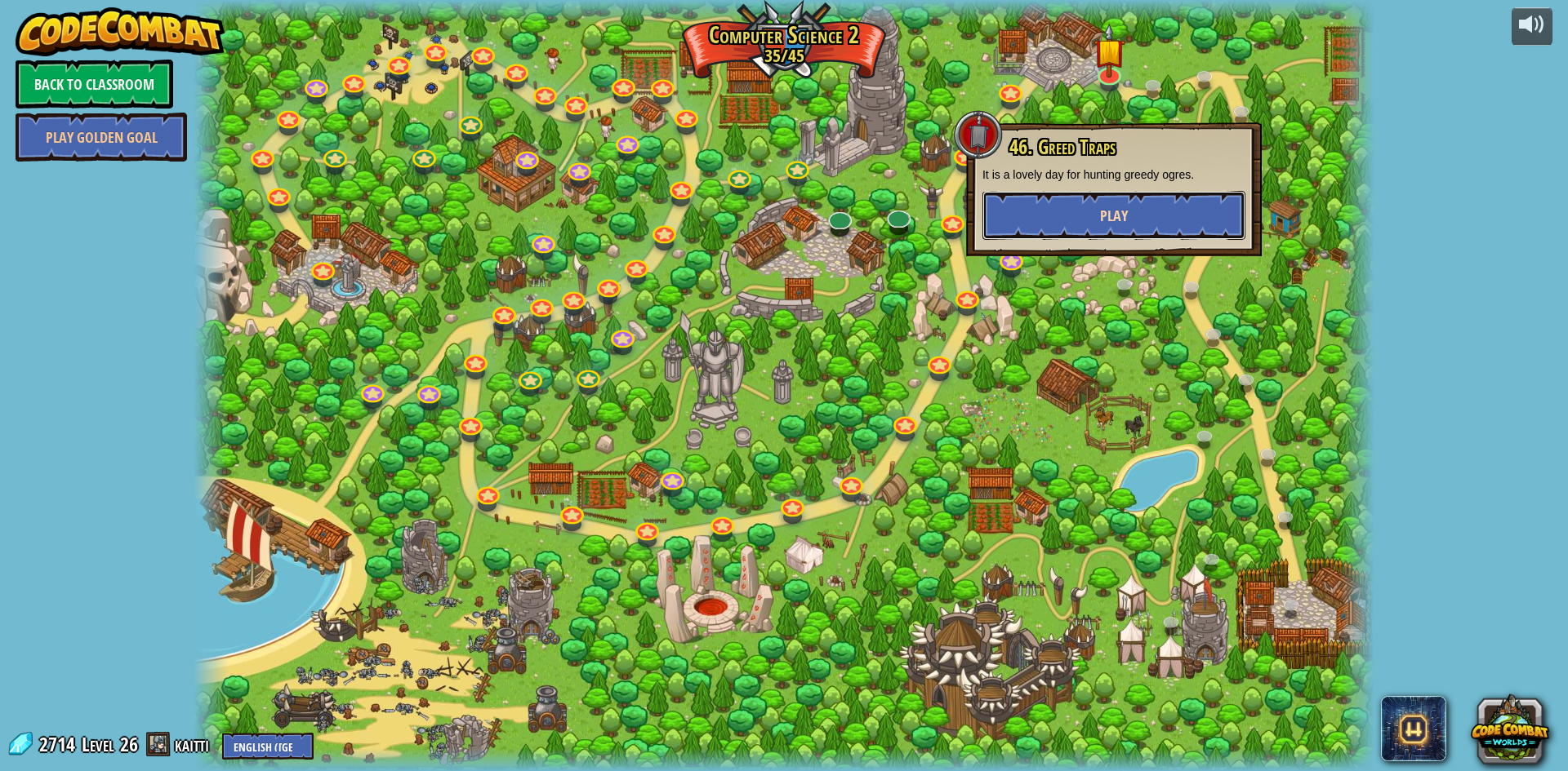
click at [1136, 208] on button "Play" at bounding box center [1114, 215] width 263 height 49
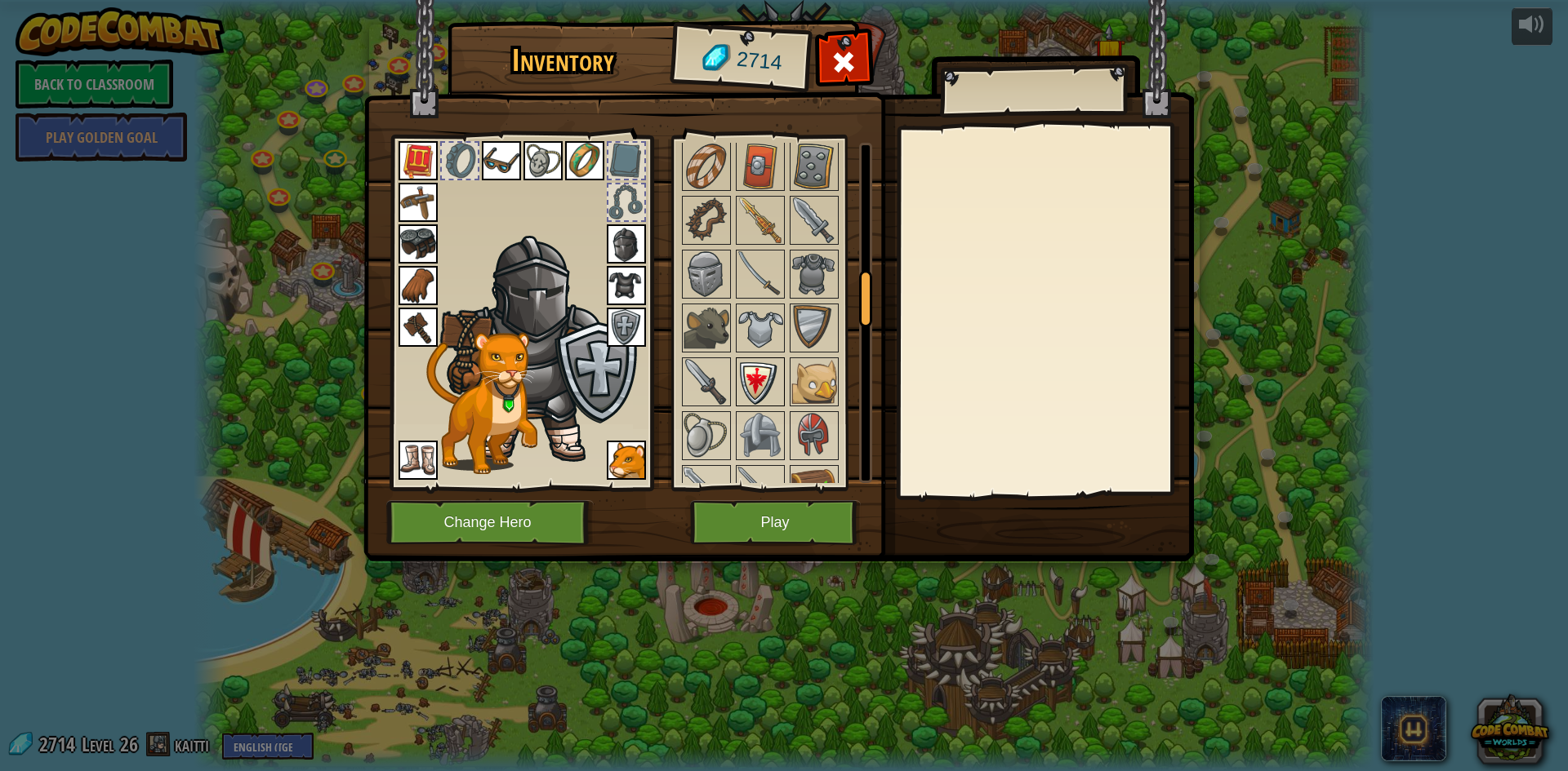
scroll to position [816, 0]
click at [764, 333] on img at bounding box center [759, 323] width 45 height 45
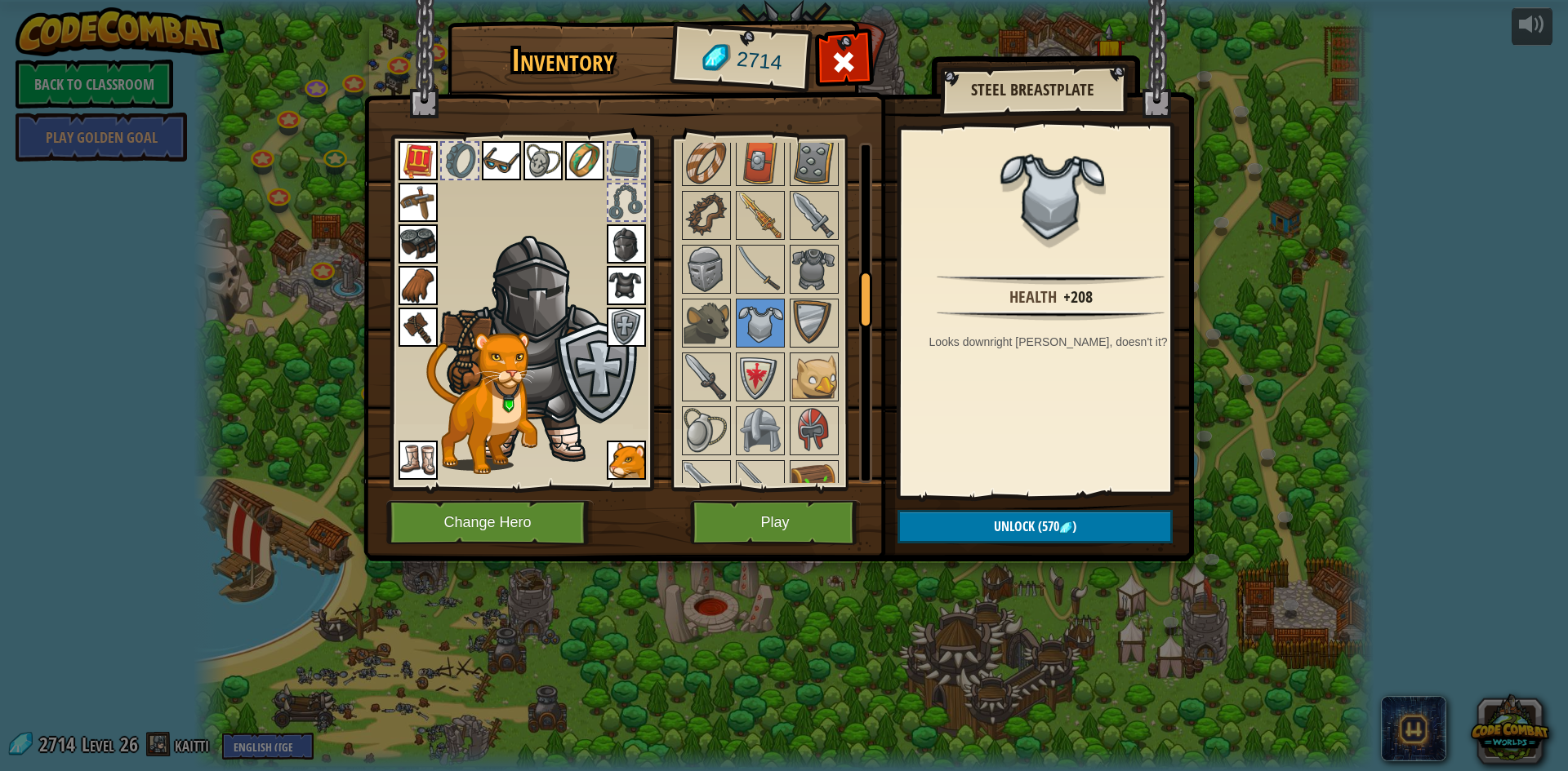
click at [626, 286] on img at bounding box center [626, 286] width 39 height 39
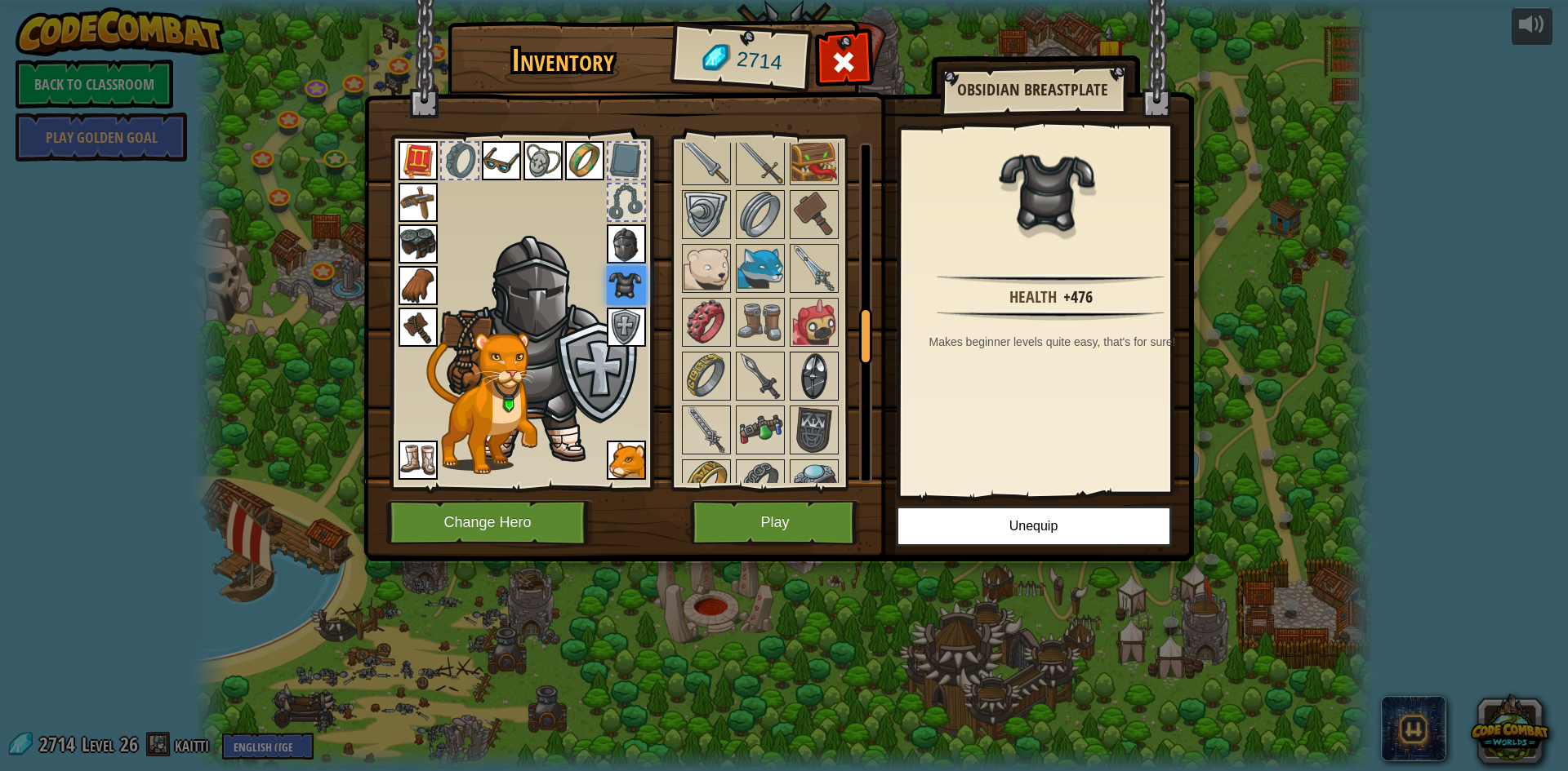
scroll to position [1143, 0]
click at [774, 370] on img at bounding box center [759, 373] width 45 height 45
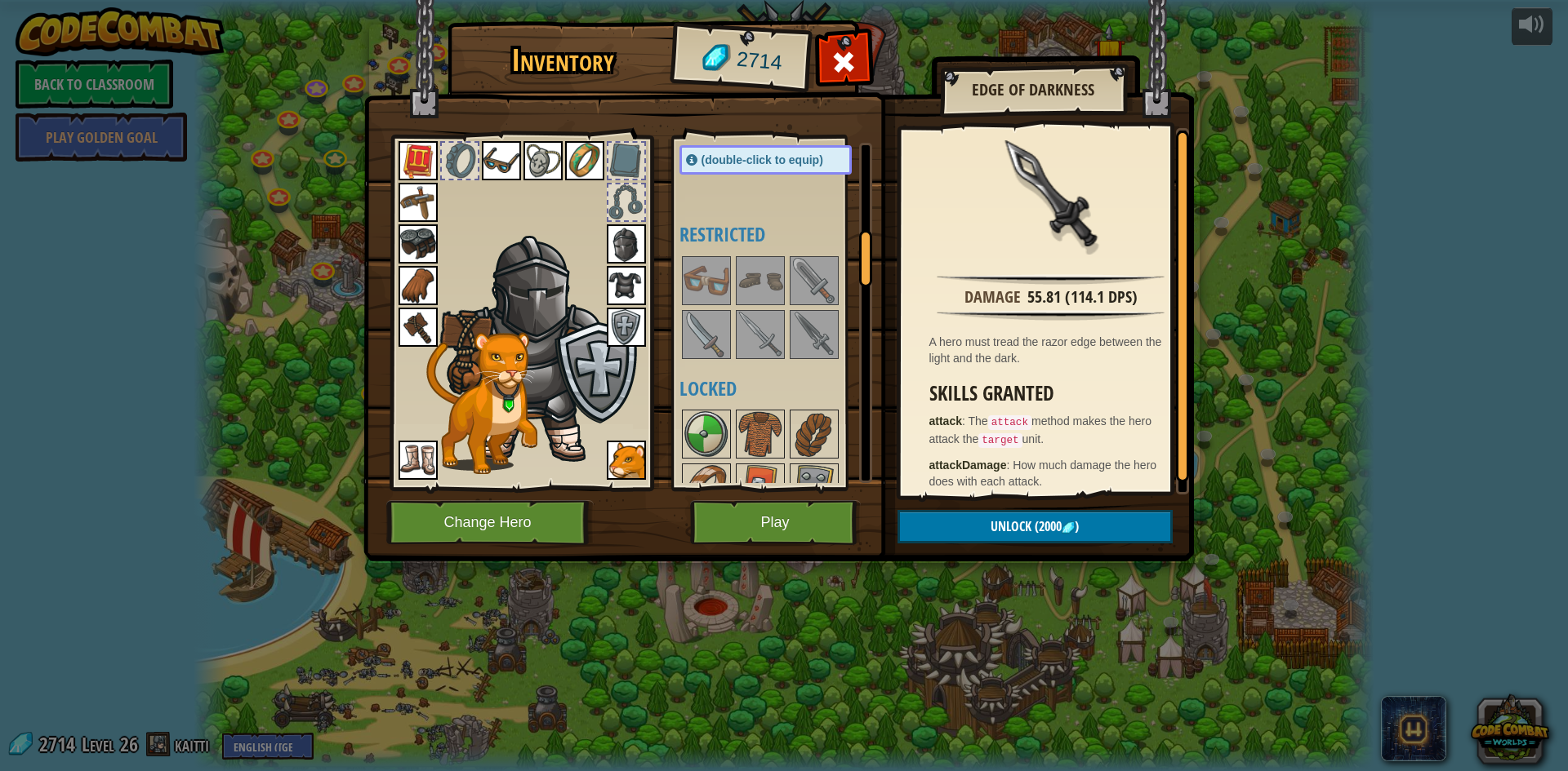
scroll to position [653, 0]
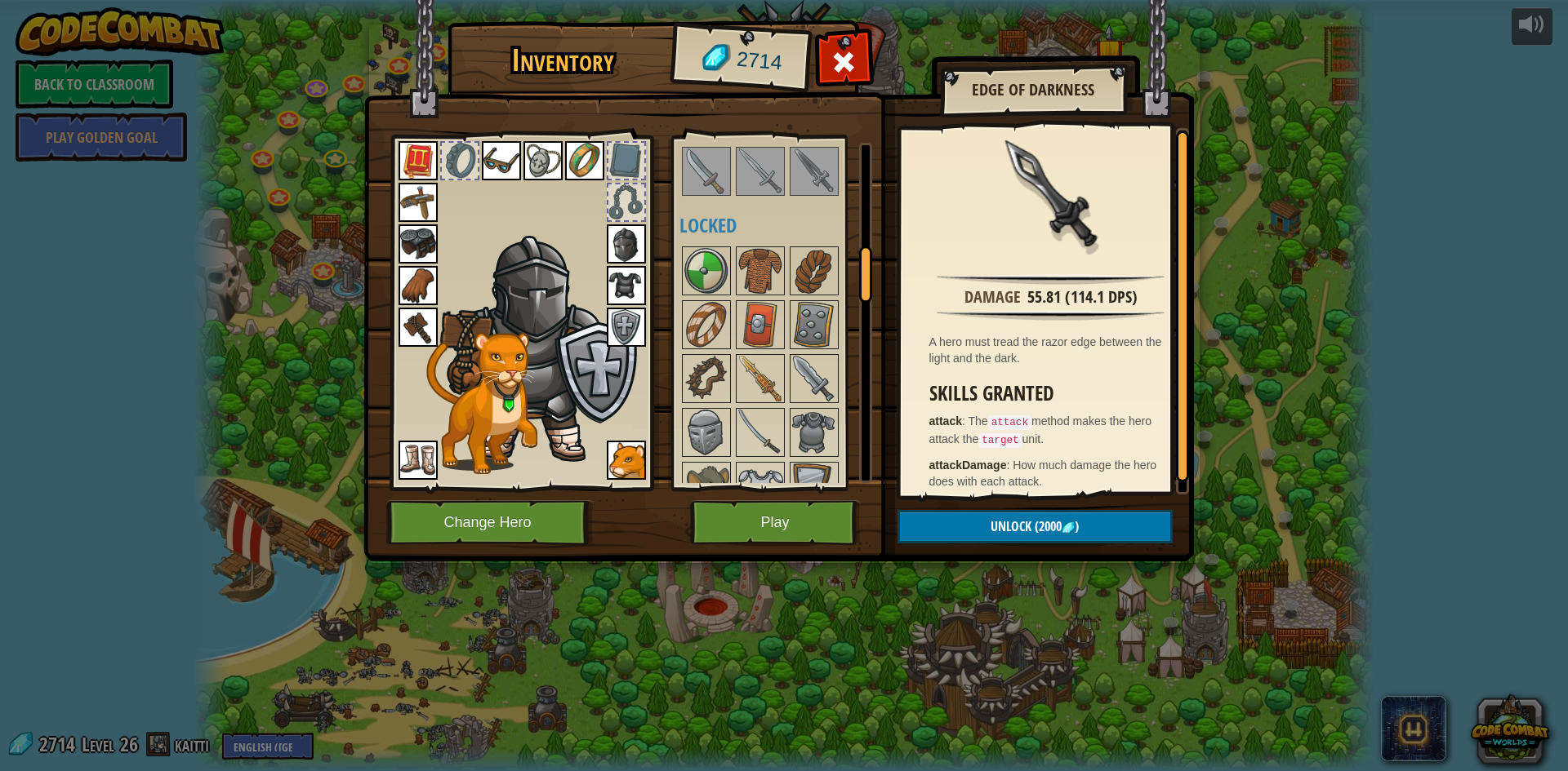
click at [418, 204] on img at bounding box center [418, 203] width 39 height 39
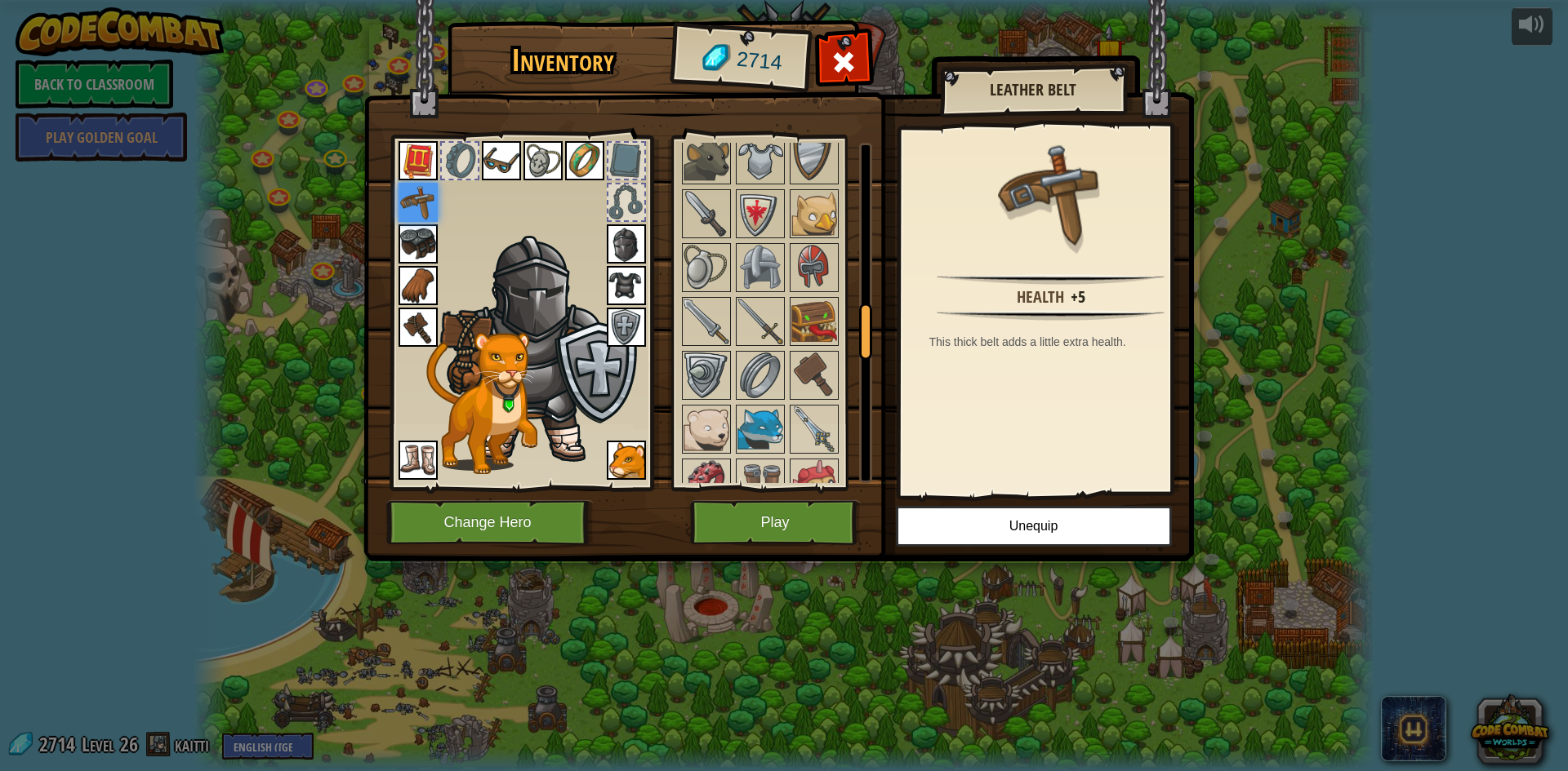
scroll to position [1143, 0]
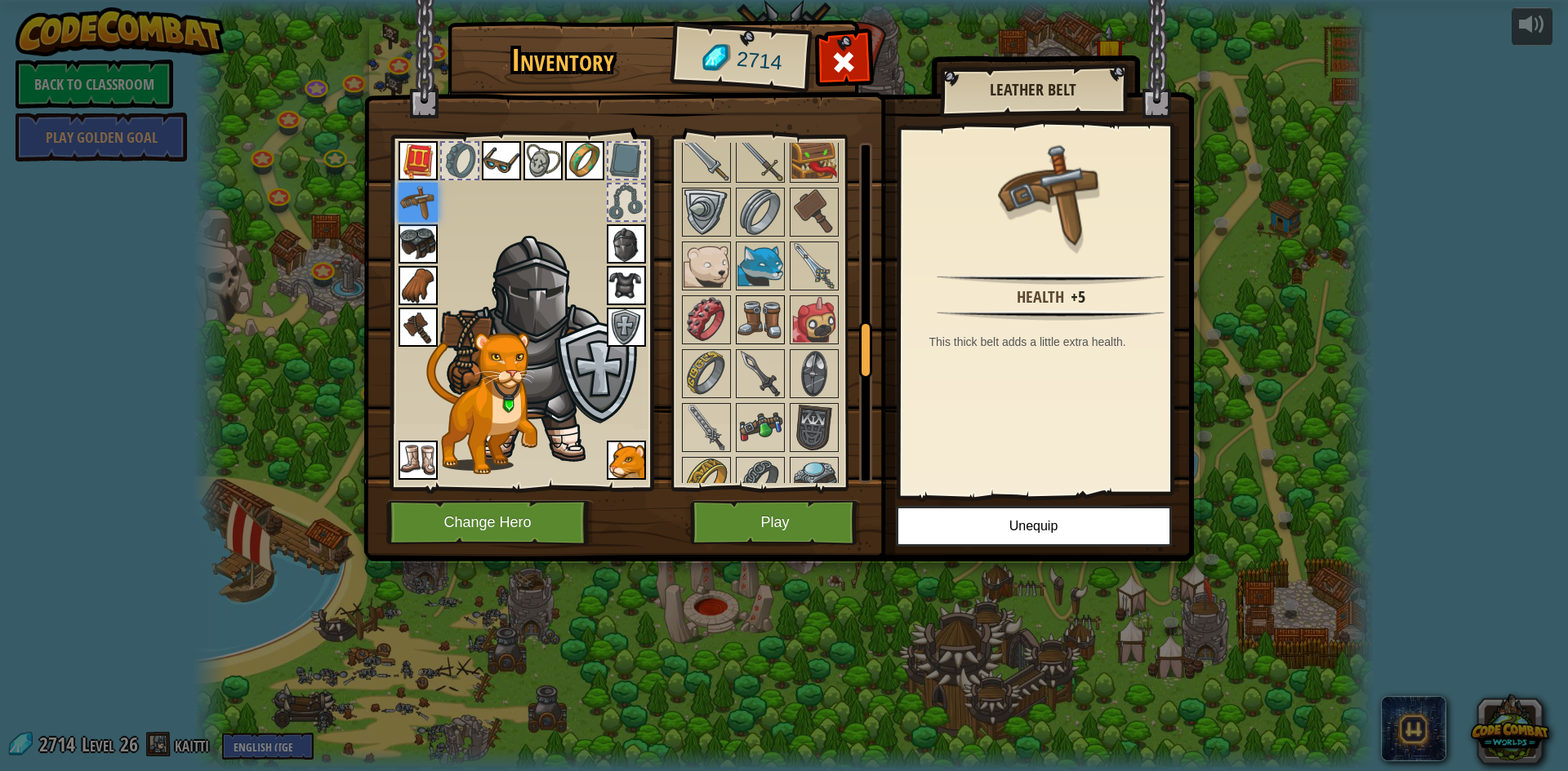
click at [753, 307] on img at bounding box center [759, 319] width 45 height 45
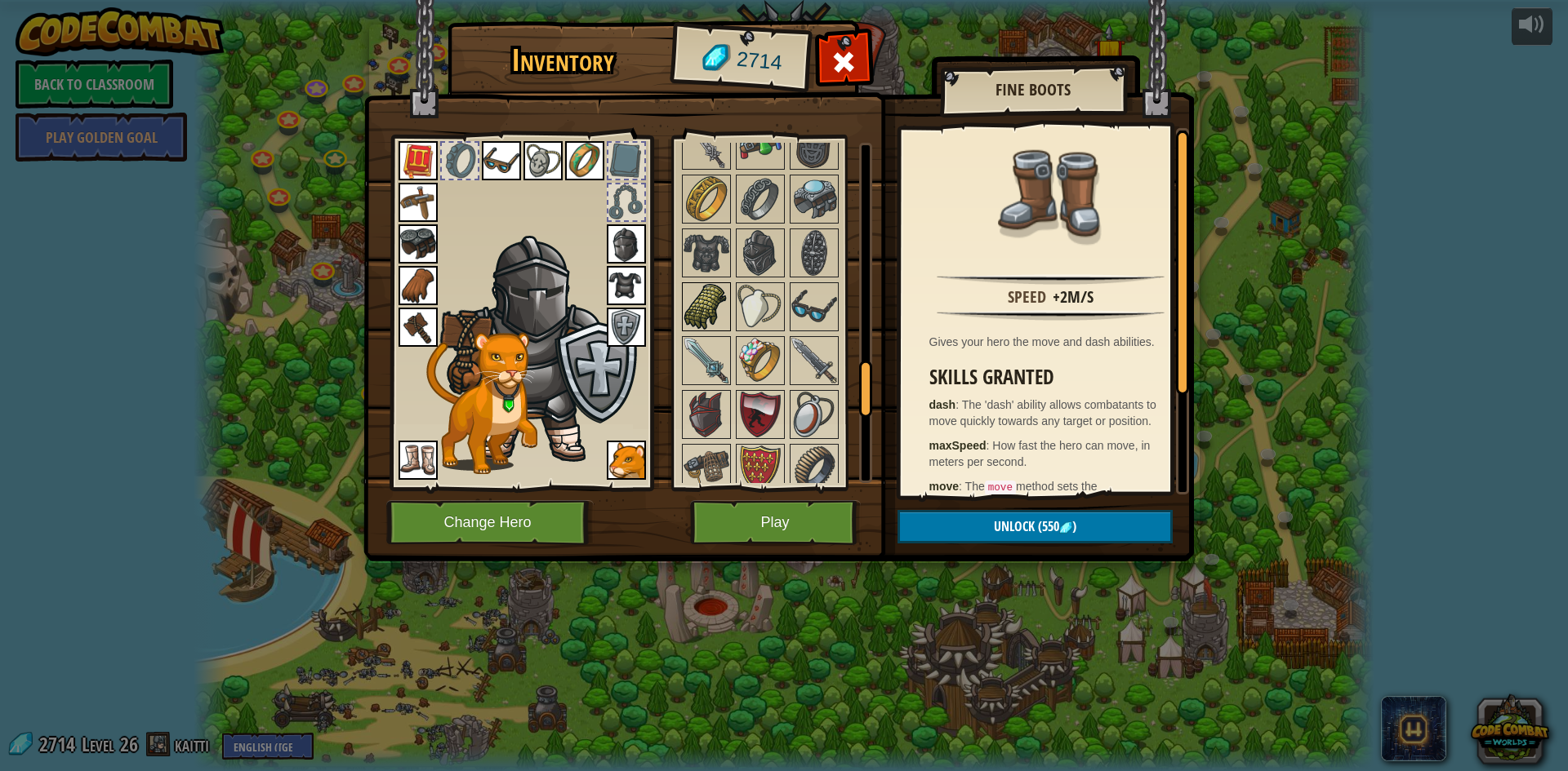
scroll to position [1387, 0]
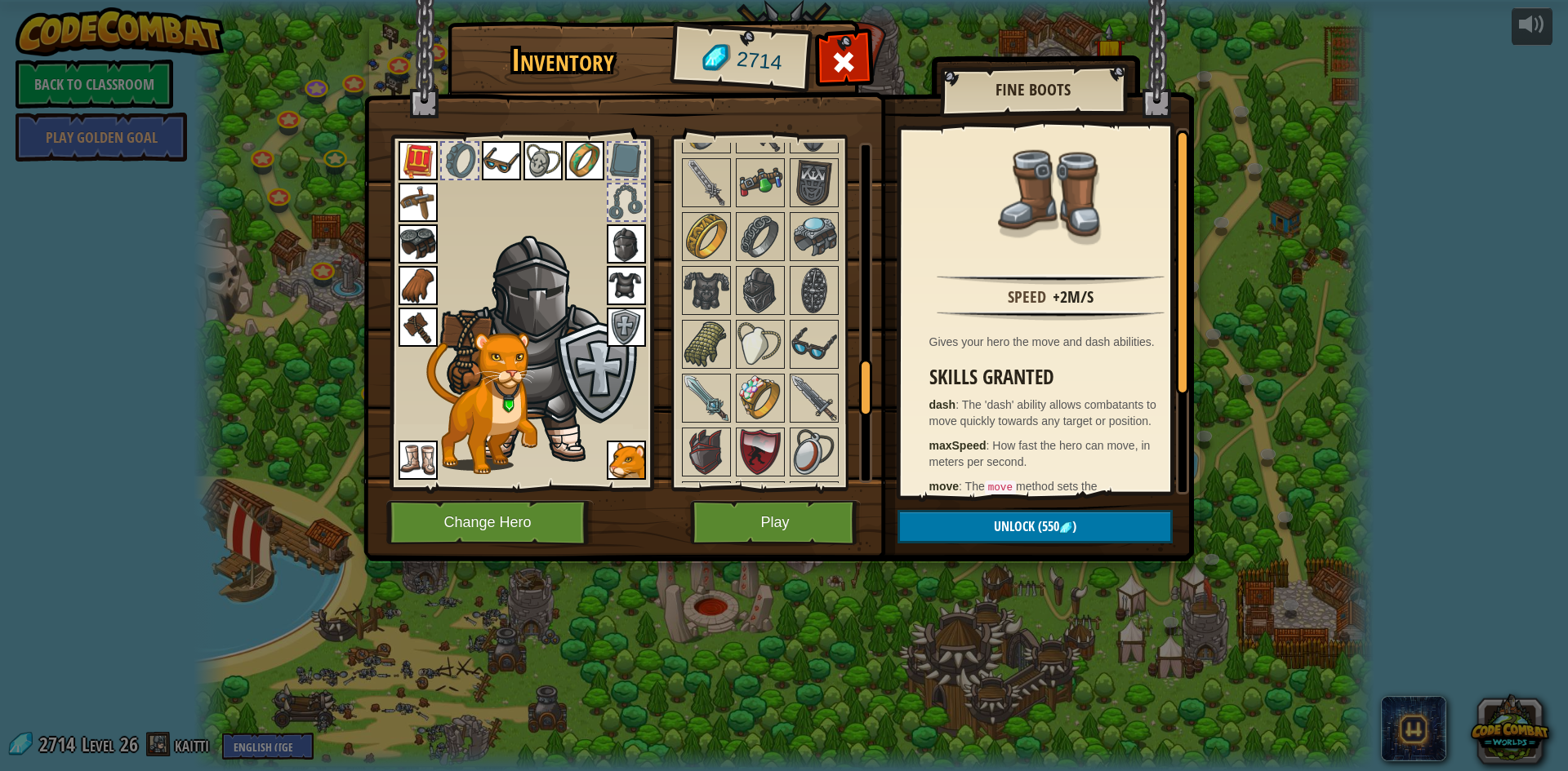
click at [420, 457] on img at bounding box center [418, 460] width 39 height 39
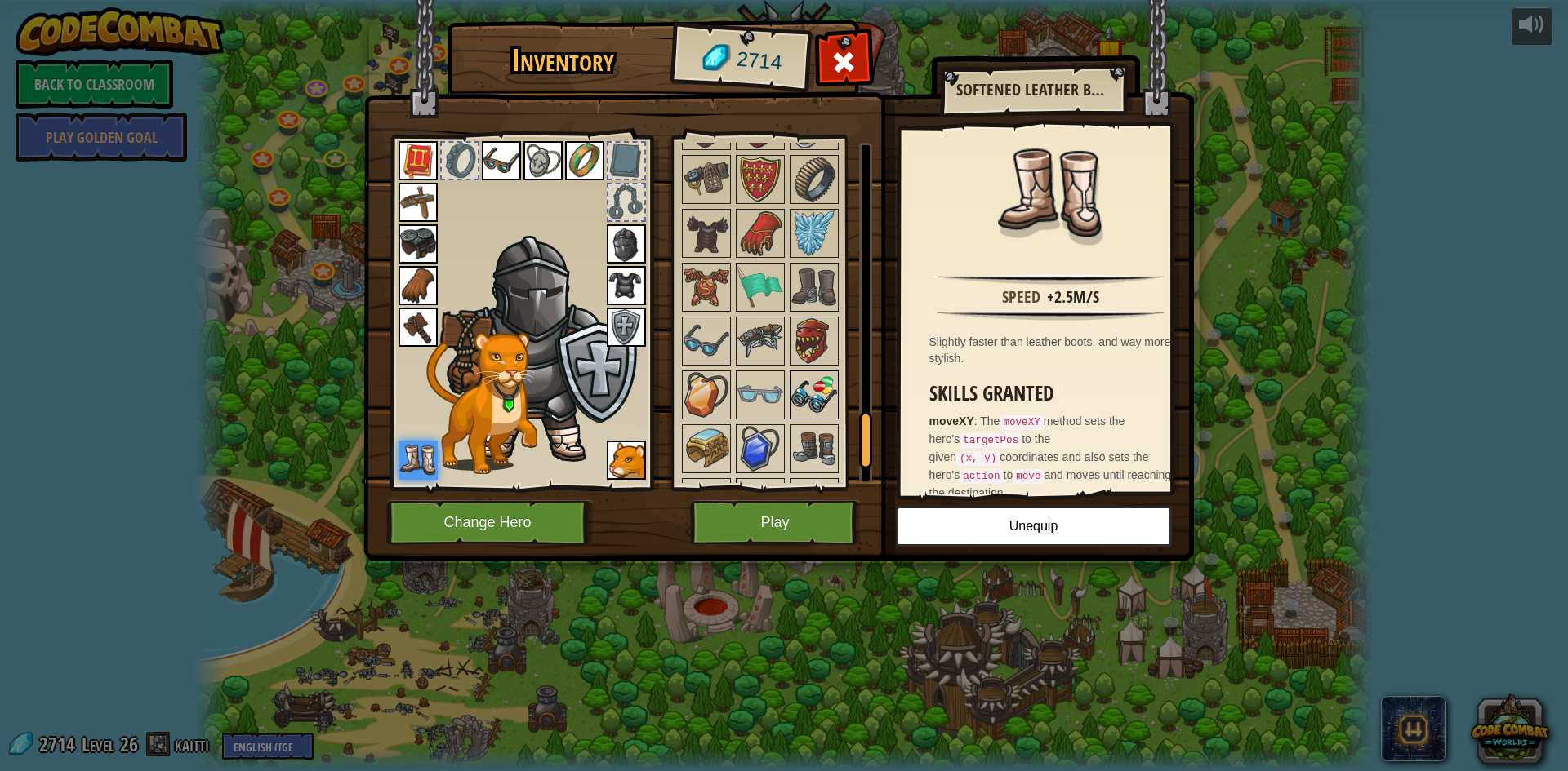
scroll to position [1869, 0]
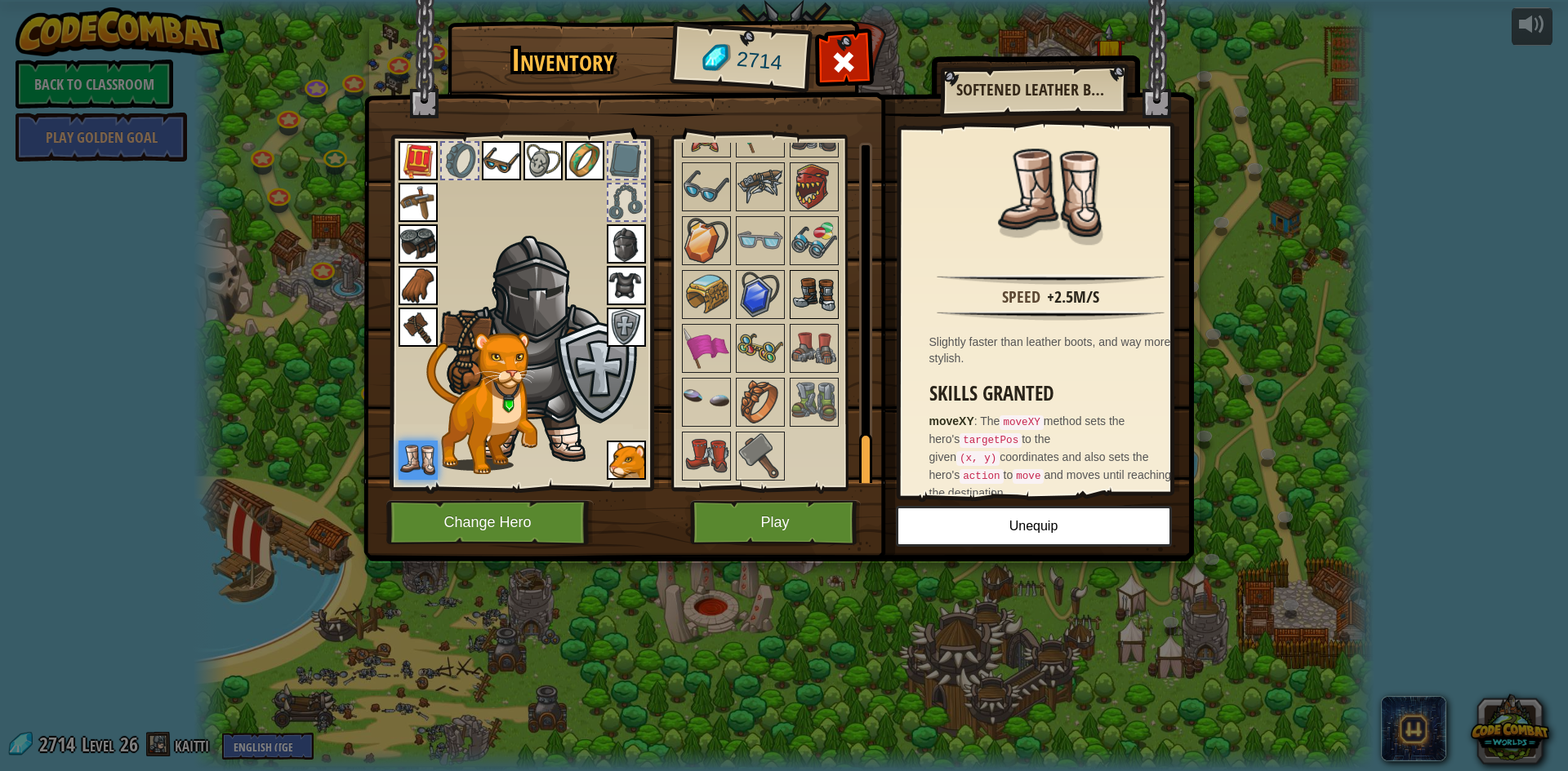
click at [825, 304] on img at bounding box center [814, 294] width 45 height 45
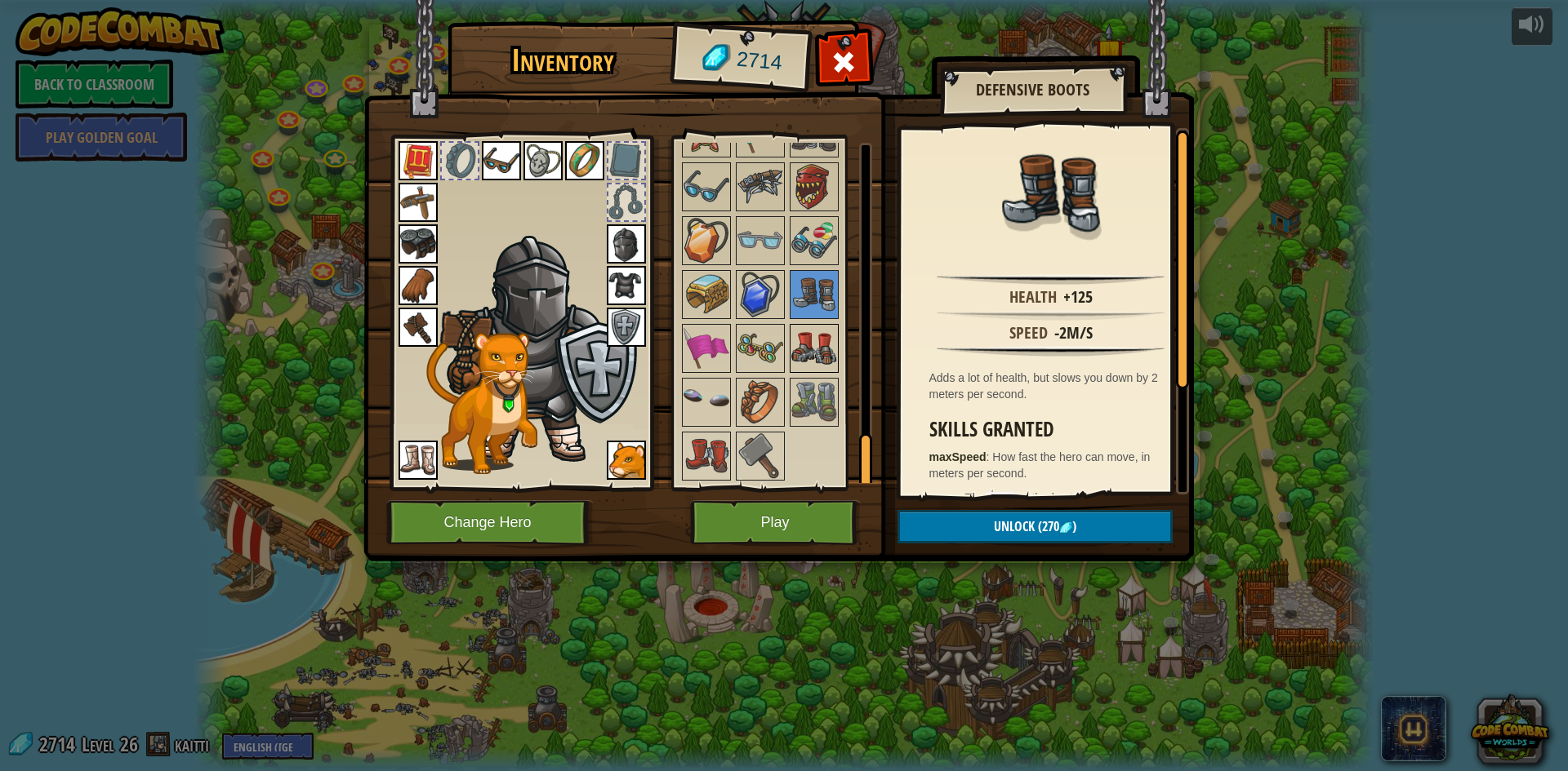
click at [821, 331] on img at bounding box center [814, 348] width 45 height 45
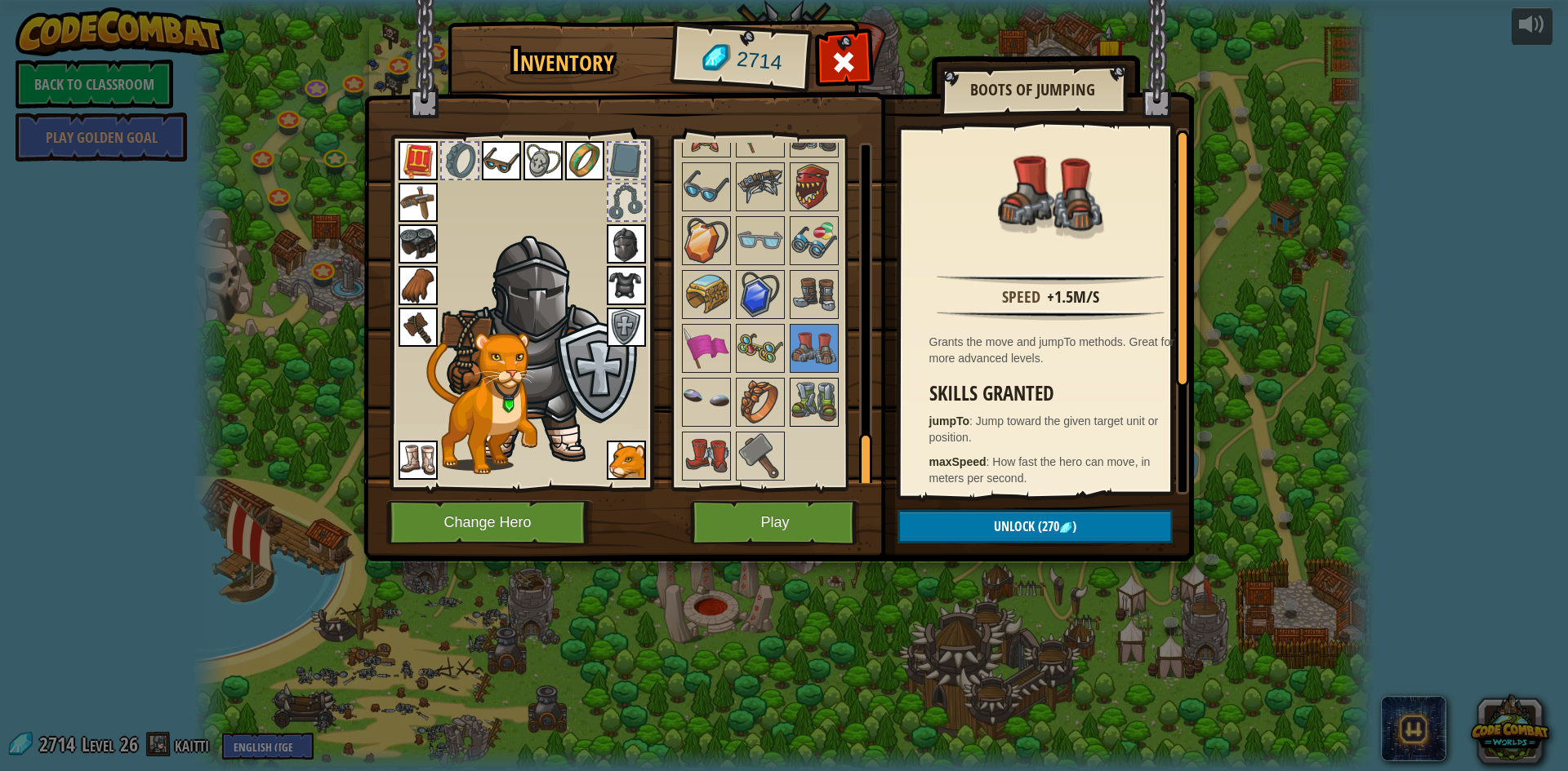
click at [829, 384] on img at bounding box center [814, 402] width 45 height 45
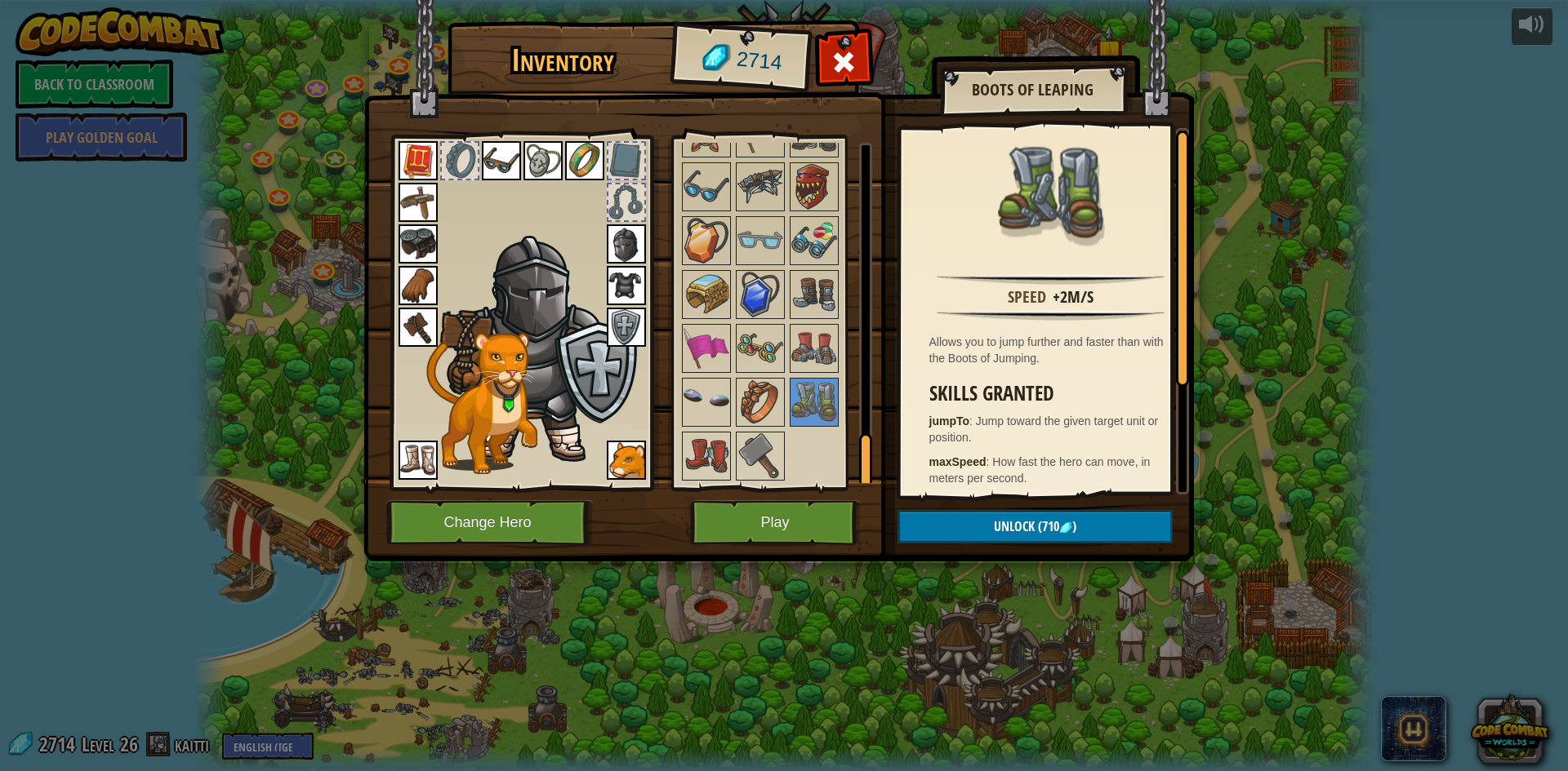
scroll to position [155, 0]
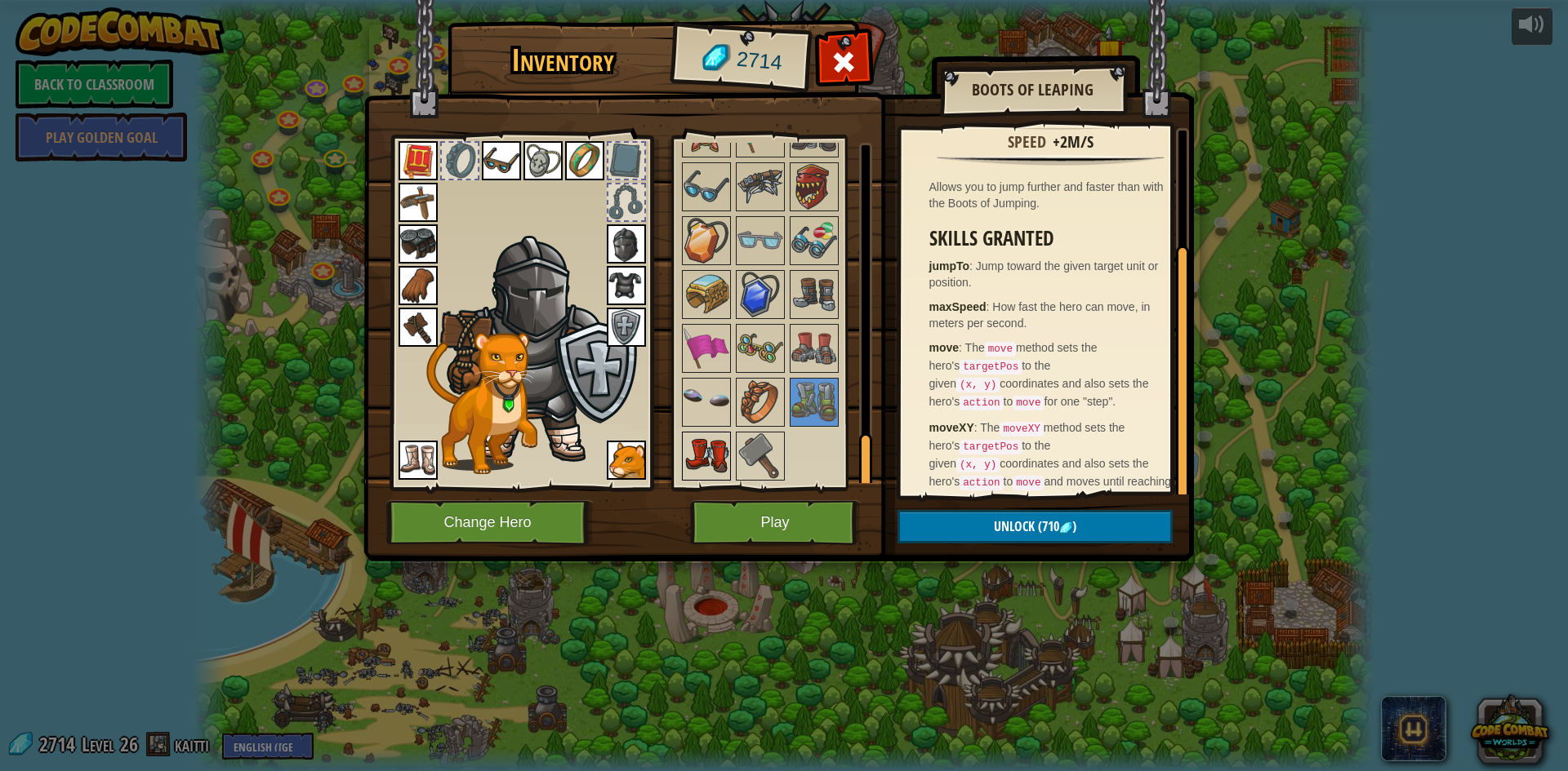
click at [716, 468] on img at bounding box center [706, 455] width 45 height 45
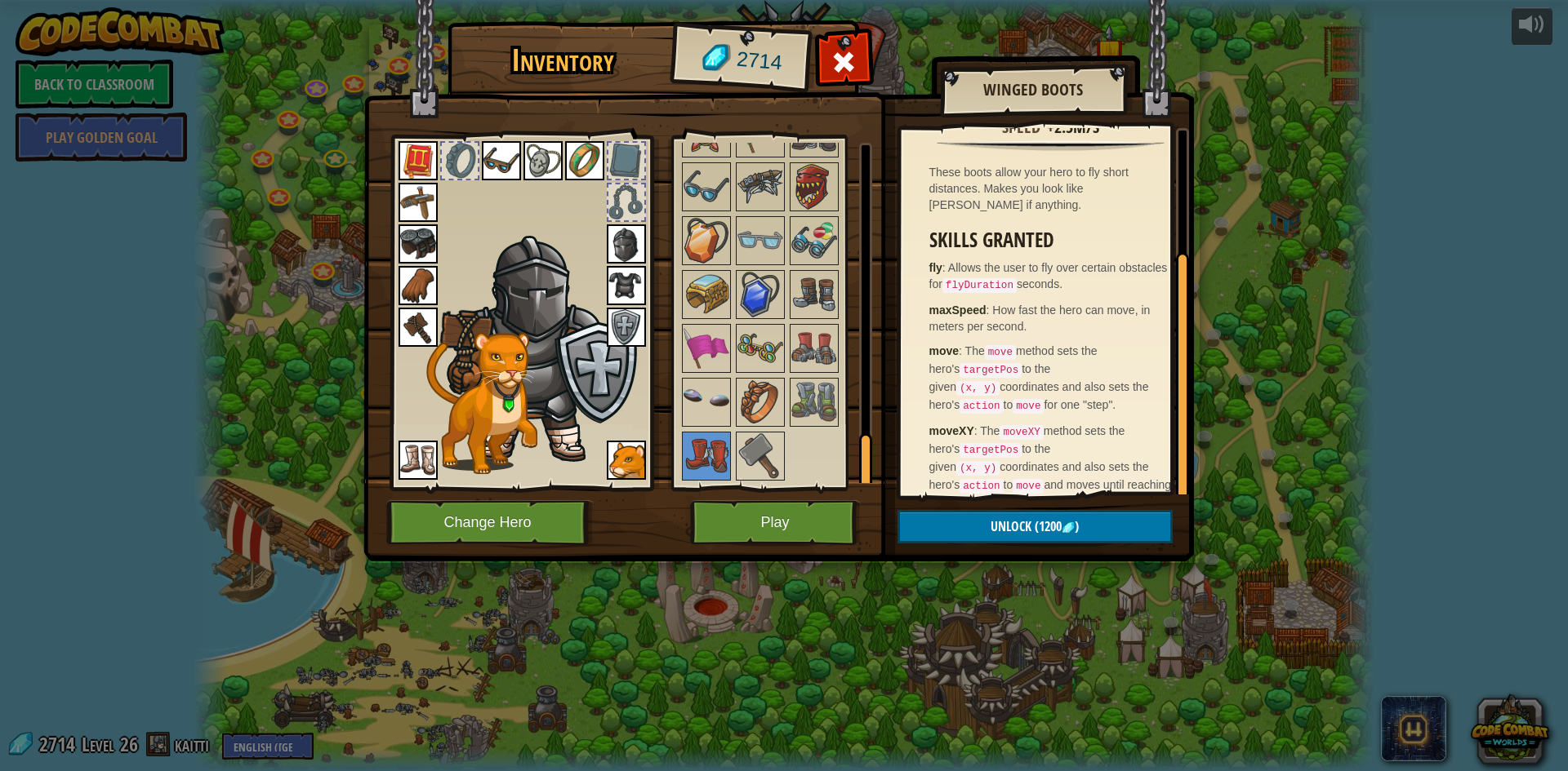
scroll to position [171, 0]
click at [689, 405] on img at bounding box center [706, 402] width 45 height 45
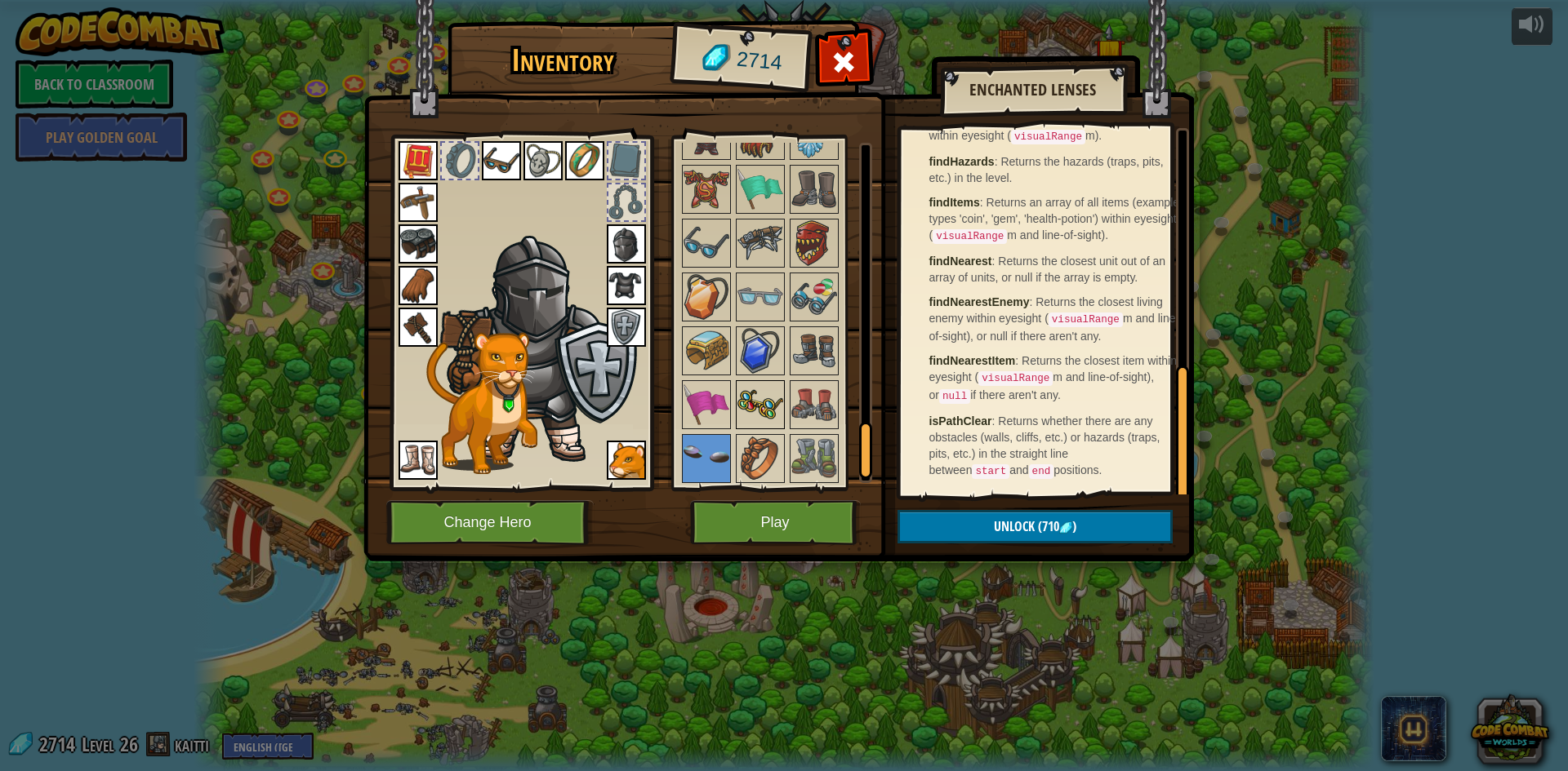
scroll to position [1787, 0]
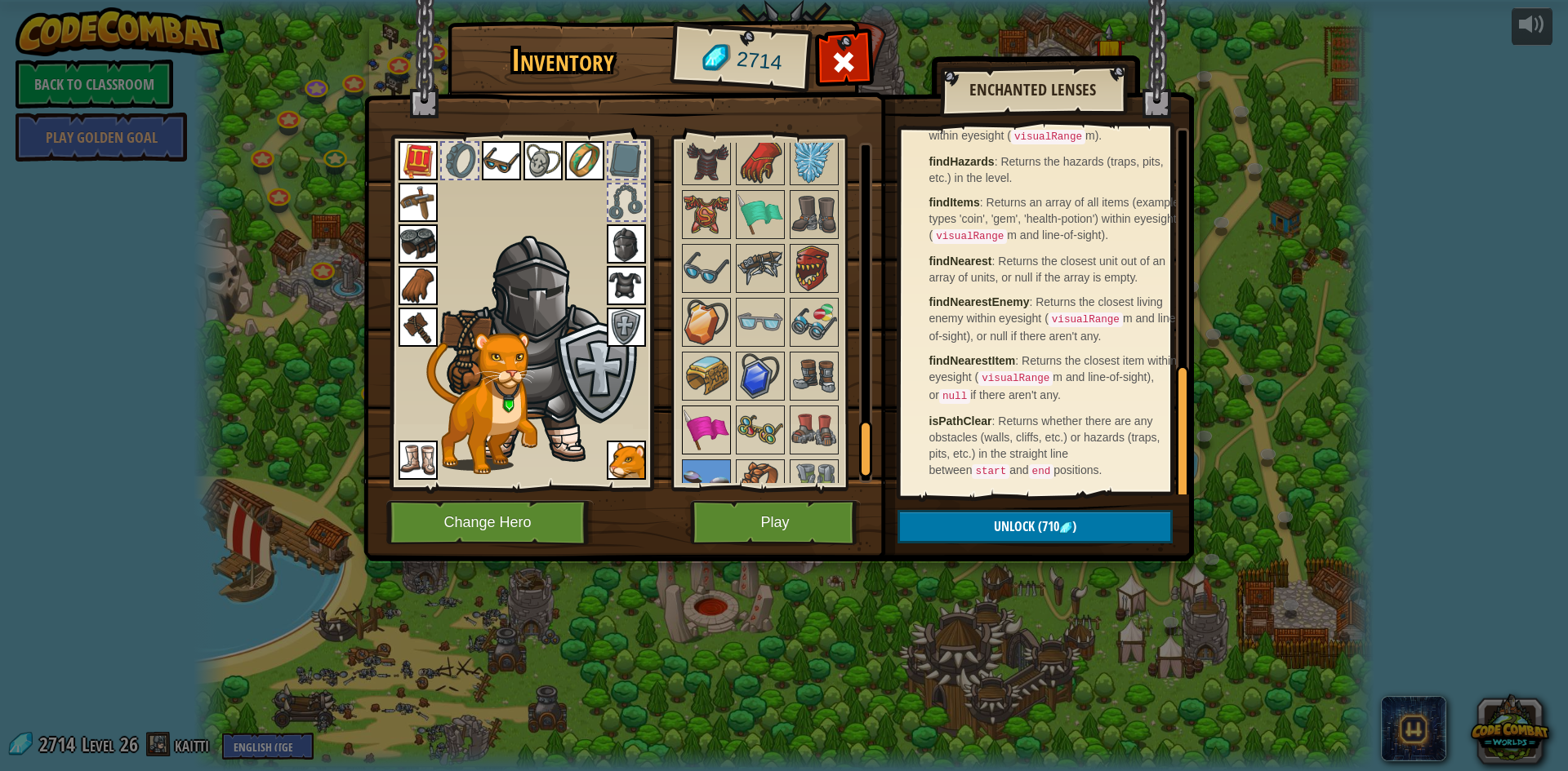
click at [721, 410] on img at bounding box center [706, 429] width 45 height 45
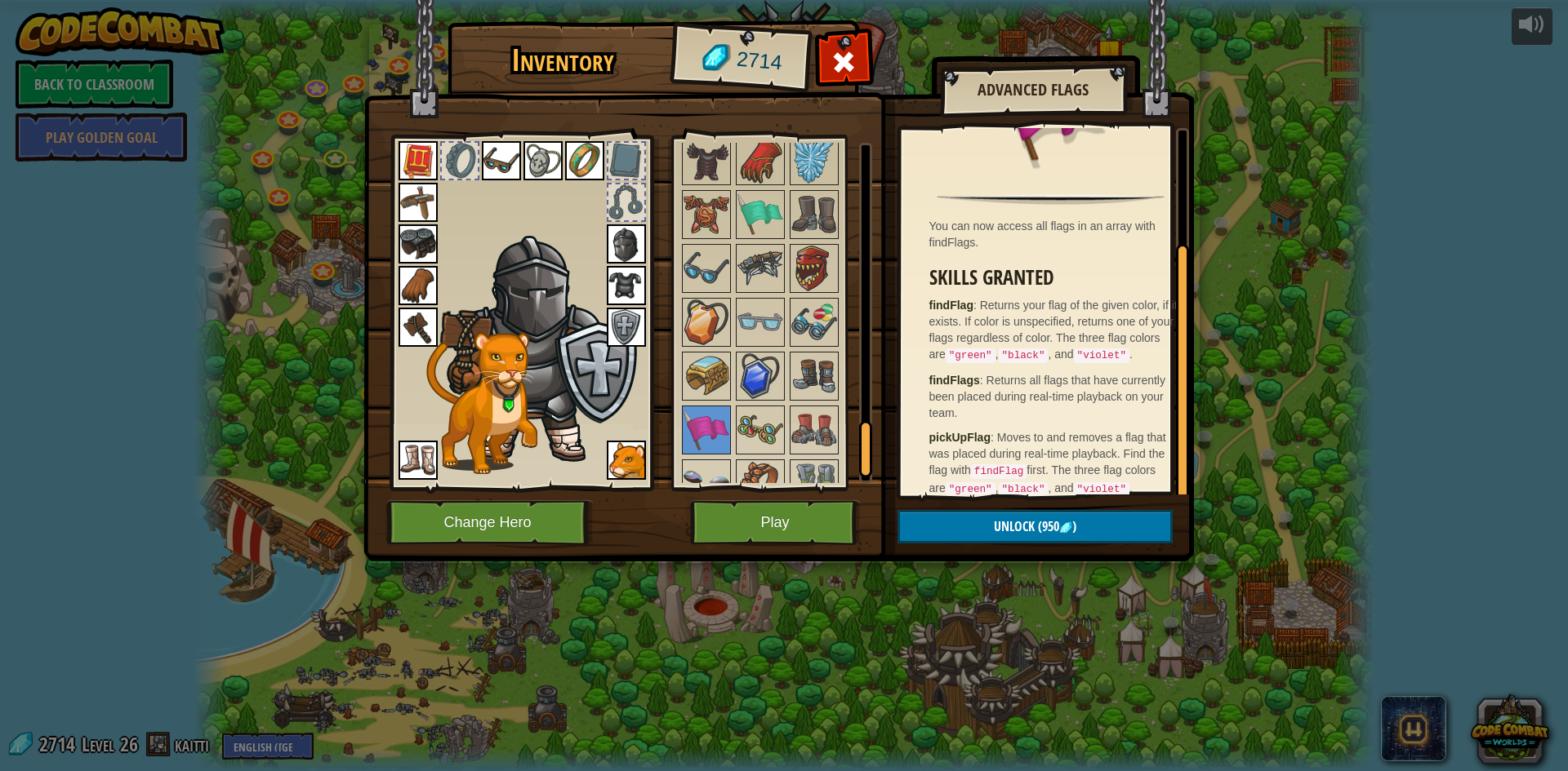
scroll to position [152, 0]
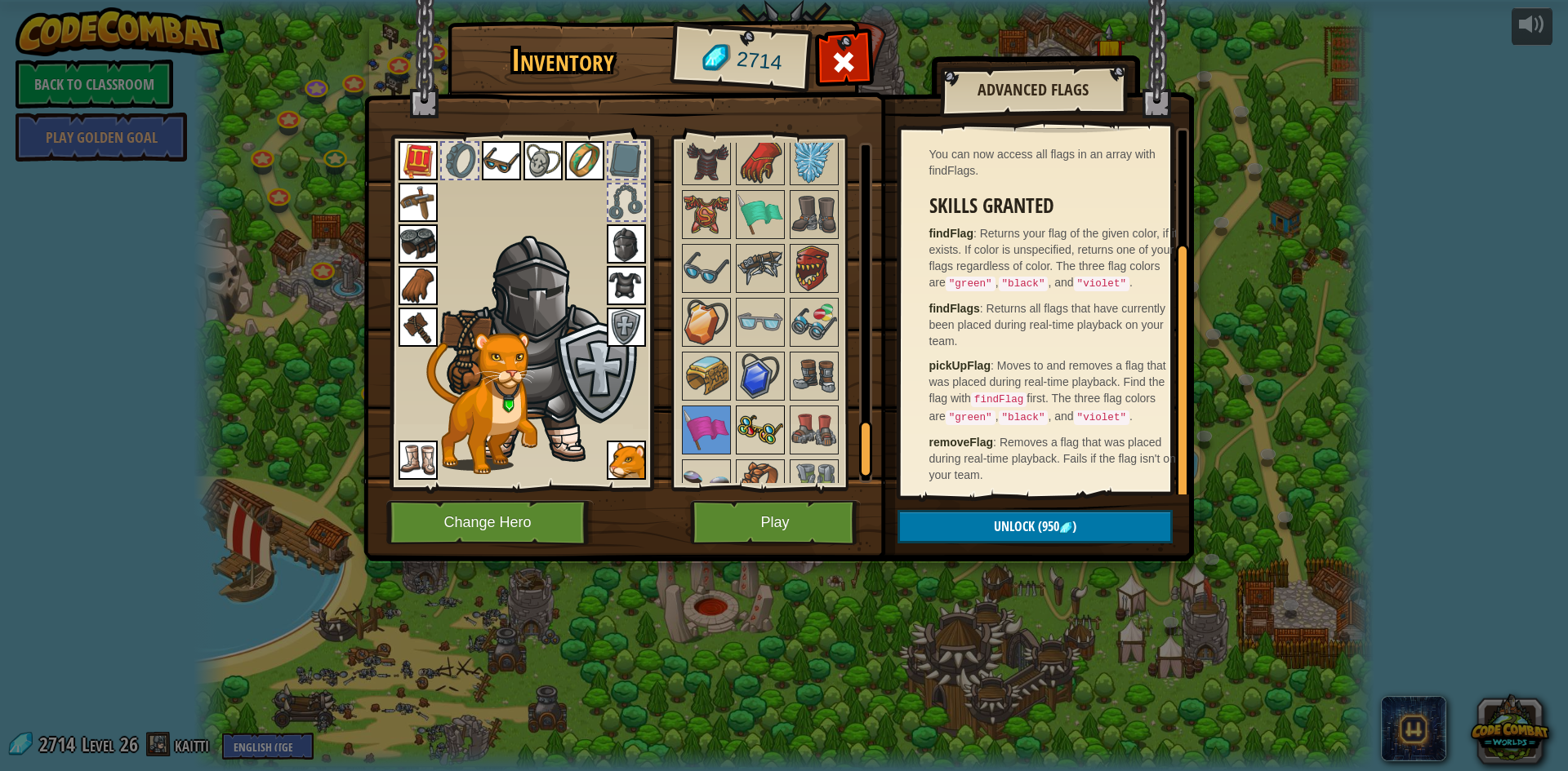
click at [758, 436] on img at bounding box center [759, 429] width 45 height 45
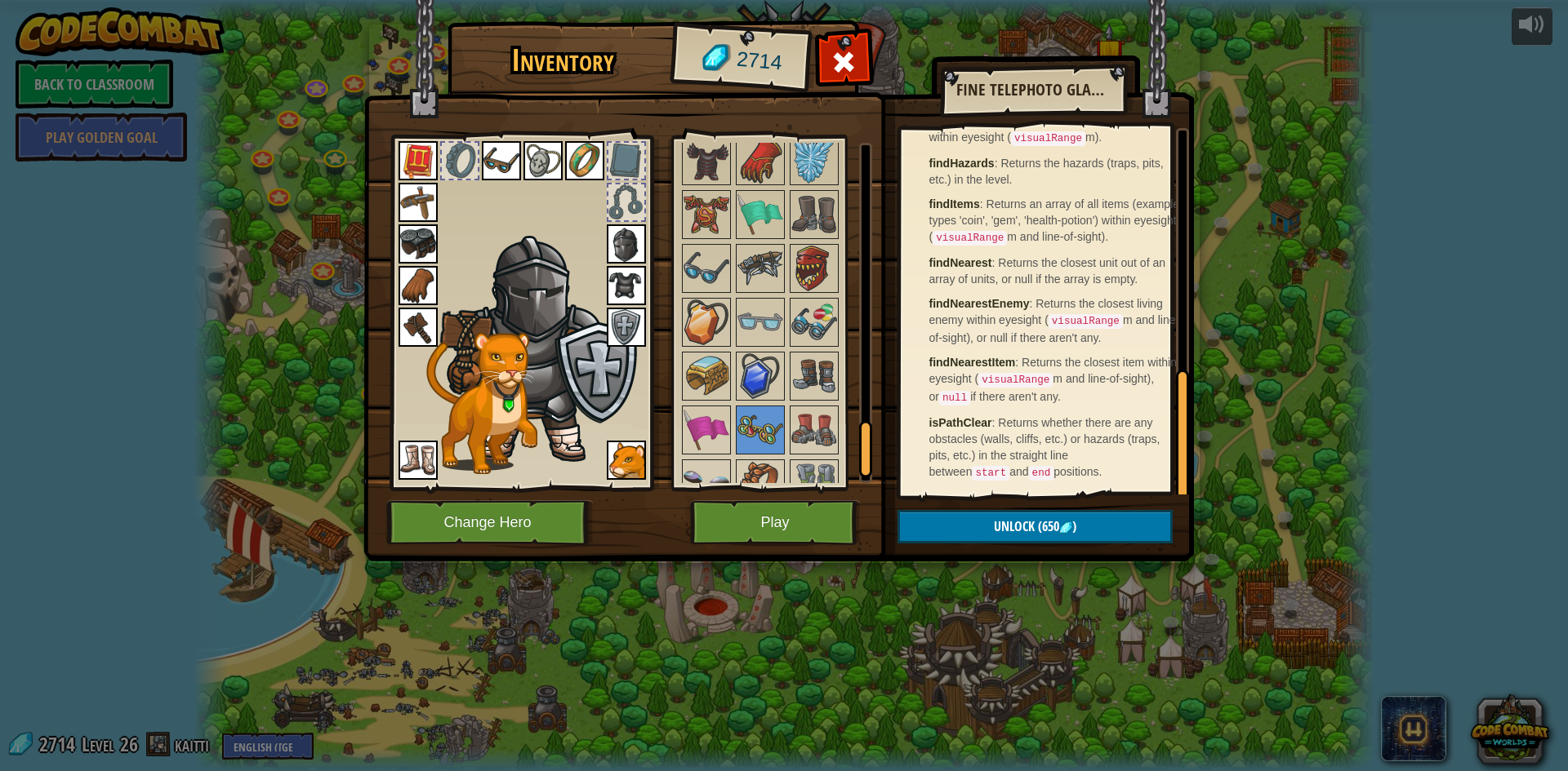
scroll to position [678, 0]
click at [700, 377] on img at bounding box center [706, 376] width 45 height 45
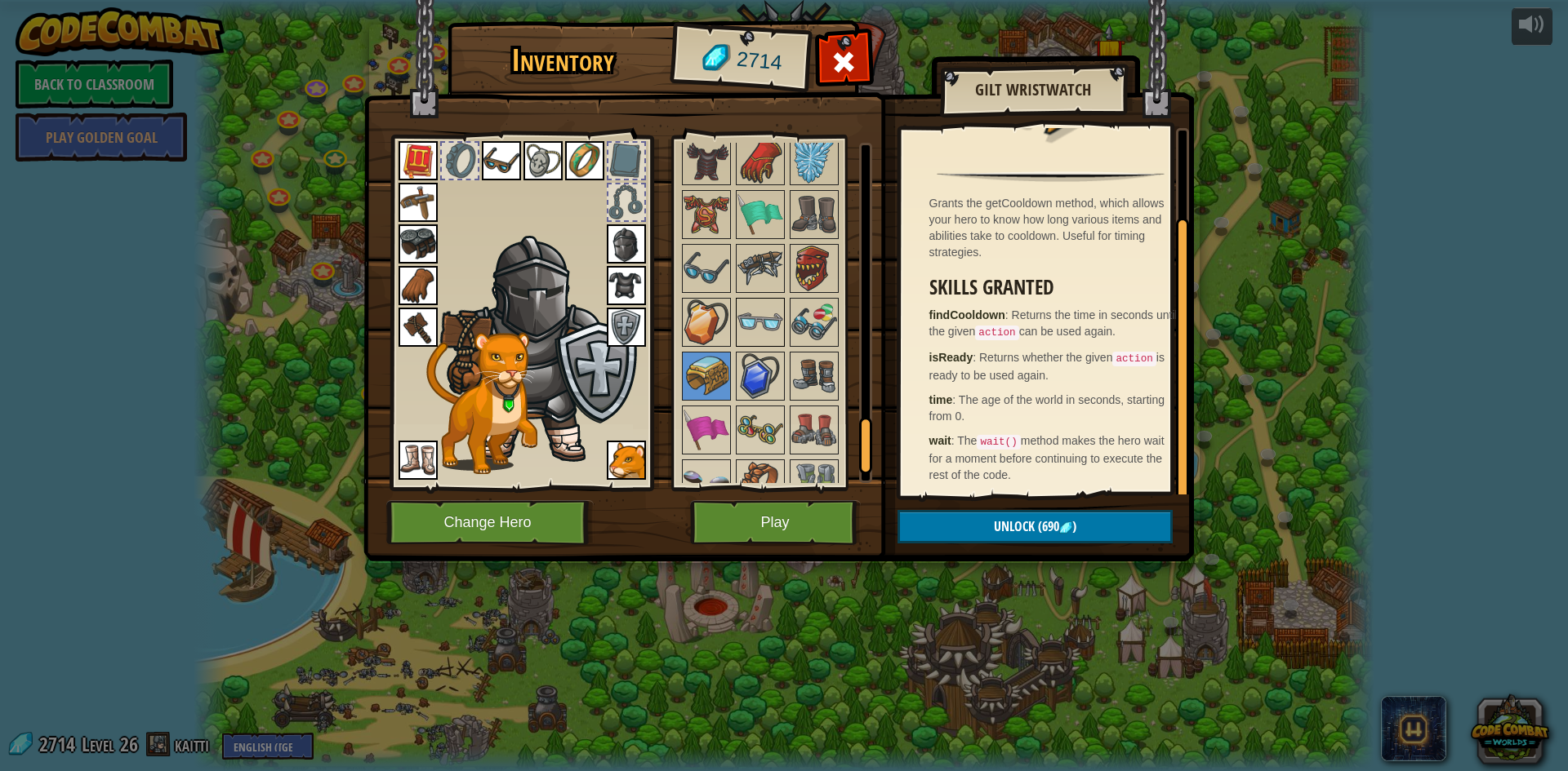
scroll to position [1705, 0]
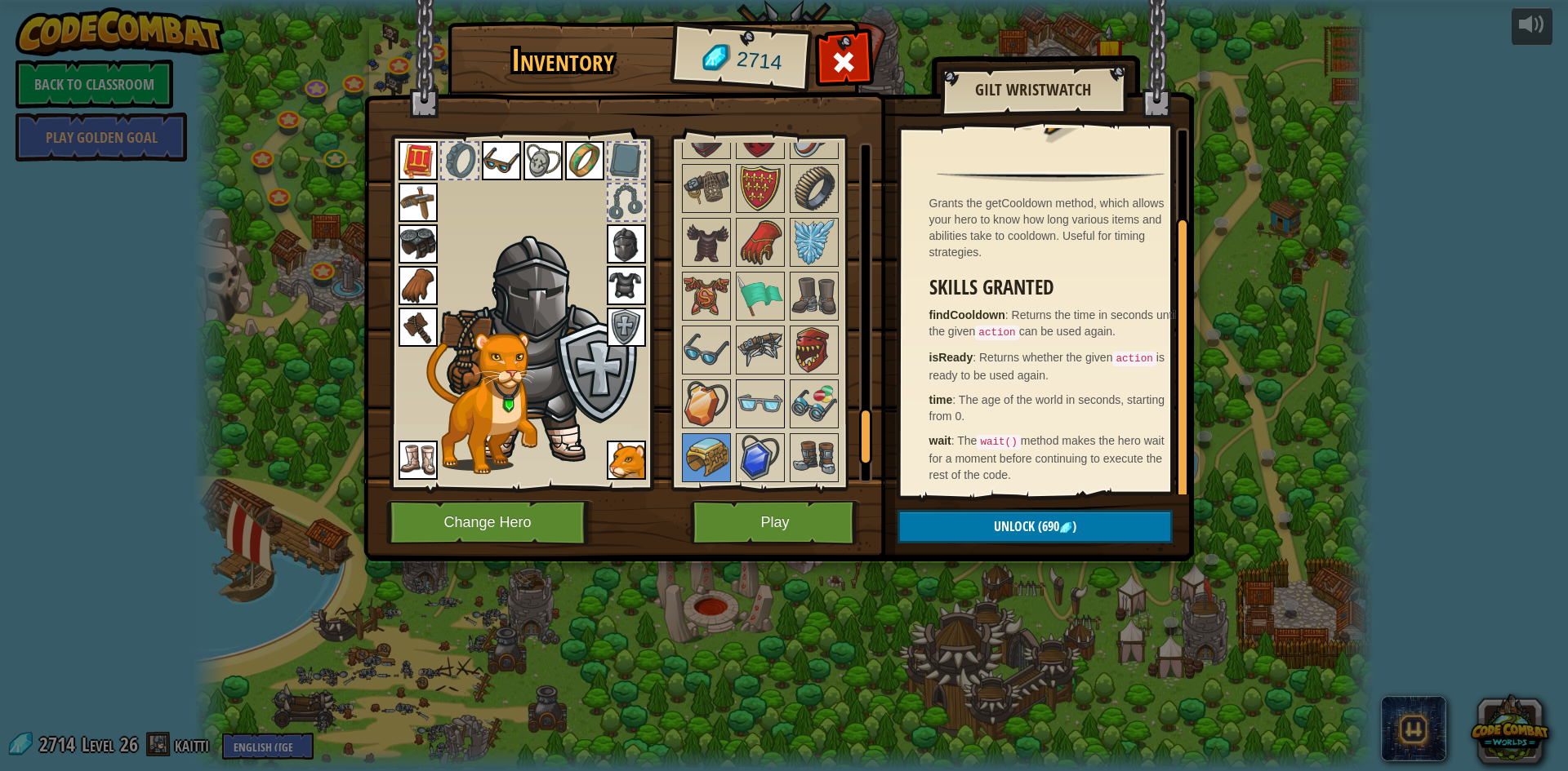
click at [762, 354] on img at bounding box center [759, 350] width 45 height 45
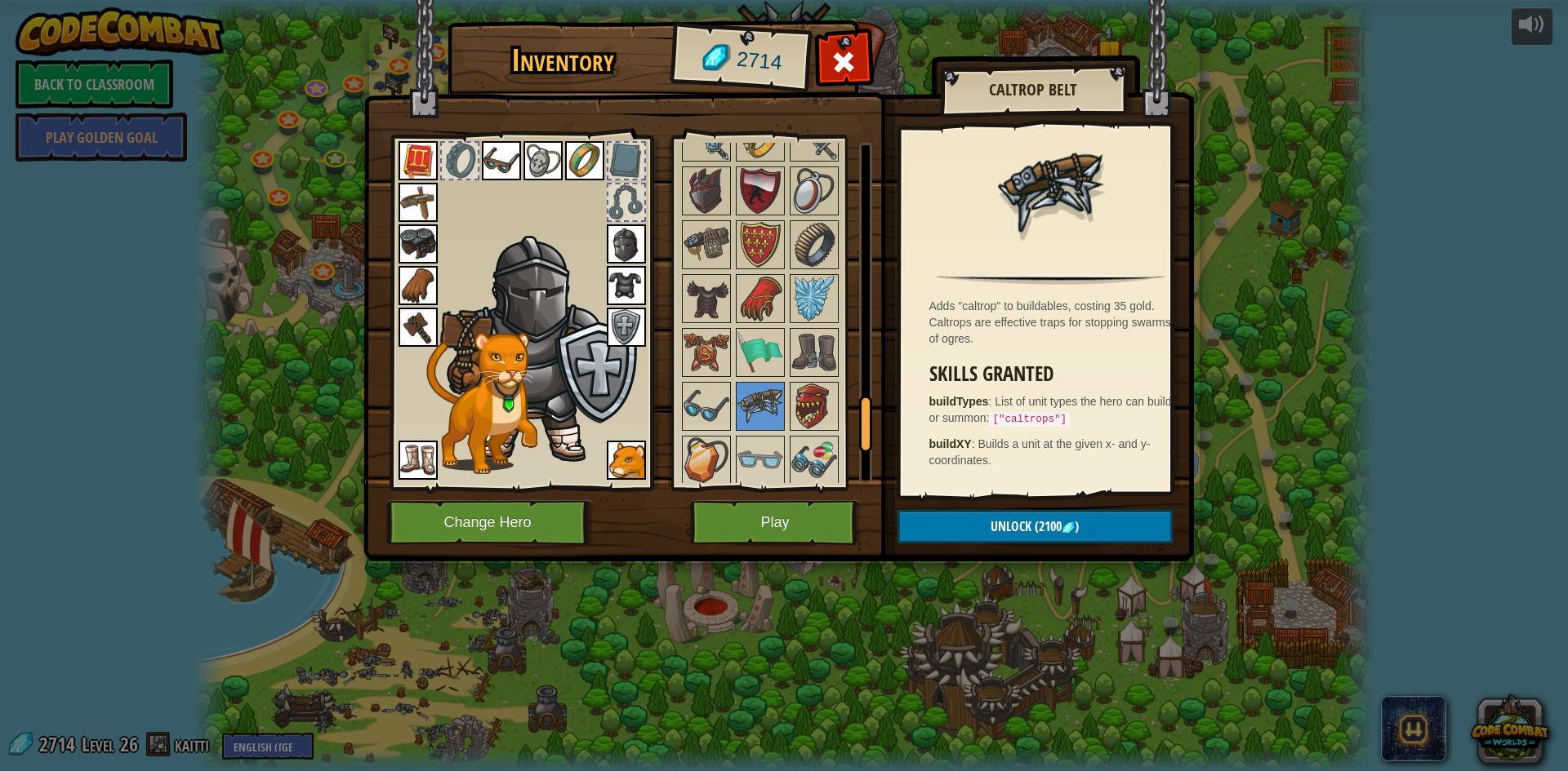
scroll to position [1623, 0]
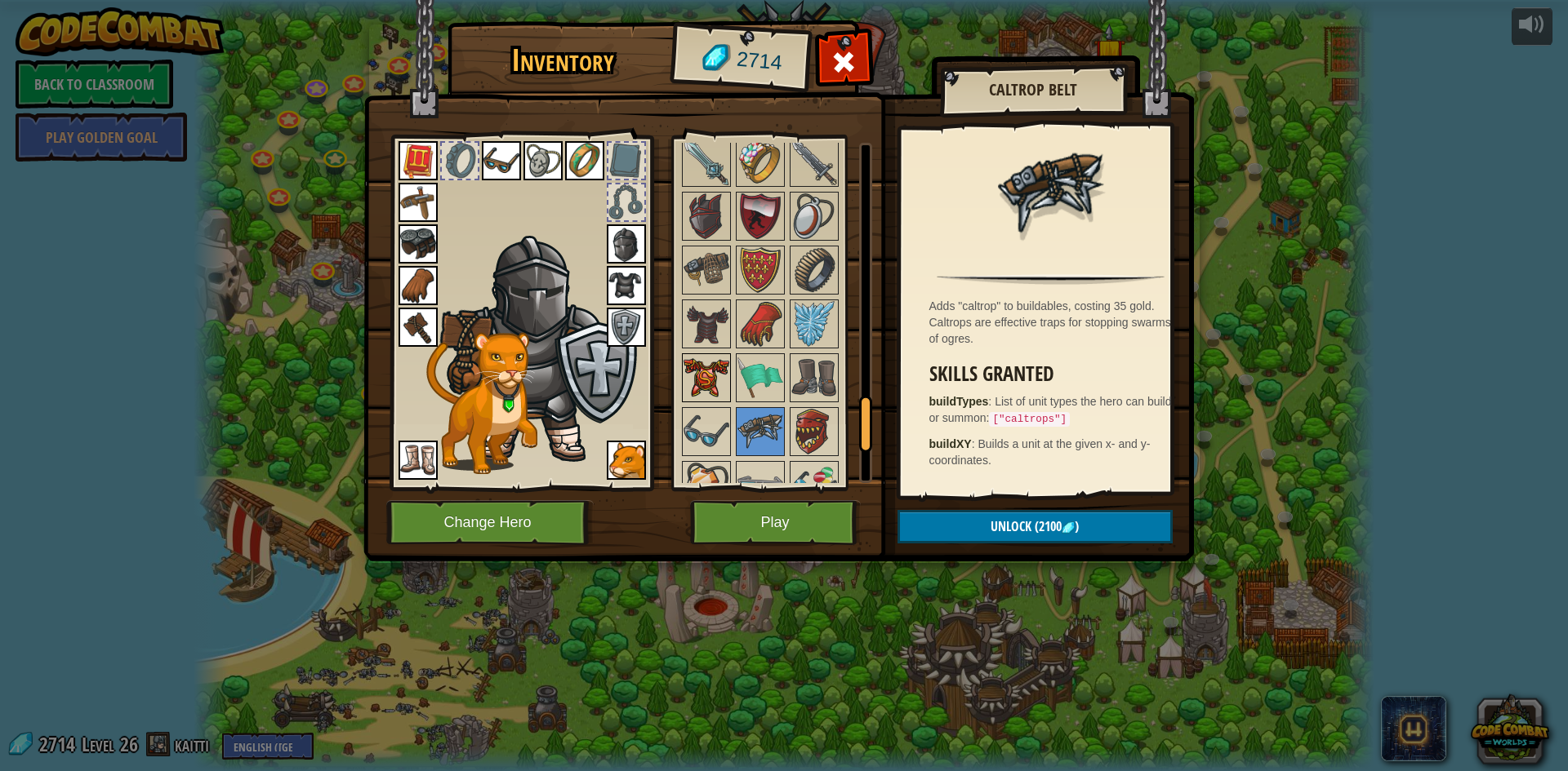
click at [707, 371] on img at bounding box center [706, 378] width 45 height 45
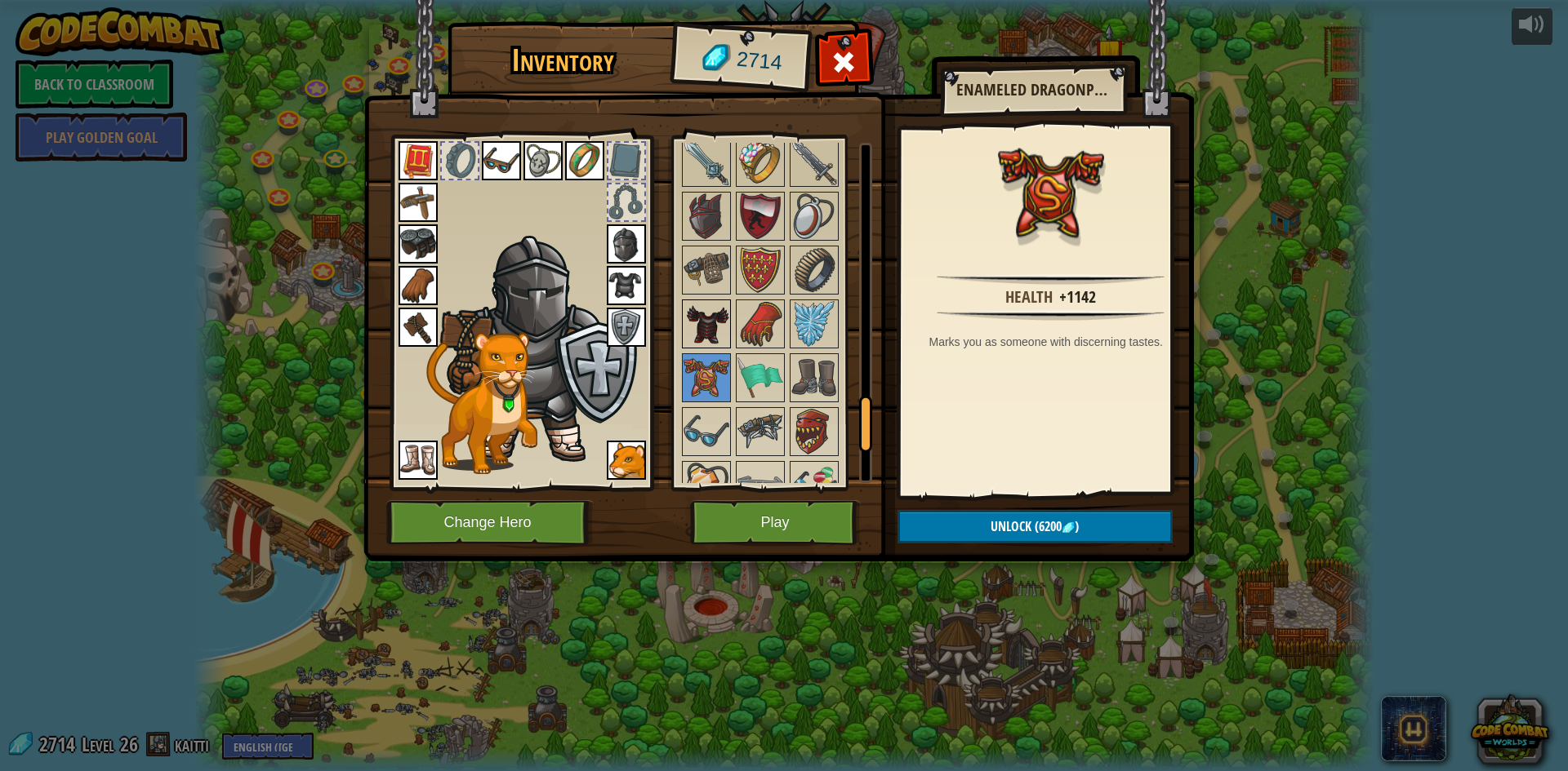
click at [716, 324] on img at bounding box center [706, 323] width 45 height 45
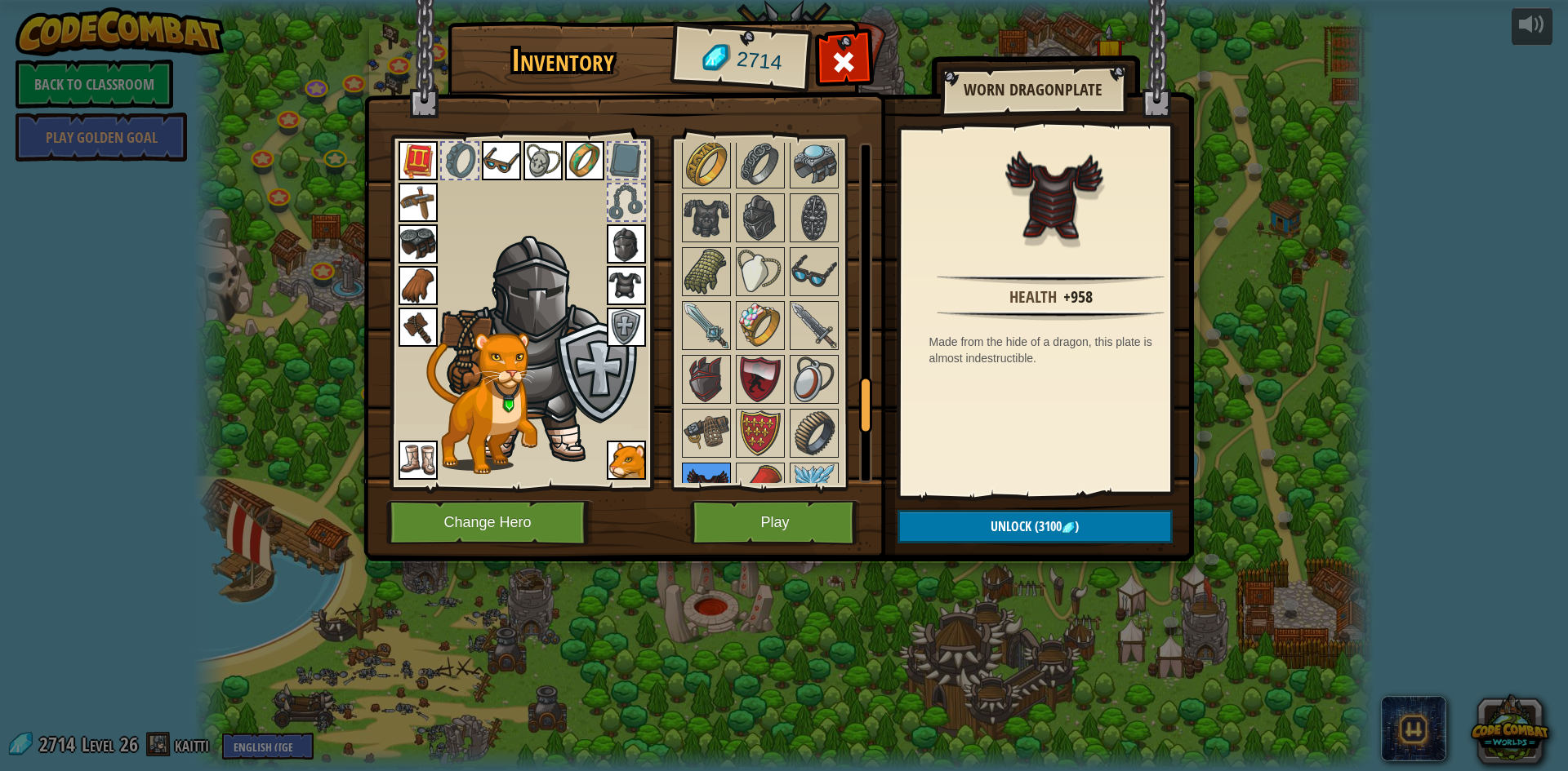
scroll to position [1542, 0]
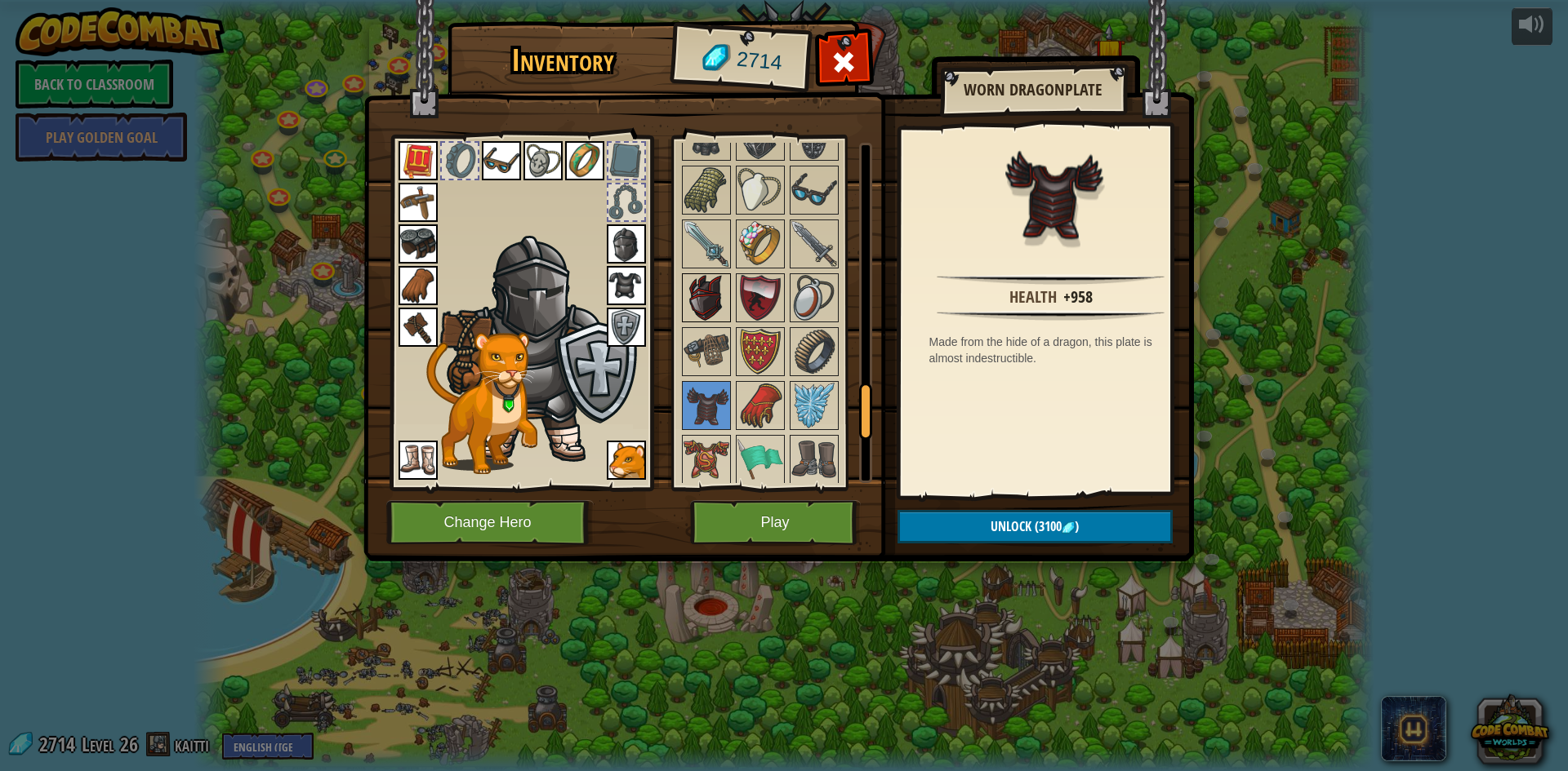
click at [714, 297] on img at bounding box center [706, 297] width 45 height 45
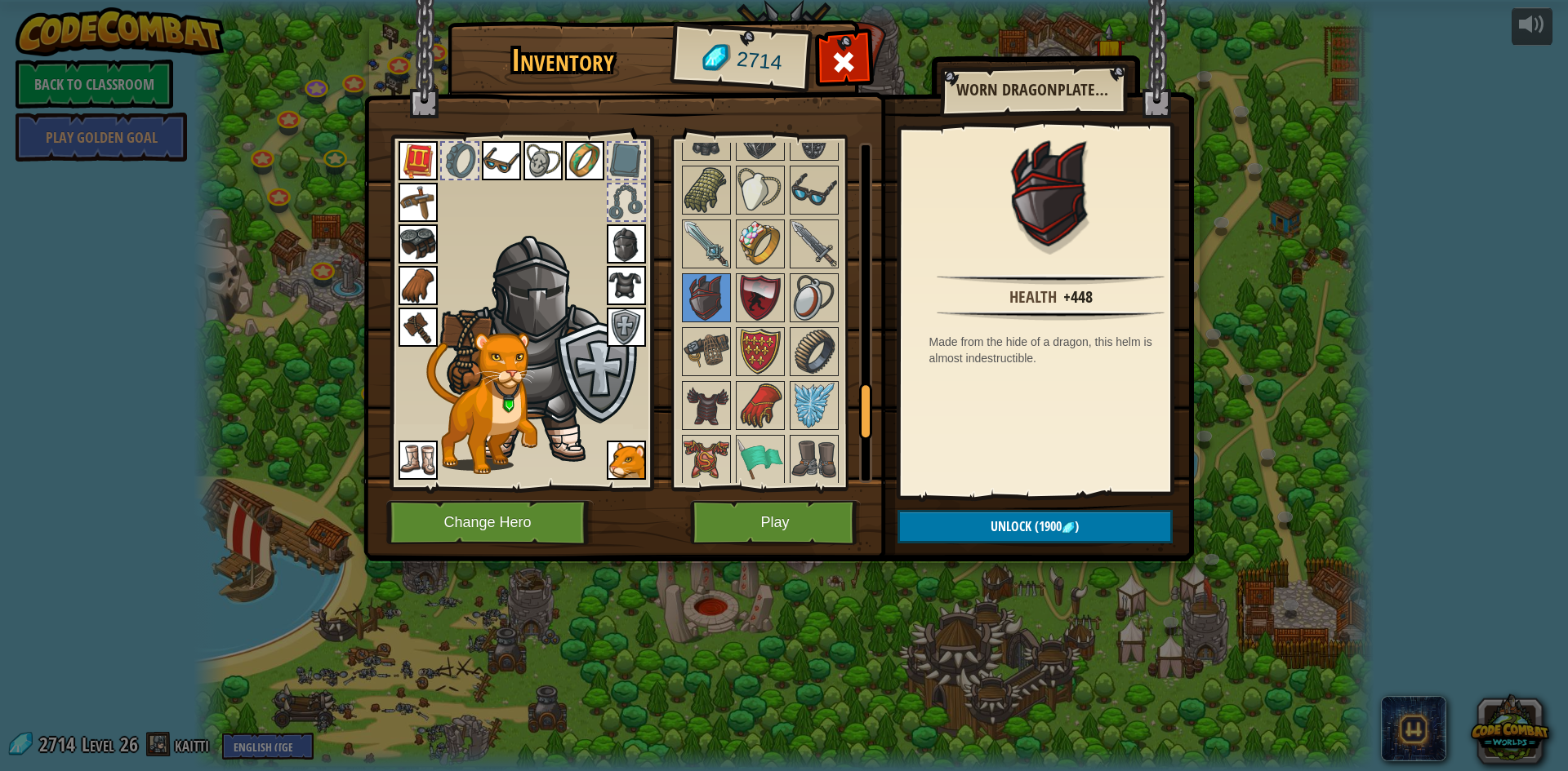
click at [619, 246] on img at bounding box center [626, 244] width 39 height 39
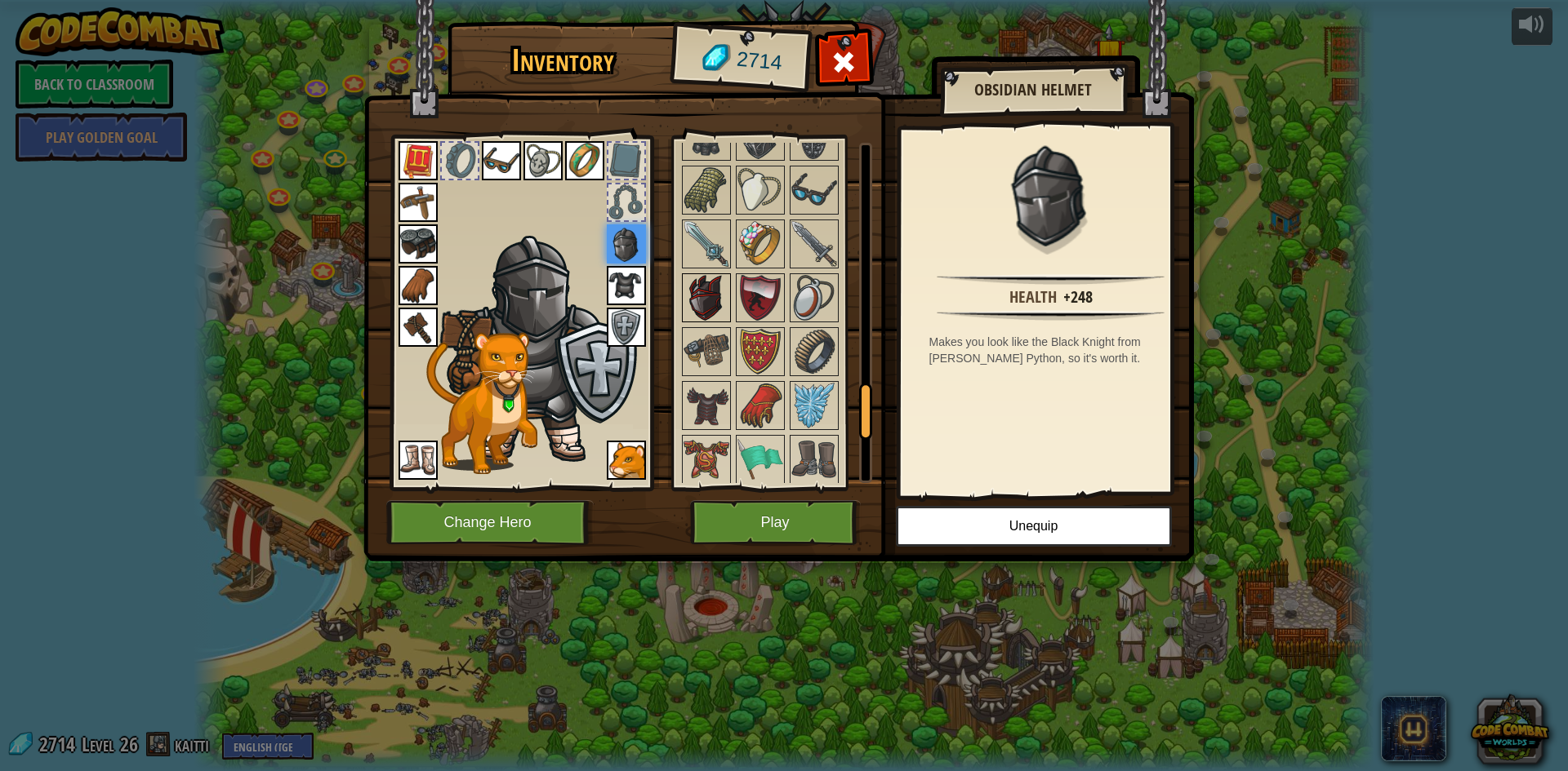
click at [682, 283] on div at bounding box center [706, 297] width 49 height 49
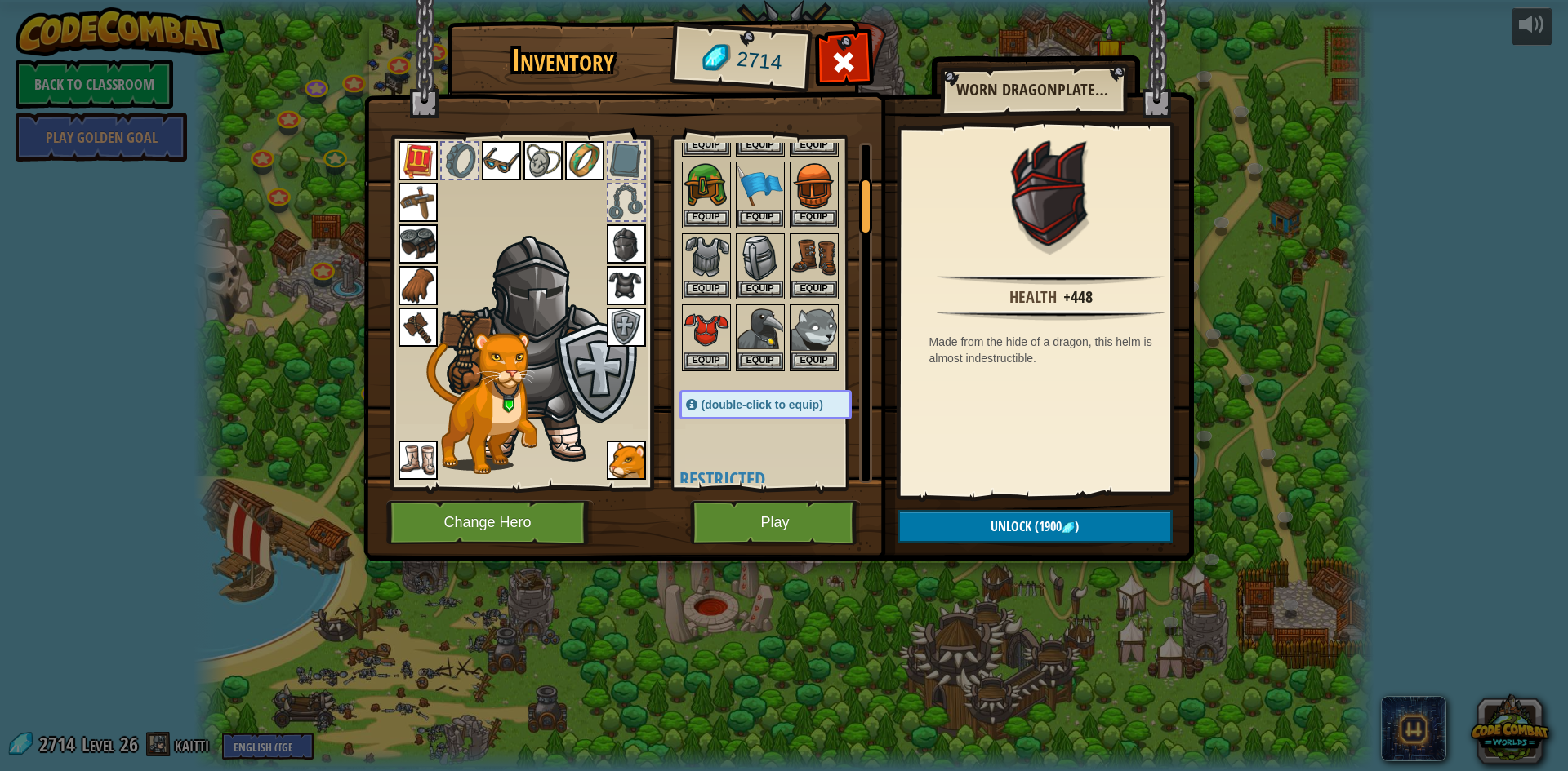
scroll to position [163, 0]
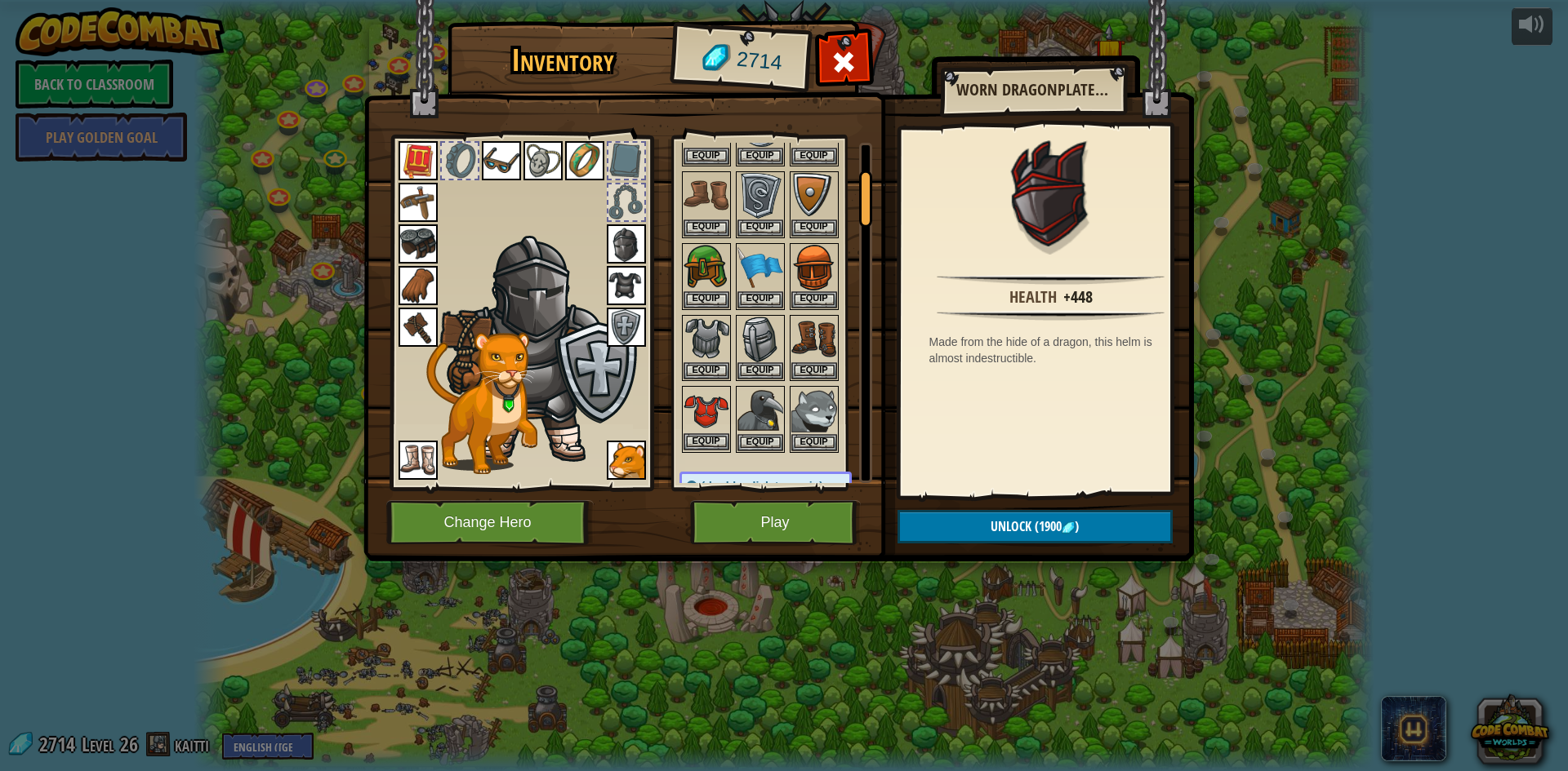
click at [711, 394] on img at bounding box center [706, 410] width 45 height 45
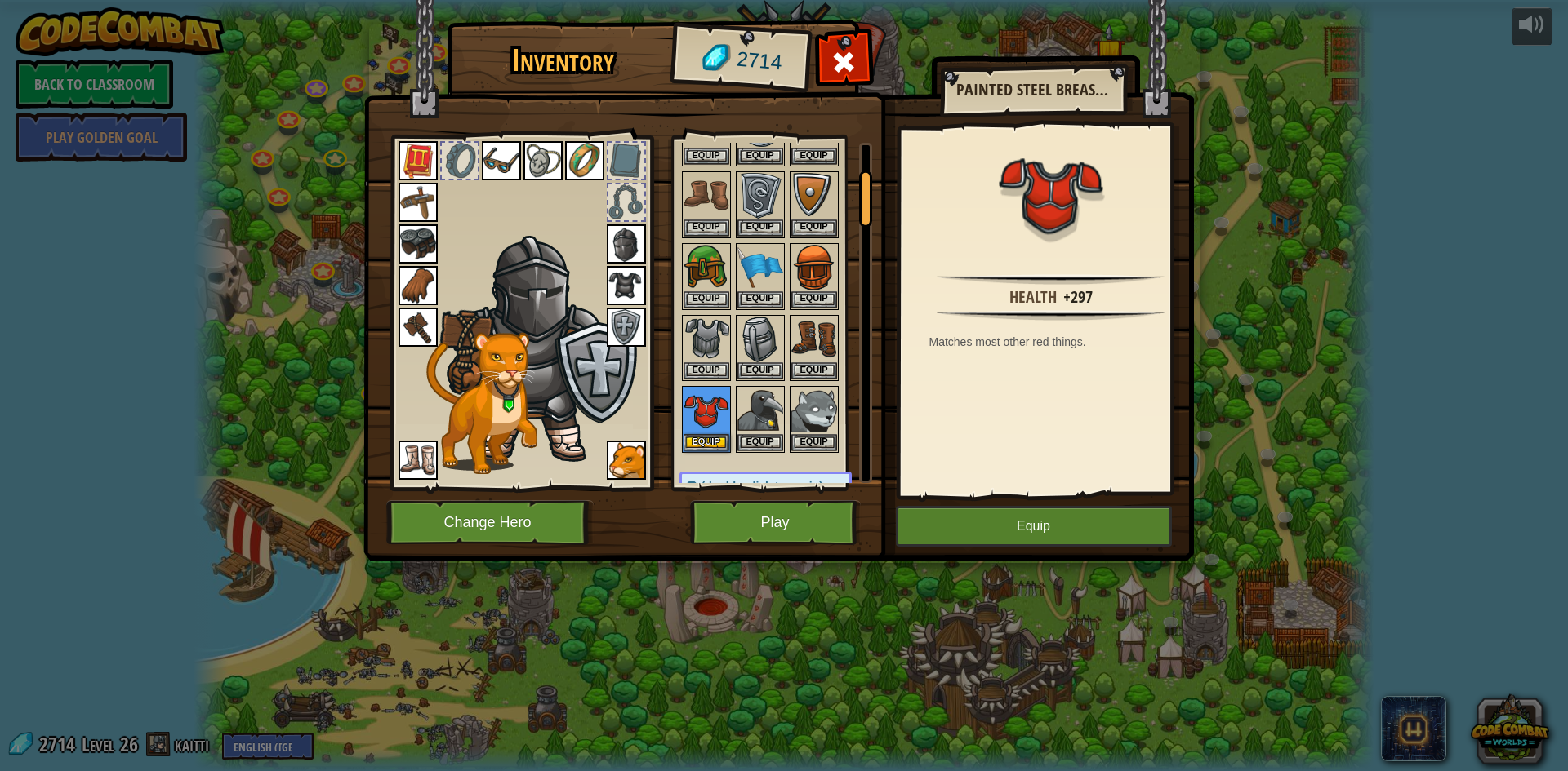
click at [620, 285] on img at bounding box center [626, 286] width 39 height 39
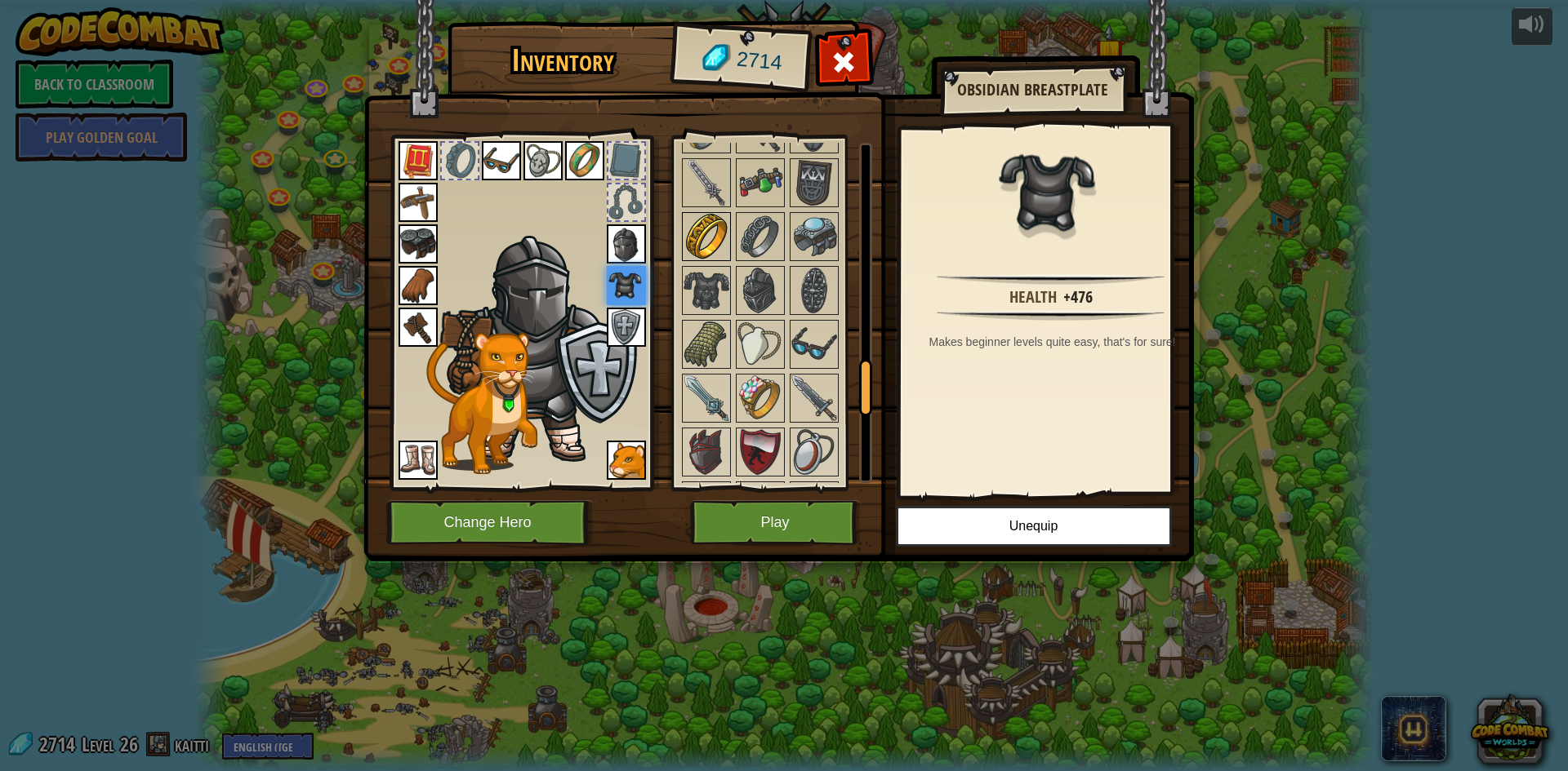
scroll to position [1225, 0]
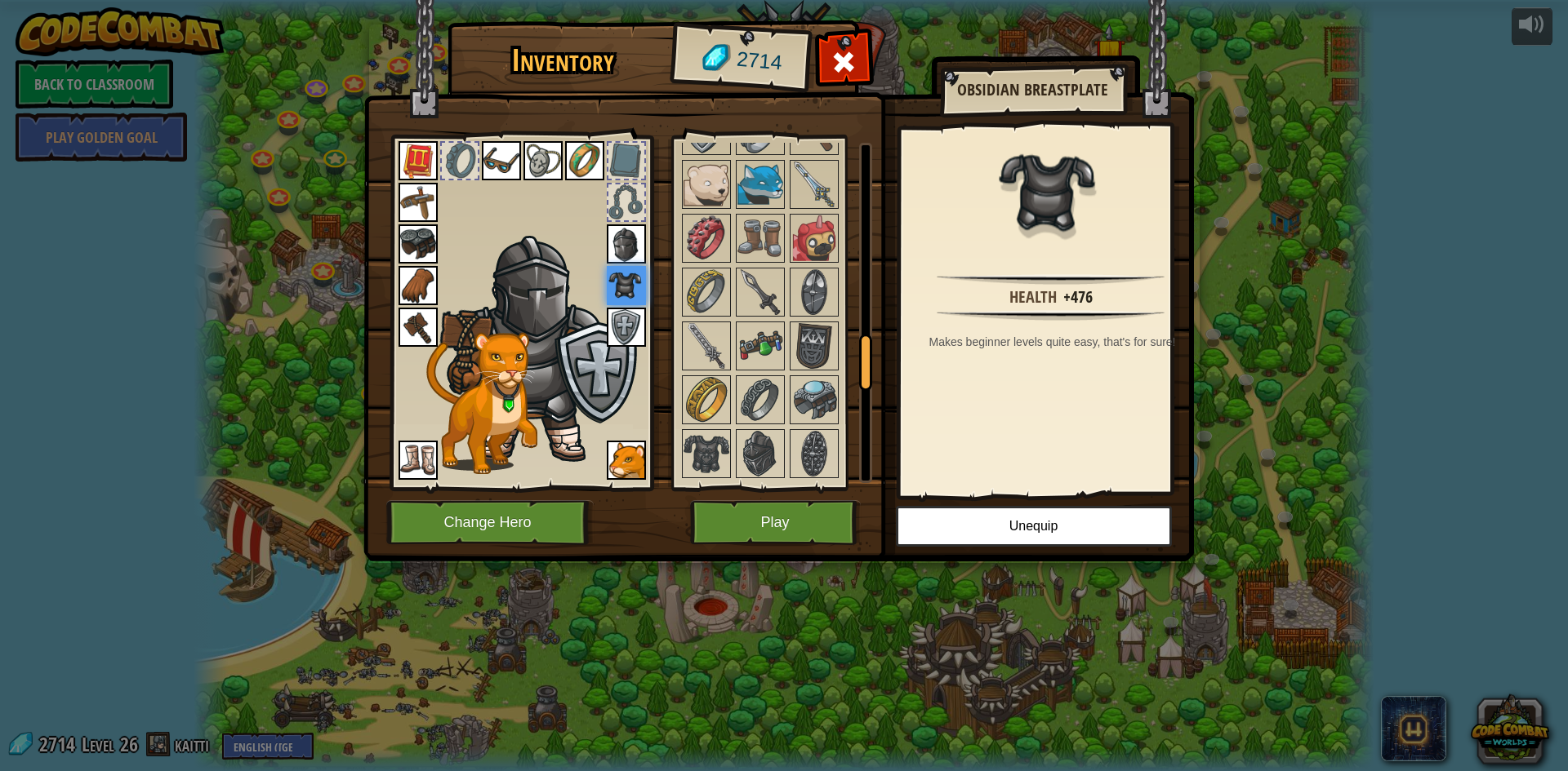
click at [631, 328] on img at bounding box center [626, 327] width 39 height 39
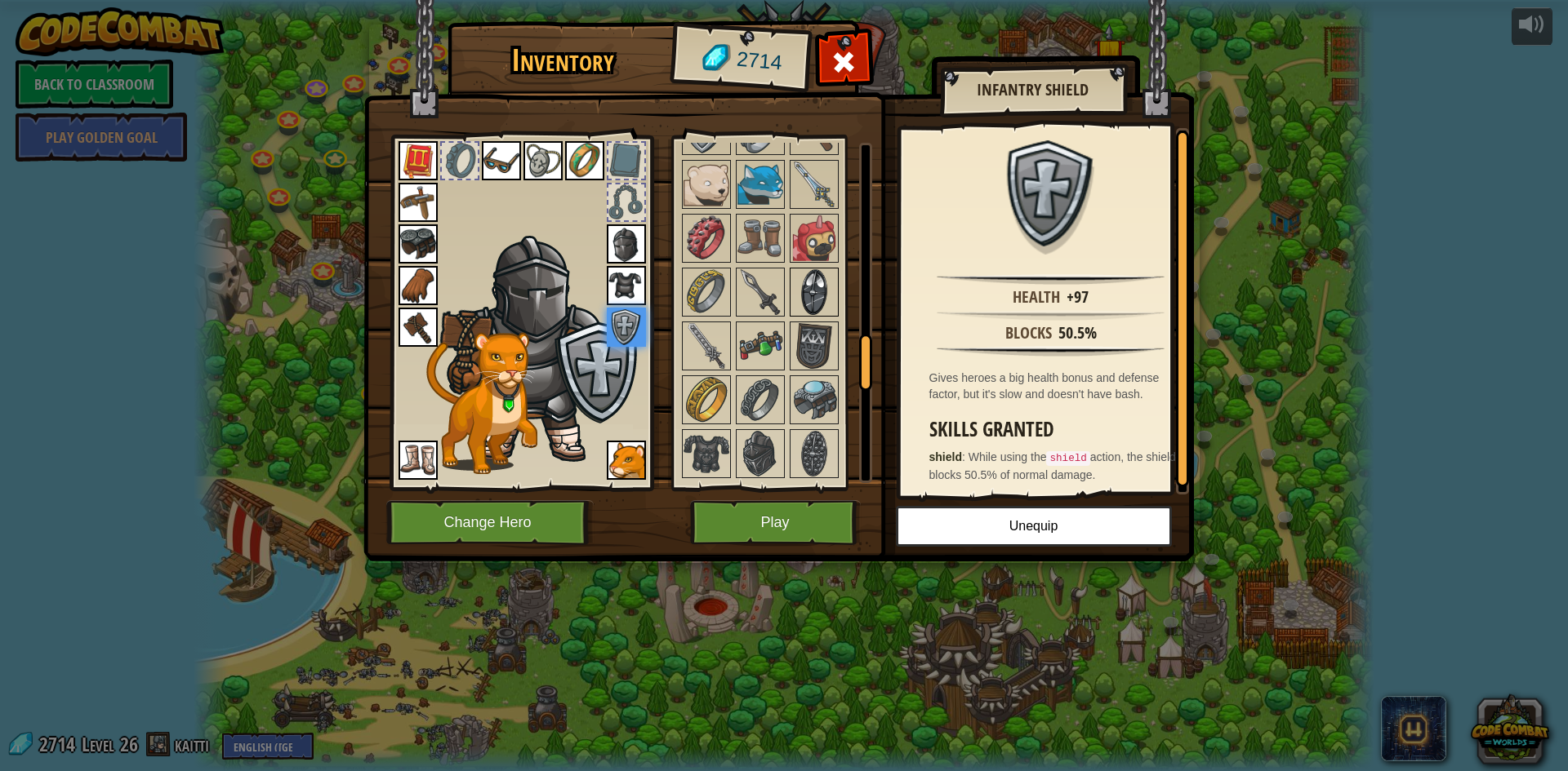
click at [822, 298] on img at bounding box center [814, 292] width 45 height 45
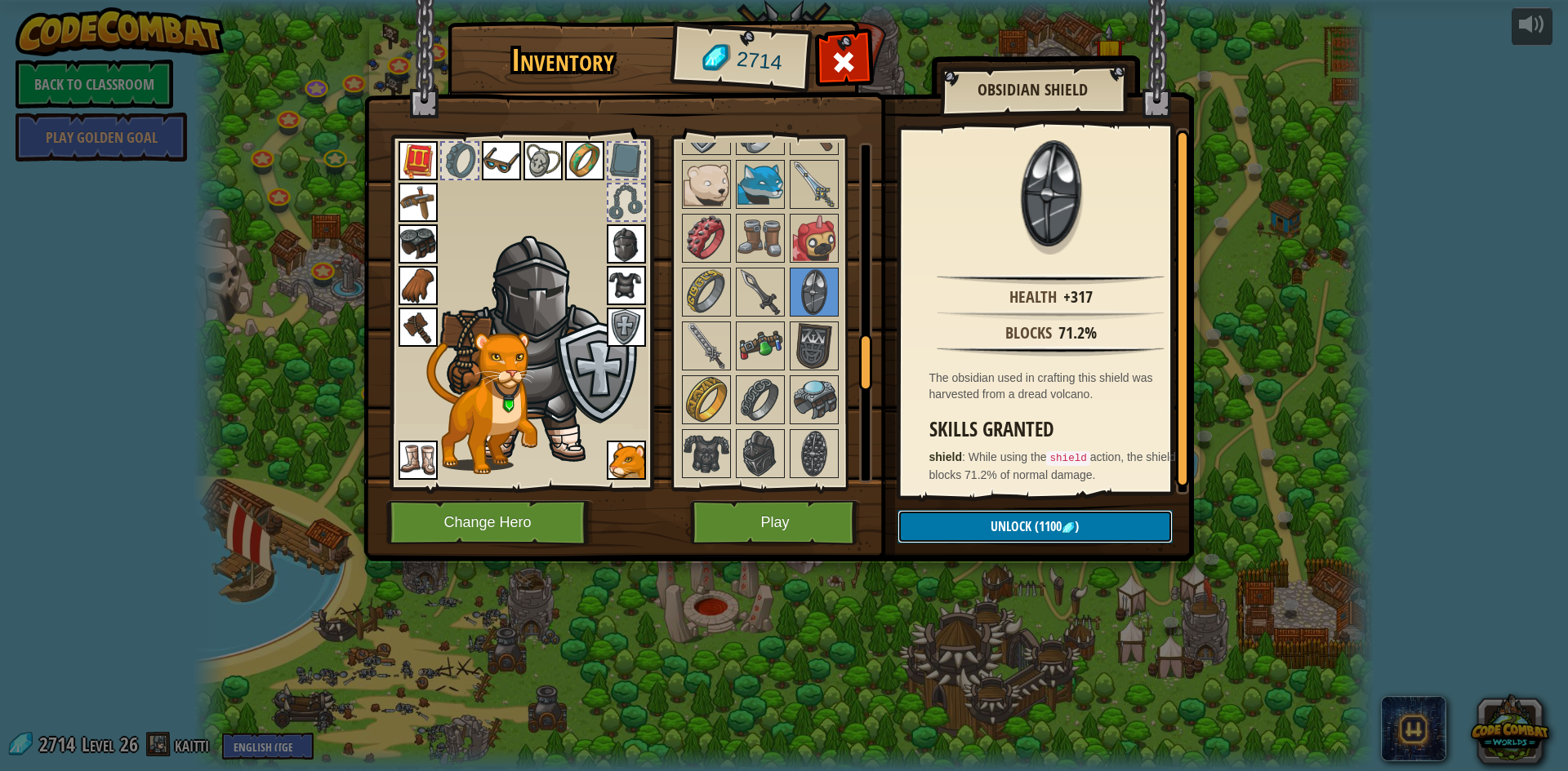
click at [1035, 532] on button "Unlock (1100 )" at bounding box center [1035, 527] width 275 height 33
click at [1037, 526] on button "Confirm" at bounding box center [1035, 527] width 275 height 33
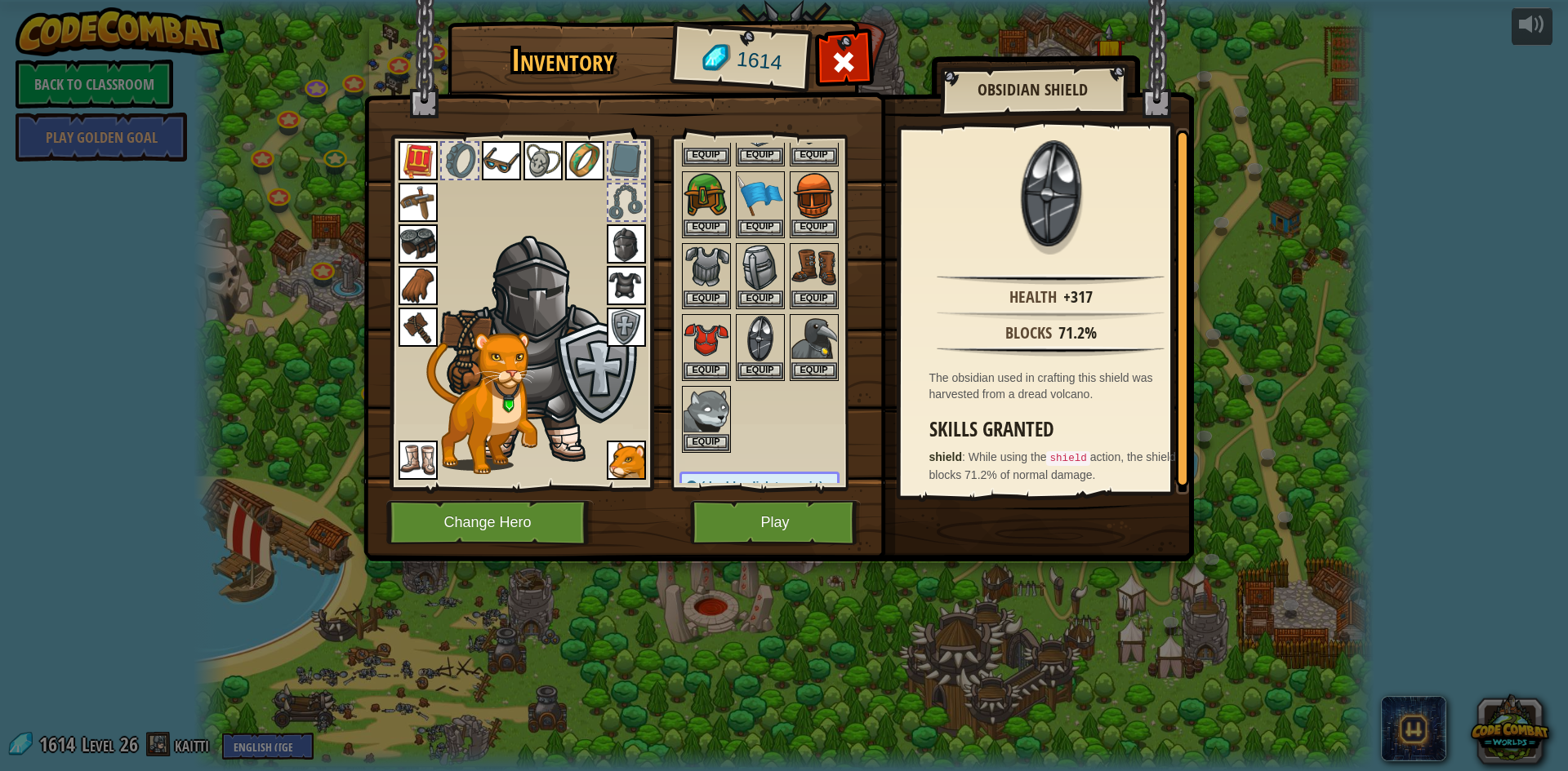
scroll to position [245, 0]
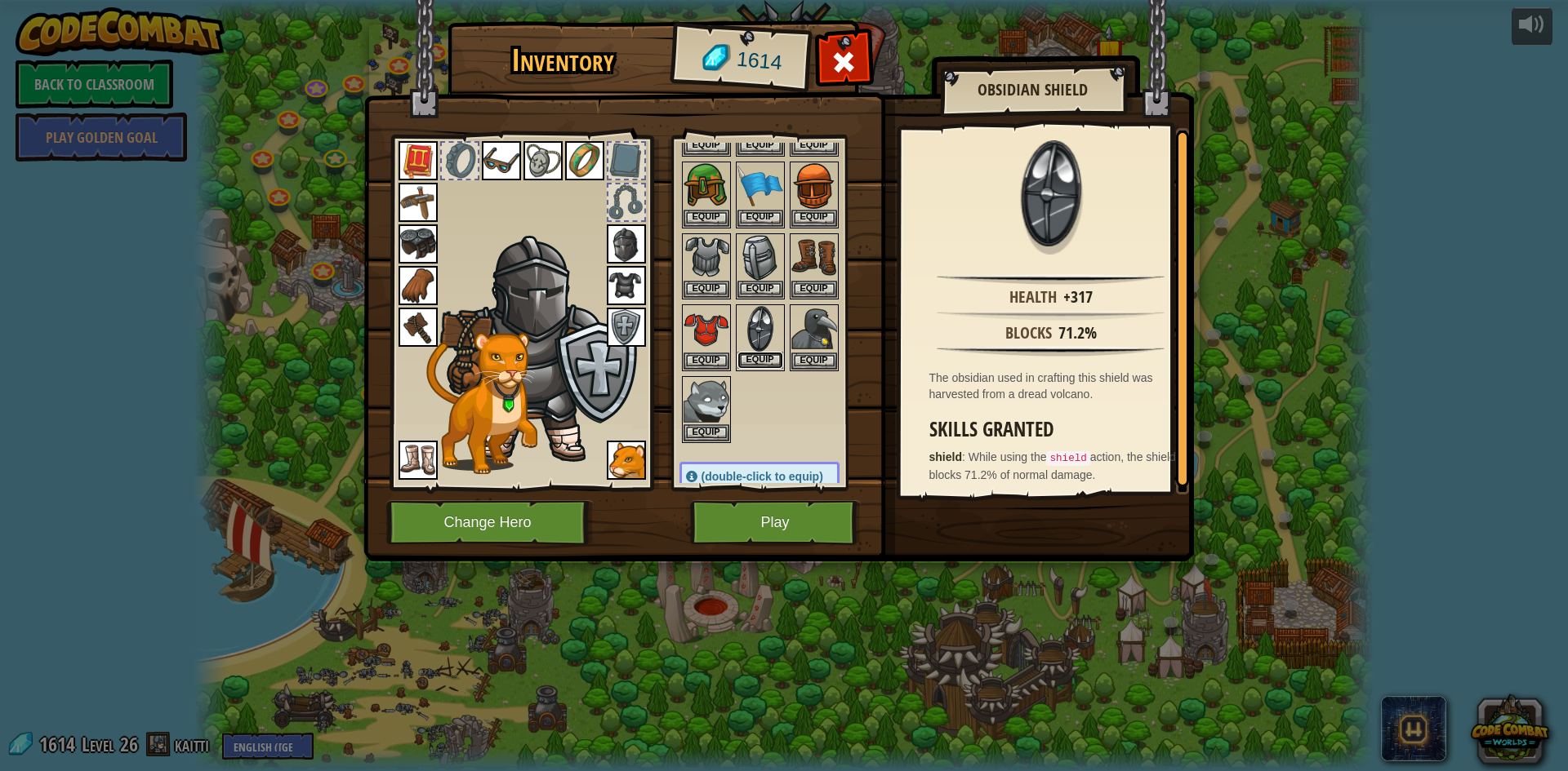
click at [768, 363] on button "Equip" at bounding box center [759, 360] width 45 height 18
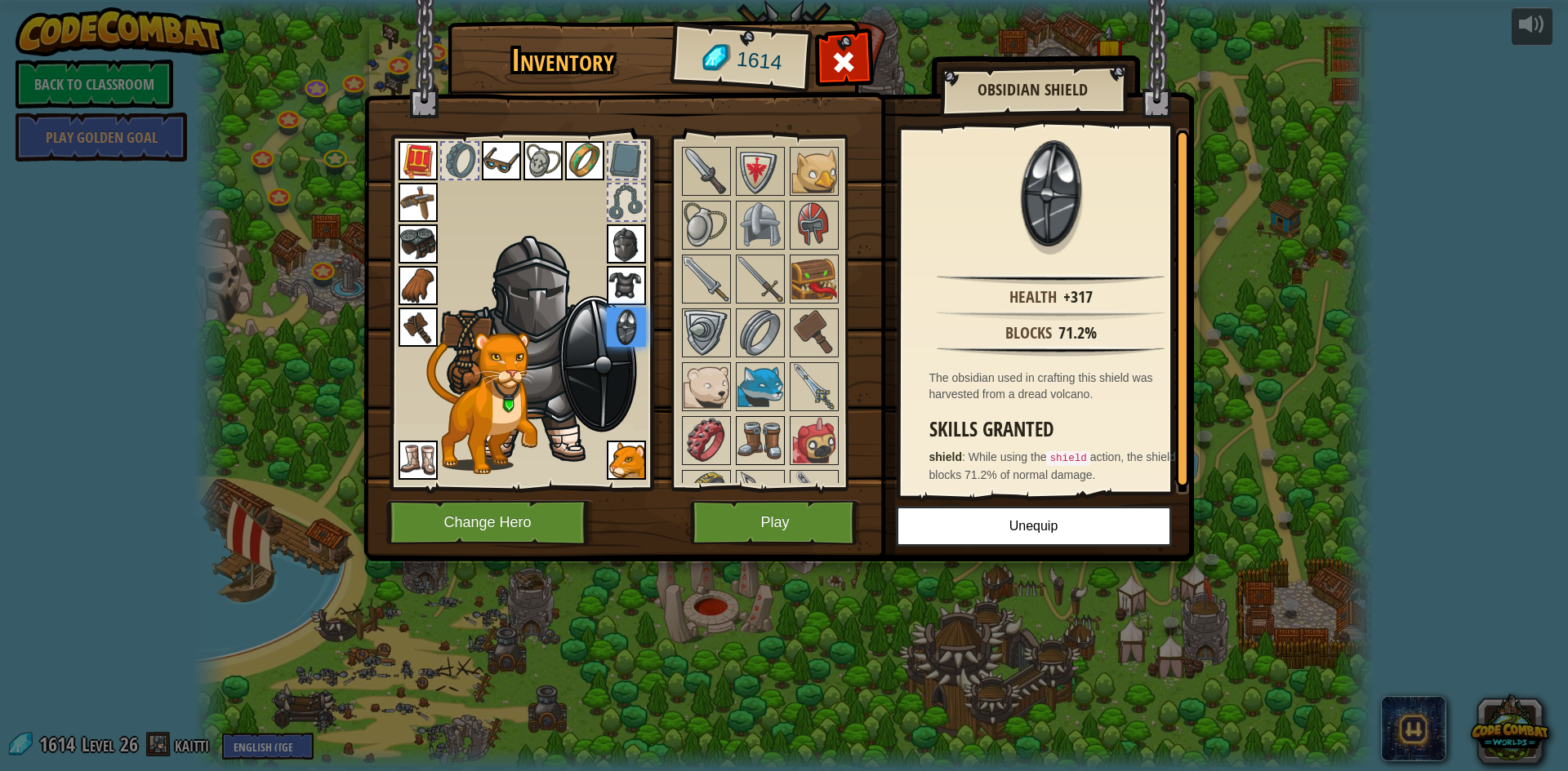
scroll to position [1143, 0]
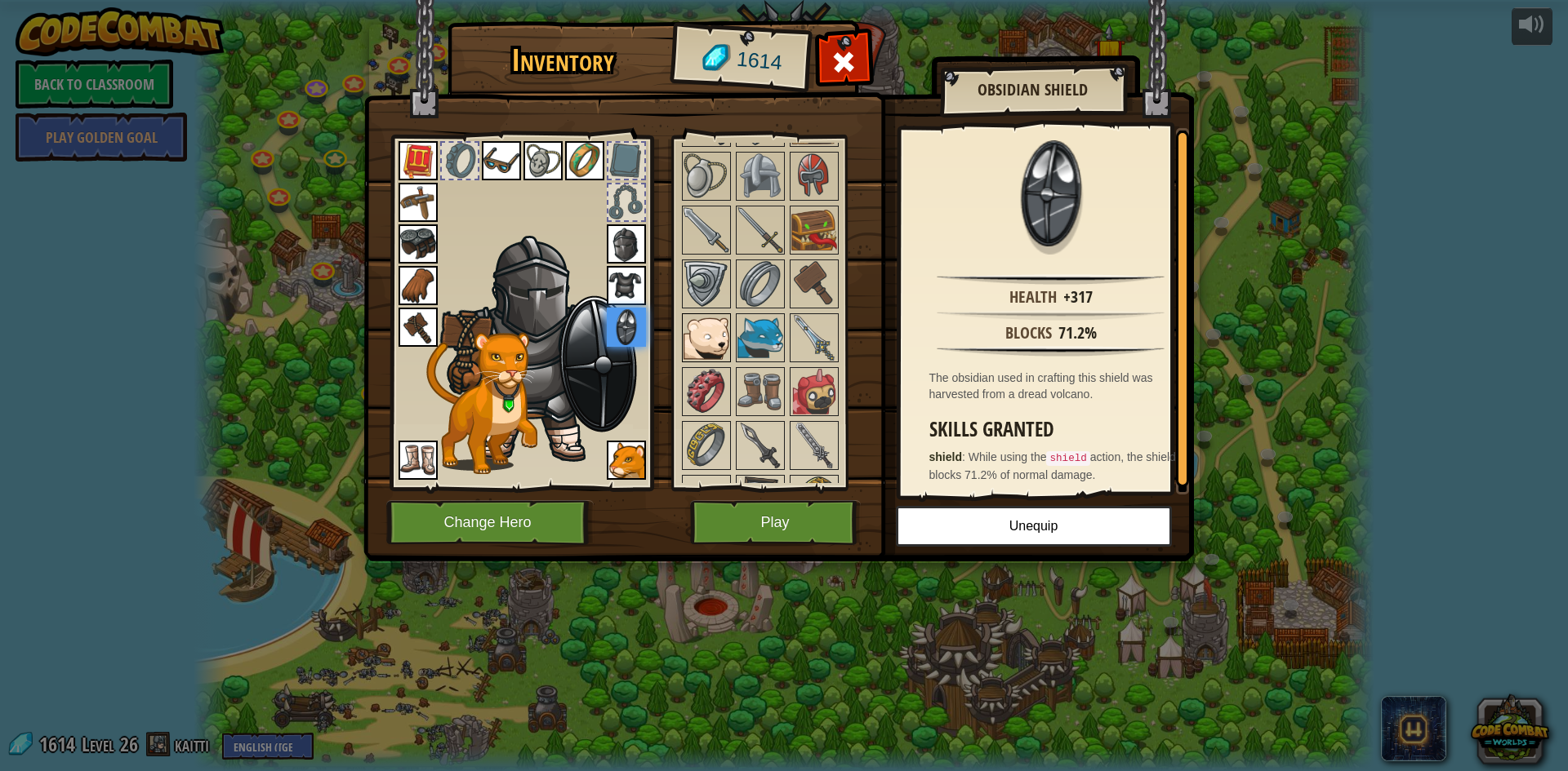
click at [709, 349] on img at bounding box center [706, 337] width 45 height 45
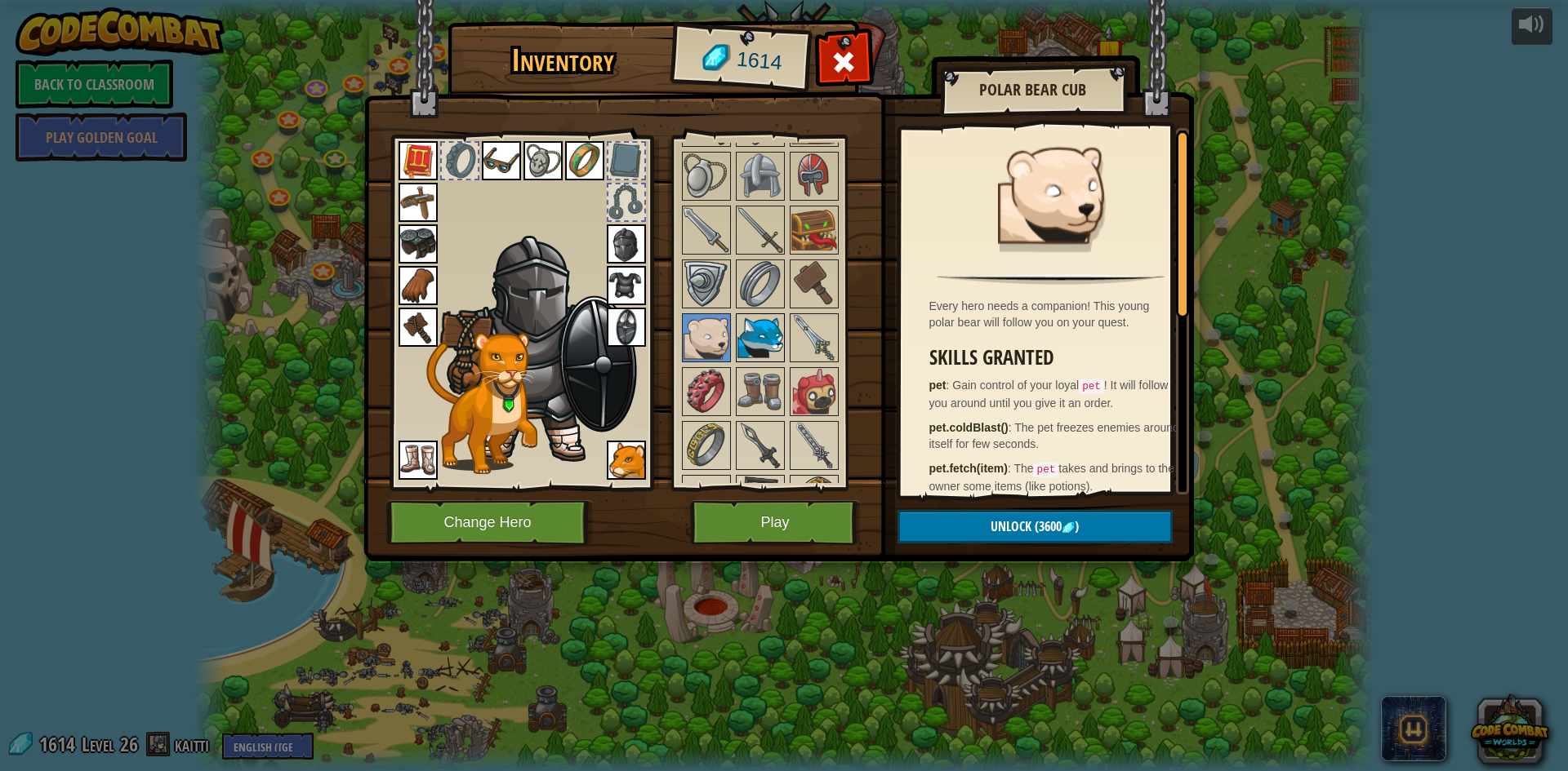
click at [753, 347] on img at bounding box center [759, 337] width 45 height 45
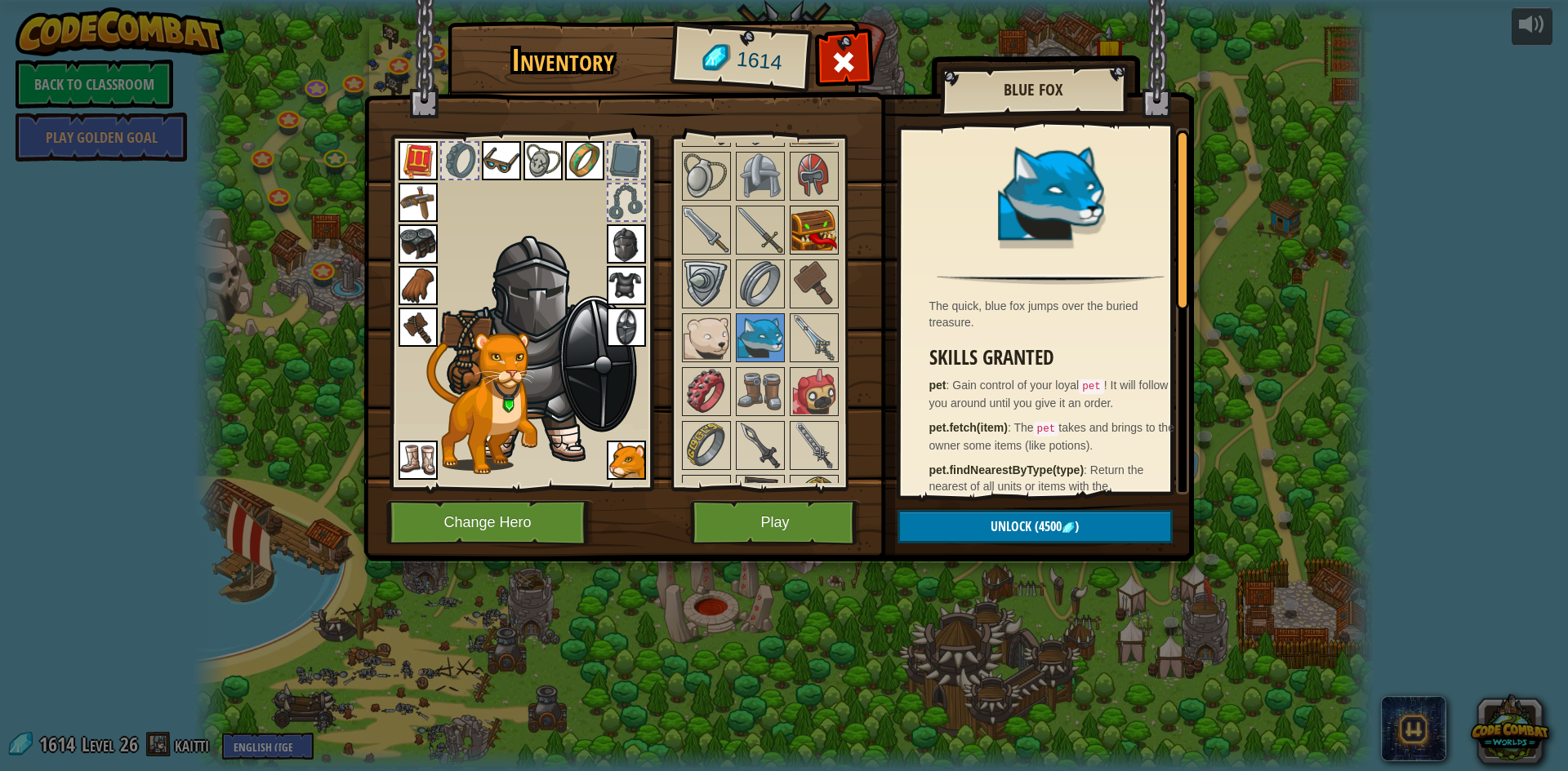
click at [824, 245] on img at bounding box center [814, 230] width 45 height 45
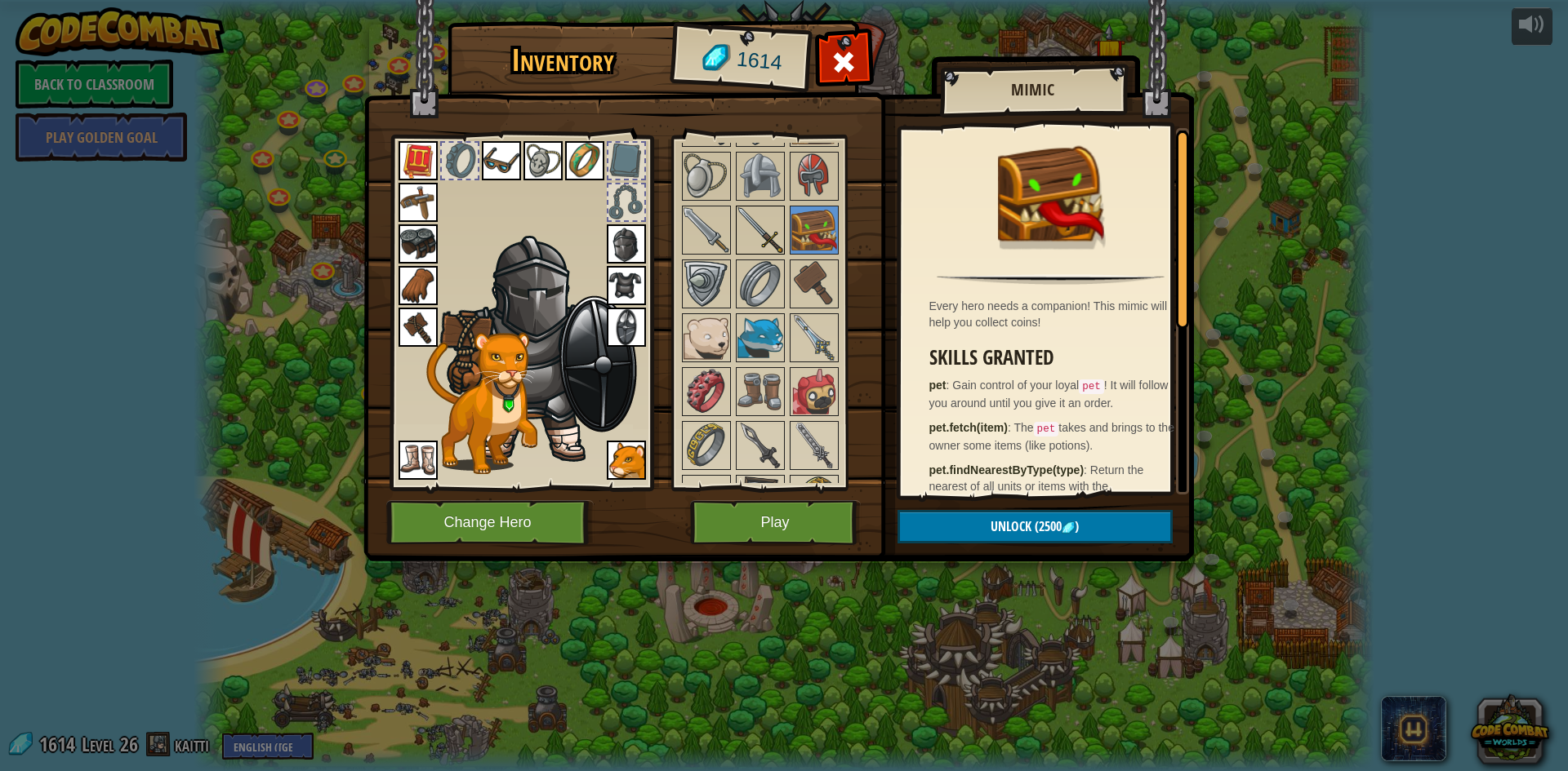
click at [760, 239] on img at bounding box center [759, 230] width 45 height 45
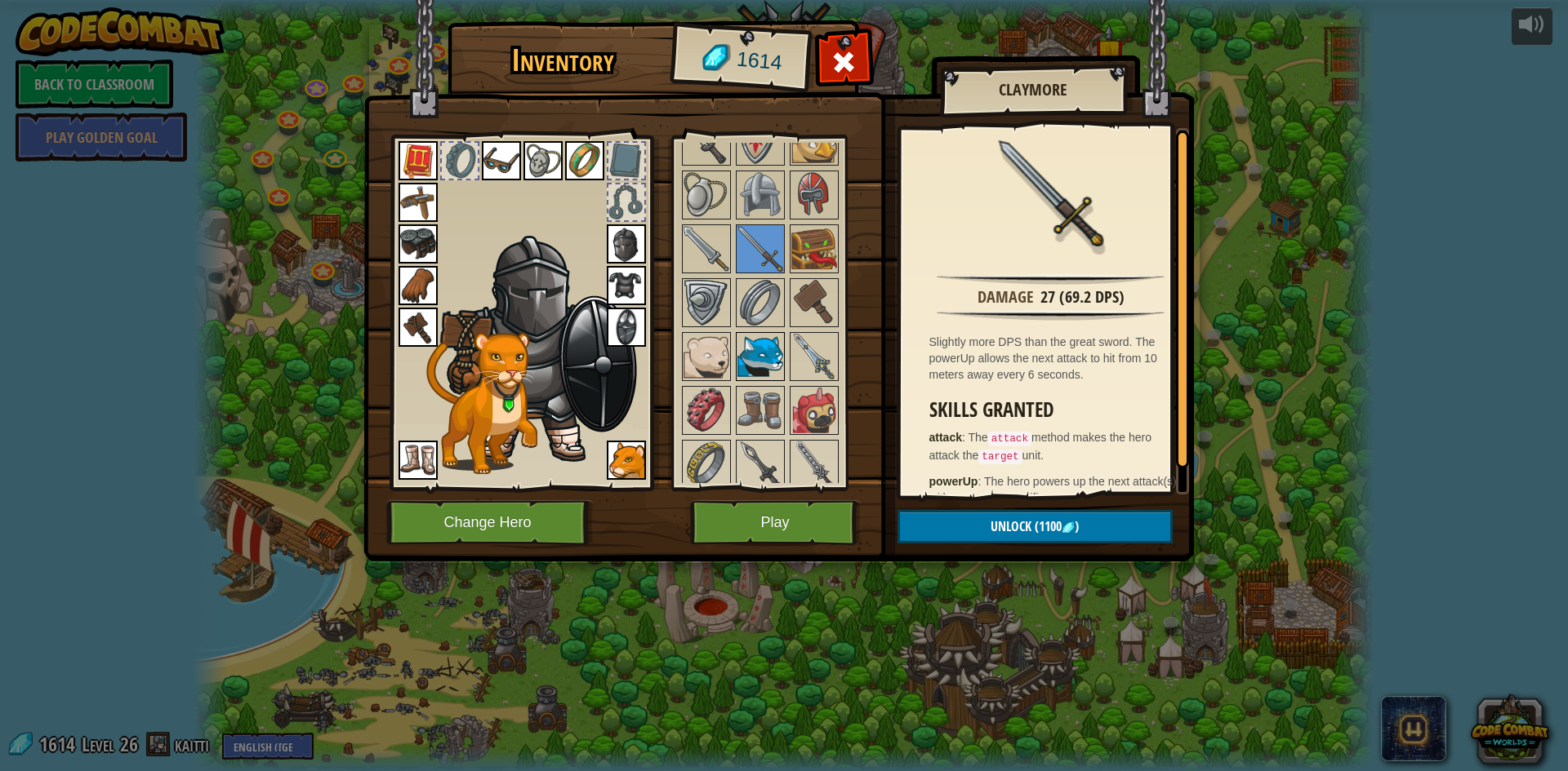
scroll to position [1206, 0]
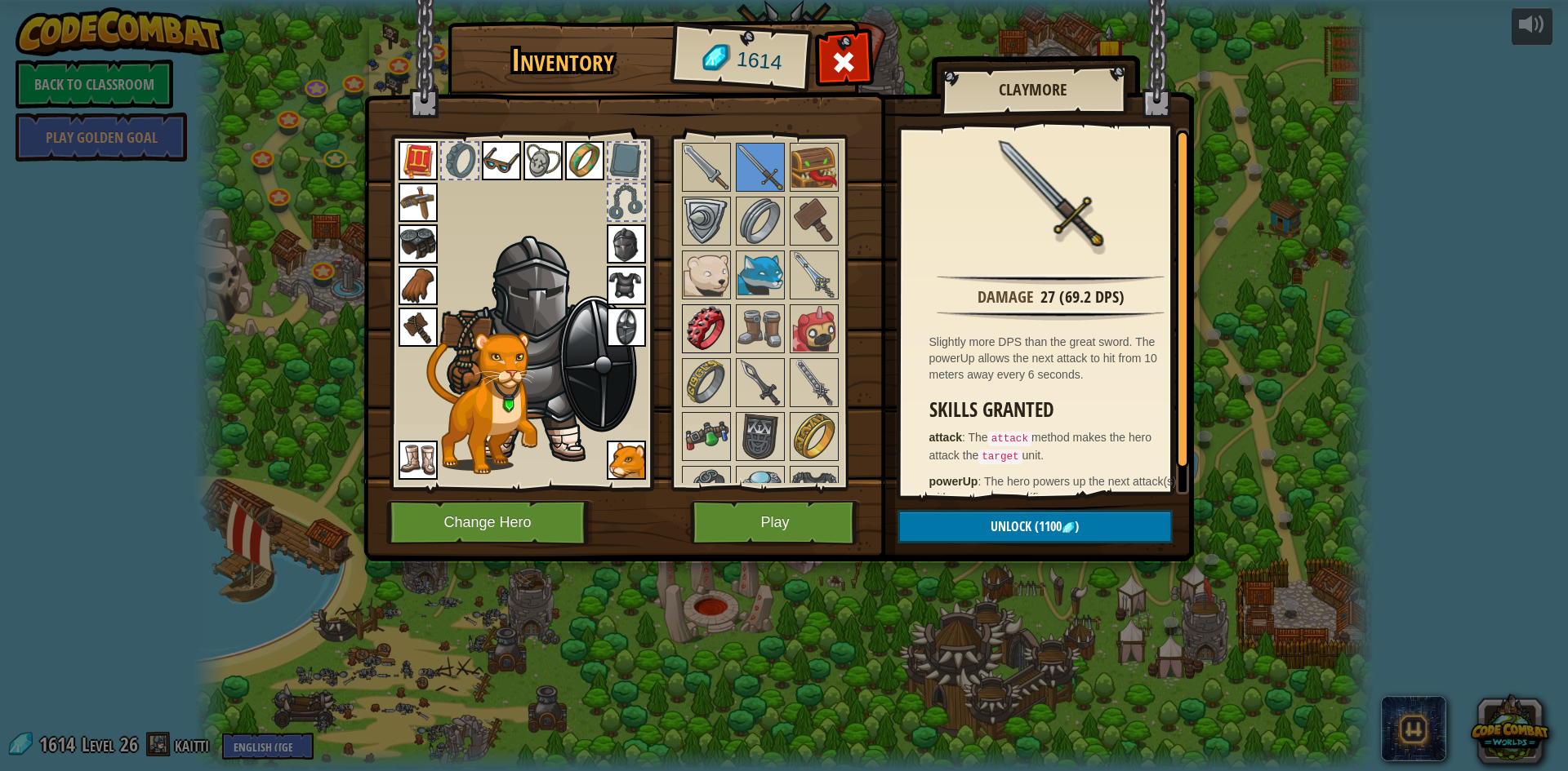
click at [712, 331] on img at bounding box center [706, 329] width 45 height 45
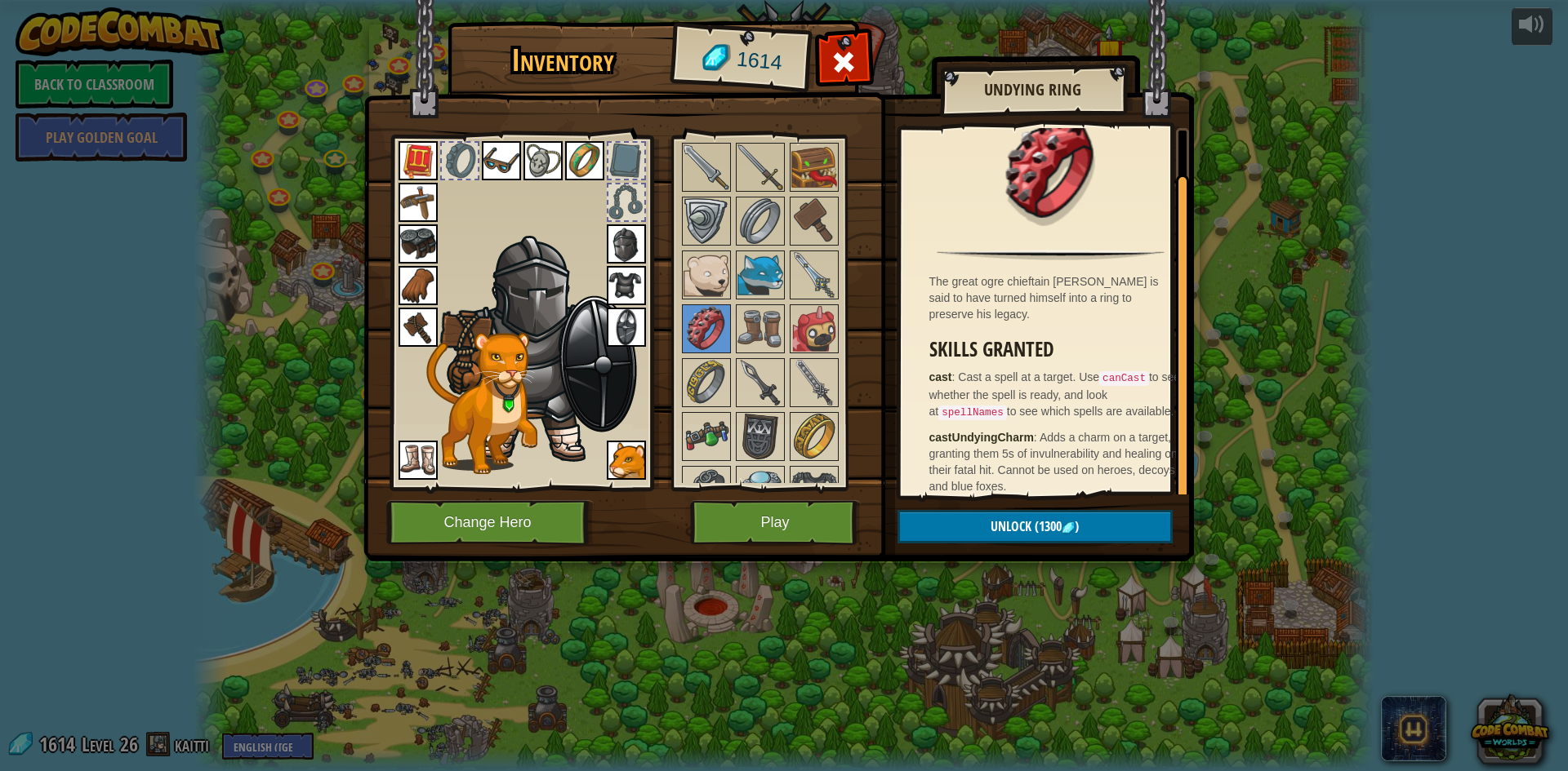
scroll to position [38, 0]
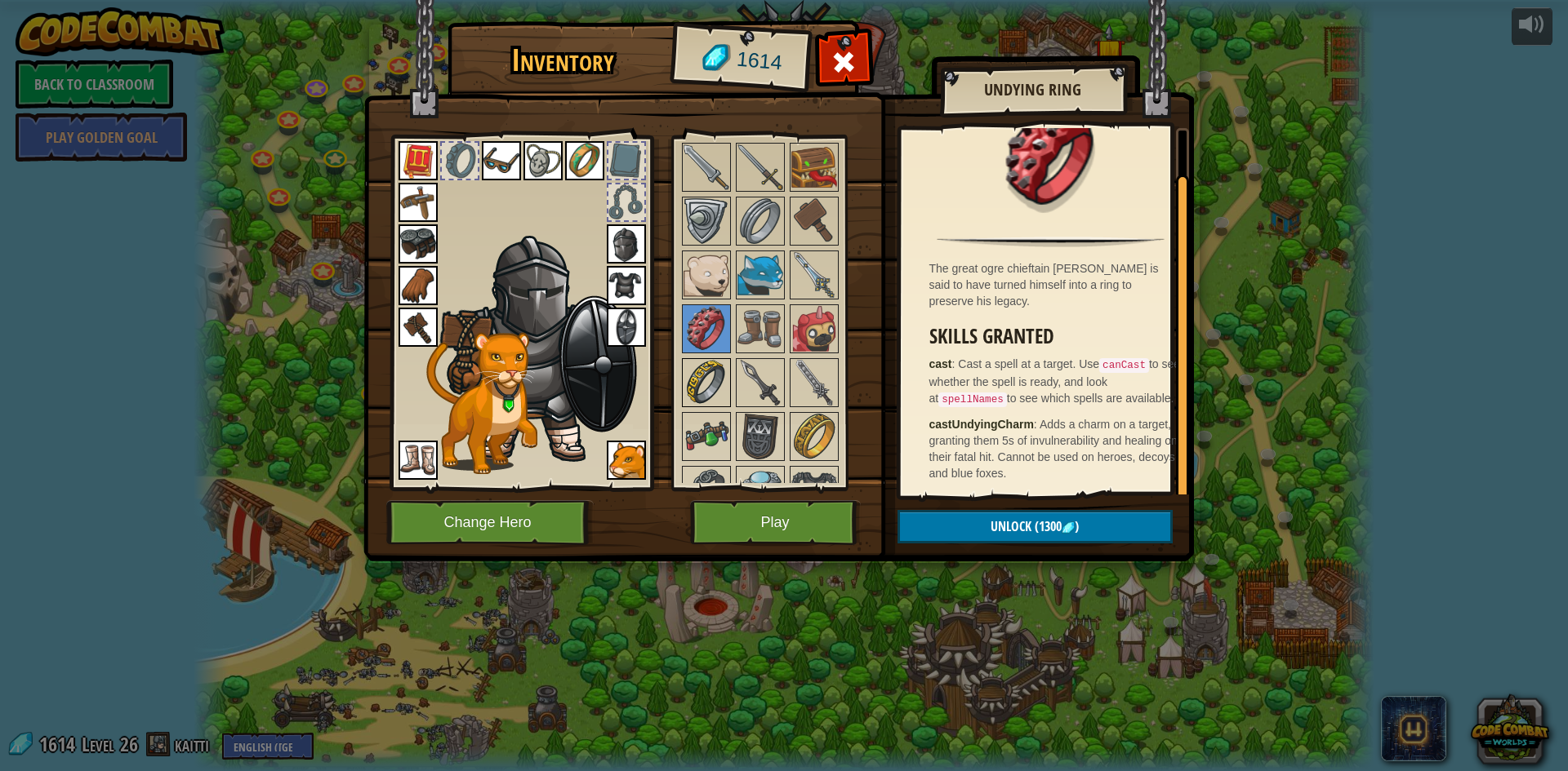
click at [709, 371] on img at bounding box center [706, 382] width 45 height 45
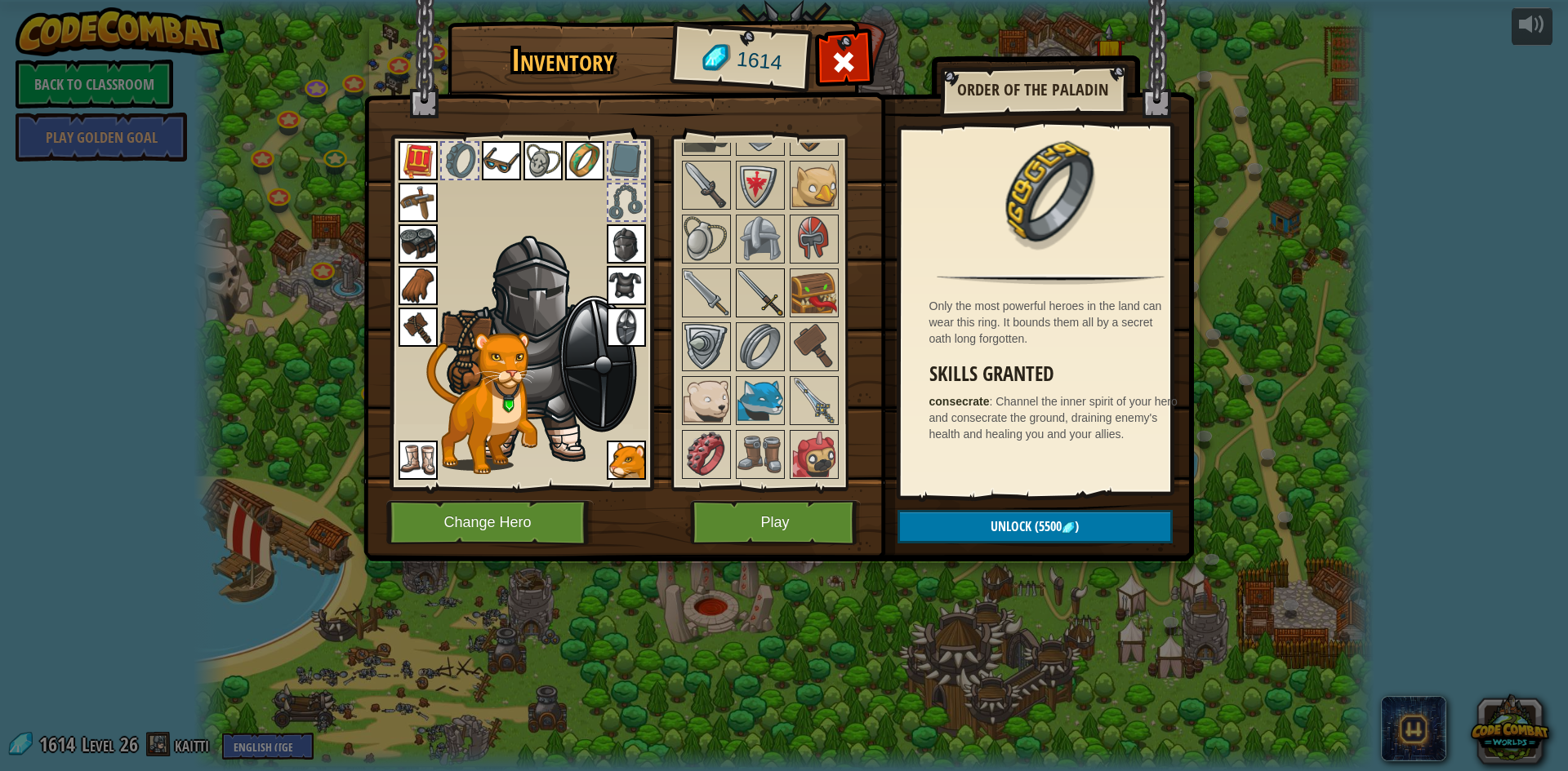
scroll to position [1042, 0]
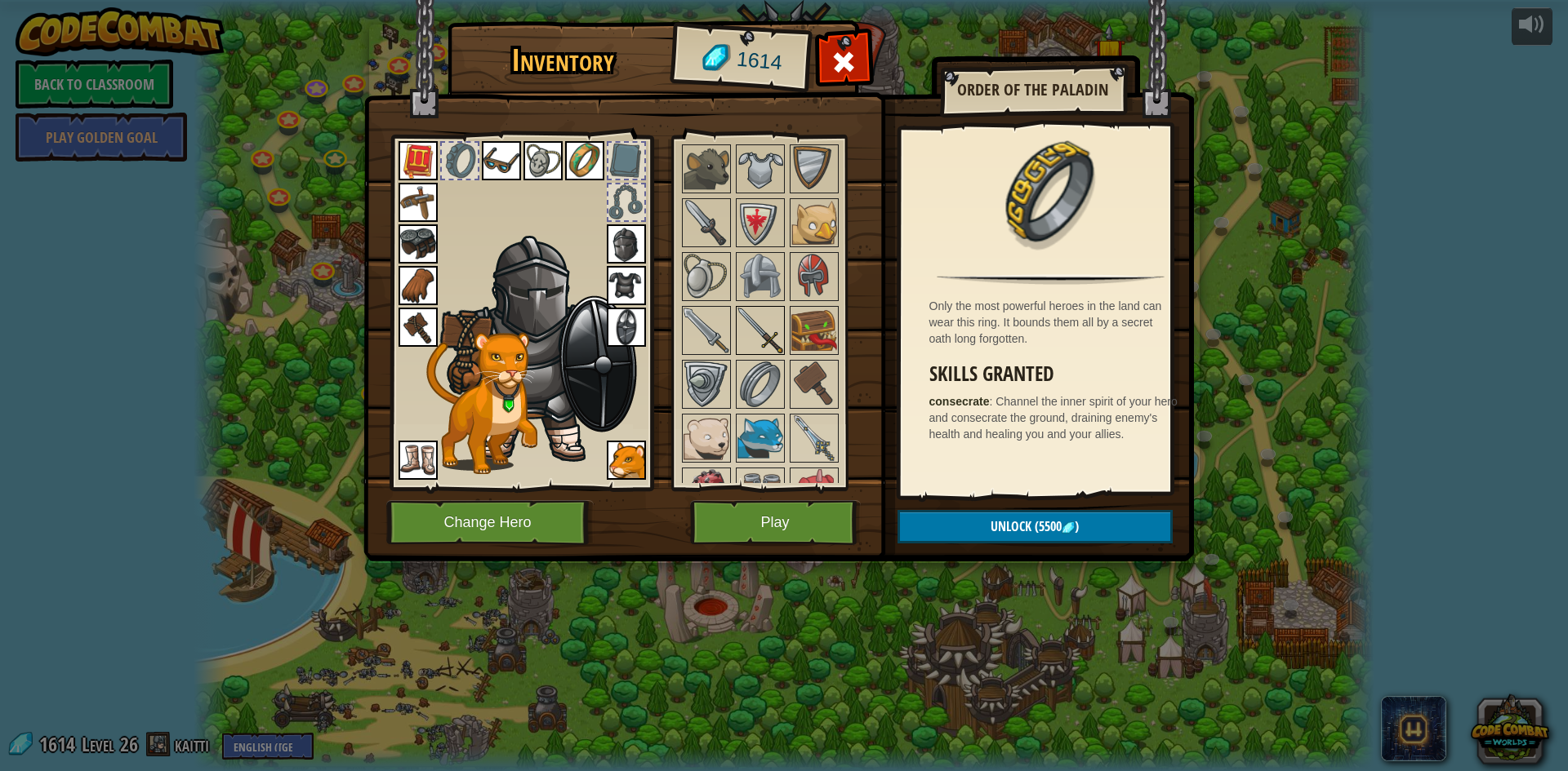
click at [758, 352] on img at bounding box center [759, 330] width 45 height 45
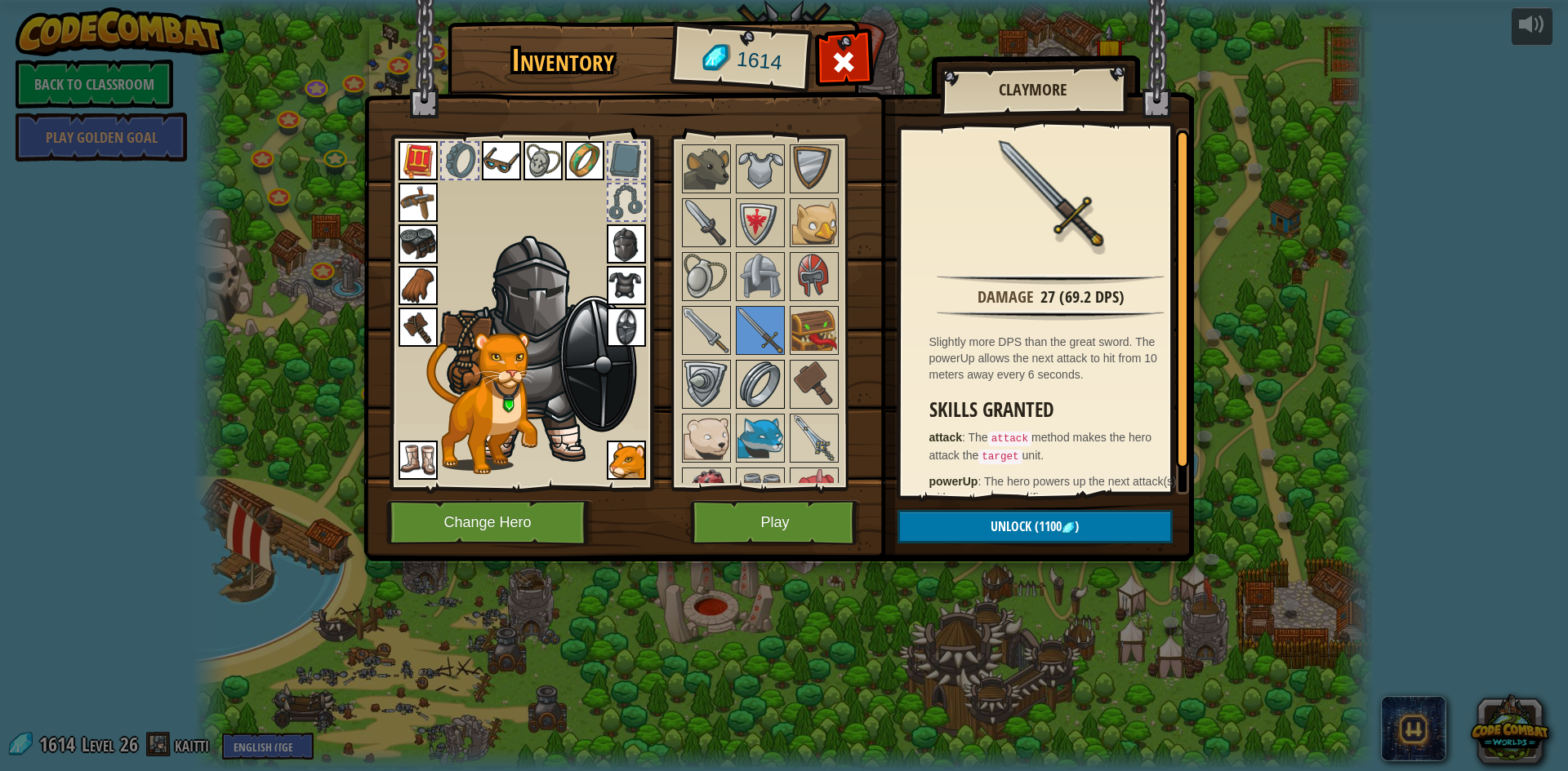
click at [758, 370] on img at bounding box center [759, 384] width 45 height 45
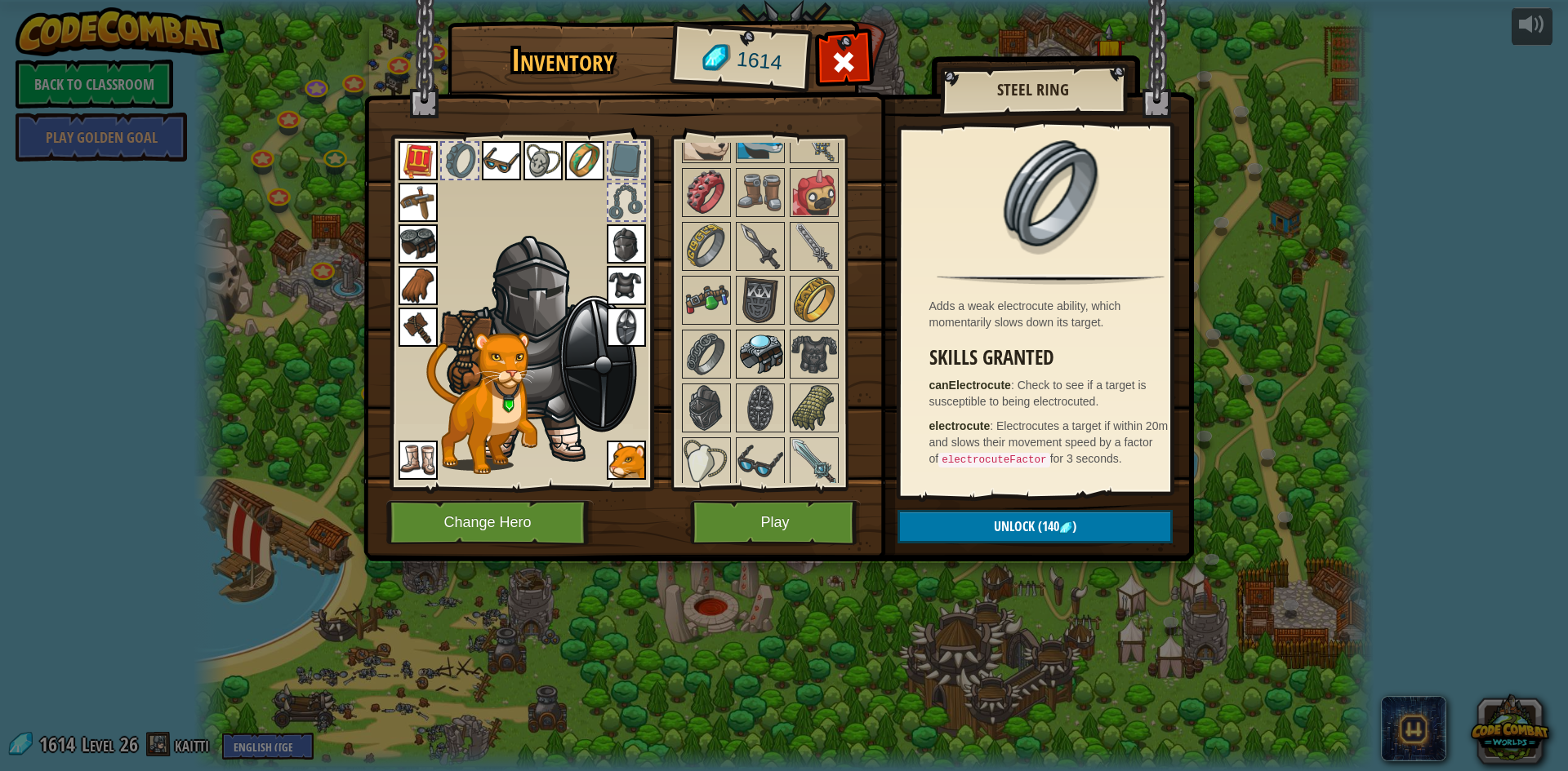
scroll to position [1387, 0]
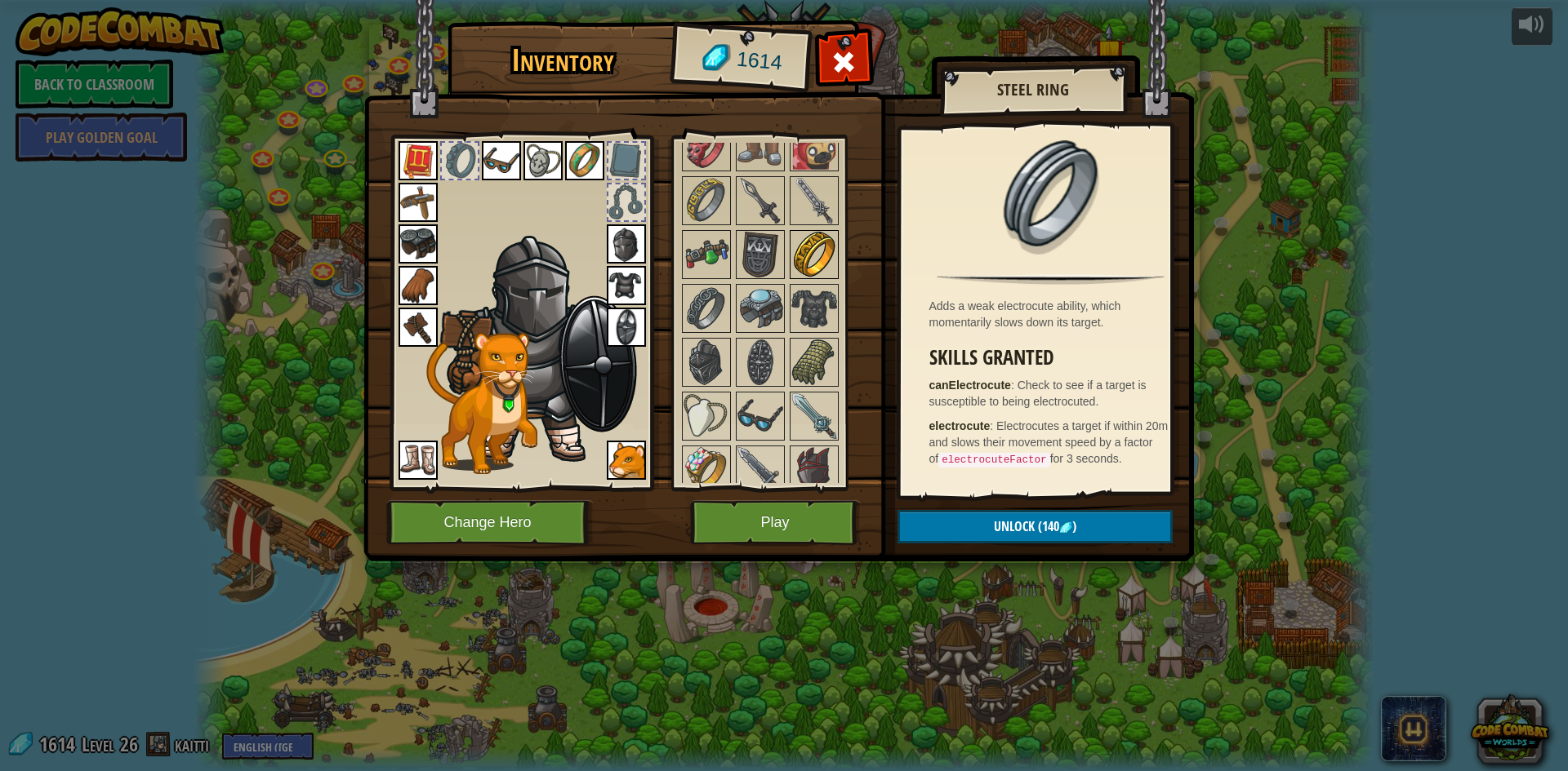
click at [801, 250] on img at bounding box center [814, 254] width 45 height 45
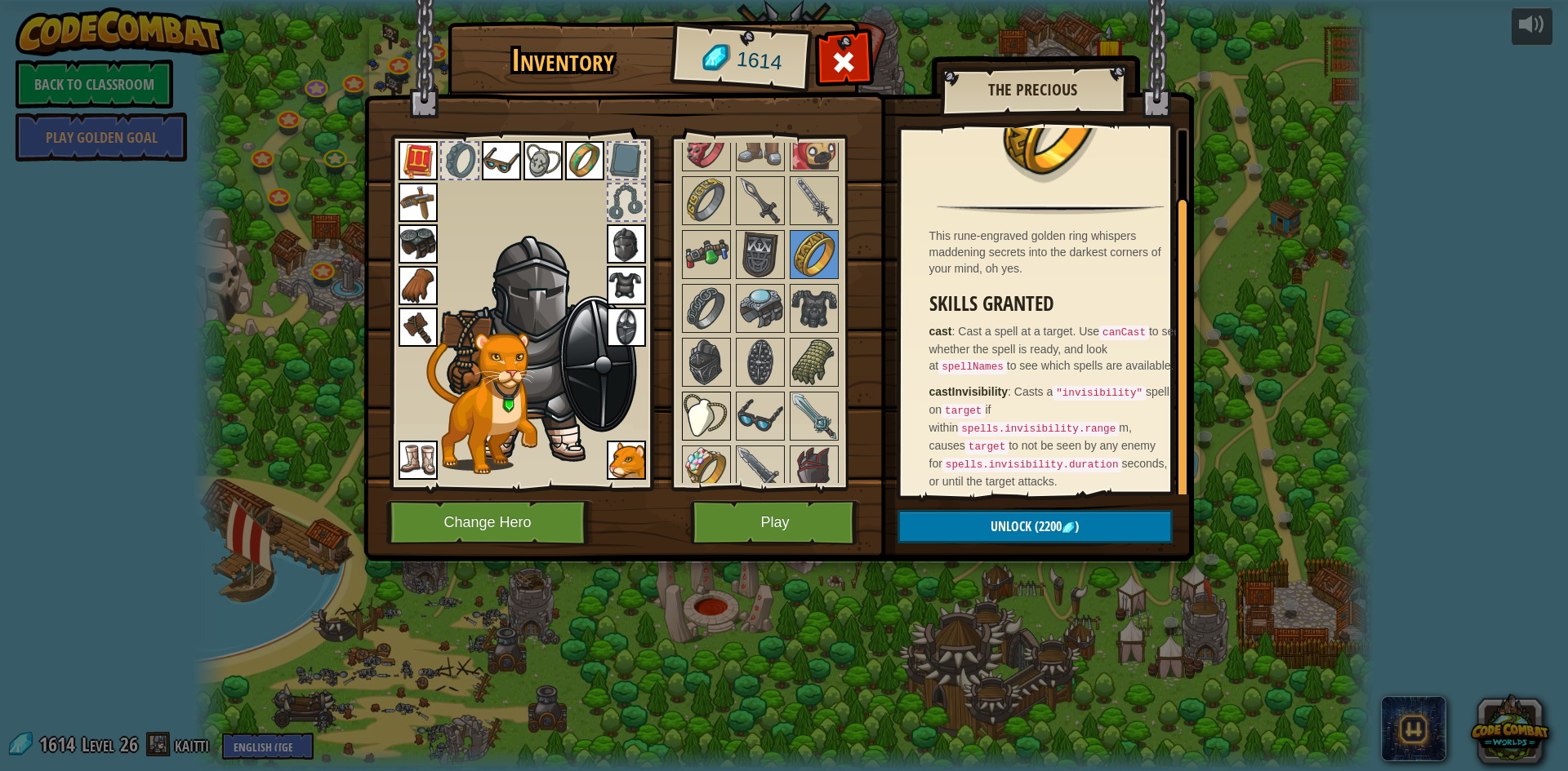
click at [720, 404] on img at bounding box center [706, 416] width 45 height 45
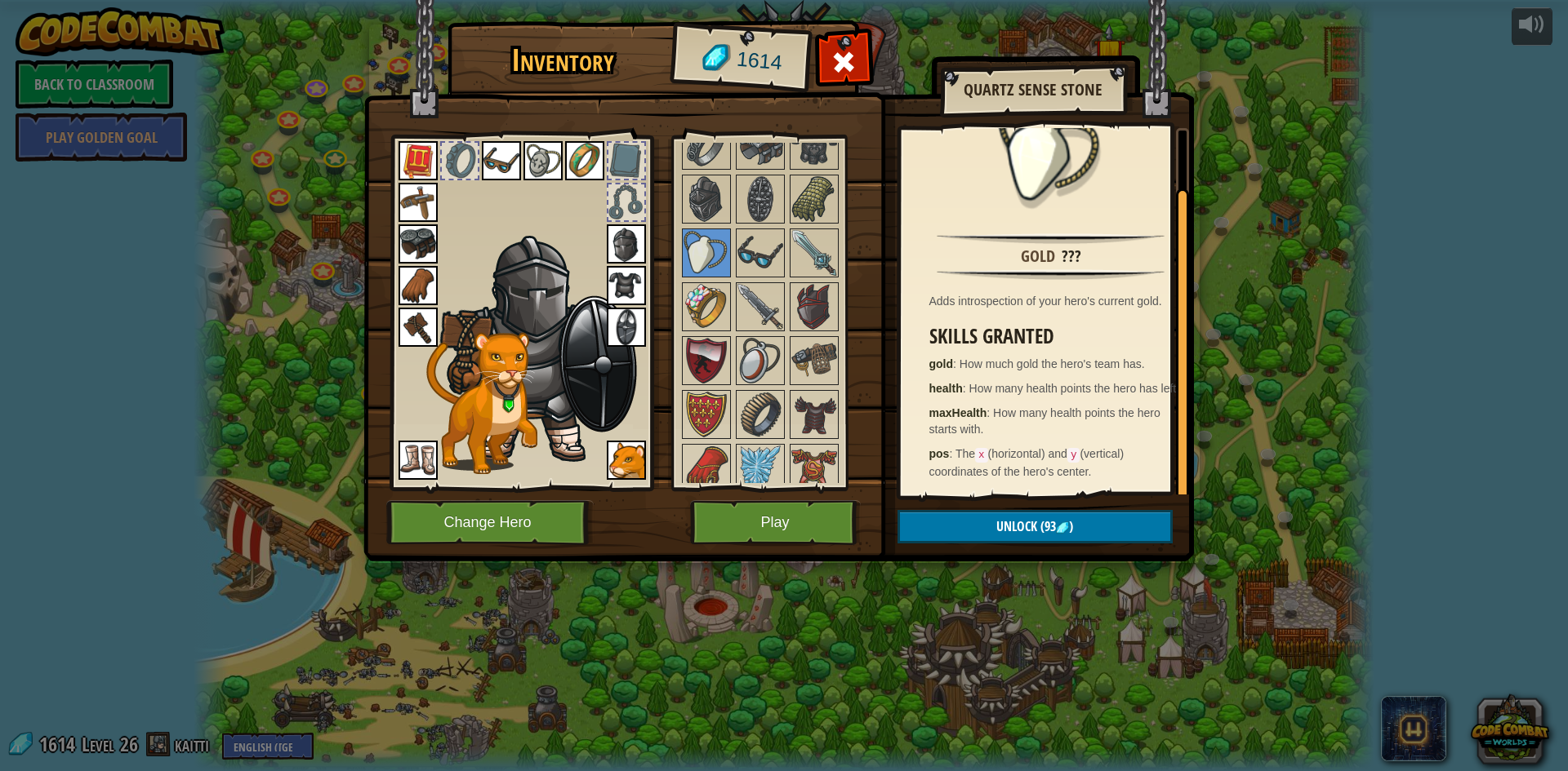
scroll to position [57, 0]
click at [815, 406] on img at bounding box center [814, 414] width 45 height 45
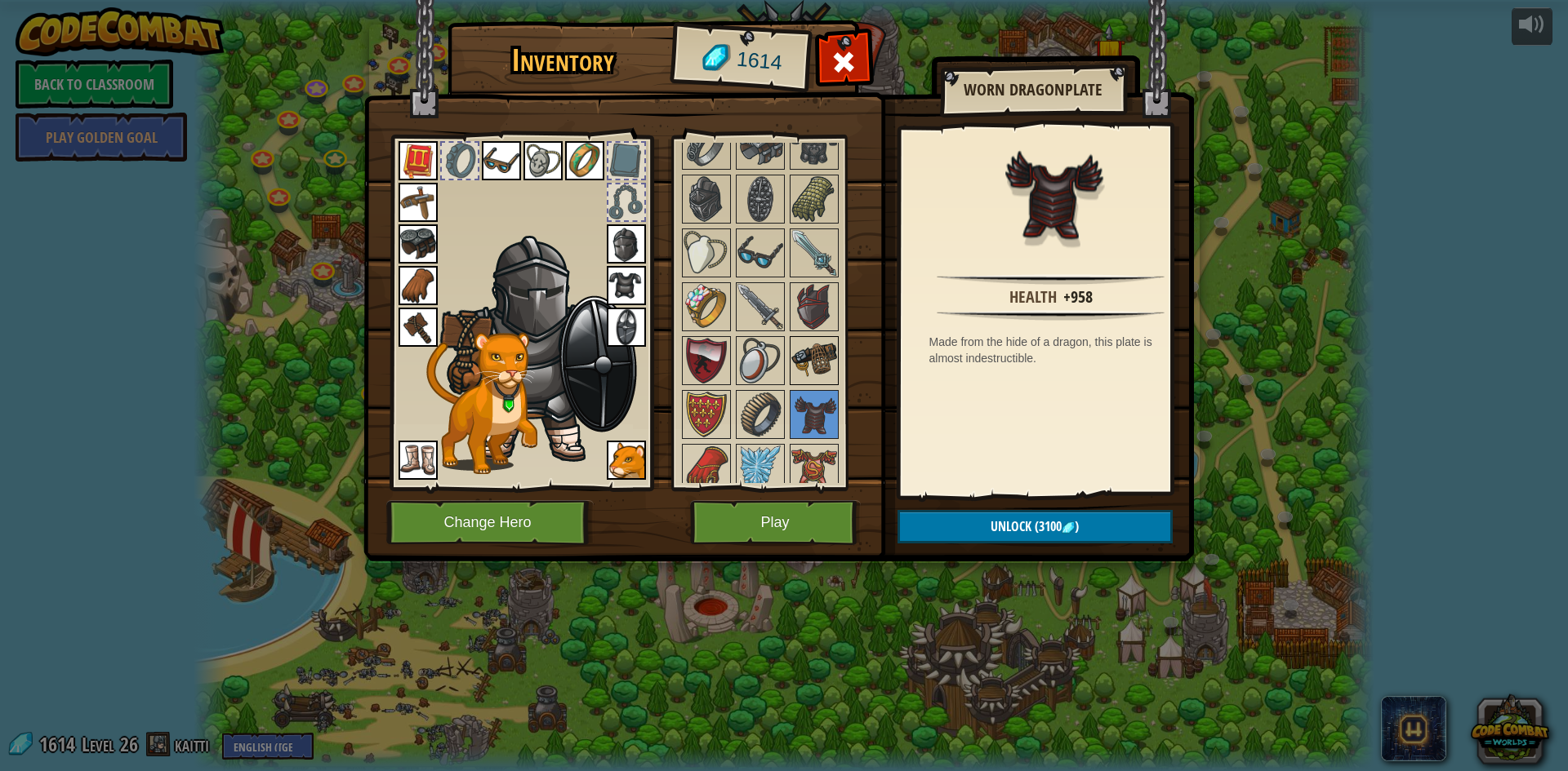
click at [824, 372] on img at bounding box center [814, 360] width 45 height 45
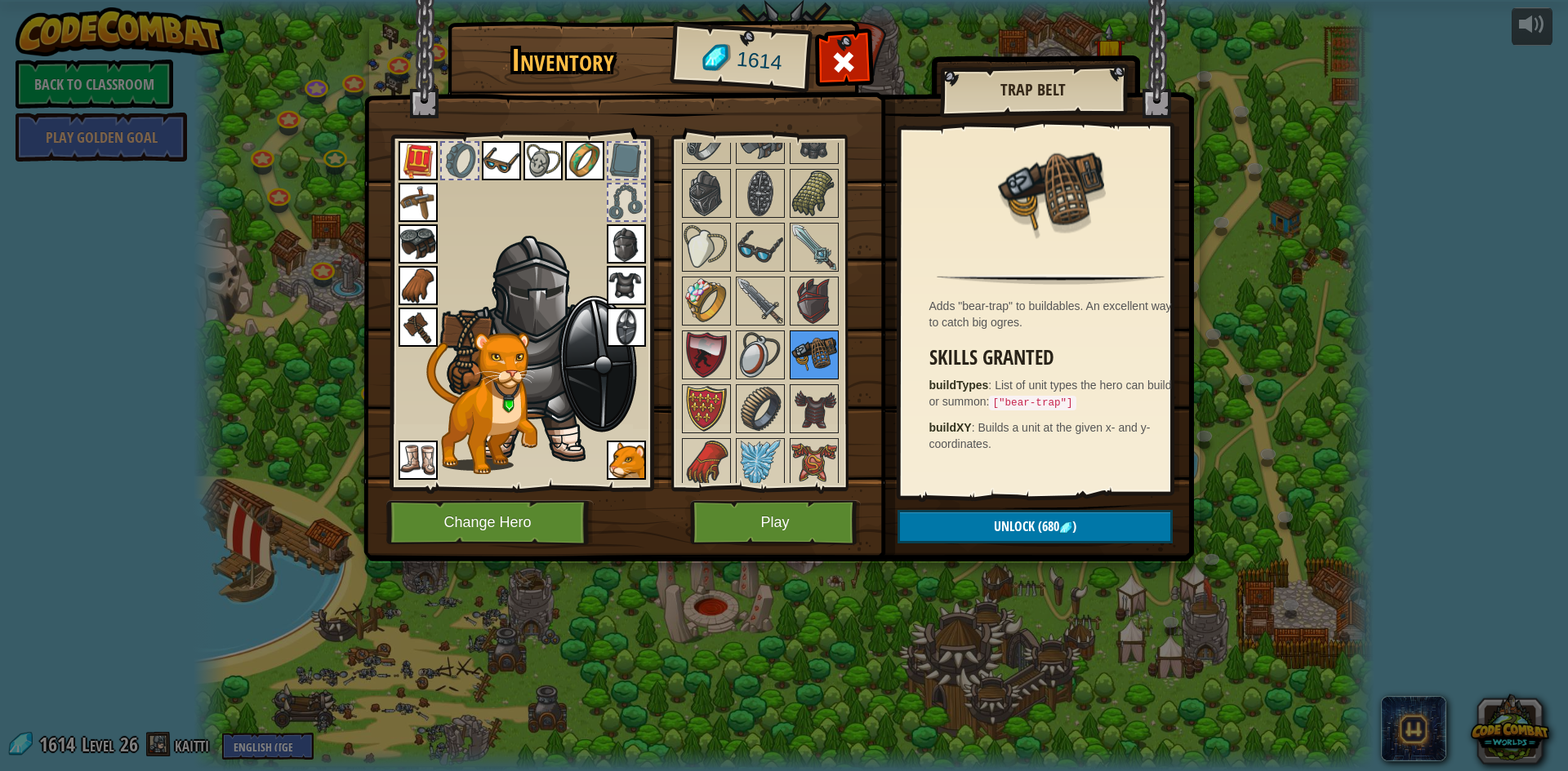
scroll to position [1469, 0]
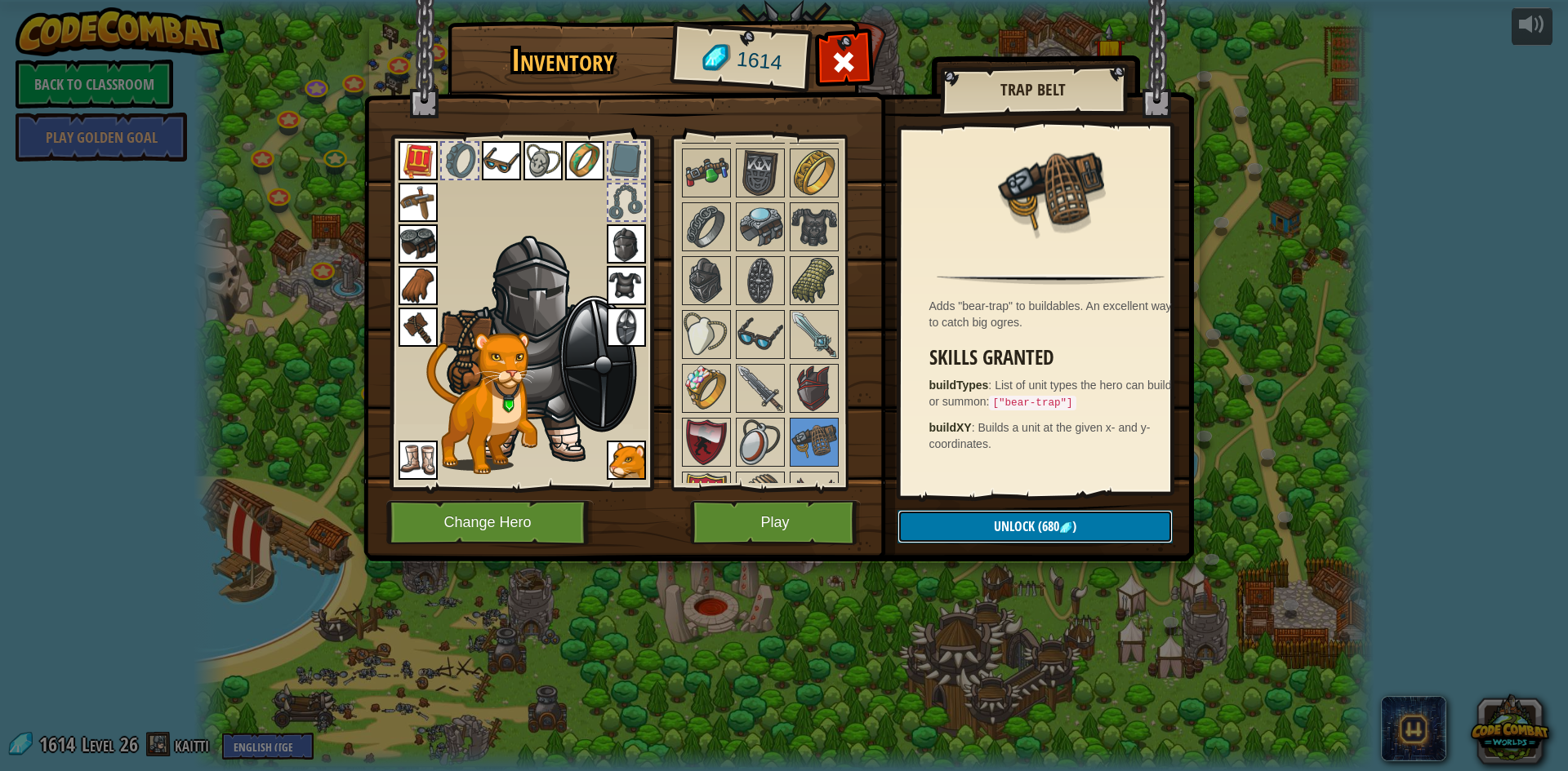
click at [1019, 523] on span "Unlock" at bounding box center [1014, 526] width 41 height 18
click at [1019, 523] on button "Confirm" at bounding box center [1035, 527] width 275 height 33
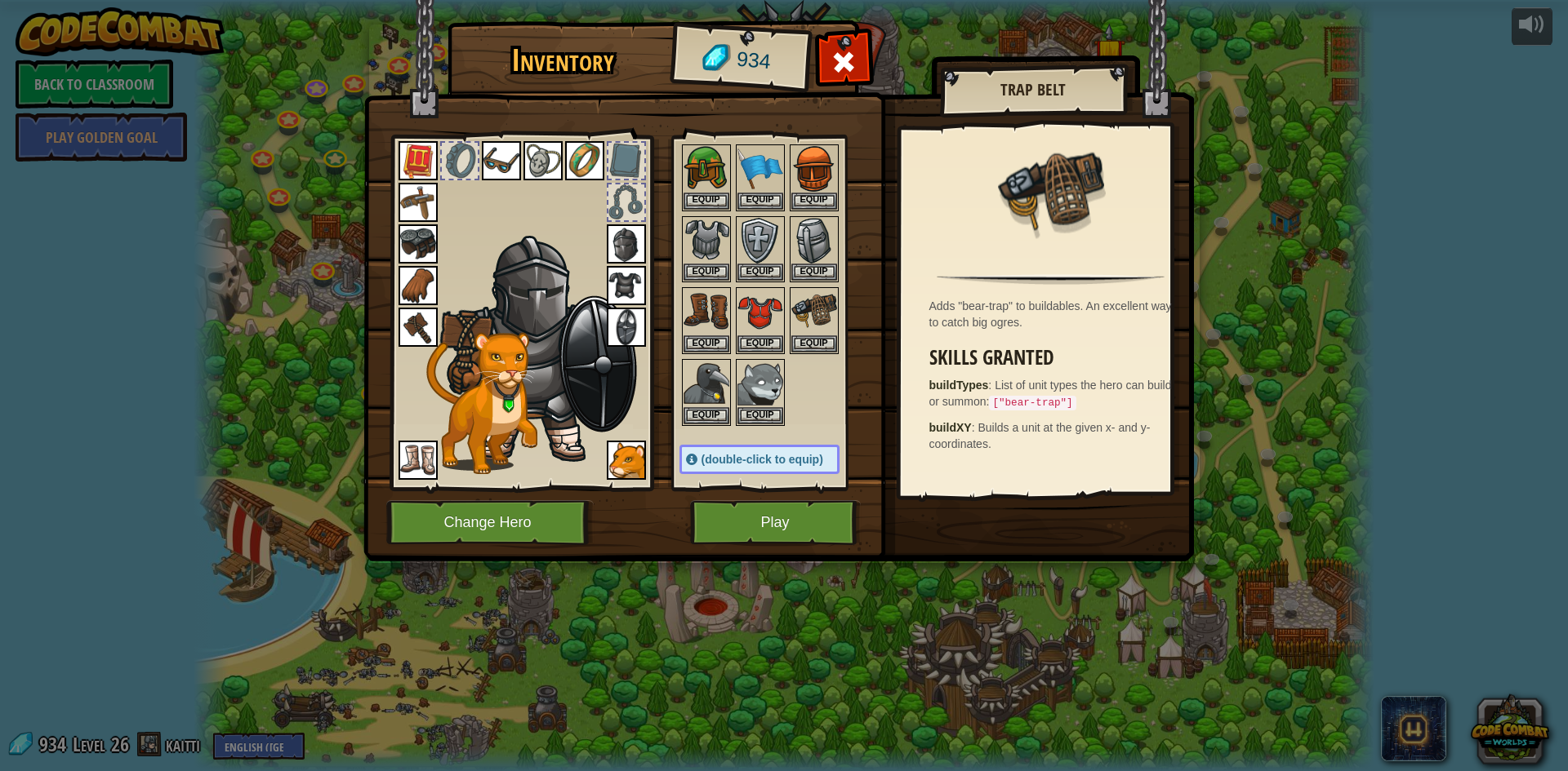
scroll to position [327, 0]
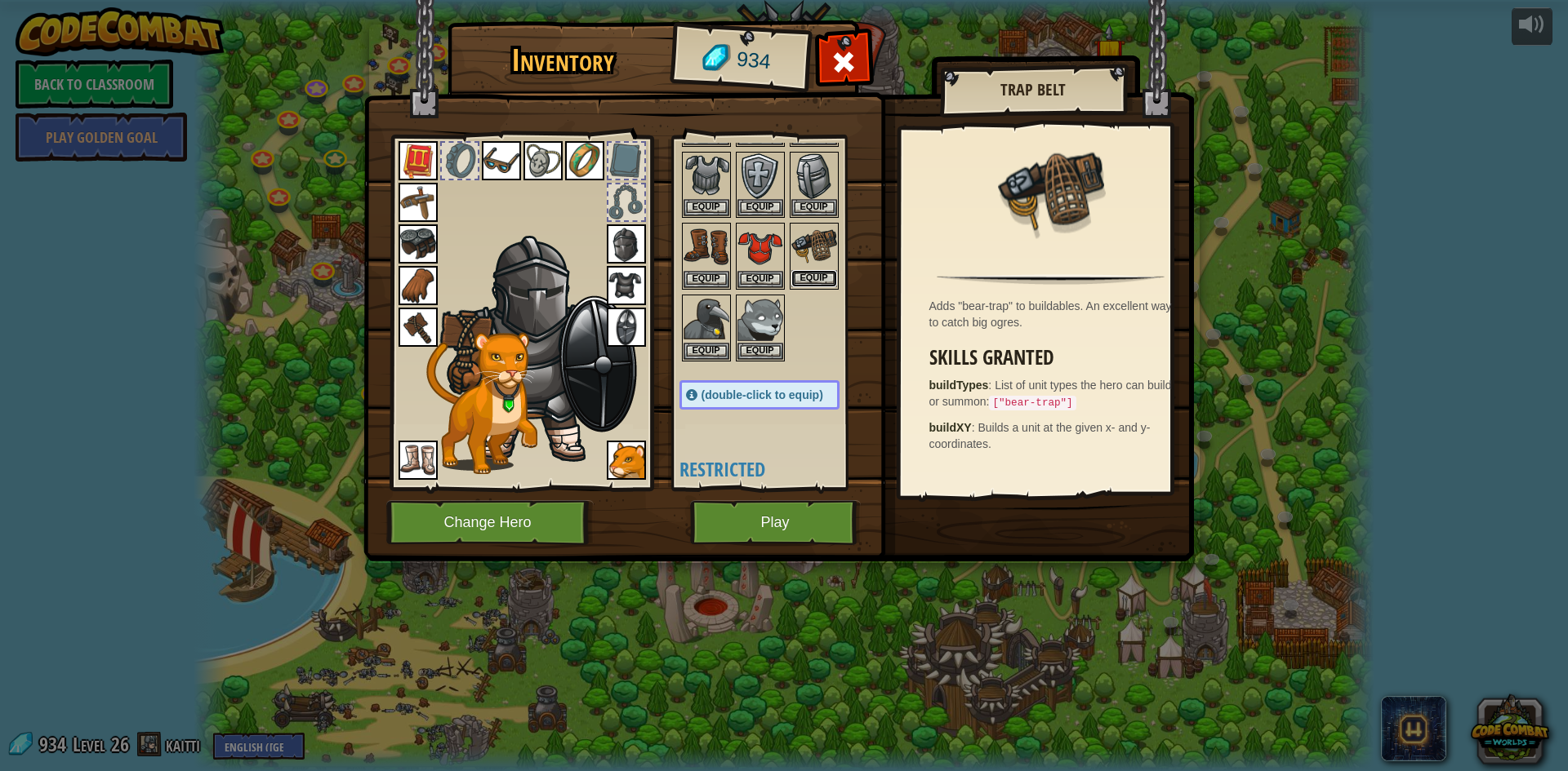
click at [822, 277] on button "Equip" at bounding box center [814, 279] width 45 height 18
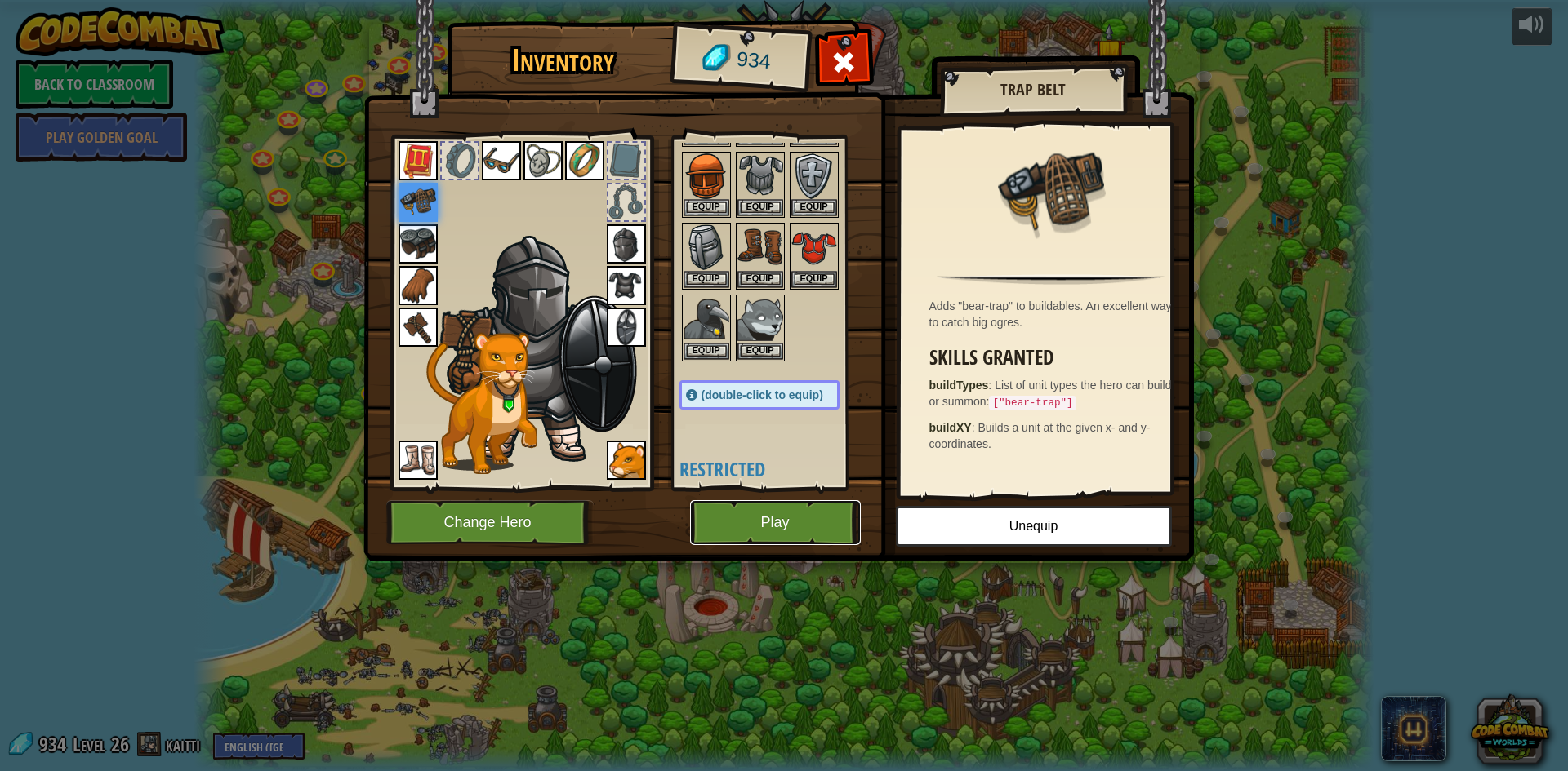
click at [805, 502] on button "Play" at bounding box center [775, 523] width 170 height 45
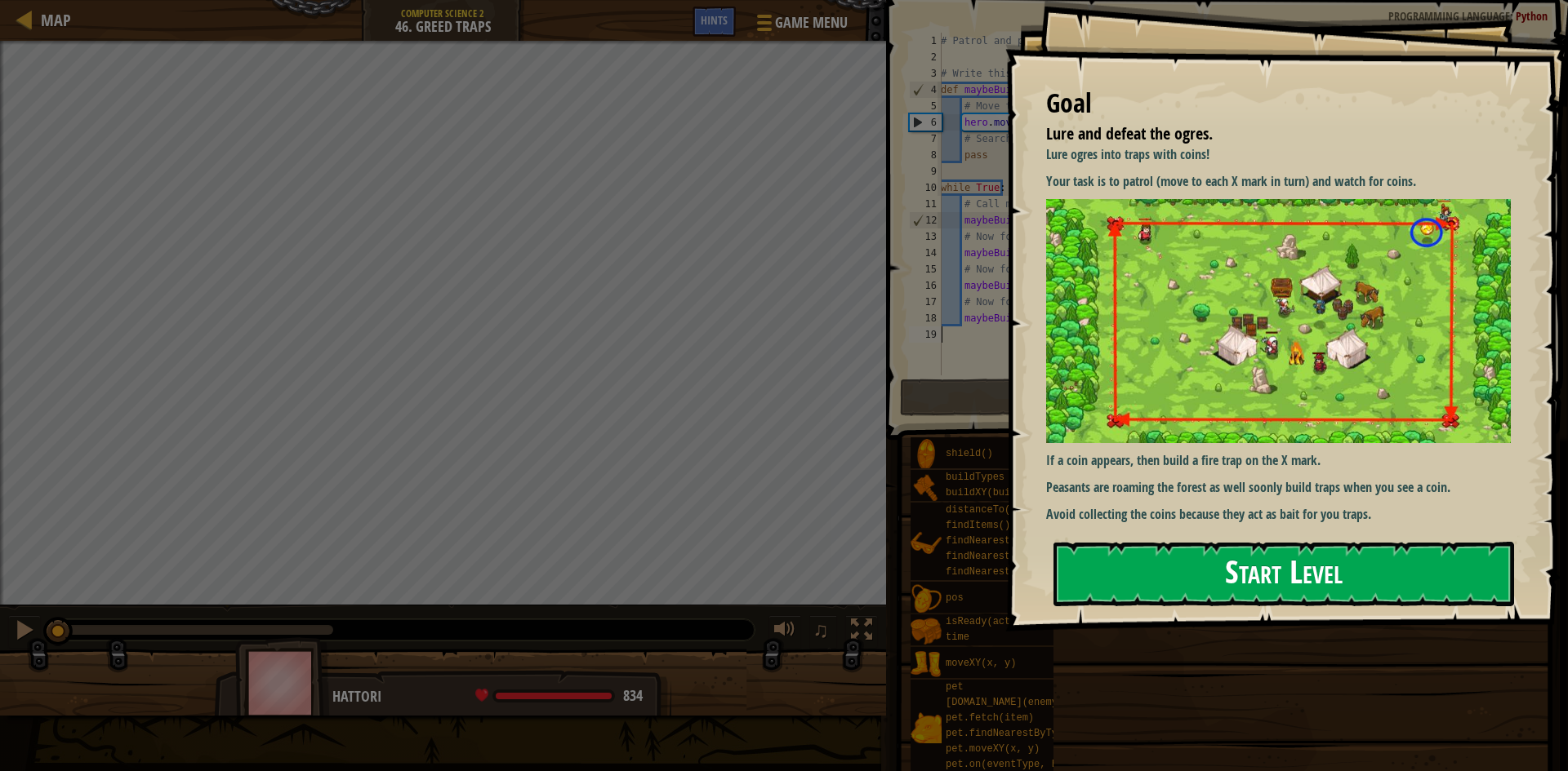
click at [1162, 581] on button "Start Level" at bounding box center [1284, 575] width 460 height 65
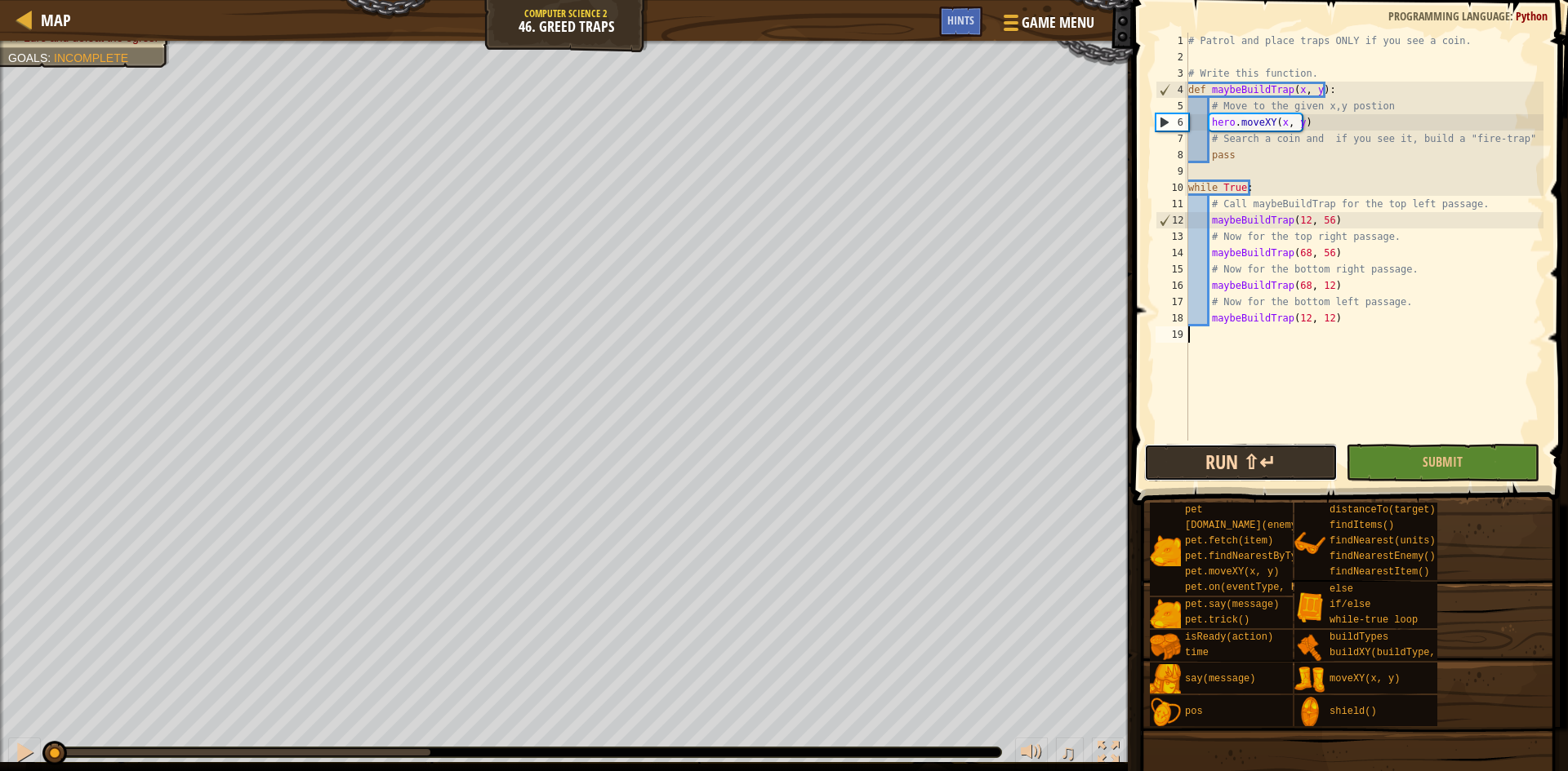
click at [1240, 459] on button "Run ⇧↵" at bounding box center [1241, 463] width 194 height 38
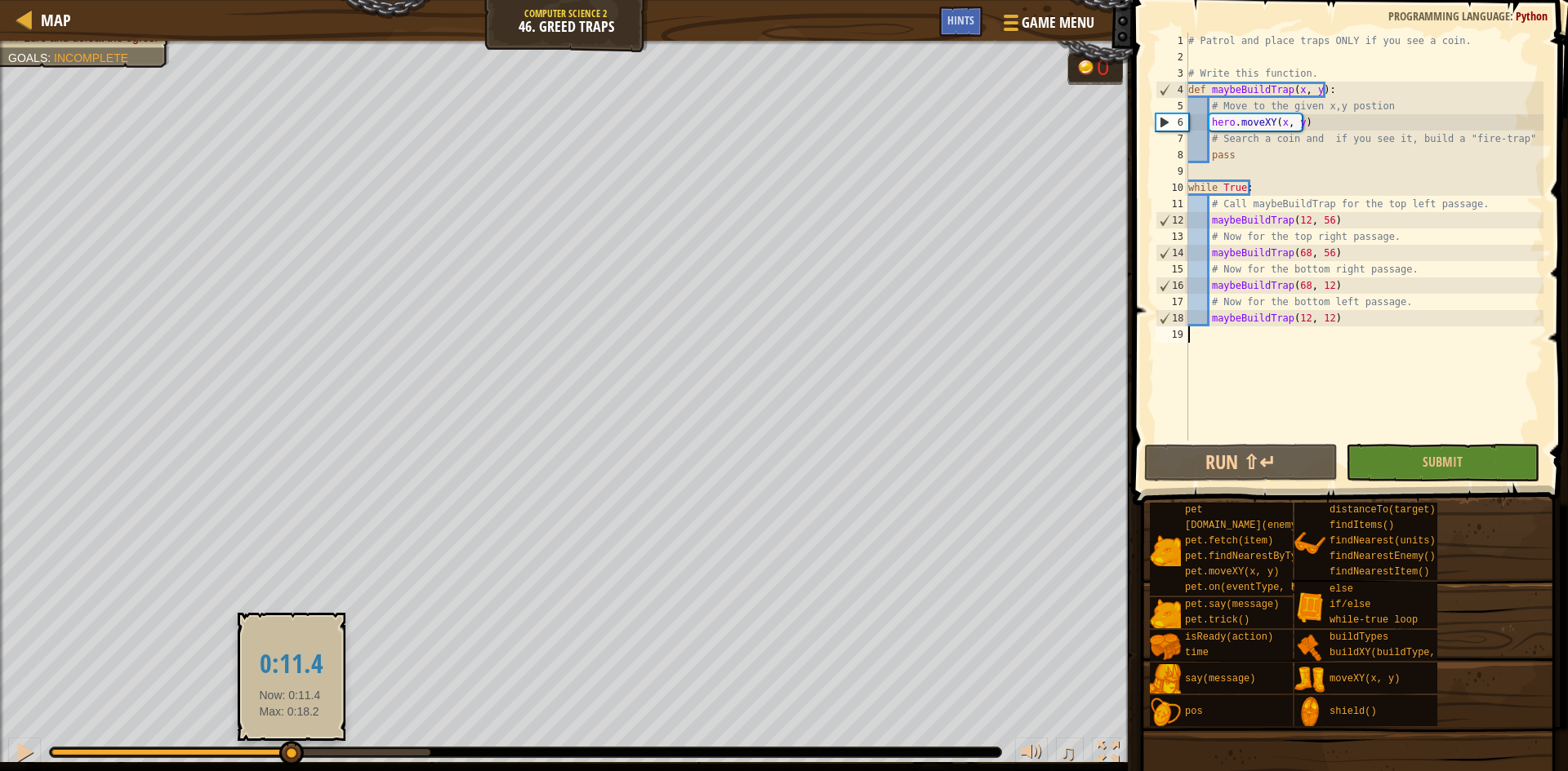
drag, startPoint x: 426, startPoint y: 751, endPoint x: 294, endPoint y: 758, distance: 132.2
click at [294, 758] on div at bounding box center [292, 753] width 24 height 24
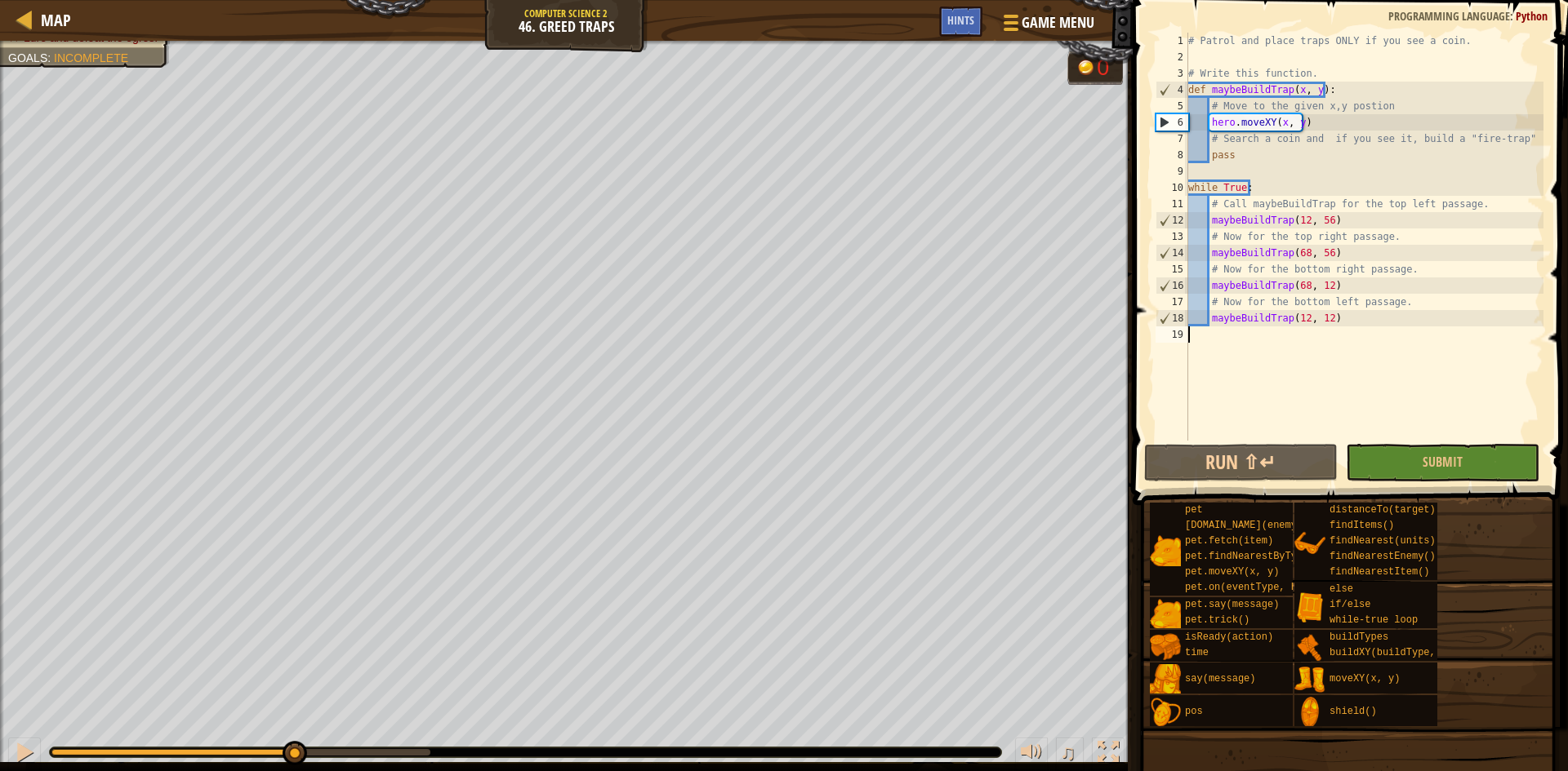
click at [1526, 136] on div "# Patrol and place traps ONLY if you see a coin. # Write this function. def may…" at bounding box center [1364, 253] width 358 height 441
type textarea "# Search a coin and if you see it, build a "fire-trap""
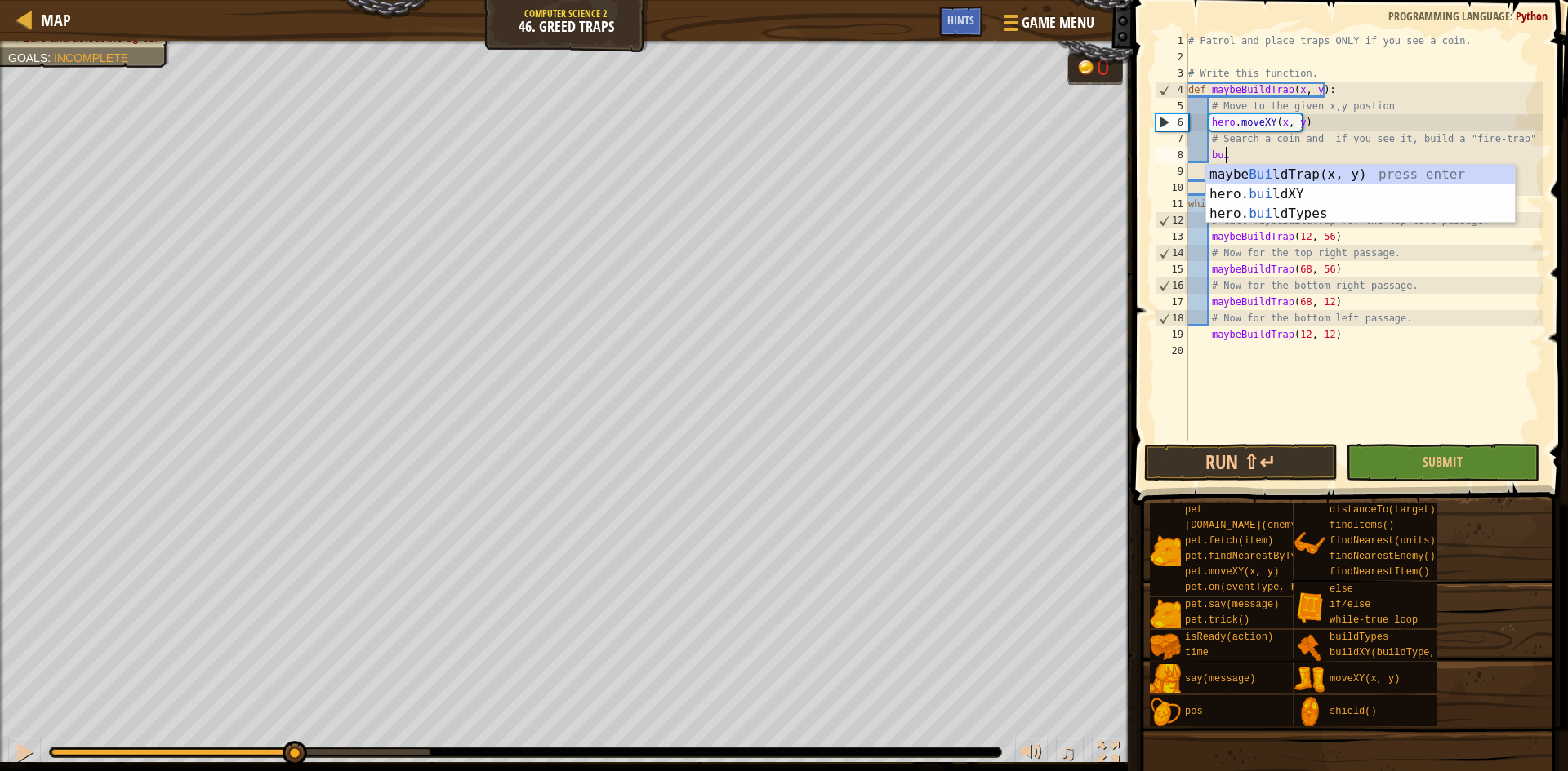
scroll to position [7, 3]
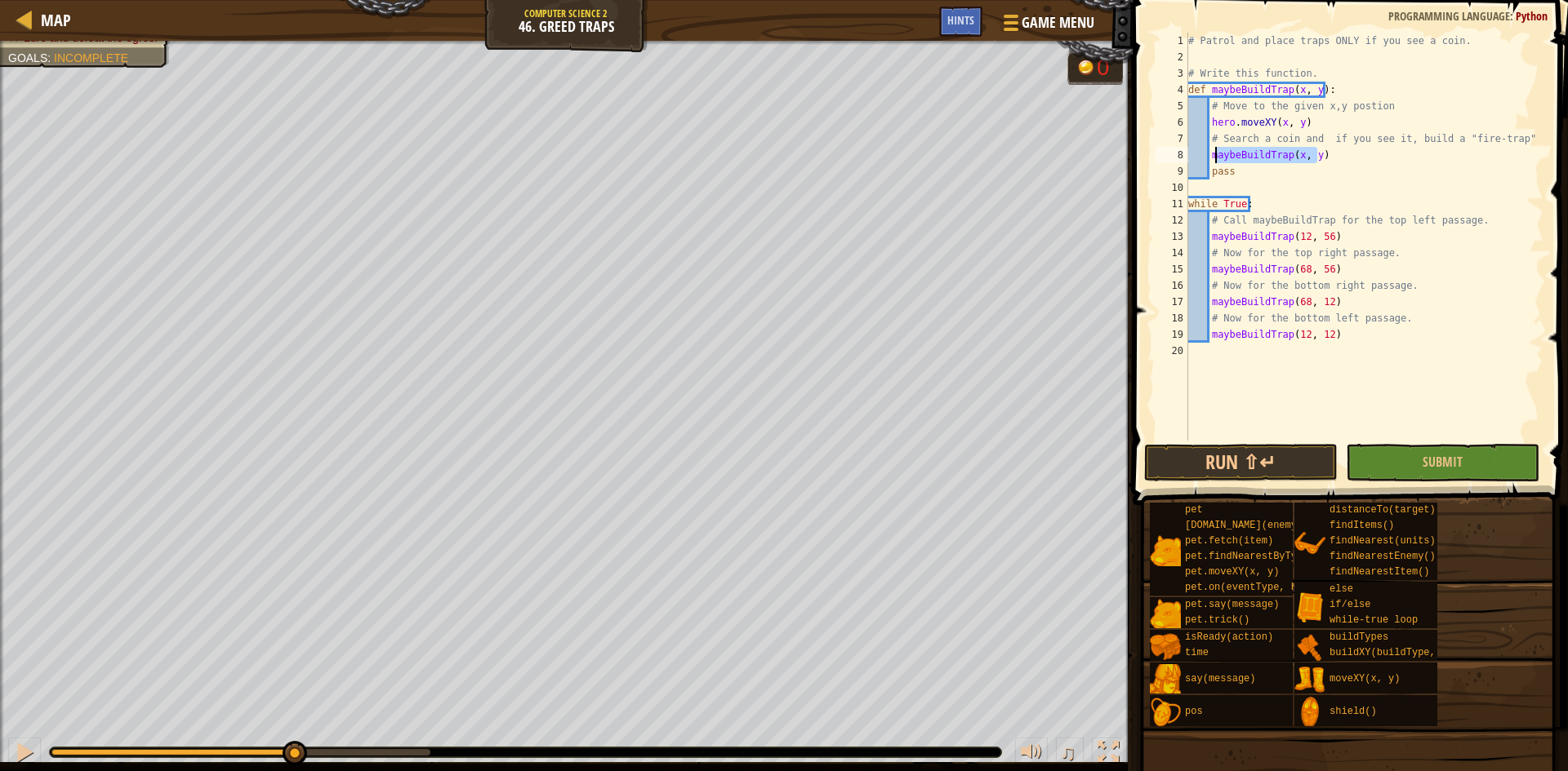
drag, startPoint x: 1346, startPoint y: 152, endPoint x: 1213, endPoint y: 161, distance: 133.3
click at [1213, 161] on div "# Patrol and place traps ONLY if you see a coin. # Write this function. def may…" at bounding box center [1364, 253] width 358 height 441
type textarea "m"
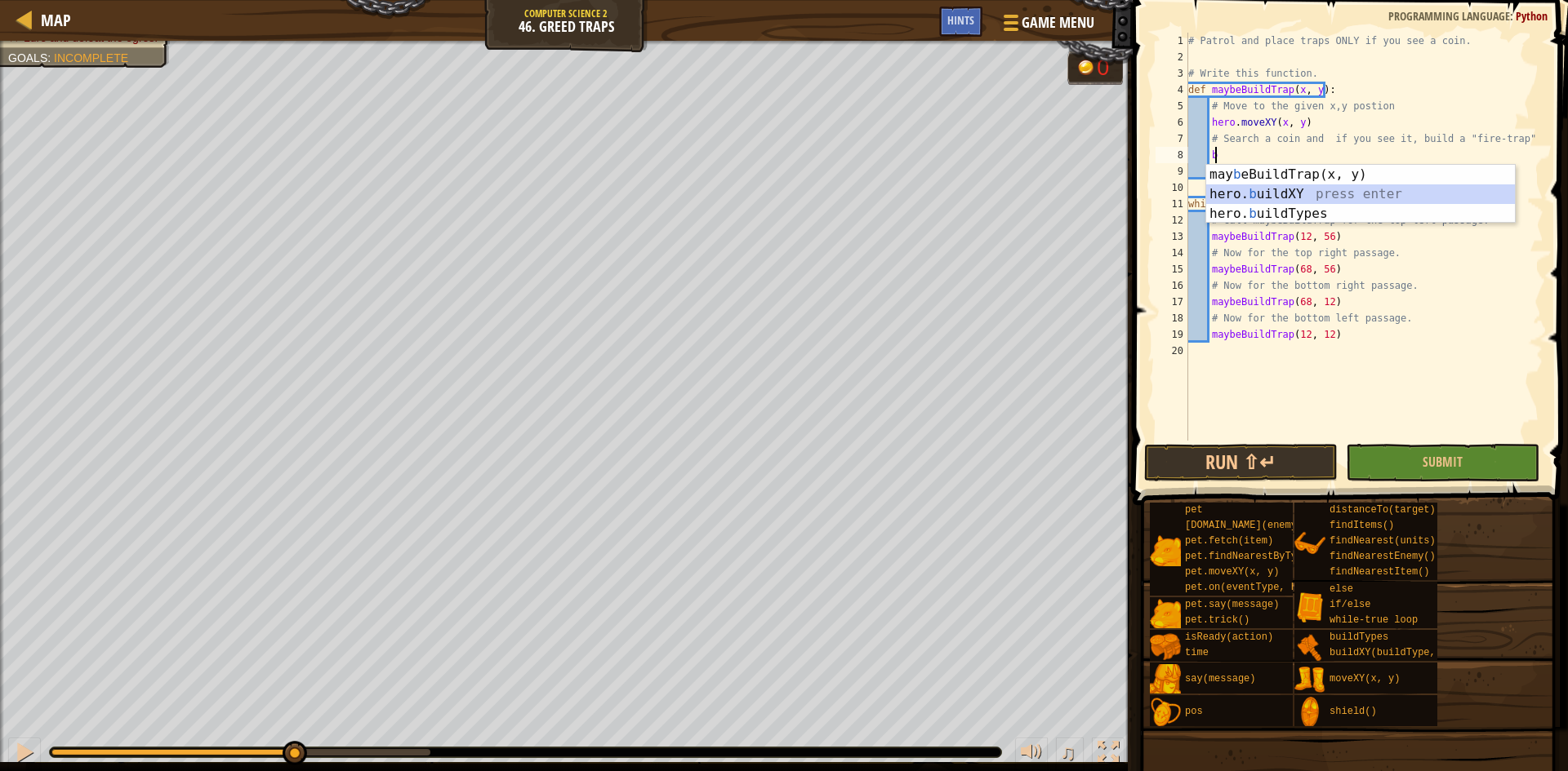
click at [1266, 187] on div "may b eBuildTrap(x, y) press enter hero. b uildXY press enter hero. b uildTypes…" at bounding box center [1361, 214] width 308 height 98
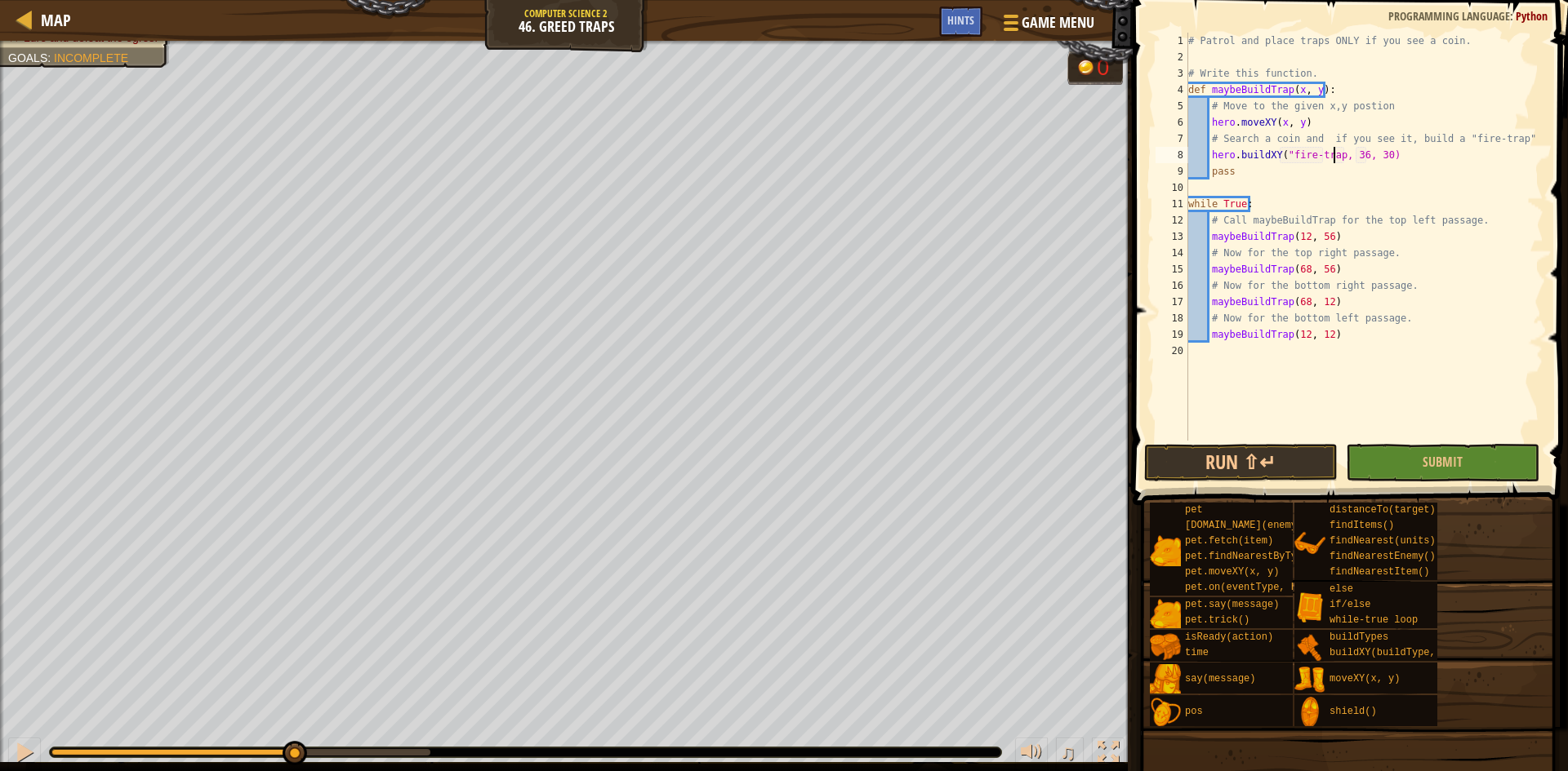
scroll to position [7, 12]
click at [1360, 158] on div "# Patrol and place traps ONLY if you see a coin. # Write this function. def may…" at bounding box center [1364, 253] width 358 height 441
click at [1379, 152] on div "# Patrol and place traps ONLY if you see a coin. # Write this function. def may…" at bounding box center [1364, 253] width 358 height 441
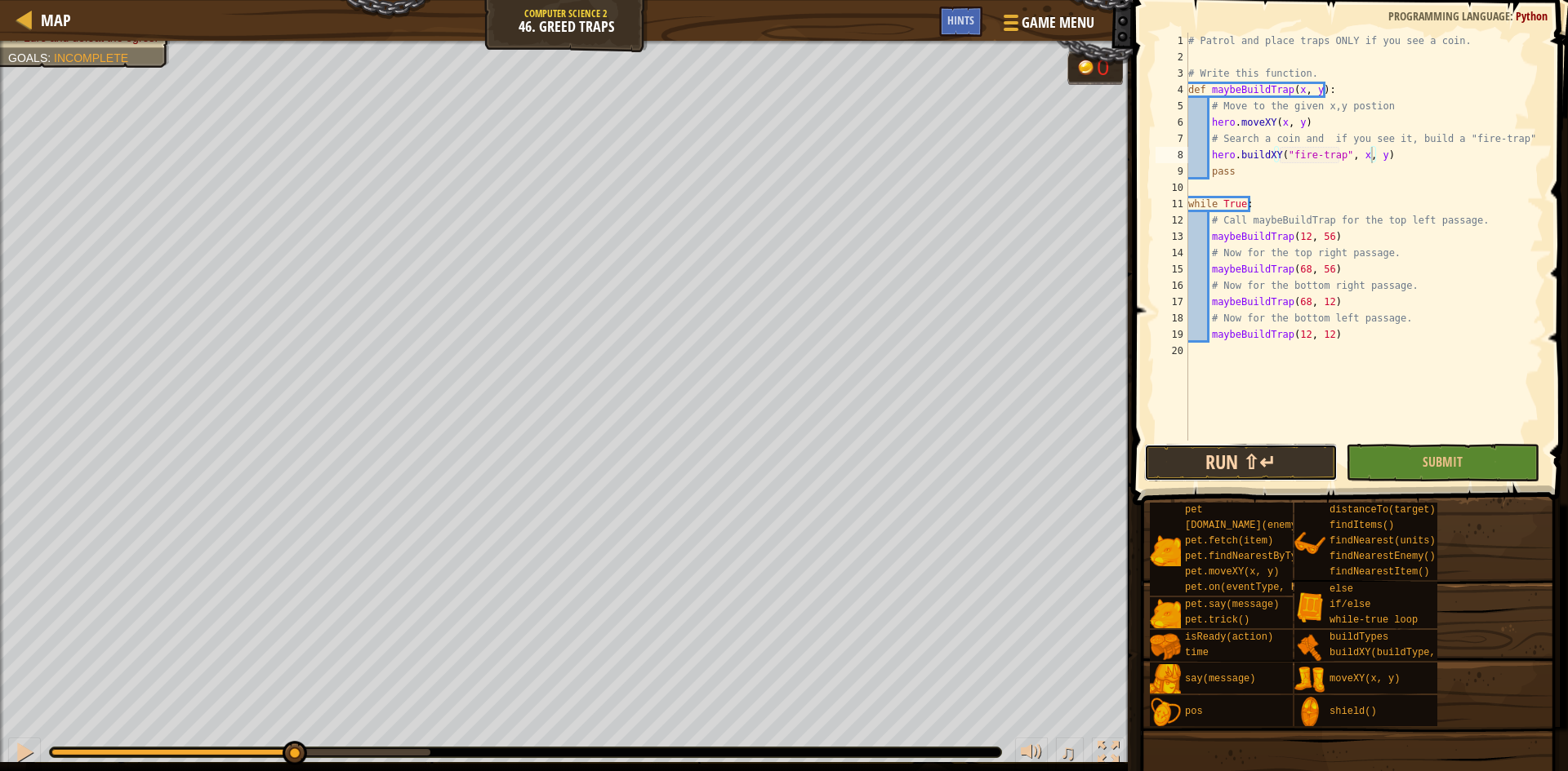
click at [1270, 461] on button "Run ⇧↵" at bounding box center [1241, 463] width 194 height 38
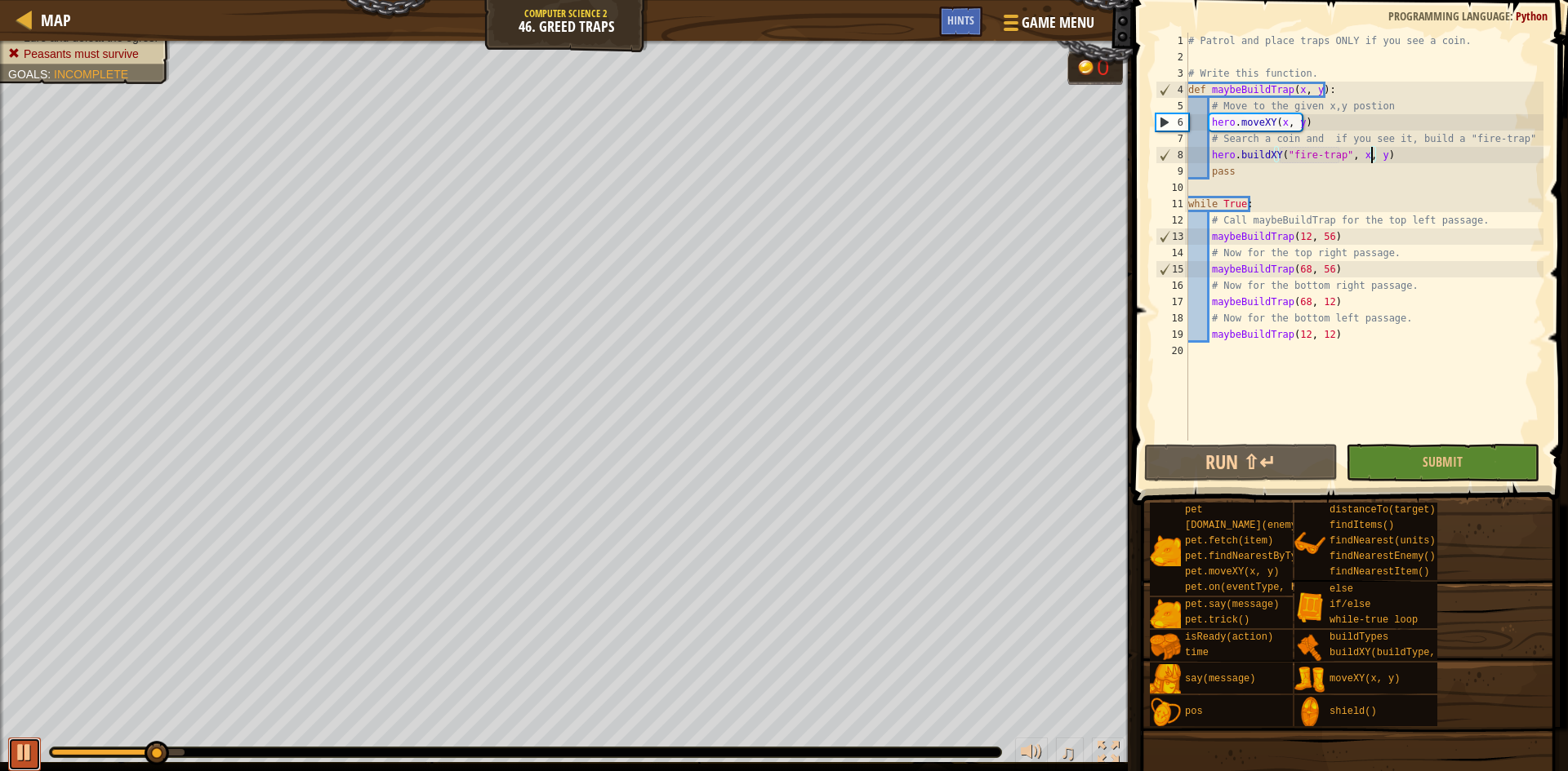
click at [29, 752] on div at bounding box center [24, 752] width 21 height 21
click at [1512, 140] on div "# Patrol and place traps ONLY if you see a coin. # Write this function. def may…" at bounding box center [1364, 253] width 358 height 441
click at [21, 756] on div at bounding box center [24, 752] width 21 height 21
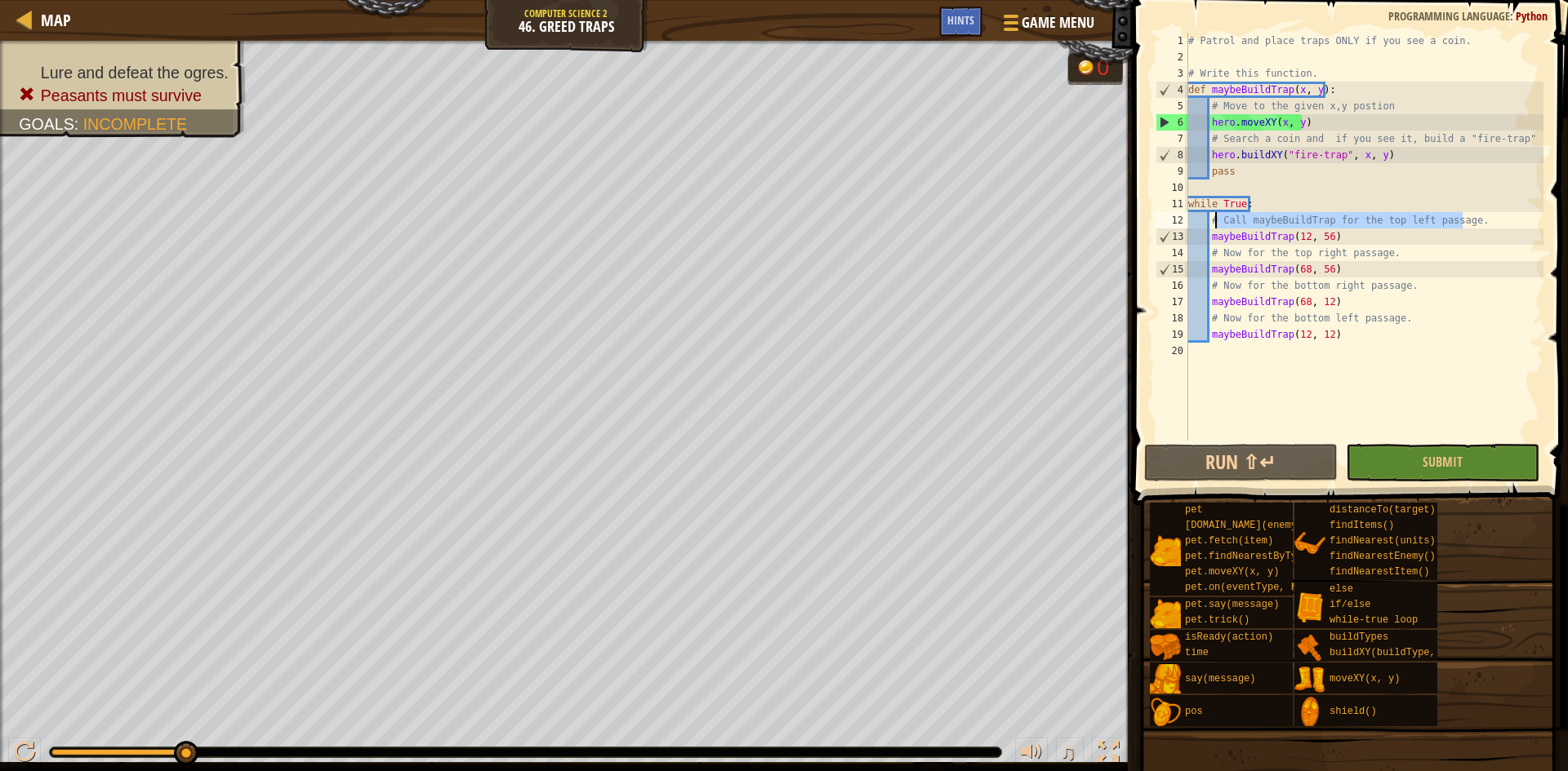
drag, startPoint x: 1477, startPoint y: 222, endPoint x: 1218, endPoint y: 213, distance: 259.2
click at [1218, 213] on div "# Patrol and place traps ONLY if you see a coin. # Write this function. def may…" at bounding box center [1364, 253] width 358 height 441
type textarea "#"
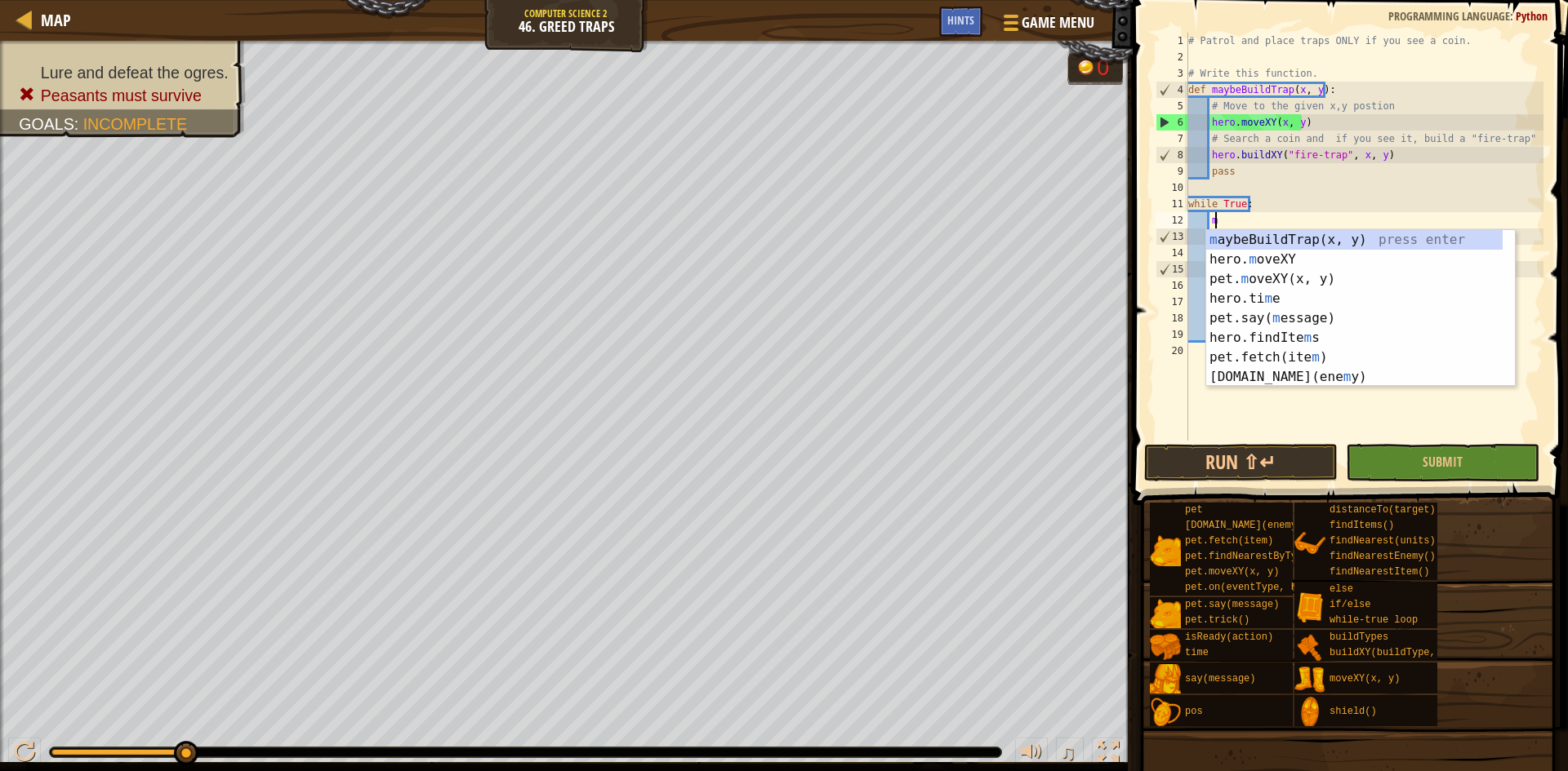
scroll to position [7, 2]
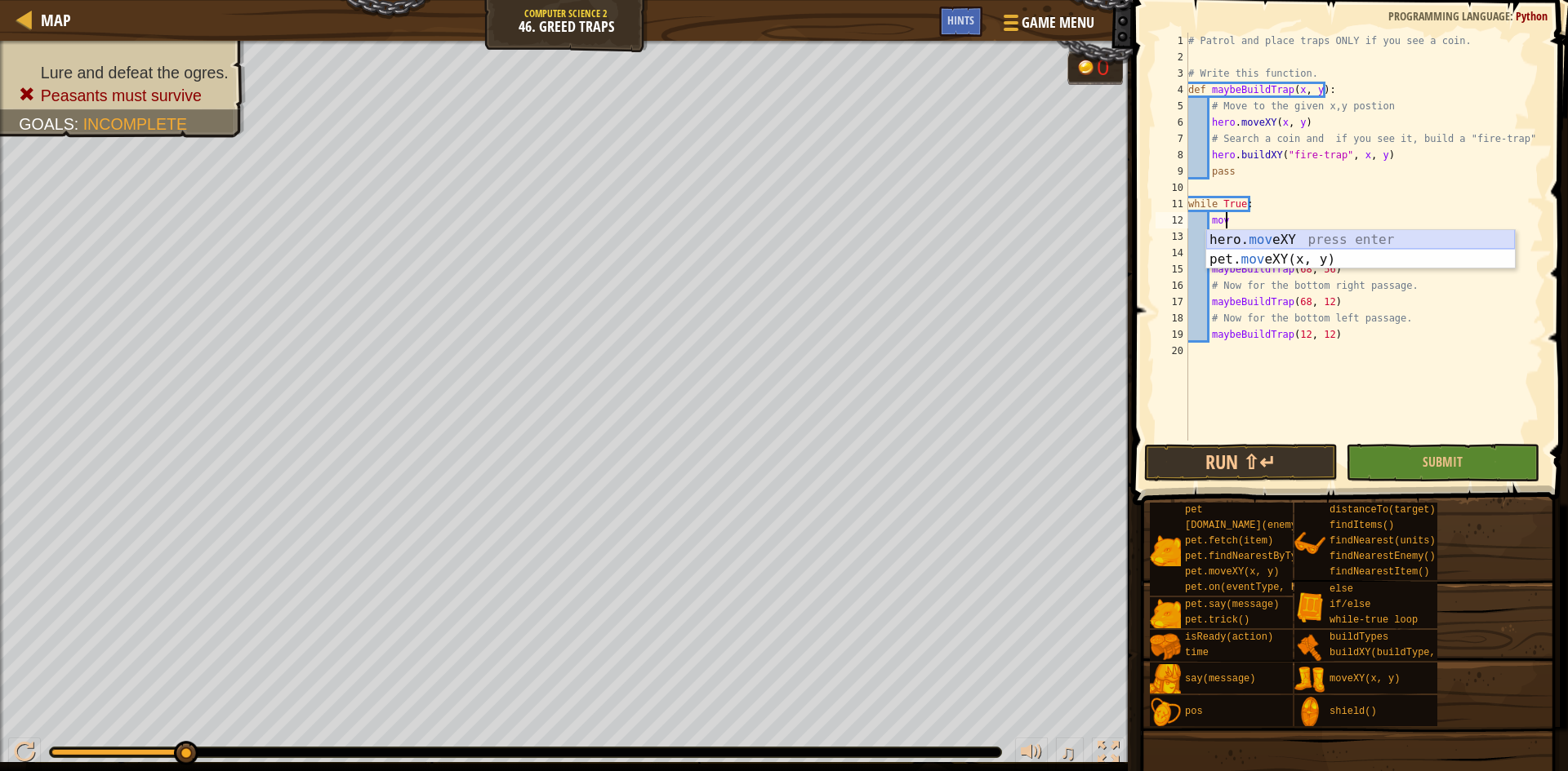
click at [1242, 242] on div "hero. mov eXY press enter pet. mov eXY(x, y) press enter" at bounding box center [1361, 269] width 308 height 79
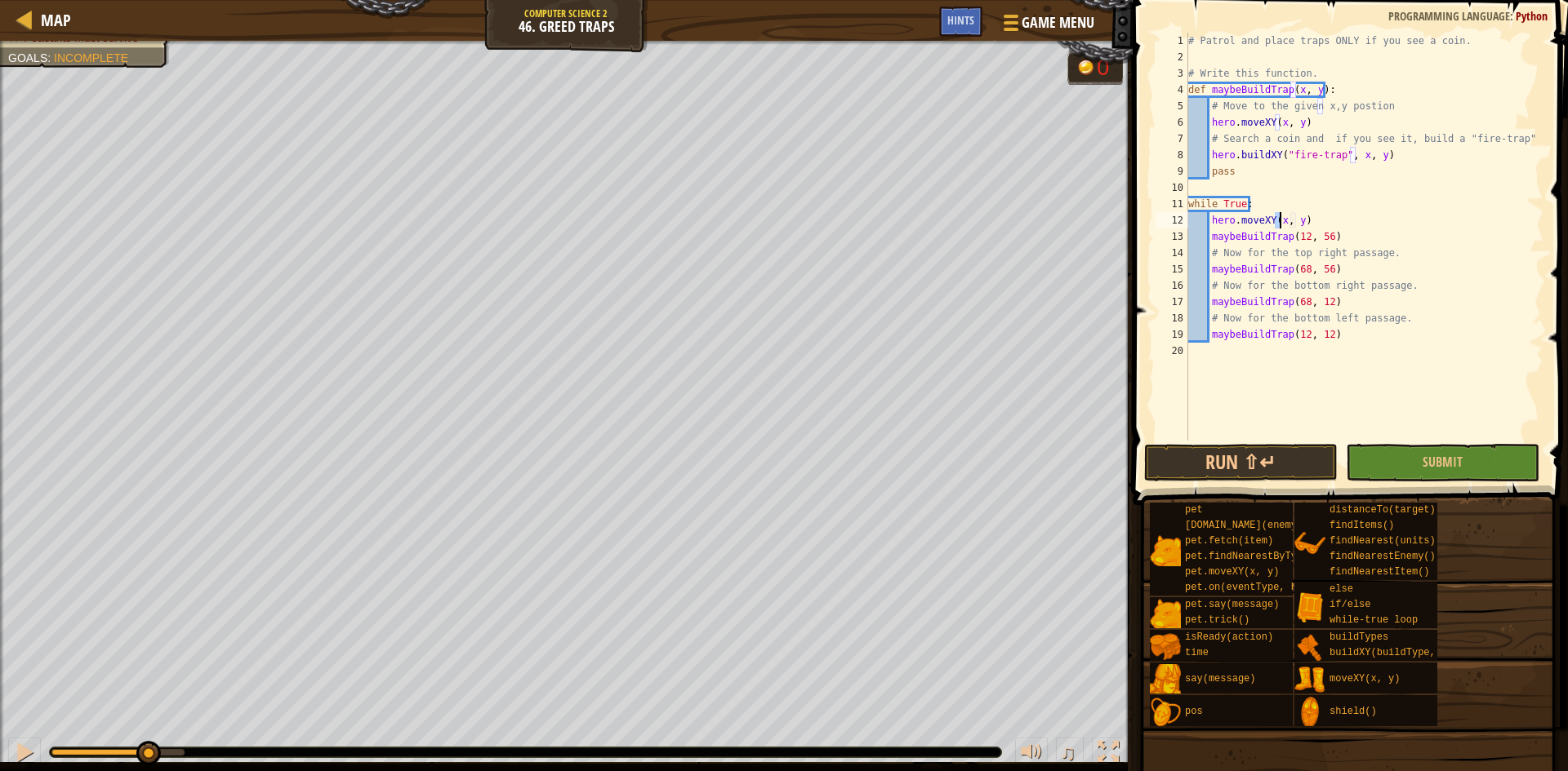
drag, startPoint x: 187, startPoint y: 754, endPoint x: 127, endPoint y: 734, distance: 63.2
click at [136, 757] on div at bounding box center [148, 753] width 24 height 24
click at [1303, 225] on div "# Patrol and place traps ONLY if you see a coin. # Write this function. def may…" at bounding box center [1364, 253] width 358 height 441
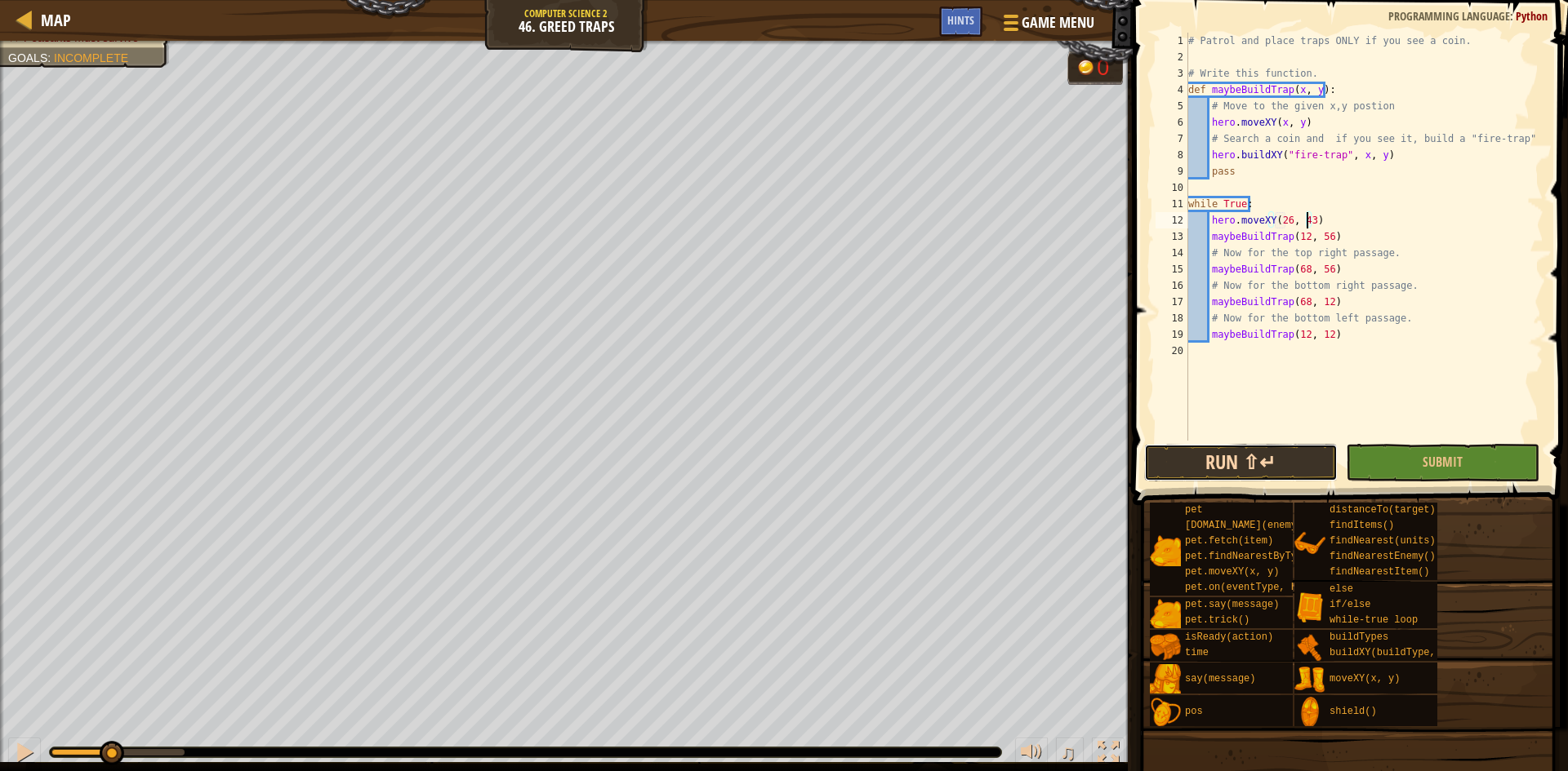
click at [1275, 462] on button "Run ⇧↵" at bounding box center [1241, 463] width 194 height 38
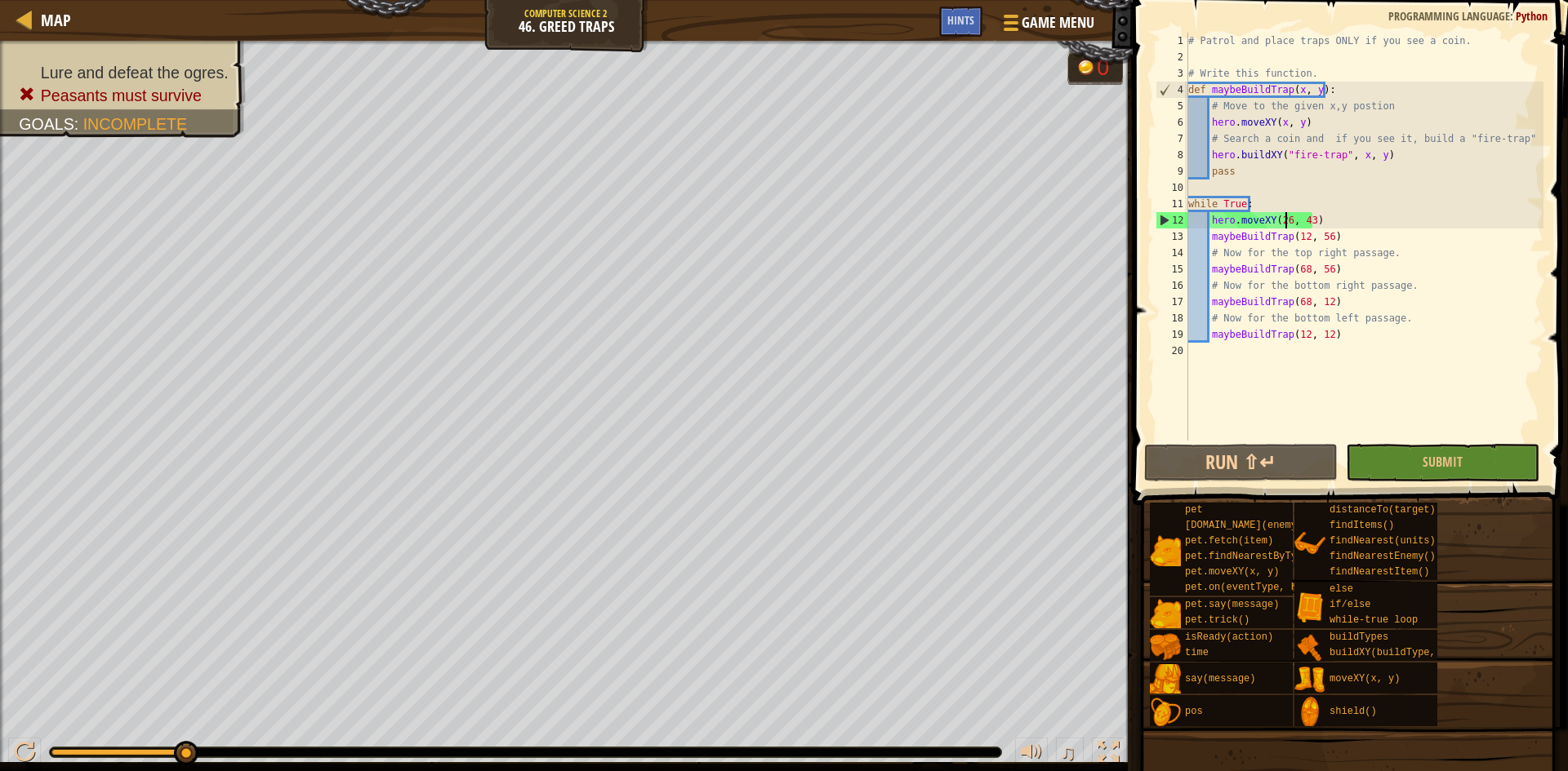
click at [1286, 221] on div "# Patrol and place traps ONLY if you see a coin. # Write this function. def may…" at bounding box center [1364, 253] width 358 height 441
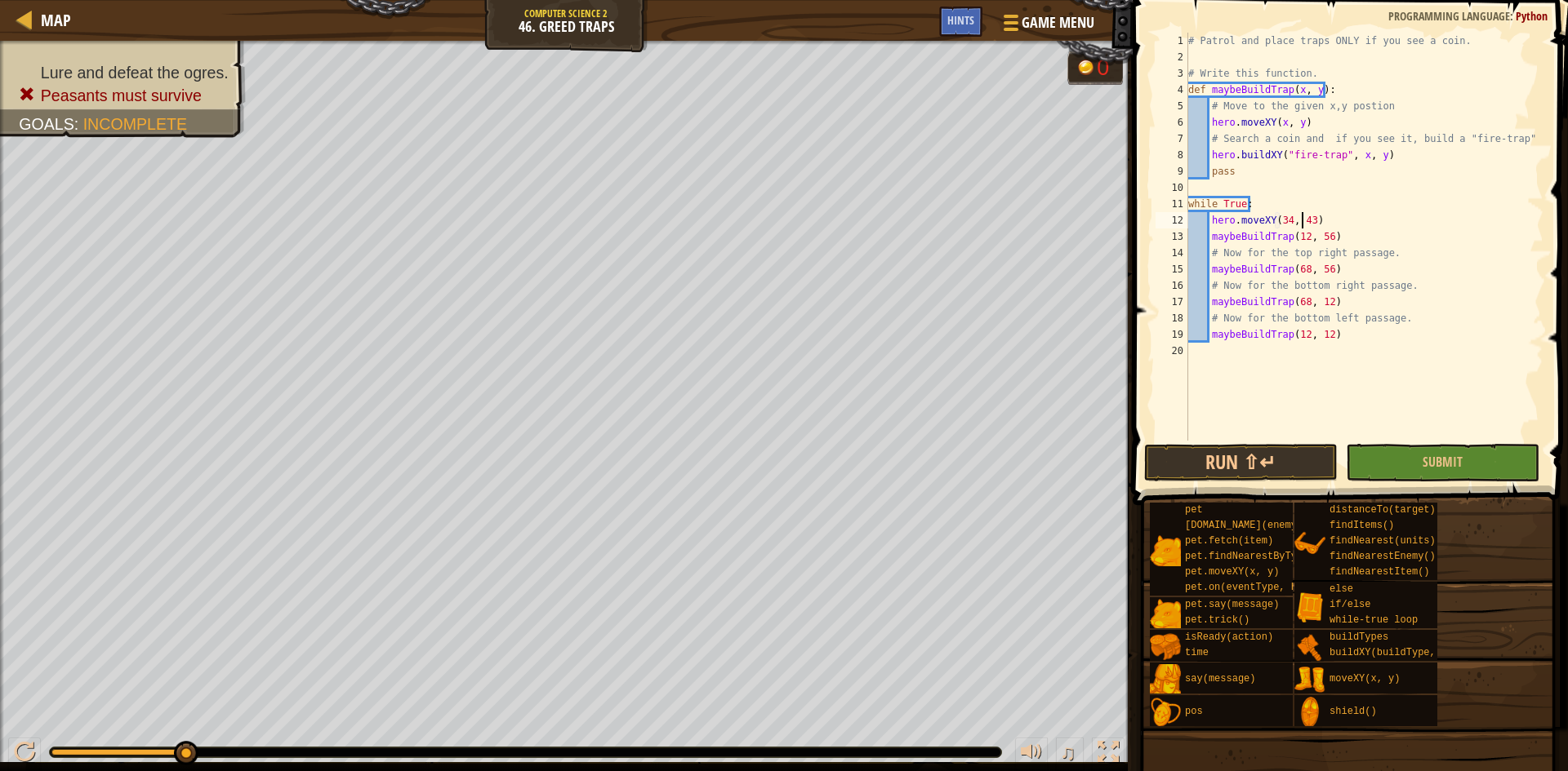
click at [1303, 218] on div "# Patrol and place traps ONLY if you see a coin. # Write this function. def may…" at bounding box center [1364, 253] width 358 height 441
type textarea "hero.moveXY(34, 23)"
click at [1286, 457] on button "Run ⇧↵" at bounding box center [1241, 463] width 194 height 38
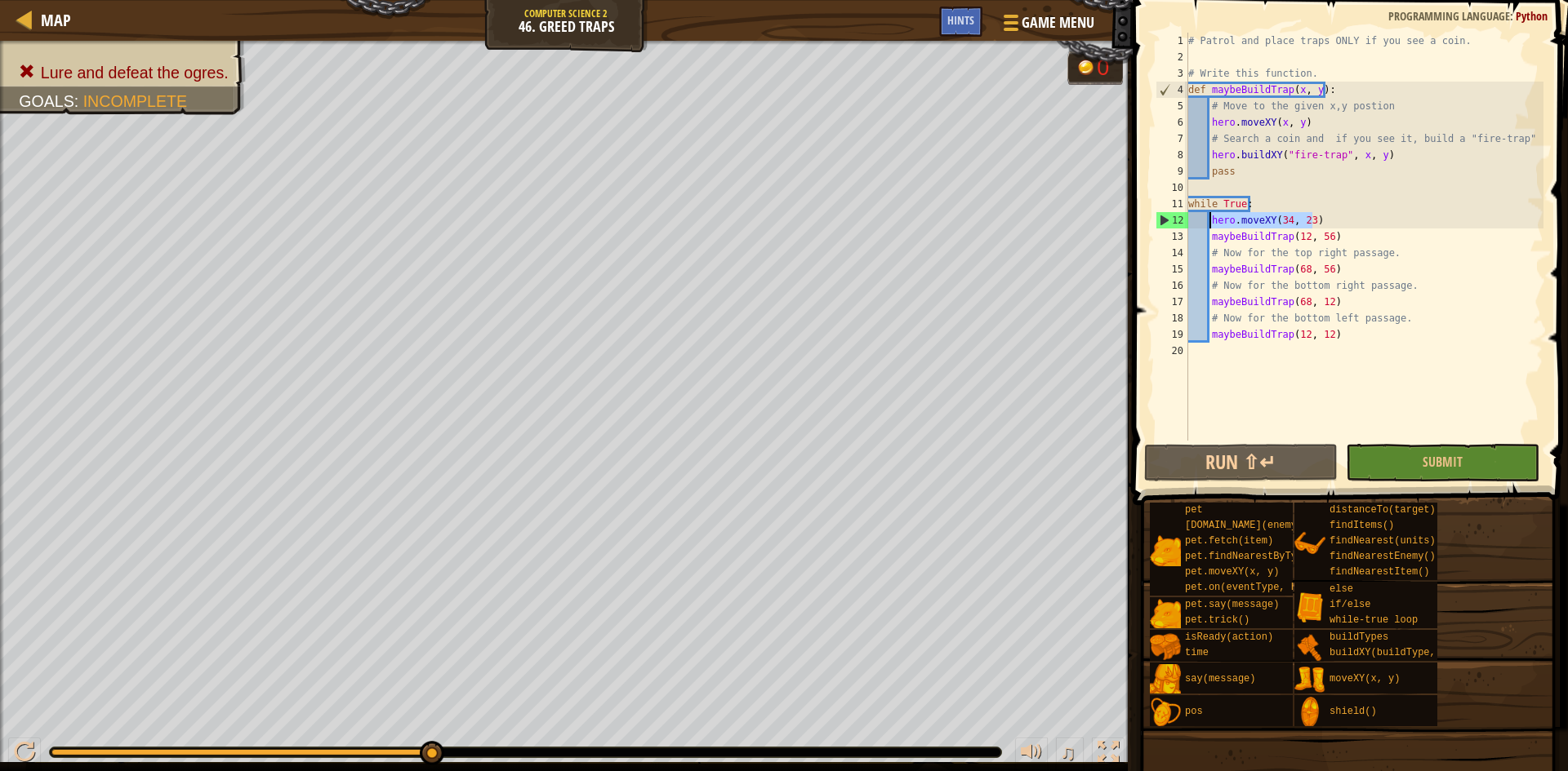
drag, startPoint x: 1316, startPoint y: 222, endPoint x: 1210, endPoint y: 225, distance: 106.0
click at [1210, 225] on div "# Patrol and place traps ONLY if you see a coin. # Write this function. def may…" at bounding box center [1364, 253] width 358 height 441
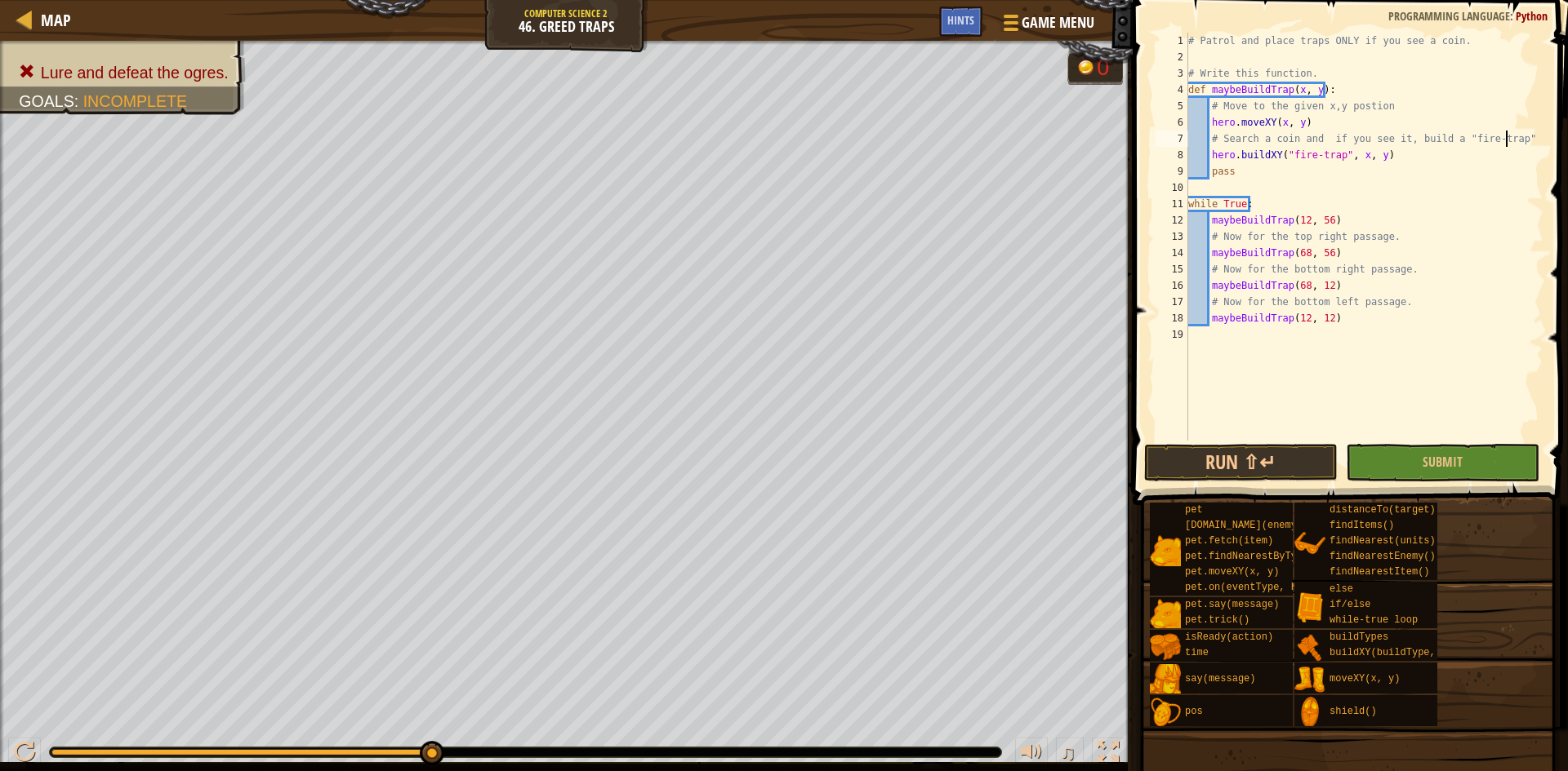
click at [1512, 136] on div "# Patrol and place traps ONLY if you see a coin. # Write this function. def may…" at bounding box center [1364, 253] width 358 height 441
type textarea "# Search a coin and if you see it, build a "fire-trap""
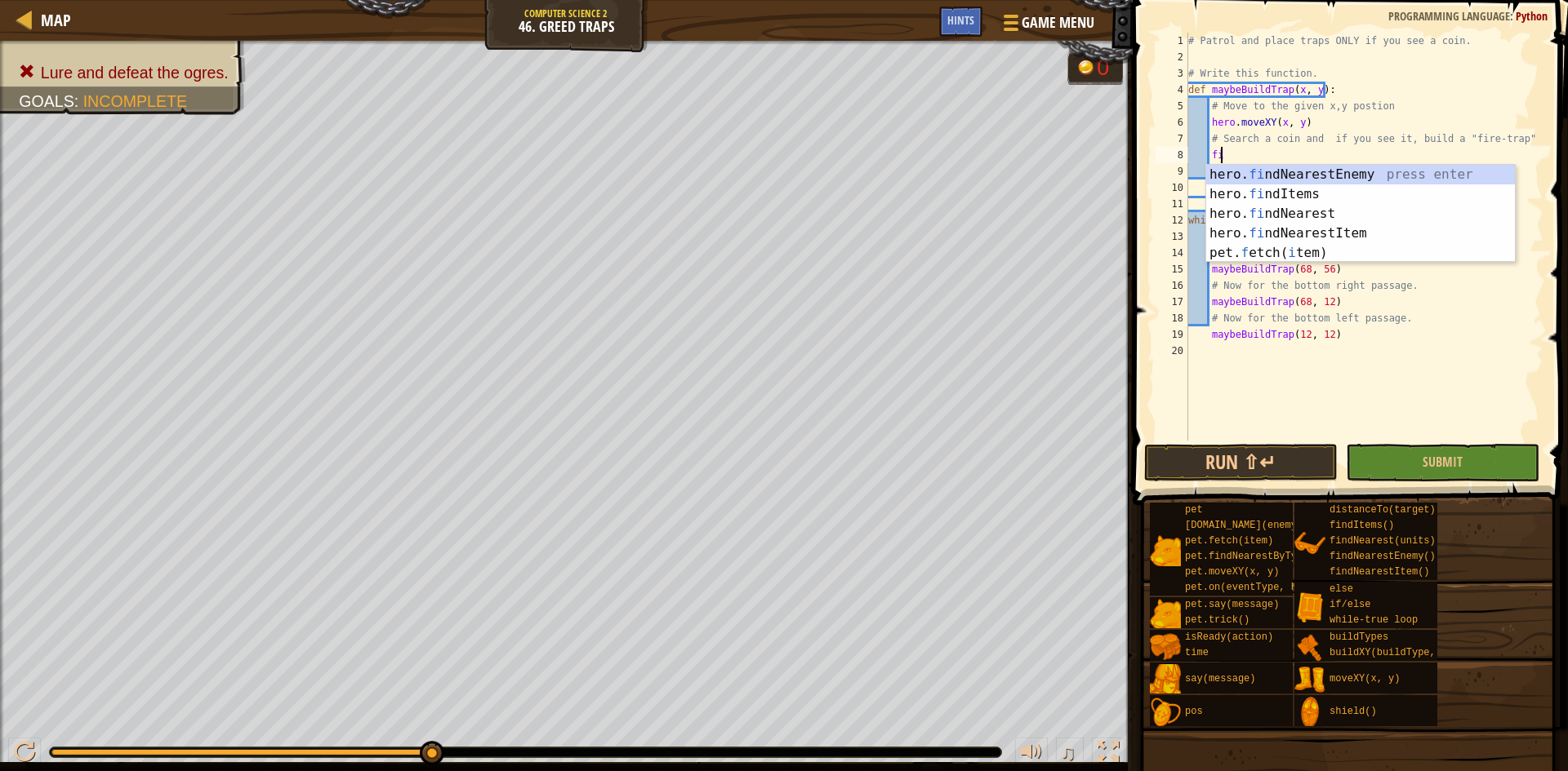
scroll to position [7, 3]
click at [1345, 208] on div "hero. find NearestEnemy press enter hero. find Items press enter hero. find Nea…" at bounding box center [1361, 223] width 308 height 118
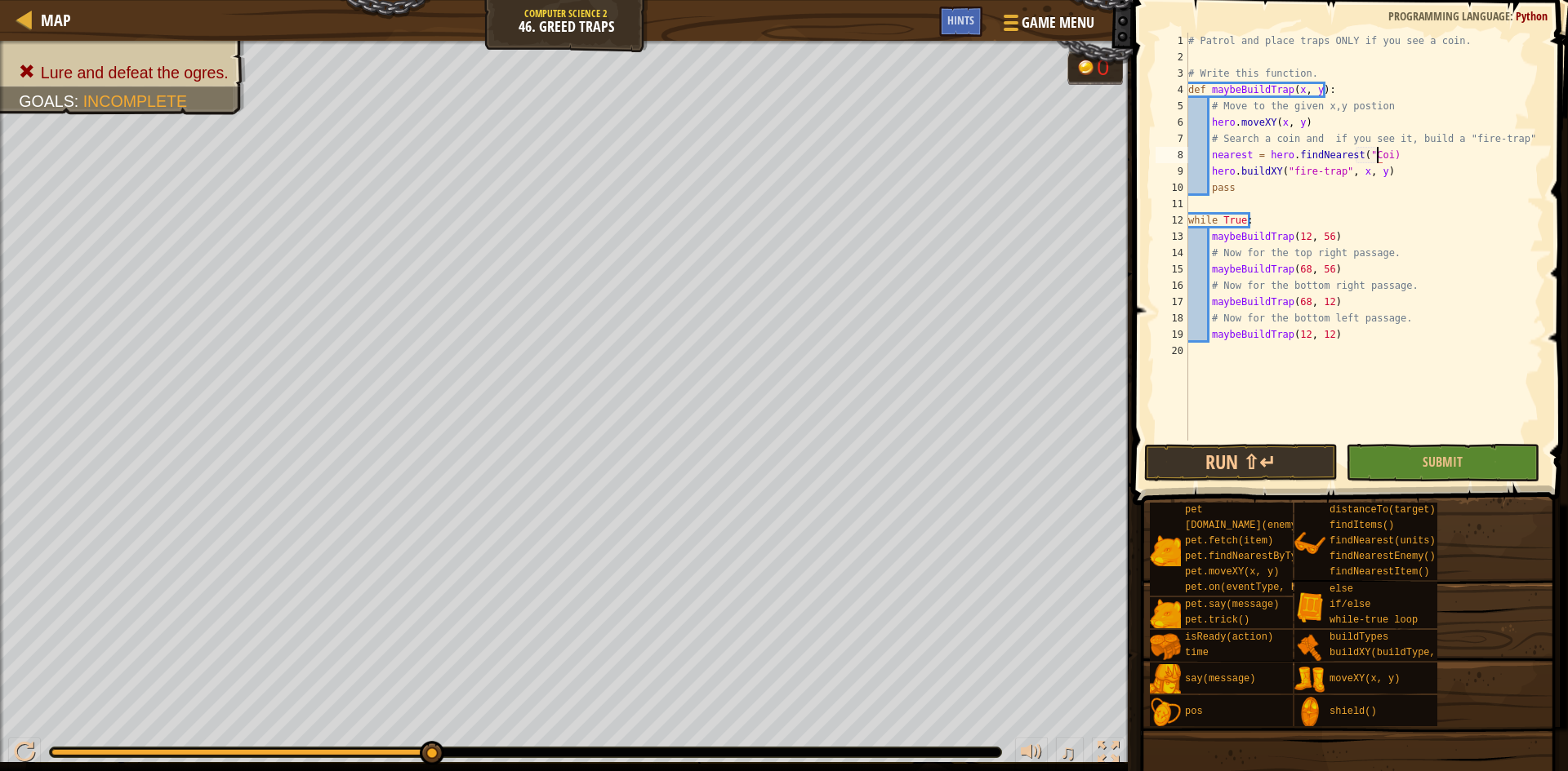
scroll to position [7, 16]
type textarea "nearest = hero.findNearest("Coin")"
click at [1429, 154] on div "# Patrol and place traps ONLY if you see a coin. # Write this function. def may…" at bounding box center [1364, 253] width 358 height 441
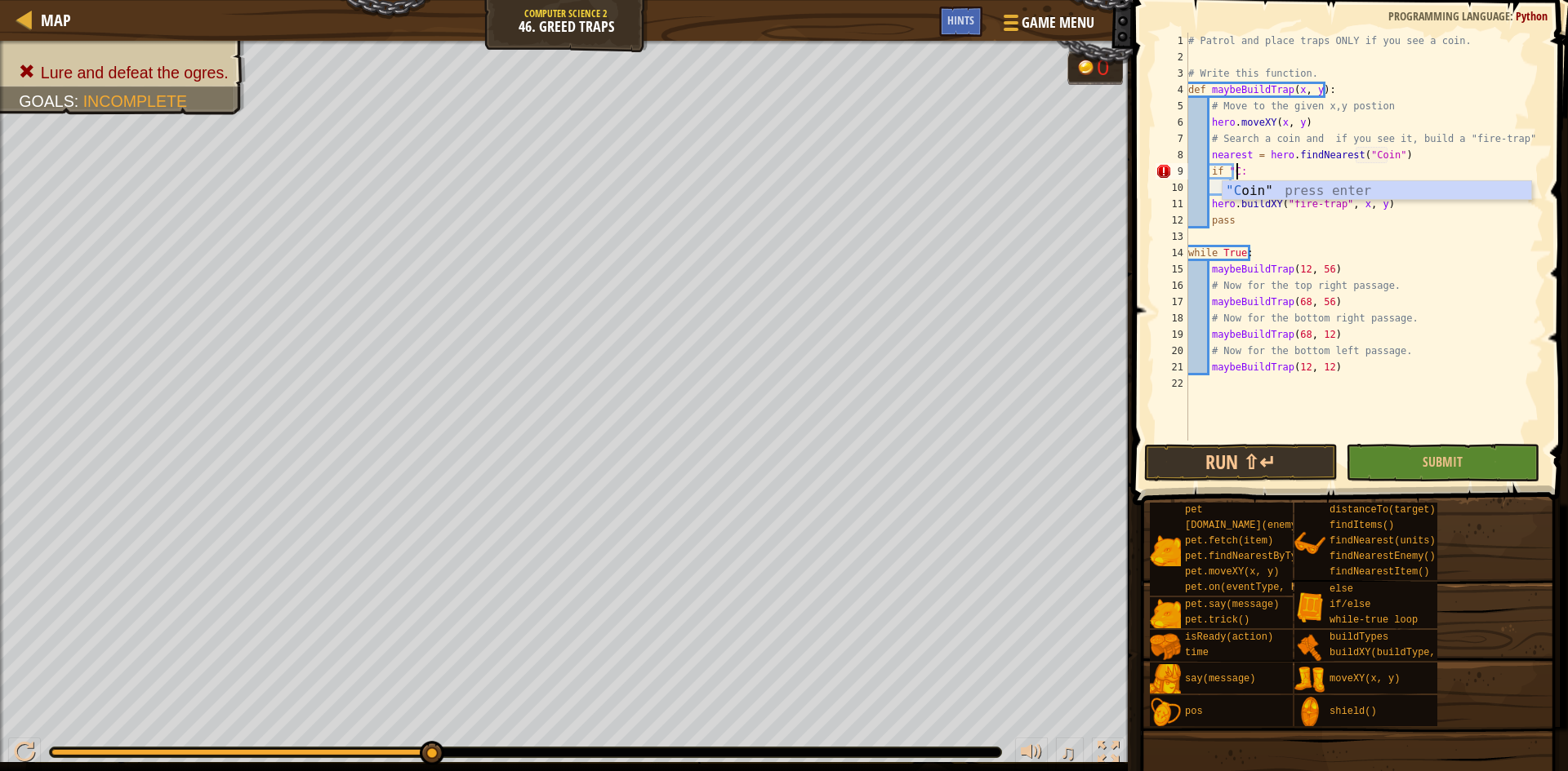
scroll to position [7, 4]
click at [1208, 203] on div "# Patrol and place traps ONLY if you see a coin. # Write this function. def may…" at bounding box center [1364, 253] width 358 height 441
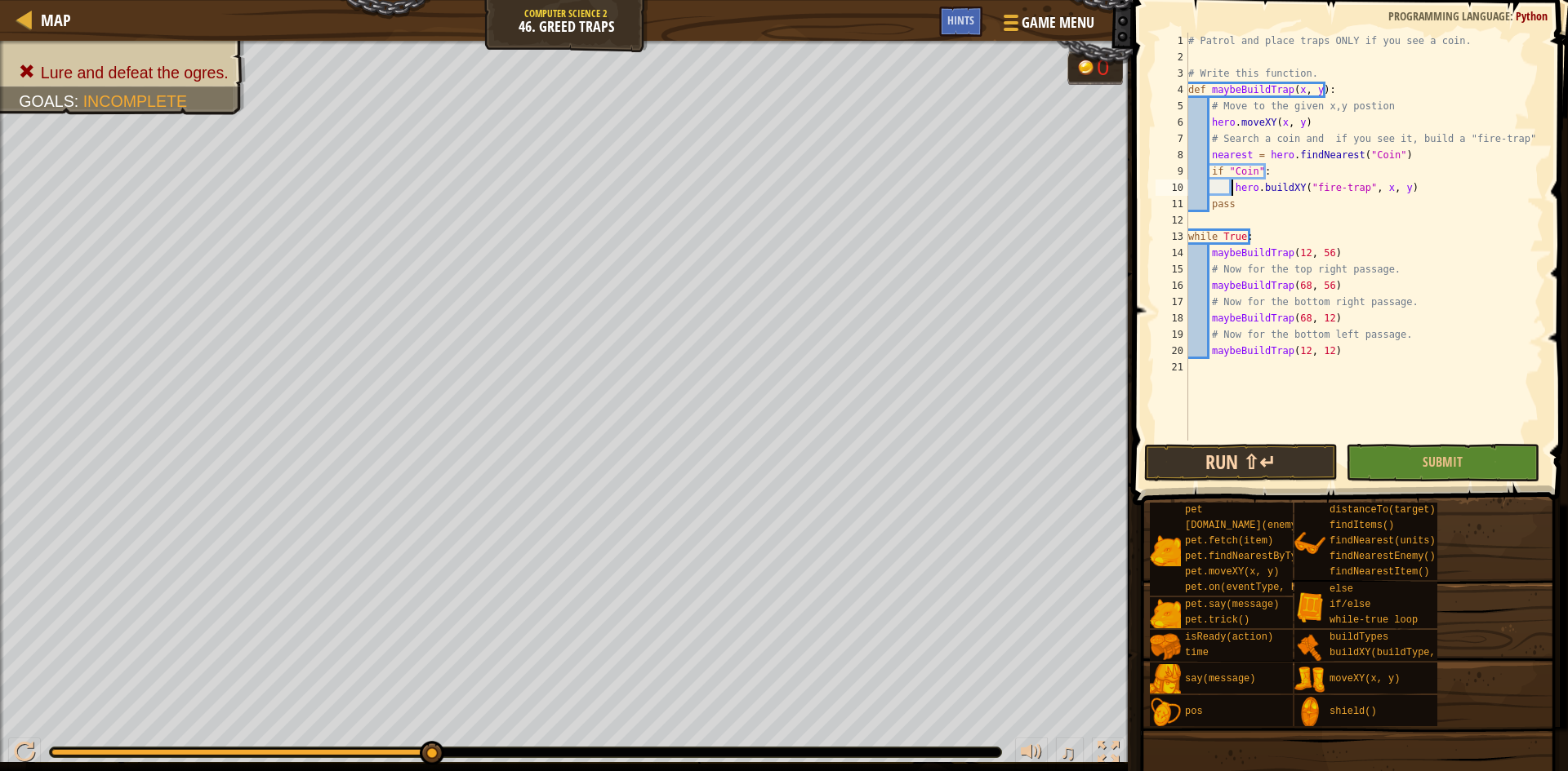
type textarea "hero.buildXY("fire-trap", x, y)"
click at [1245, 466] on button "Run ⇧↵" at bounding box center [1241, 463] width 194 height 38
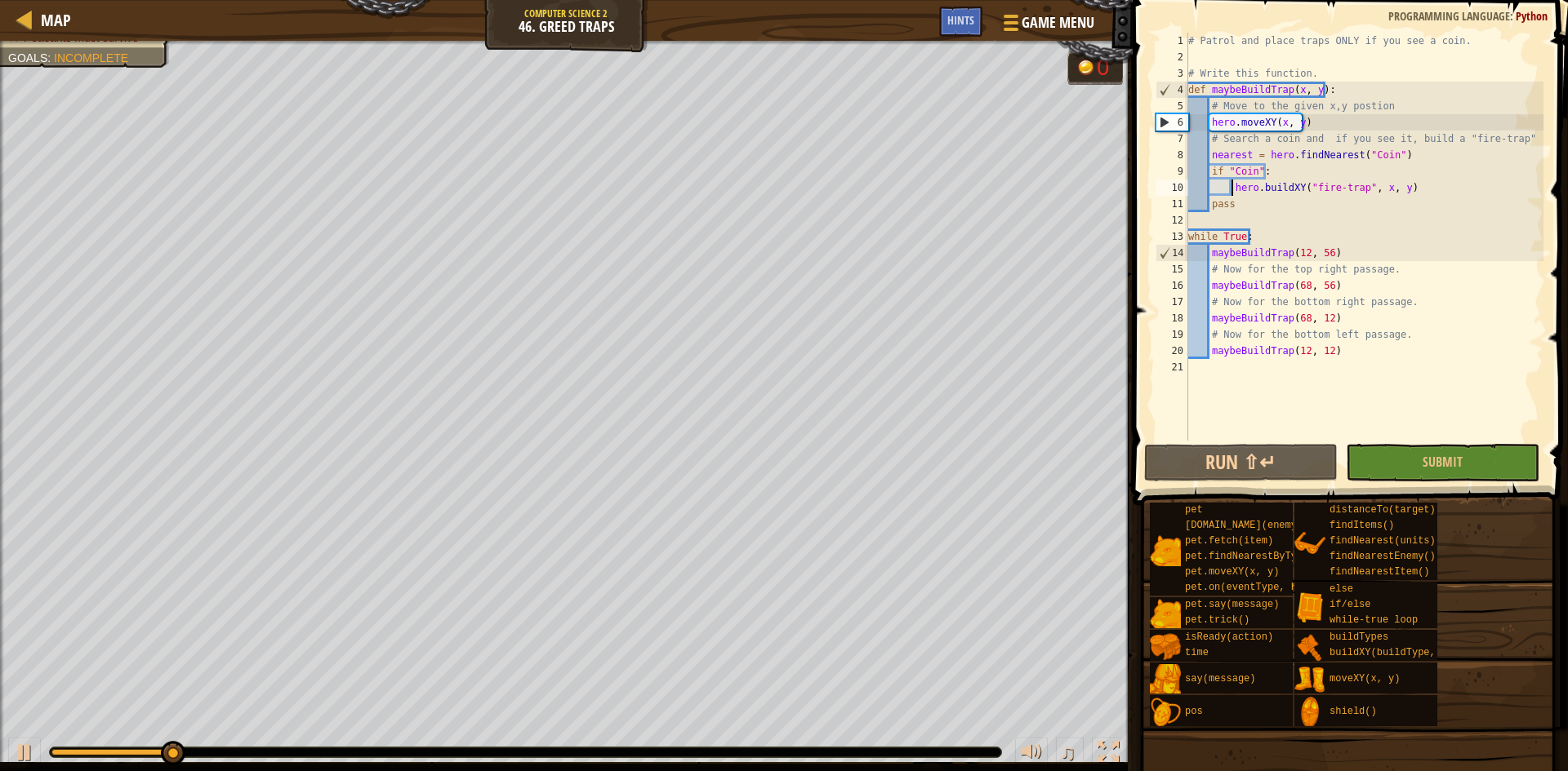
click at [1448, 195] on div "# Patrol and place traps ONLY if you see a coin. # Write this function. def may…" at bounding box center [1364, 253] width 358 height 441
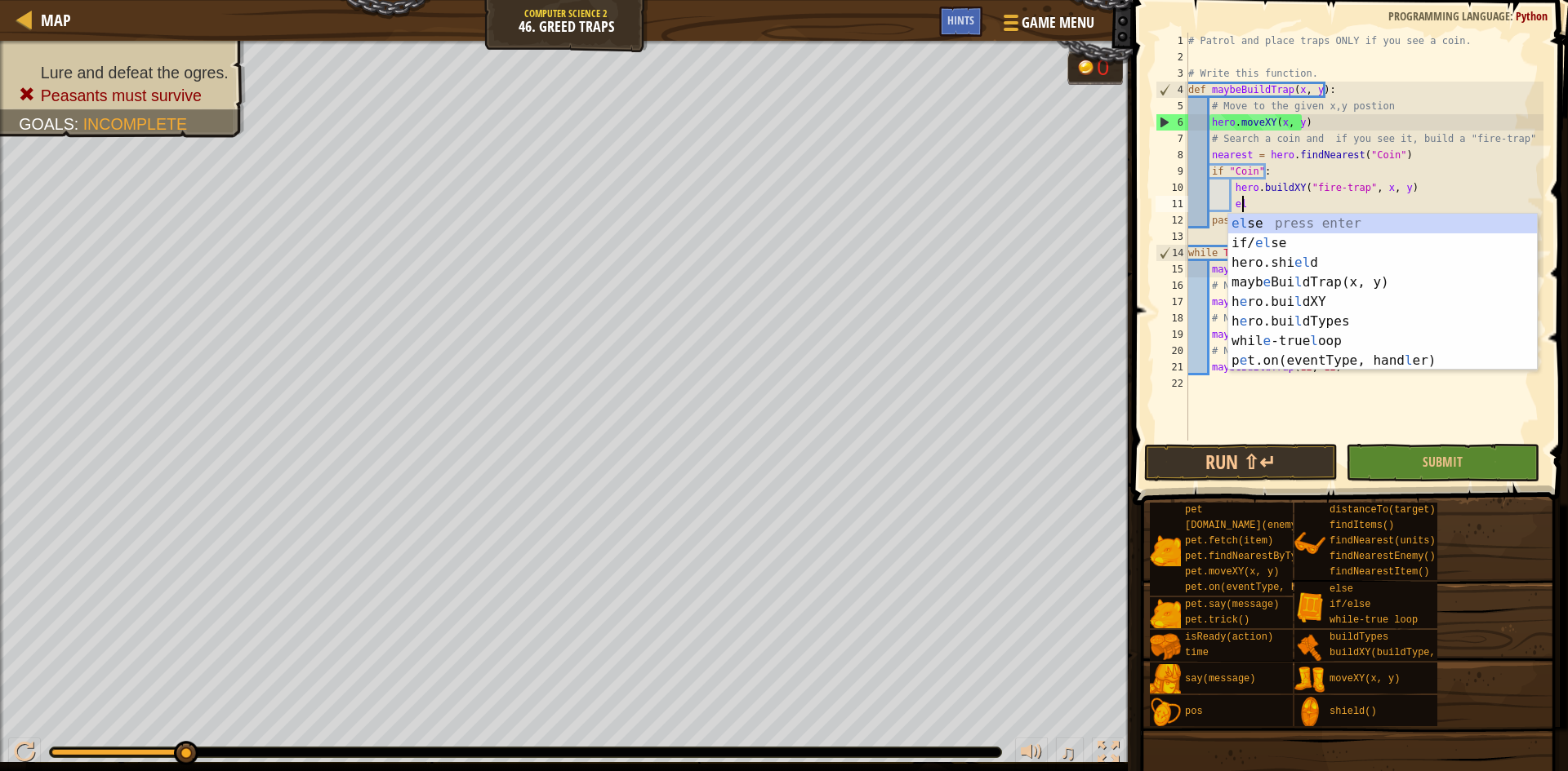
type textarea "else"
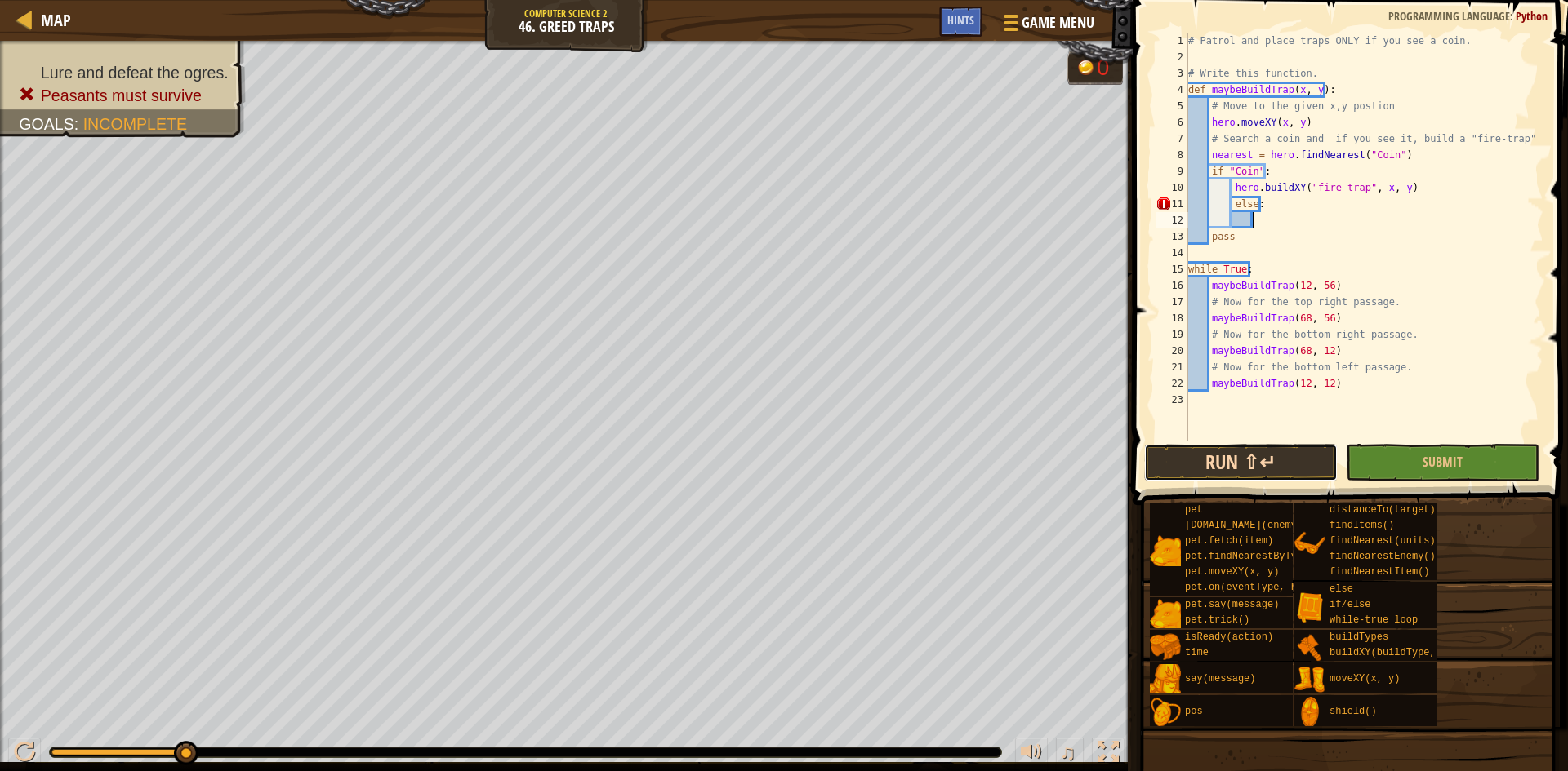
click at [1274, 474] on button "Run ⇧↵" at bounding box center [1241, 463] width 194 height 38
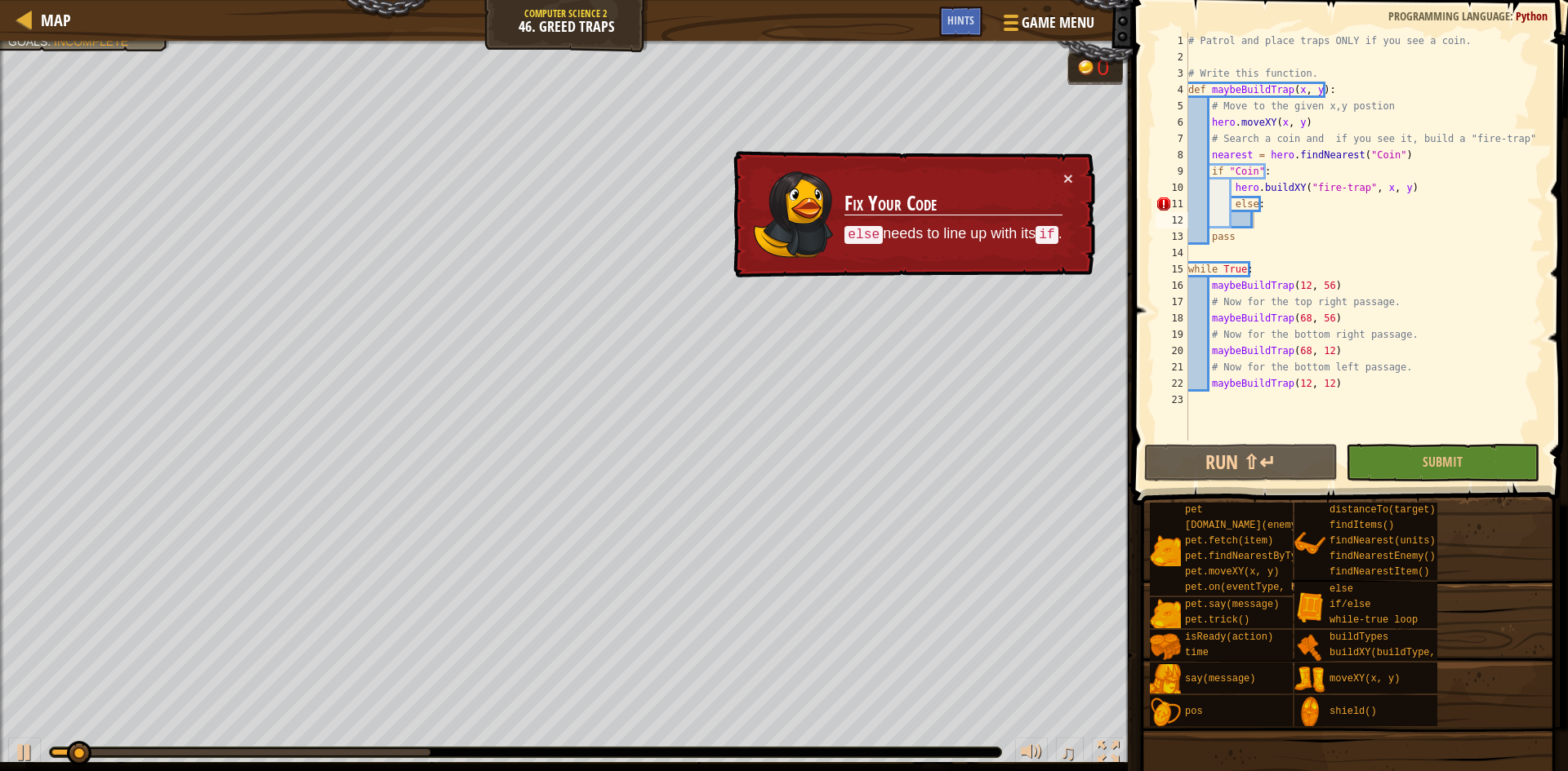
click at [1073, 168] on div "× Fix Your Code else needs to line up with its if ." at bounding box center [912, 215] width 365 height 128
click at [1068, 169] on button "×" at bounding box center [1067, 178] width 10 height 18
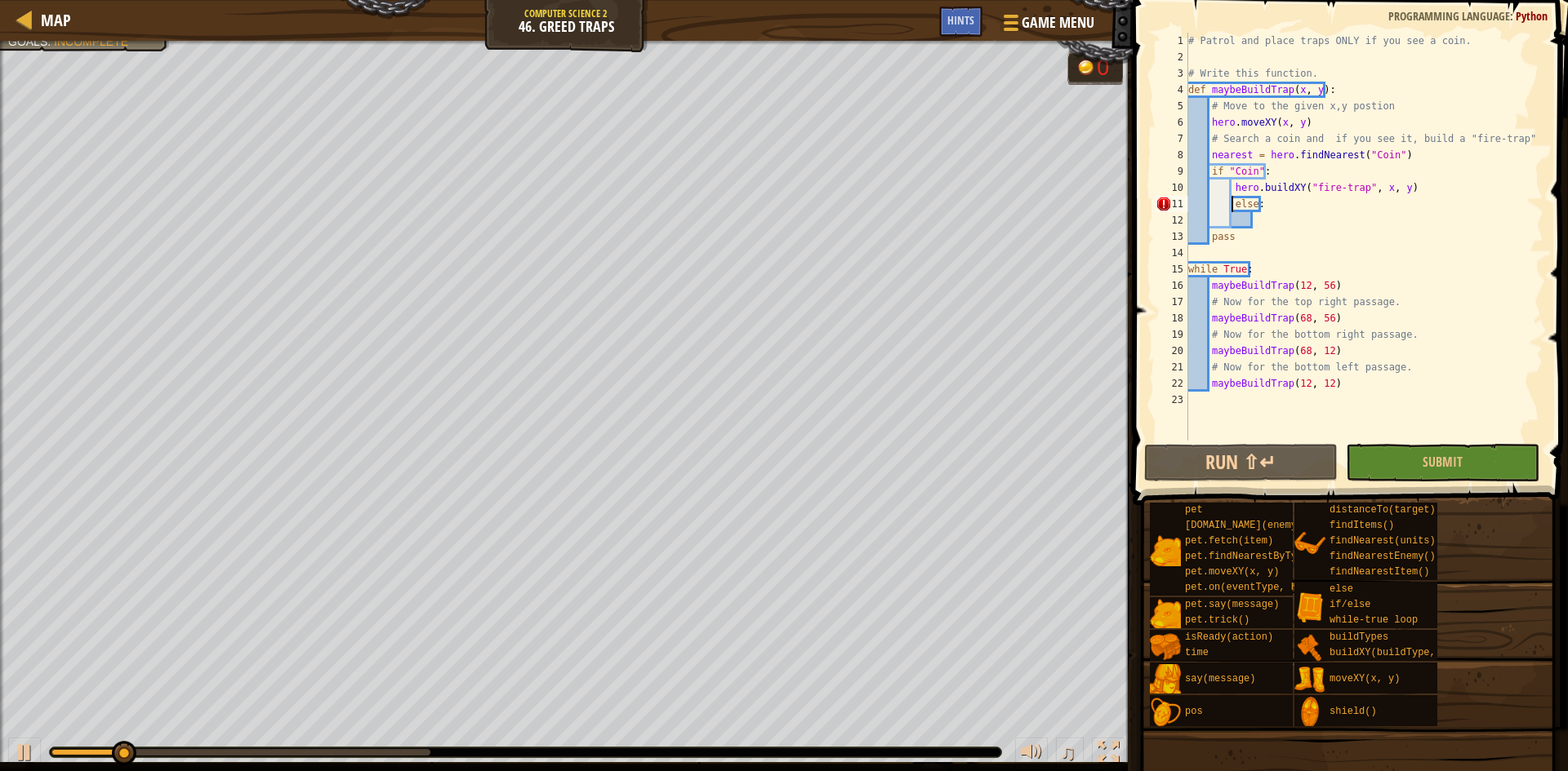
click at [1230, 205] on div "# Patrol and place traps ONLY if you see a coin. # Write this function. def may…" at bounding box center [1364, 253] width 358 height 441
click at [1312, 464] on button "Run ⇧↵" at bounding box center [1241, 463] width 194 height 38
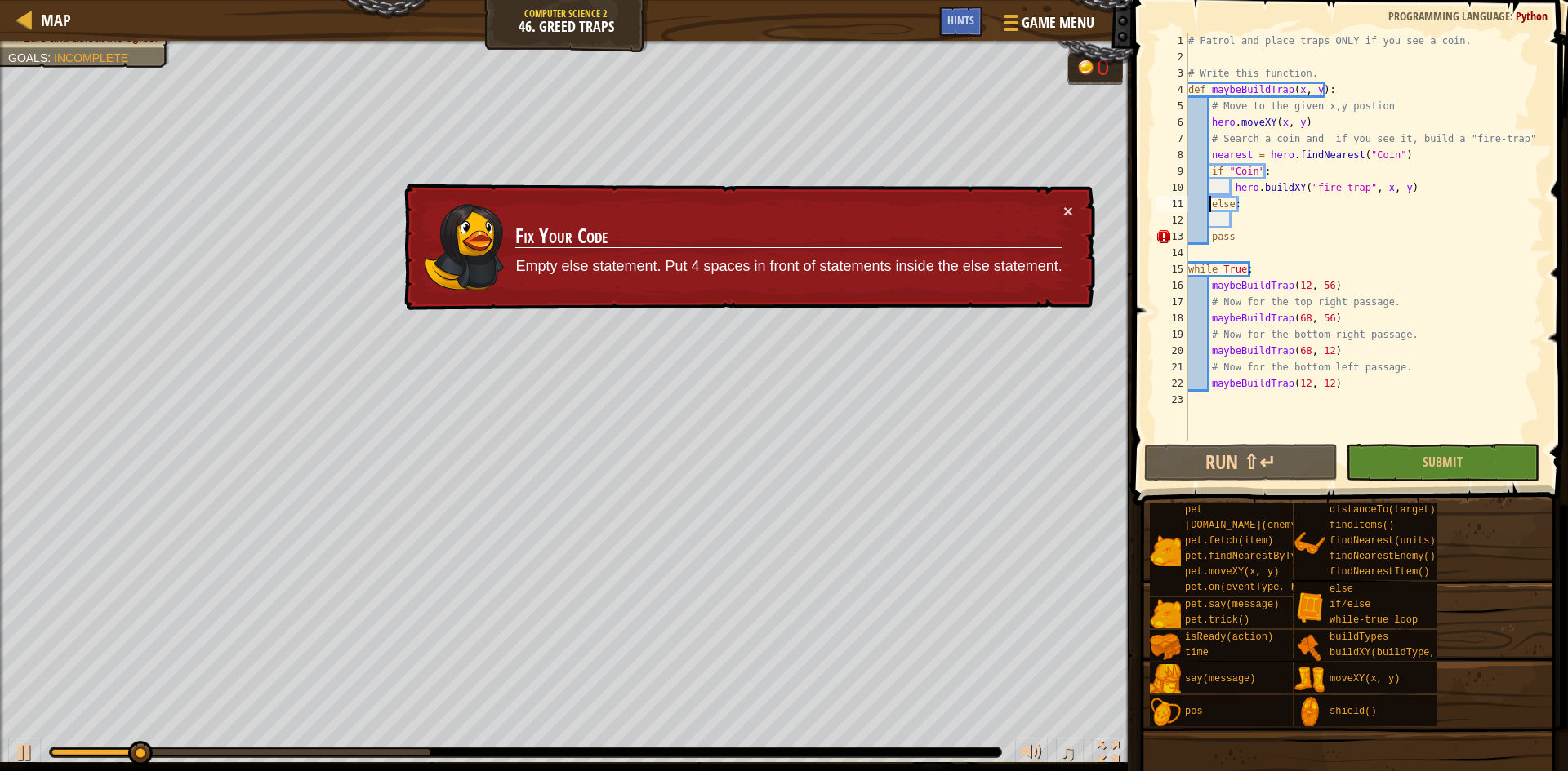
click at [1060, 202] on div "× Fix Your Code Empty else statement. Put 4 spaces in front of statements insid…" at bounding box center [748, 247] width 695 height 128
click at [1068, 208] on button "×" at bounding box center [1068, 217] width 10 height 18
click at [1210, 242] on div "# Patrol and place traps ONLY if you see a coin. # Write this function. def may…" at bounding box center [1364, 253] width 358 height 441
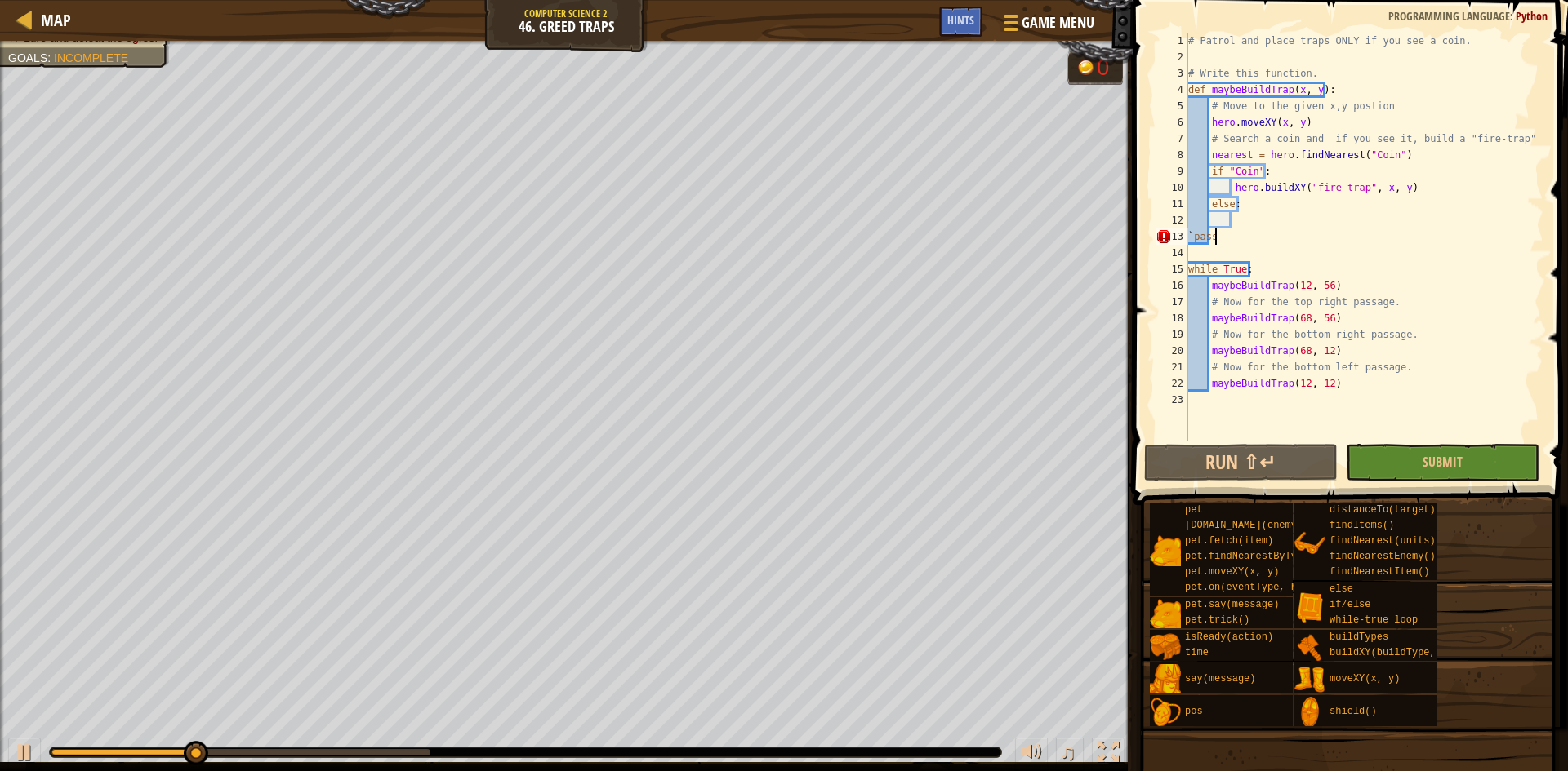
scroll to position [7, 2]
click at [1248, 451] on button "Run ⇧↵" at bounding box center [1241, 463] width 194 height 38
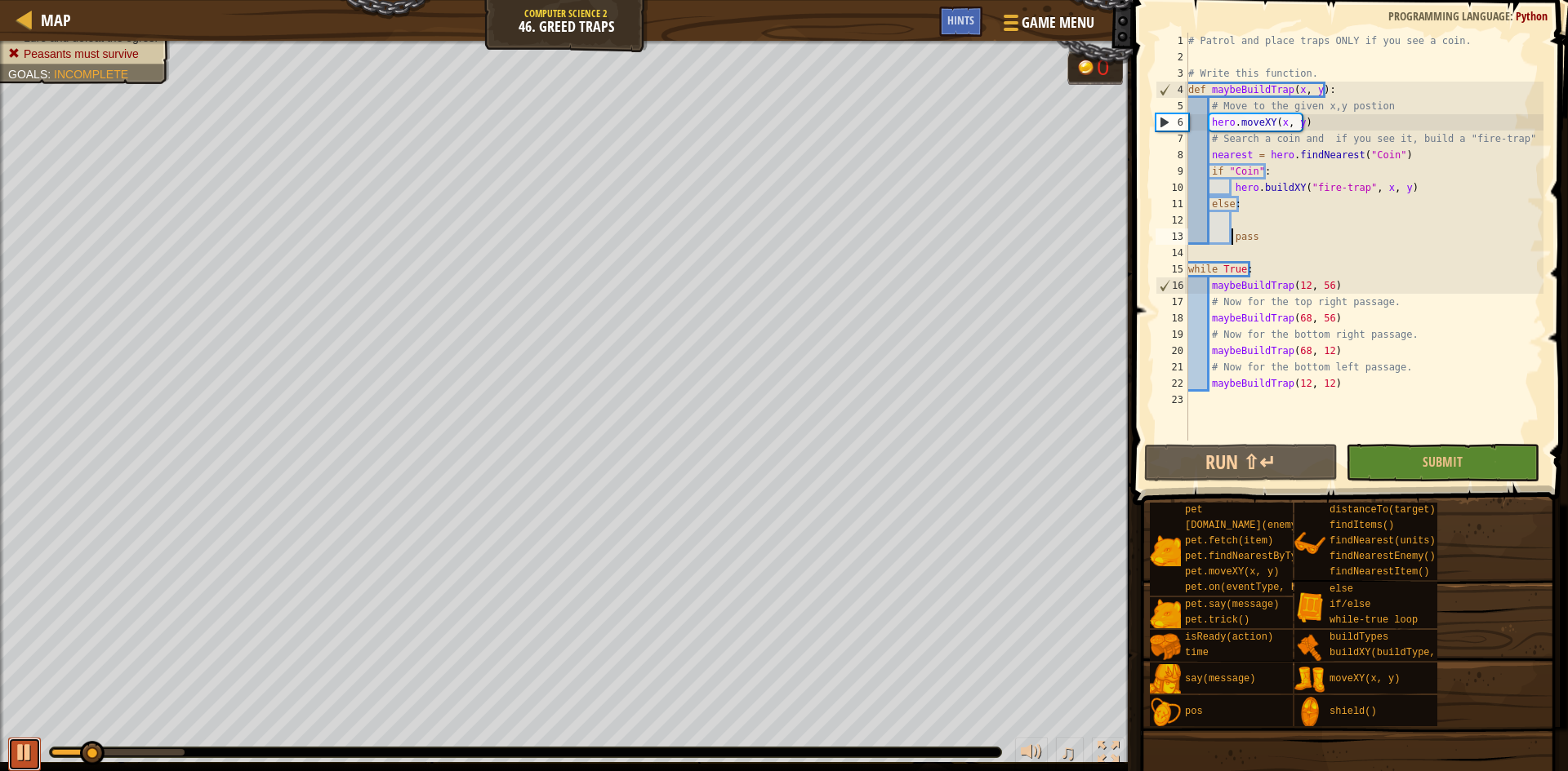
click at [8, 749] on button at bounding box center [24, 754] width 32 height 33
click at [1267, 204] on div "# Patrol and place traps ONLY if you see a coin. # Write this function. def may…" at bounding box center [1364, 253] width 358 height 441
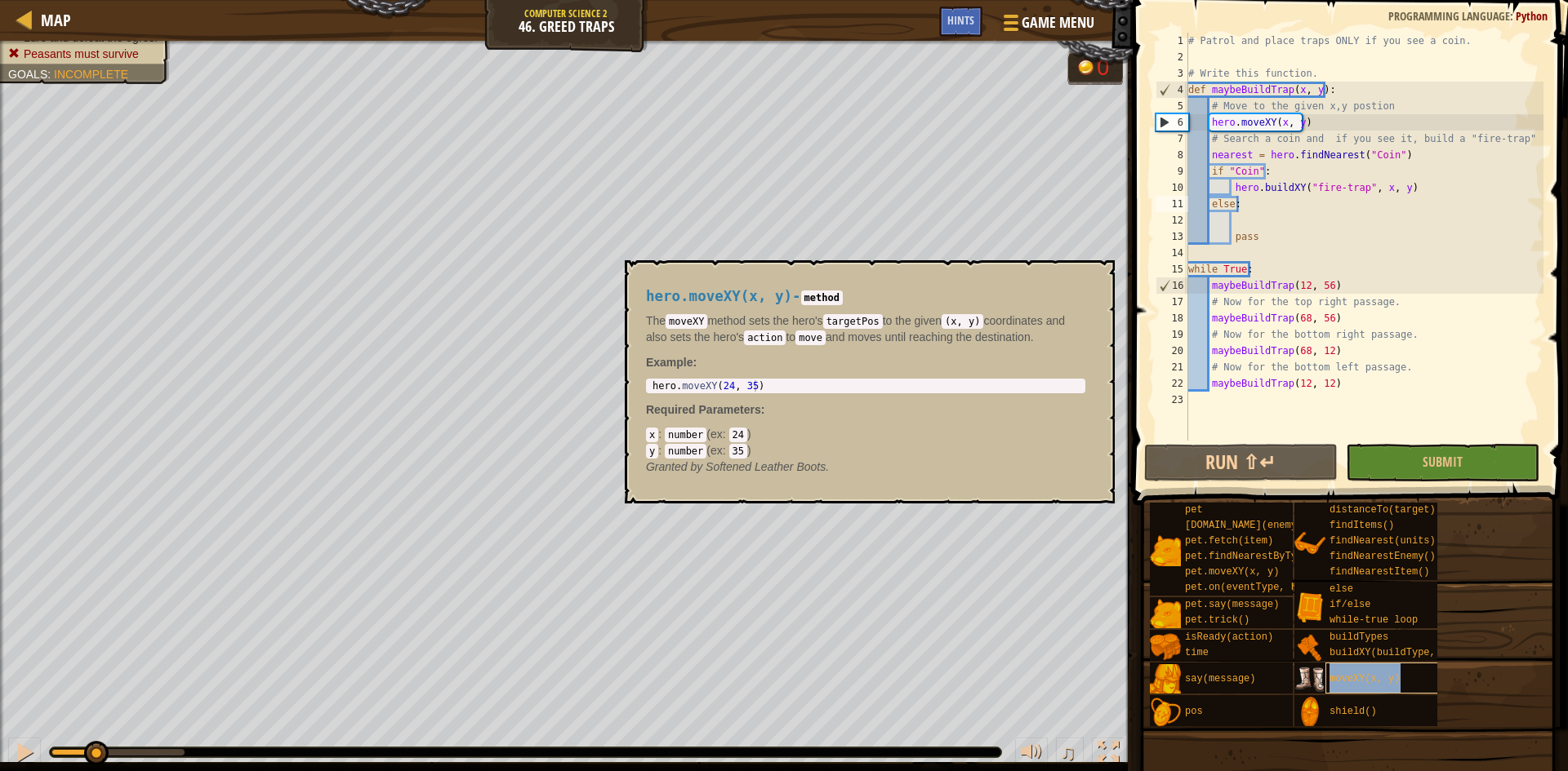
click at [1356, 689] on div "moveXY(x, y)" at bounding box center [1403, 678] width 157 height 31
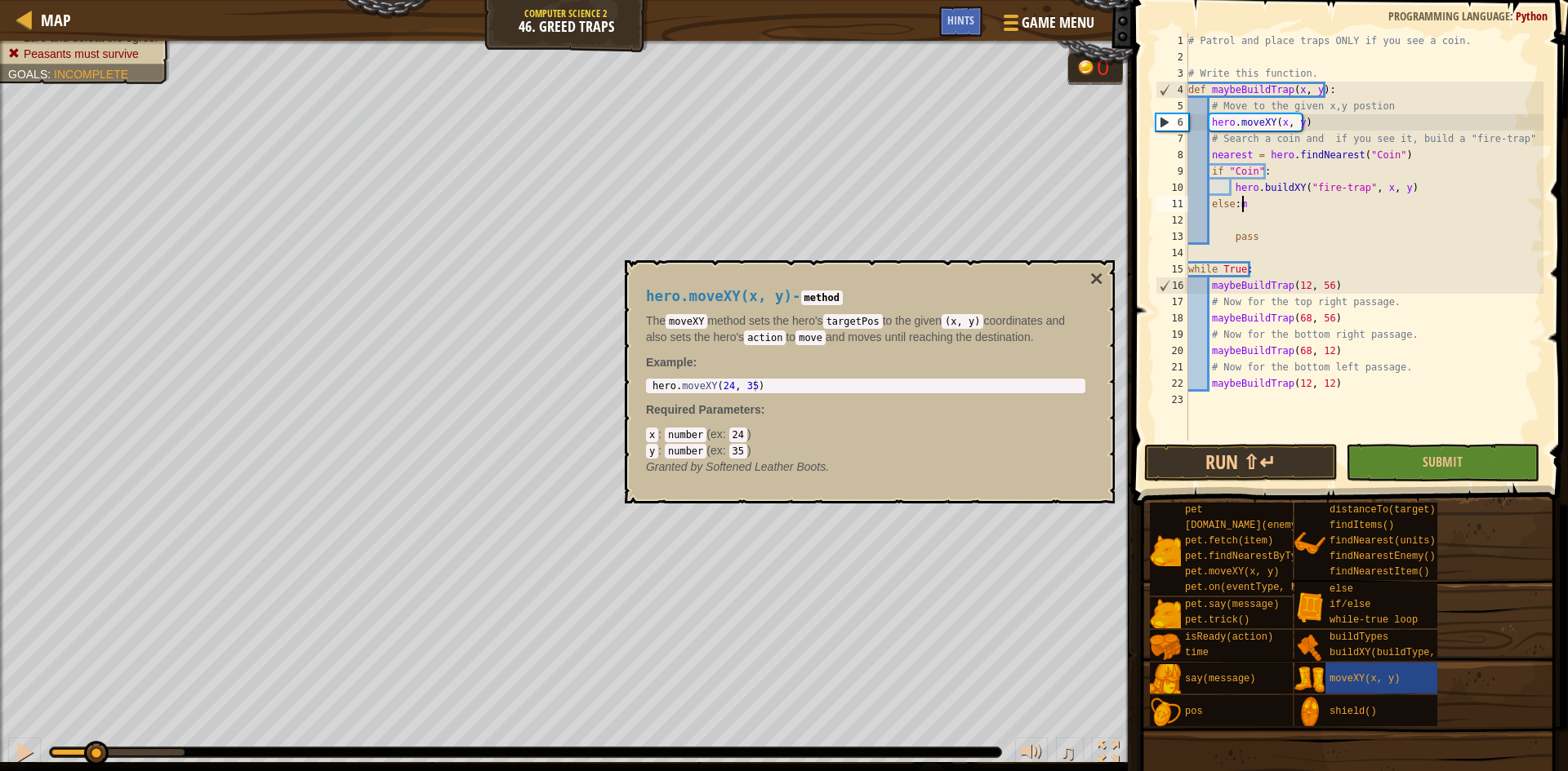
type textarea "else:"
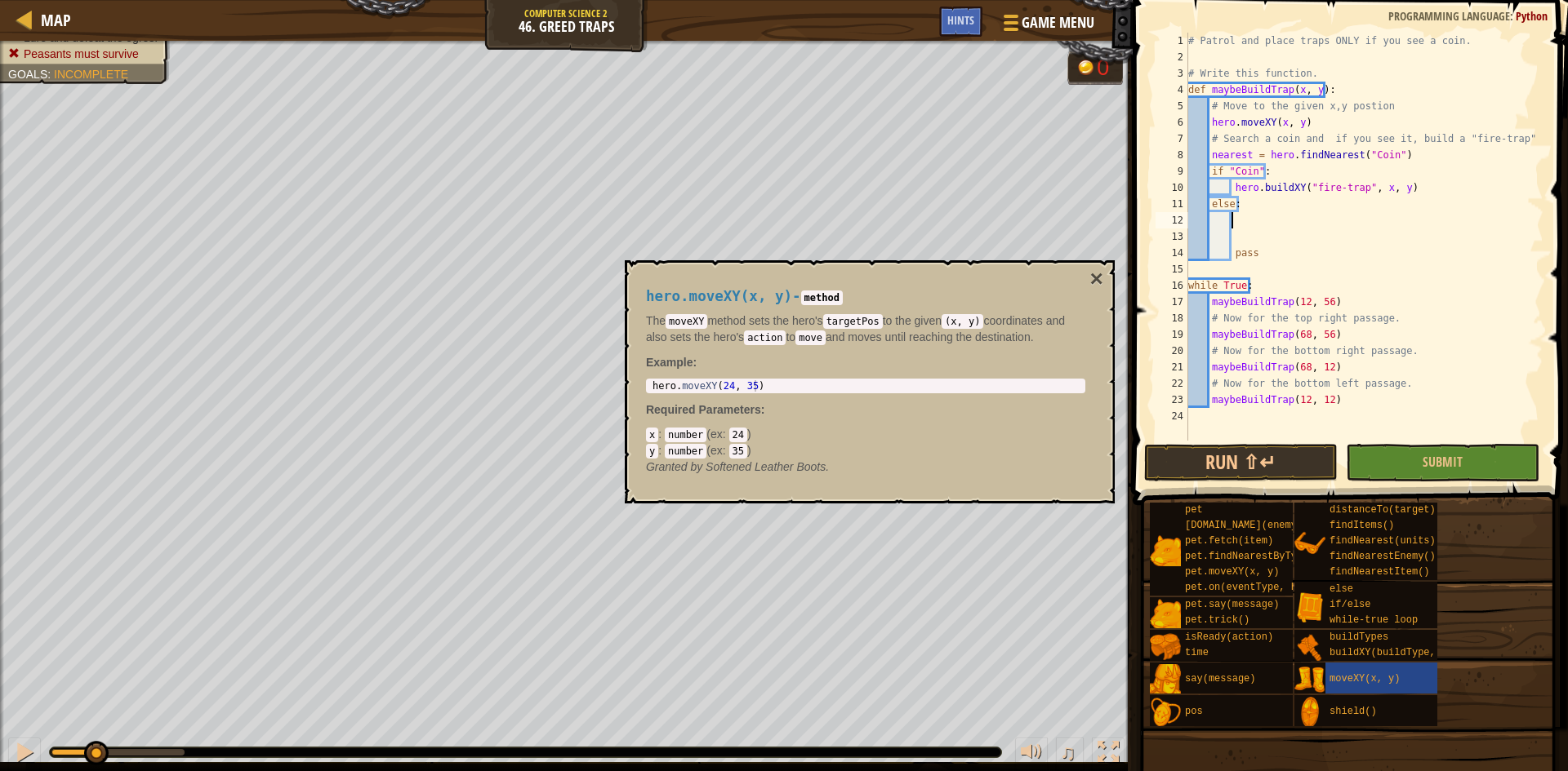
scroll to position [7, 4]
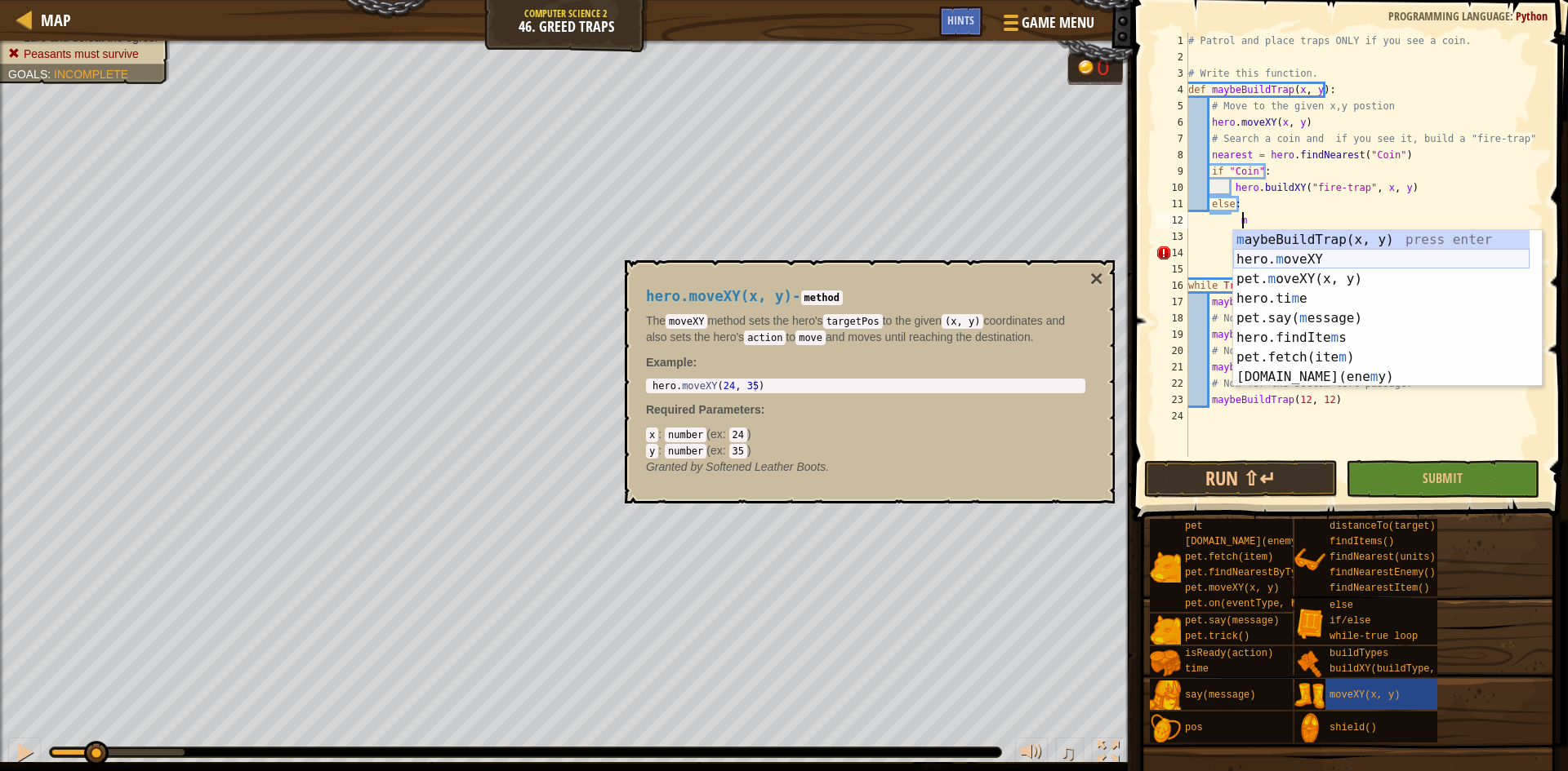
click at [1297, 255] on div "m aybeBuildTrap(x, y) press enter hero. m oveXY press enter pet. m oveXY(x, y) …" at bounding box center [1382, 329] width 296 height 196
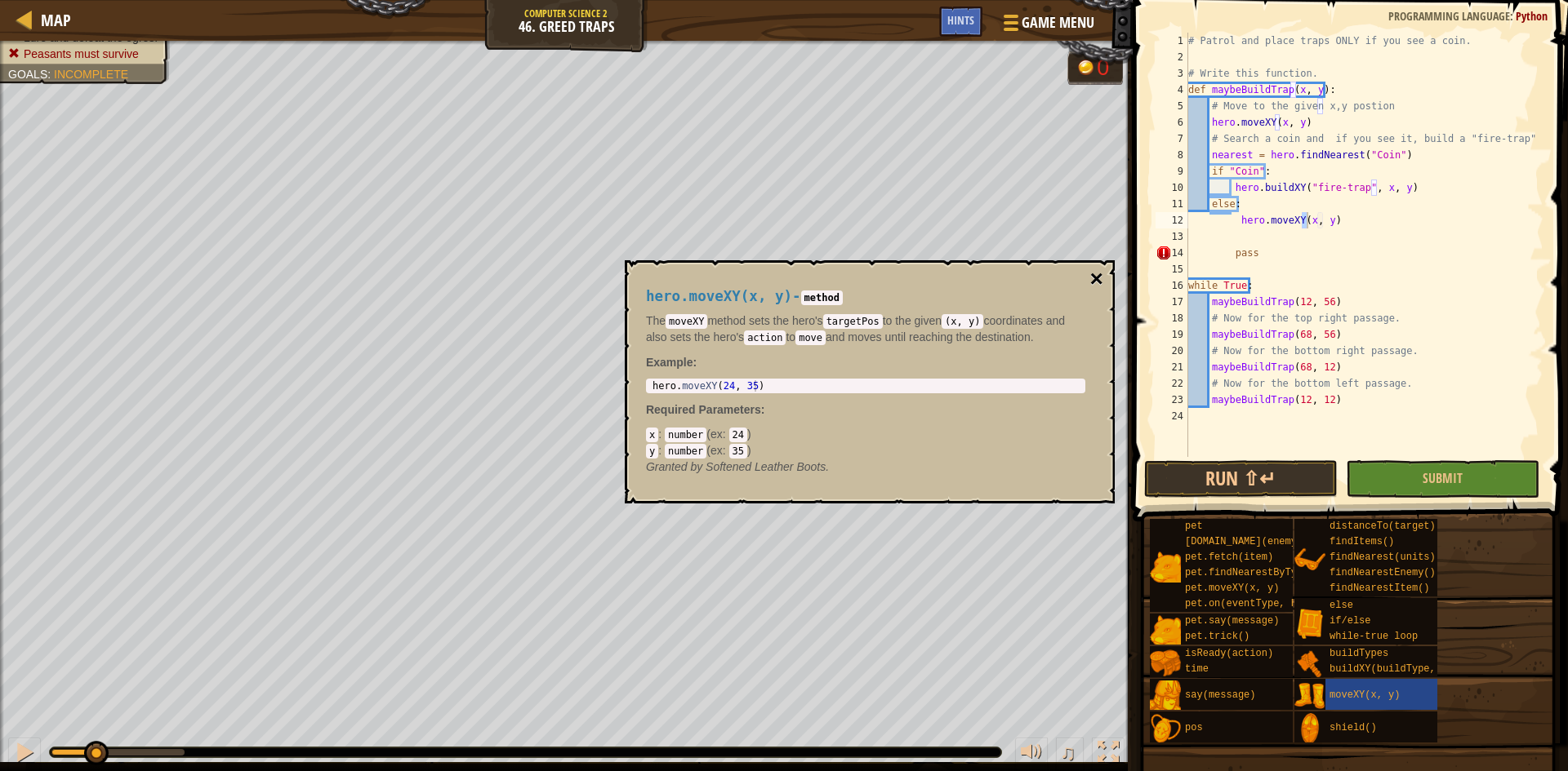
click at [1097, 272] on button "×" at bounding box center [1097, 279] width 13 height 23
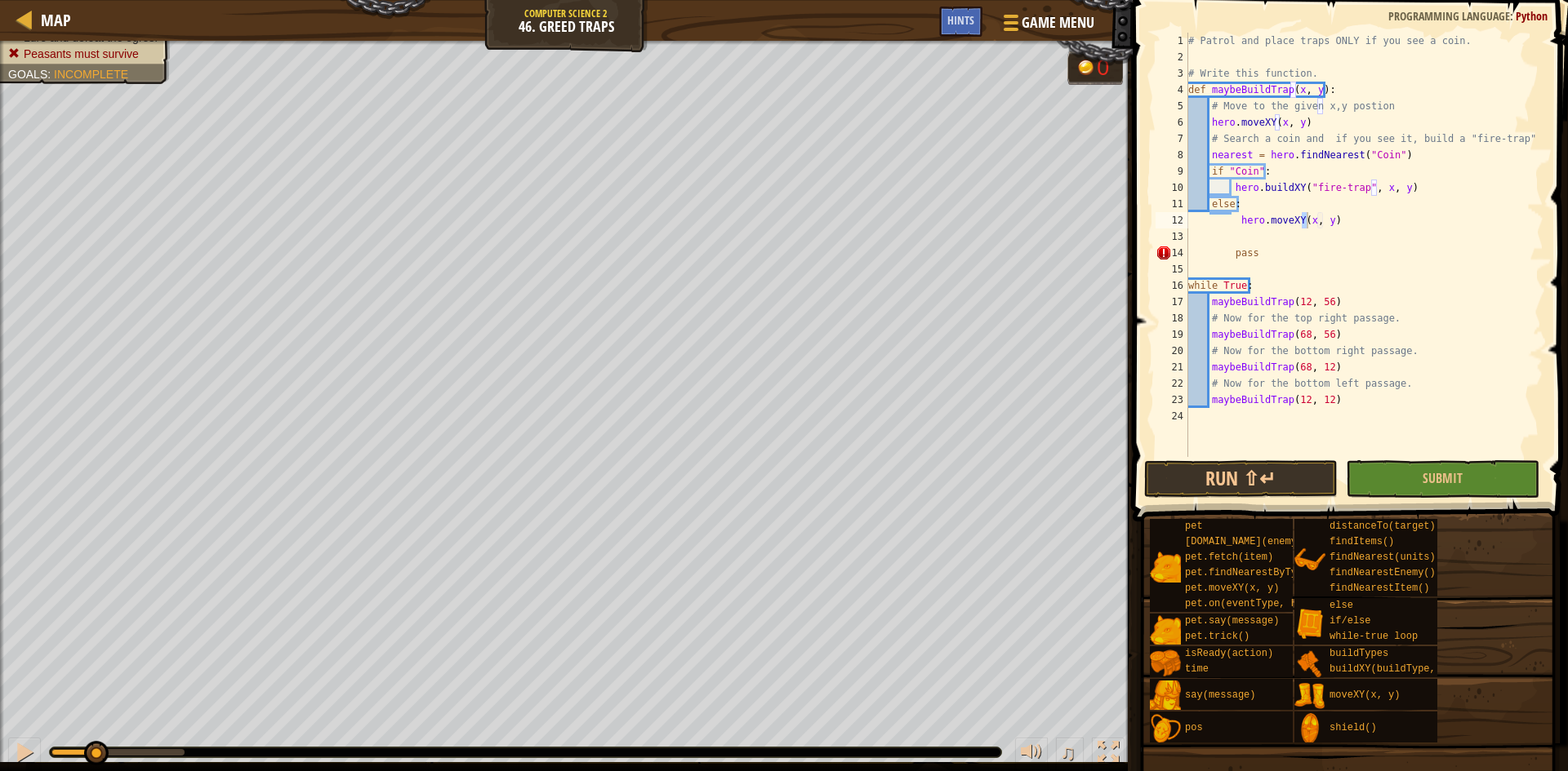
click at [1231, 256] on div "# Patrol and place traps ONLY if you see a coin. # Write this function. def may…" at bounding box center [1364, 261] width 358 height 457
click at [1262, 480] on button "Run ⇧↵" at bounding box center [1241, 479] width 194 height 38
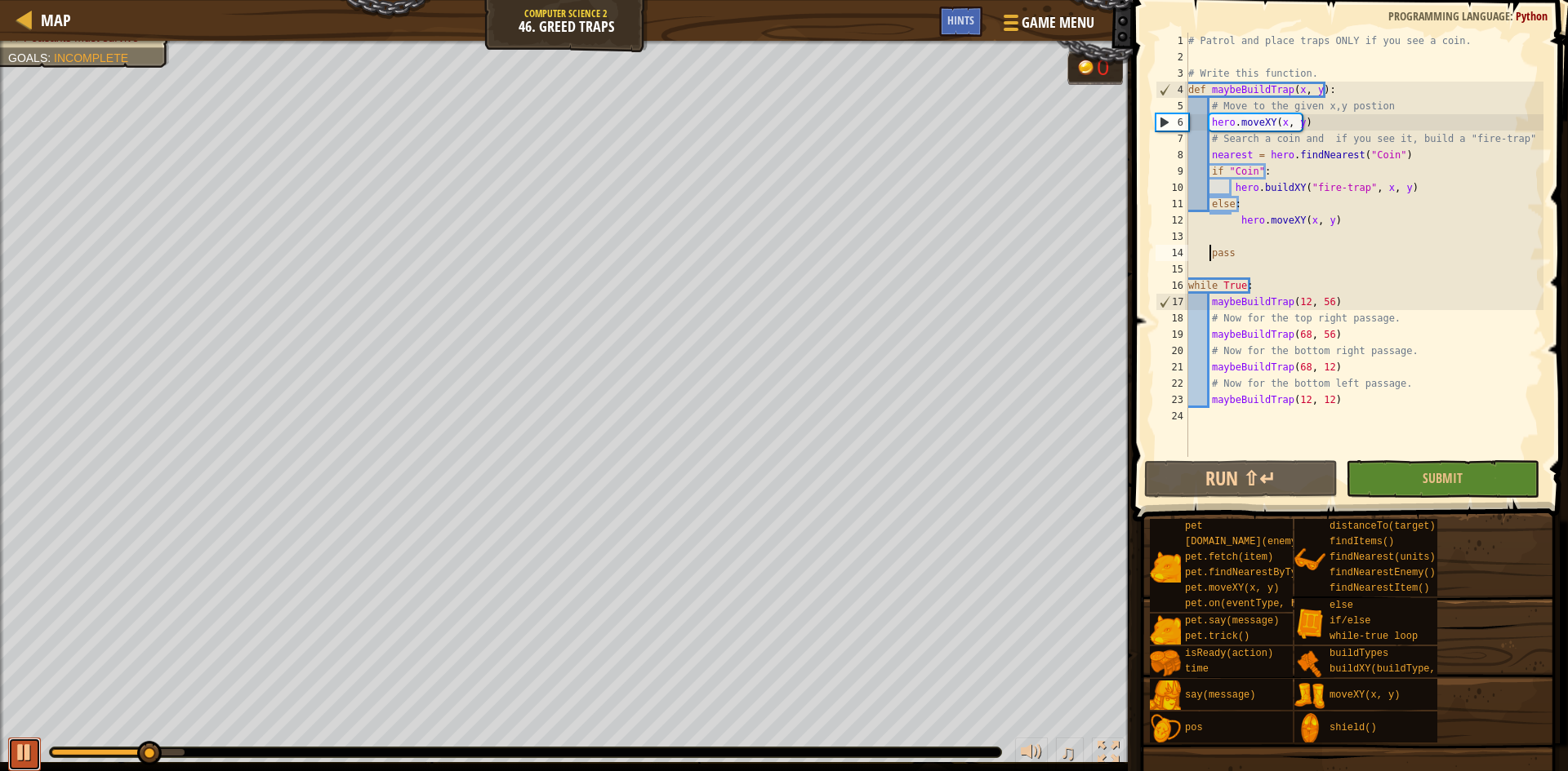
click at [24, 752] on div at bounding box center [24, 752] width 21 height 21
click at [1239, 207] on div "# Patrol and place traps ONLY if you see a coin. # Write this function. def may…" at bounding box center [1364, 261] width 358 height 457
click at [1238, 220] on div "# Patrol and place traps ONLY if you see a coin. # Write this function. def may…" at bounding box center [1364, 261] width 358 height 457
click at [1243, 205] on div "# Patrol and place traps ONLY if you see a coin. # Write this function. def may…" at bounding box center [1364, 261] width 358 height 457
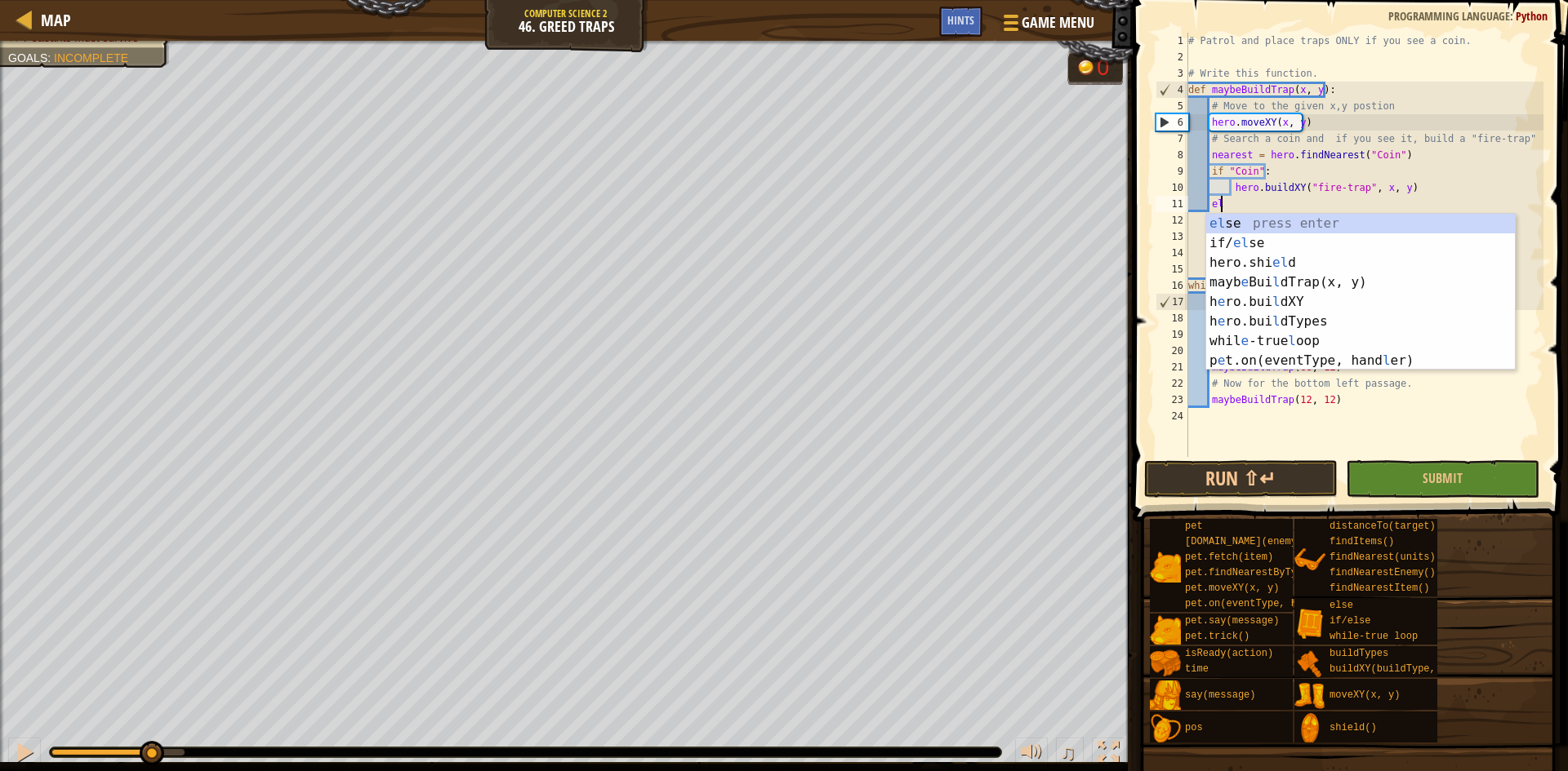
type textarea "e"
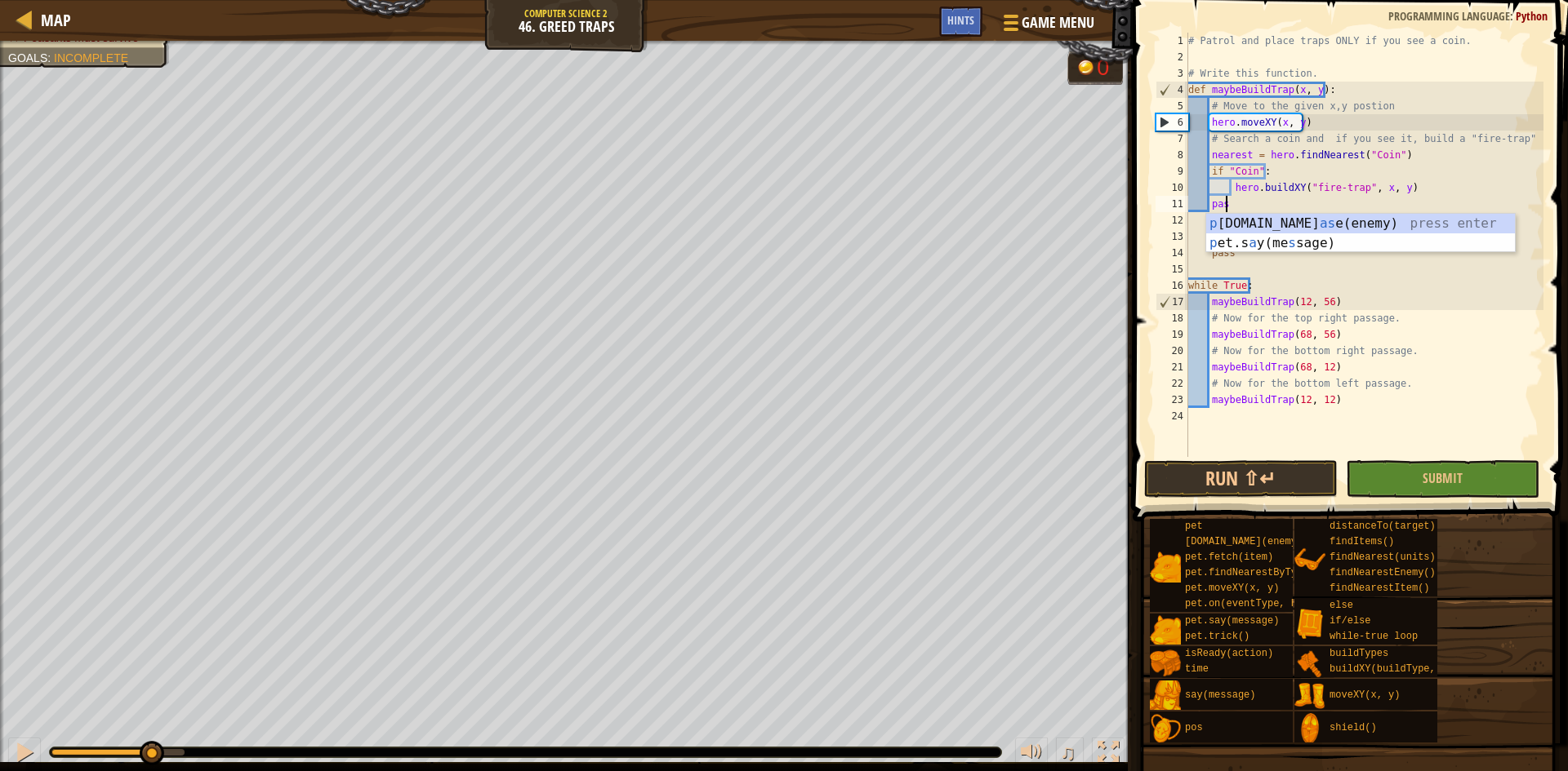
type textarea "pass"
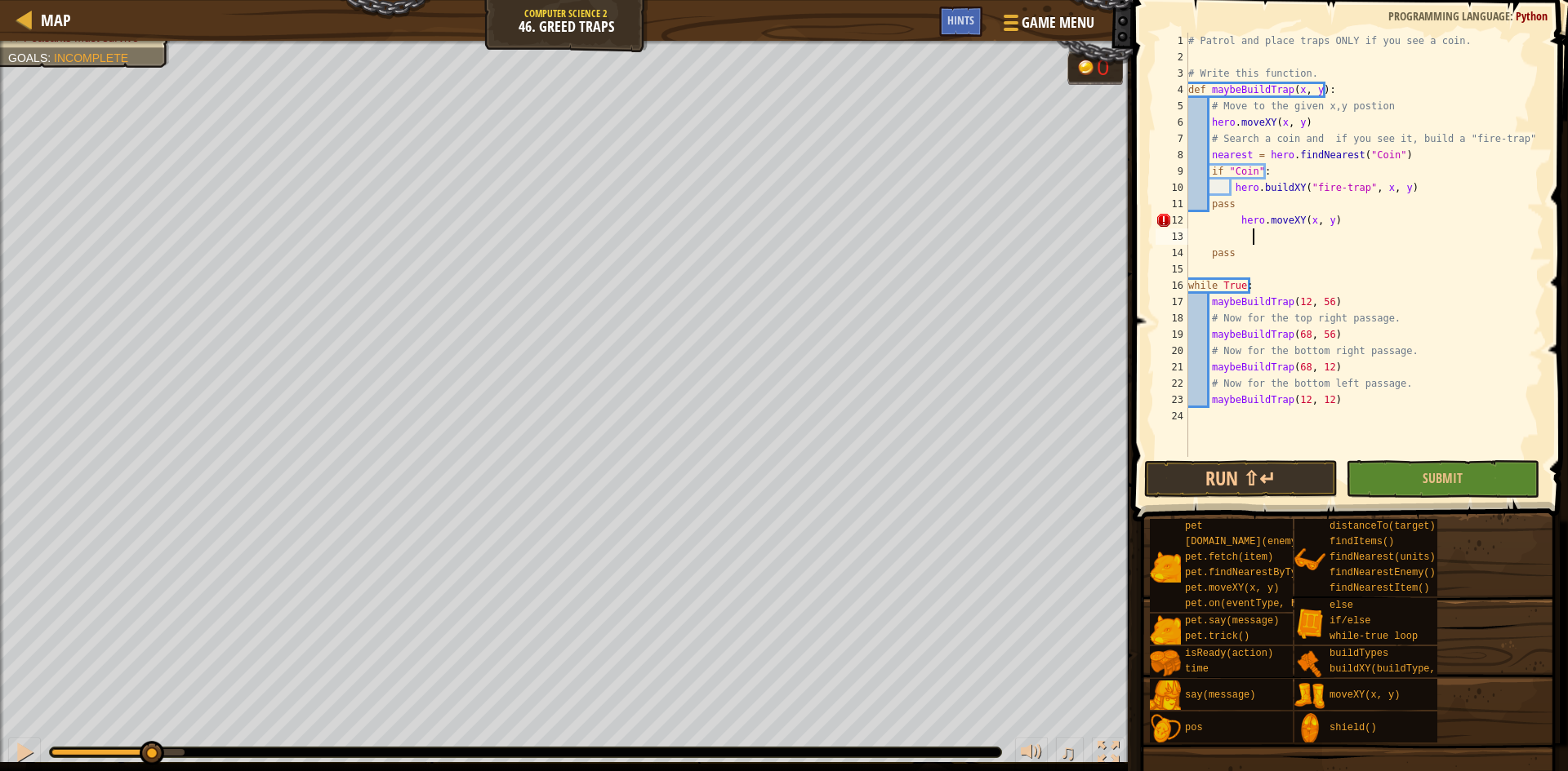
click at [1261, 239] on div "# Patrol and place traps ONLY if you see a coin. # Write this function. def may…" at bounding box center [1364, 261] width 358 height 457
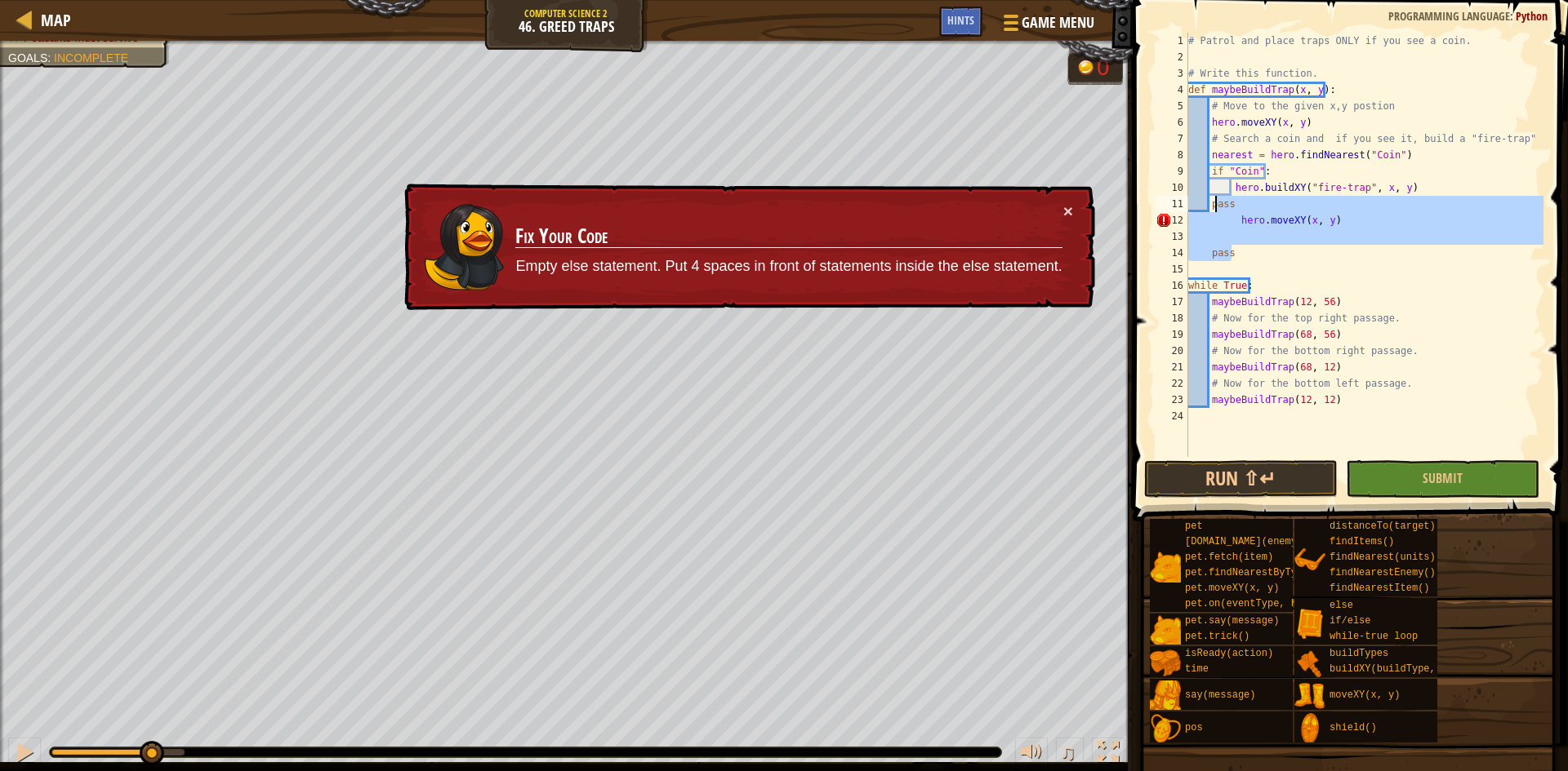
drag, startPoint x: 1248, startPoint y: 255, endPoint x: 1213, endPoint y: 203, distance: 62.7
click at [1213, 203] on div "# Patrol and place traps ONLY if you see a coin. # Write this function. def may…" at bounding box center [1364, 261] width 358 height 457
type textarea "p"
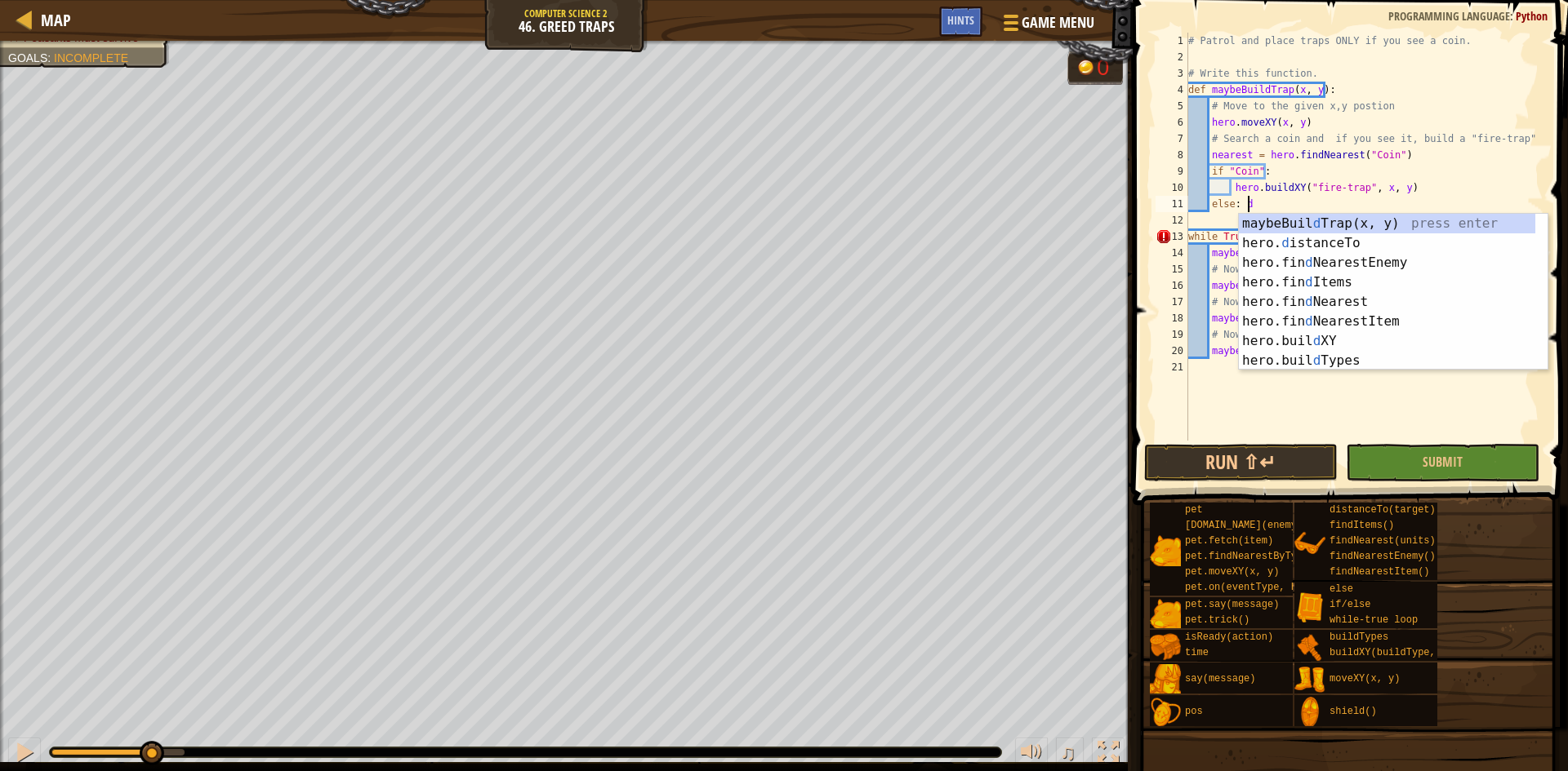
scroll to position [7, 4]
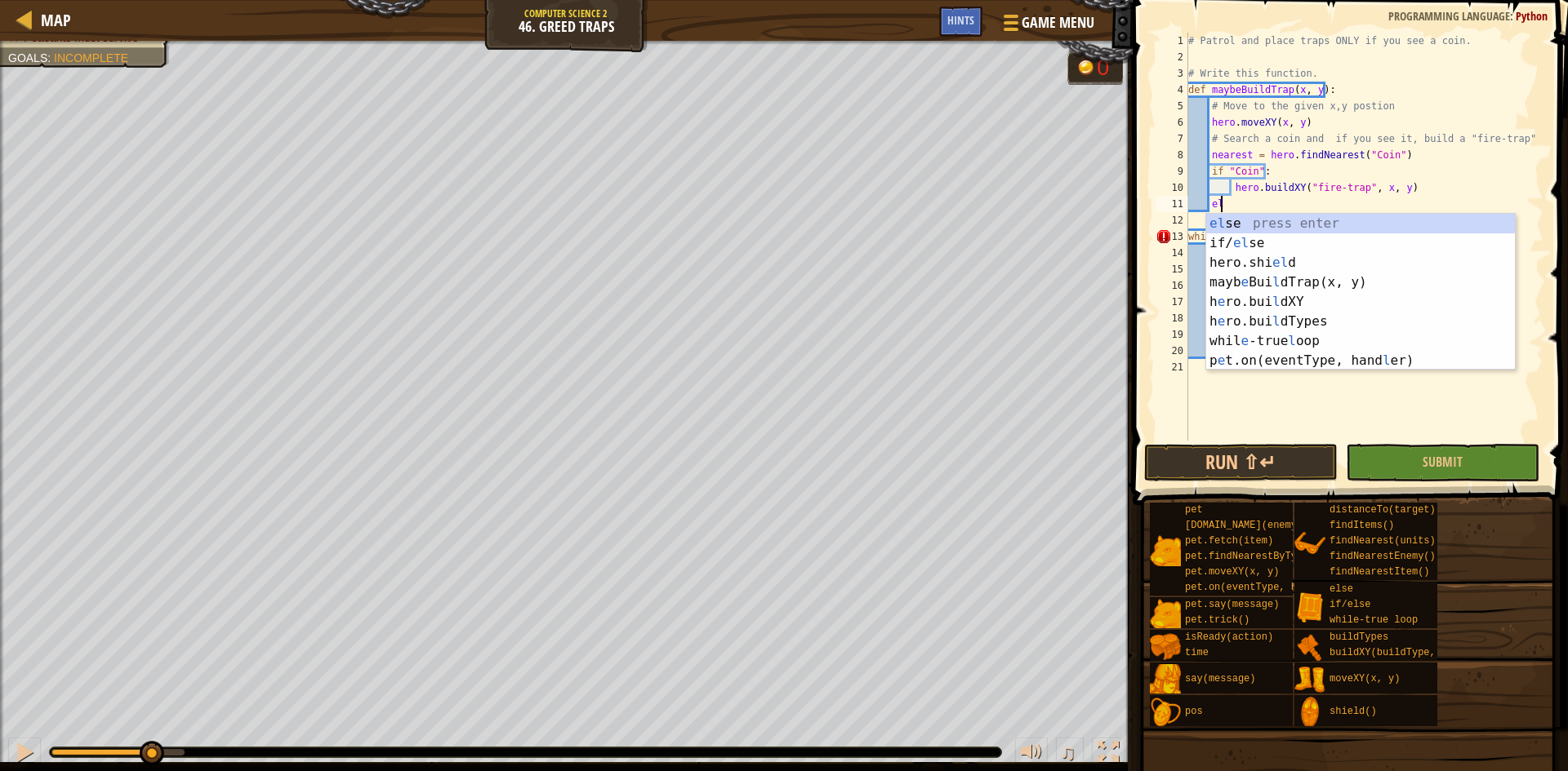
type textarea "e"
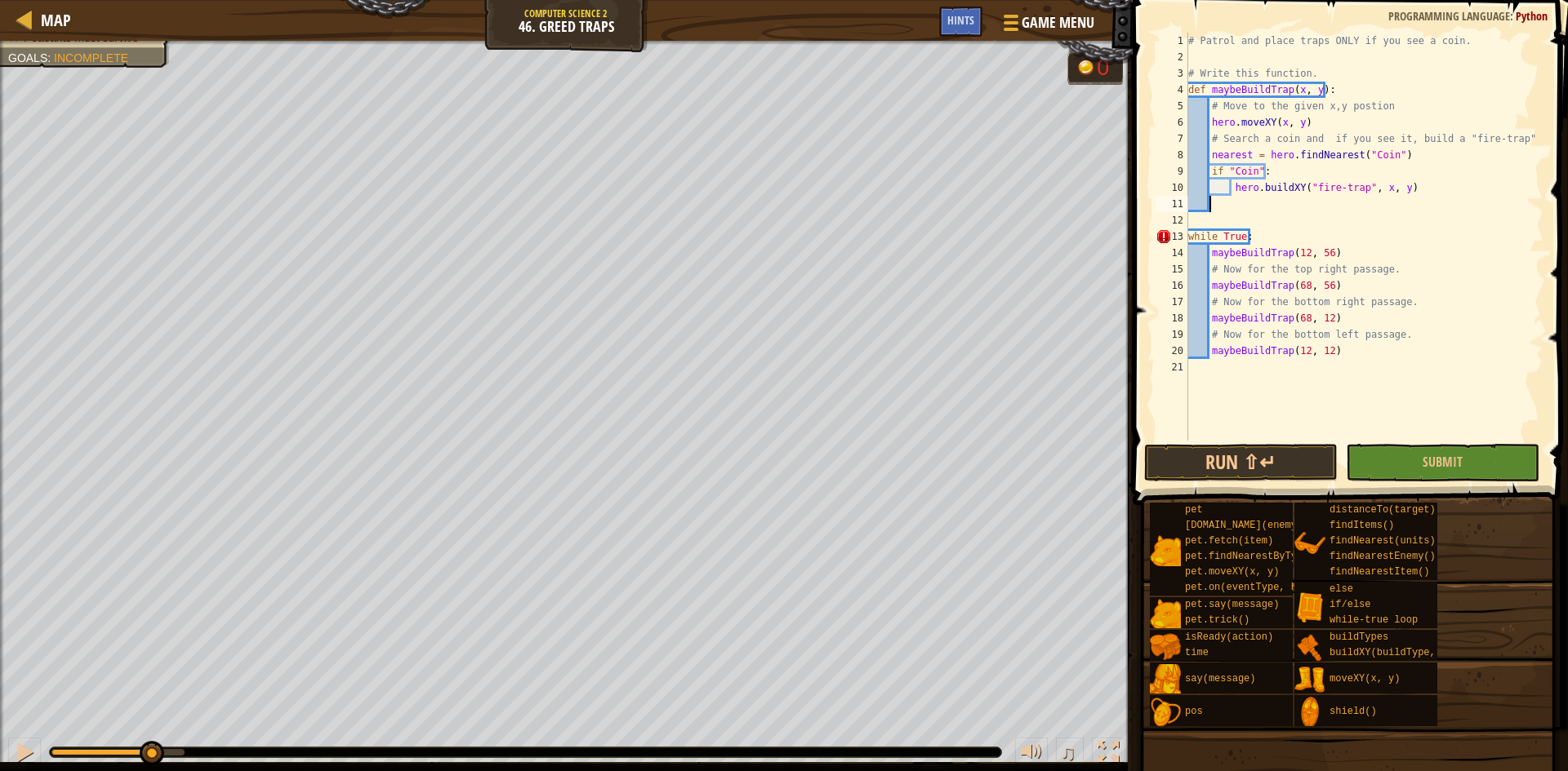
scroll to position [7, 1]
drag, startPoint x: 1226, startPoint y: 159, endPoint x: 1210, endPoint y: 159, distance: 16.0
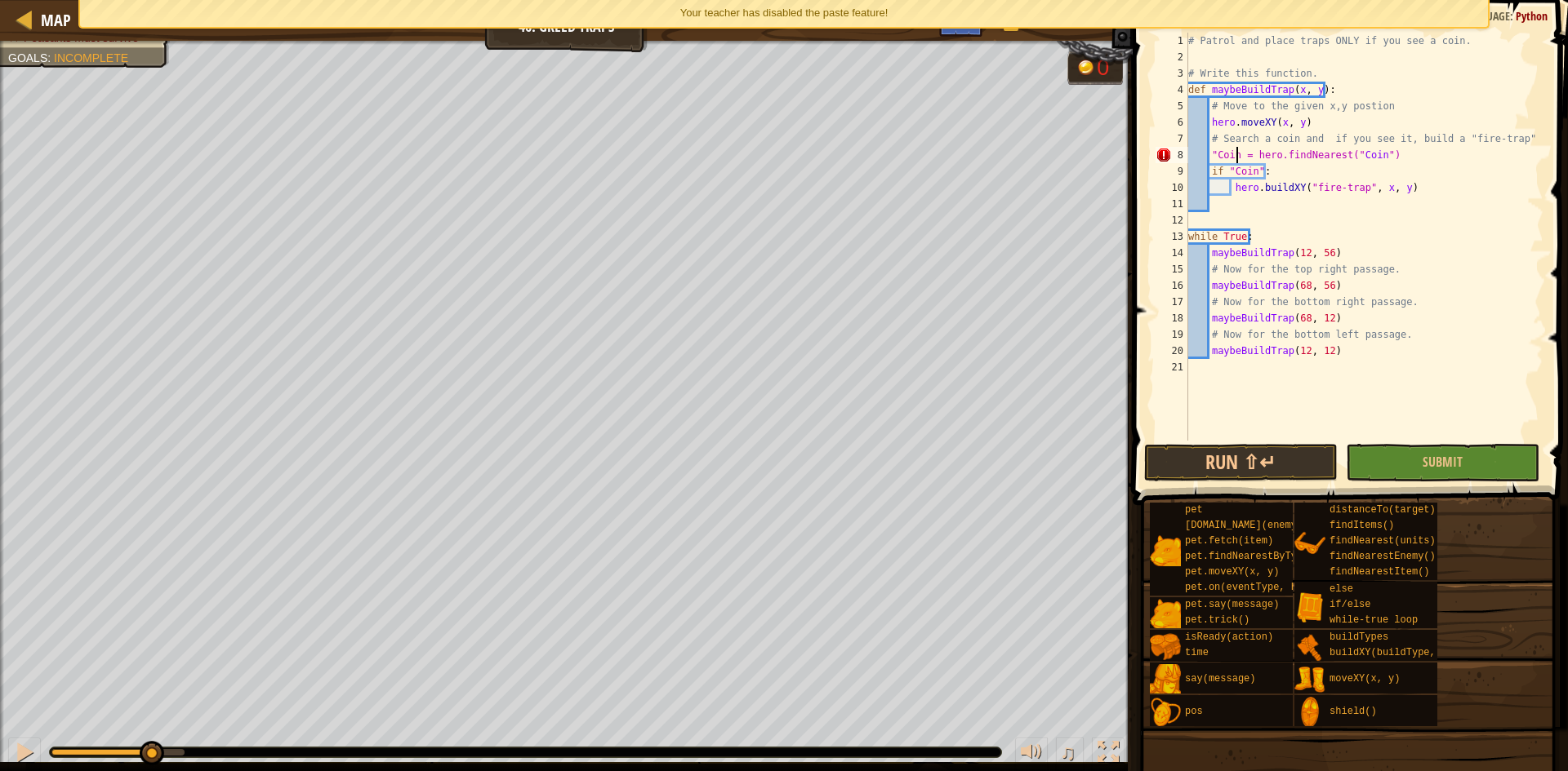
scroll to position [7, 4]
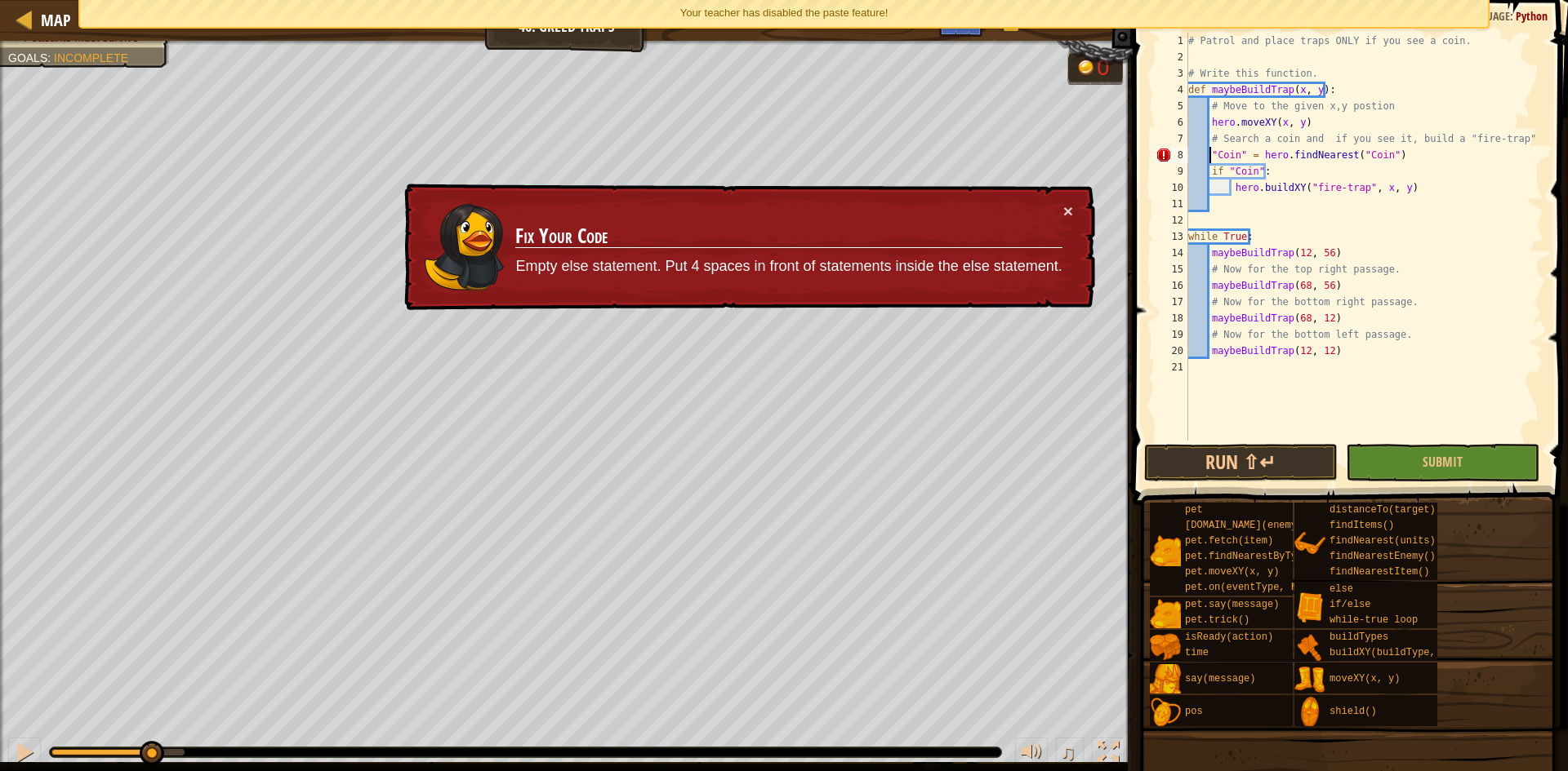
click at [1208, 152] on div "# Patrol and place traps ONLY if you see a coin. # Write this function. def may…" at bounding box center [1364, 253] width 358 height 441
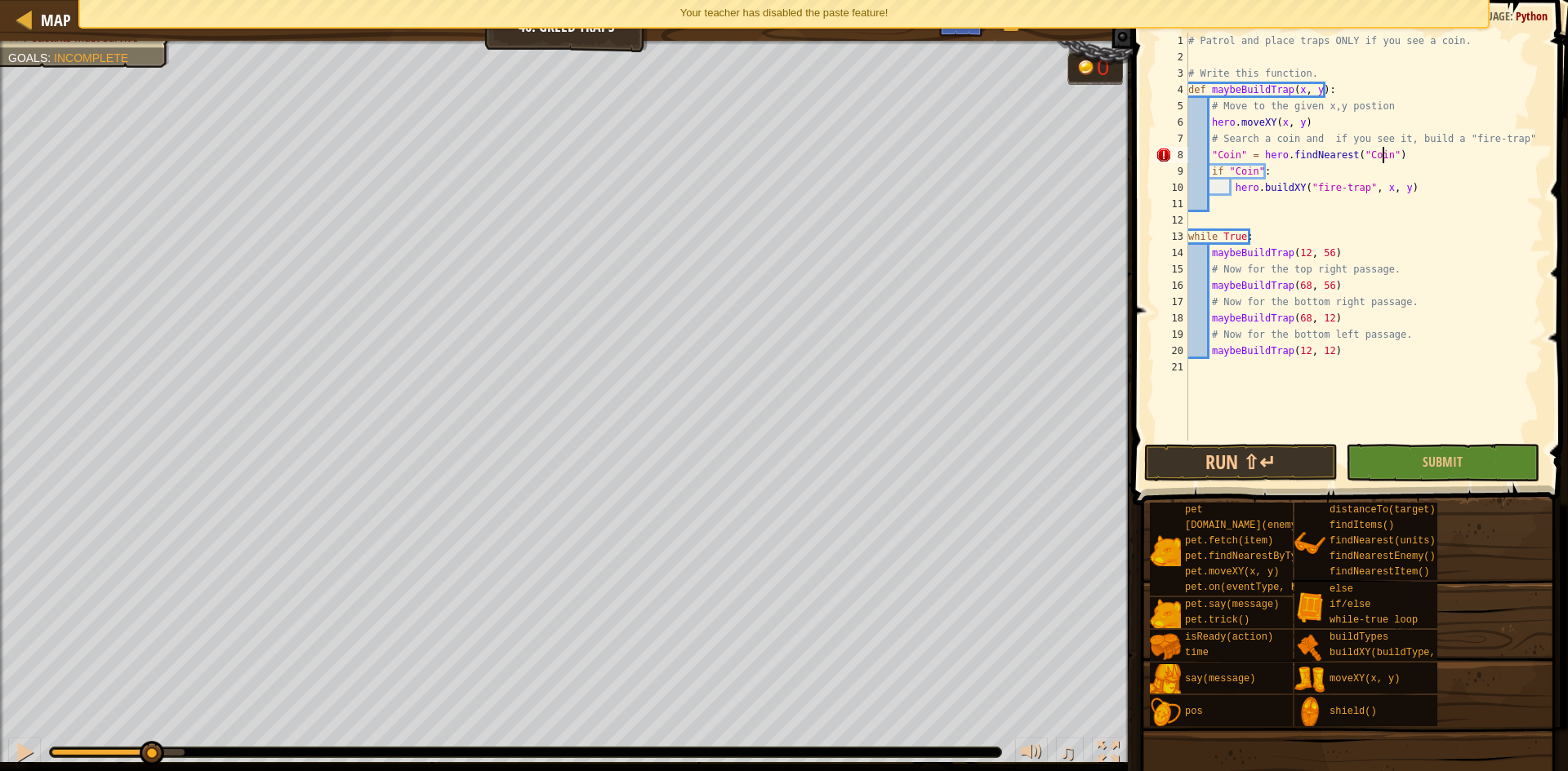
click at [1385, 159] on div "# Patrol and place traps ONLY if you see a coin. # Write this function. def may…" at bounding box center [1364, 253] width 358 height 441
click at [1273, 451] on button "Run ⇧↵" at bounding box center [1241, 463] width 194 height 38
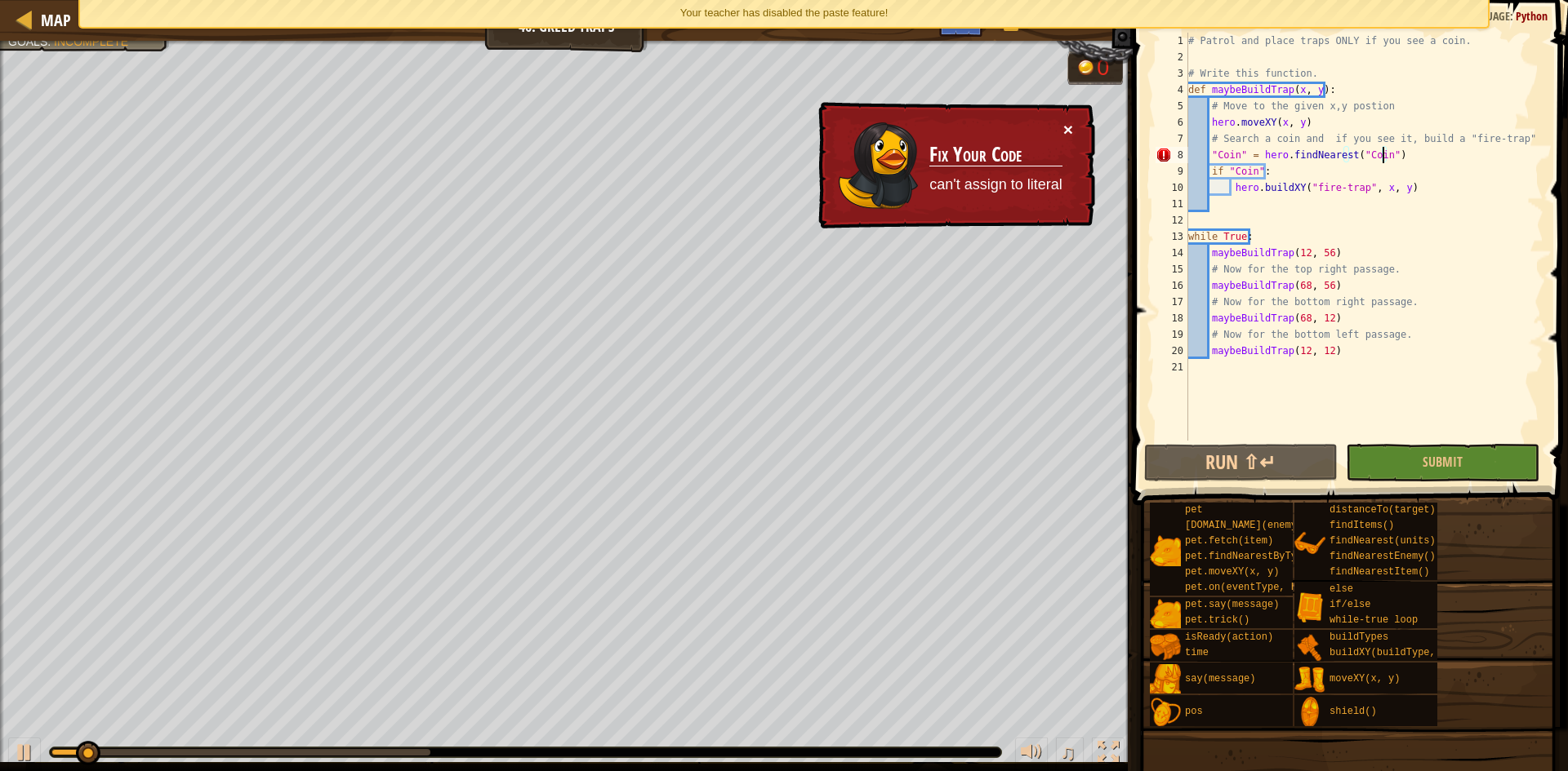
click at [1069, 131] on button "×" at bounding box center [1068, 130] width 10 height 18
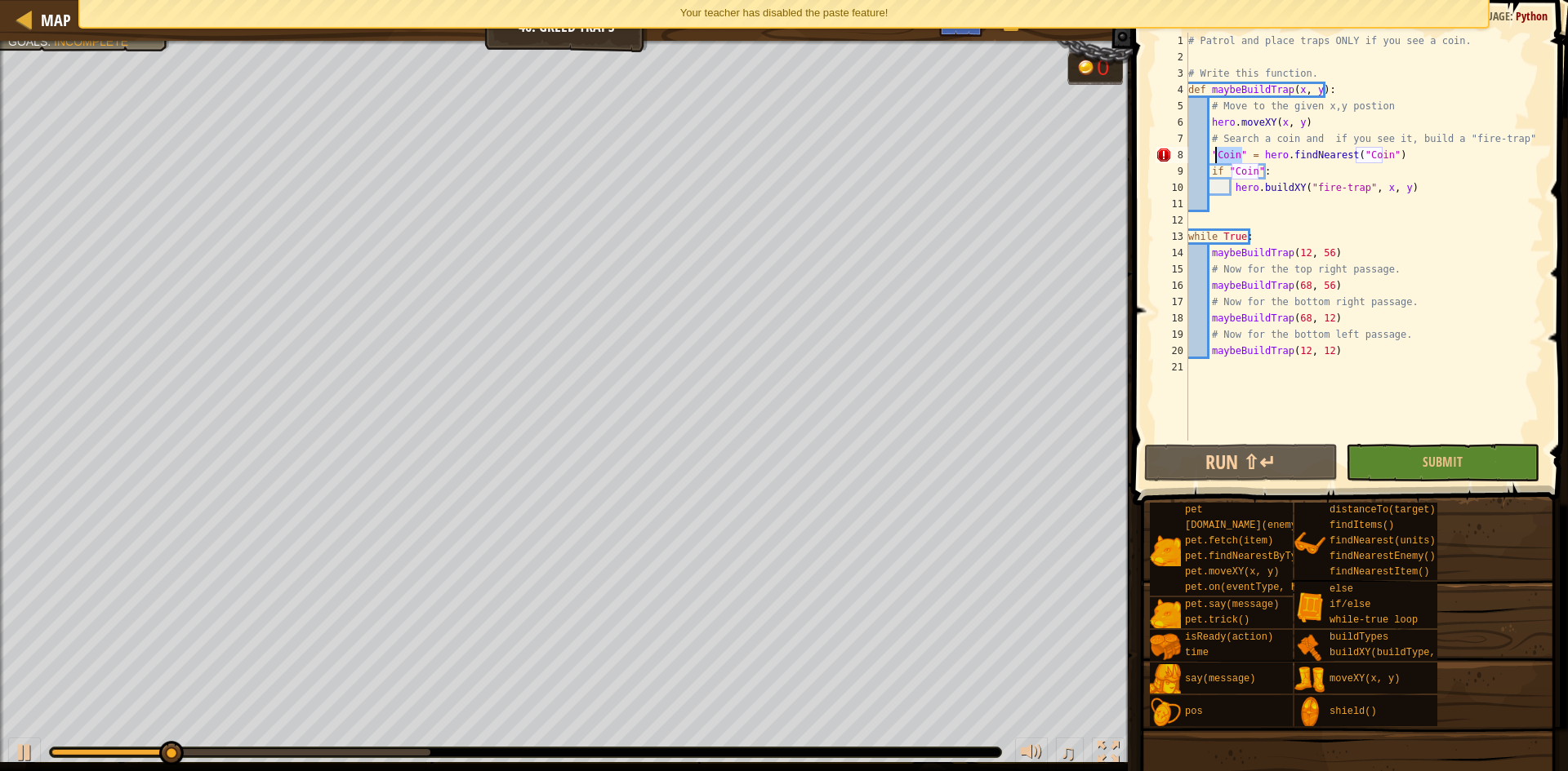
drag, startPoint x: 1242, startPoint y: 154, endPoint x: 1213, endPoint y: 154, distance: 29.0
click at [1213, 154] on div "# Patrol and place traps ONLY if you see a coin. # Write this function. def may…" at bounding box center [1364, 253] width 358 height 441
click at [1283, 449] on button "Run ⇧↵" at bounding box center [1241, 463] width 194 height 38
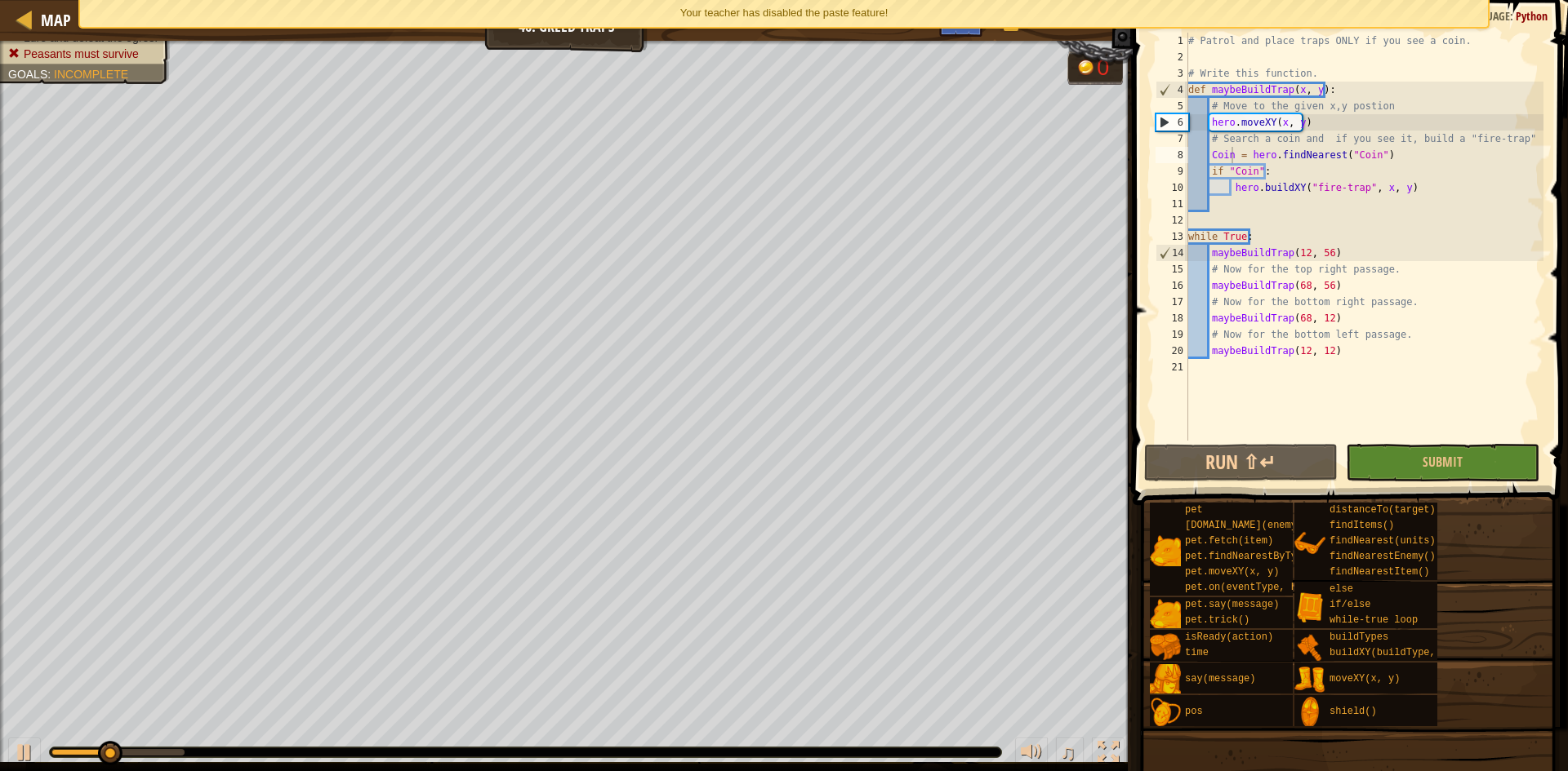
click at [7, 740] on div "♫" at bounding box center [566, 748] width 1133 height 49
drag, startPoint x: 19, startPoint y: 741, endPoint x: 4, endPoint y: 729, distance: 19.2
click at [22, 739] on button at bounding box center [24, 754] width 32 height 33
click at [1420, 195] on div "# Patrol and place traps ONLY if you see a coin. # Write this function. def may…" at bounding box center [1364, 253] width 358 height 441
type textarea "hero.buildXY("fire-trap", x, y)"
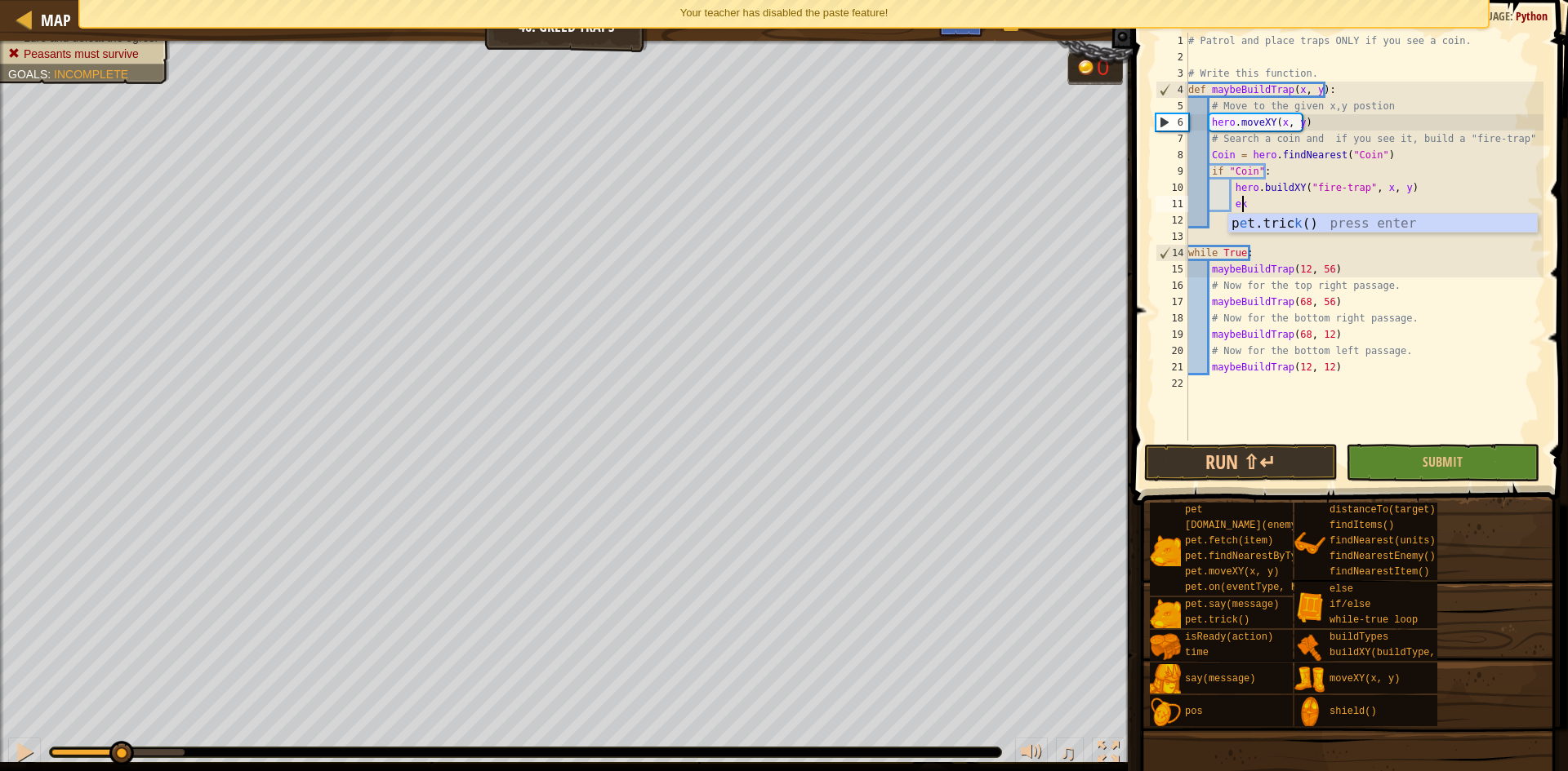
type textarea "e"
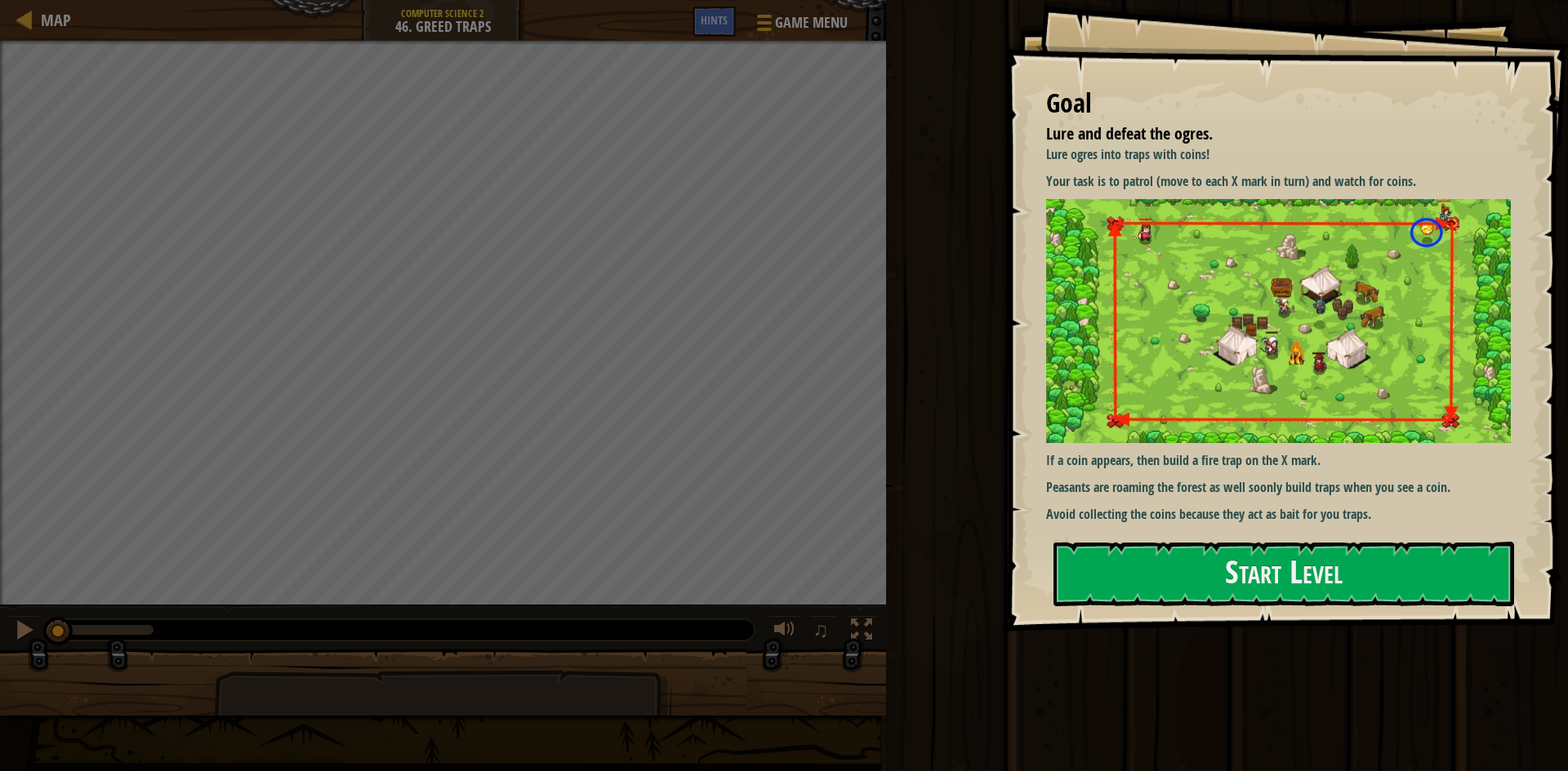
click at [1352, 293] on img at bounding box center [1285, 321] width 477 height 244
drag, startPoint x: 1261, startPoint y: 663, endPoint x: 1262, endPoint y: 607, distance: 56.0
click at [1252, 644] on div "Goal Lure and defeat the ogres. Lure ogres into traps with coins! Your task is …" at bounding box center [784, 385] width 1568 height 771
click at [1257, 591] on button "Start Level" at bounding box center [1284, 575] width 460 height 65
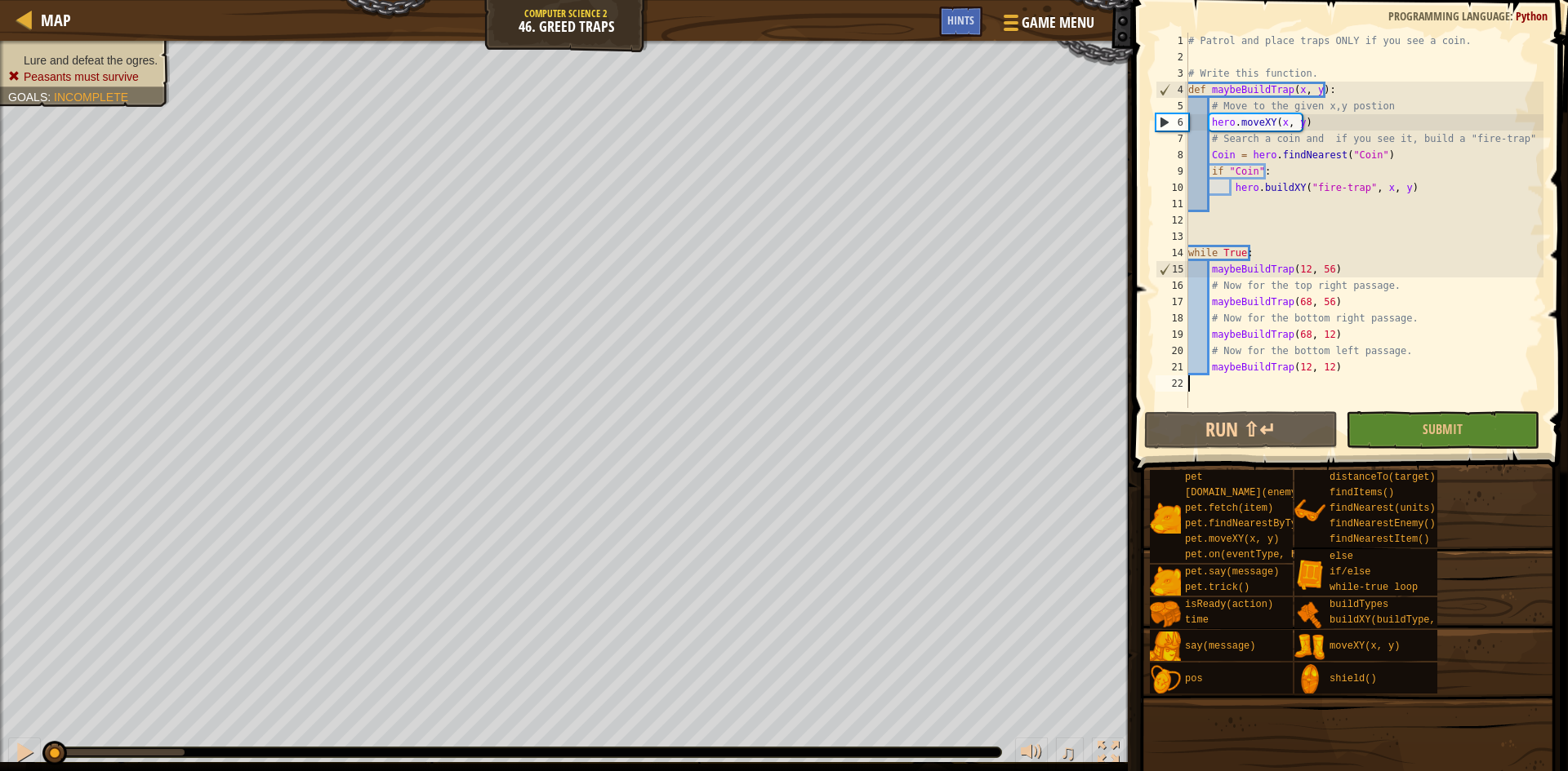
click at [761, 19] on div "Map Computer Science 2 46. Greed Traps Game Menu Done Hints" at bounding box center [566, 20] width 1133 height 41
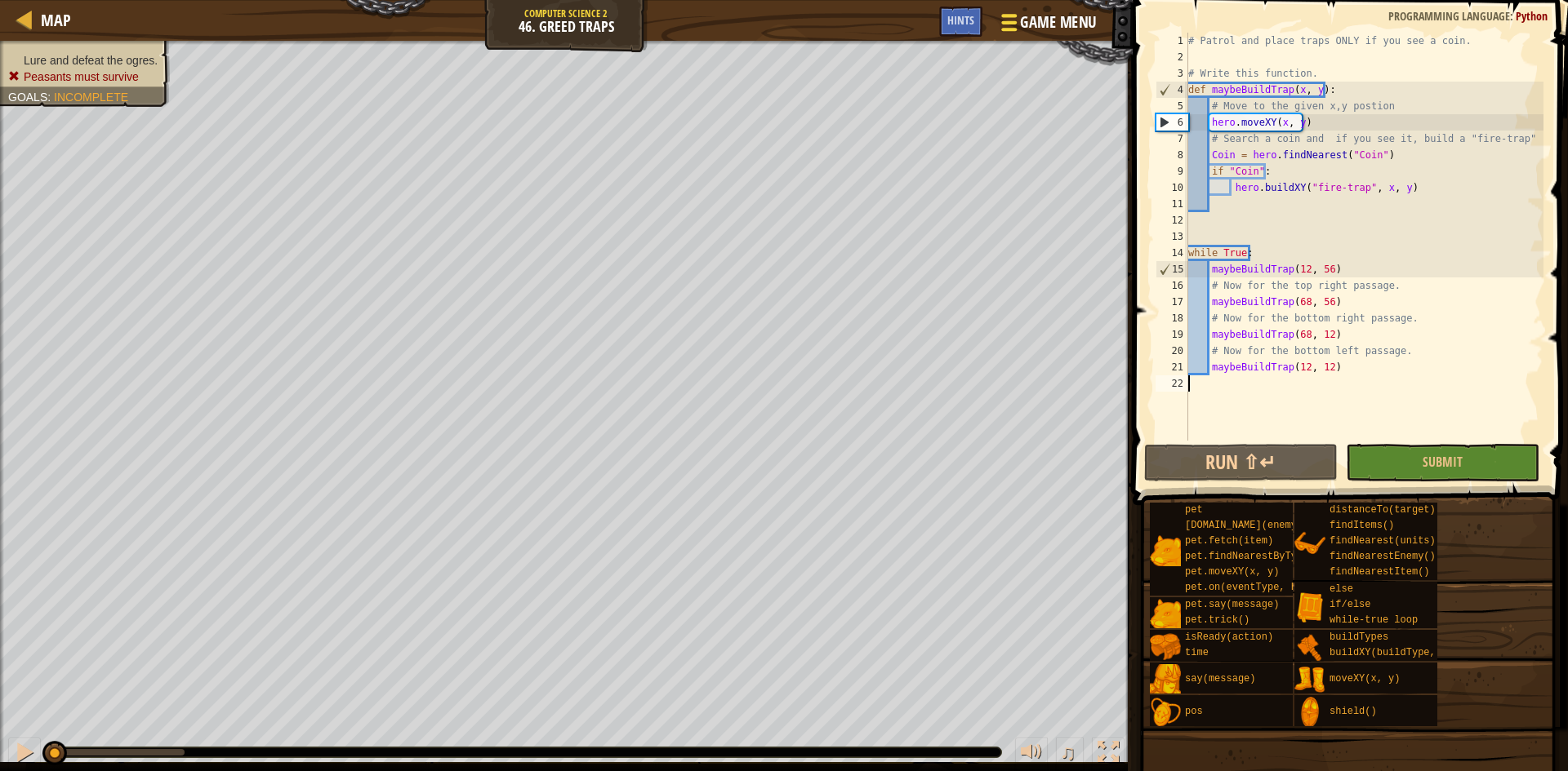
click at [1074, 10] on button "Game Menu" at bounding box center [1047, 25] width 119 height 40
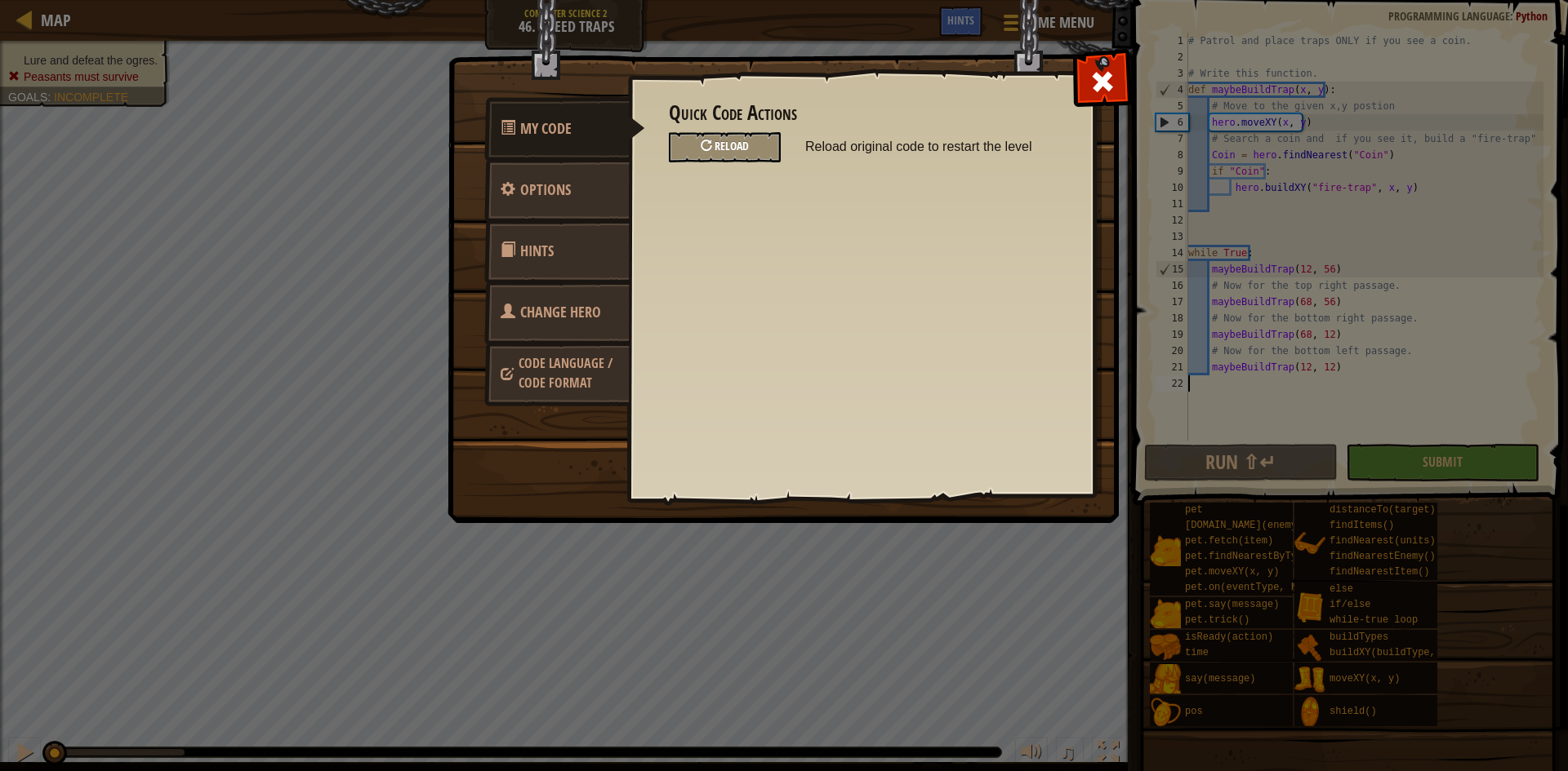
click at [697, 137] on div "Reload" at bounding box center [724, 147] width 112 height 31
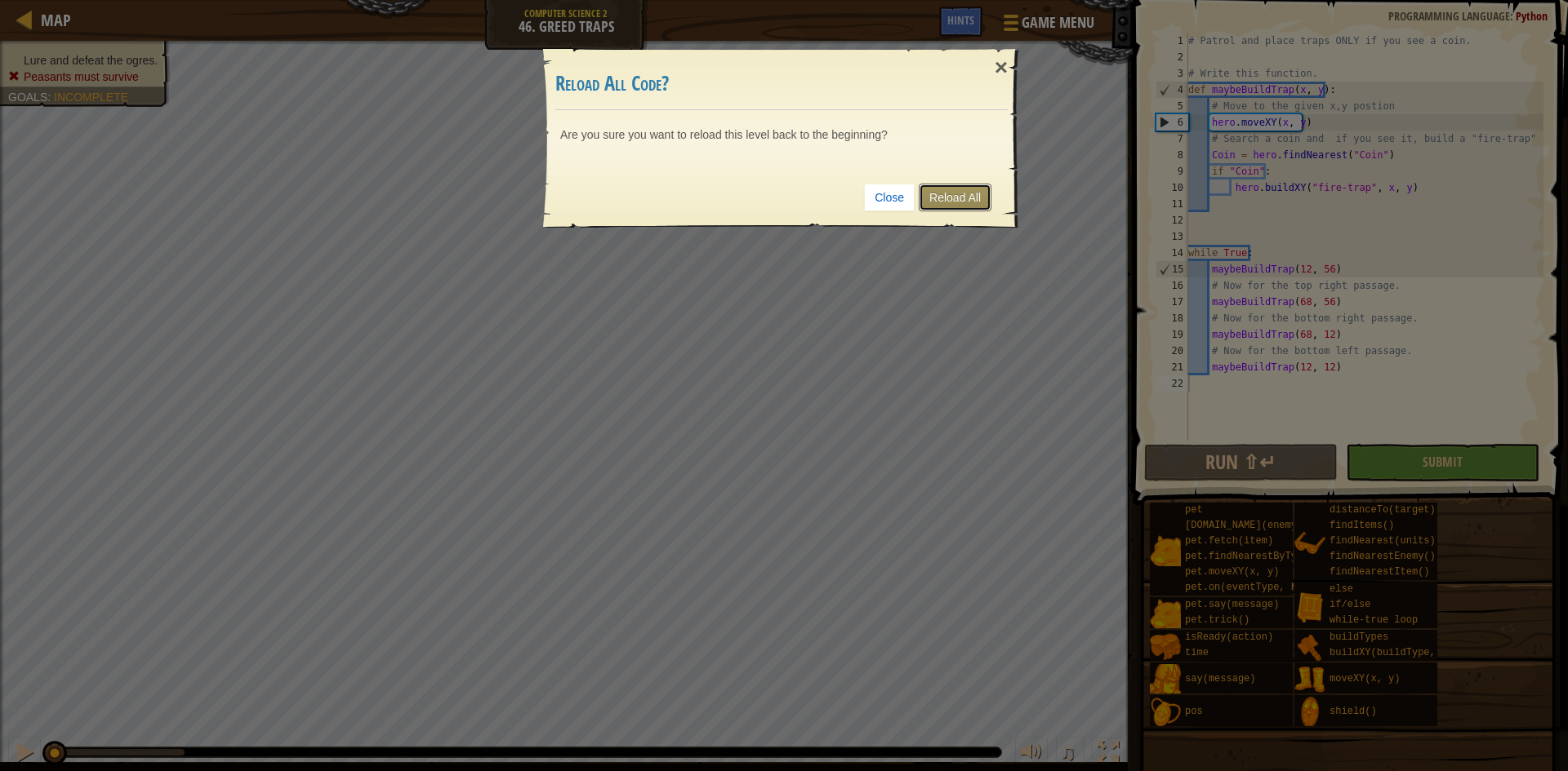
click at [961, 204] on link "Reload All" at bounding box center [955, 197] width 72 height 28
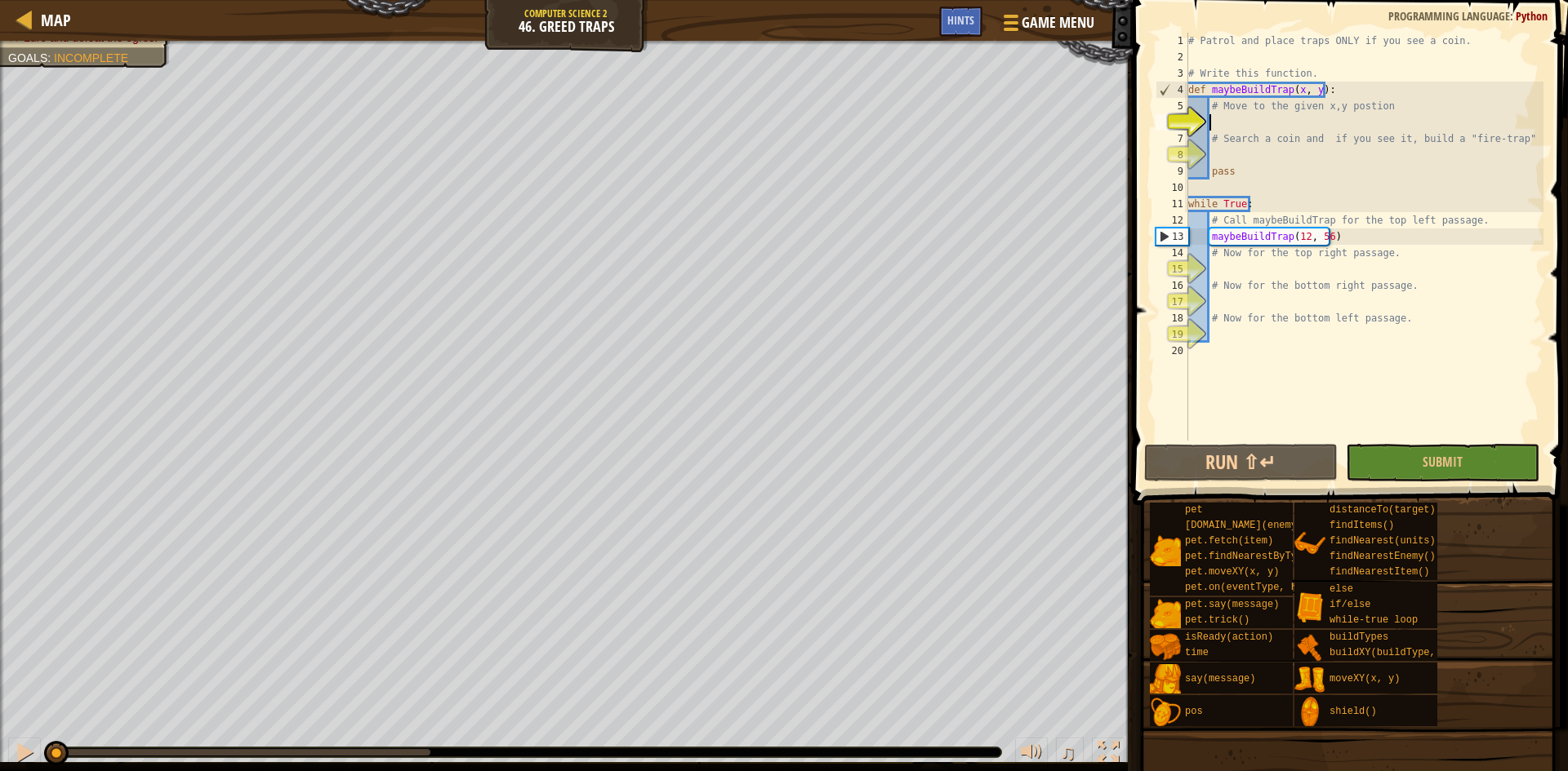
type textarea "n"
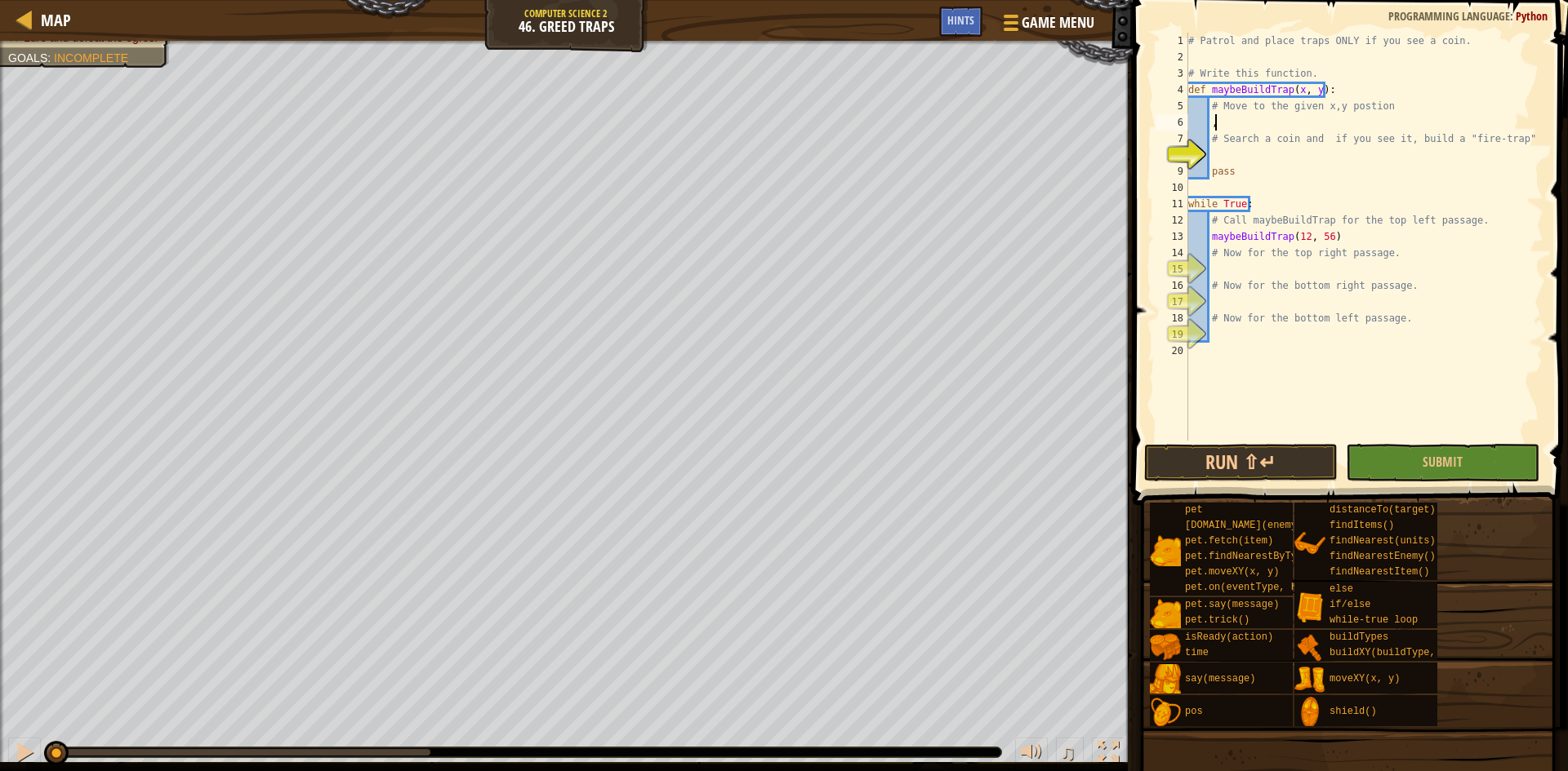
type textarea ","
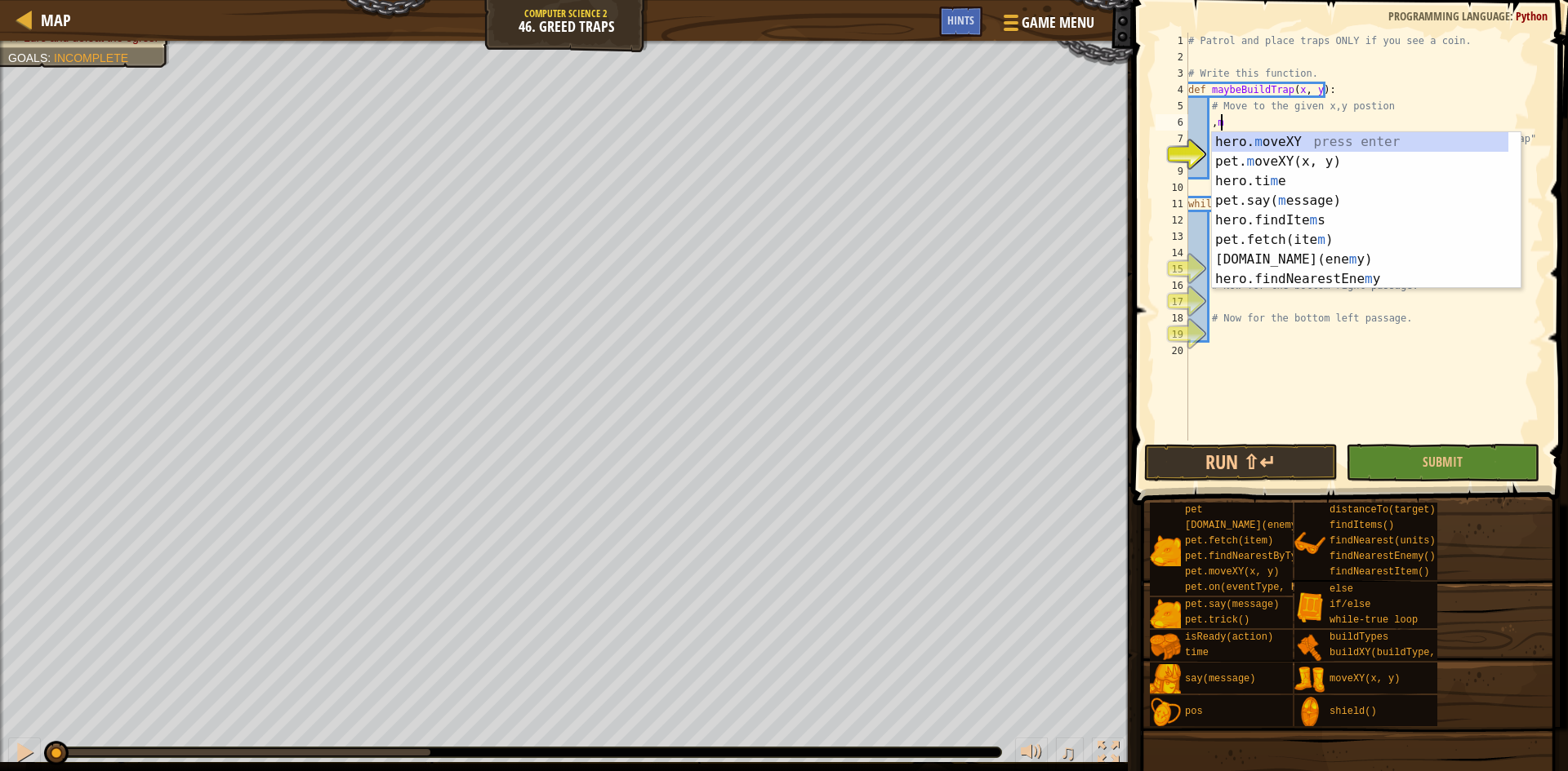
type textarea ","
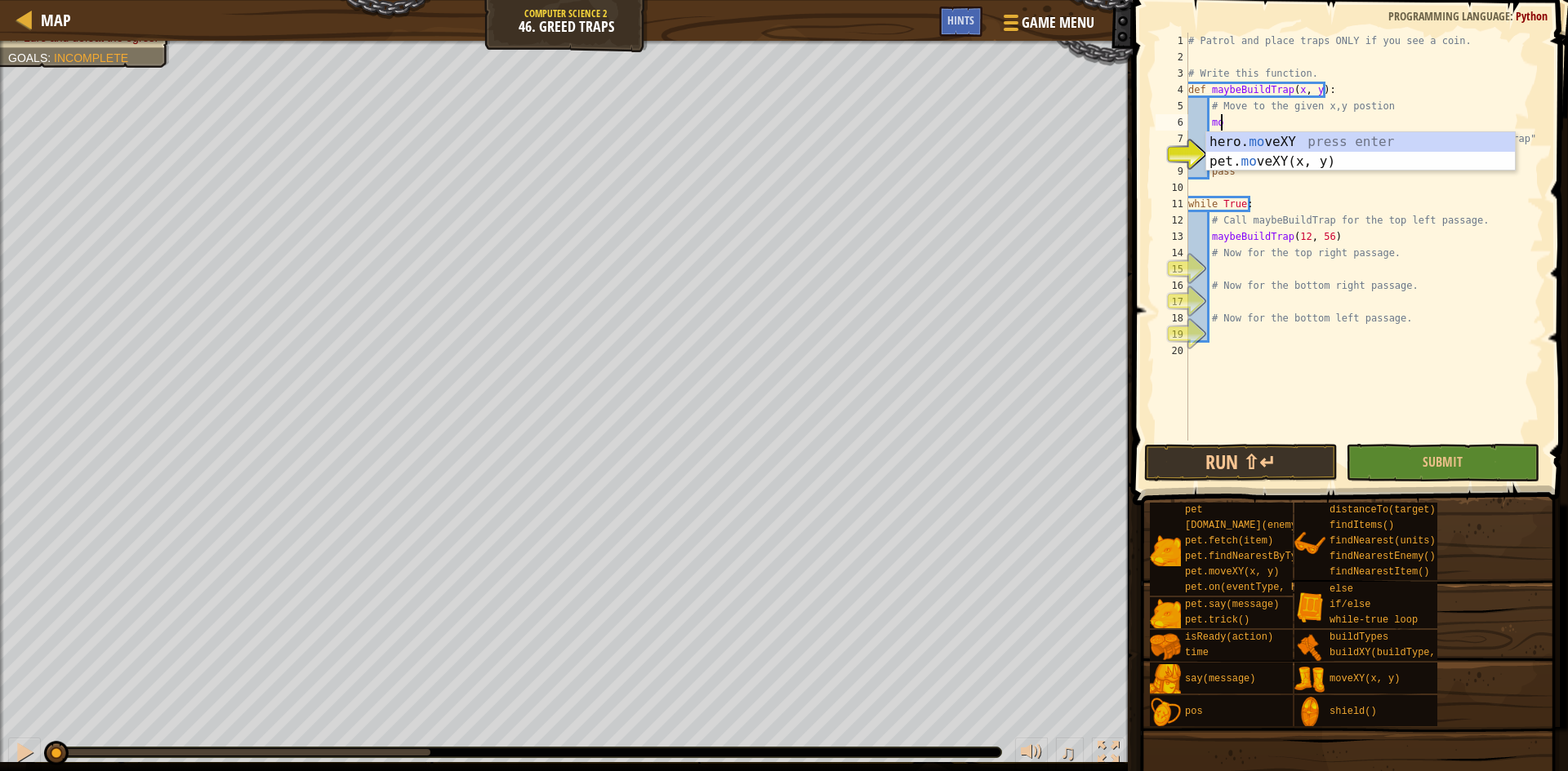
type textarea "hero.moveXY(x, y)"
click at [1383, 149] on div "# Patrol and place traps ONLY if you see a coin. # Write this function. def may…" at bounding box center [1364, 253] width 358 height 441
type textarea "f"
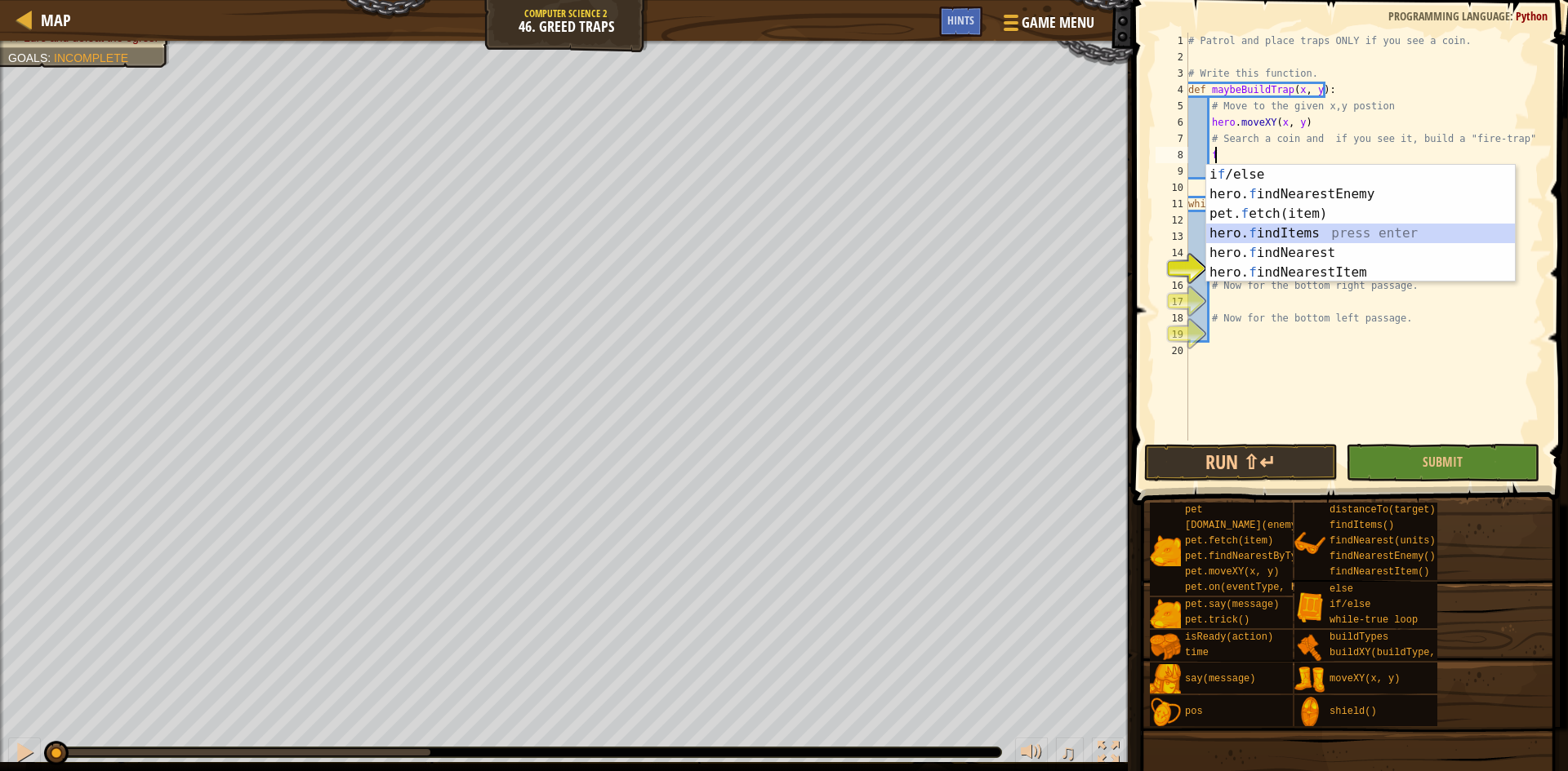
click at [1382, 230] on div "i f /else press enter hero. f indNearestEnemy press enter pet. f etch(item) pre…" at bounding box center [1361, 242] width 308 height 156
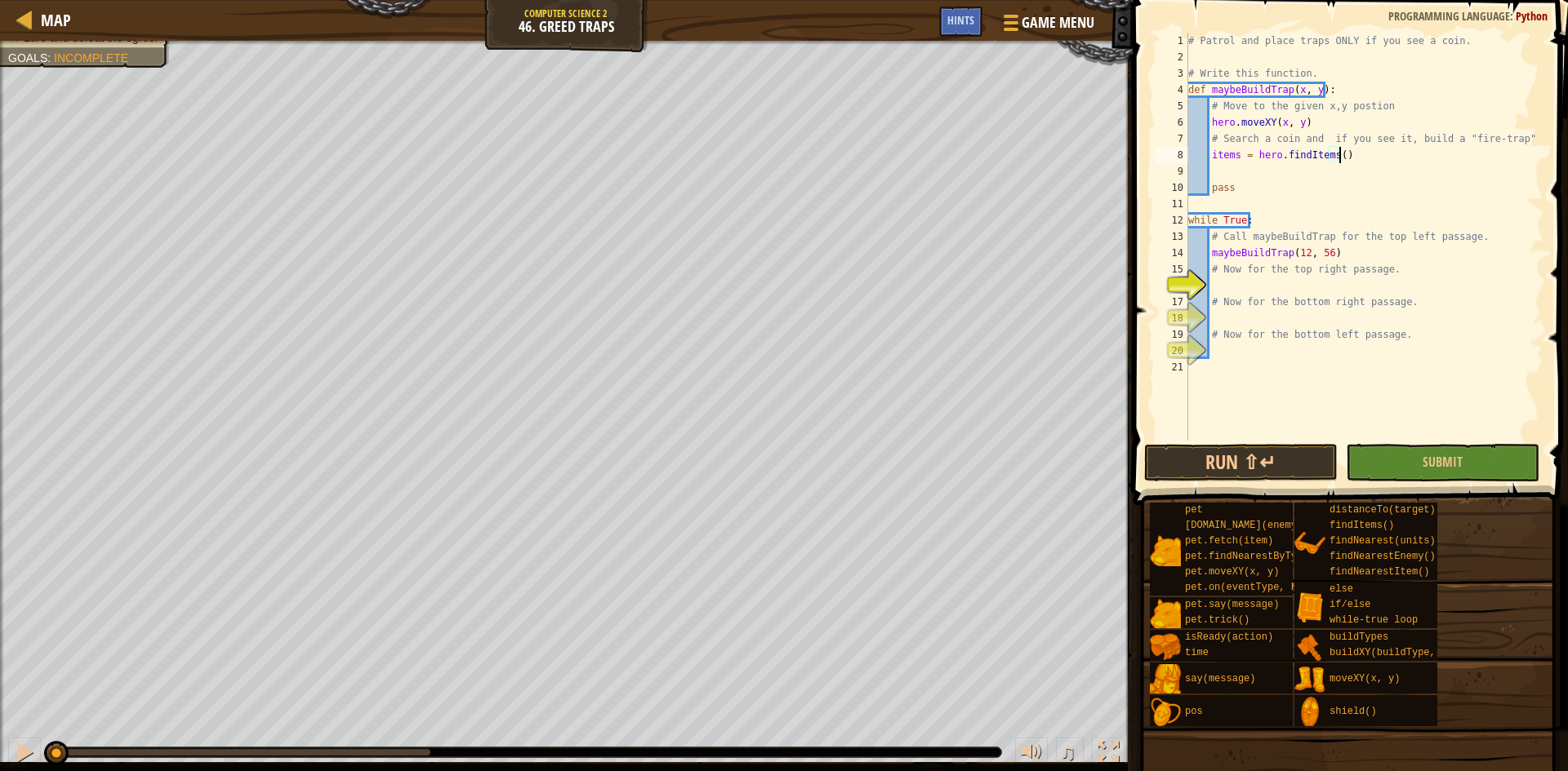
click at [1338, 156] on div "# Patrol and place traps ONLY if you see a coin. # Write this function. def may…" at bounding box center [1364, 253] width 358 height 441
click at [1331, 154] on div "# Patrol and place traps ONLY if you see a coin. # Write this function. def may…" at bounding box center [1364, 253] width 358 height 441
click at [1333, 154] on div "# Patrol and place traps ONLY if you see a coin. # Write this function. def may…" at bounding box center [1364, 253] width 358 height 441
click at [1456, 183] on div "# Patrol and place traps ONLY if you see a coin. # Write this function. def may…" at bounding box center [1364, 253] width 358 height 441
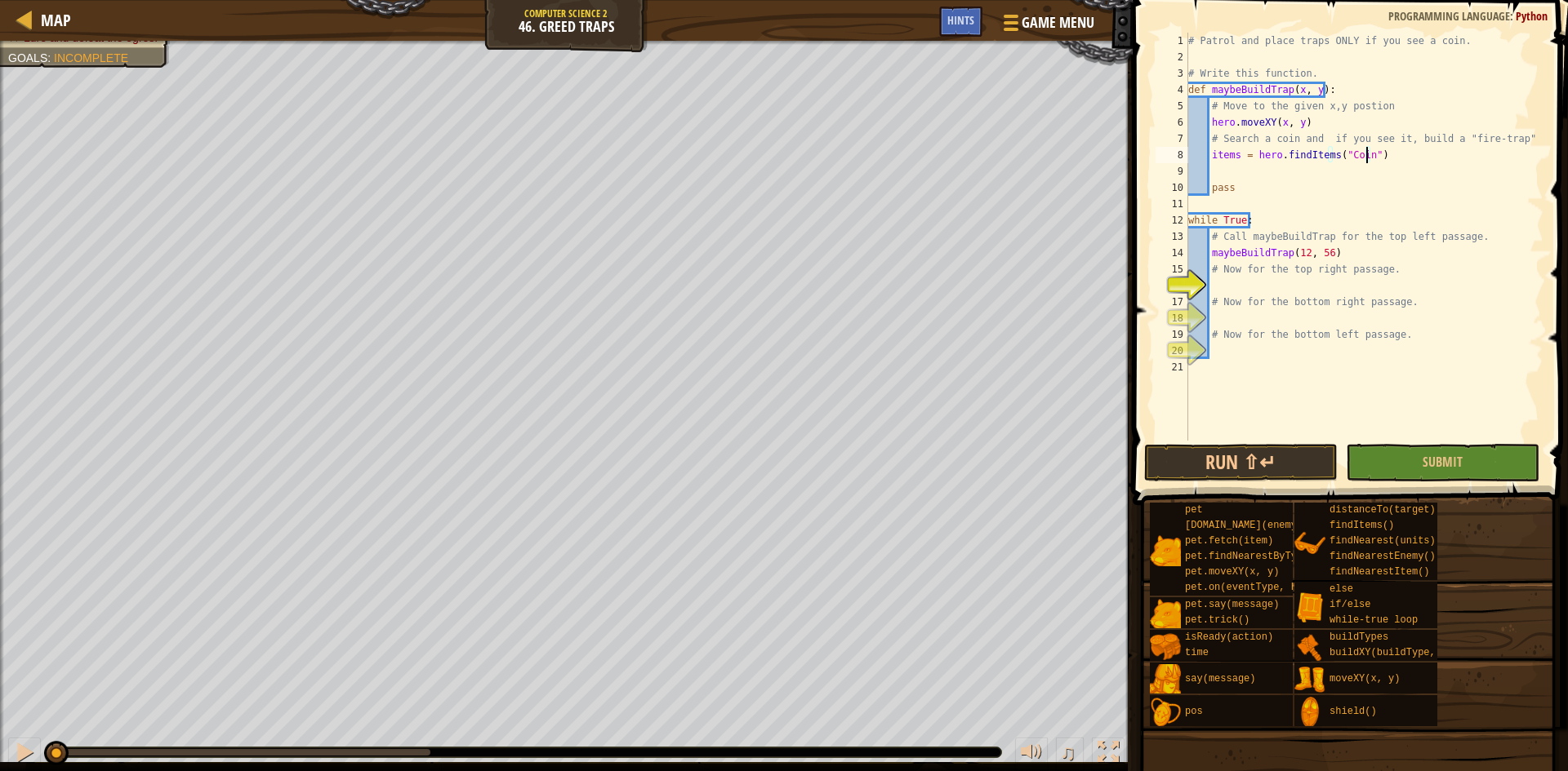
type textarea "pass"
click at [1455, 175] on div "# Patrol and place traps ONLY if you see a coin. # Write this function. def may…" at bounding box center [1364, 253] width 358 height 441
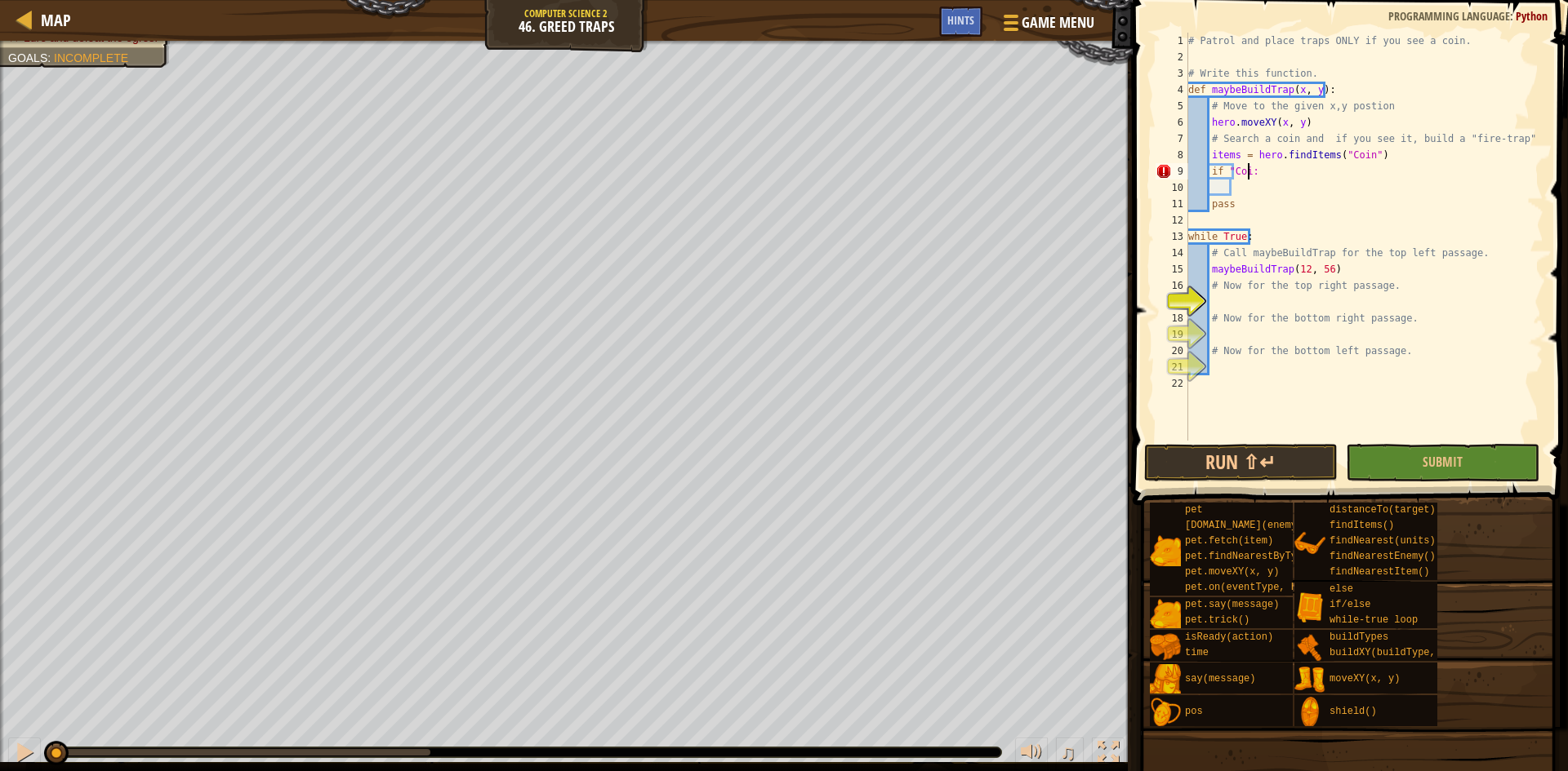
scroll to position [7, 5]
type textarea "if "Coin":"
click at [1327, 180] on div "# Patrol and place traps ONLY if you see a coin. # Write this function. def may…" at bounding box center [1364, 253] width 358 height 441
type textarea "v"
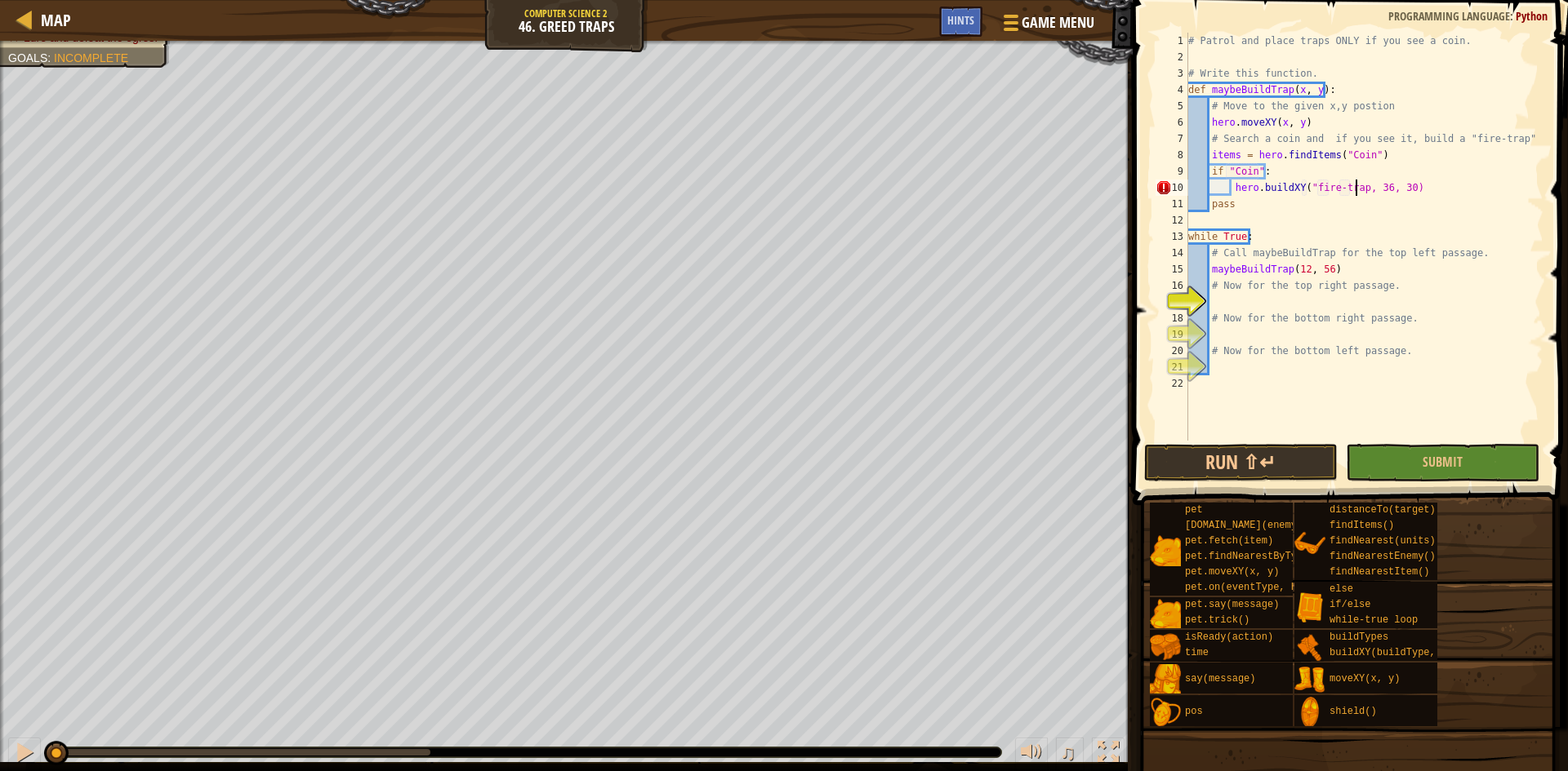
scroll to position [7, 14]
click at [1383, 189] on div "# Patrol and place traps ONLY if you see a coin. # Write this function. def may…" at bounding box center [1364, 253] width 358 height 441
click at [1400, 187] on div "# Patrol and place traps ONLY if you see a coin. # Write this function. def may…" at bounding box center [1364, 253] width 358 height 441
type textarea "hero.buildXY("fire-trap", x, y)"
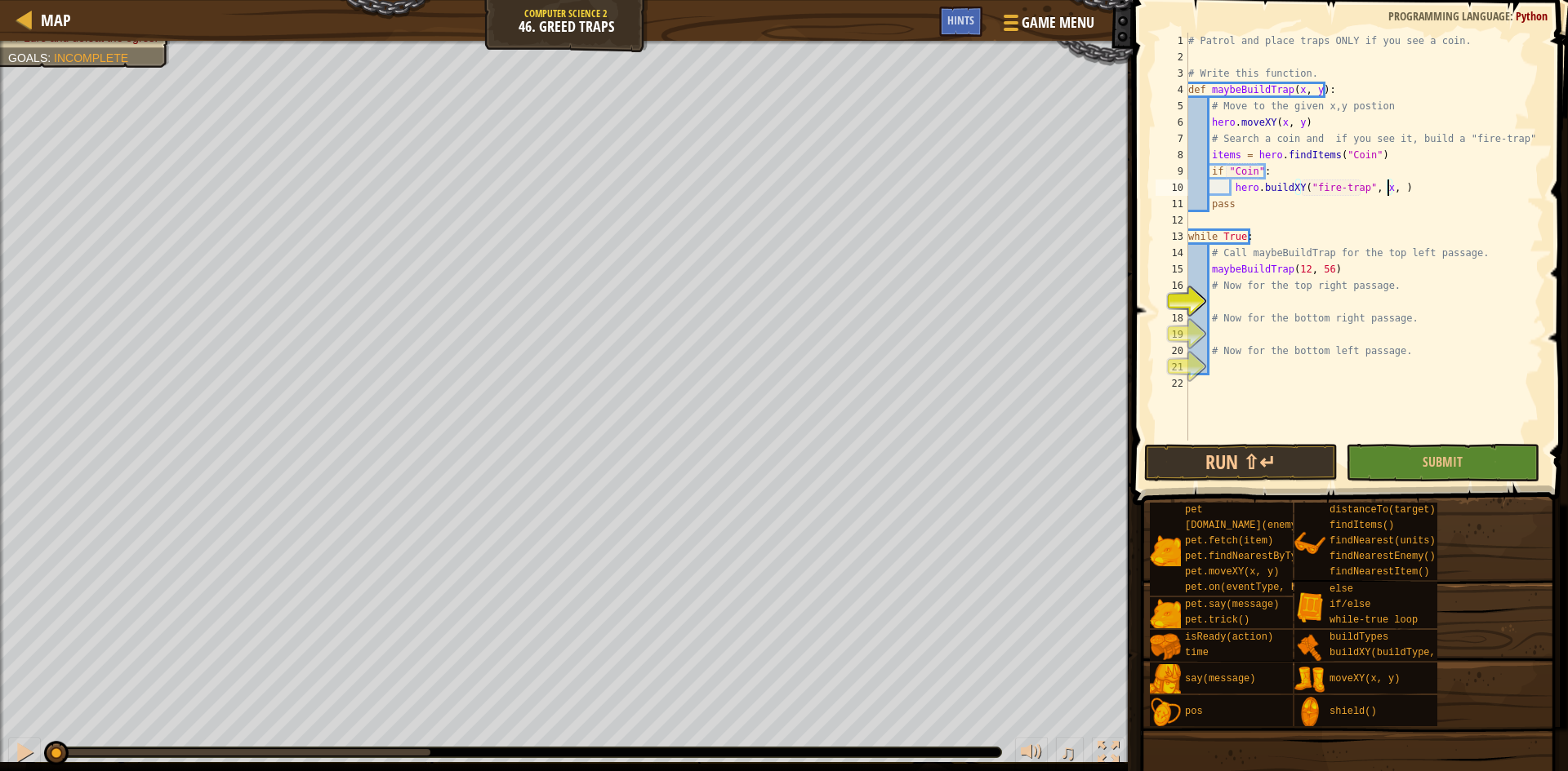
scroll to position [7, 17]
click at [1331, 295] on div "# Patrol and place traps ONLY if you see a coin. # Write this function. def may…" at bounding box center [1364, 253] width 358 height 441
type textarea "maybeBuildTrap(68, 56)"
click at [1316, 319] on div "# Patrol and place traps ONLY if you see a coin. # Write this function. def may…" at bounding box center [1364, 253] width 358 height 441
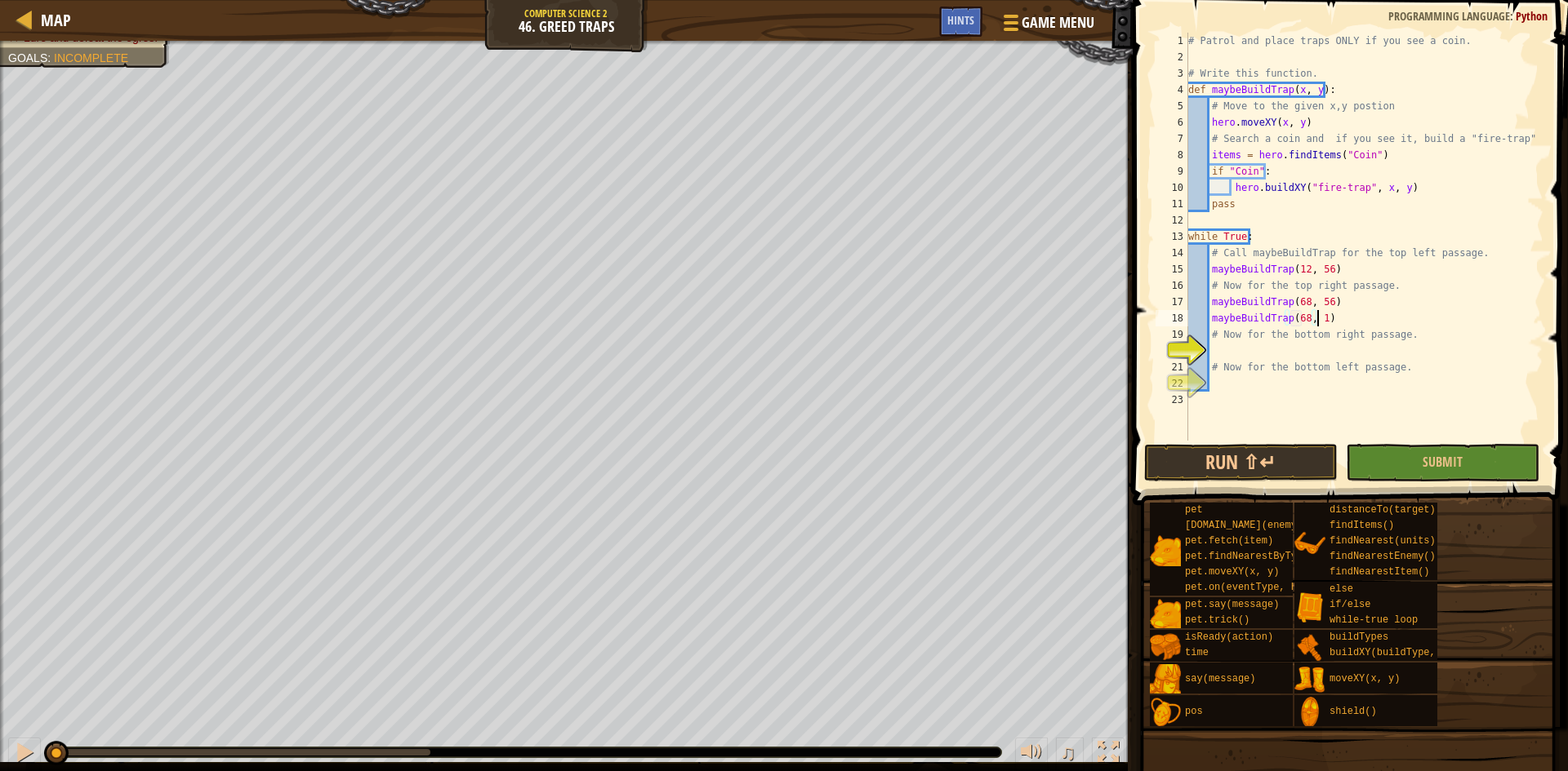
scroll to position [7, 10]
type textarea "maybeBuildTrap(68, 12)"
click at [1348, 320] on div "# Patrol and place traps ONLY if you see a coin. # Write this function. def may…" at bounding box center [1364, 253] width 358 height 441
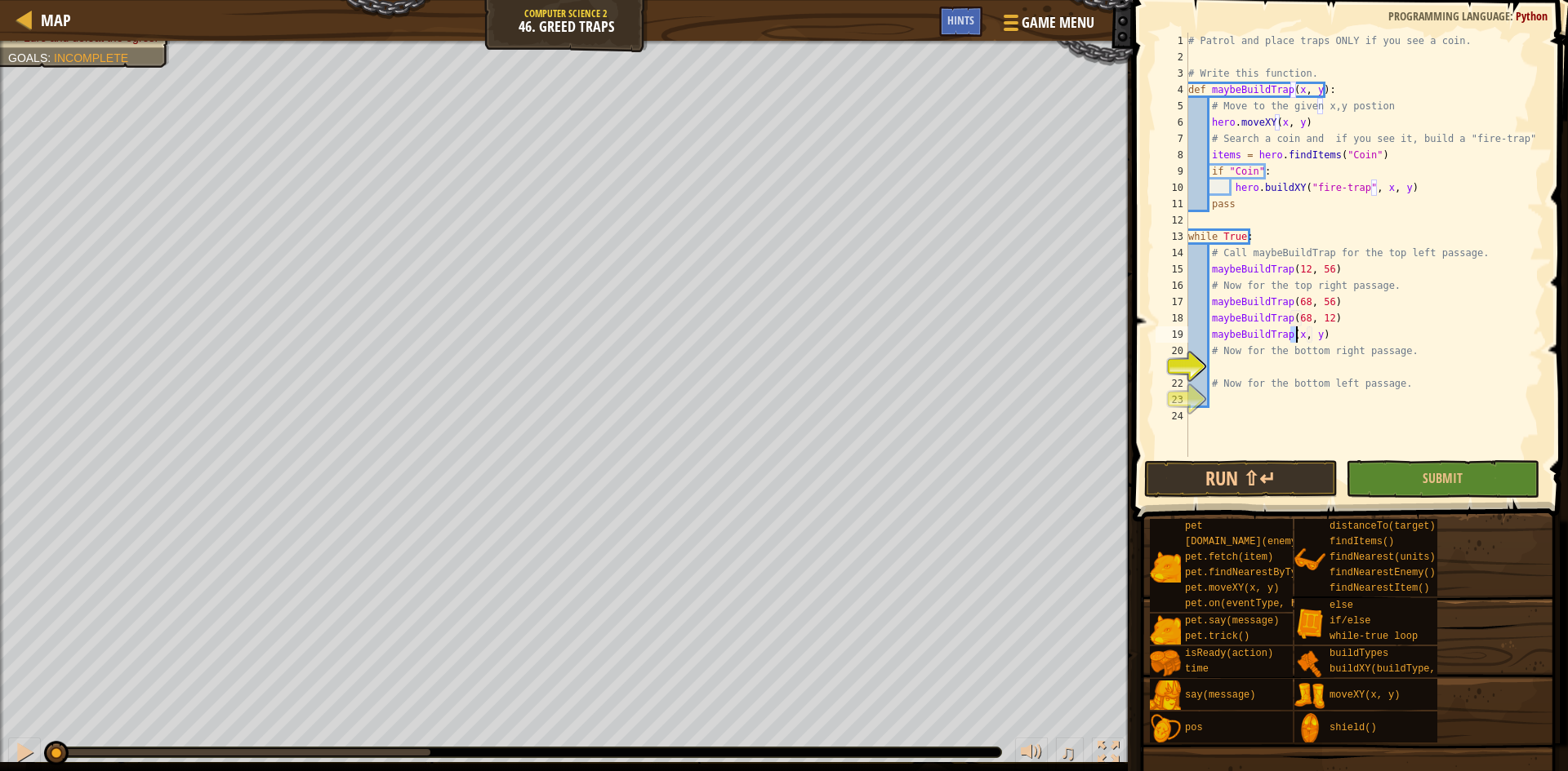
scroll to position [7, 9]
click at [1321, 332] on div "# Patrol and place traps ONLY if you see a coin. # Write this function. def may…" at bounding box center [1364, 261] width 358 height 457
click at [1318, 333] on div "# Patrol and place traps ONLY if you see a coin. # Write this function. def may…" at bounding box center [1364, 261] width 358 height 457
click at [1271, 471] on button "Run ⇧↵" at bounding box center [1241, 479] width 194 height 38
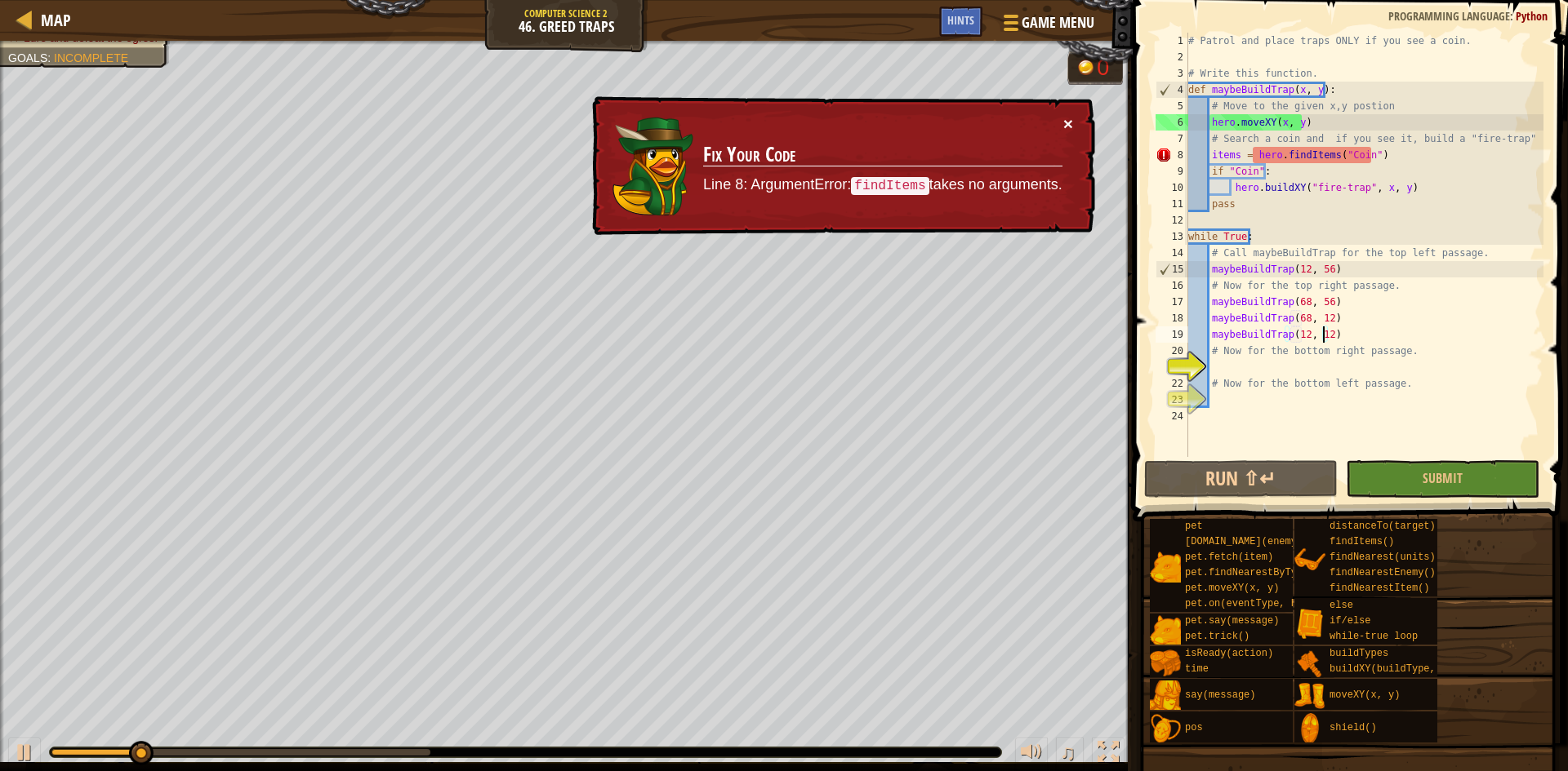
click at [1066, 121] on button "×" at bounding box center [1068, 123] width 10 height 18
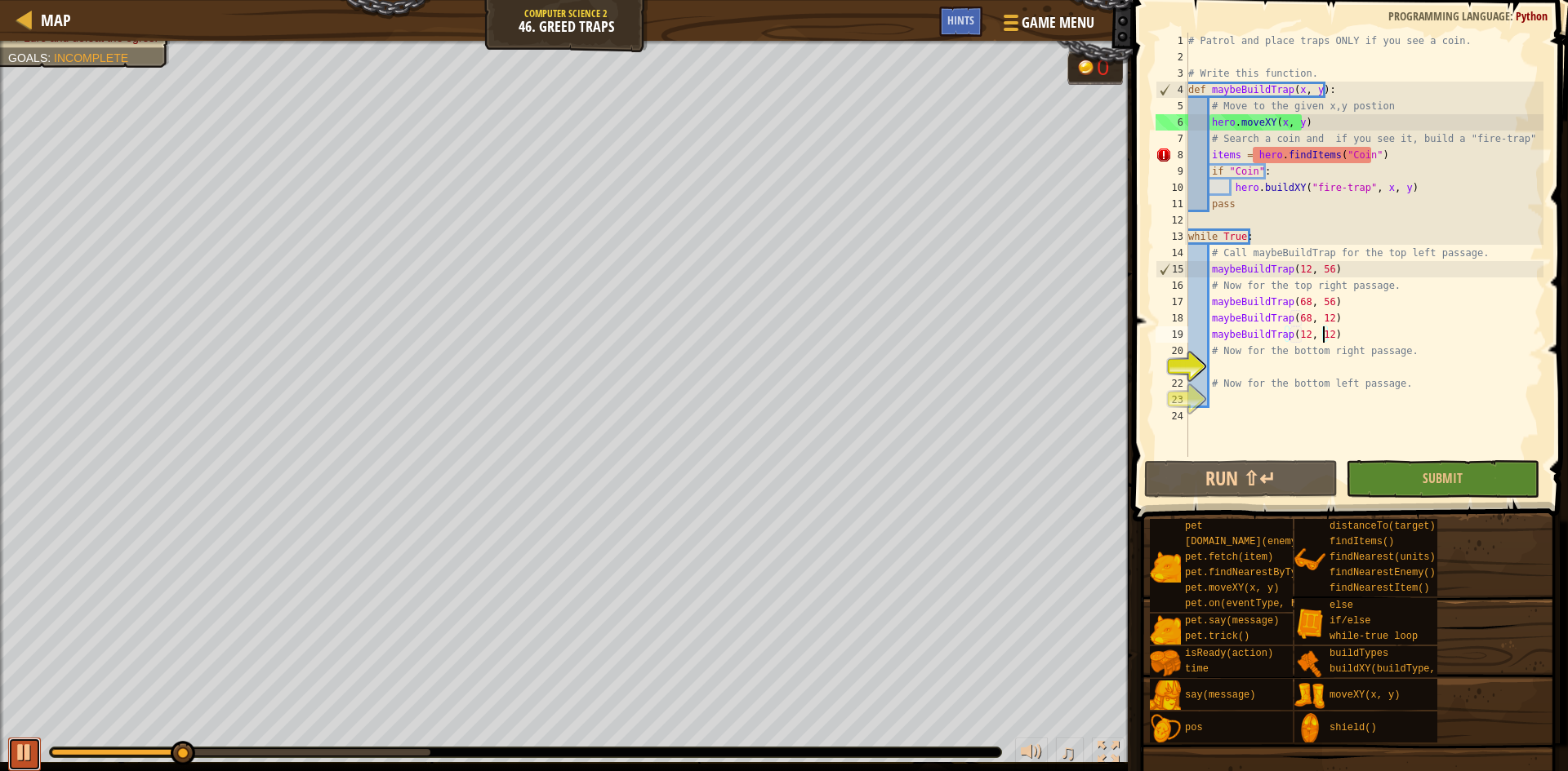
click at [24, 751] on div at bounding box center [24, 752] width 21 height 21
drag, startPoint x: 1386, startPoint y: 155, endPoint x: 1214, endPoint y: 153, distance: 172.0
click at [1214, 153] on div "# Patrol and place traps ONLY if you see a coin. # Write this function. def may…" at bounding box center [1364, 261] width 358 height 457
type textarea "i"
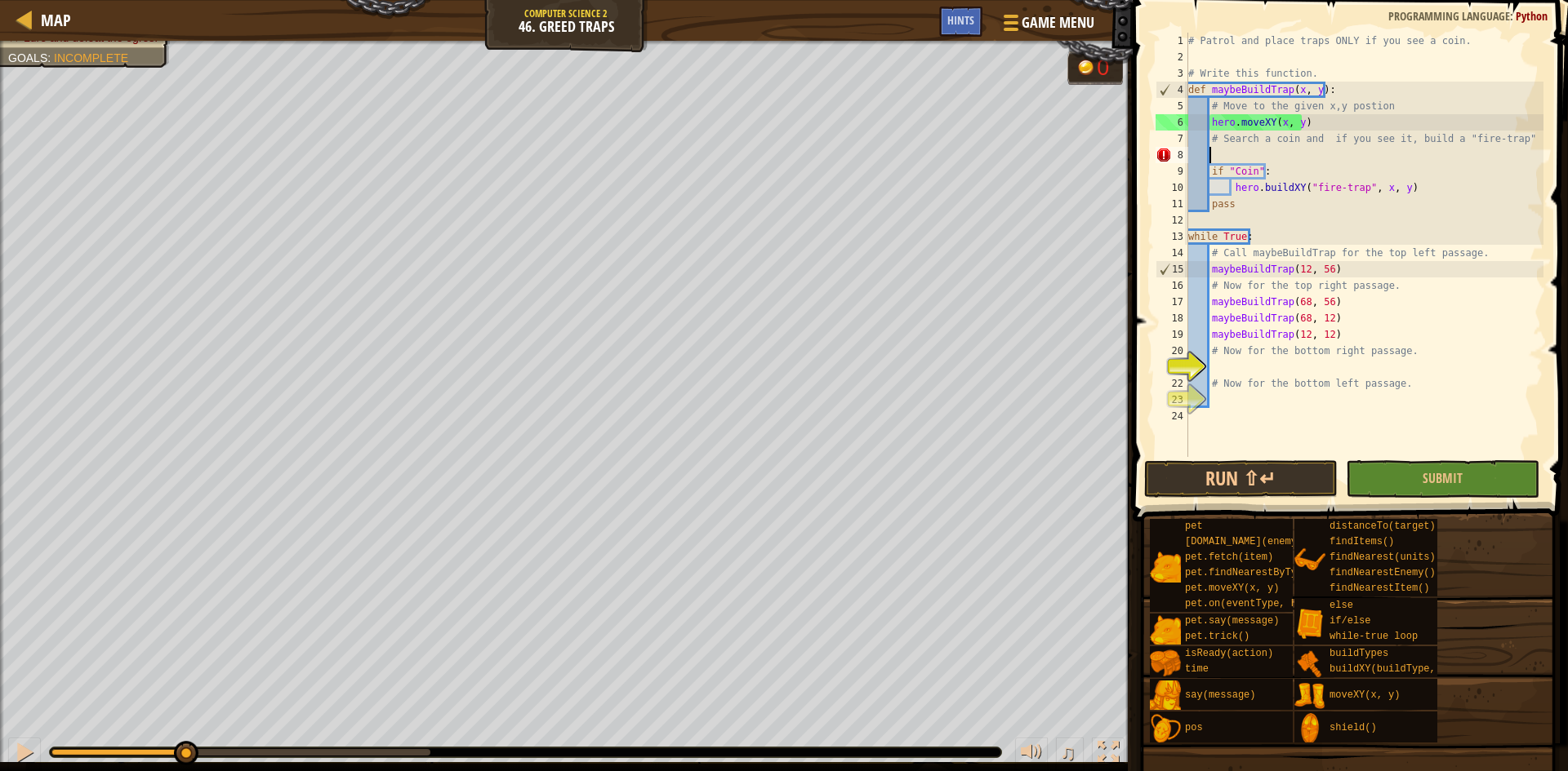
scroll to position [7, 1]
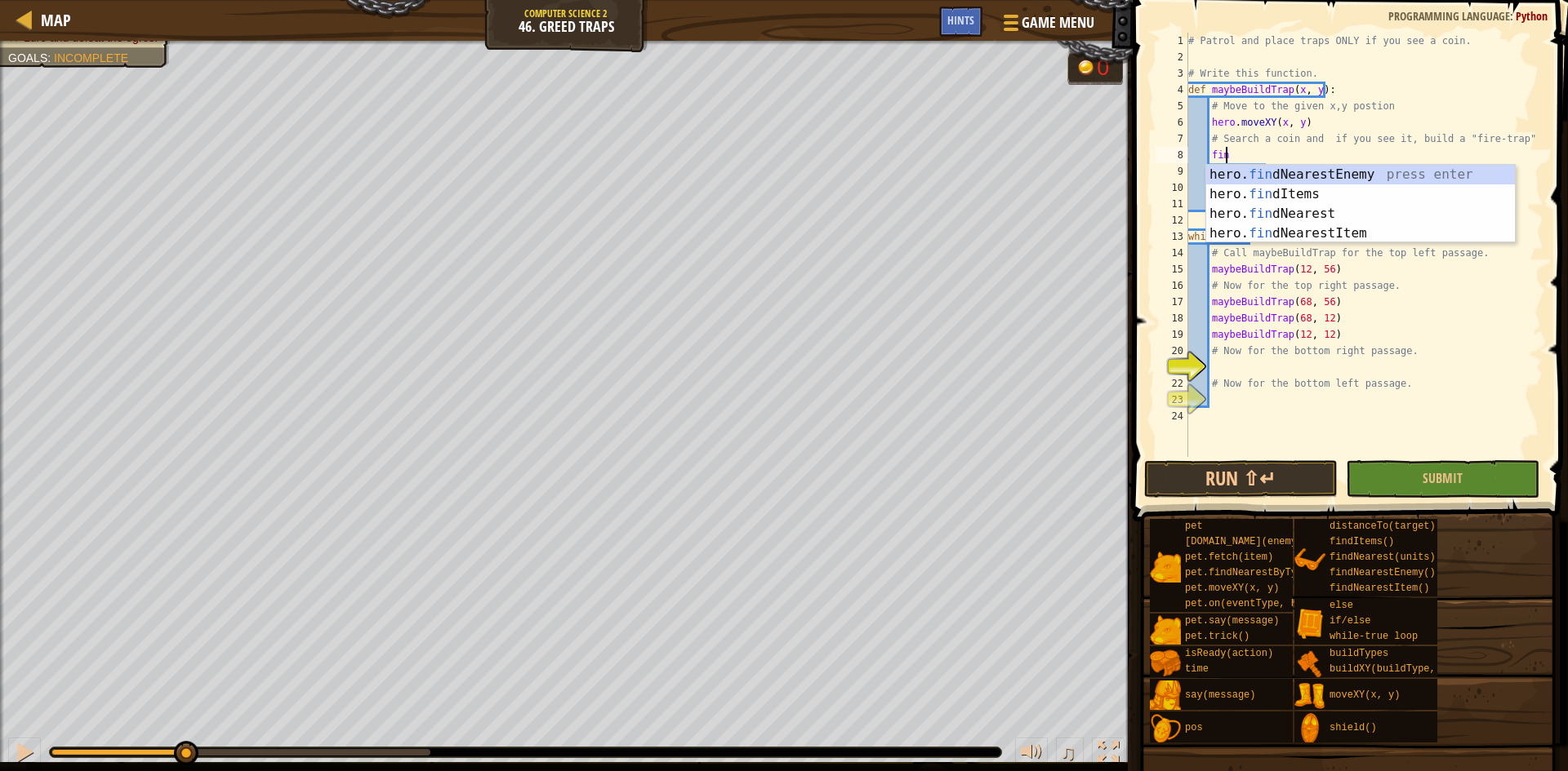
type textarea "find"
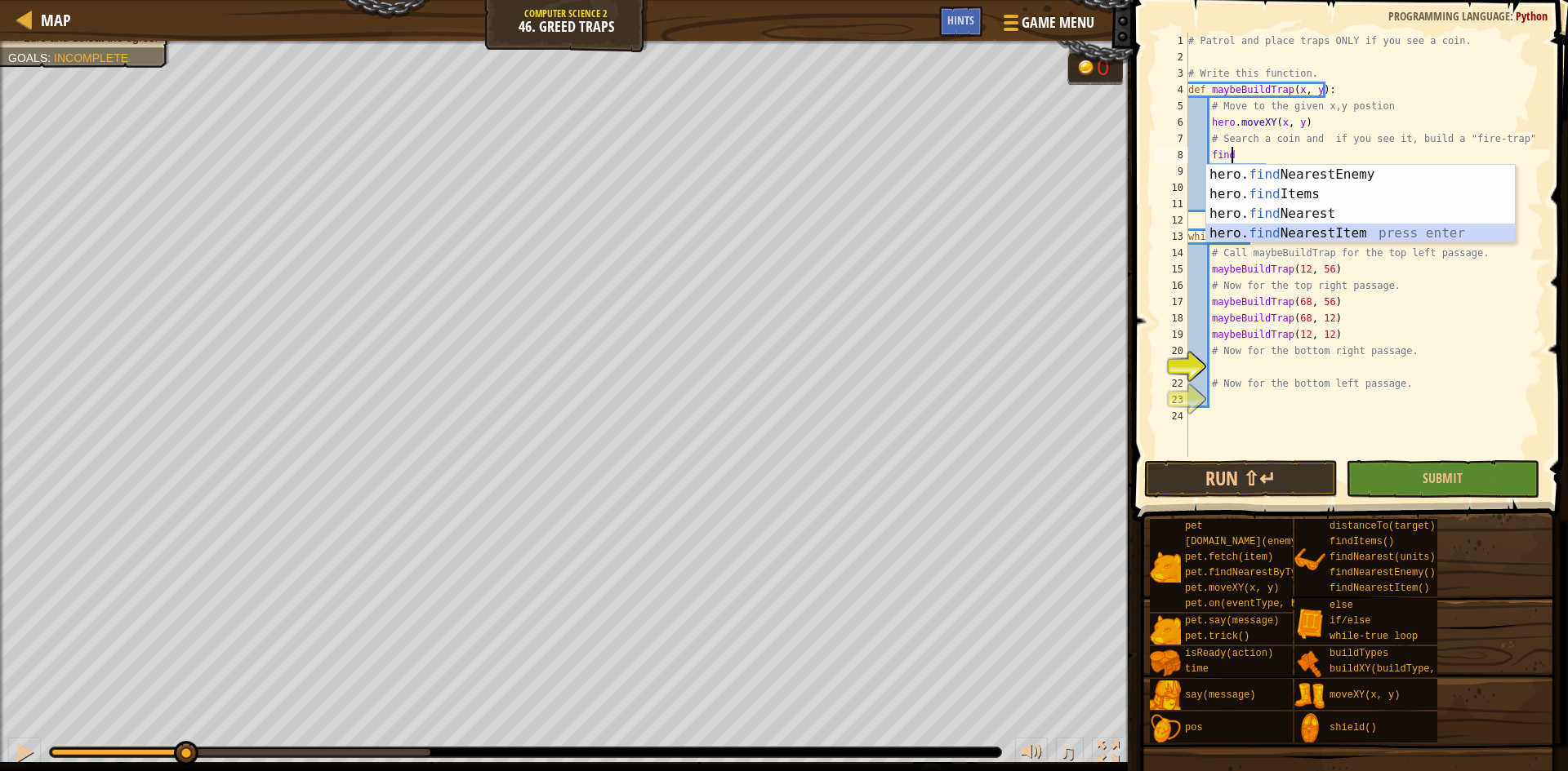
click at [1279, 236] on div "hero. find NearestEnemy press enter hero. find Items press enter hero. find Nea…" at bounding box center [1361, 223] width 308 height 118
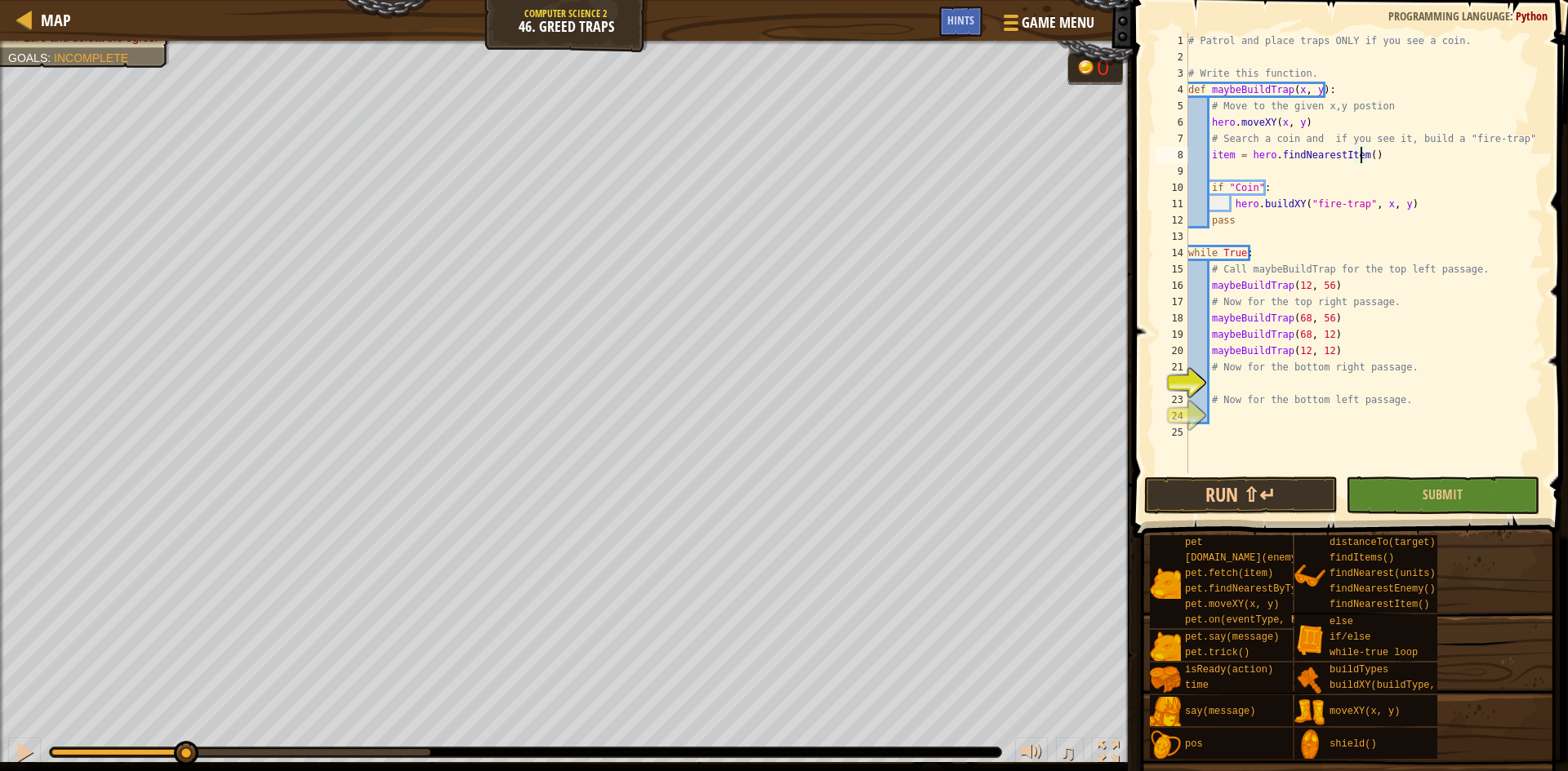
click at [1361, 153] on div "# Patrol and place traps ONLY if you see a coin. # Write this function. def may…" at bounding box center [1364, 269] width 358 height 474
click at [1297, 504] on button "Run ⇧↵" at bounding box center [1241, 495] width 194 height 38
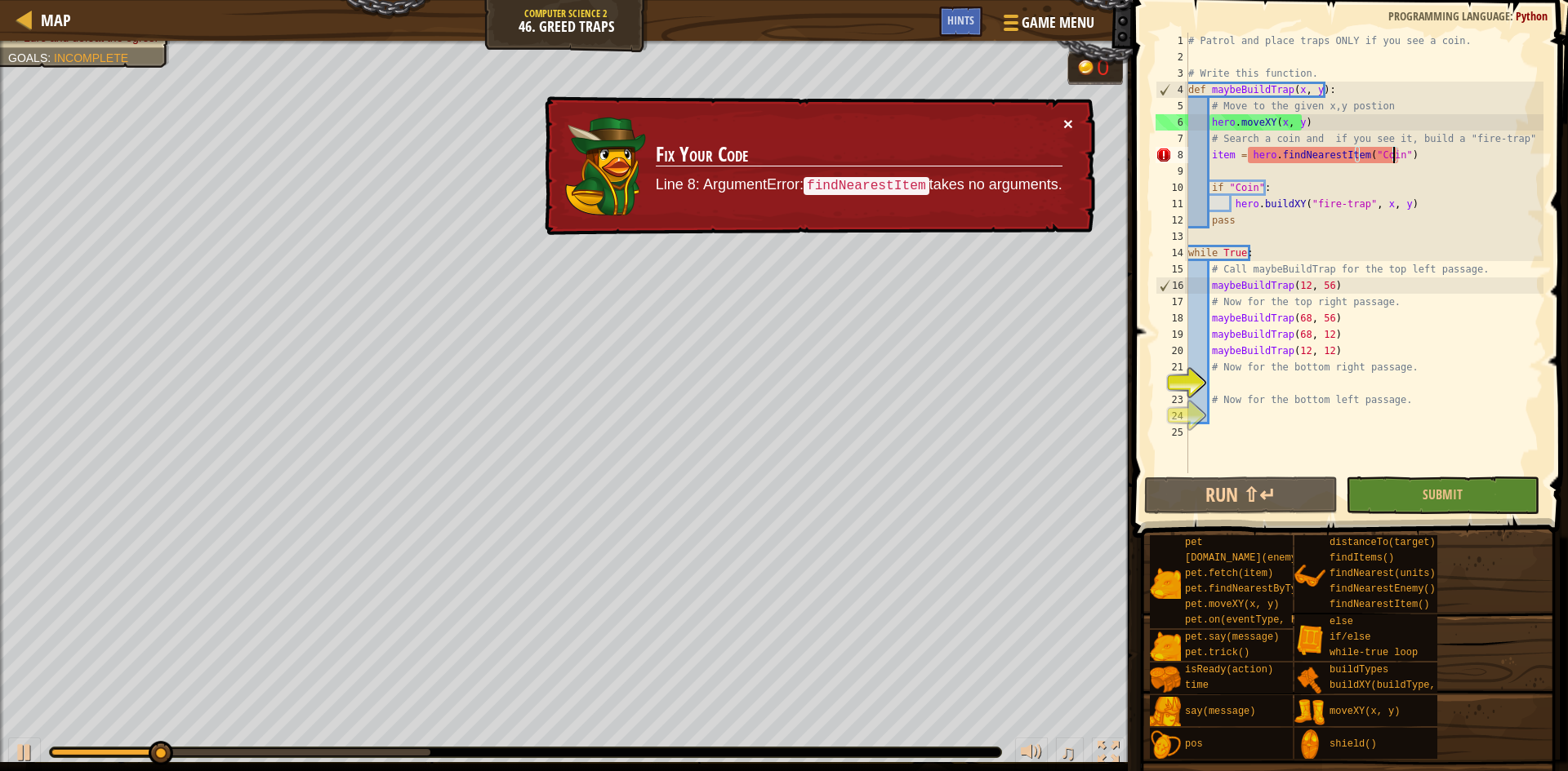
click at [1064, 118] on button "×" at bounding box center [1068, 123] width 10 height 18
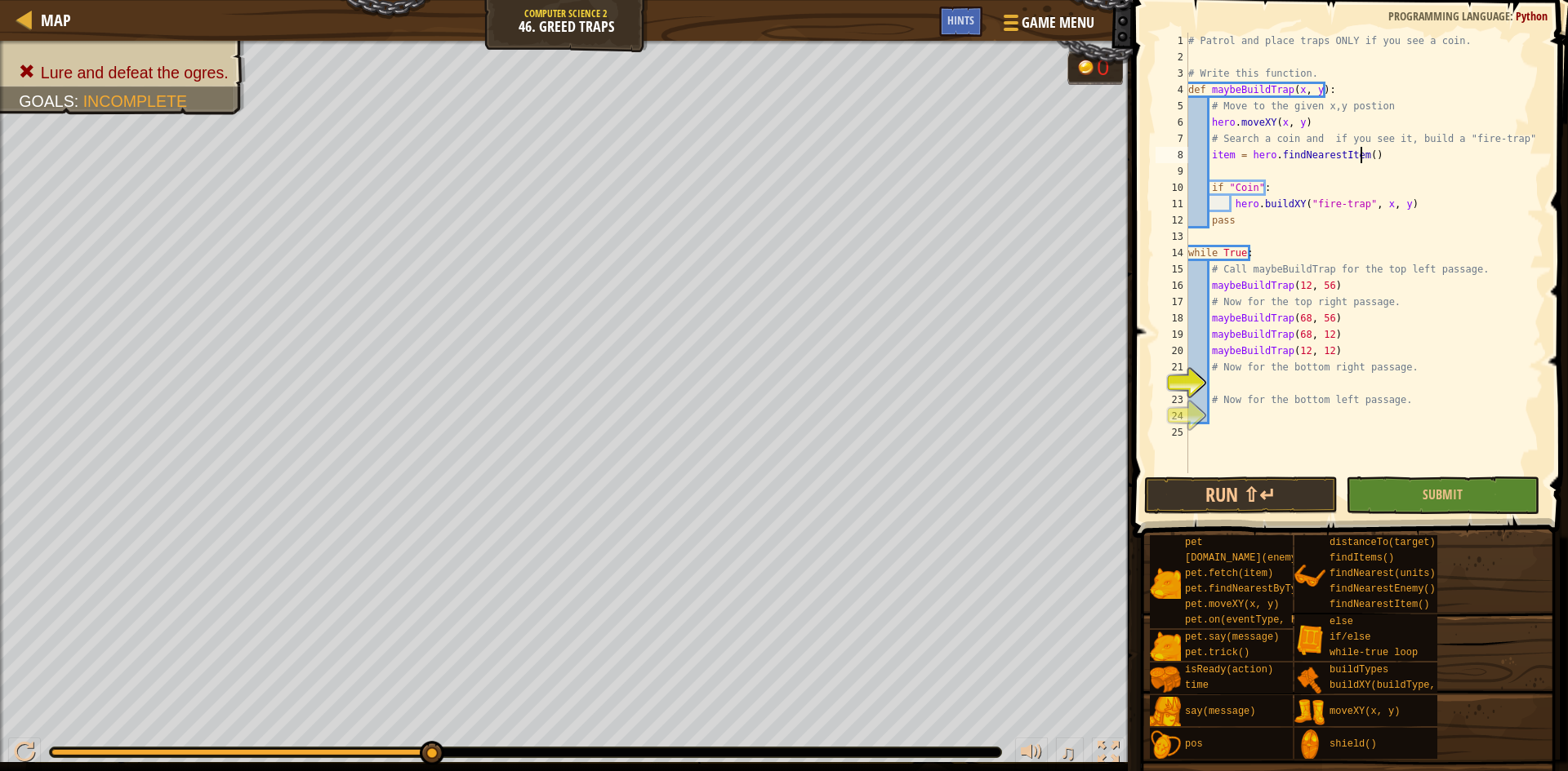
scroll to position [7, 14]
click at [1234, 154] on div "# Patrol and place traps ONLY if you see a coin. # Write this function. def may…" at bounding box center [1364, 269] width 358 height 474
click at [1211, 152] on div "# Patrol and place traps ONLY if you see a coin. # Write this function. def may…" at bounding box center [1364, 269] width 358 height 474
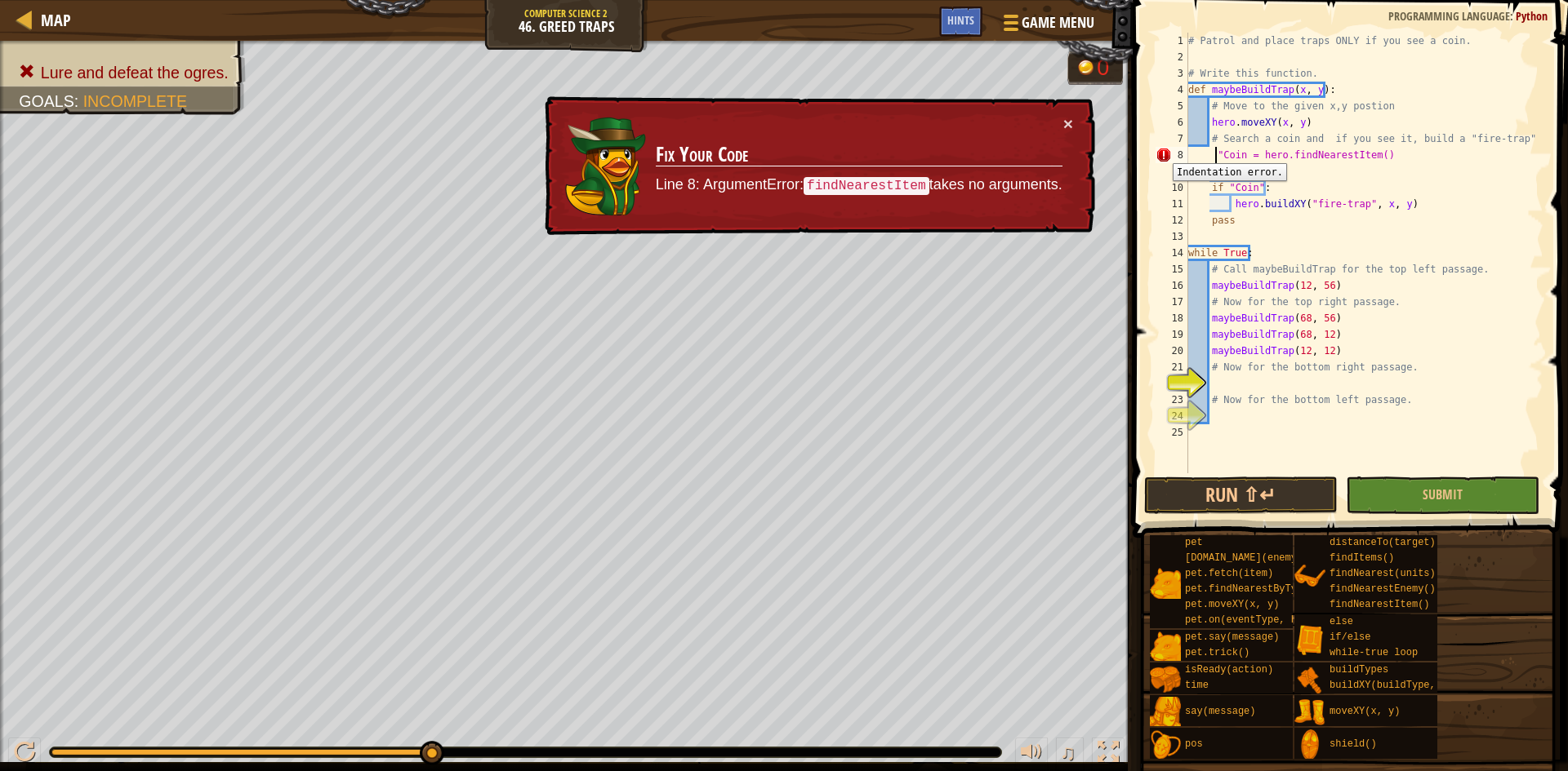
type textarea ""Coin = hero.findNearestItem()"
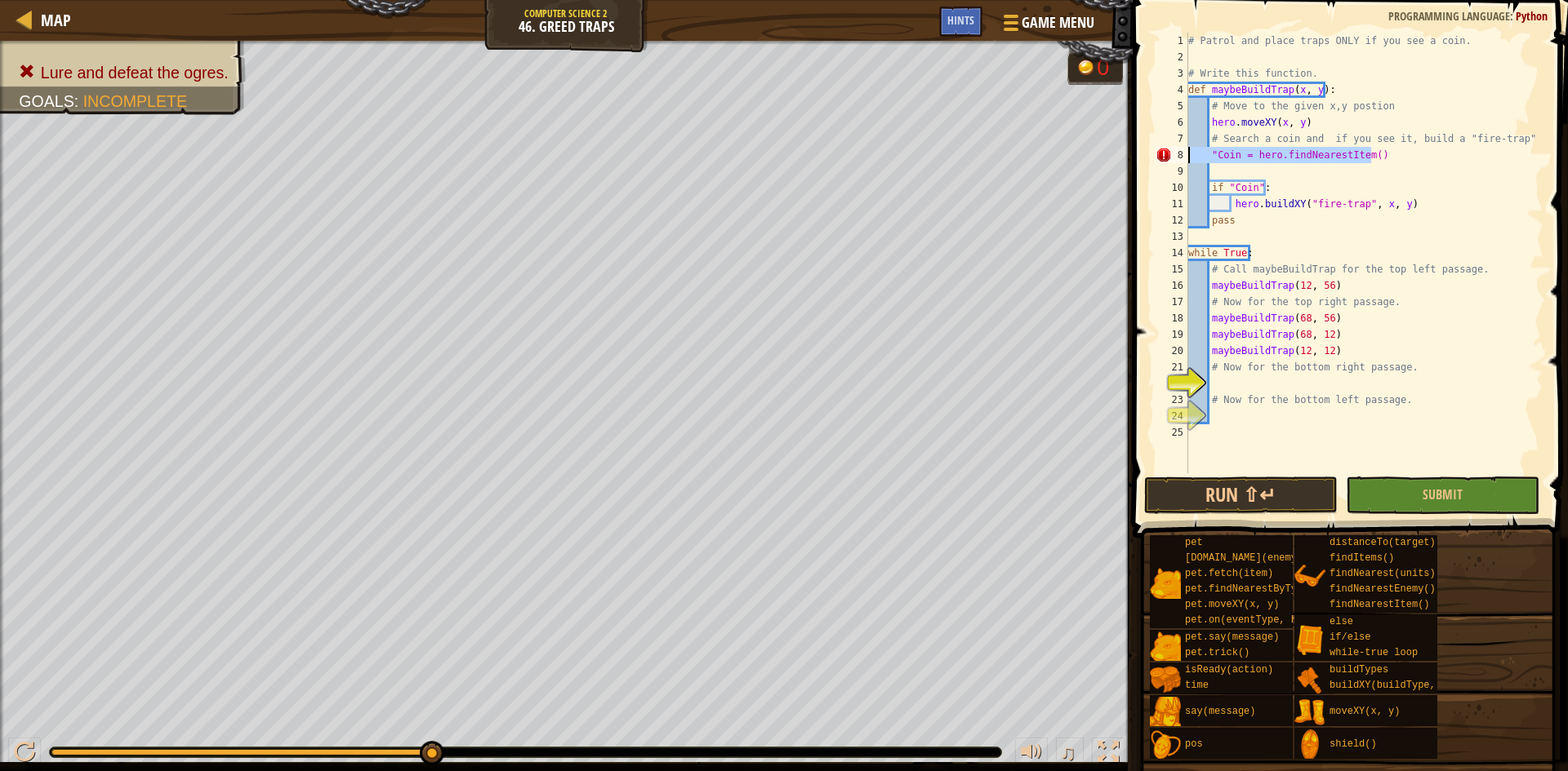
drag, startPoint x: 1380, startPoint y: 157, endPoint x: 1191, endPoint y: 155, distance: 189.0
click at [1191, 155] on div "# Patrol and place traps ONLY if you see a coin. # Write this function. def may…" at bounding box center [1364, 269] width 358 height 474
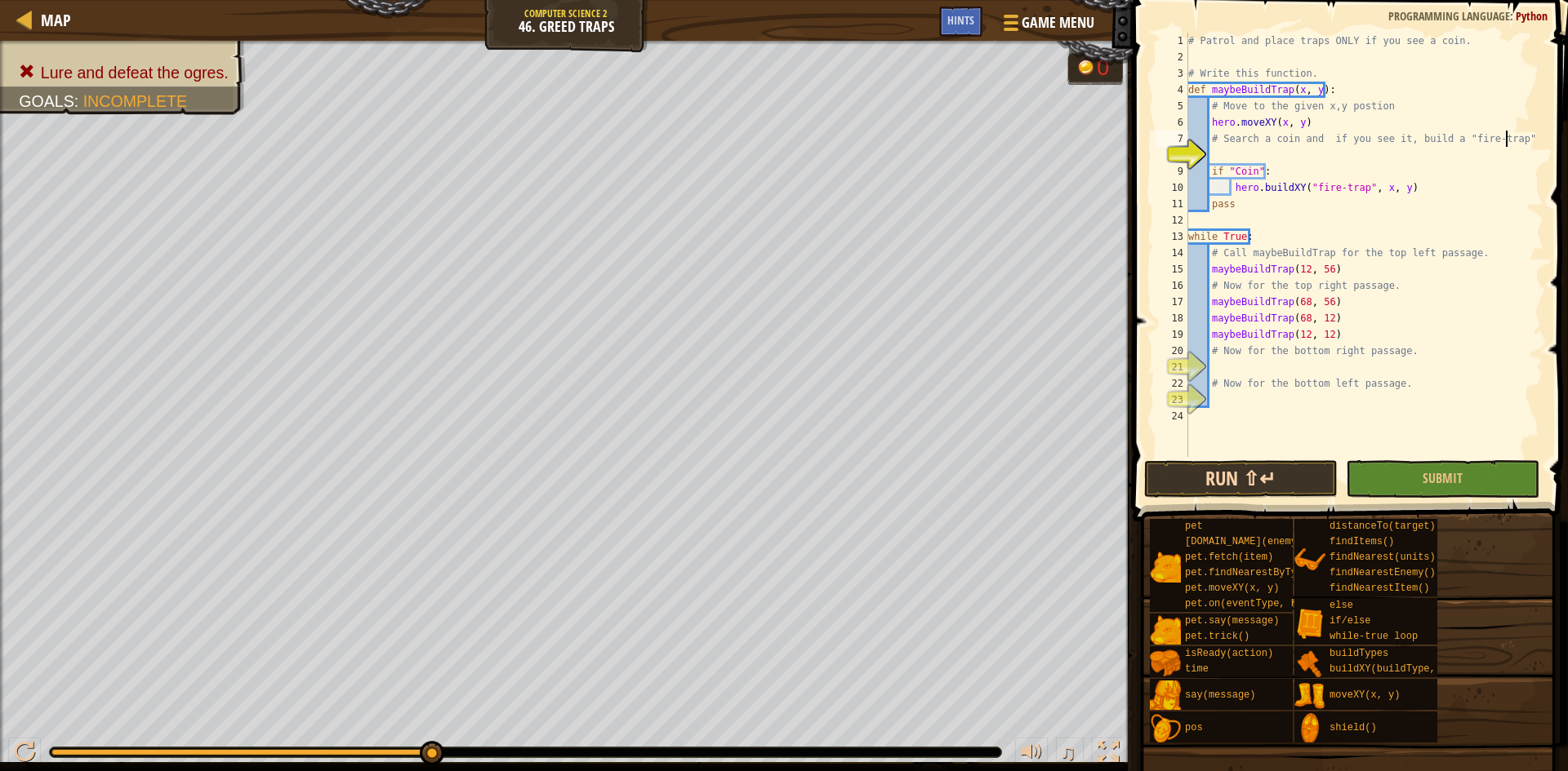
type textarea "# Search a coin and if you see it, build a "fire-trap""
click at [1241, 468] on button "Run ⇧↵" at bounding box center [1241, 479] width 194 height 38
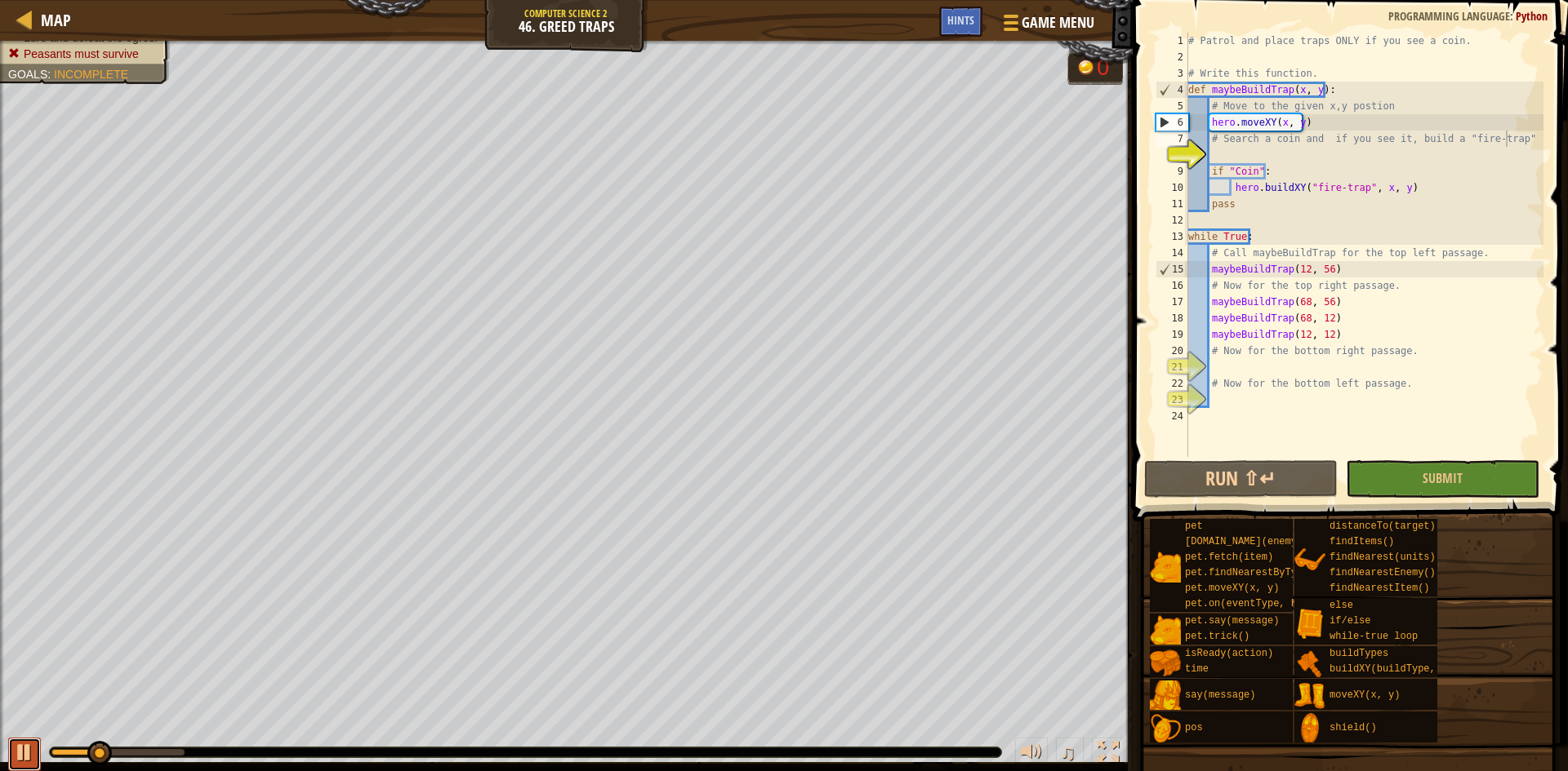
click at [18, 746] on div at bounding box center [24, 752] width 21 height 21
click at [1294, 152] on div "# Patrol and place traps ONLY if you see a coin. # Write this function. def may…" at bounding box center [1364, 261] width 358 height 457
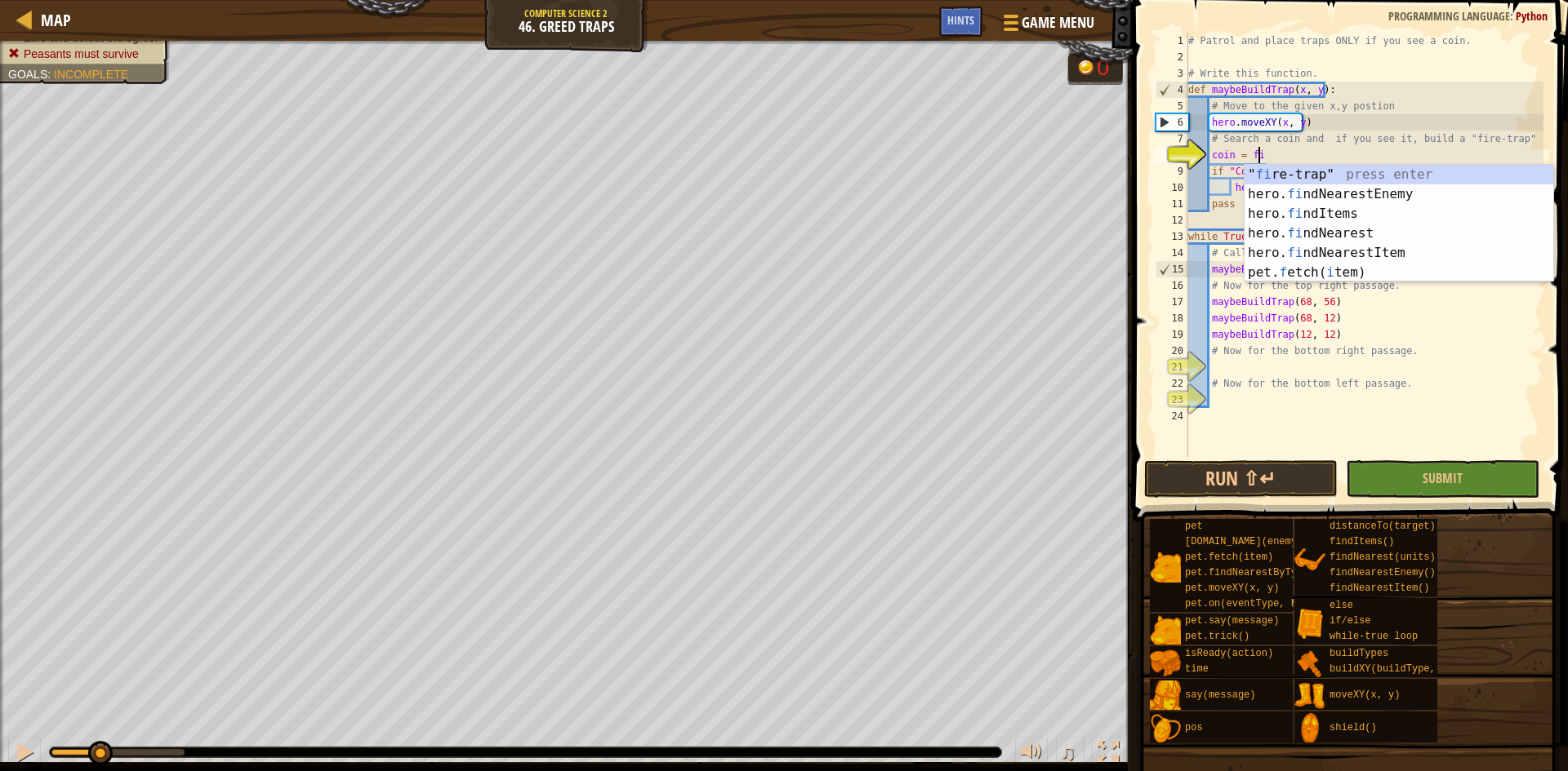
scroll to position [7, 6]
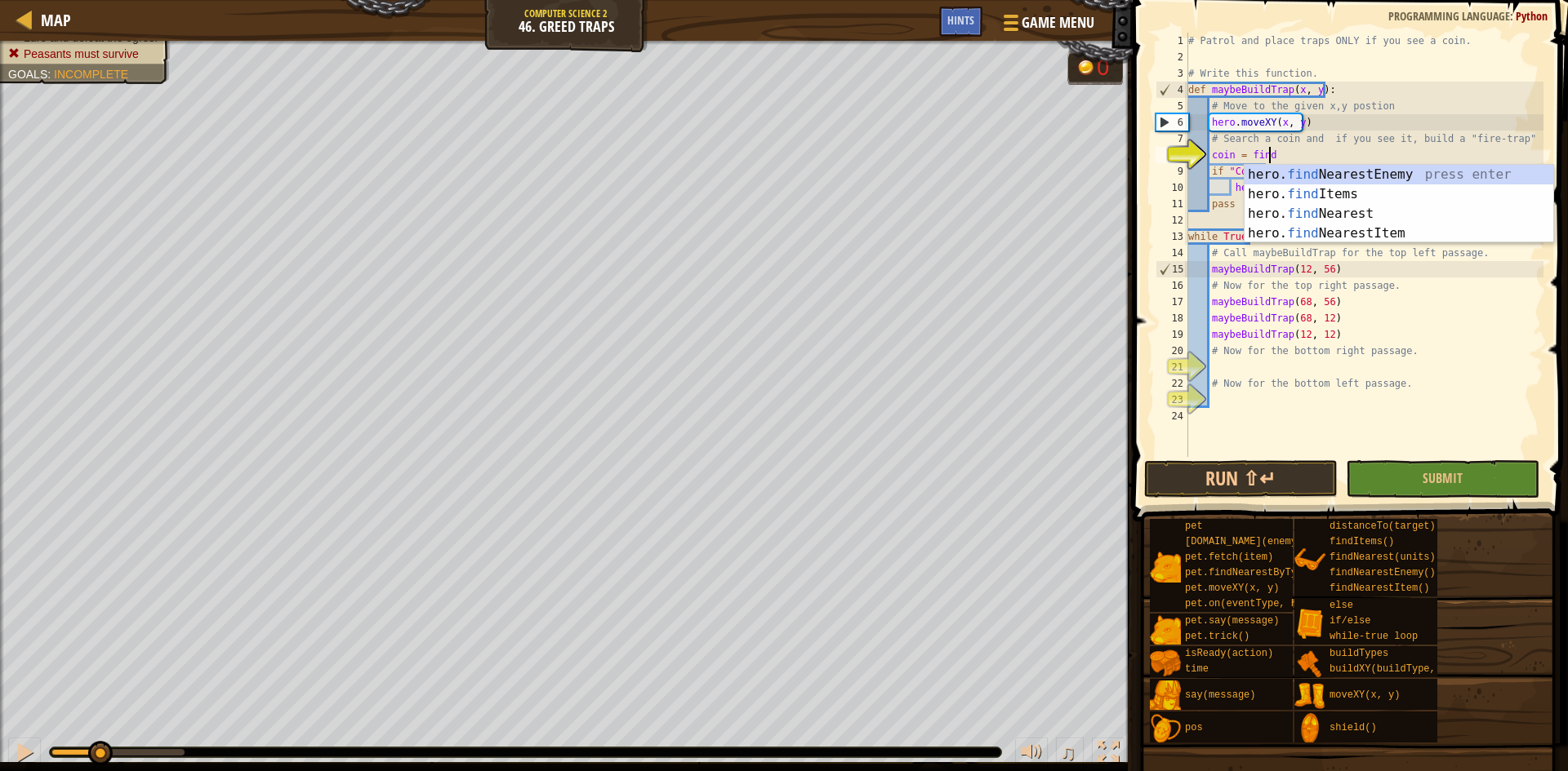
type textarea "coin = findn"
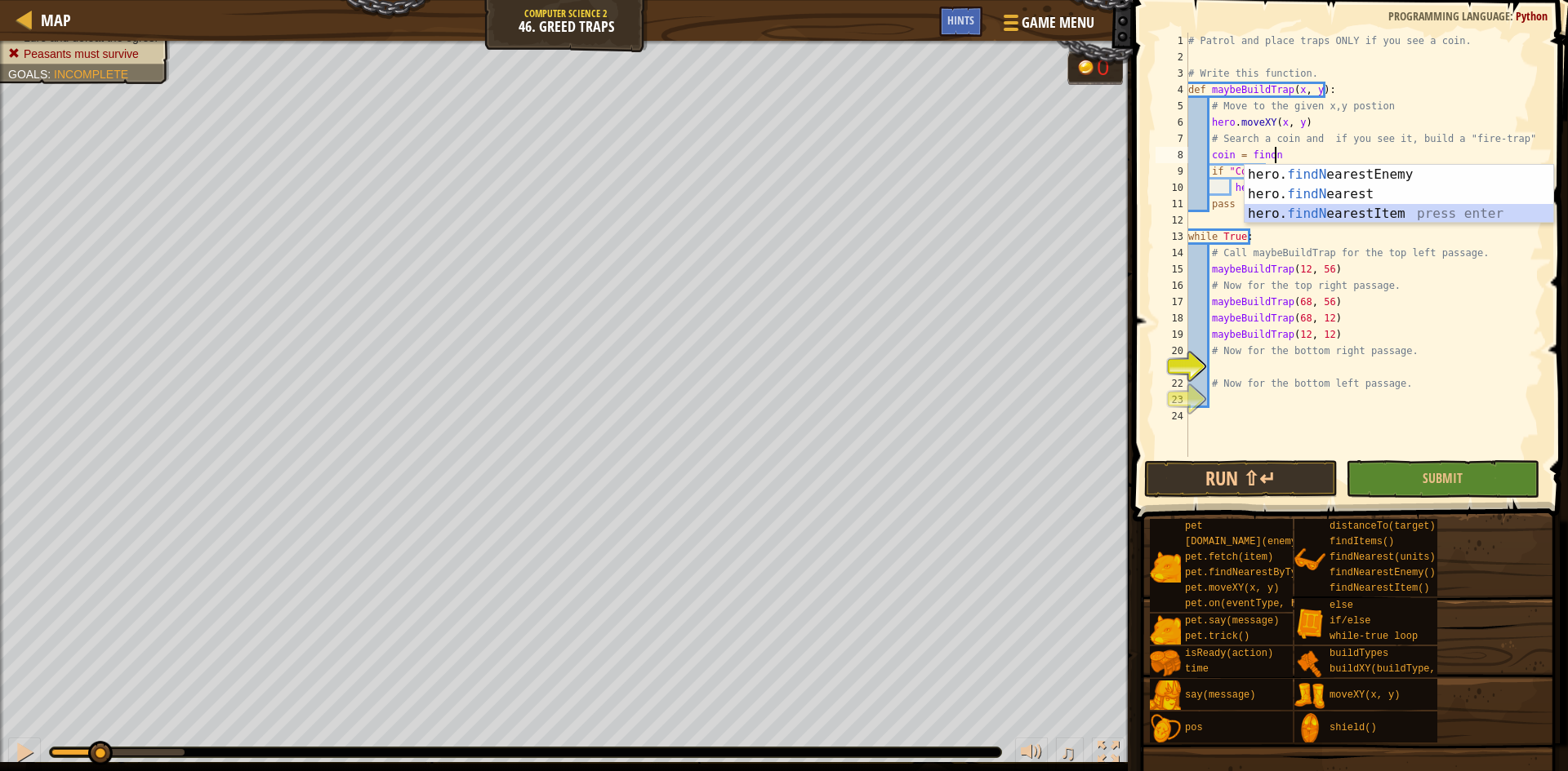
click at [1297, 217] on div "hero. findN earestEnemy press enter hero. findN earest press enter hero. findN …" at bounding box center [1399, 214] width 308 height 98
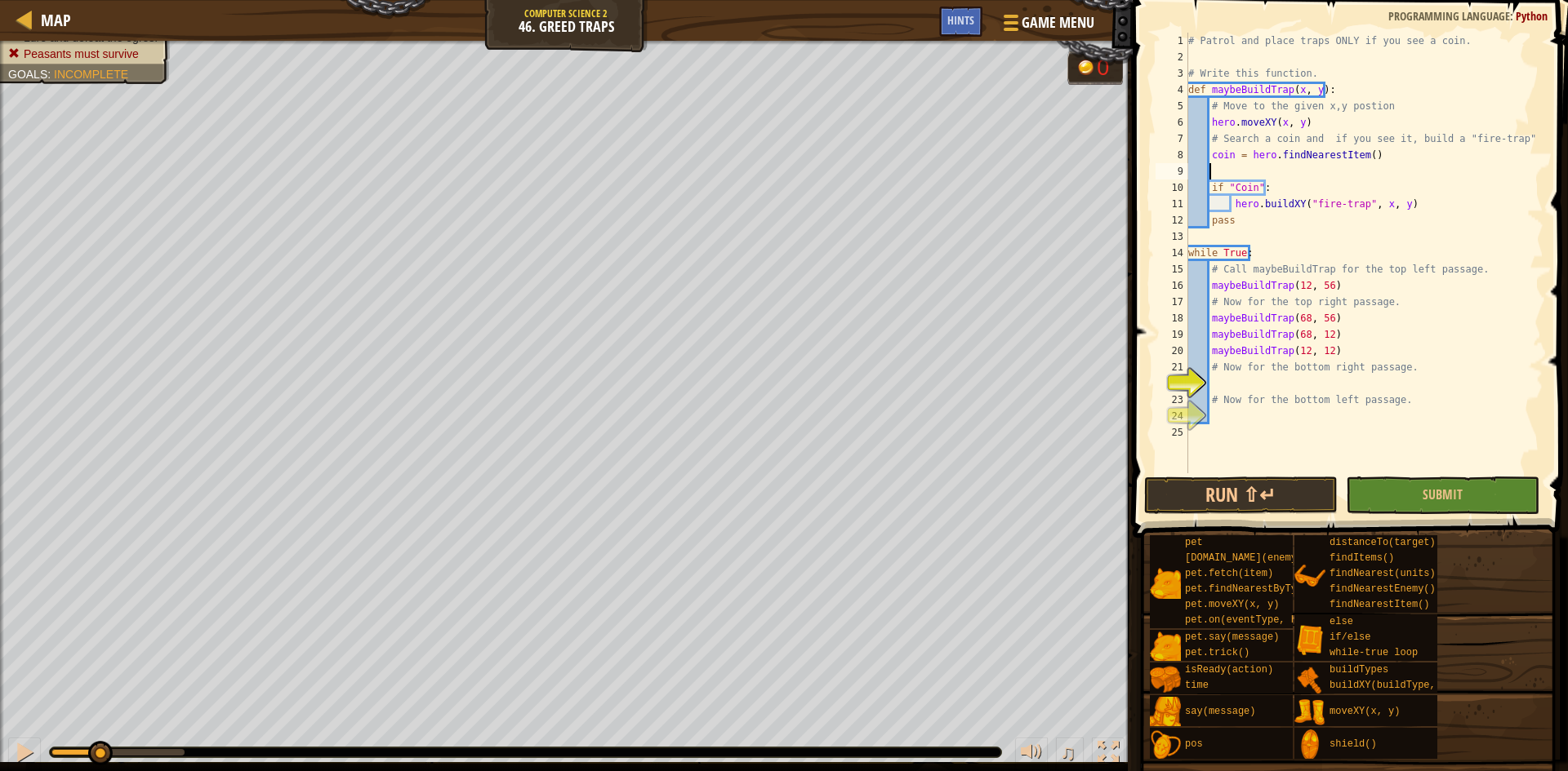
click at [1257, 183] on div "# Patrol and place traps ONLY if you see a coin. # Write this function. def may…" at bounding box center [1364, 269] width 358 height 474
type textarea "if coin:"
click at [1270, 481] on button "Run ⇧↵" at bounding box center [1241, 495] width 194 height 38
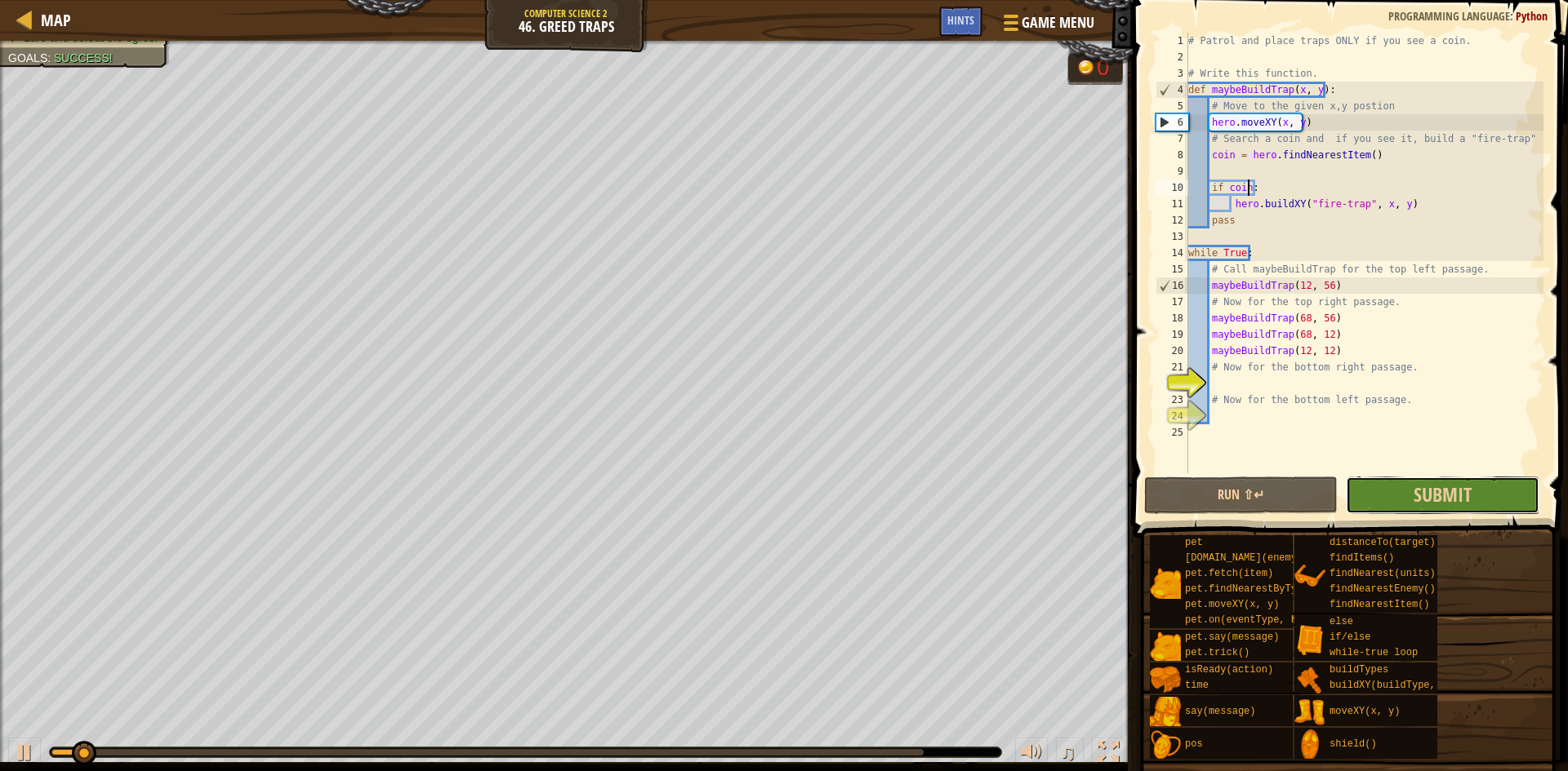
click at [1408, 484] on button "Submit" at bounding box center [1442, 495] width 194 height 38
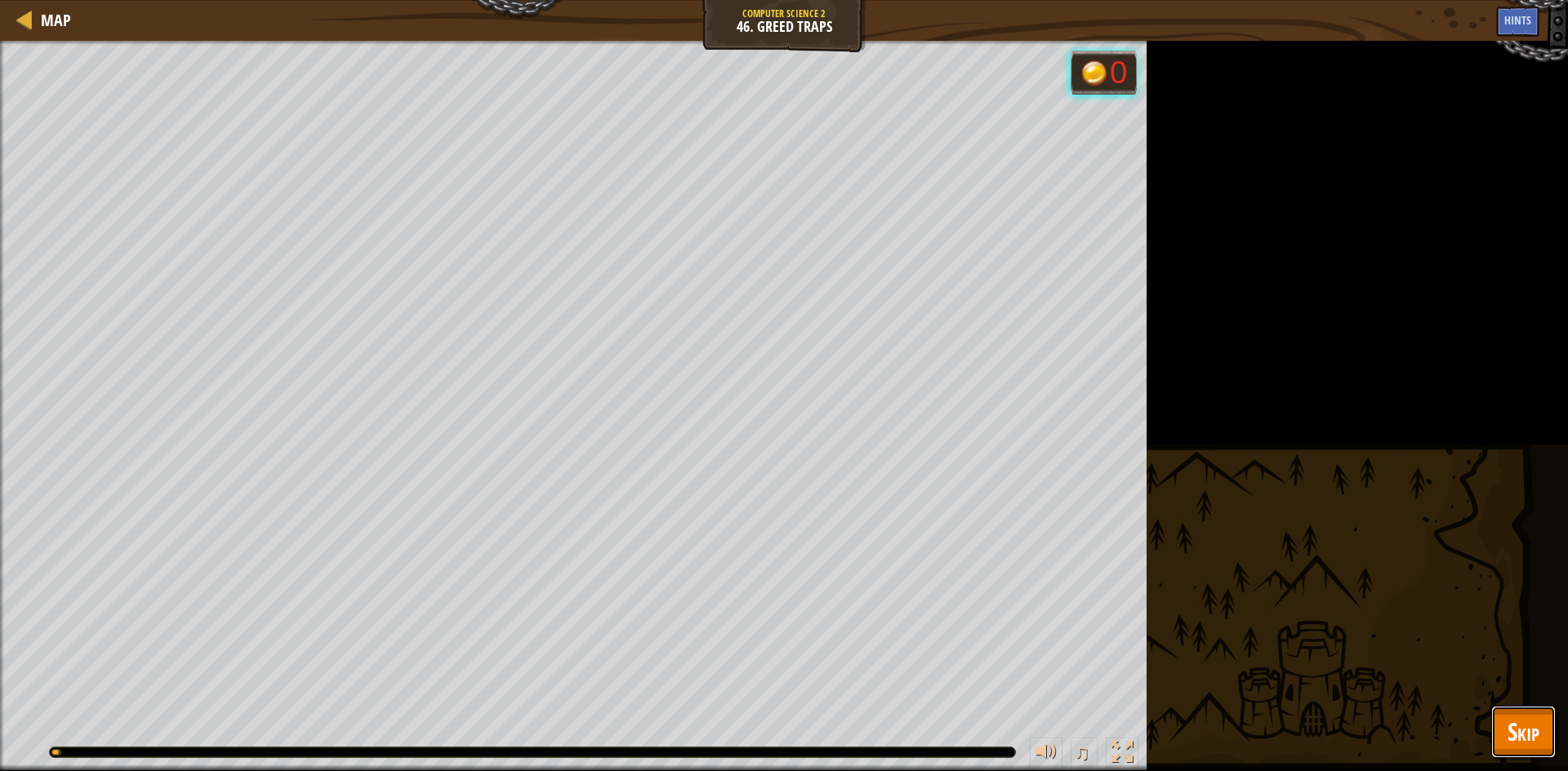
click at [1544, 735] on button "Skip" at bounding box center [1524, 732] width 65 height 52
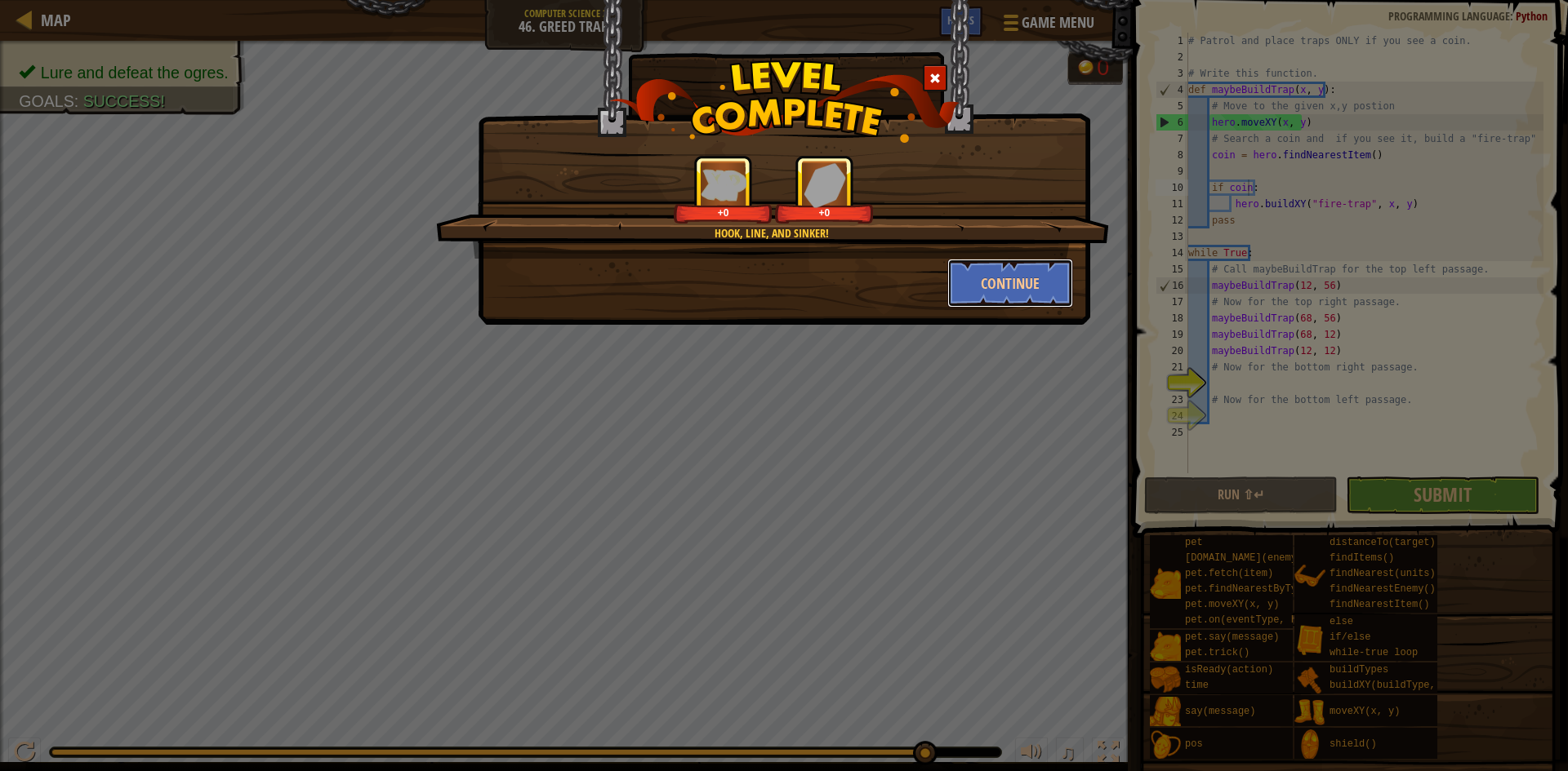
click at [999, 267] on button "Continue" at bounding box center [1010, 283] width 127 height 49
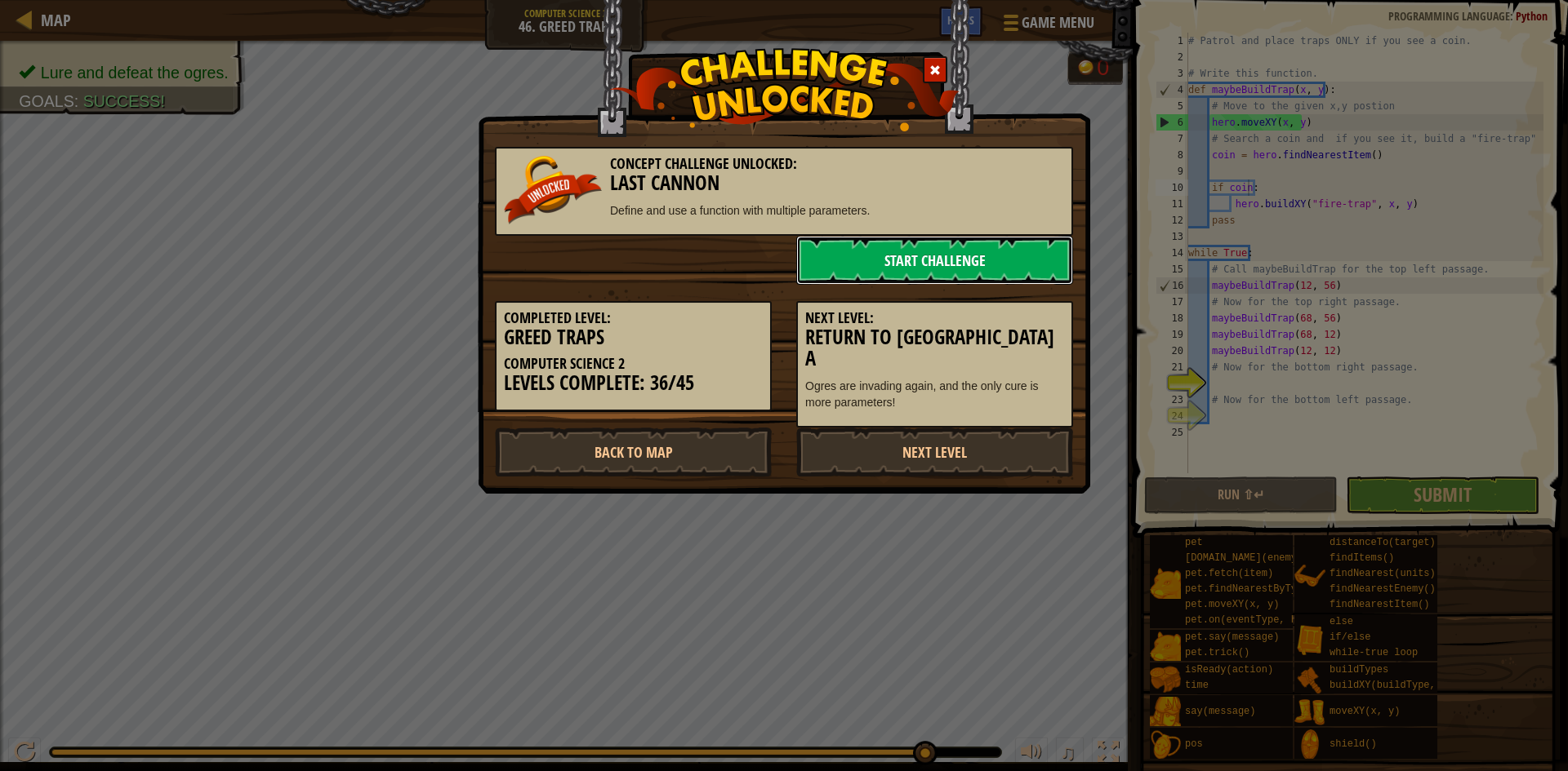
click at [946, 247] on link "Start Challenge" at bounding box center [935, 260] width 277 height 49
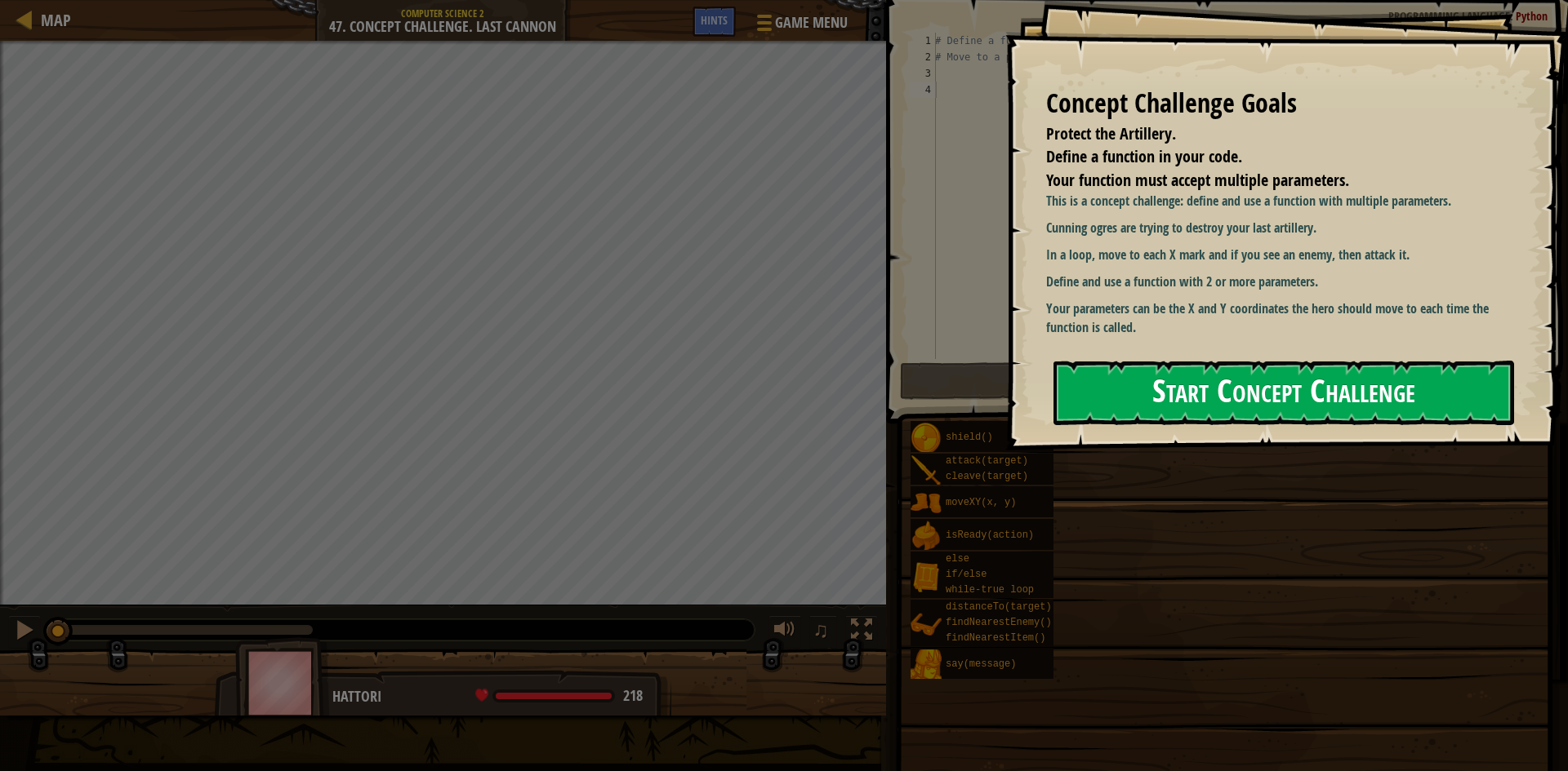
click at [1222, 411] on button "Start Concept Challenge" at bounding box center [1284, 393] width 460 height 65
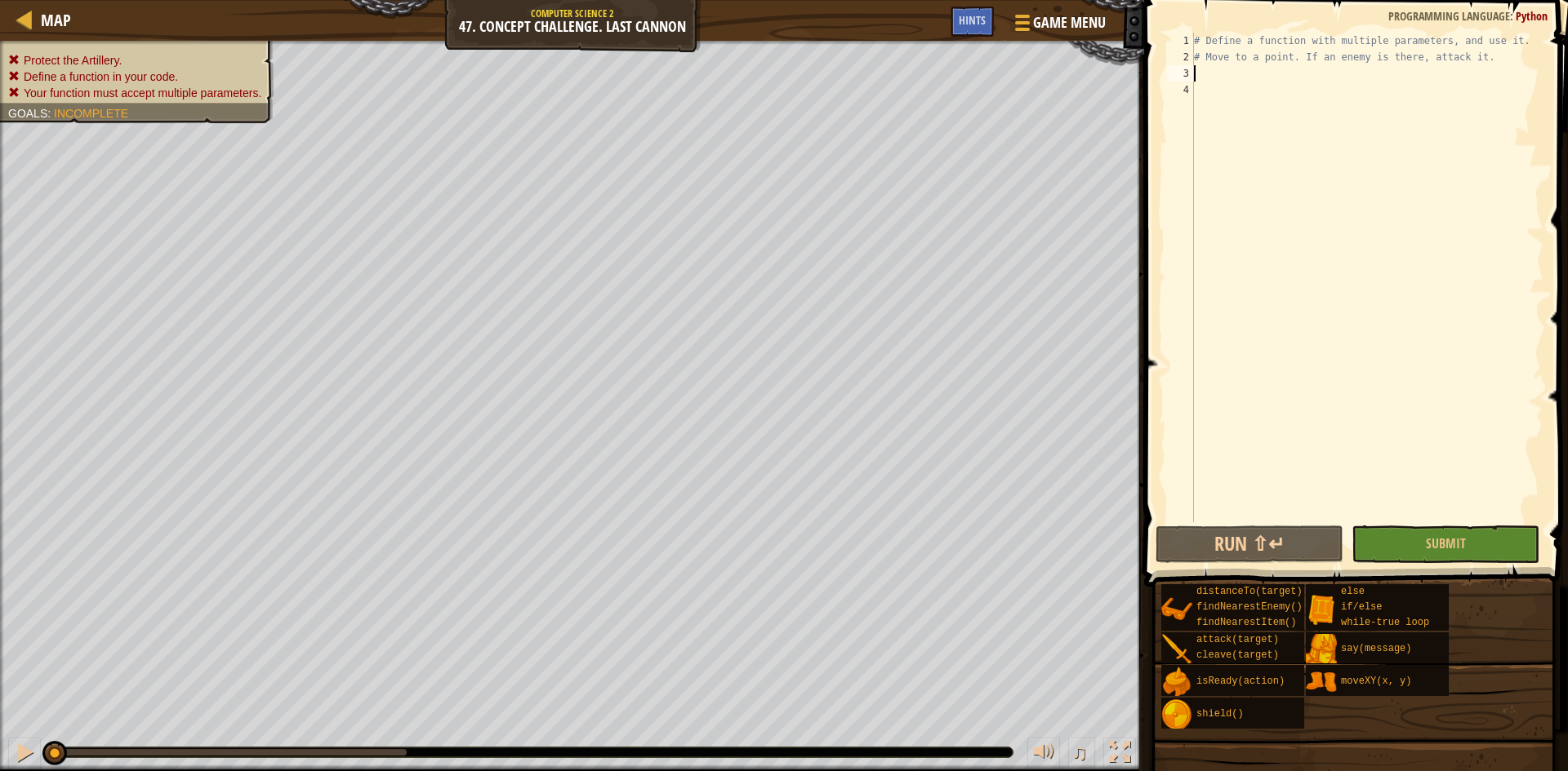
click at [1355, 78] on div "# Define a function with multiple parameters, and use it. # Move to a point. If…" at bounding box center [1367, 293] width 353 height 522
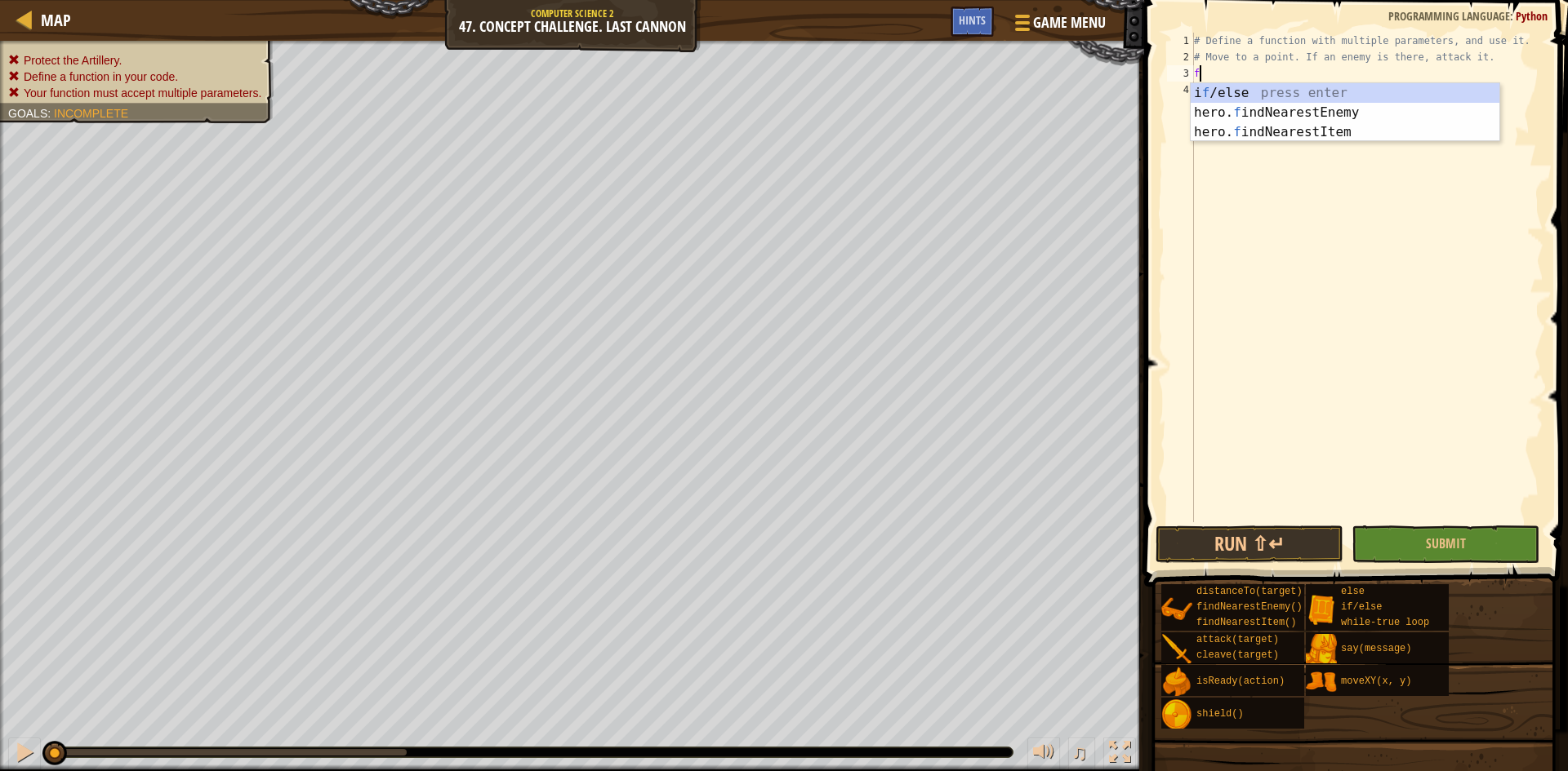
type textarea "f"
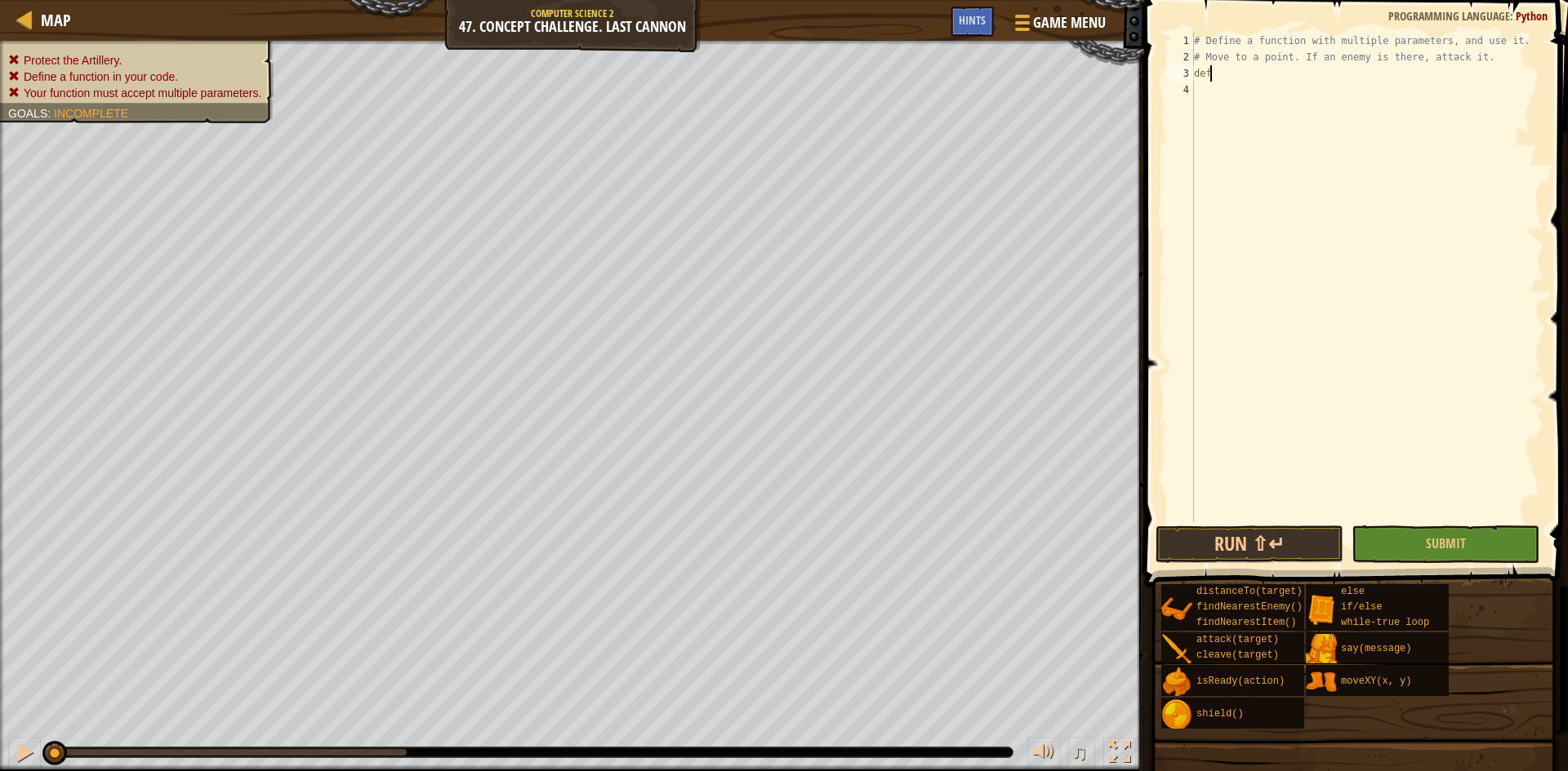
scroll to position [7, 1]
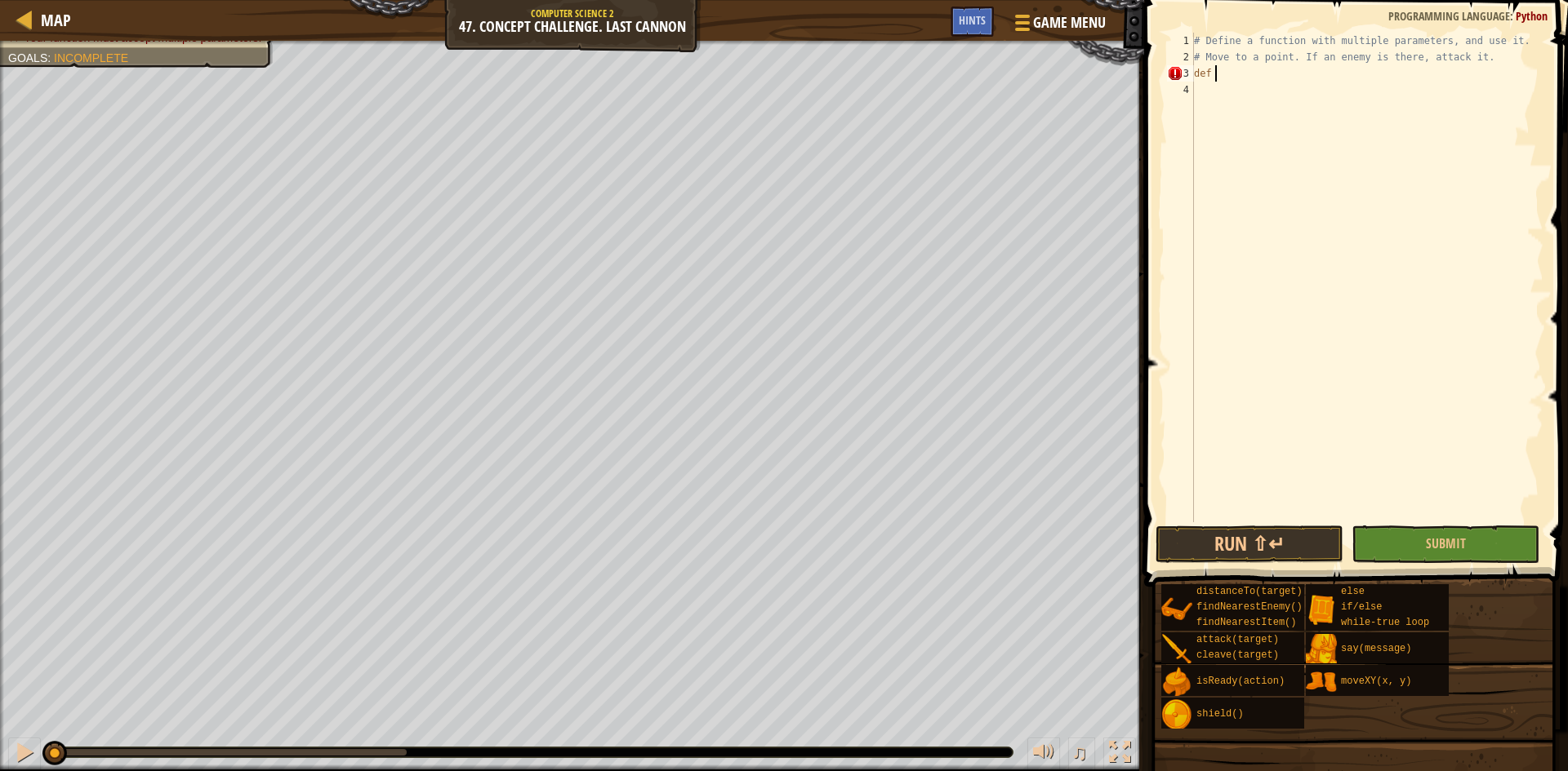
type textarea "def"
